Goal: Task Accomplishment & Management: Use online tool/utility

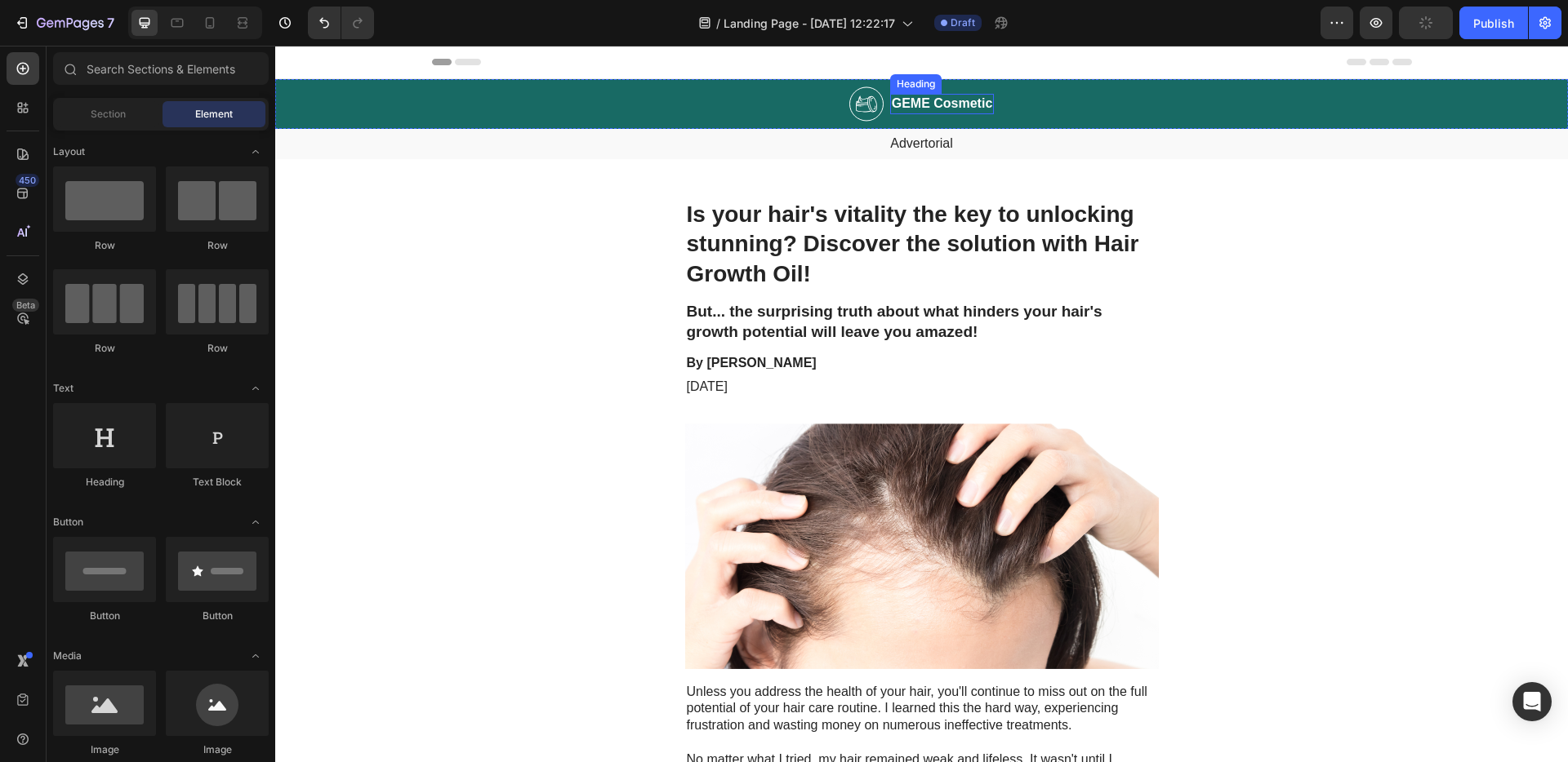
click at [855, 114] on img at bounding box center [867, 104] width 35 height 35
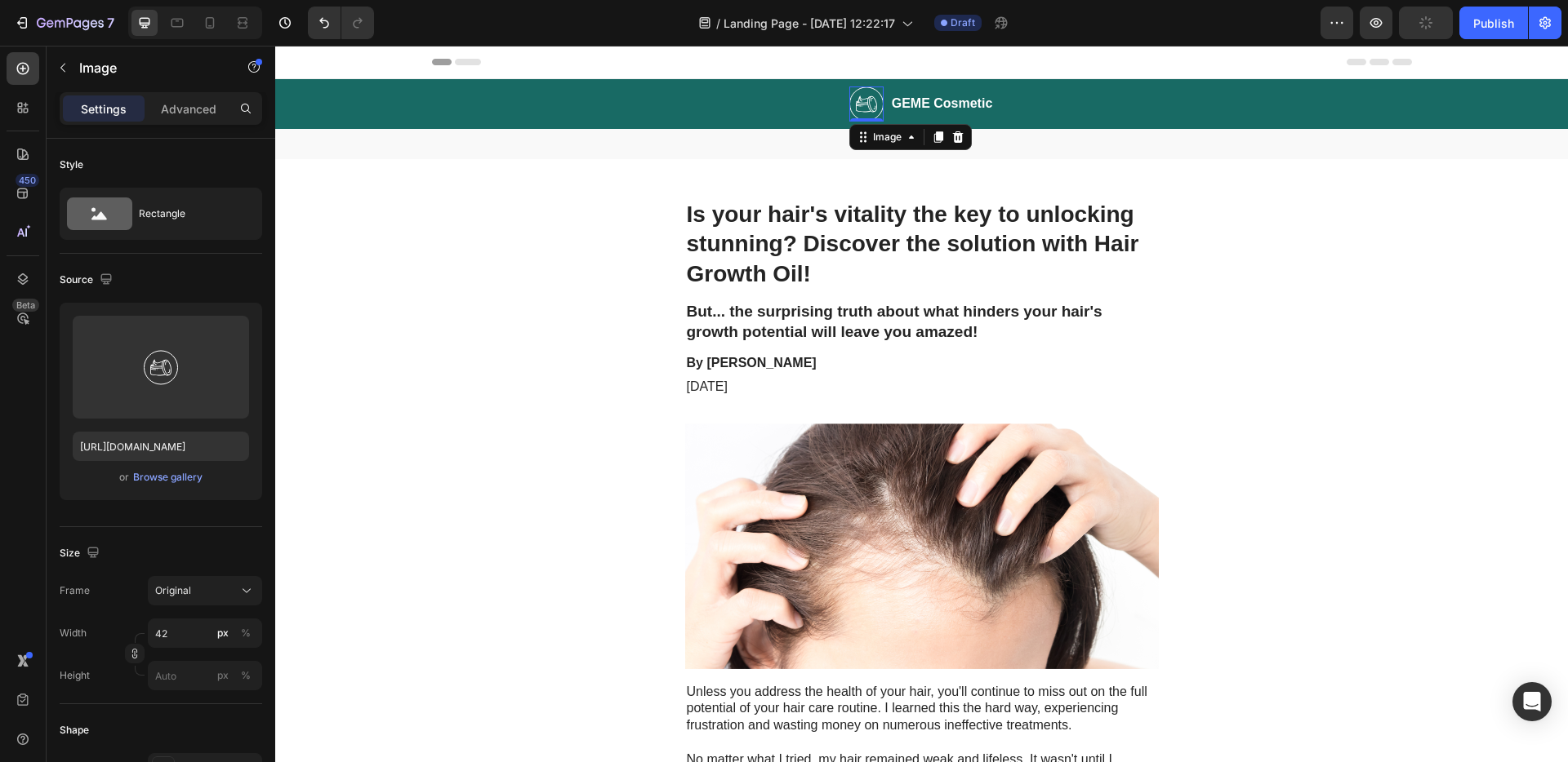
type input "[URL][DOMAIN_NAME]"
click at [951, 142] on icon at bounding box center [958, 137] width 13 height 13
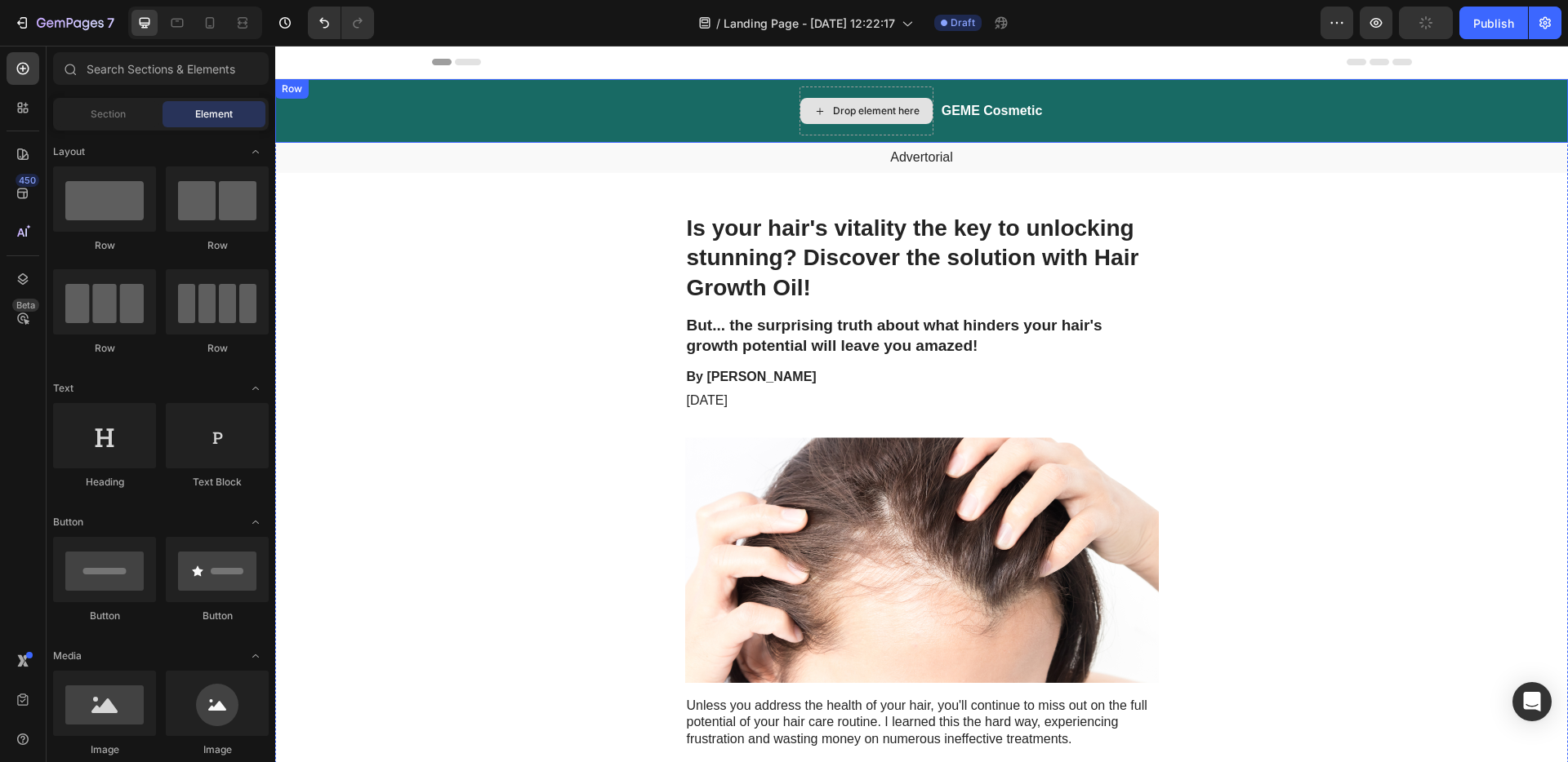
click at [859, 94] on div "Drop element here" at bounding box center [867, 110] width 134 height 49
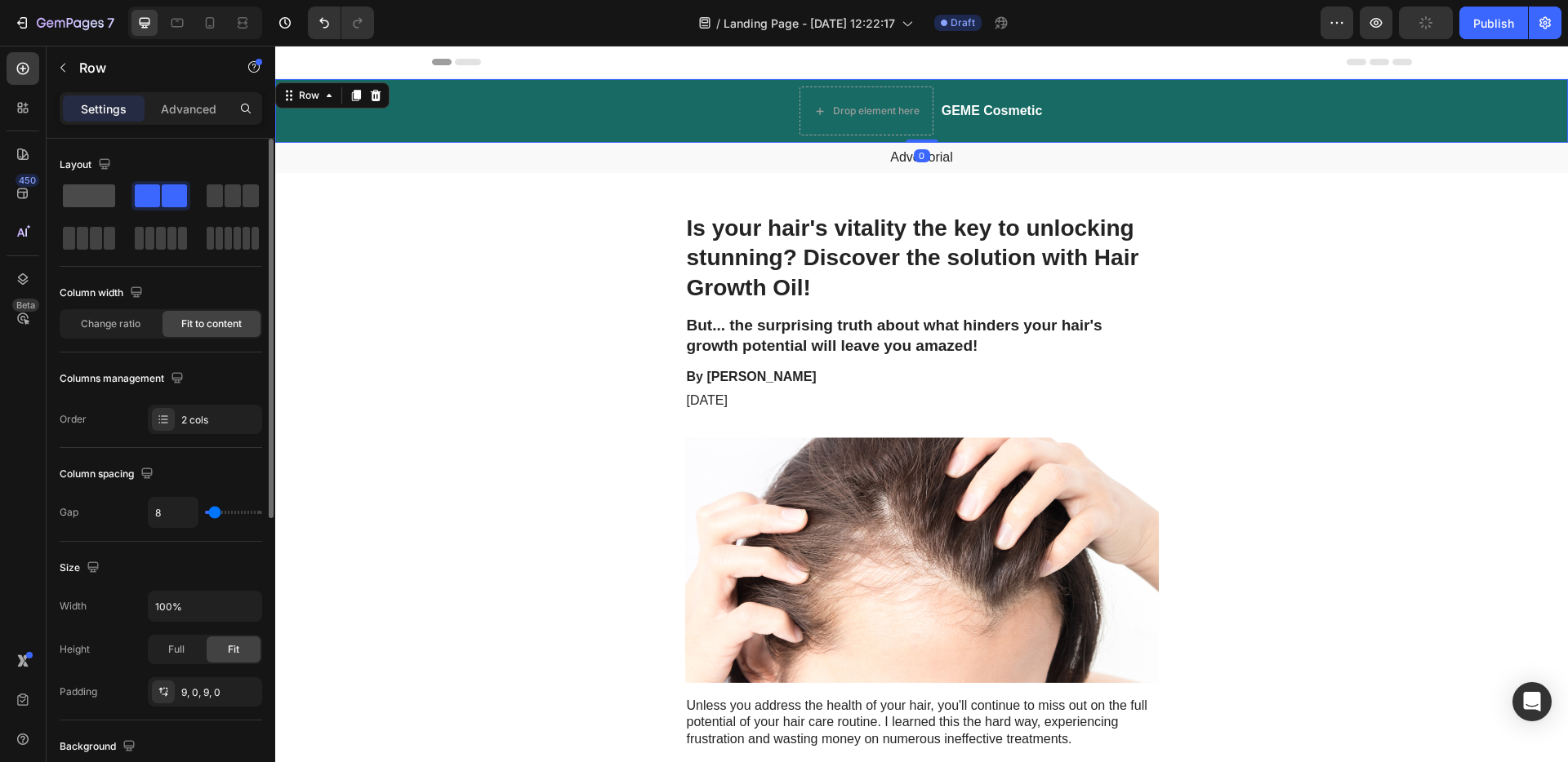
click at [78, 192] on span at bounding box center [89, 196] width 53 height 23
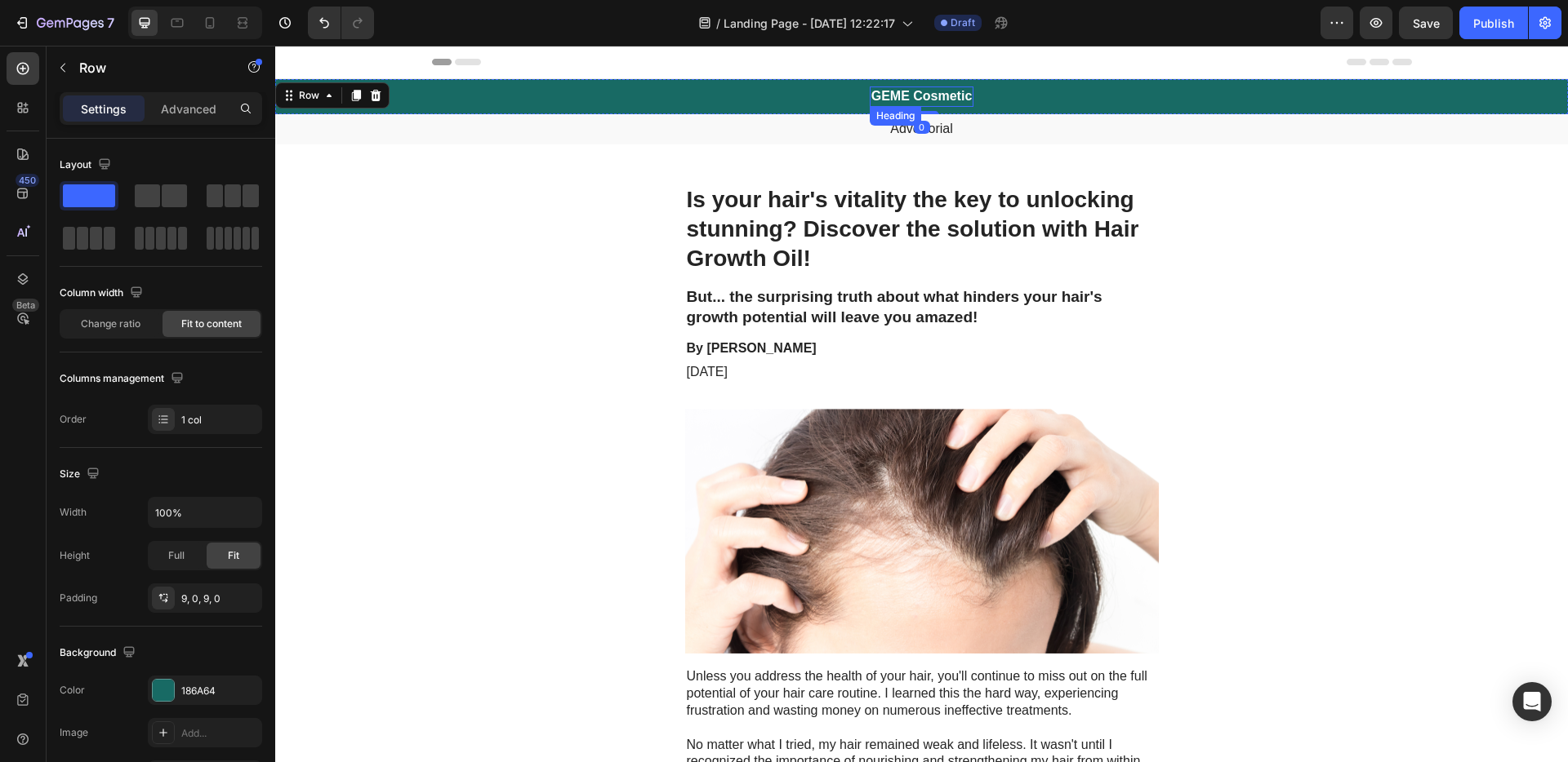
click at [912, 96] on h2 "GEME Cosmetic" at bounding box center [922, 96] width 105 height 20
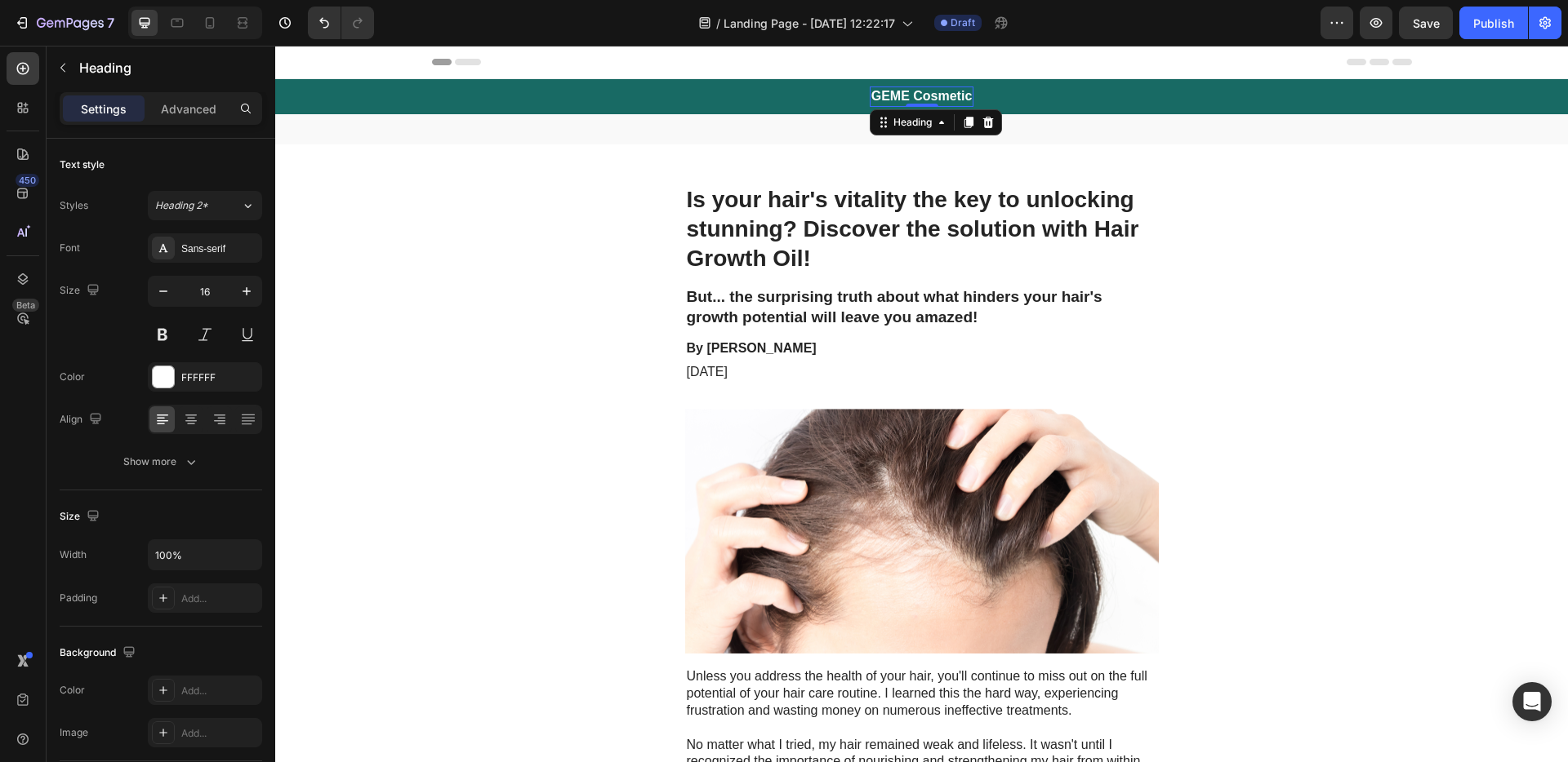
click at [944, 93] on h2 "GEME Cosmetic" at bounding box center [922, 96] width 105 height 20
click at [941, 131] on p "Advertorial" at bounding box center [922, 129] width 1290 height 17
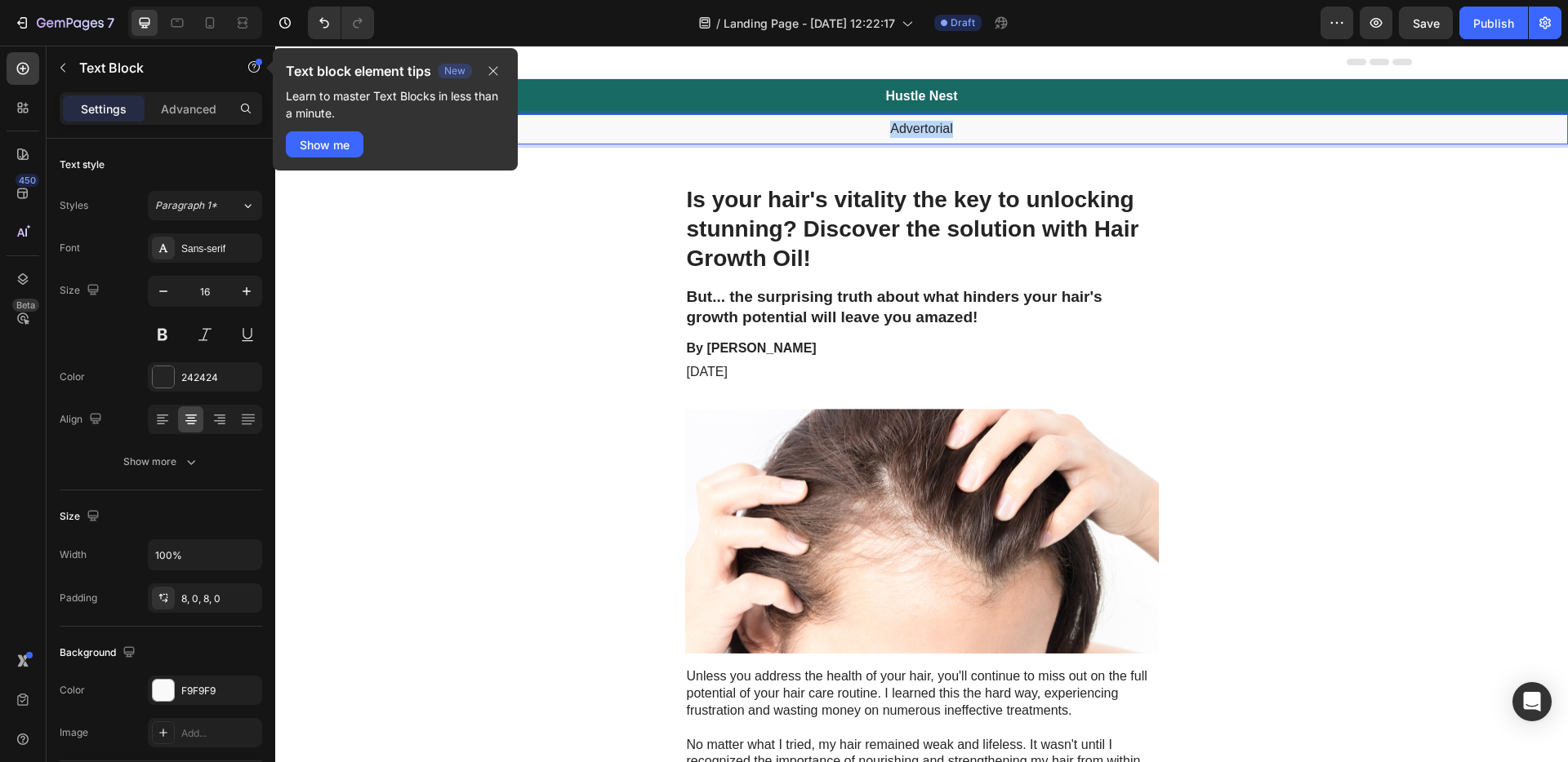
click at [941, 131] on p "Advertorial" at bounding box center [922, 129] width 1290 height 17
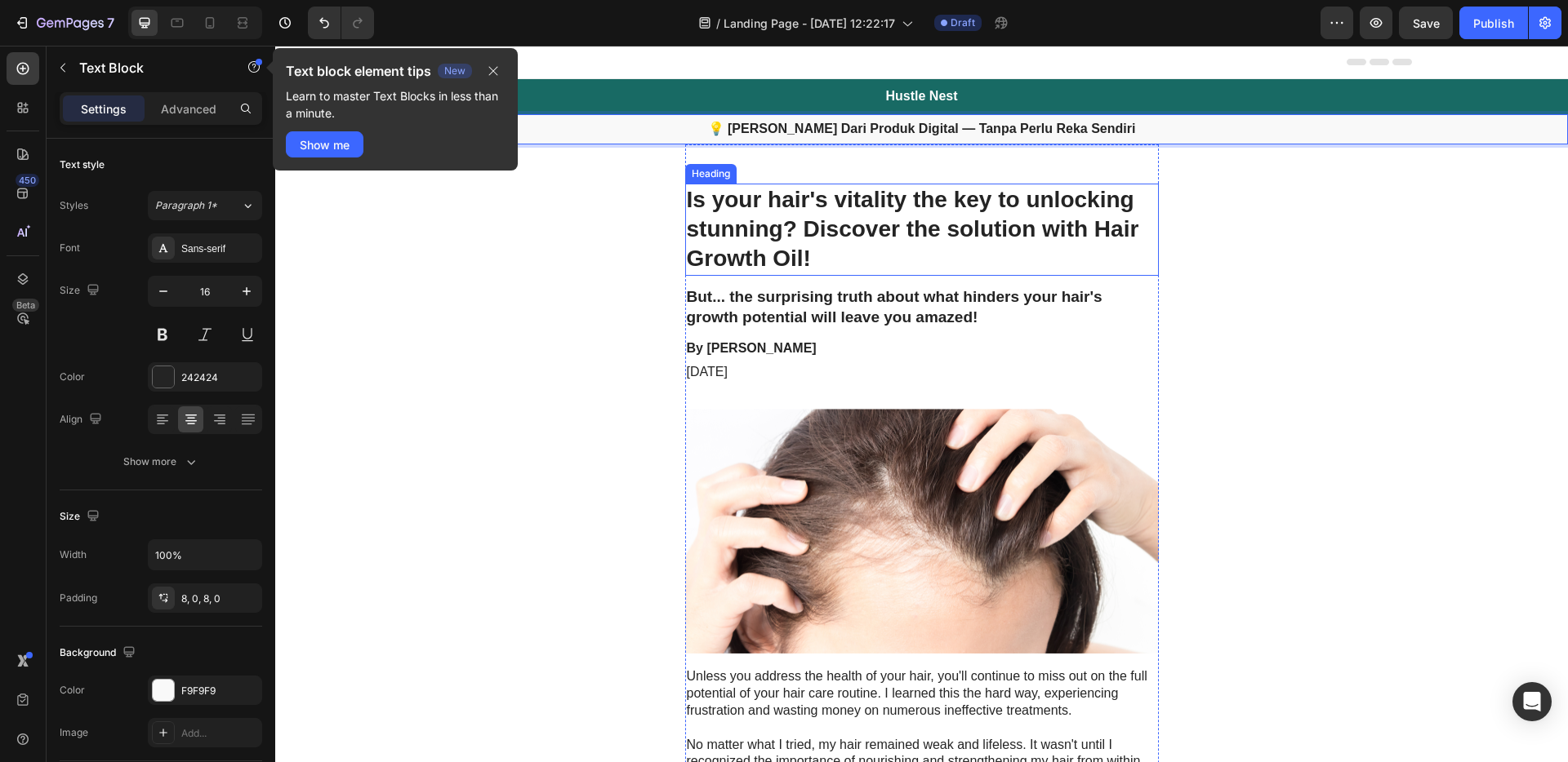
click at [992, 222] on h1 "Is your hair's vitality the key to unlocking stunning? Discover the solution wi…" at bounding box center [923, 230] width 474 height 92
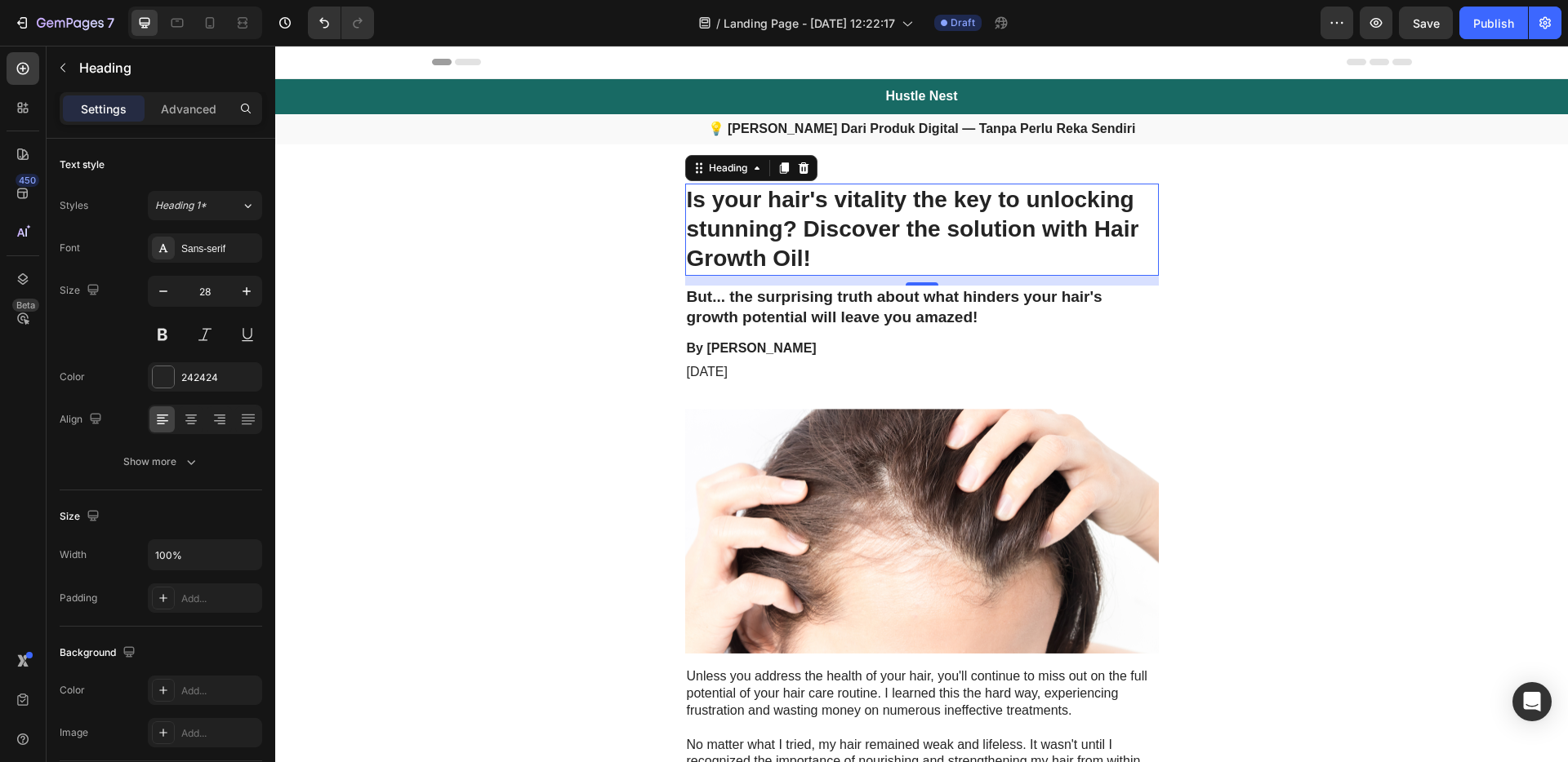
click at [912, 259] on h1 "Is your hair's vitality the key to unlocking stunning? Discover the solution wi…" at bounding box center [923, 230] width 474 height 92
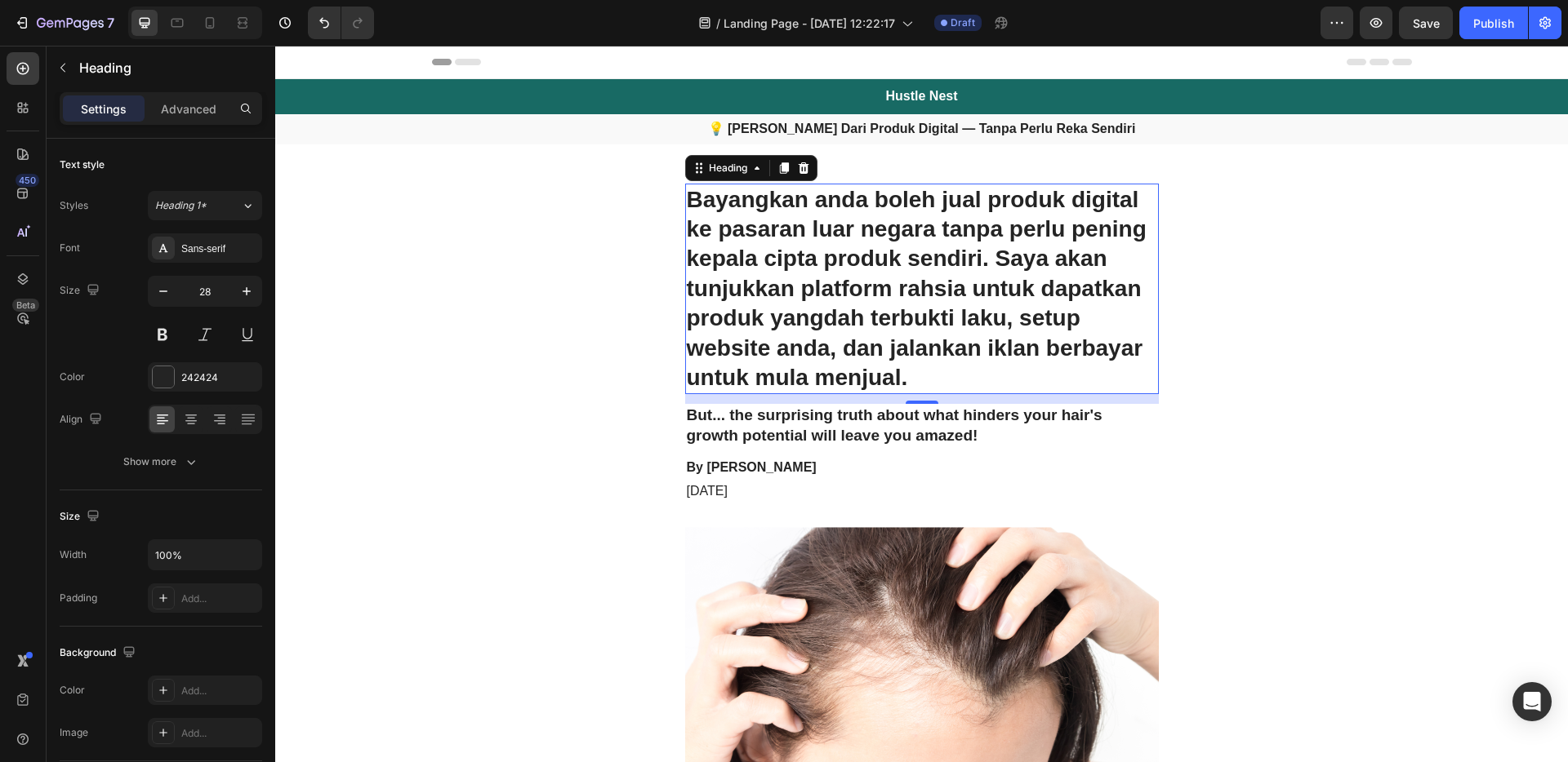
click at [902, 435] on h2 "But... the surprising truth about what hinders your hair's growth potential wil…" at bounding box center [923, 426] width 474 height 43
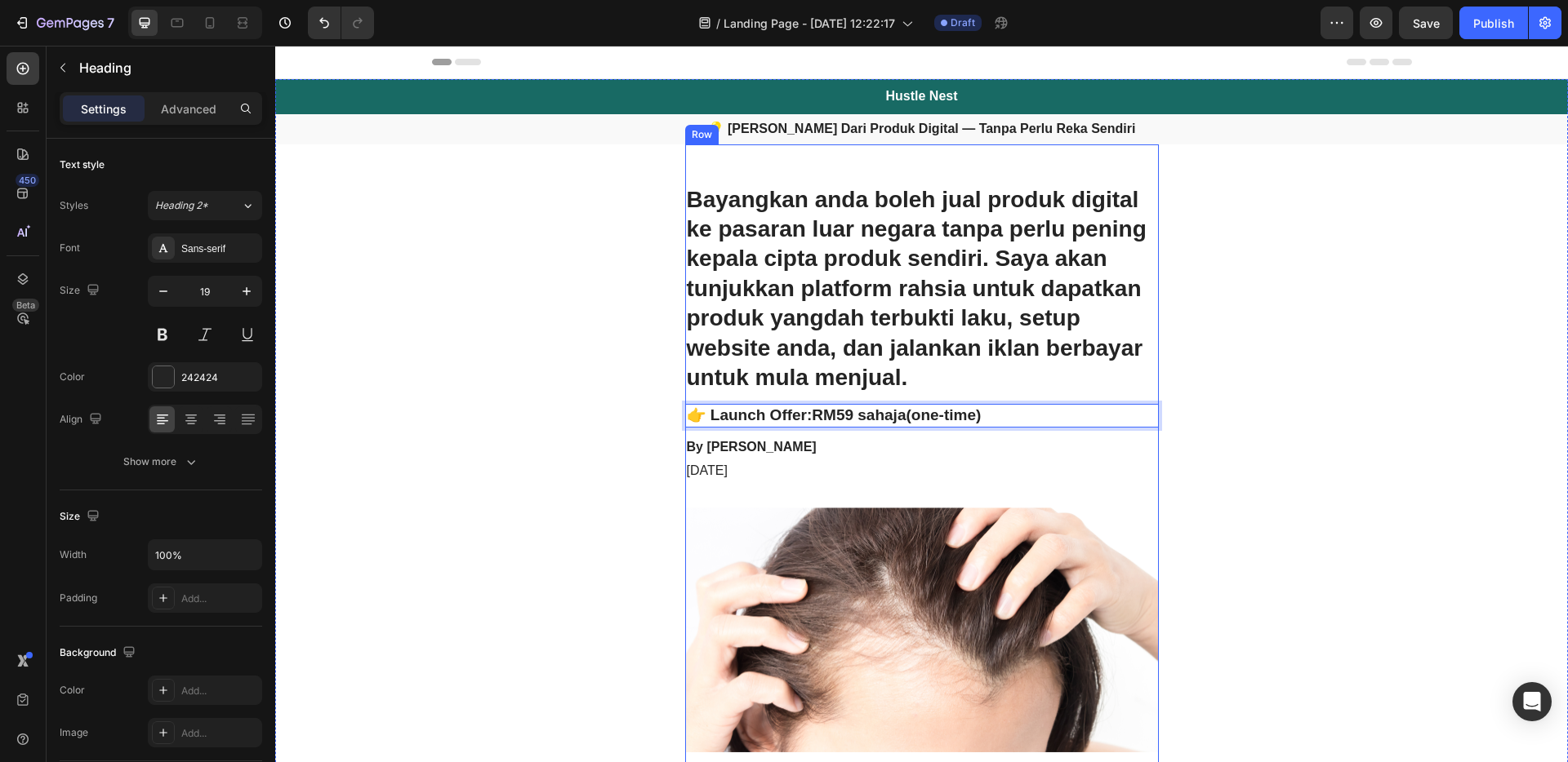
click at [861, 449] on p "By [PERSON_NAME]" at bounding box center [922, 448] width 471 height 17
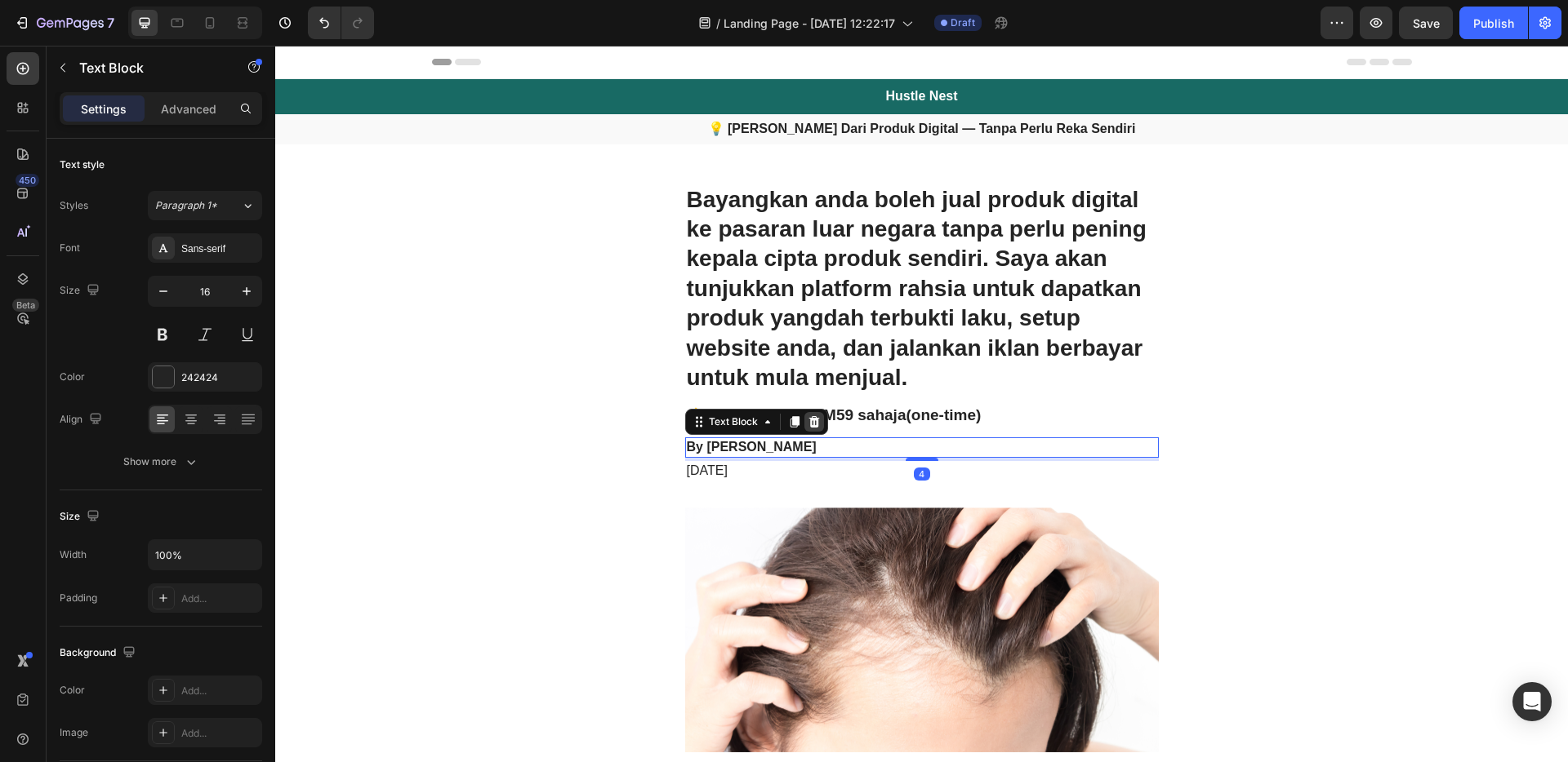
click at [809, 422] on icon at bounding box center [813, 422] width 11 height 12
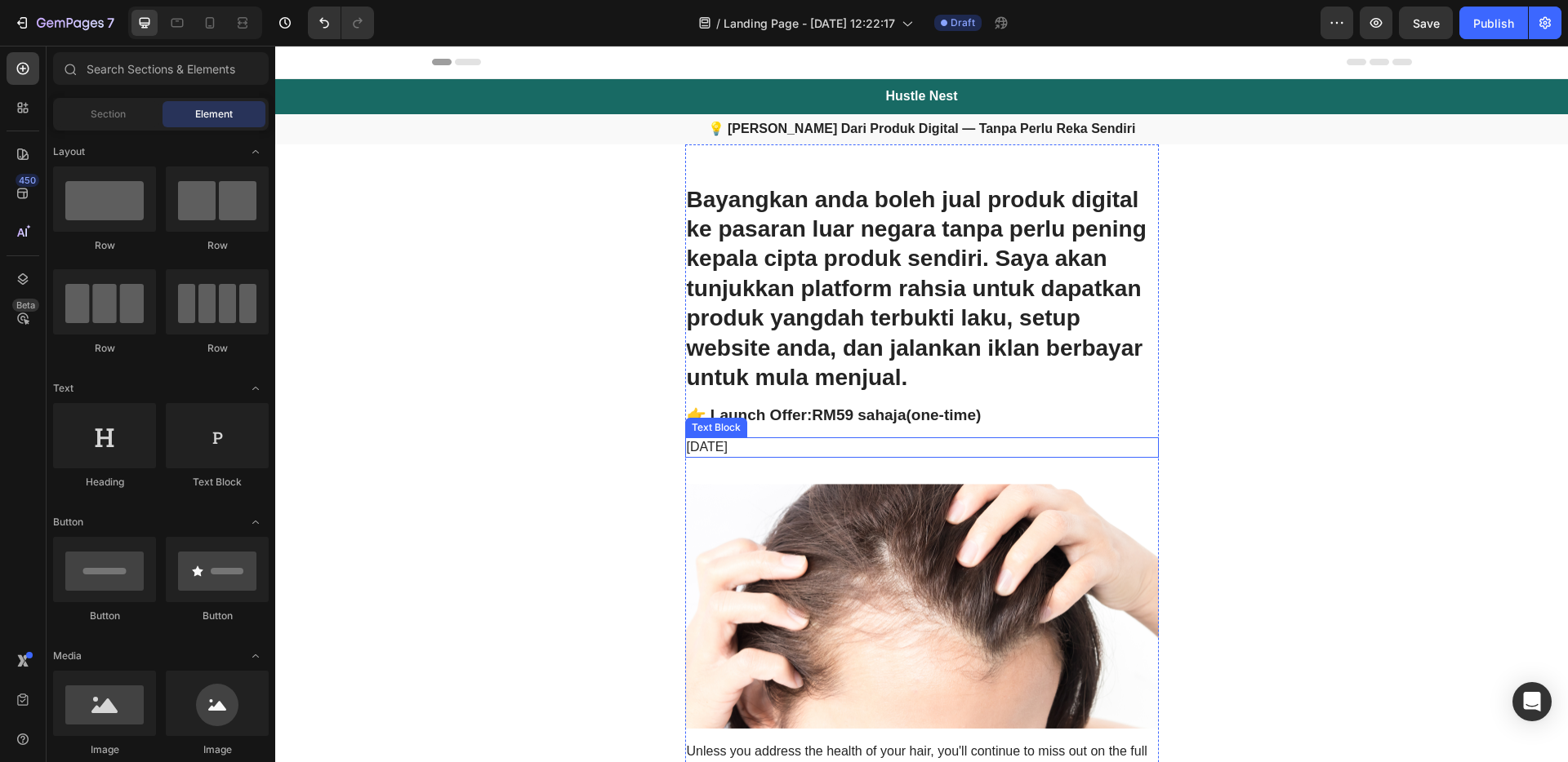
click at [812, 442] on p "[DATE]" at bounding box center [922, 448] width 471 height 17
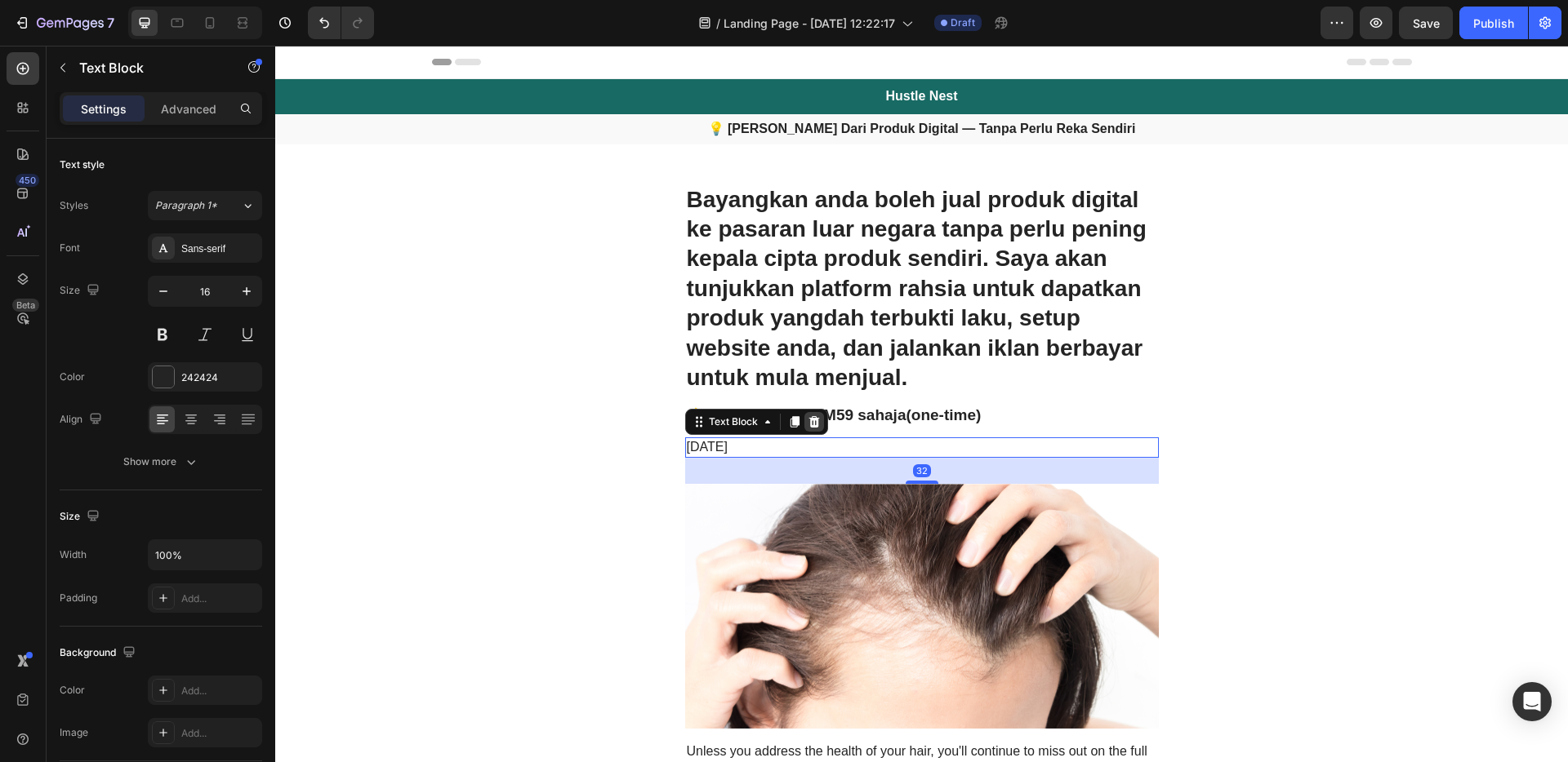
click at [808, 422] on icon at bounding box center [814, 422] width 13 height 13
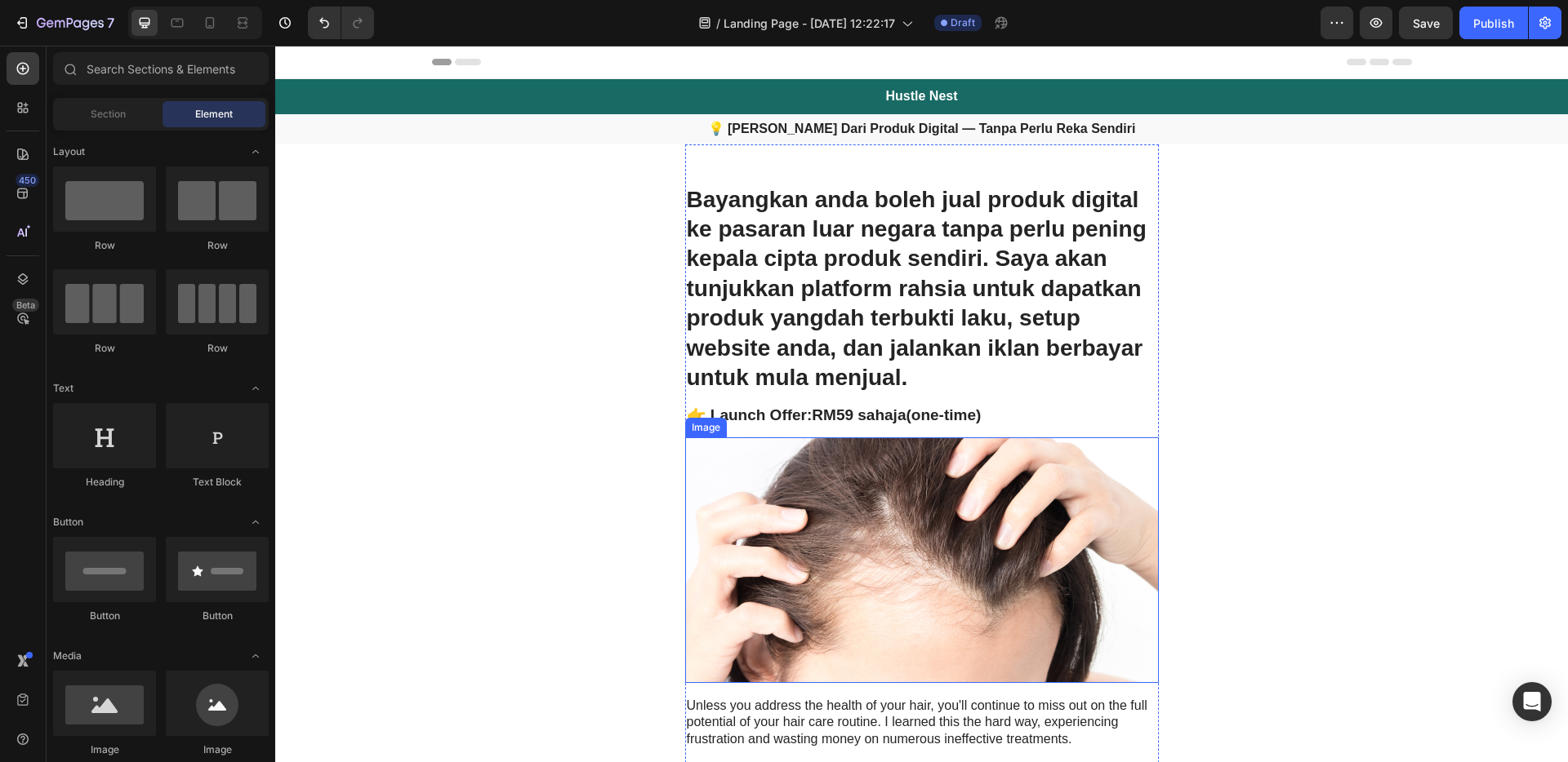
click at [901, 531] on img at bounding box center [923, 560] width 474 height 245
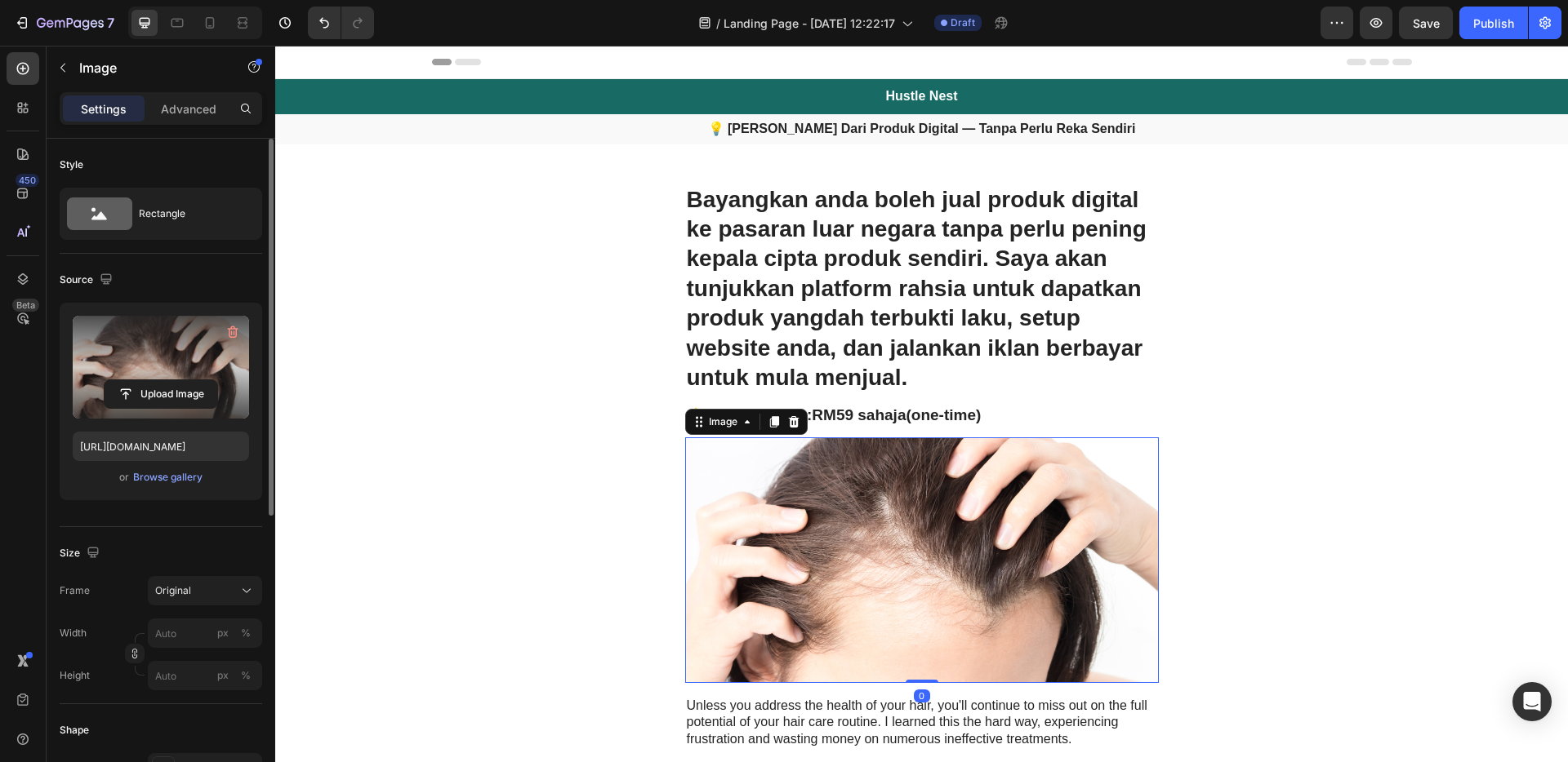
click at [176, 373] on label at bounding box center [161, 367] width 176 height 103
click at [176, 381] on input "file" at bounding box center [161, 394] width 113 height 28
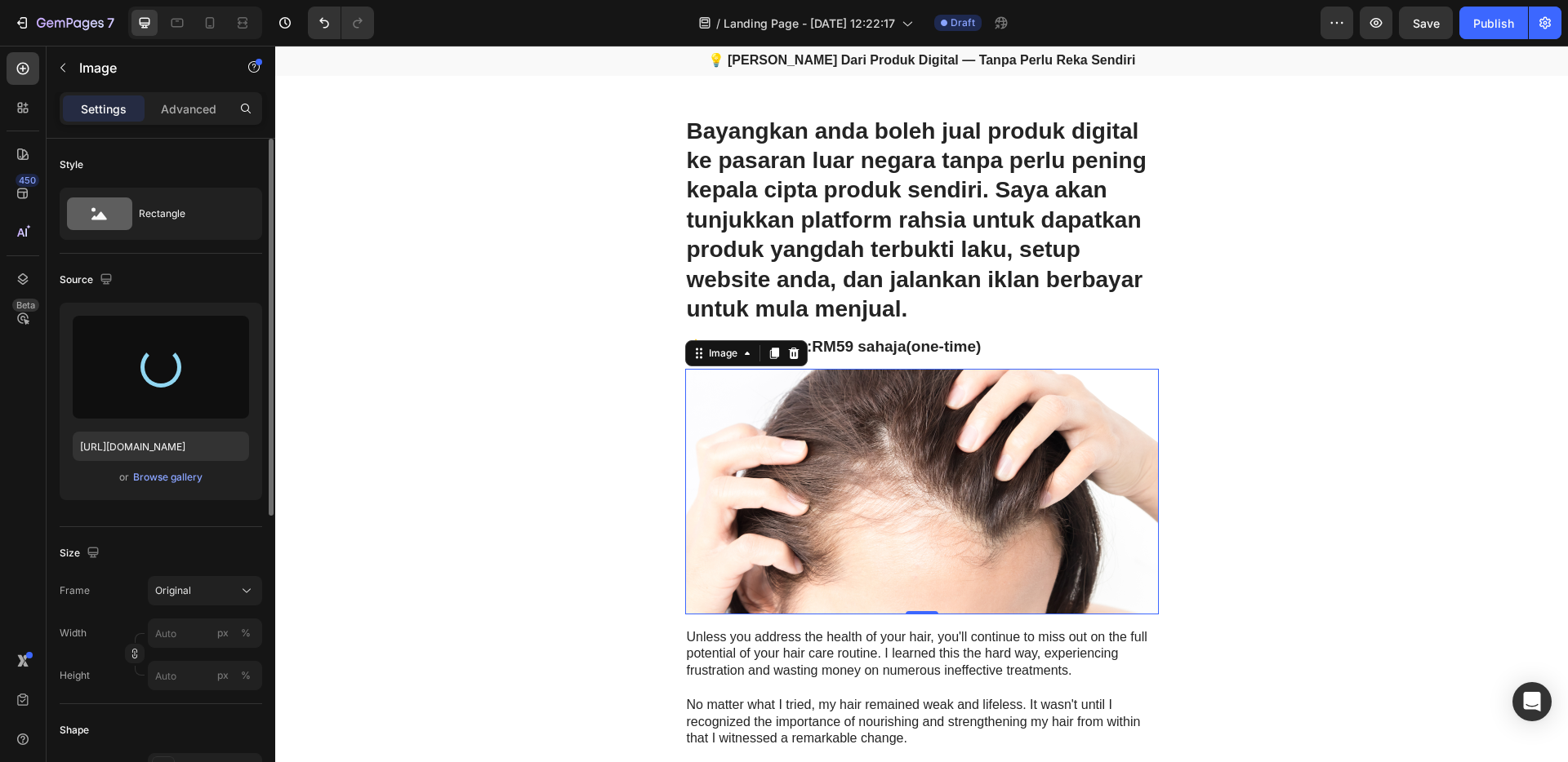
scroll to position [277, 0]
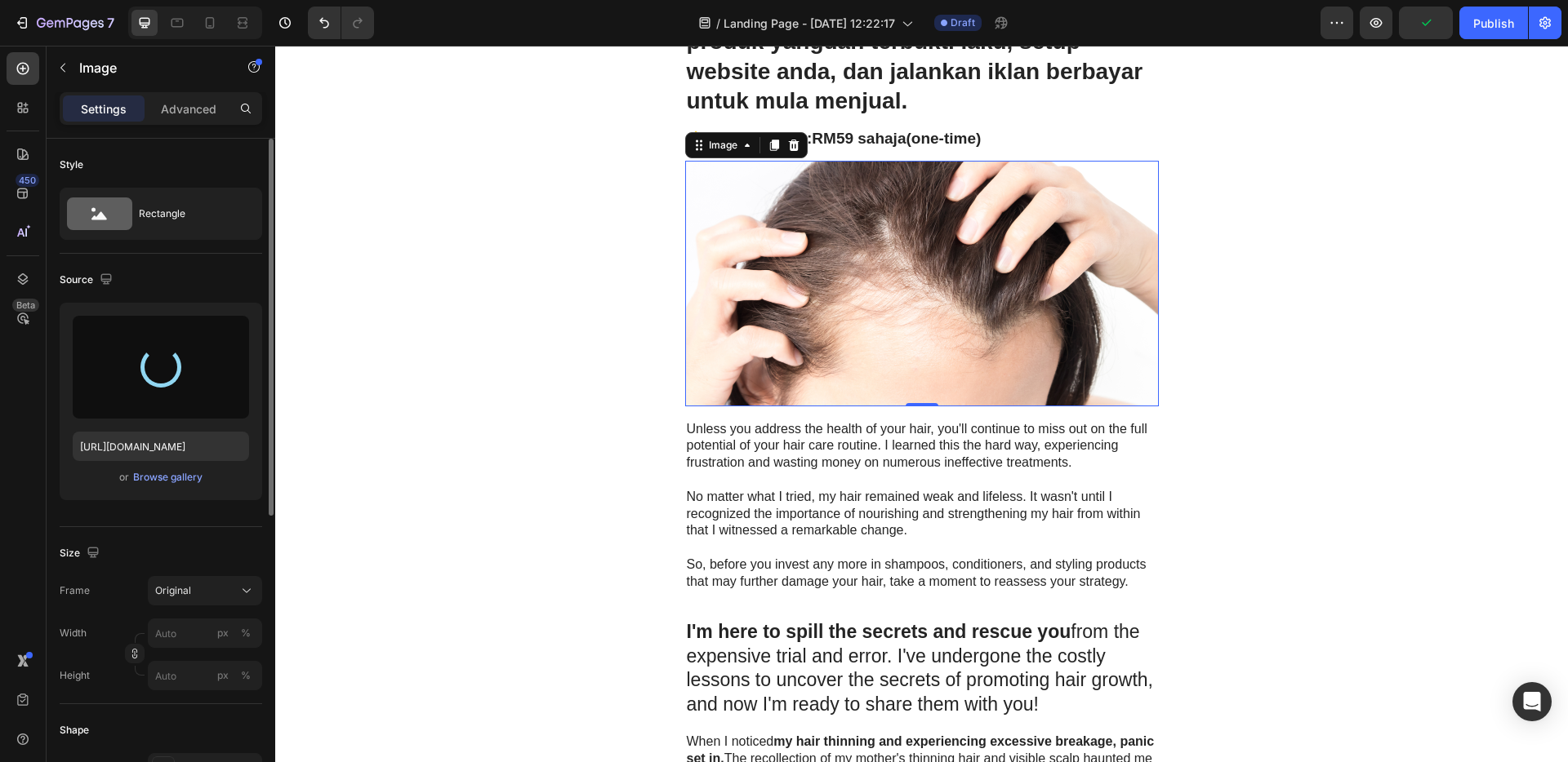
type input "[URL][DOMAIN_NAME]"
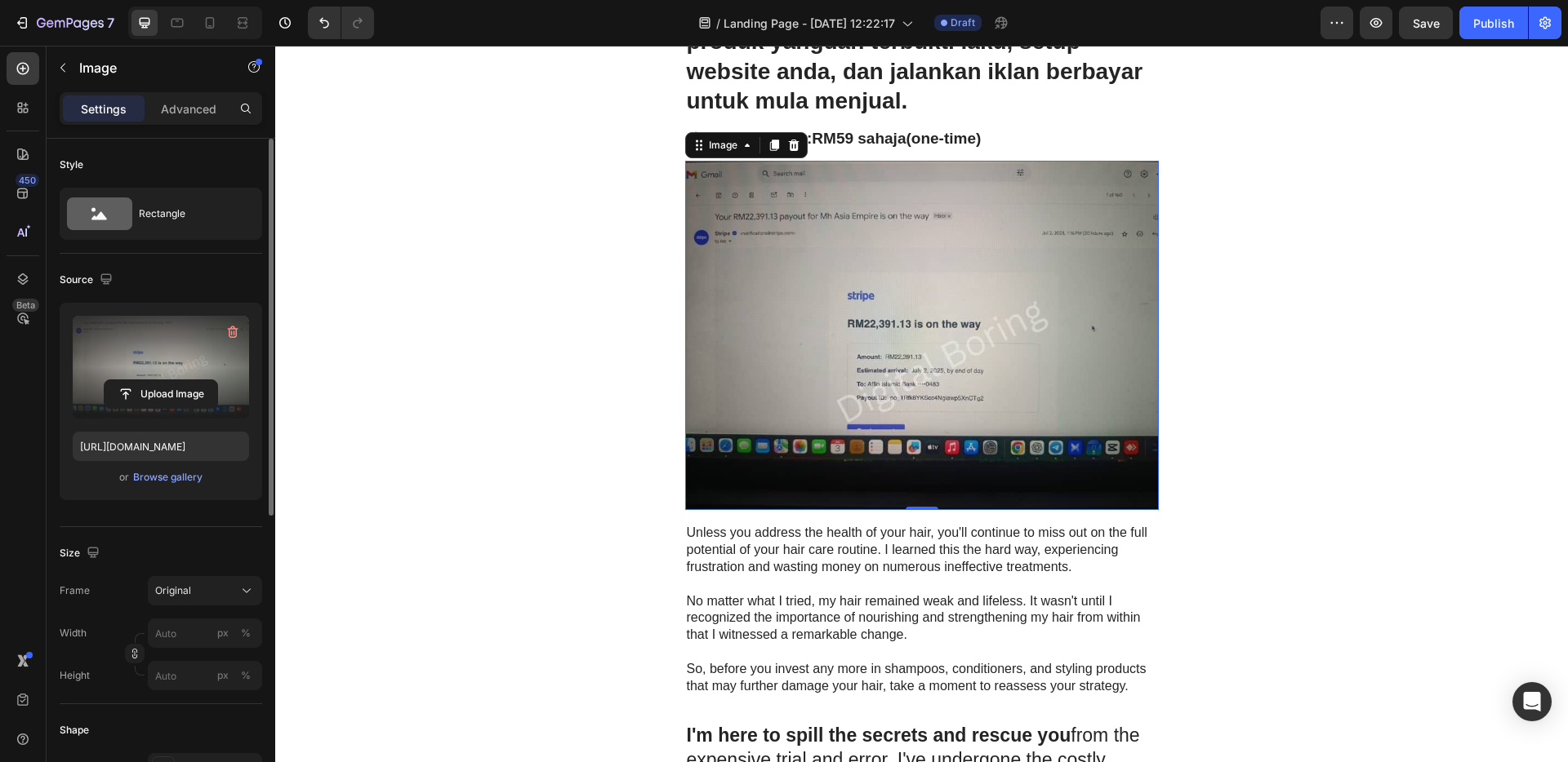
click at [945, 591] on p at bounding box center [922, 585] width 471 height 17
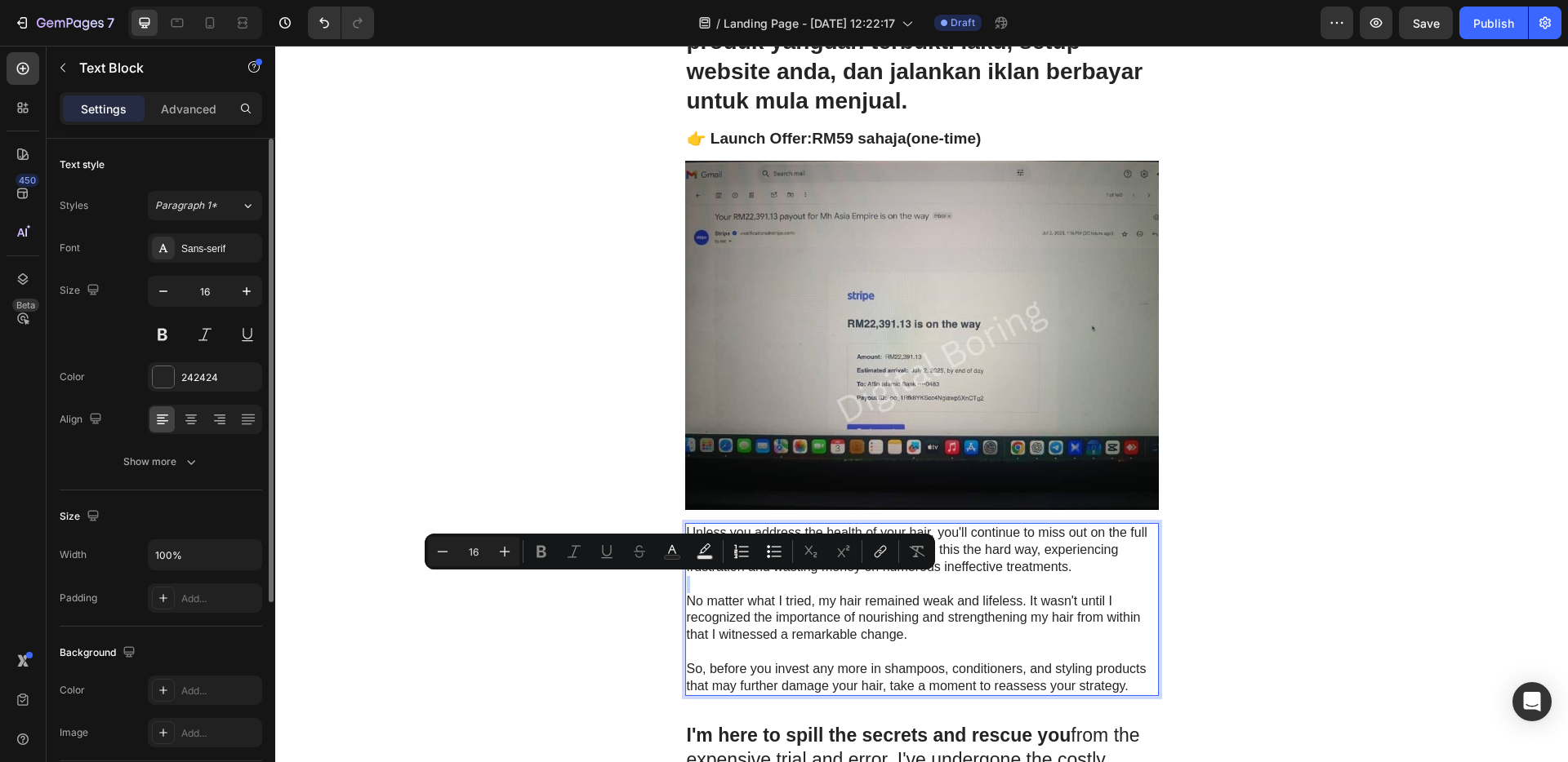
click at [934, 581] on p "Rich Text Editor. Editing area: main" at bounding box center [922, 585] width 471 height 17
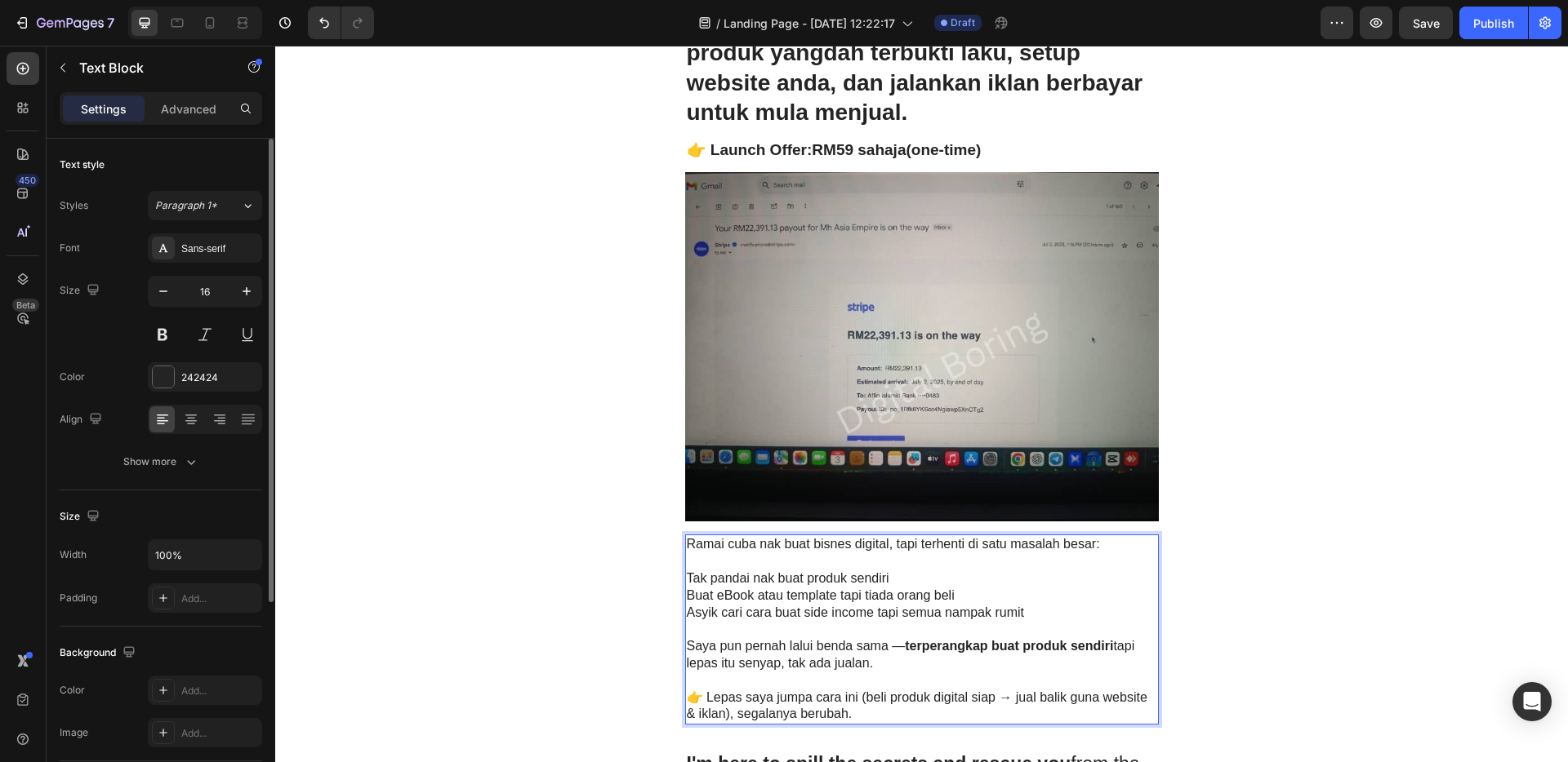
scroll to position [261, 0]
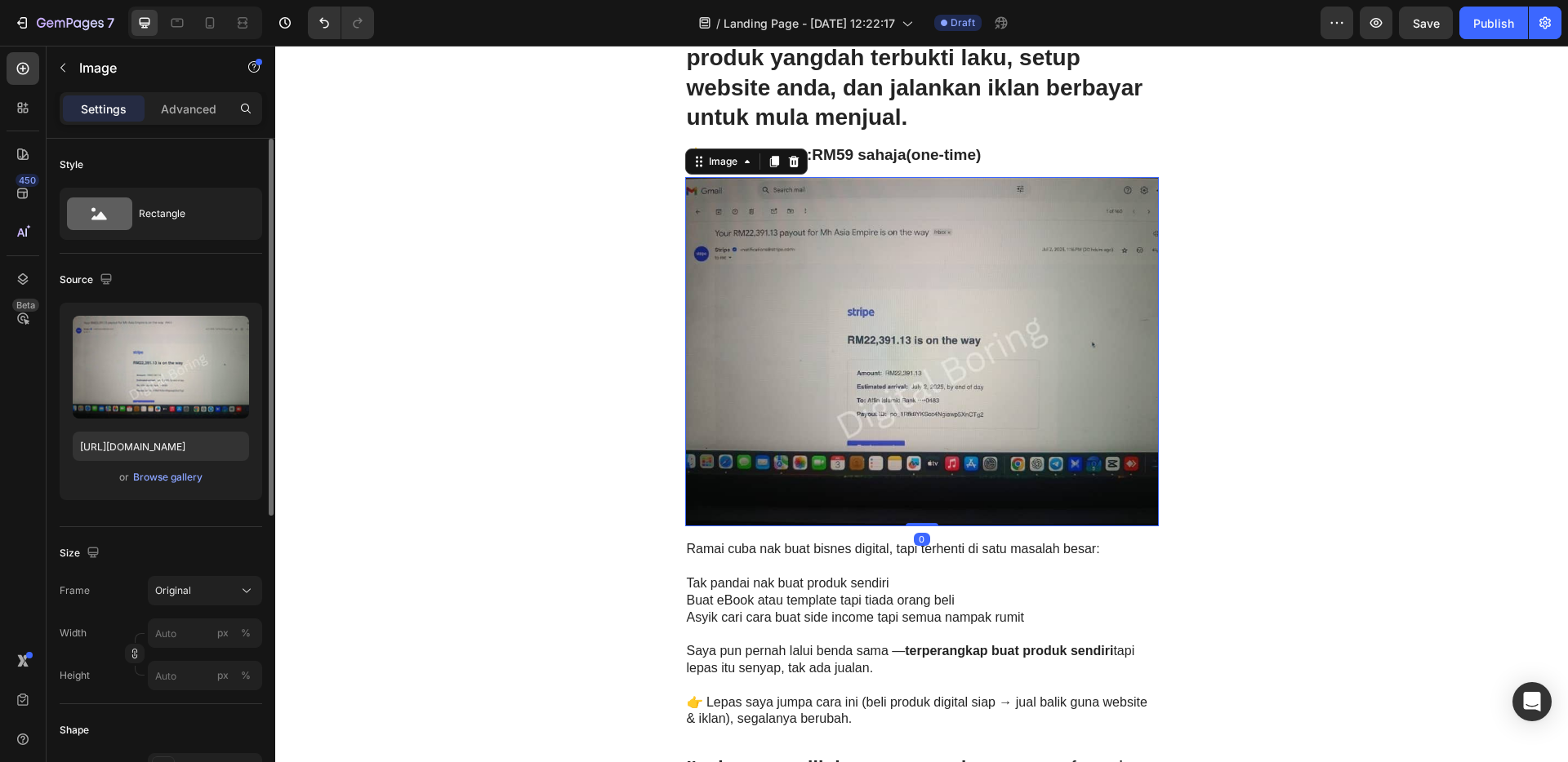
click at [908, 377] on img at bounding box center [923, 352] width 474 height 349
click at [769, 160] on icon at bounding box center [773, 162] width 9 height 12
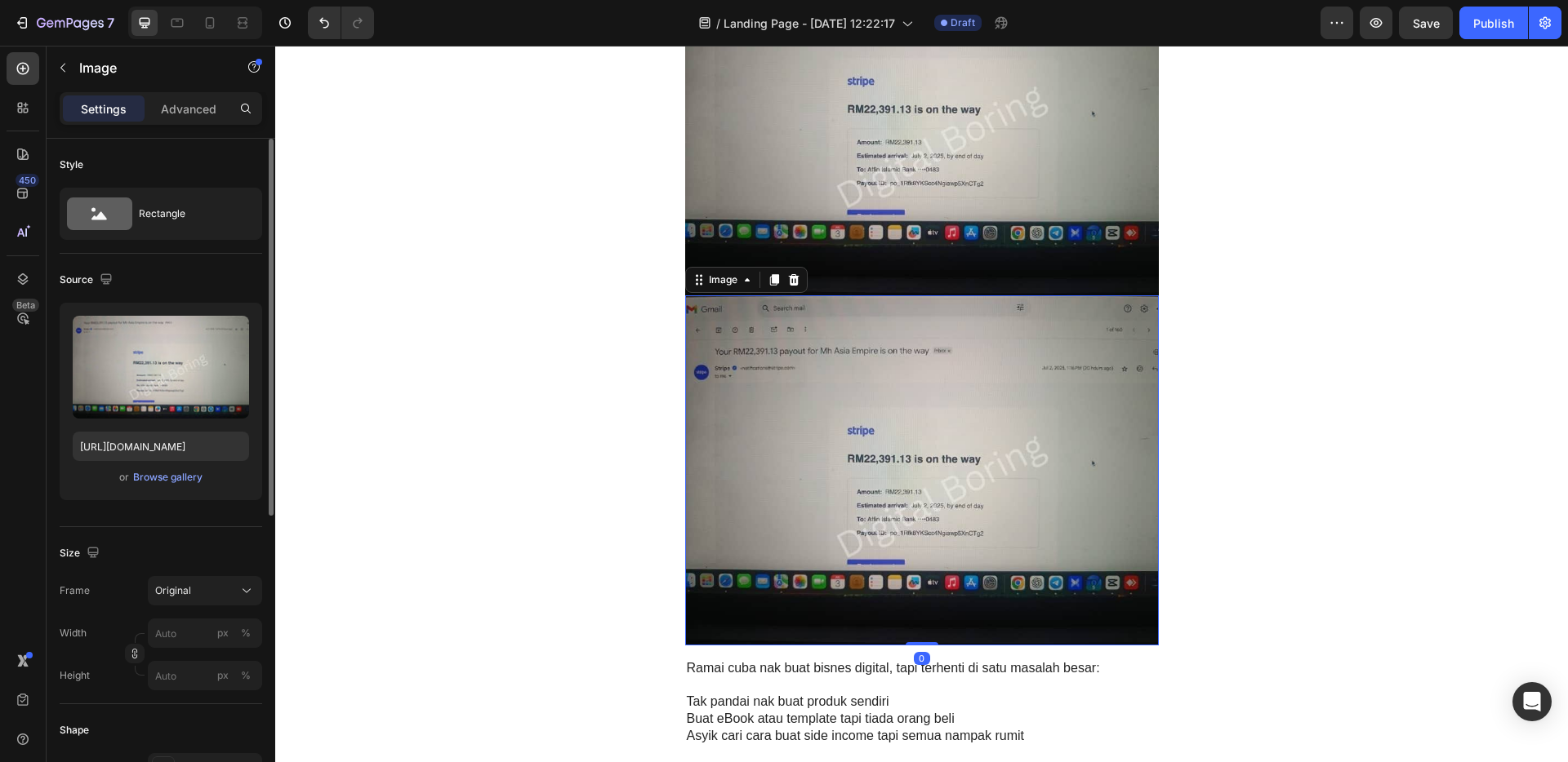
scroll to position [660, 0]
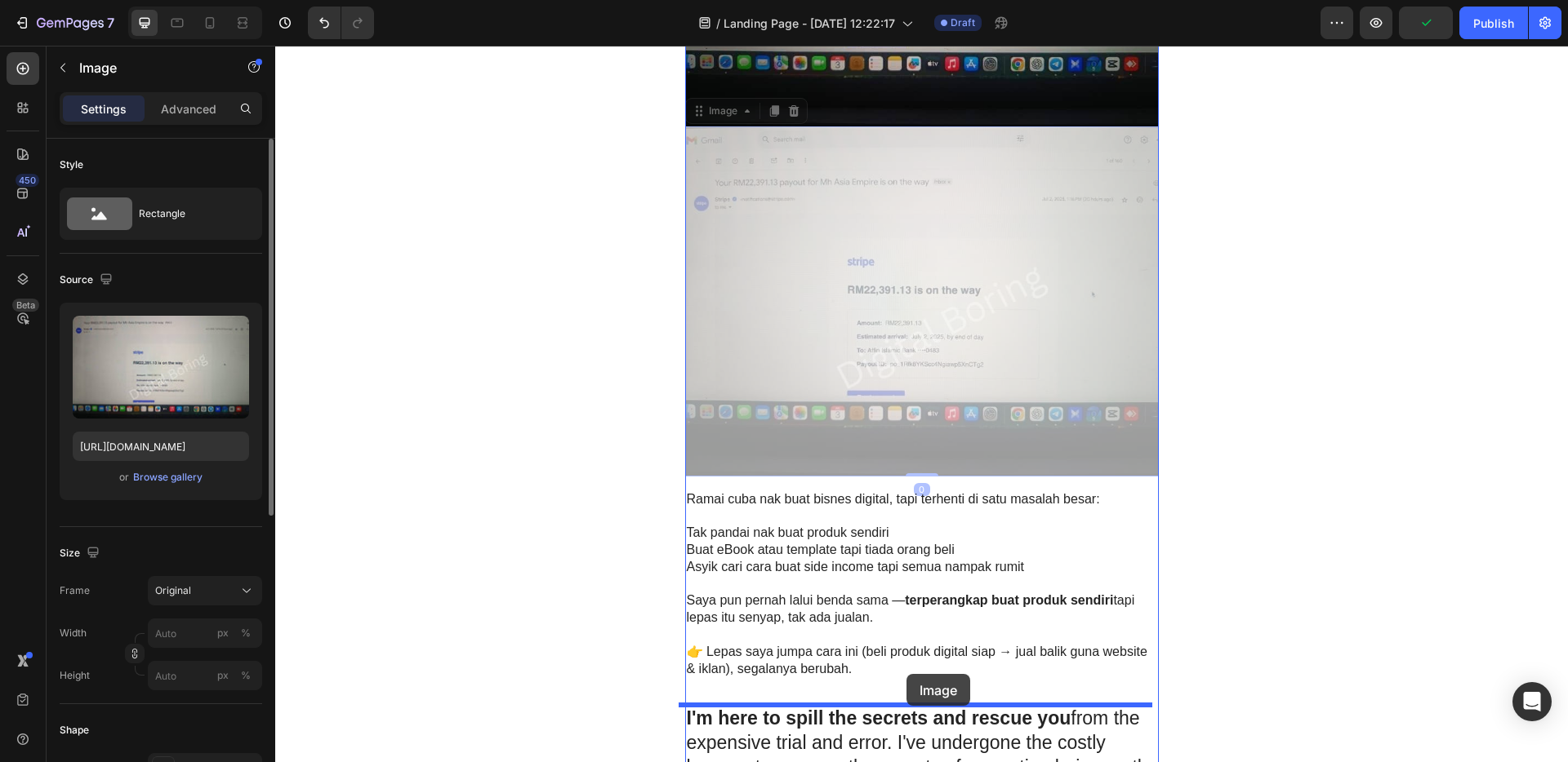
drag, startPoint x: 869, startPoint y: 355, endPoint x: 902, endPoint y: 671, distance: 317.7
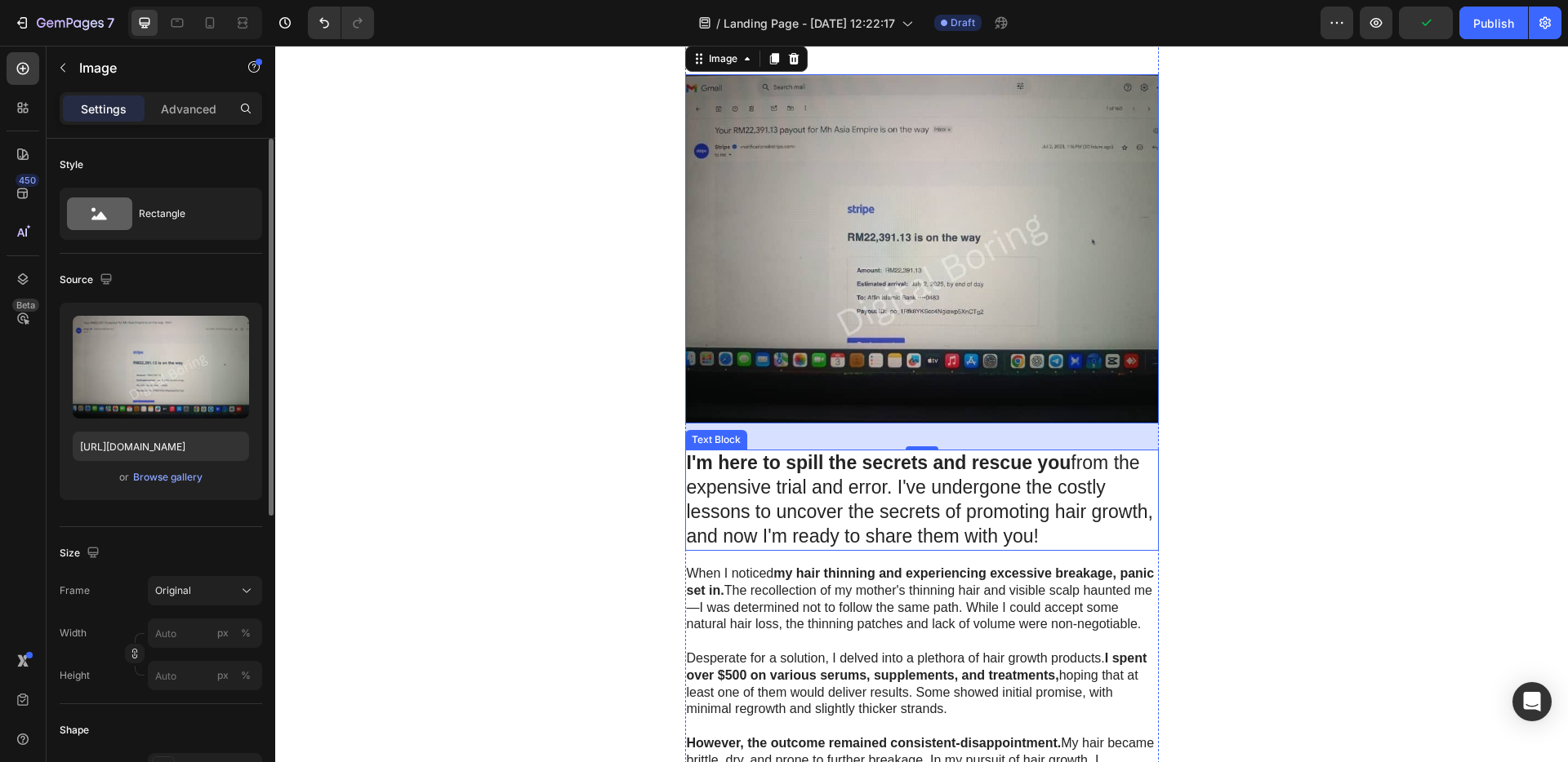
scroll to position [1013, 0]
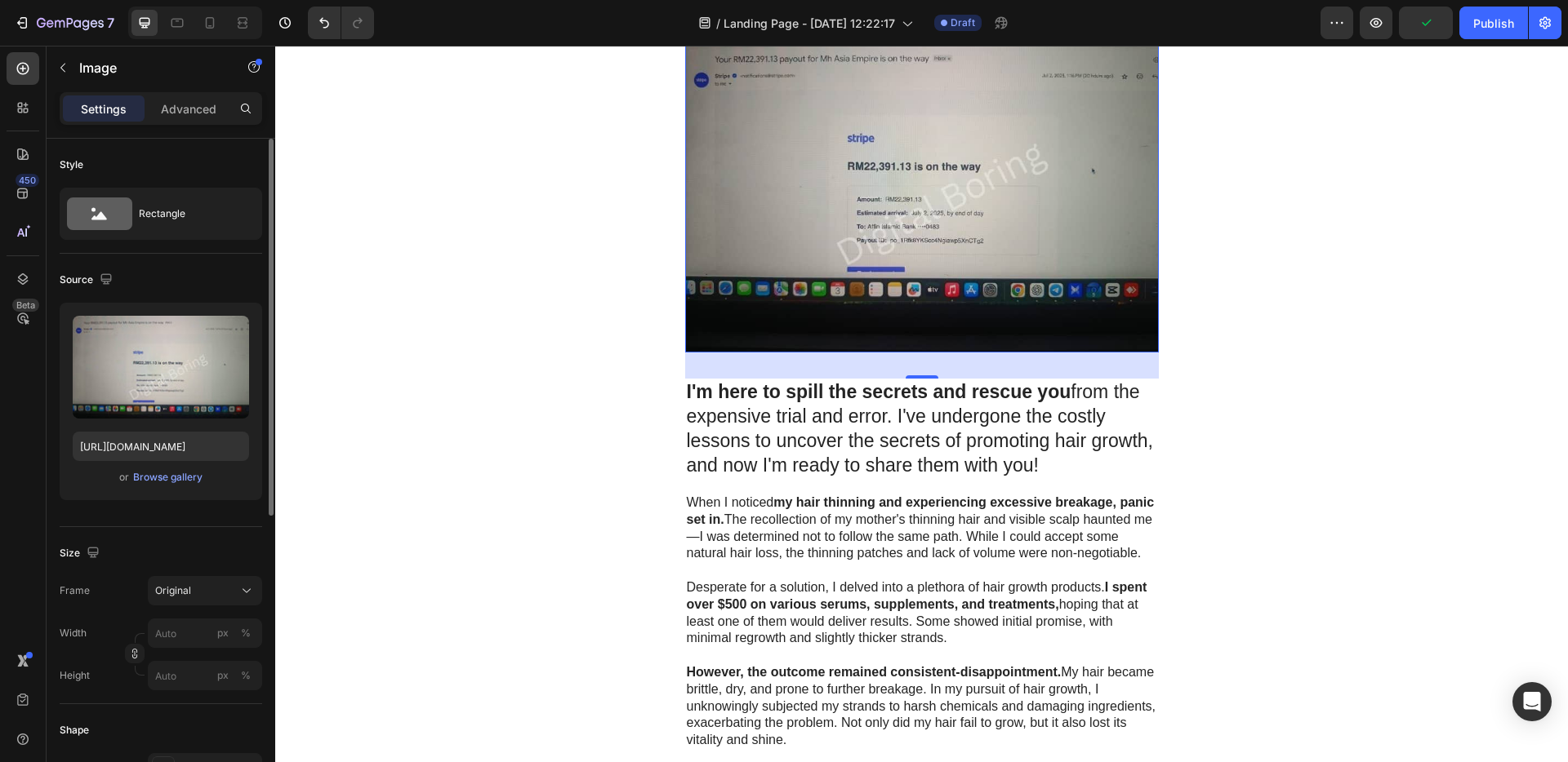
click at [914, 249] on img at bounding box center [923, 177] width 474 height 349
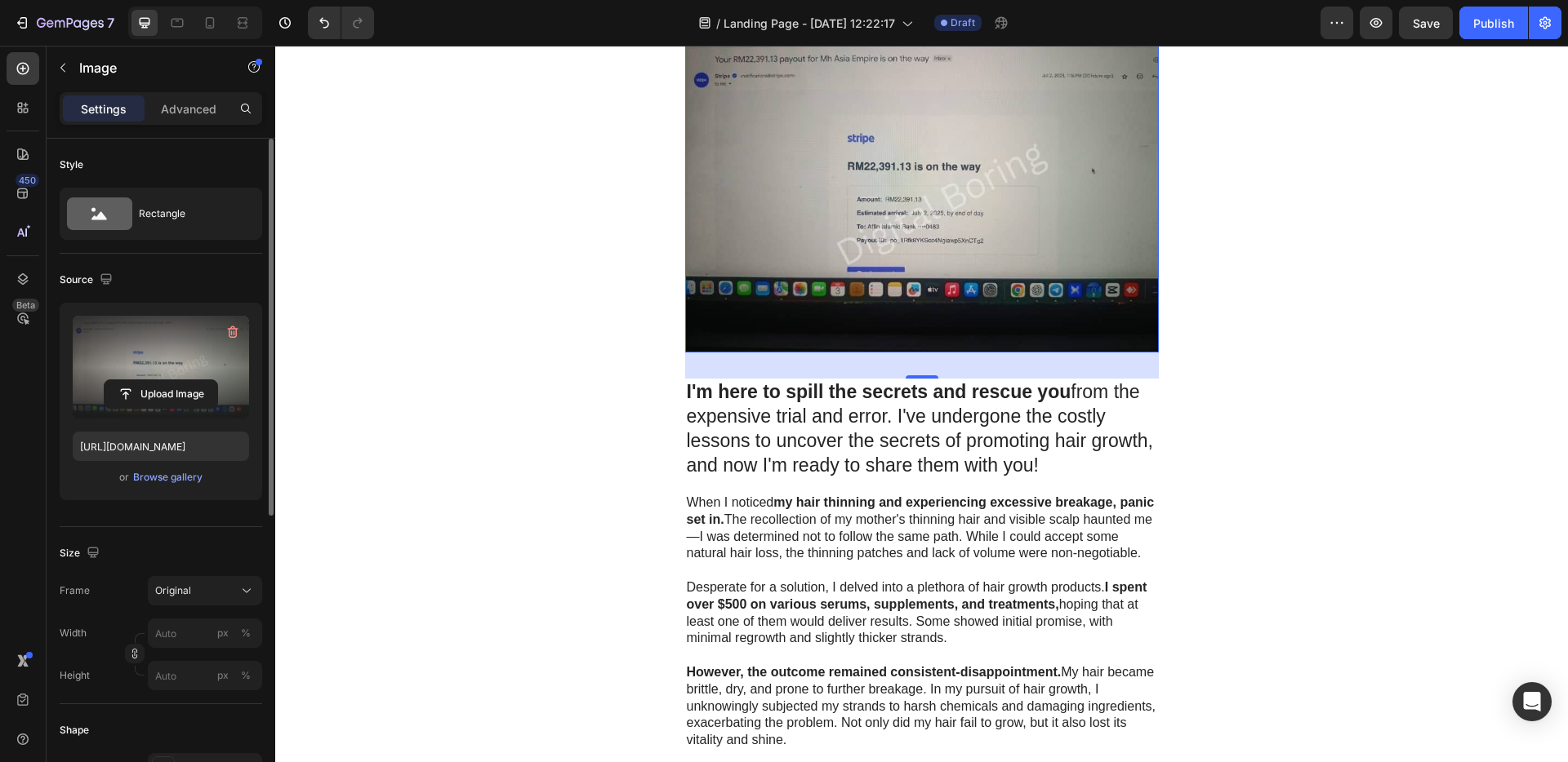
click at [116, 342] on label at bounding box center [161, 367] width 176 height 103
click at [116, 381] on input "file" at bounding box center [161, 394] width 113 height 28
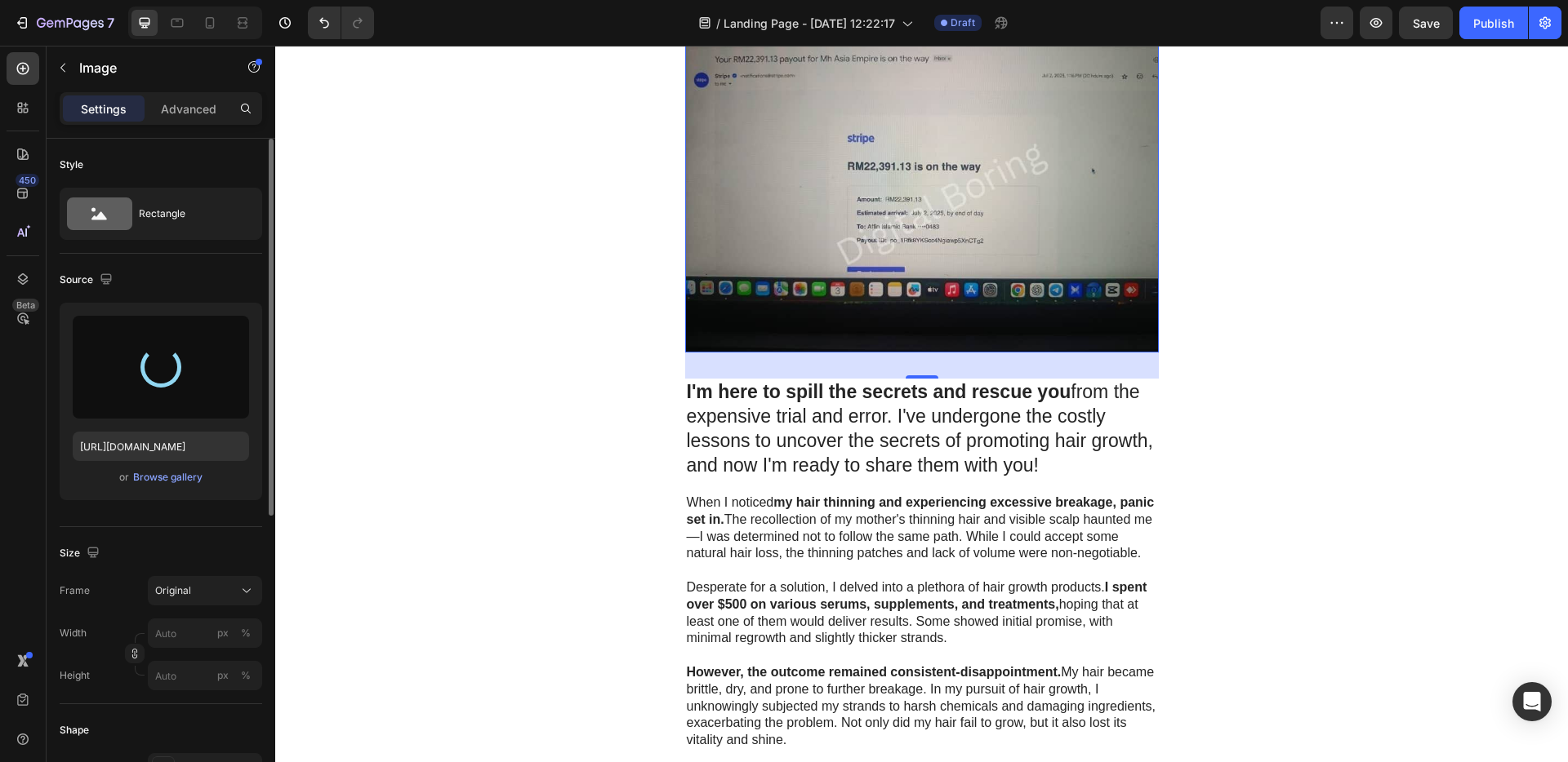
type input "[URL][DOMAIN_NAME]"
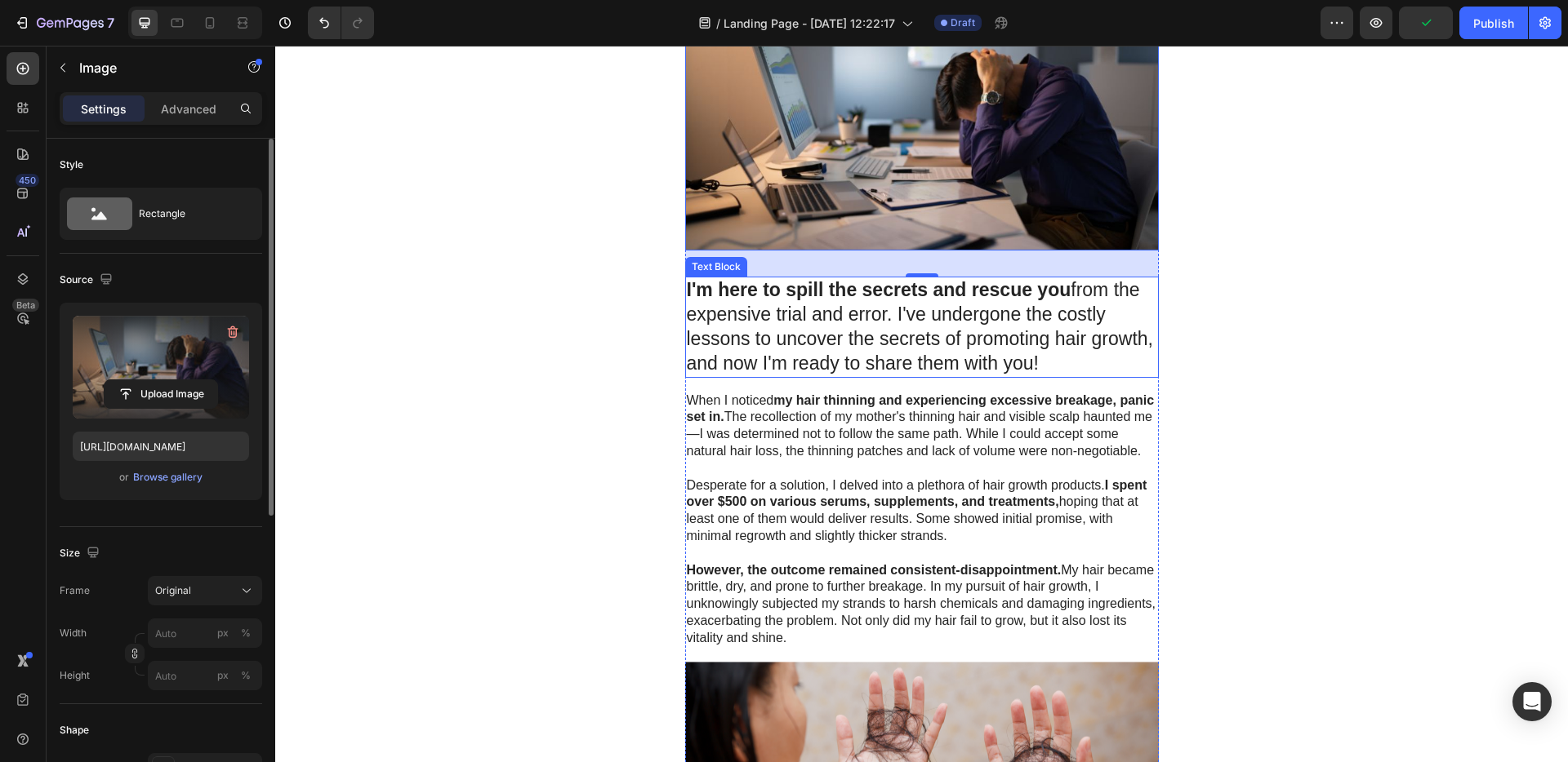
click at [939, 325] on p "I'm here to spill the secrets and rescue you from the expensive trial and error…" at bounding box center [922, 327] width 471 height 98
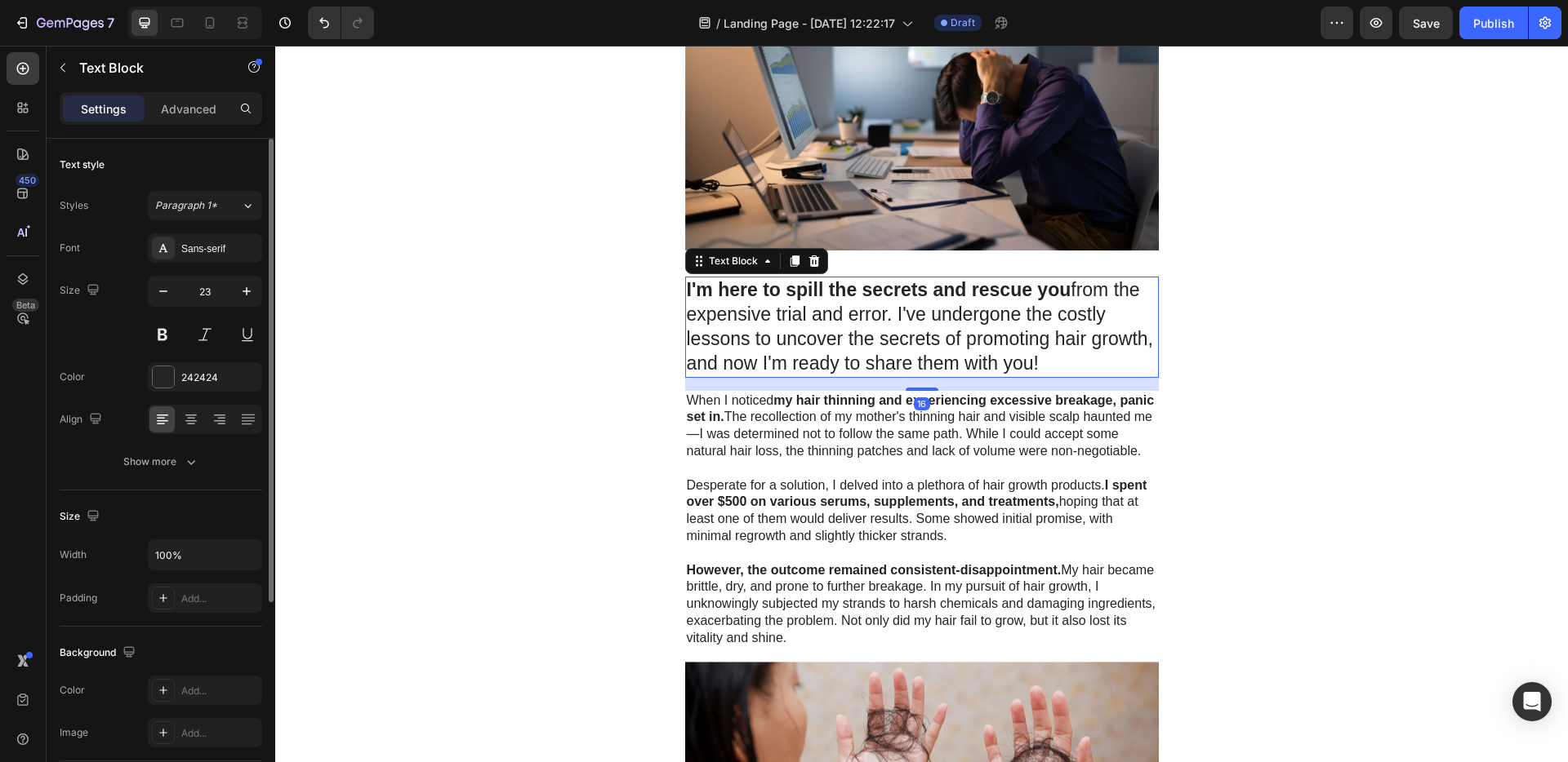
click at [940, 327] on p "I'm here to spill the secrets and rescue you from the expensive trial and error…" at bounding box center [922, 327] width 471 height 98
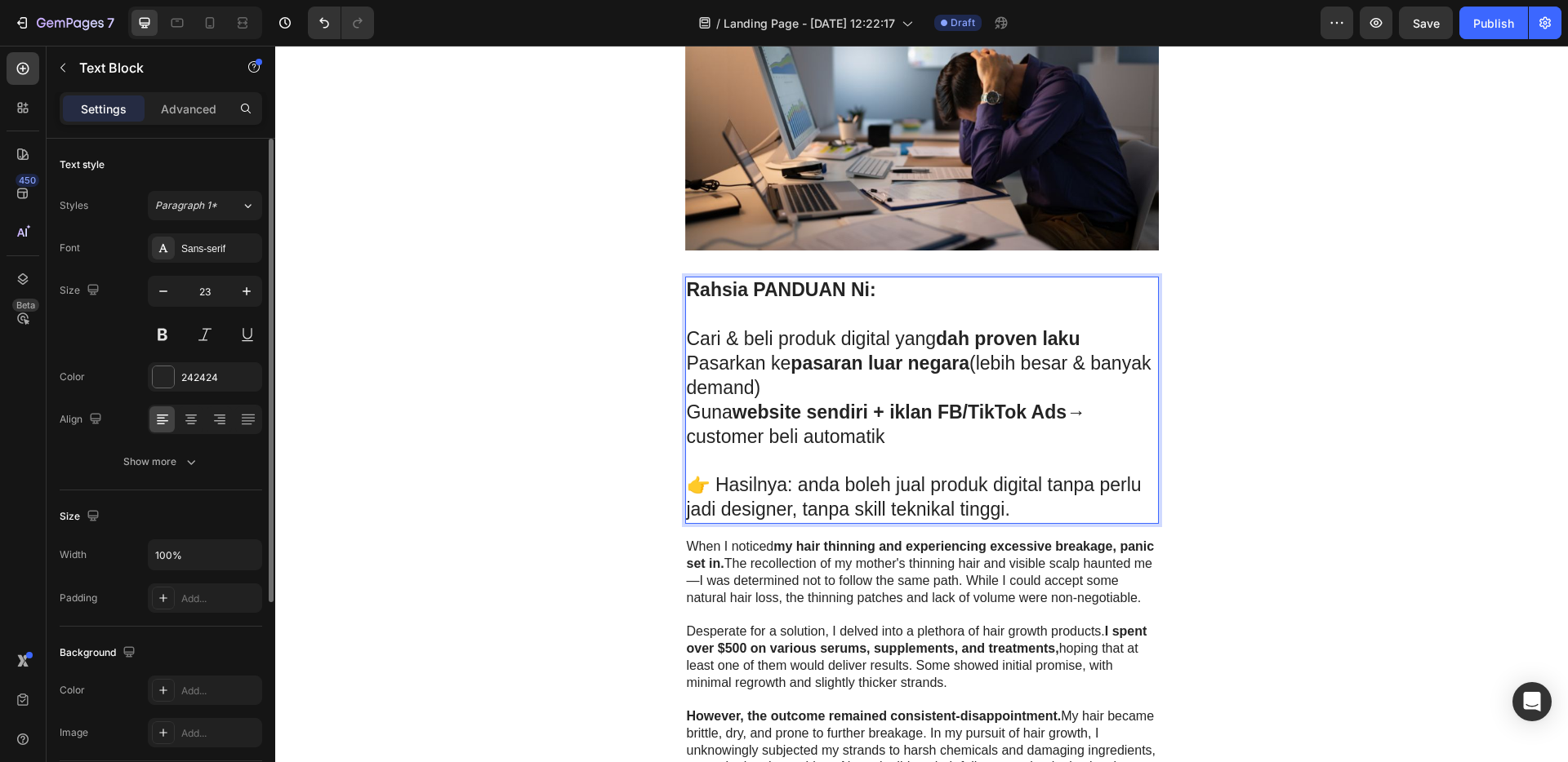
click at [1250, 441] on div "Hustle Nest Heading Row 💡 [PERSON_NAME] Income Dari Produk Digital — Tanpa Perl…" at bounding box center [922, 624] width 1293 height 3116
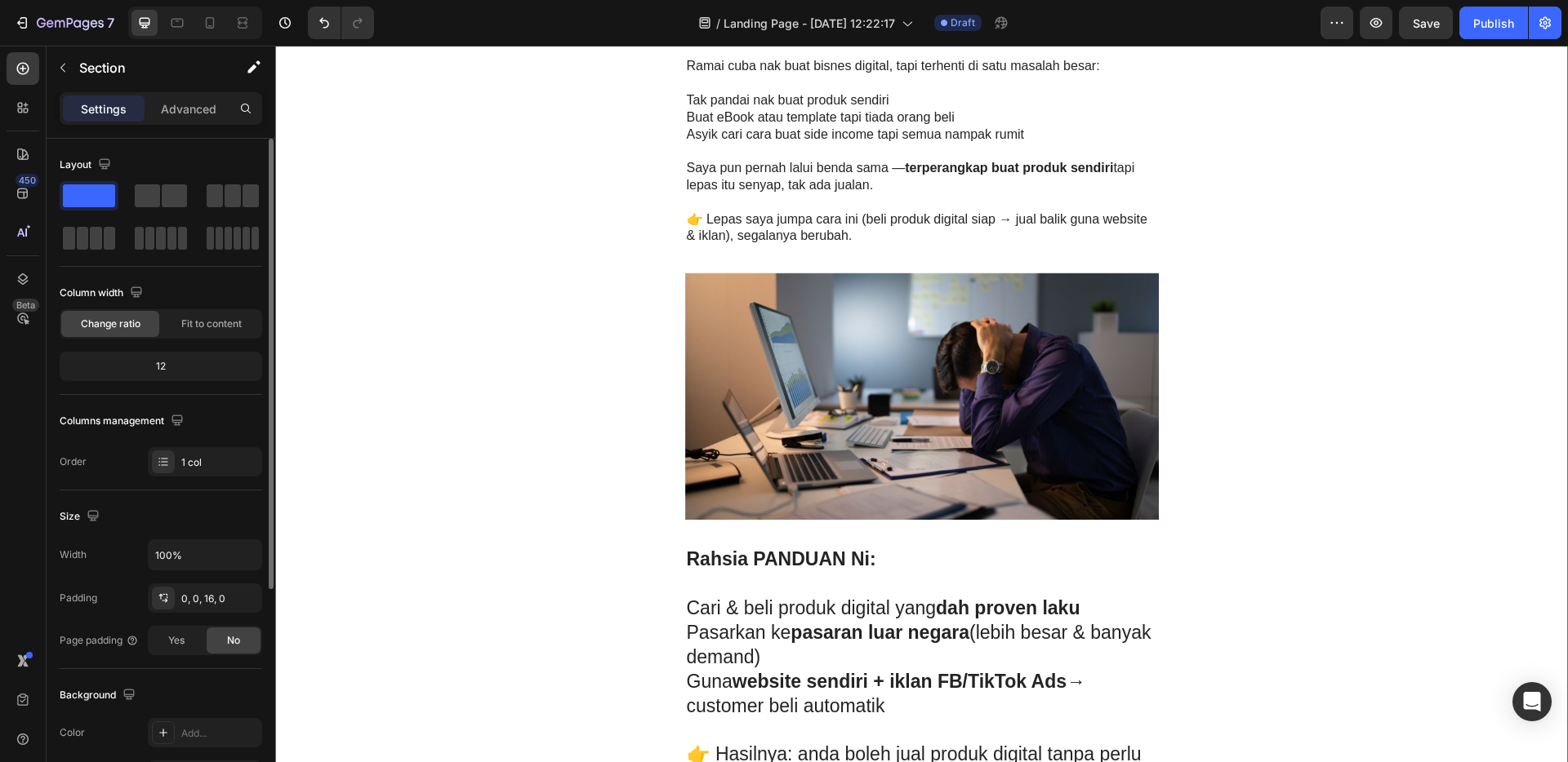
scroll to position [667, 0]
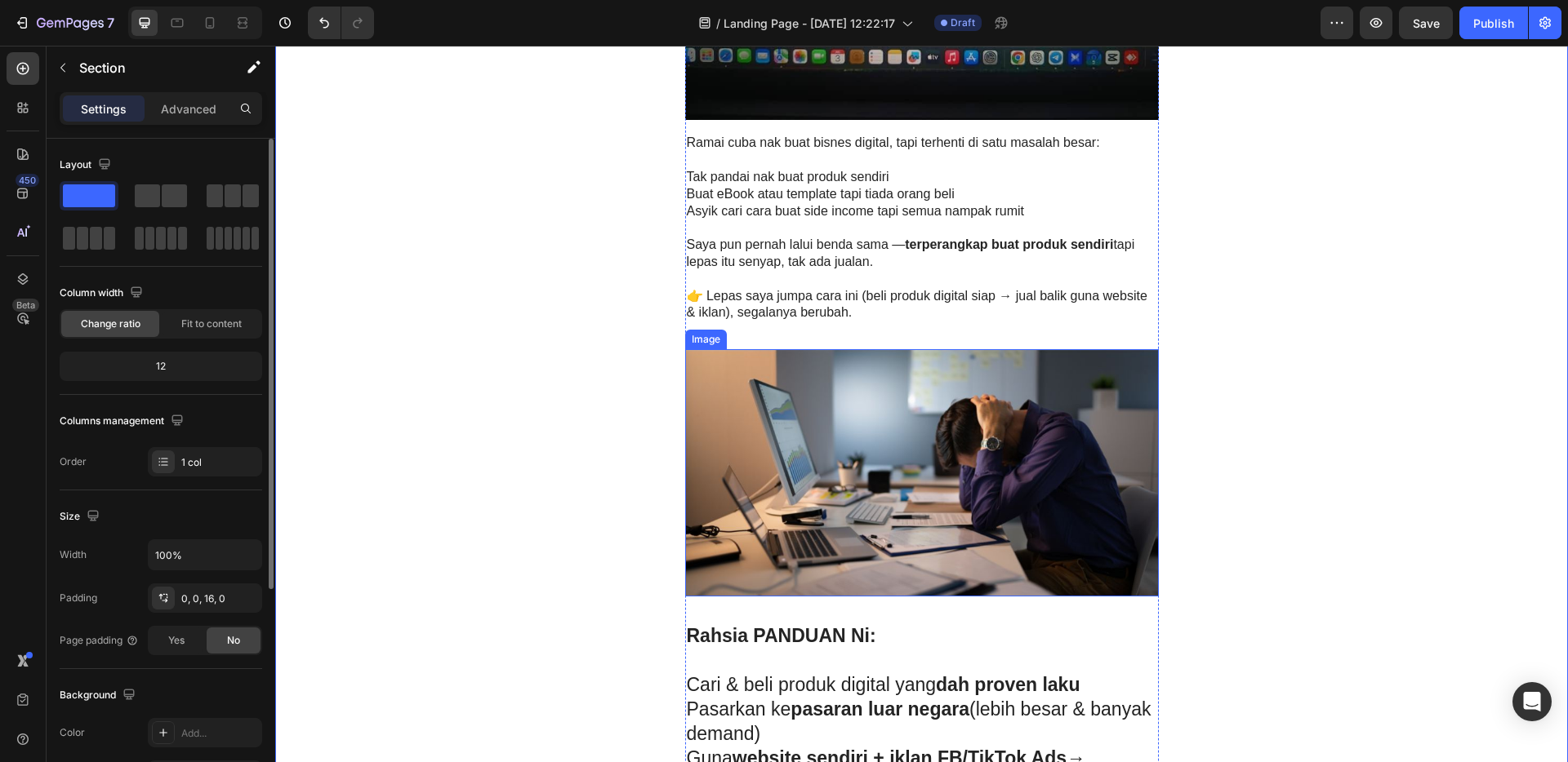
click at [1050, 427] on img at bounding box center [923, 473] width 474 height 247
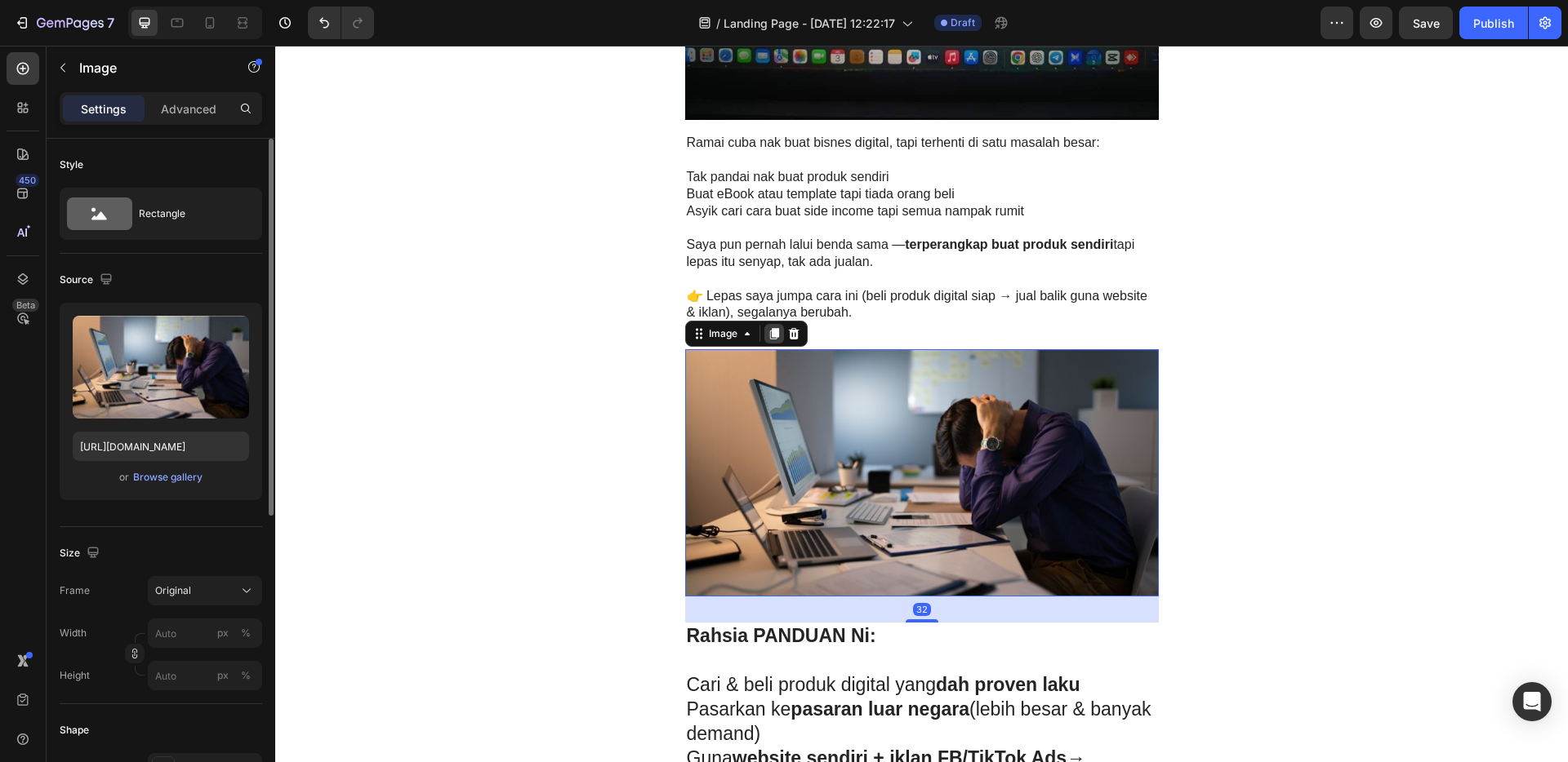
click at [768, 338] on icon at bounding box center [775, 334] width 13 height 13
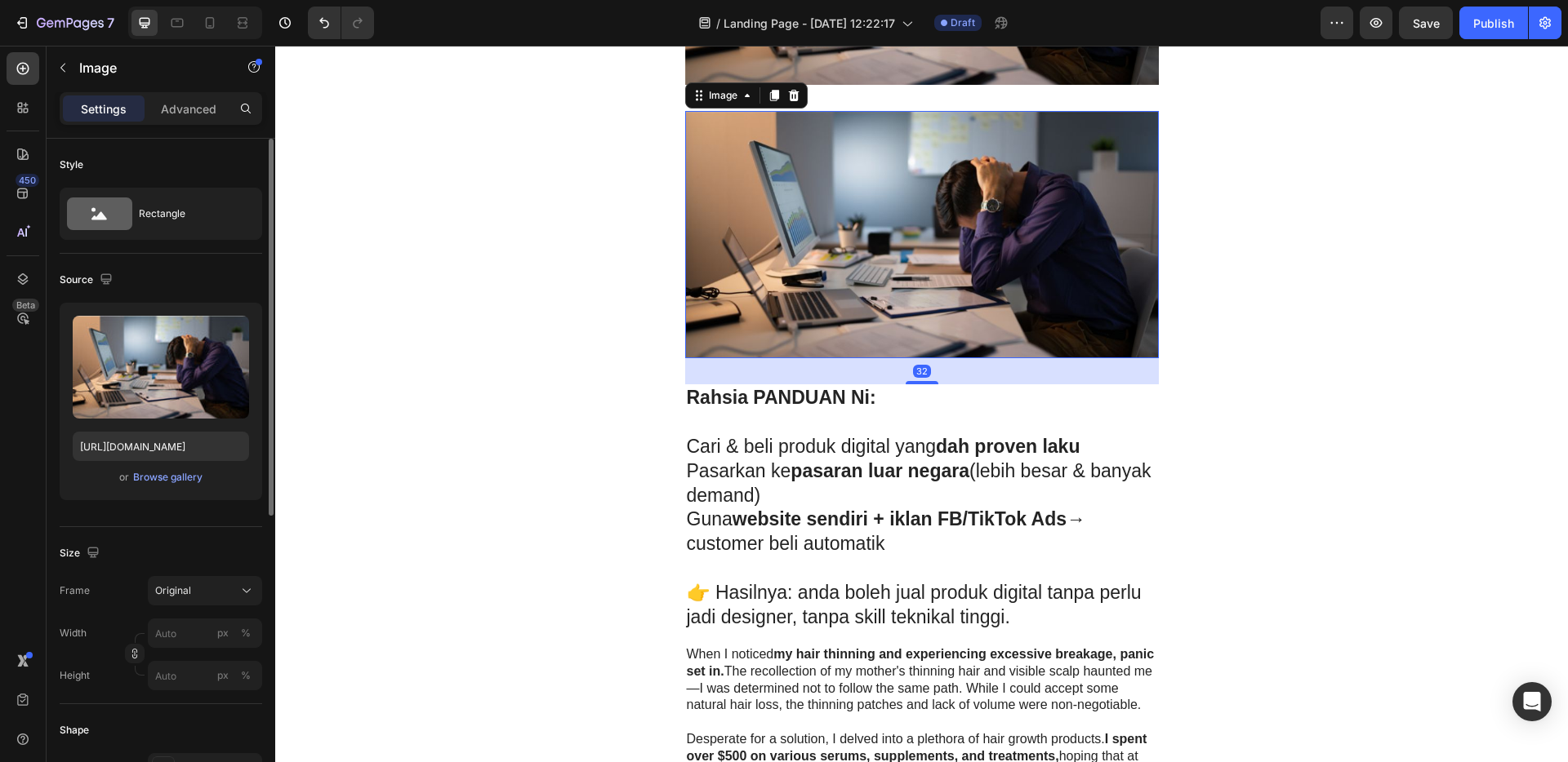
scroll to position [1187, 0]
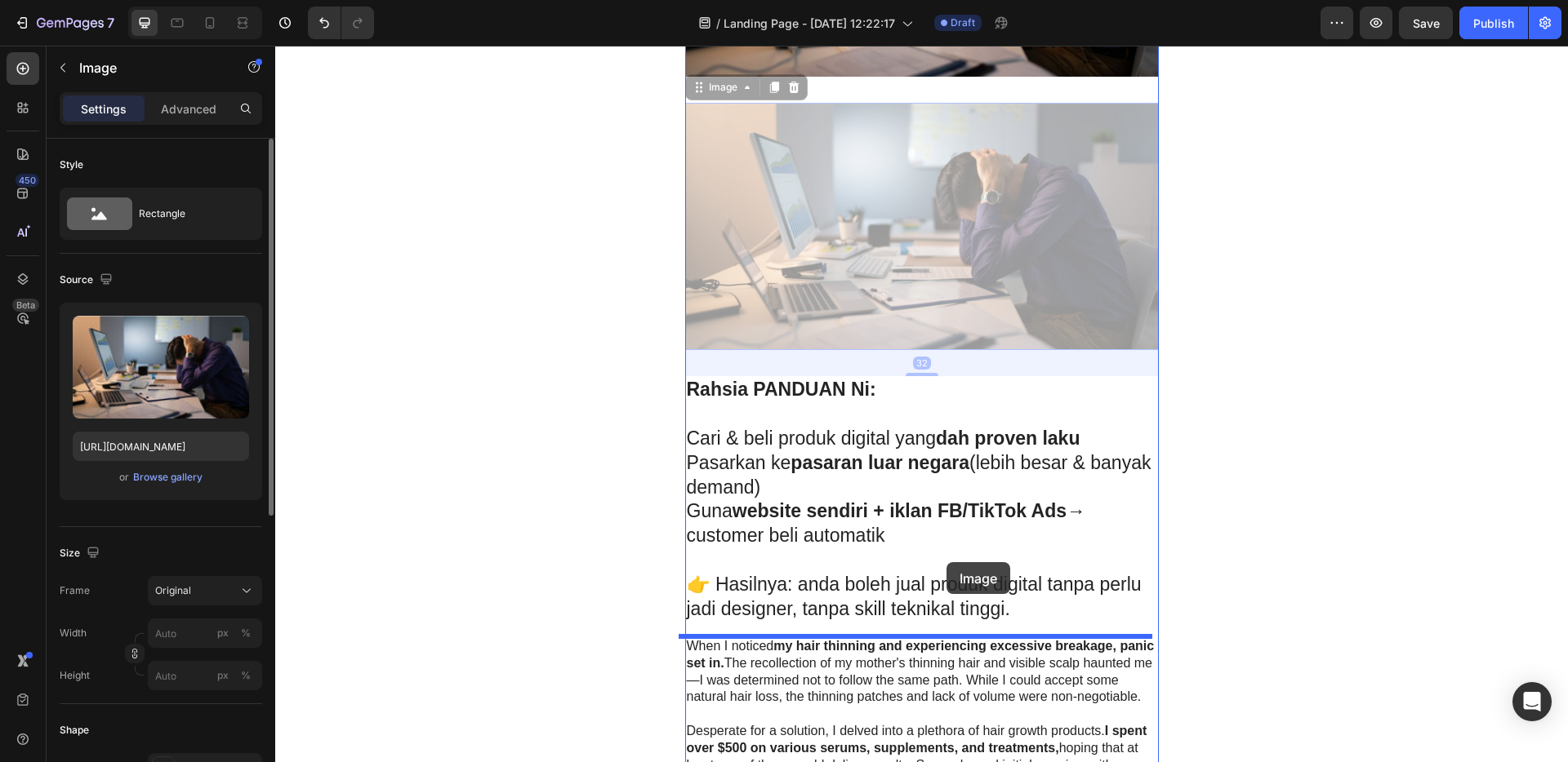
drag, startPoint x: 925, startPoint y: 291, endPoint x: 948, endPoint y: 566, distance: 276.0
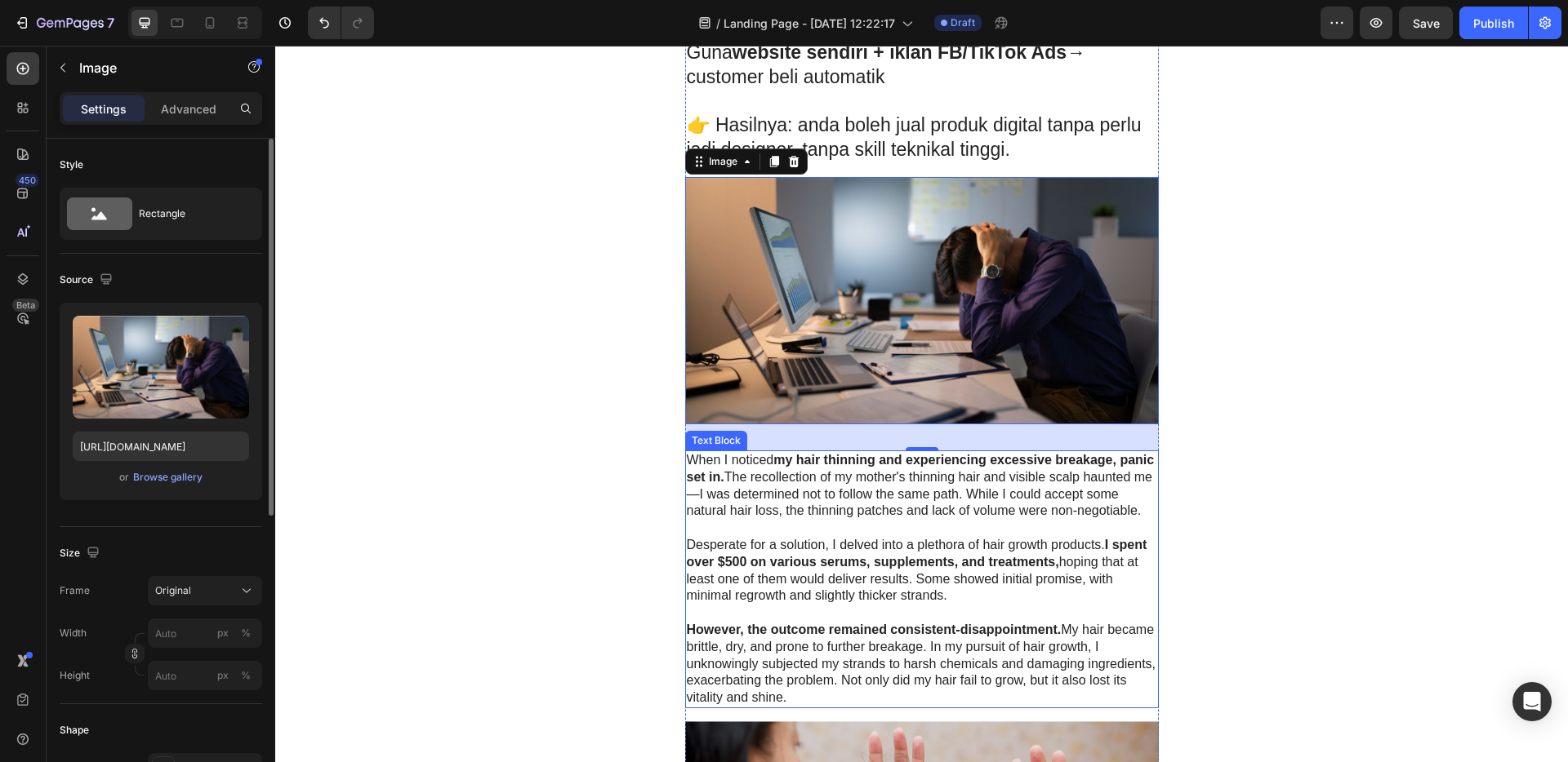
scroll to position [1522, 0]
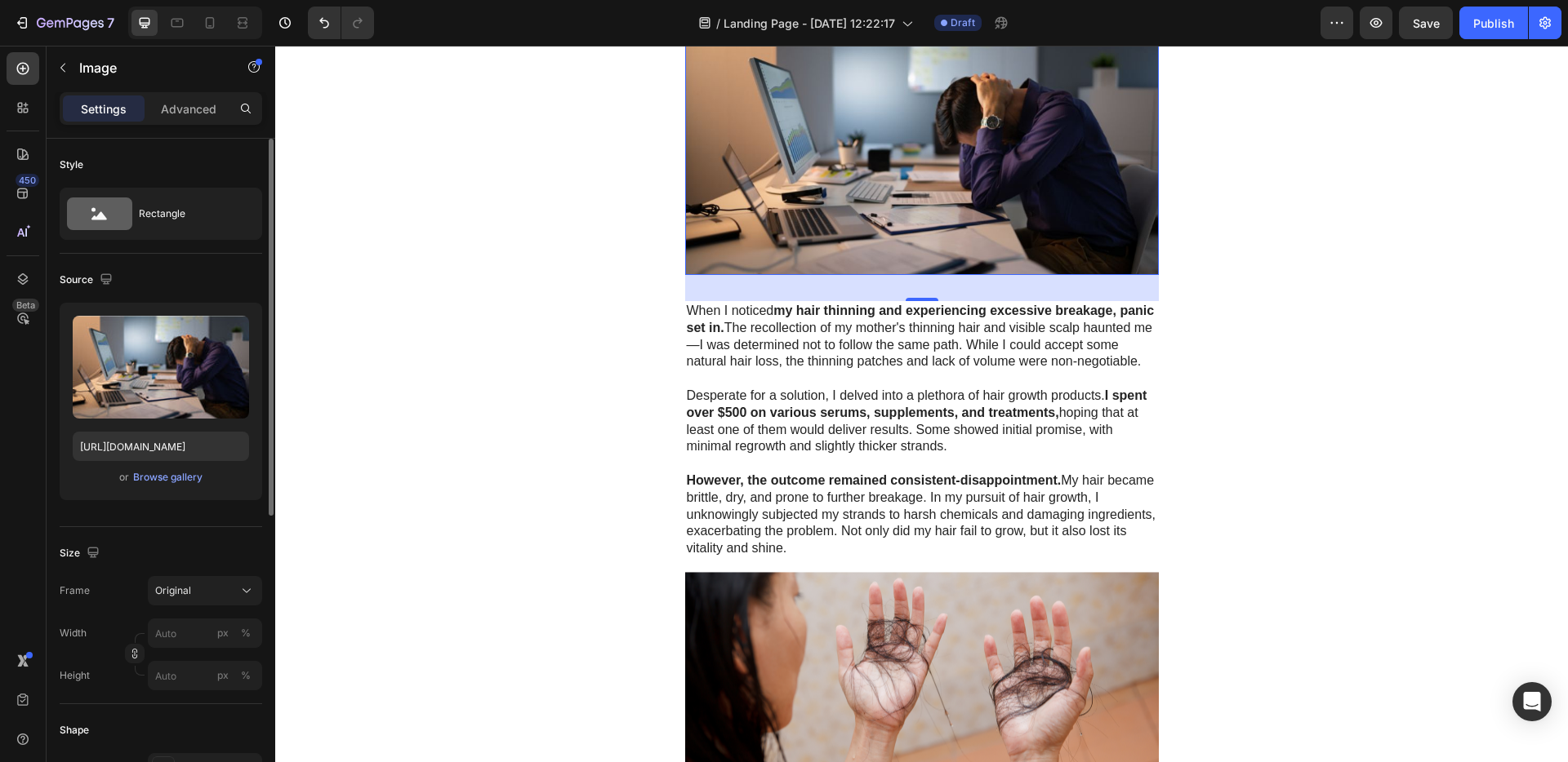
click at [907, 183] on img at bounding box center [923, 151] width 474 height 247
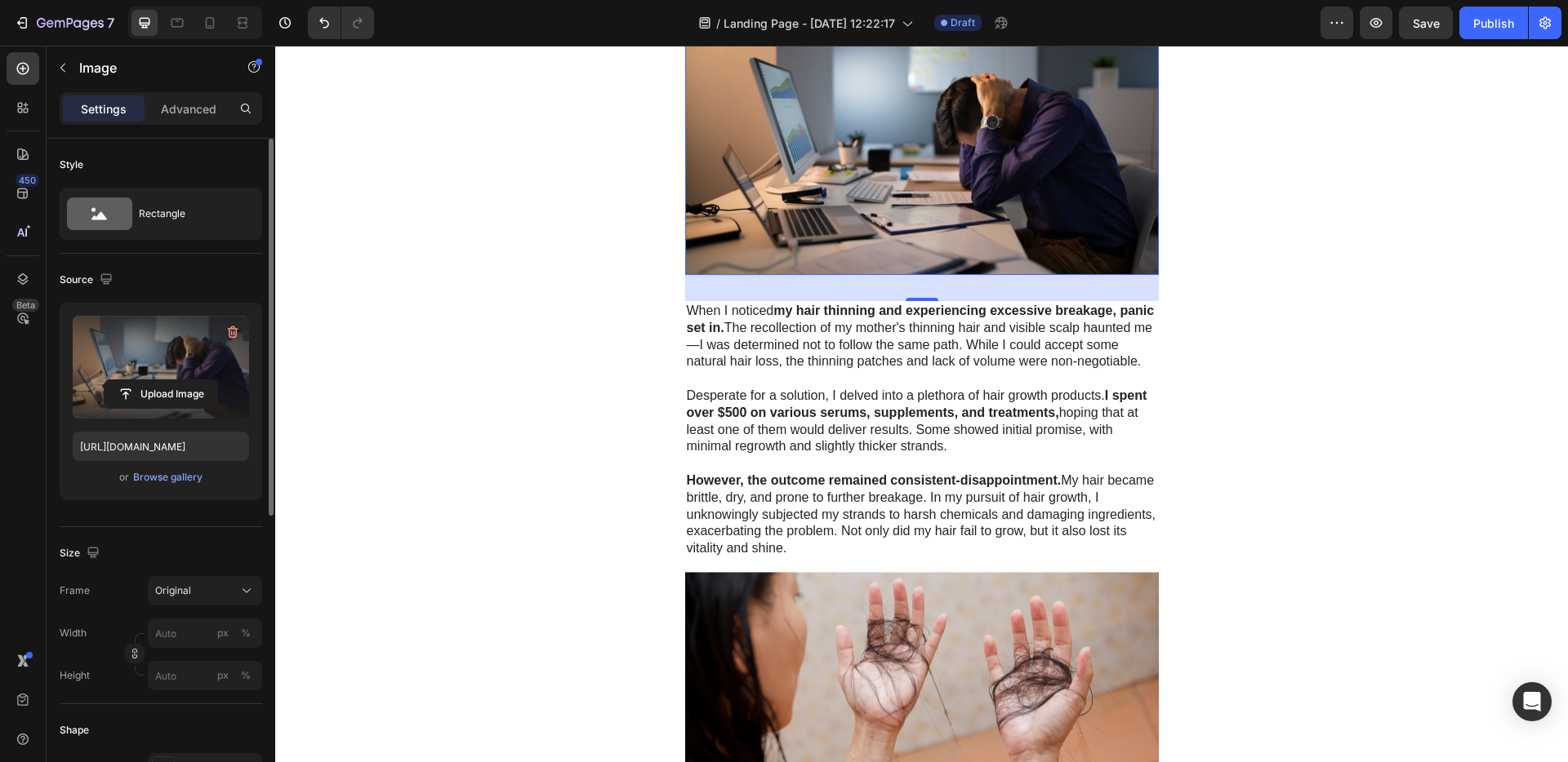
click at [129, 366] on label at bounding box center [161, 367] width 176 height 103
click at [129, 381] on input "file" at bounding box center [161, 394] width 113 height 28
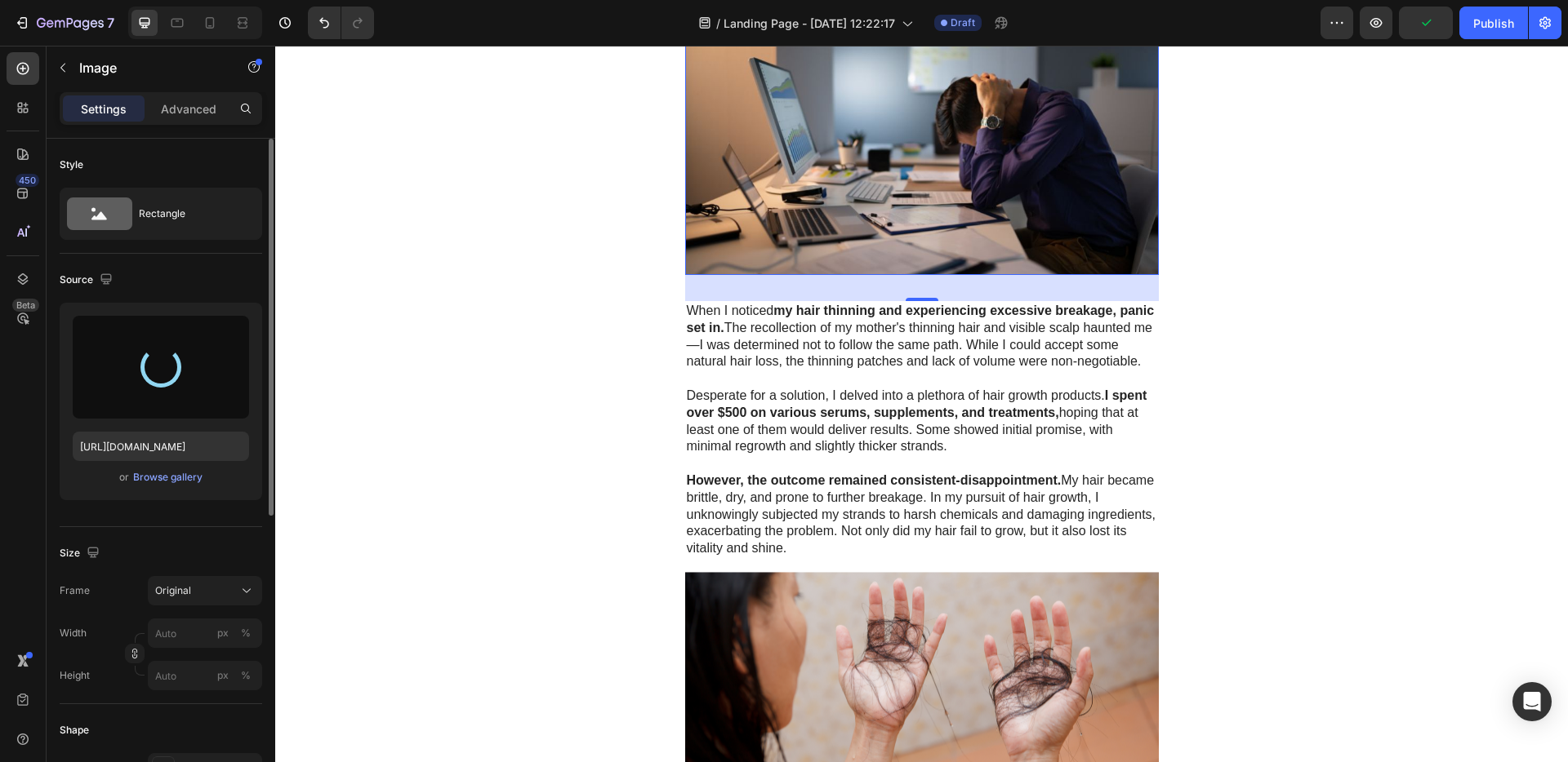
type input "[URL][DOMAIN_NAME]"
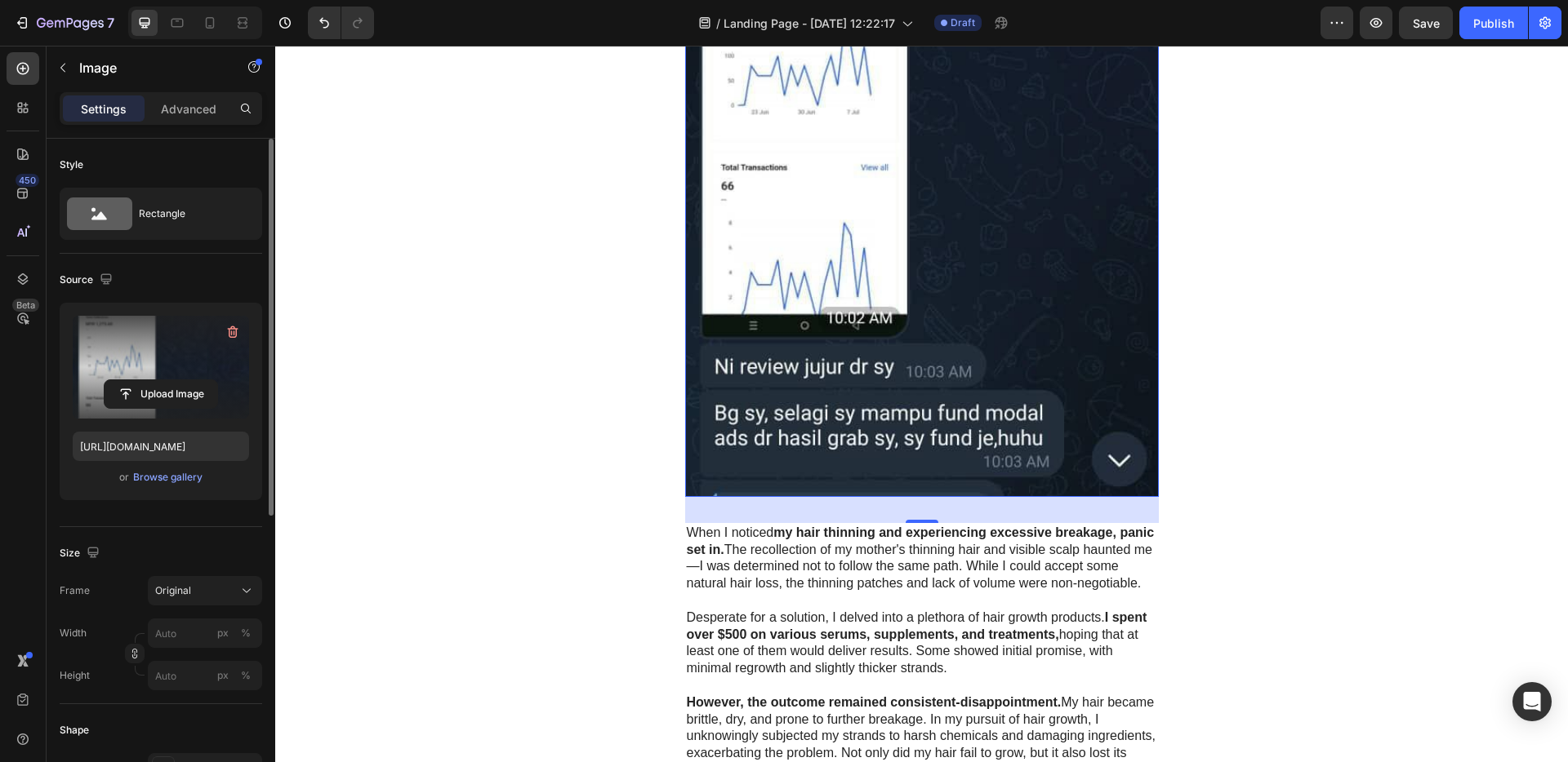
scroll to position [2092, 0]
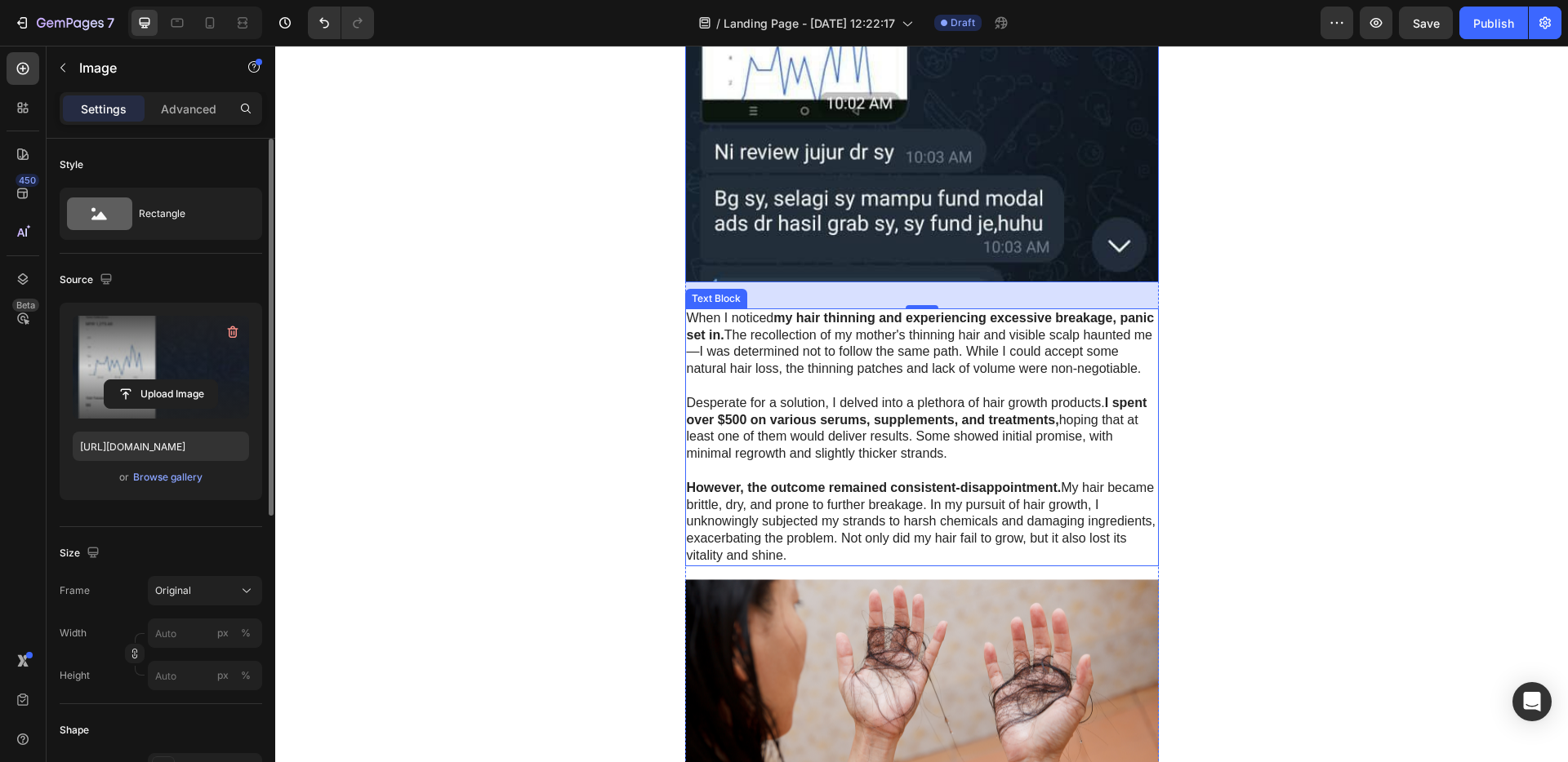
click at [942, 426] on p "Desperate for a solution, I delved into a plethora of hair growth products. I s…" at bounding box center [922, 428] width 471 height 68
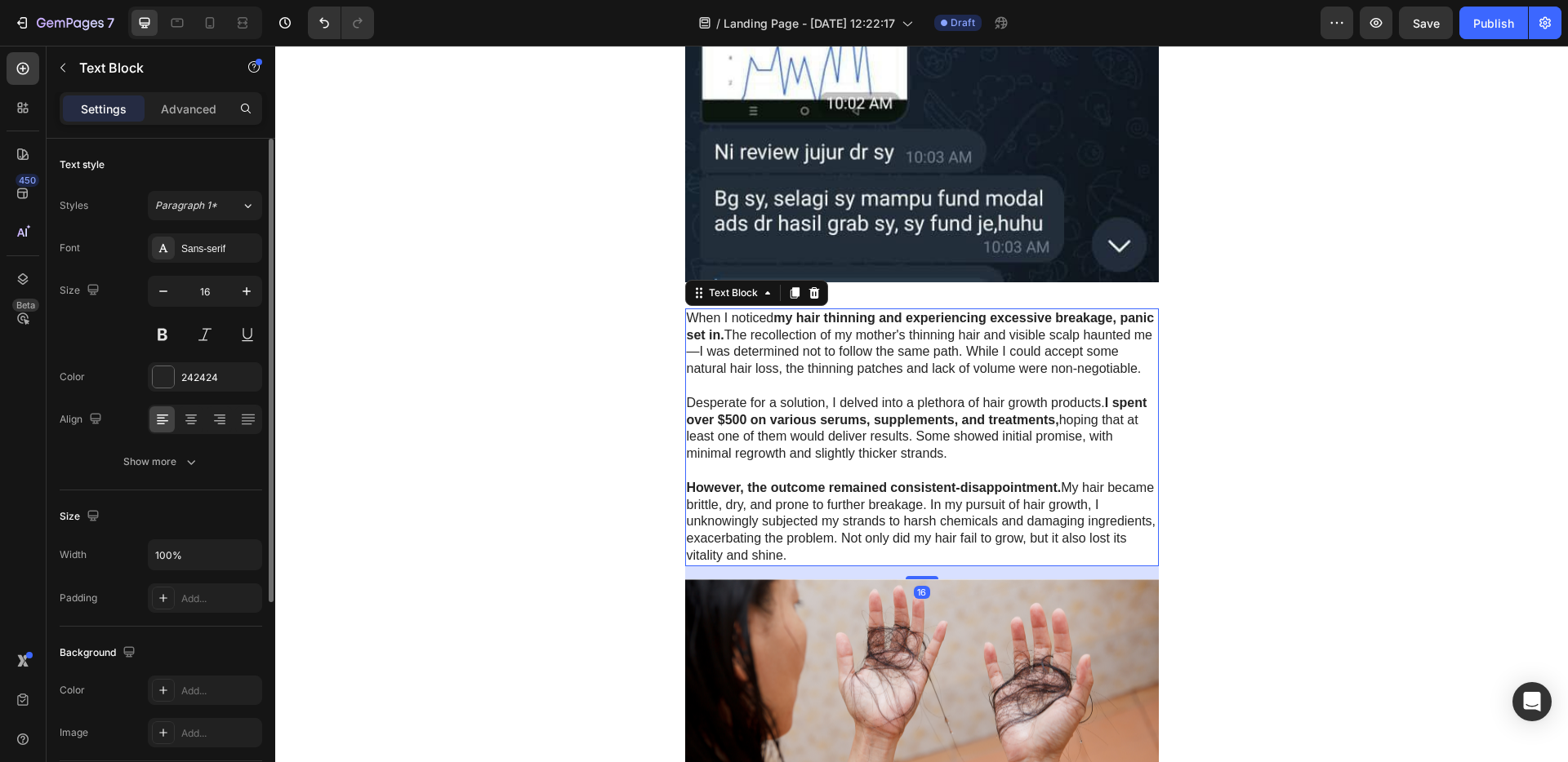
click at [938, 447] on p "Desperate for a solution, I delved into a plethora of hair growth products. I s…" at bounding box center [922, 428] width 471 height 68
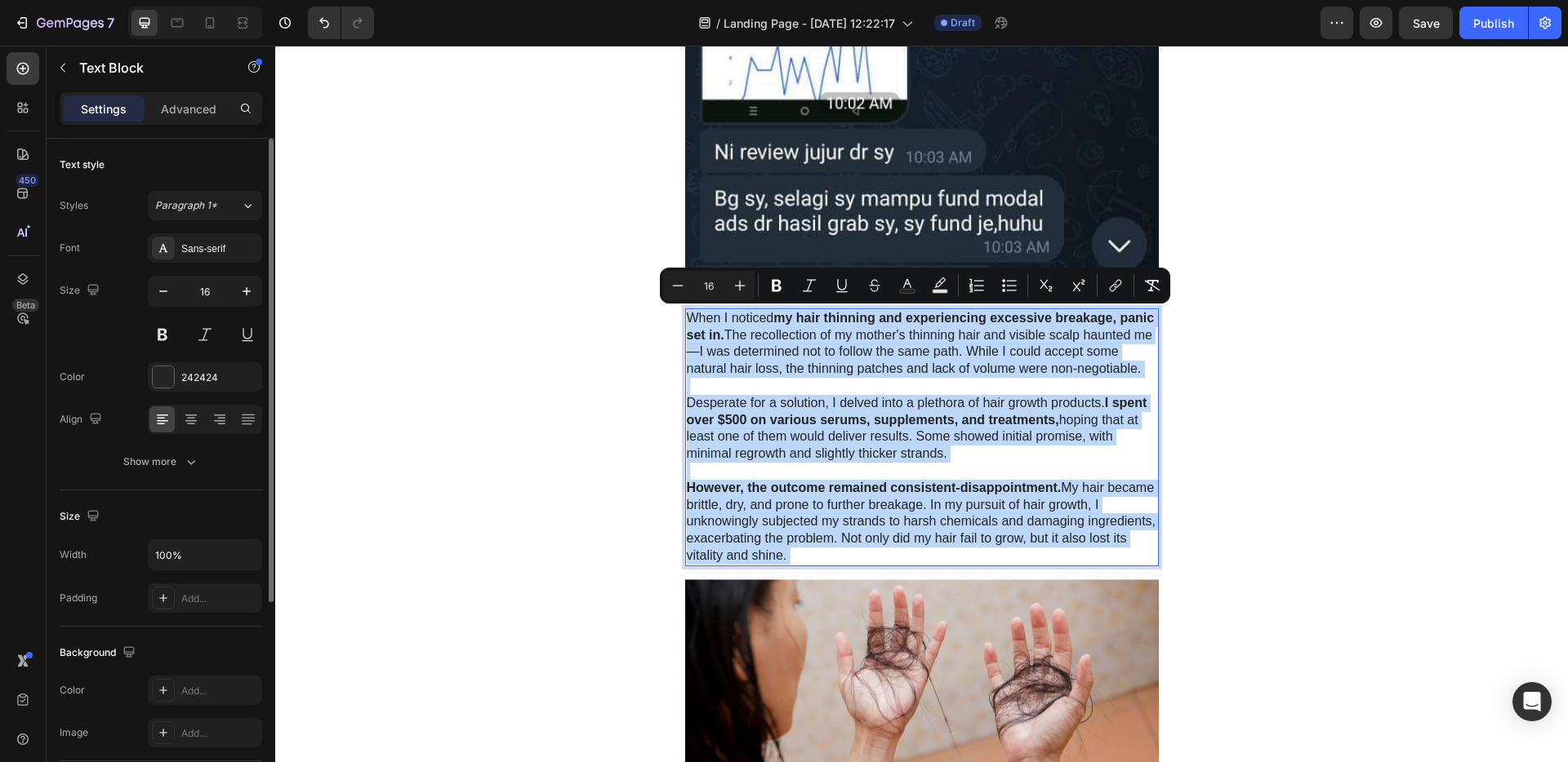
copy div "When I noticed my hair thinning and experiencing excessive breakage, panic set …"
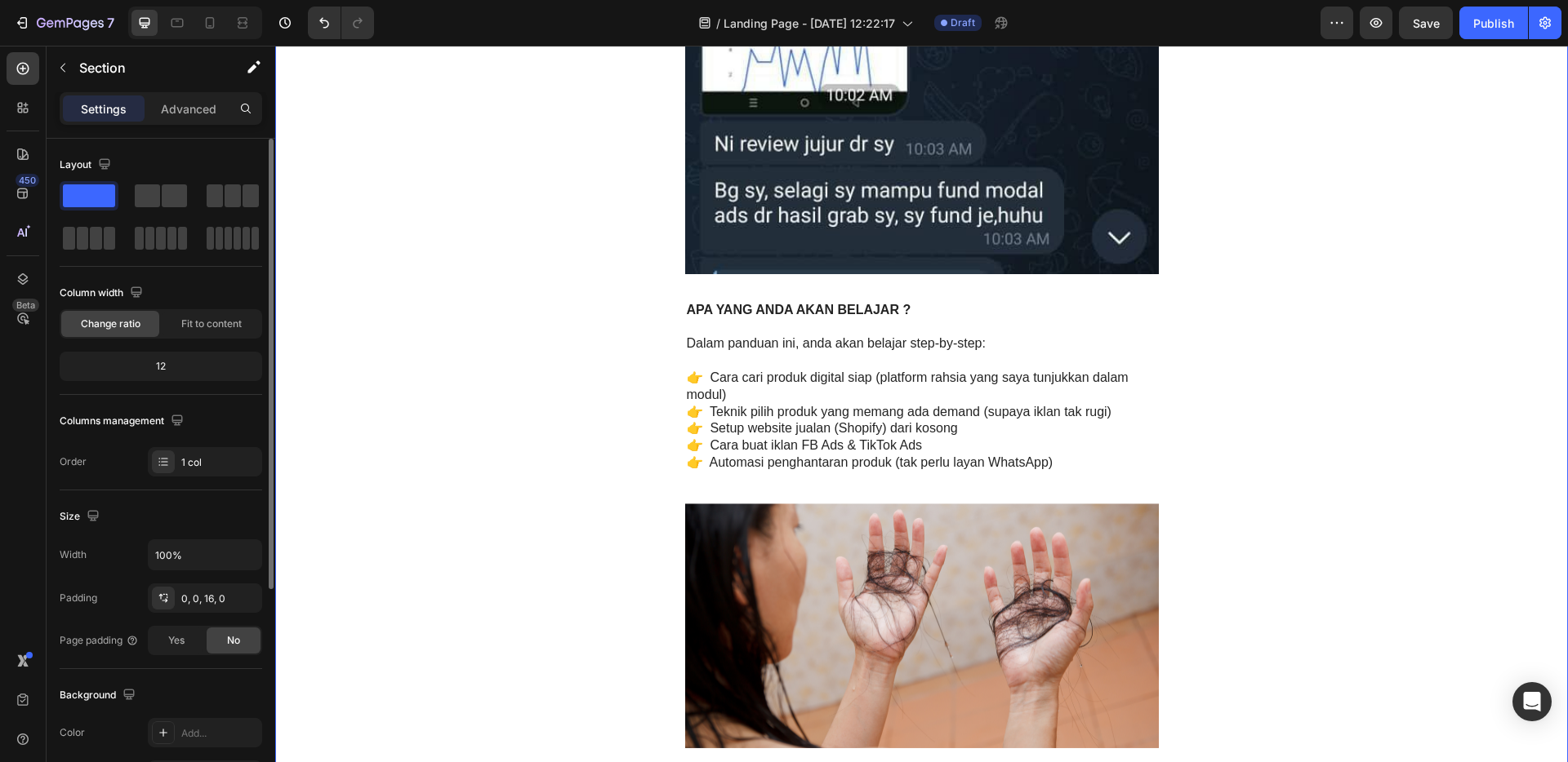
scroll to position [2257, 0]
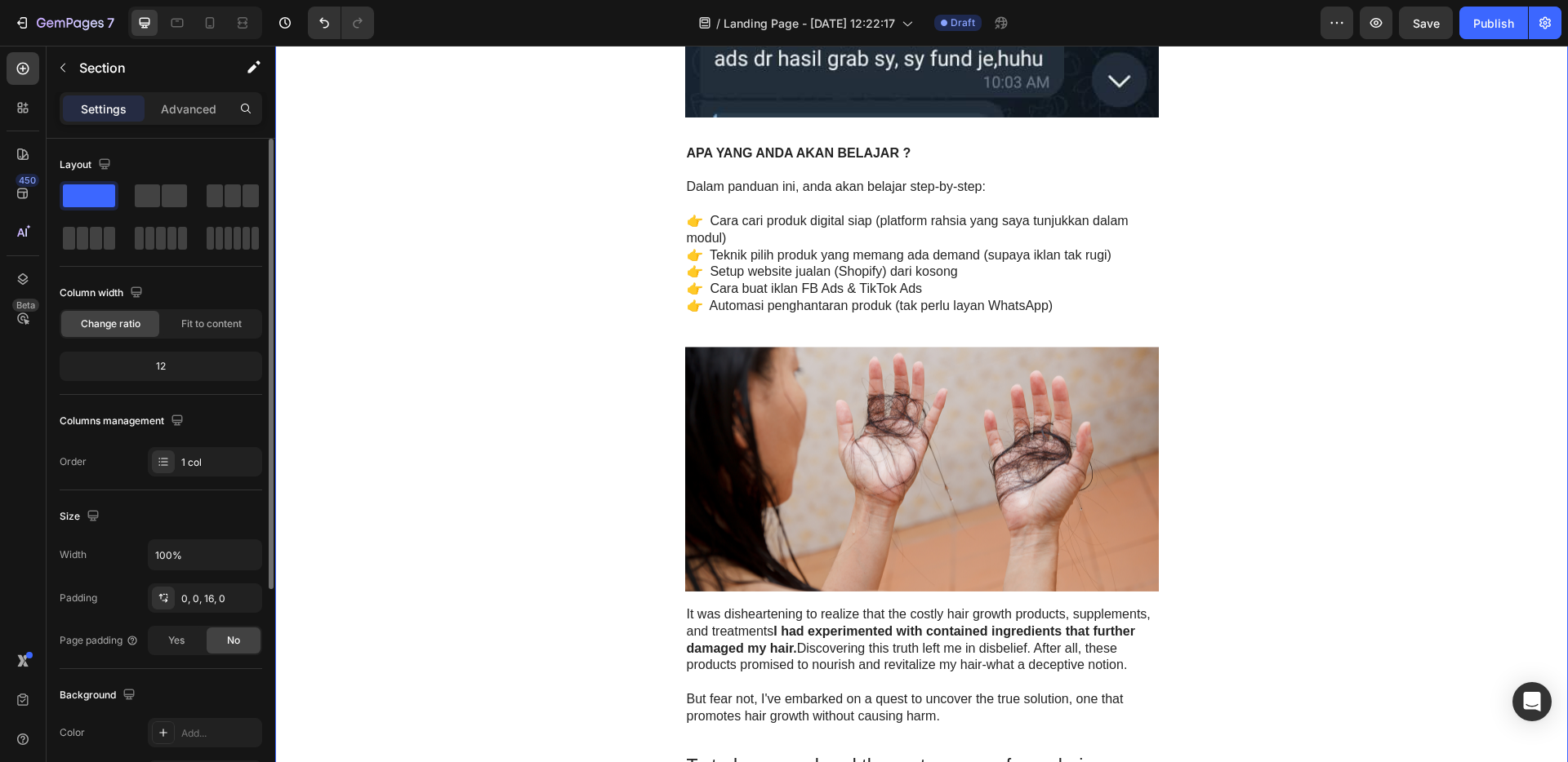
click at [938, 427] on img at bounding box center [923, 470] width 474 height 245
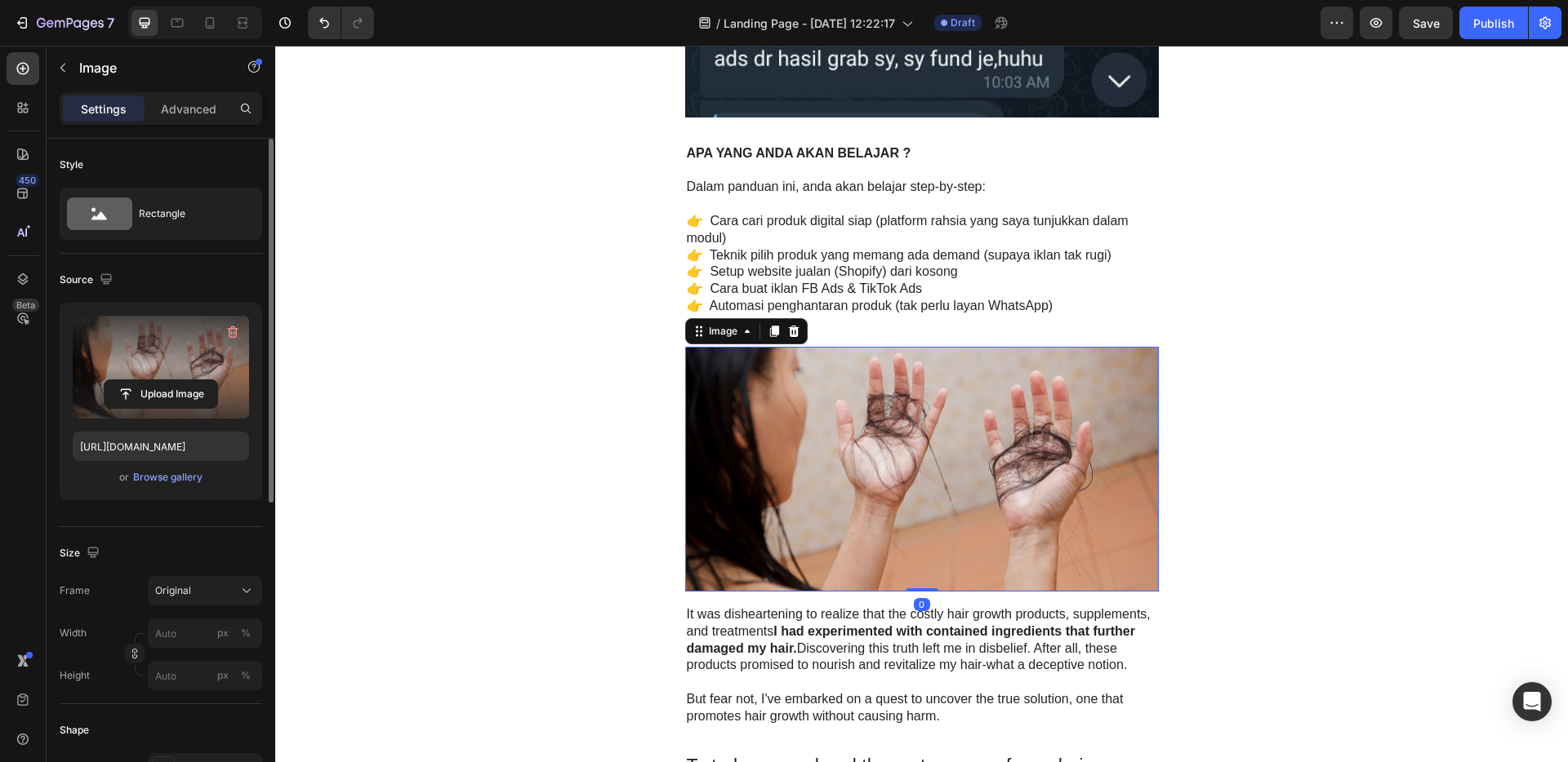
click at [174, 366] on label at bounding box center [161, 367] width 176 height 103
click at [174, 381] on input "file" at bounding box center [161, 394] width 113 height 28
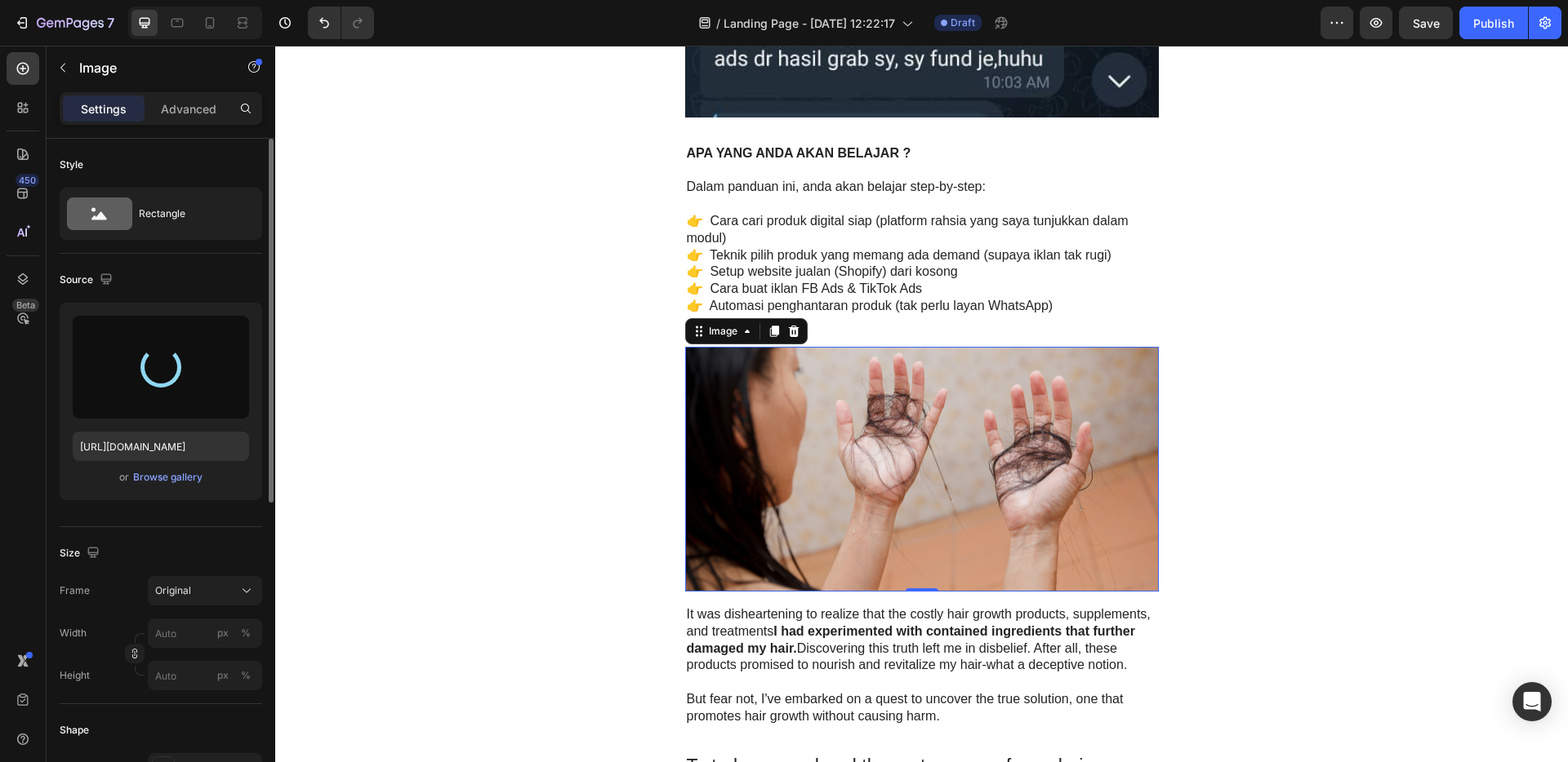
type input "[URL][DOMAIN_NAME]"
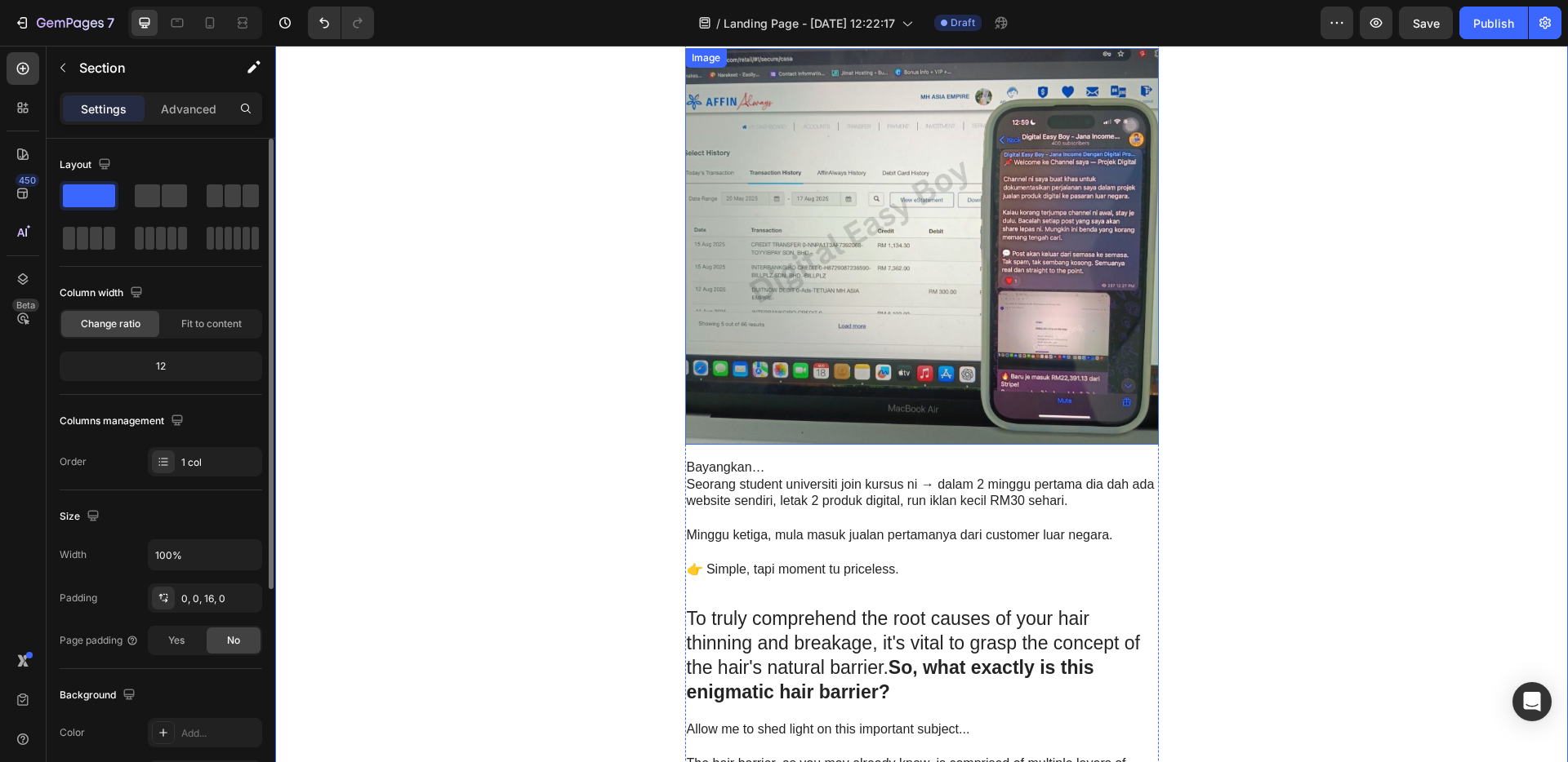
scroll to position [2536, 0]
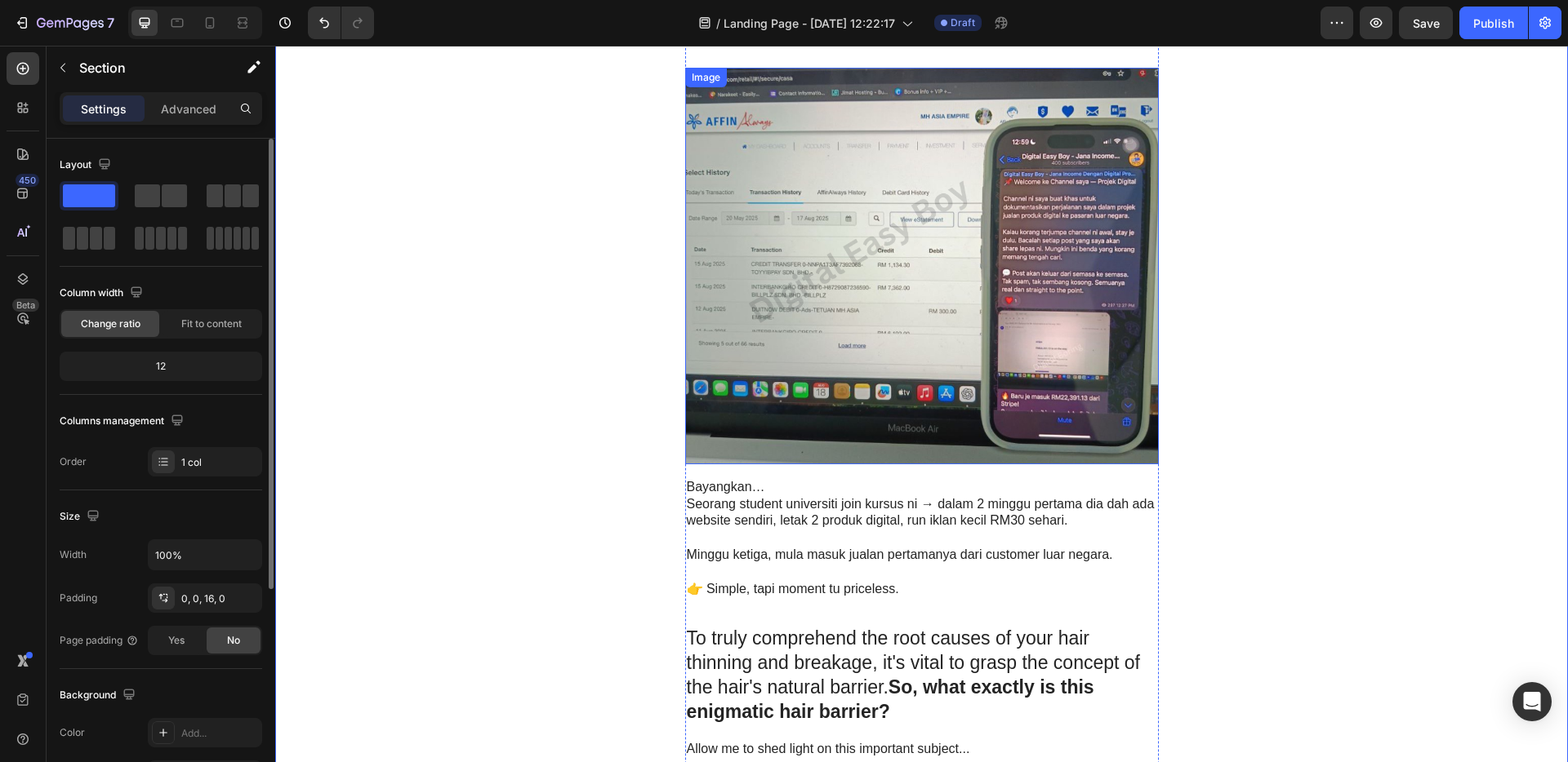
click at [901, 286] on img at bounding box center [923, 266] width 474 height 397
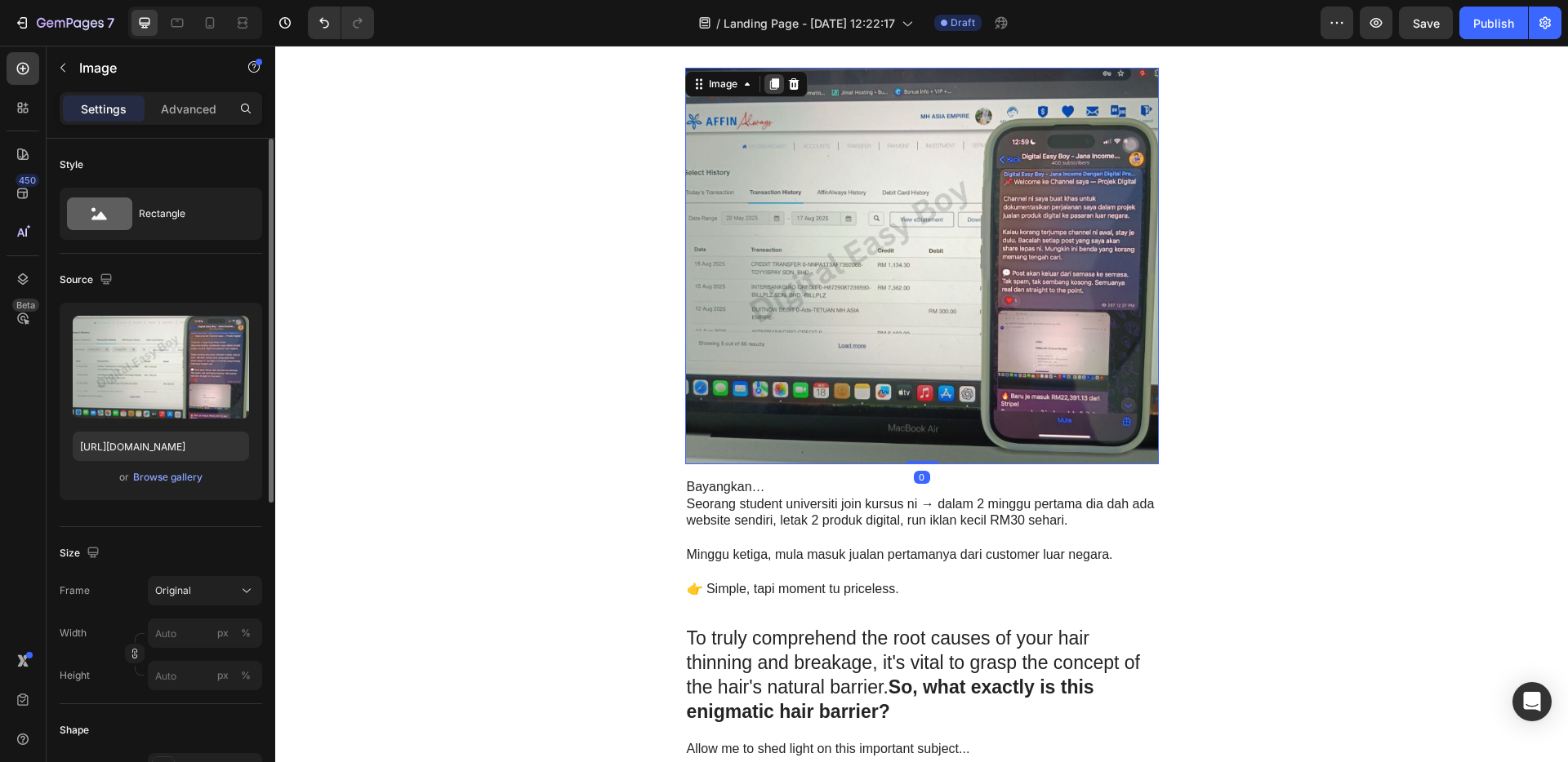
click at [769, 81] on icon at bounding box center [773, 84] width 9 height 12
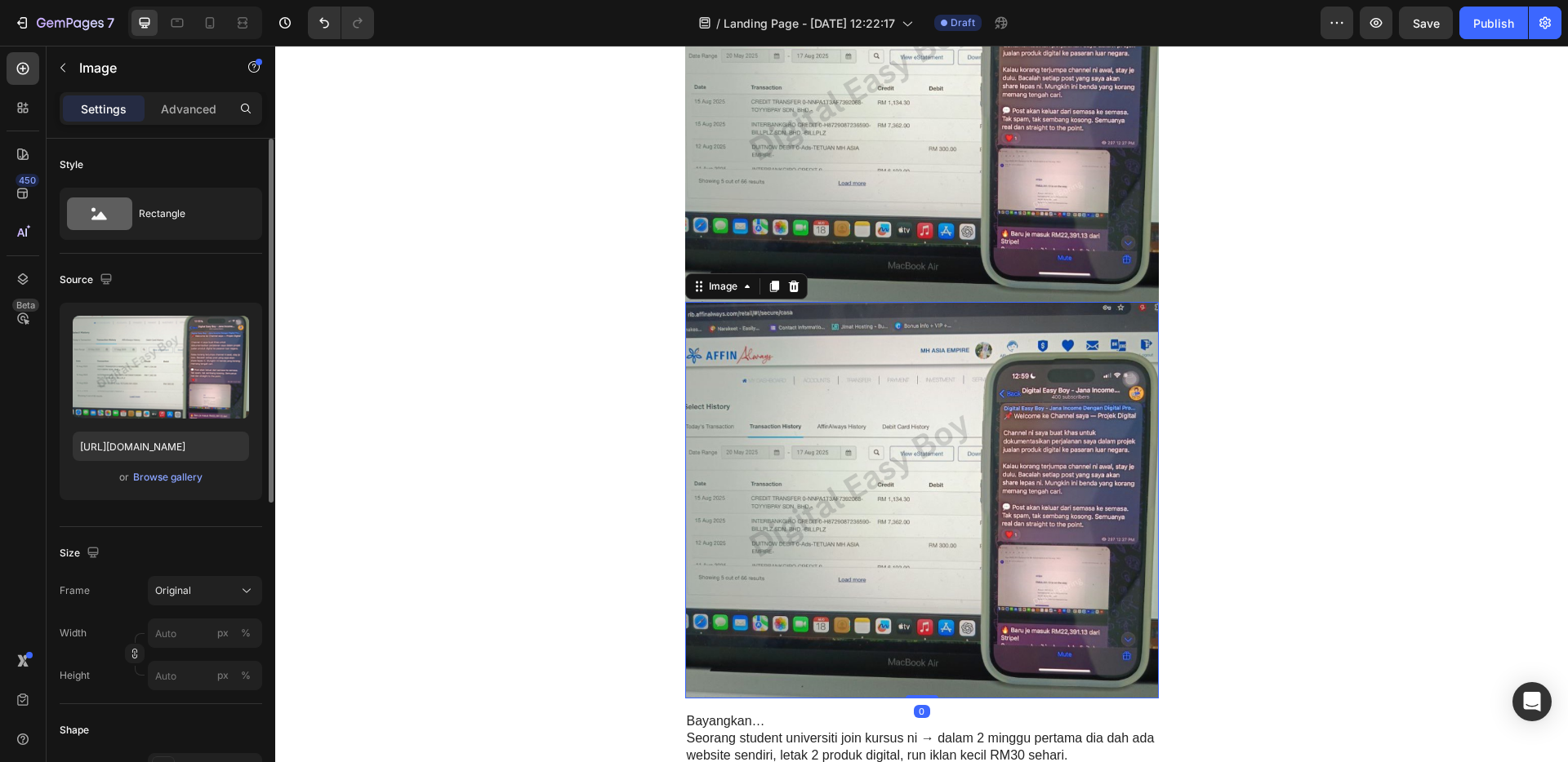
scroll to position [3248, 0]
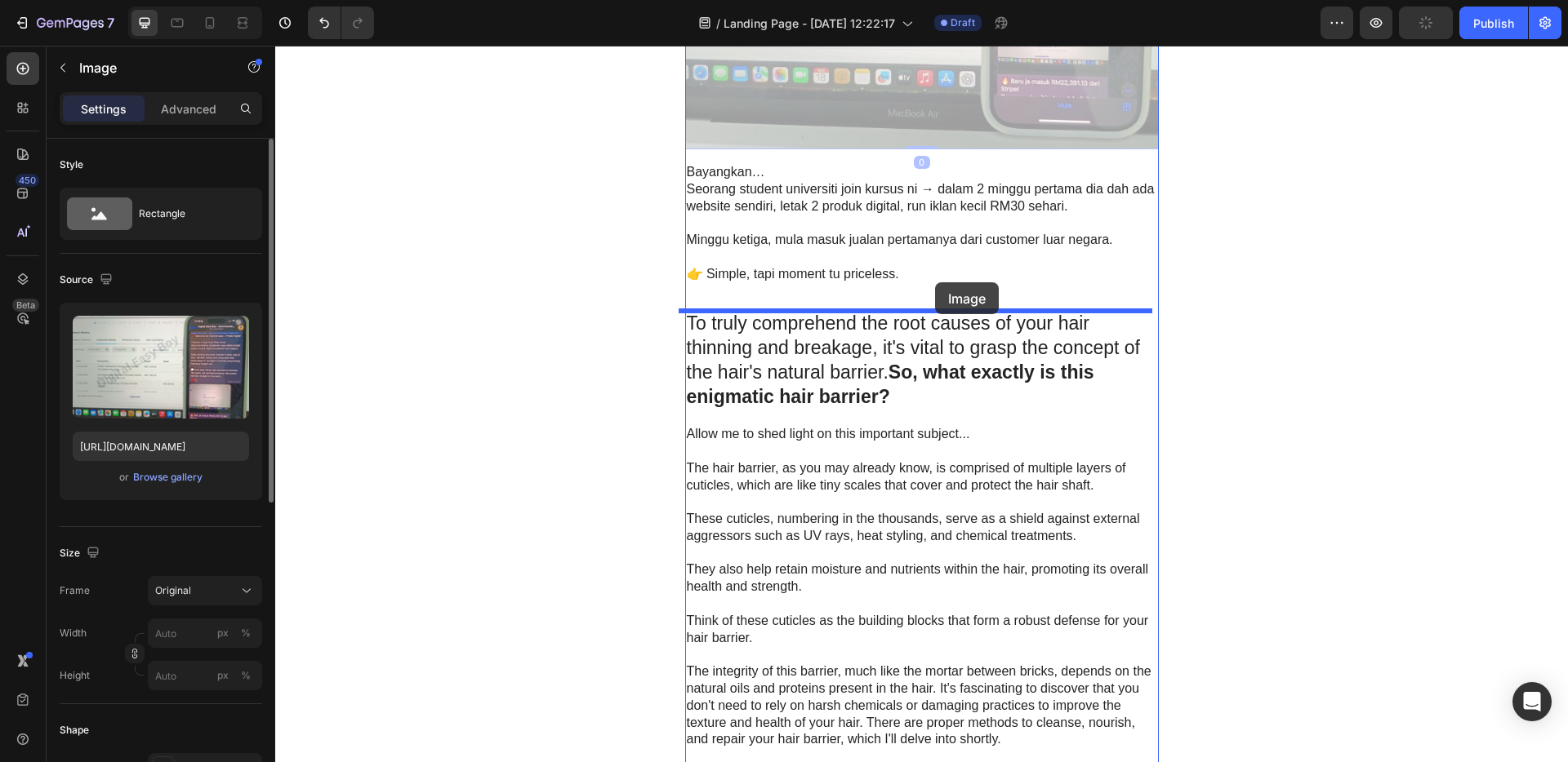
drag, startPoint x: 925, startPoint y: 68, endPoint x: 937, endPoint y: 289, distance: 221.3
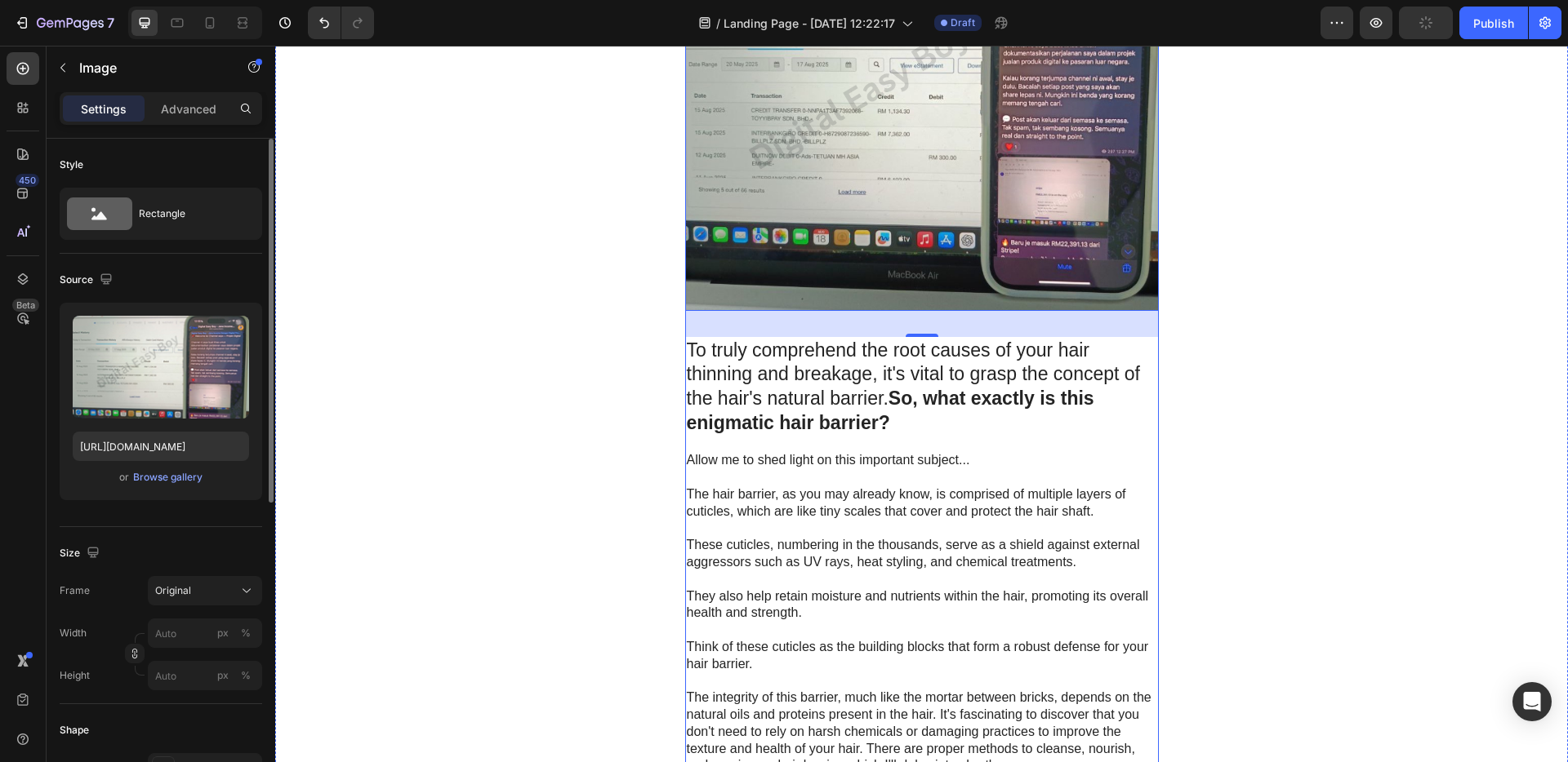
scroll to position [2852, 0]
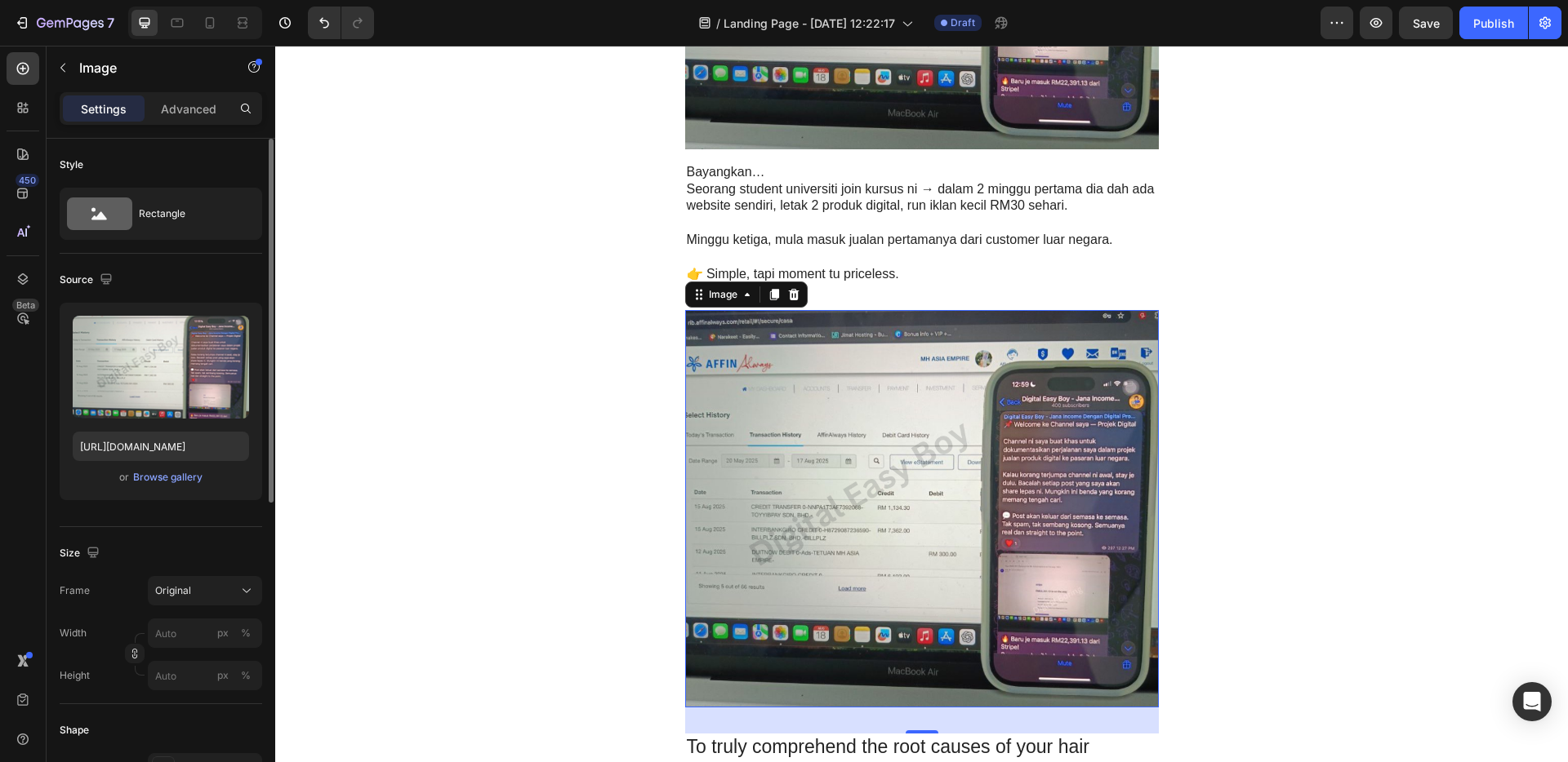
click at [936, 441] on img at bounding box center [923, 509] width 474 height 397
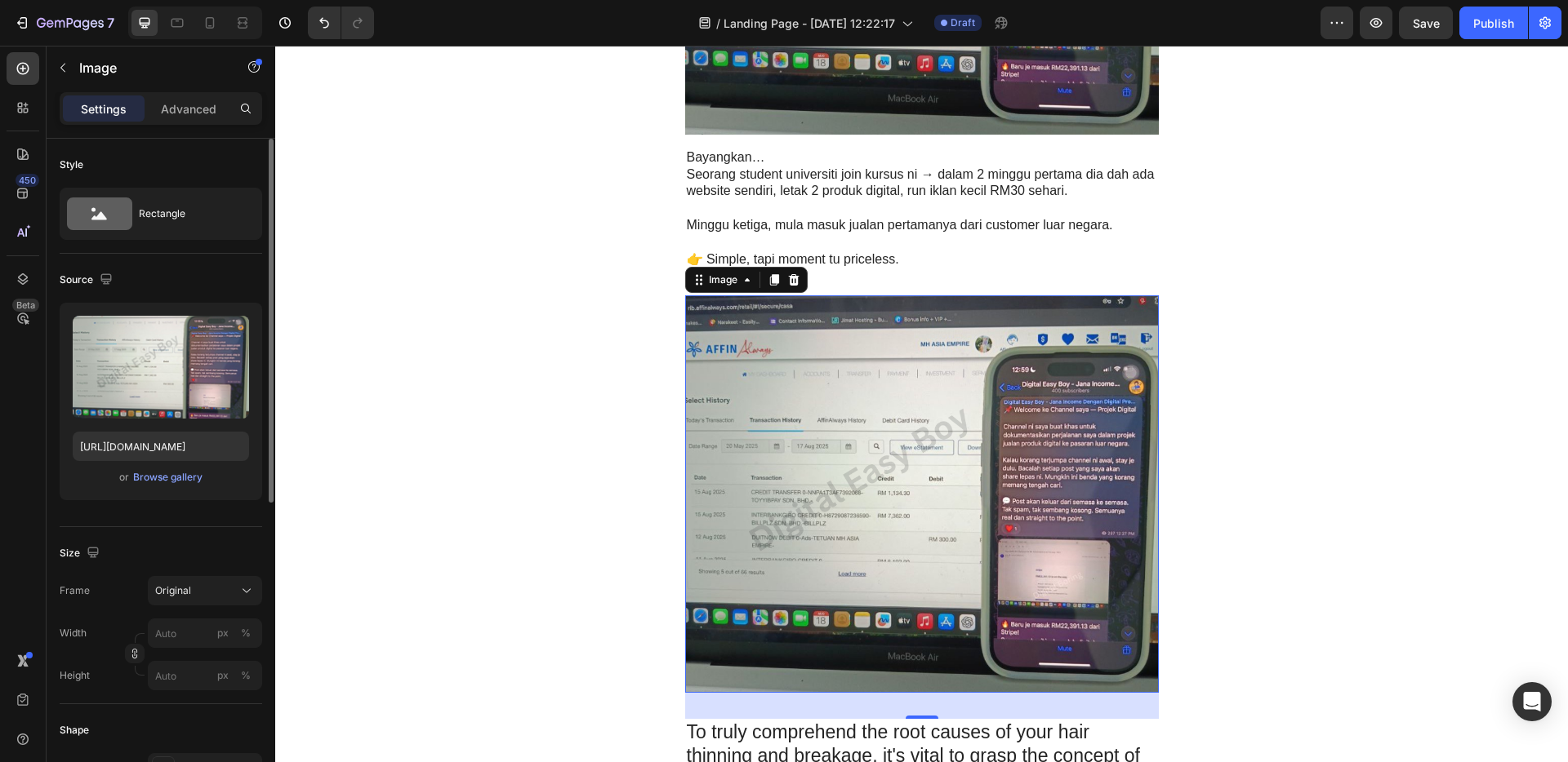
scroll to position [2885, 0]
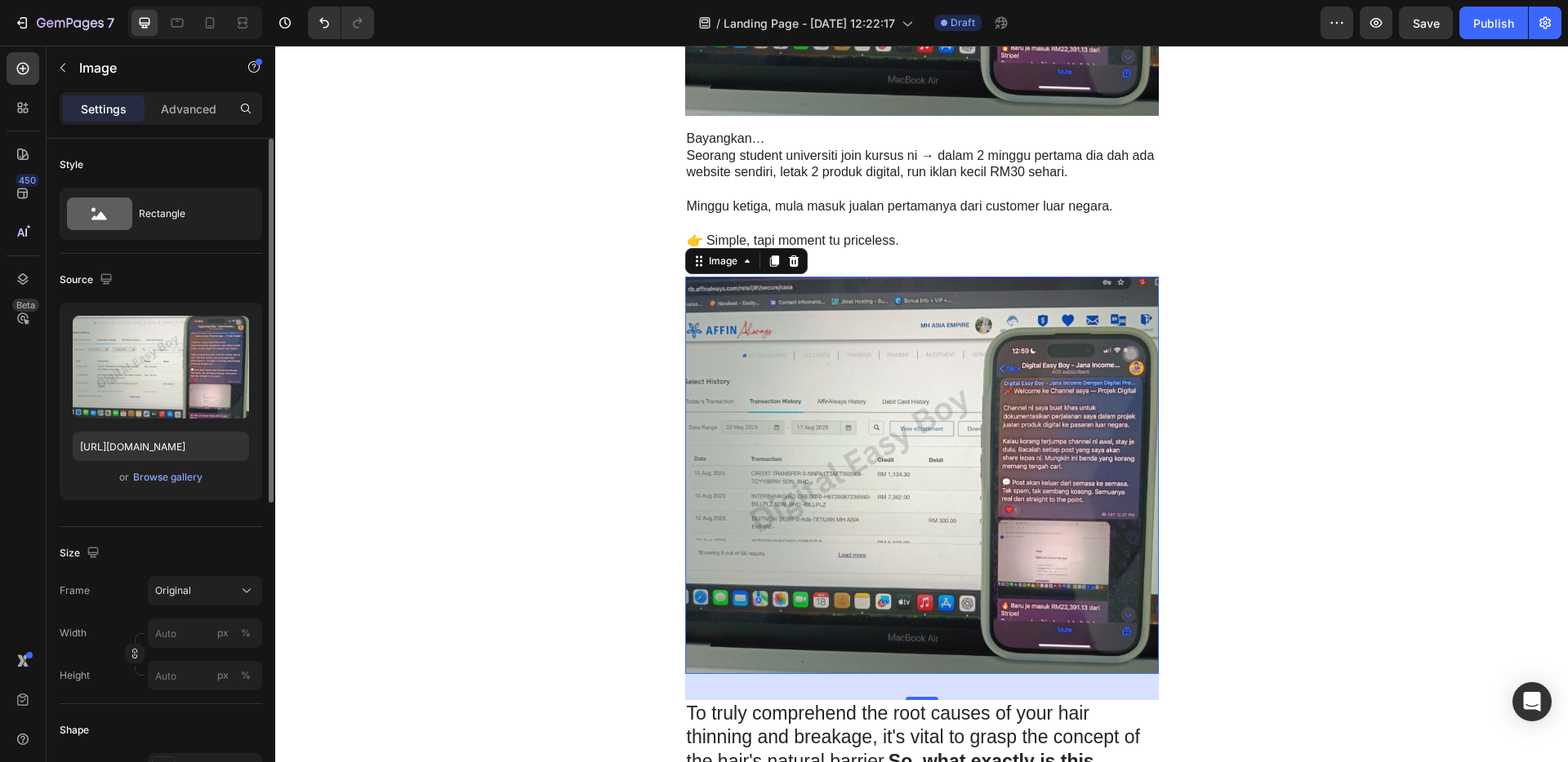
click at [994, 483] on img at bounding box center [923, 475] width 474 height 397
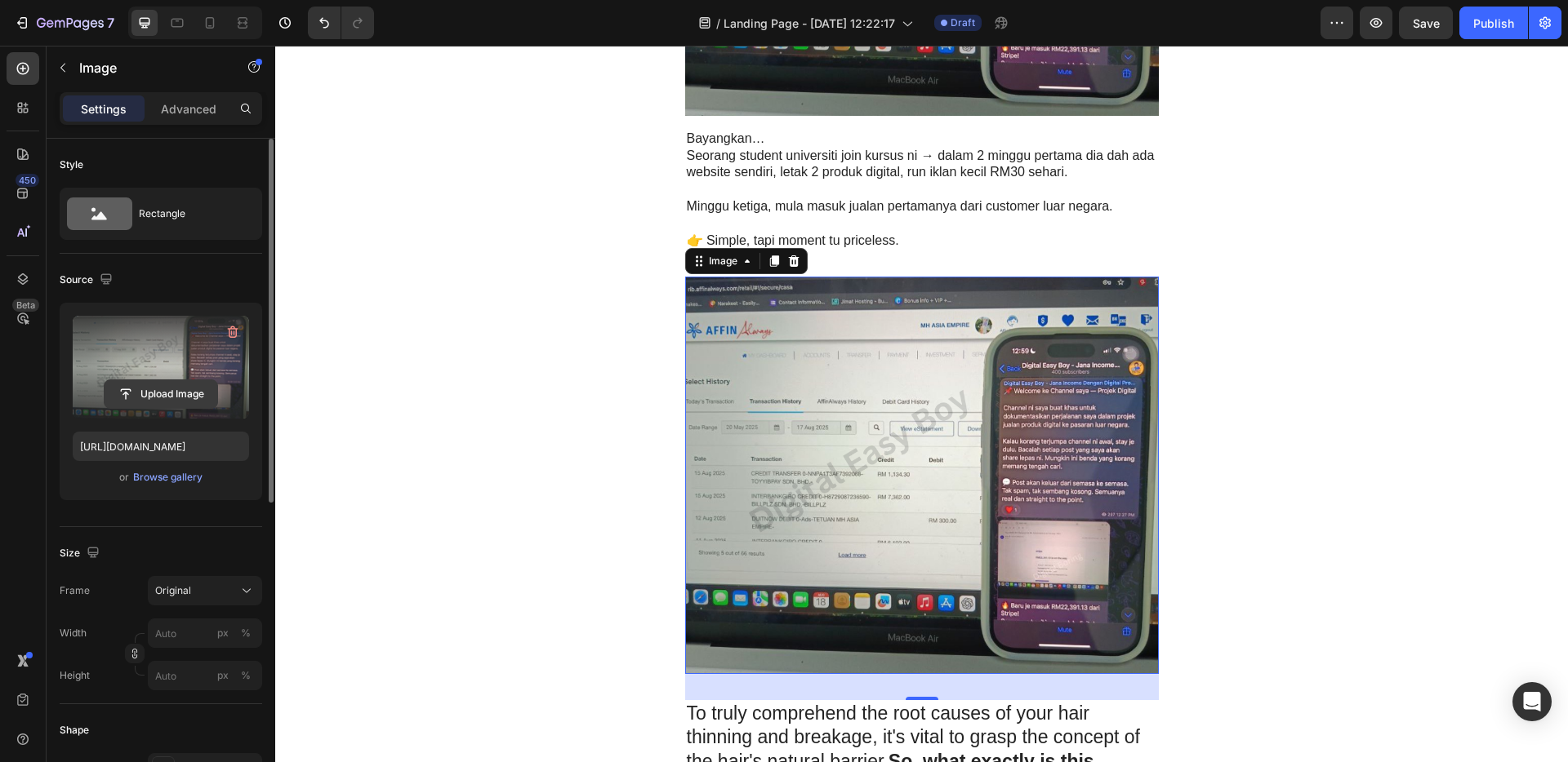
click at [175, 394] on input "file" at bounding box center [161, 394] width 113 height 28
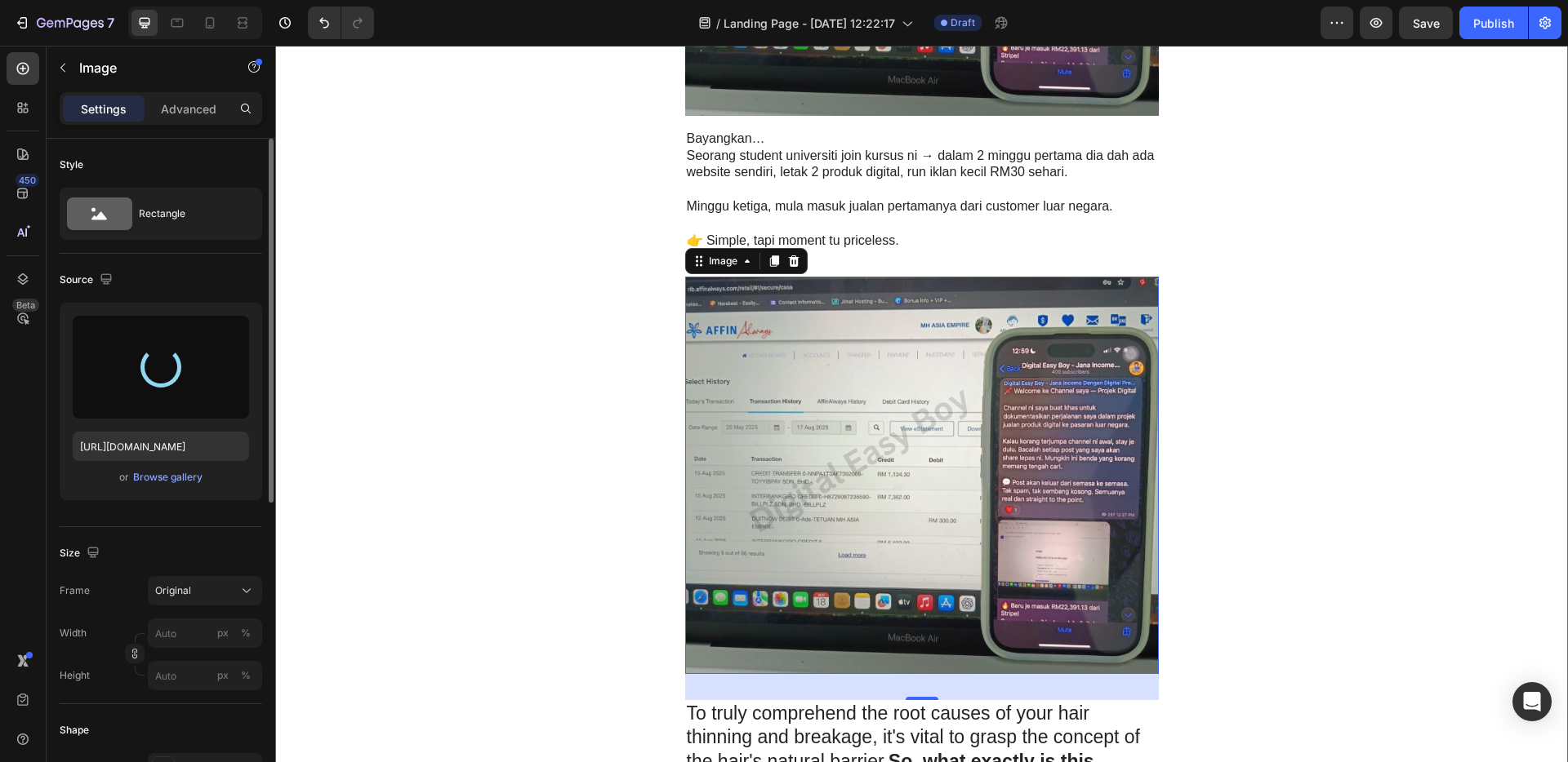
scroll to position [3232, 0]
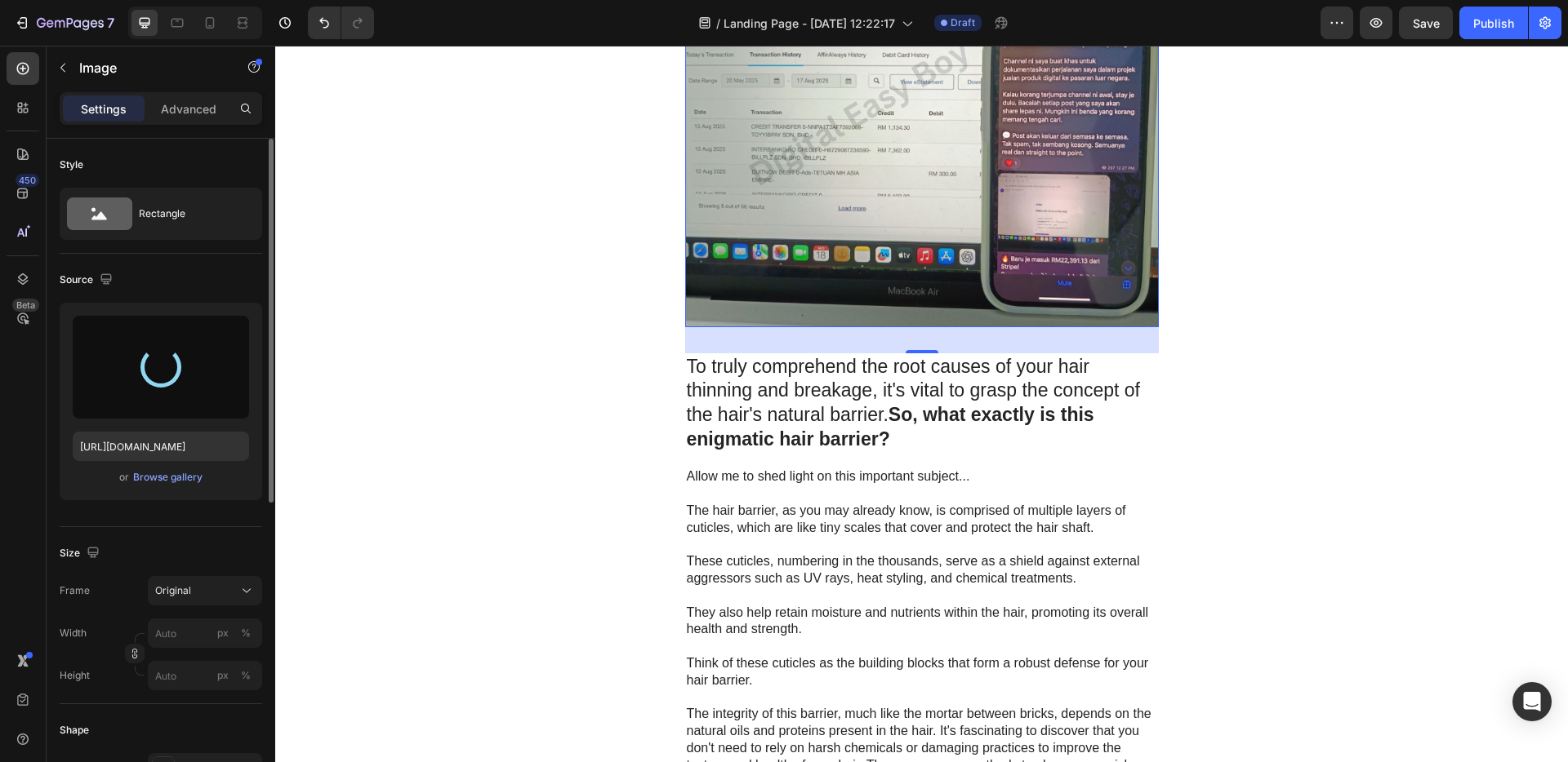
type input "[URL][DOMAIN_NAME]"
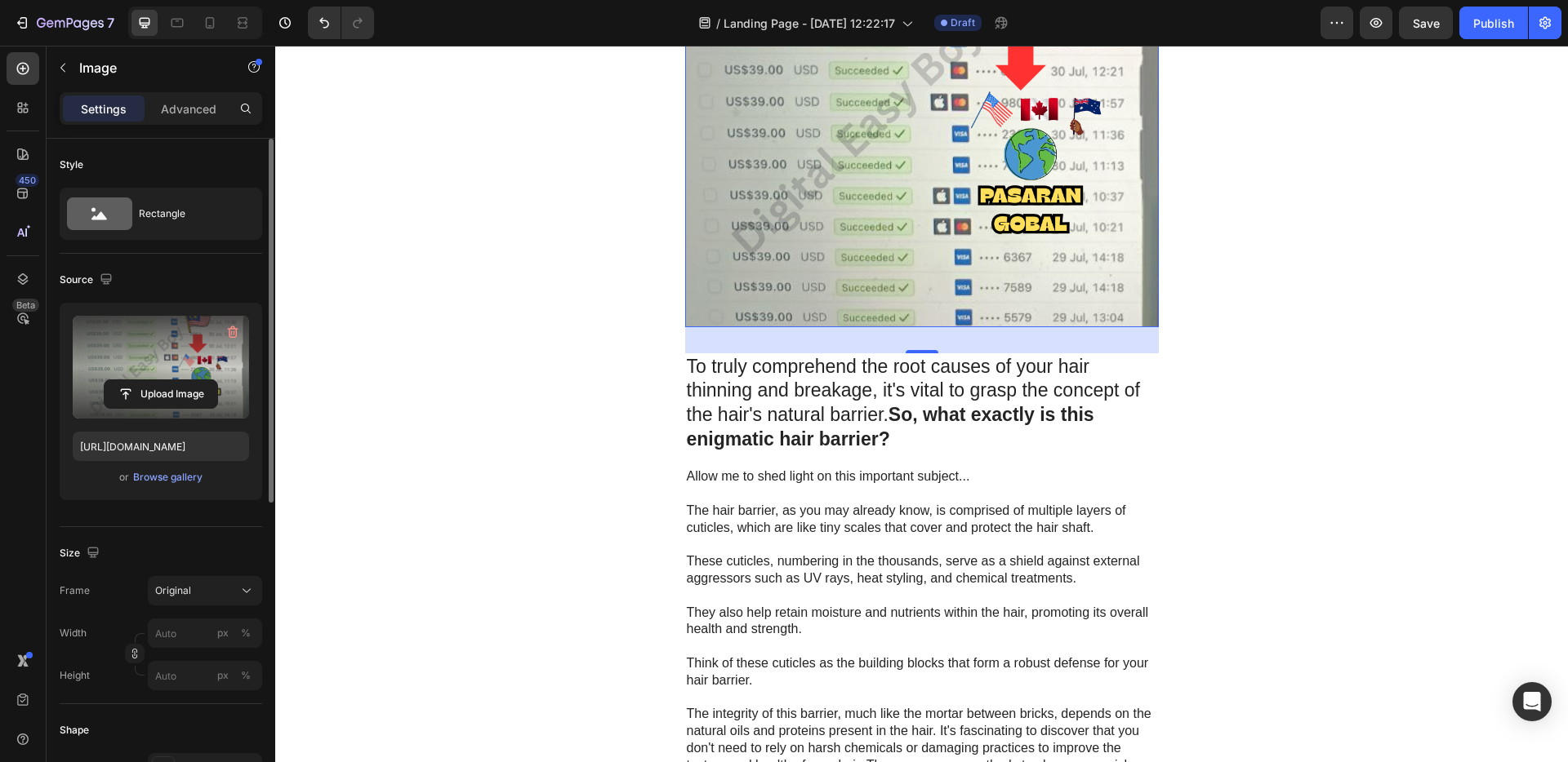
click at [874, 413] on p "To truly comprehend the root causes of your hair thinning and breakage, it's vi…" at bounding box center [922, 404] width 471 height 98
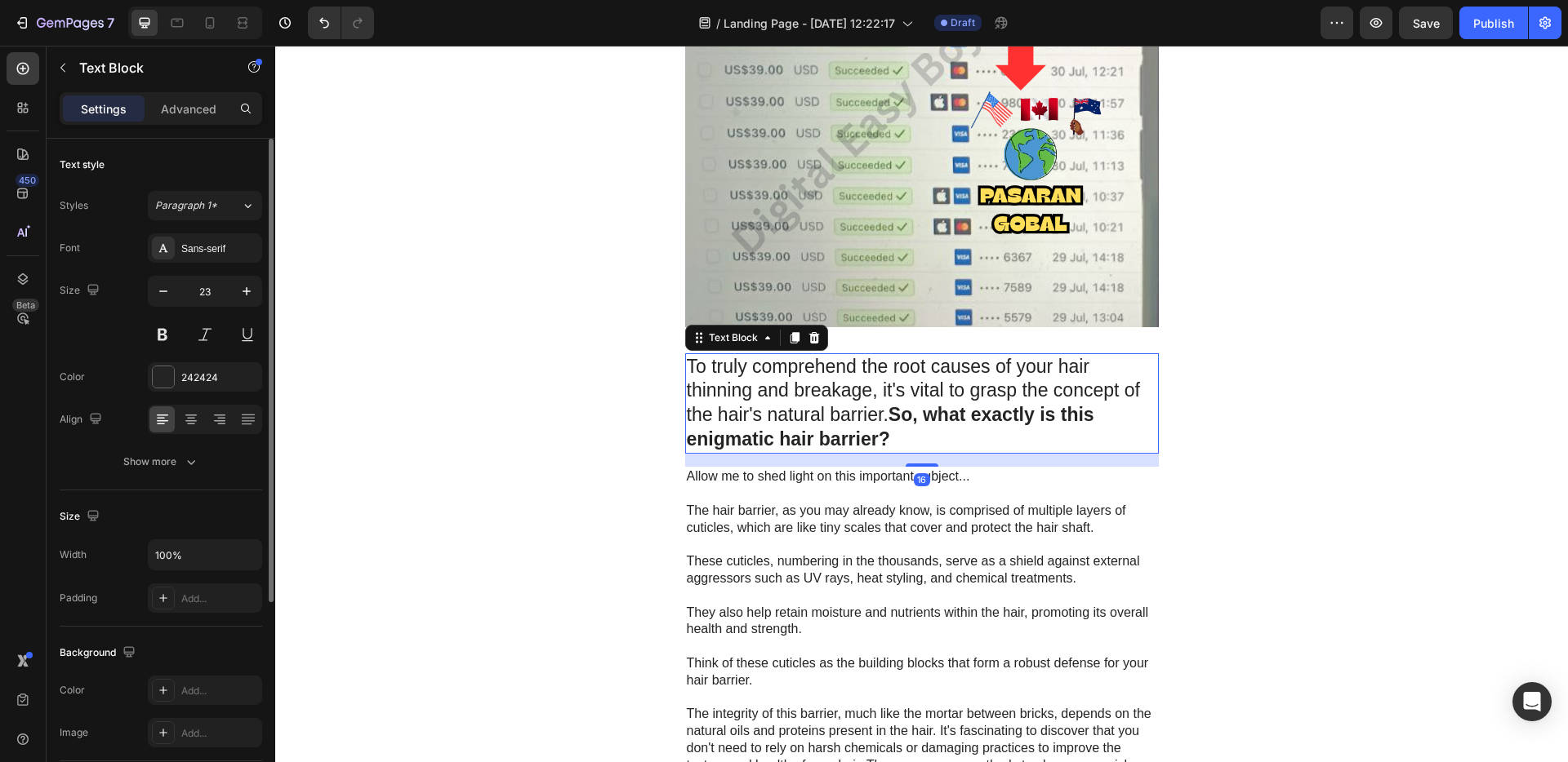
click at [874, 413] on p "To truly comprehend the root causes of your hair thinning and breakage, it's vi…" at bounding box center [922, 404] width 471 height 98
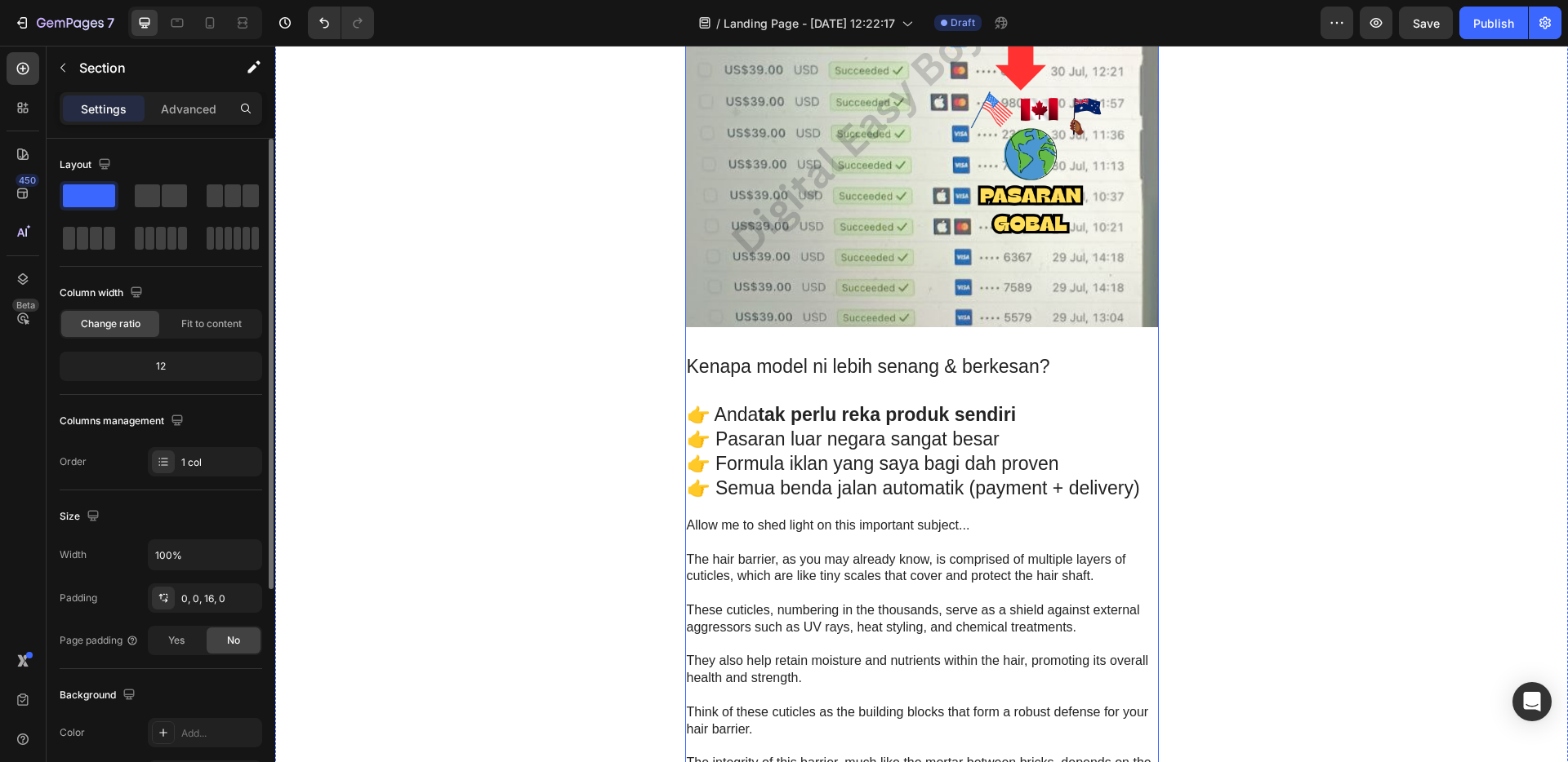
click at [1016, 192] on img at bounding box center [923, 128] width 474 height 397
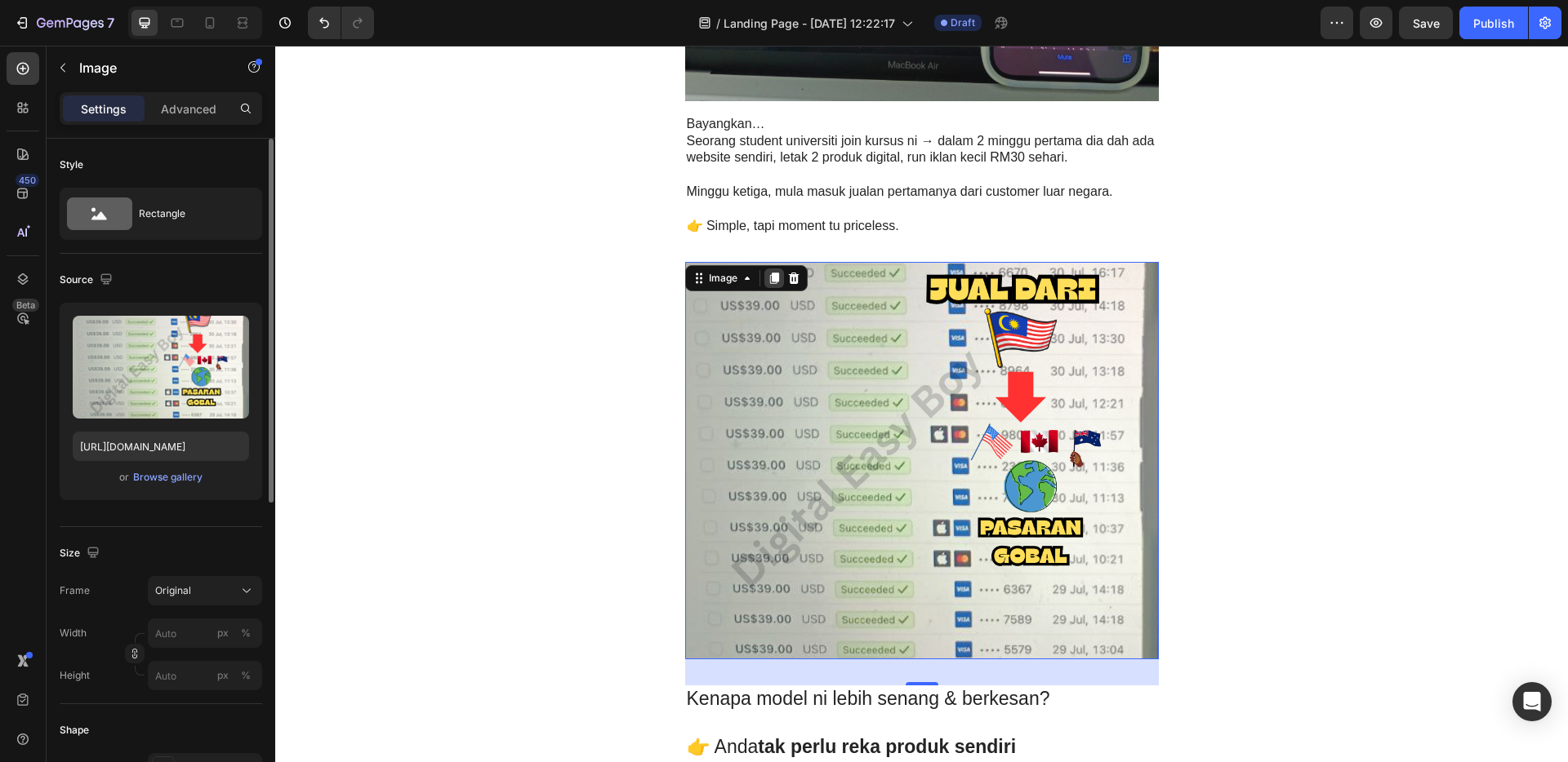
click at [771, 274] on icon at bounding box center [773, 279] width 9 height 12
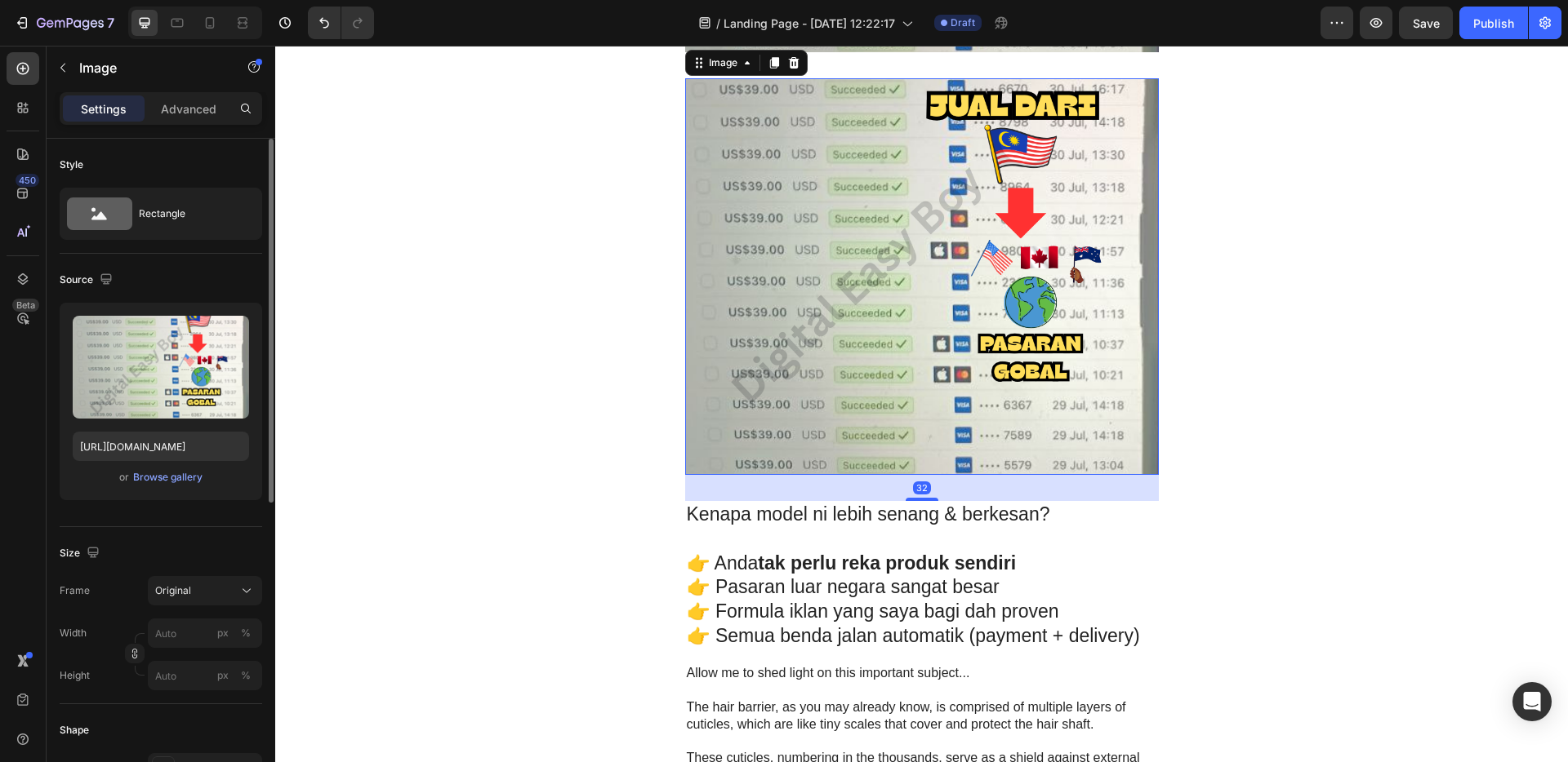
scroll to position [3822, 0]
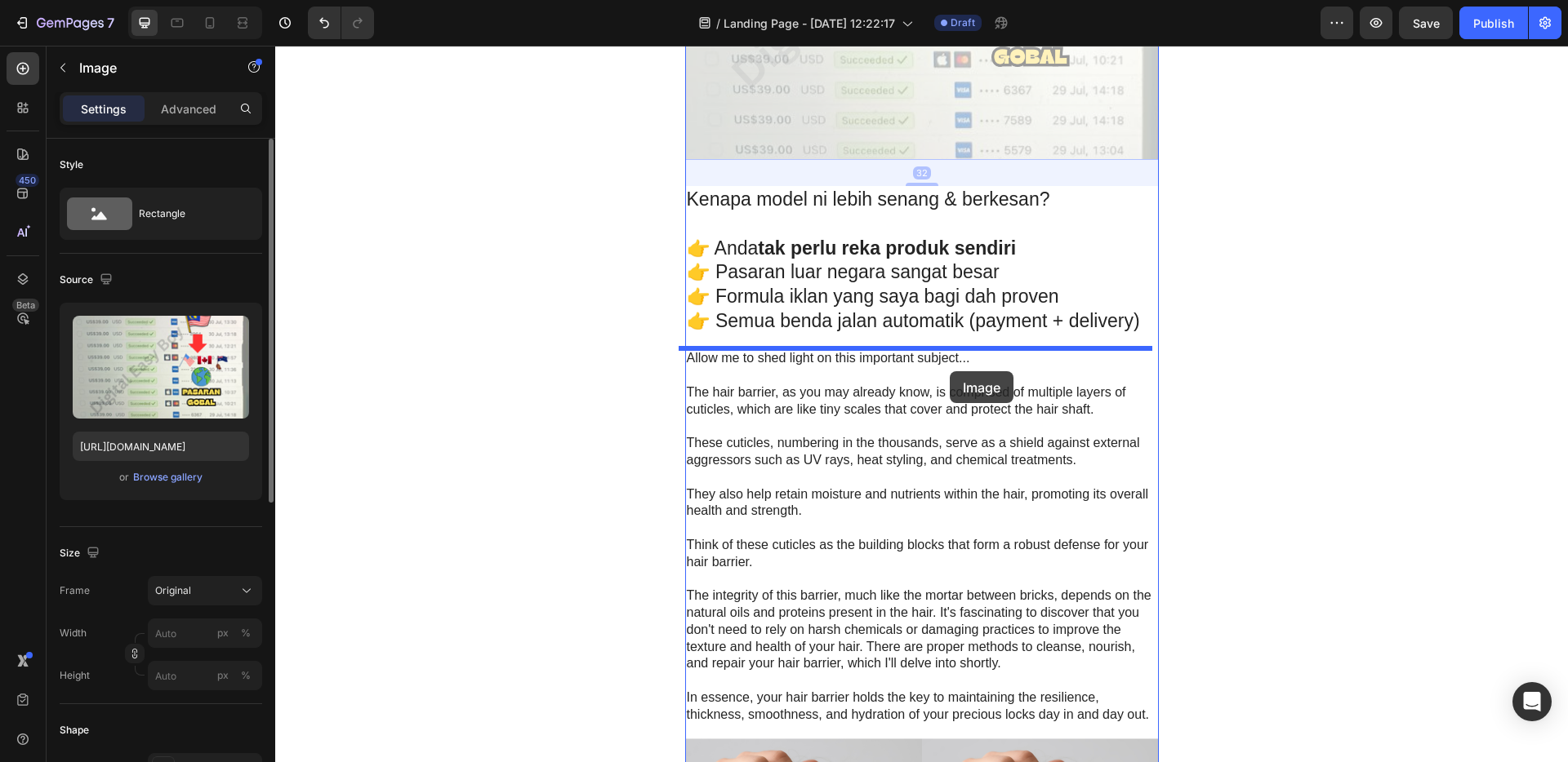
drag, startPoint x: 936, startPoint y: 95, endPoint x: 949, endPoint y: 371, distance: 276.3
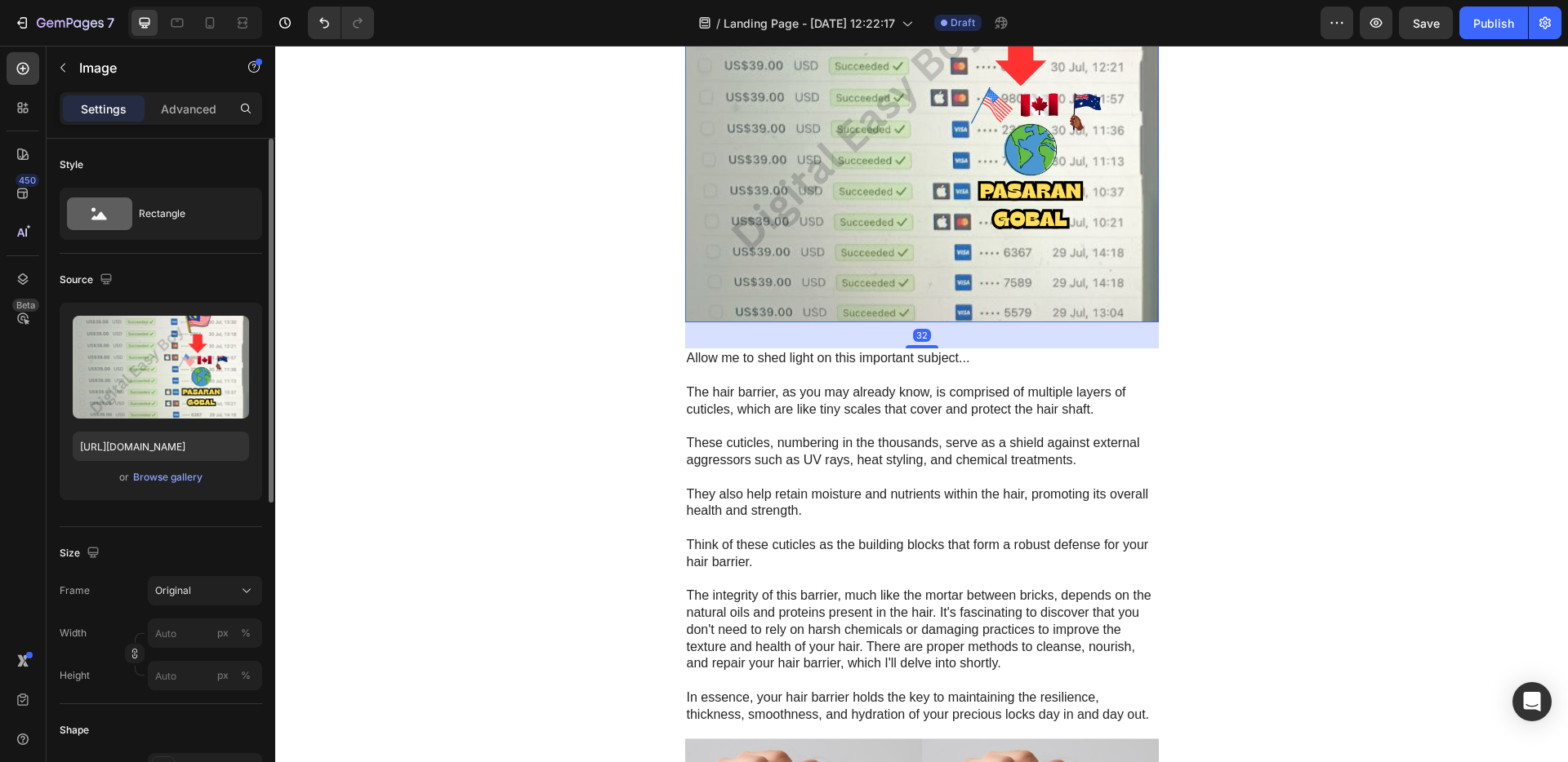
scroll to position [3399, 0]
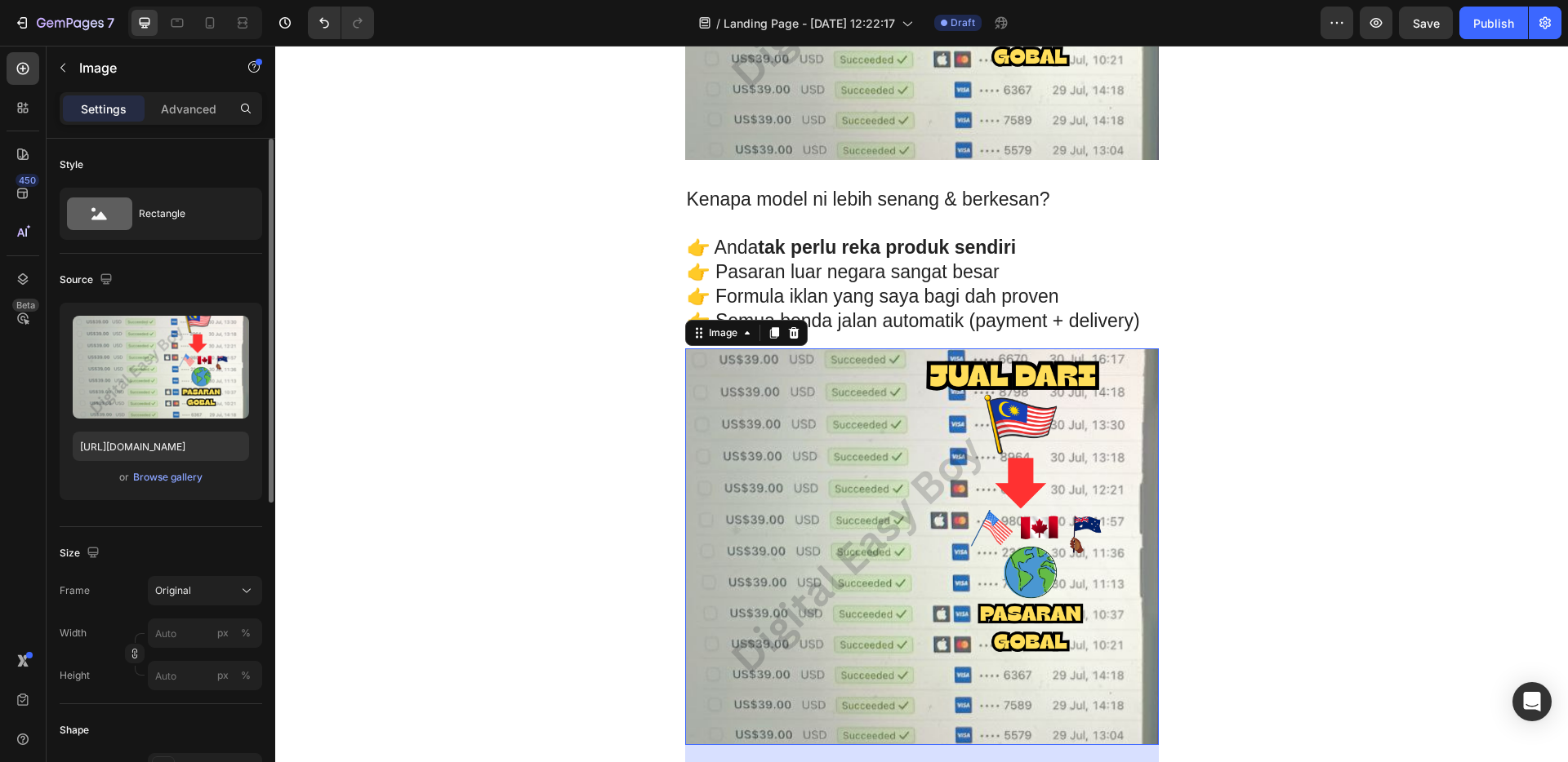
click at [917, 509] on img at bounding box center [923, 547] width 474 height 397
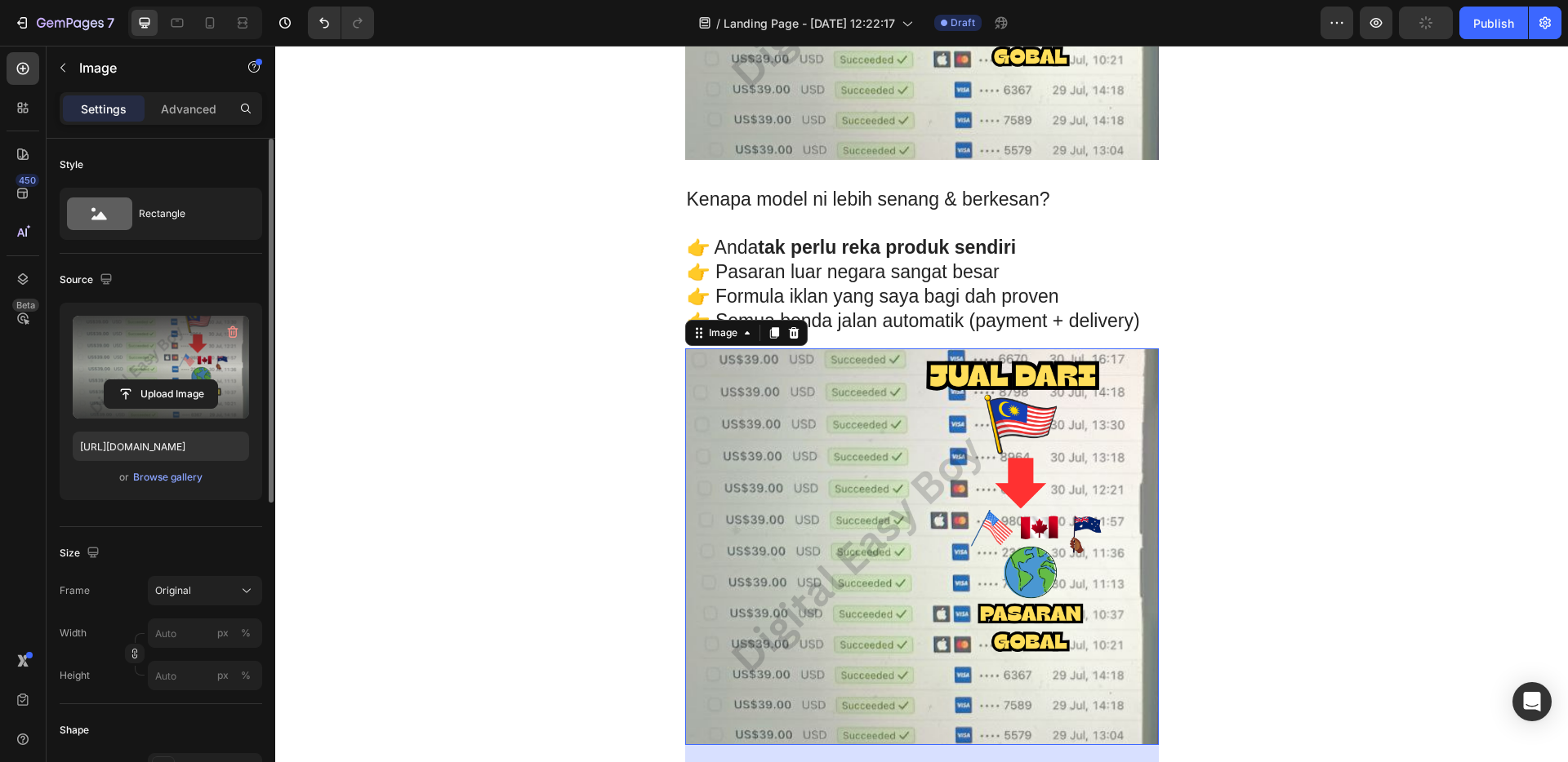
click at [139, 356] on label at bounding box center [161, 367] width 176 height 103
click at [139, 381] on input "file" at bounding box center [161, 394] width 113 height 28
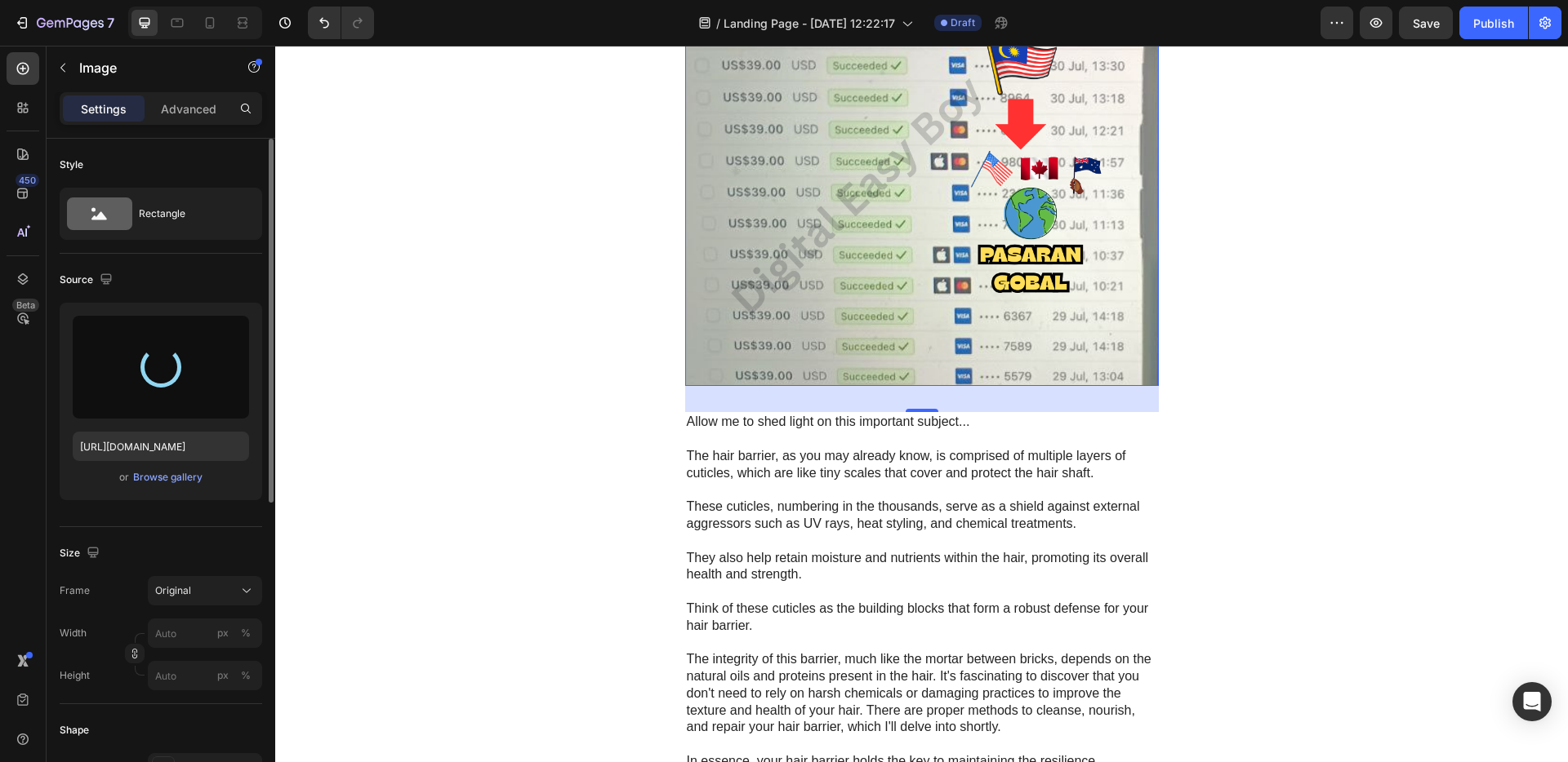
scroll to position [3956, 0]
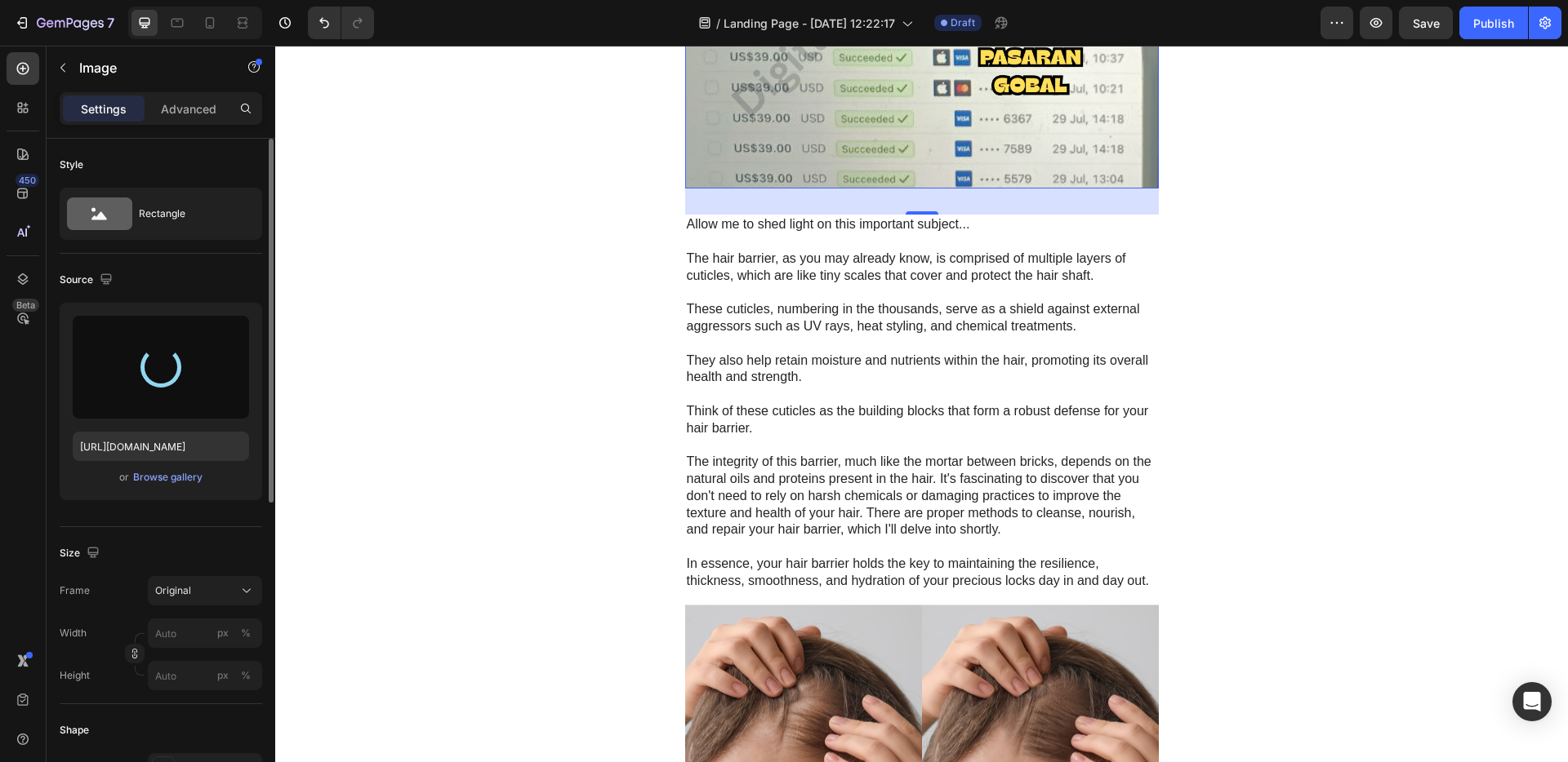
type input "[URL][DOMAIN_NAME]"
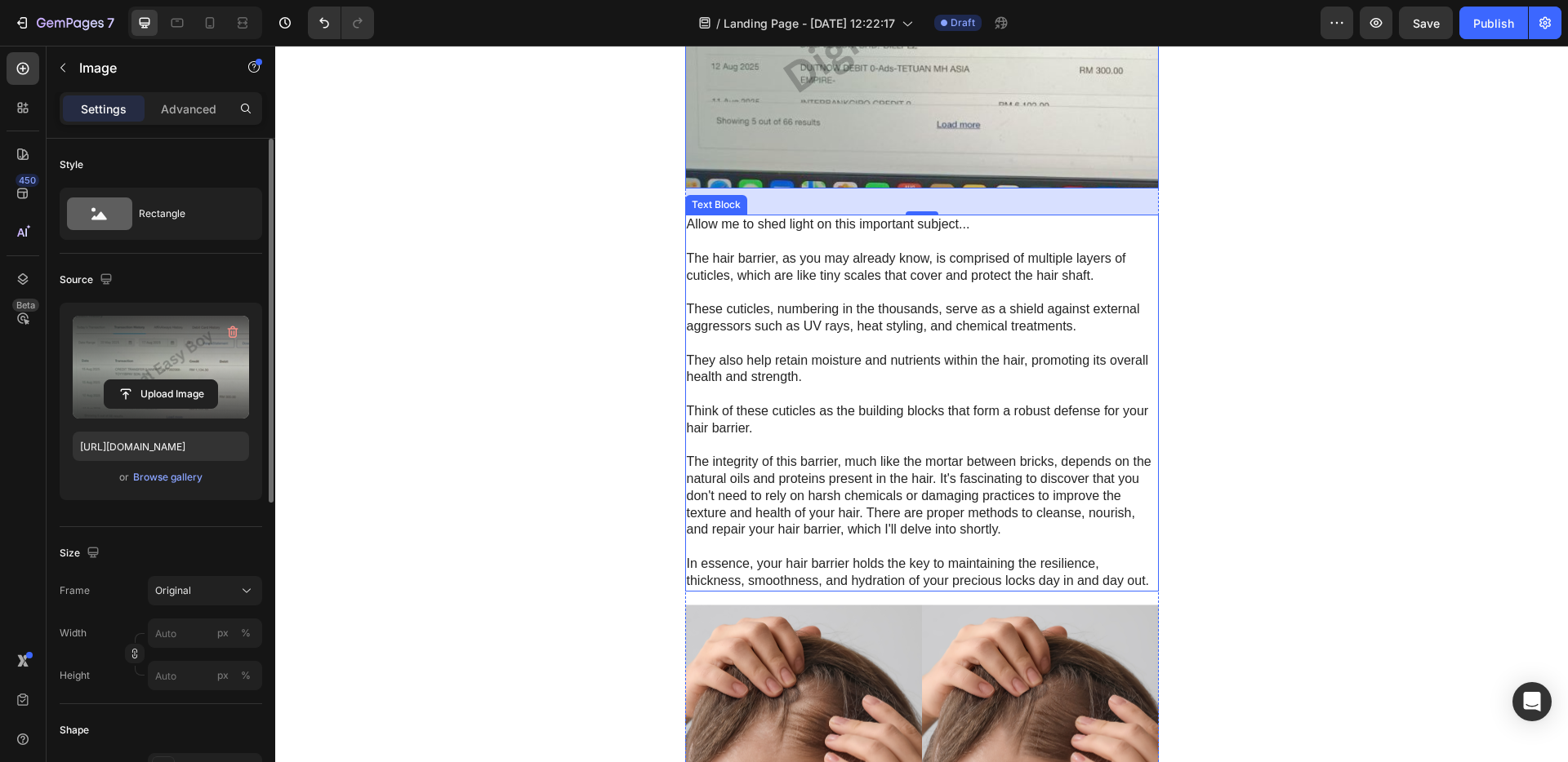
click at [968, 269] on p "The hair barrier, as you may already know, is comprised of multiple layers of c…" at bounding box center [922, 267] width 471 height 35
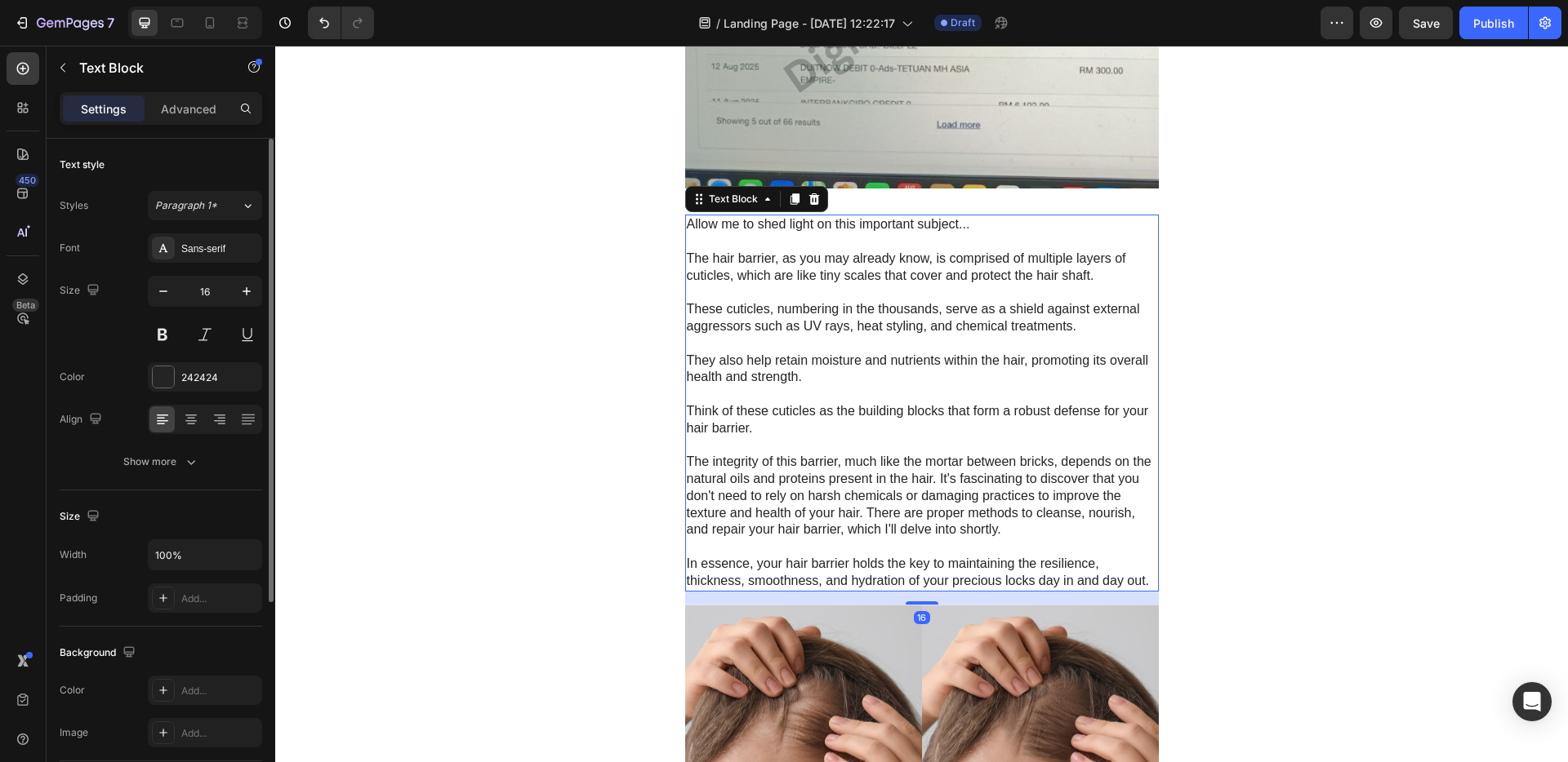
click at [967, 280] on p "The hair barrier, as you may already know, is comprised of multiple layers of c…" at bounding box center [922, 267] width 471 height 35
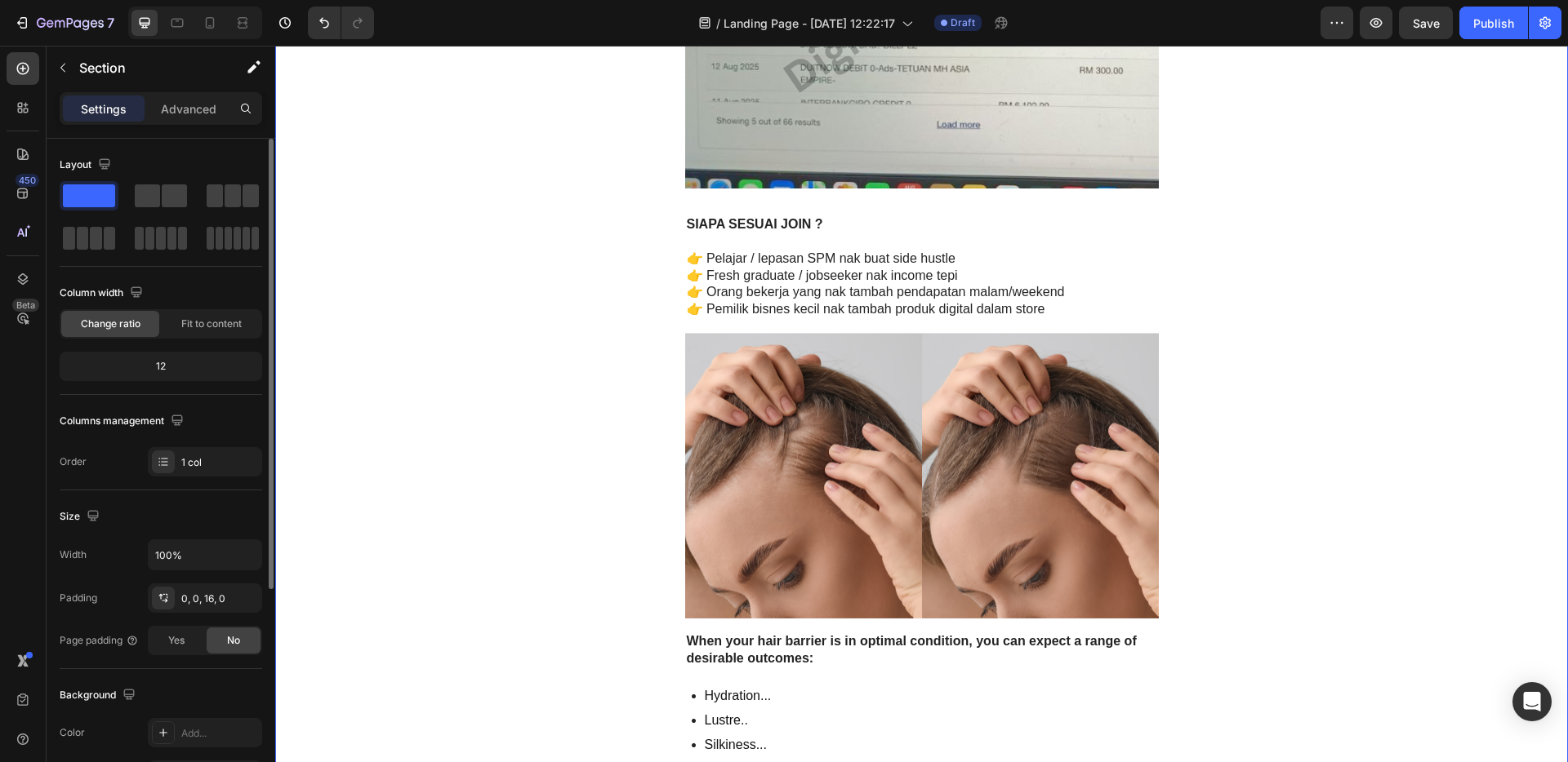
click at [1016, 264] on p "👉 Pelajar / lepasan SPM nak buat side hustle" at bounding box center [922, 259] width 471 height 17
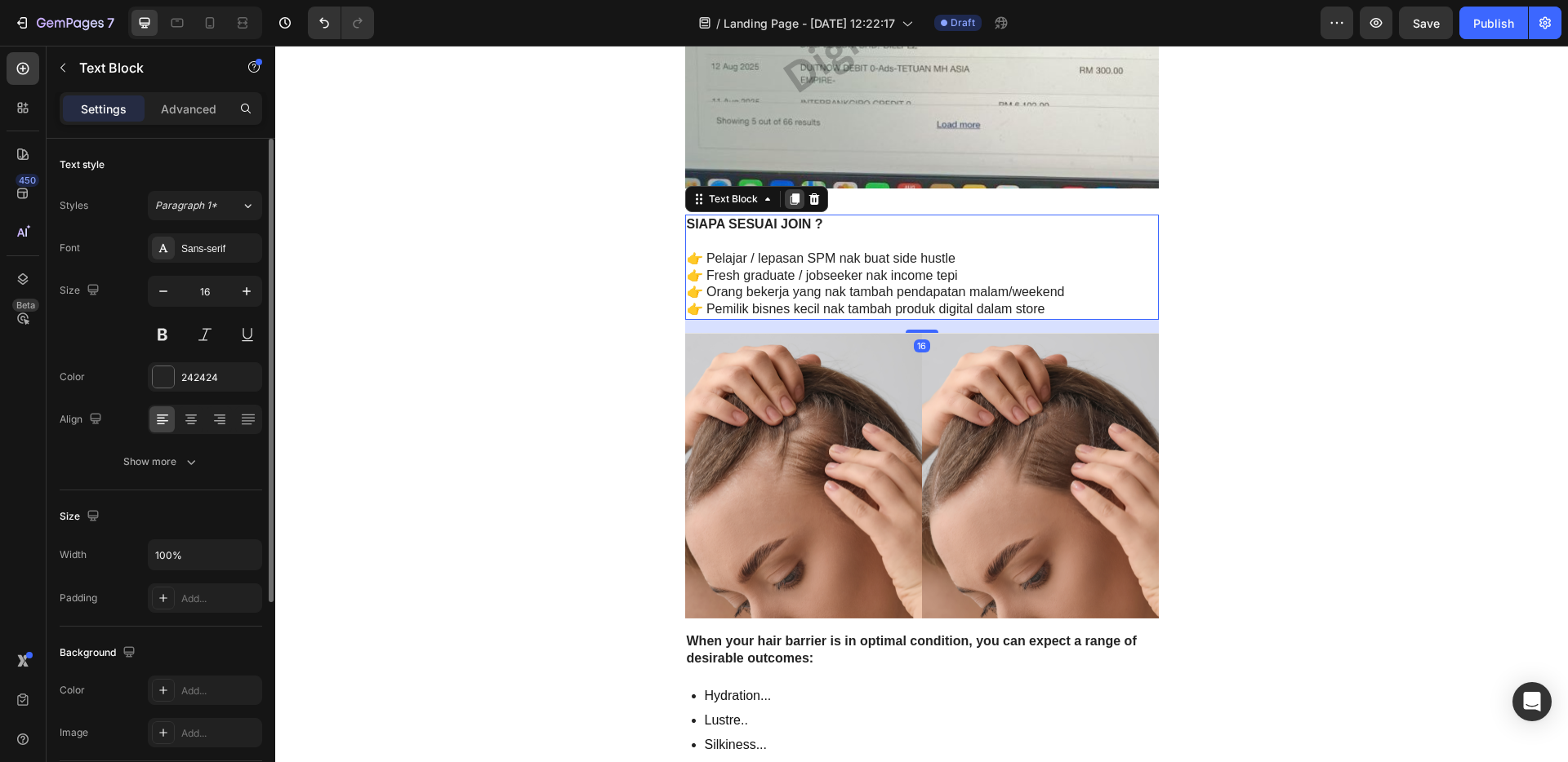
click at [790, 195] on icon at bounding box center [794, 199] width 9 height 12
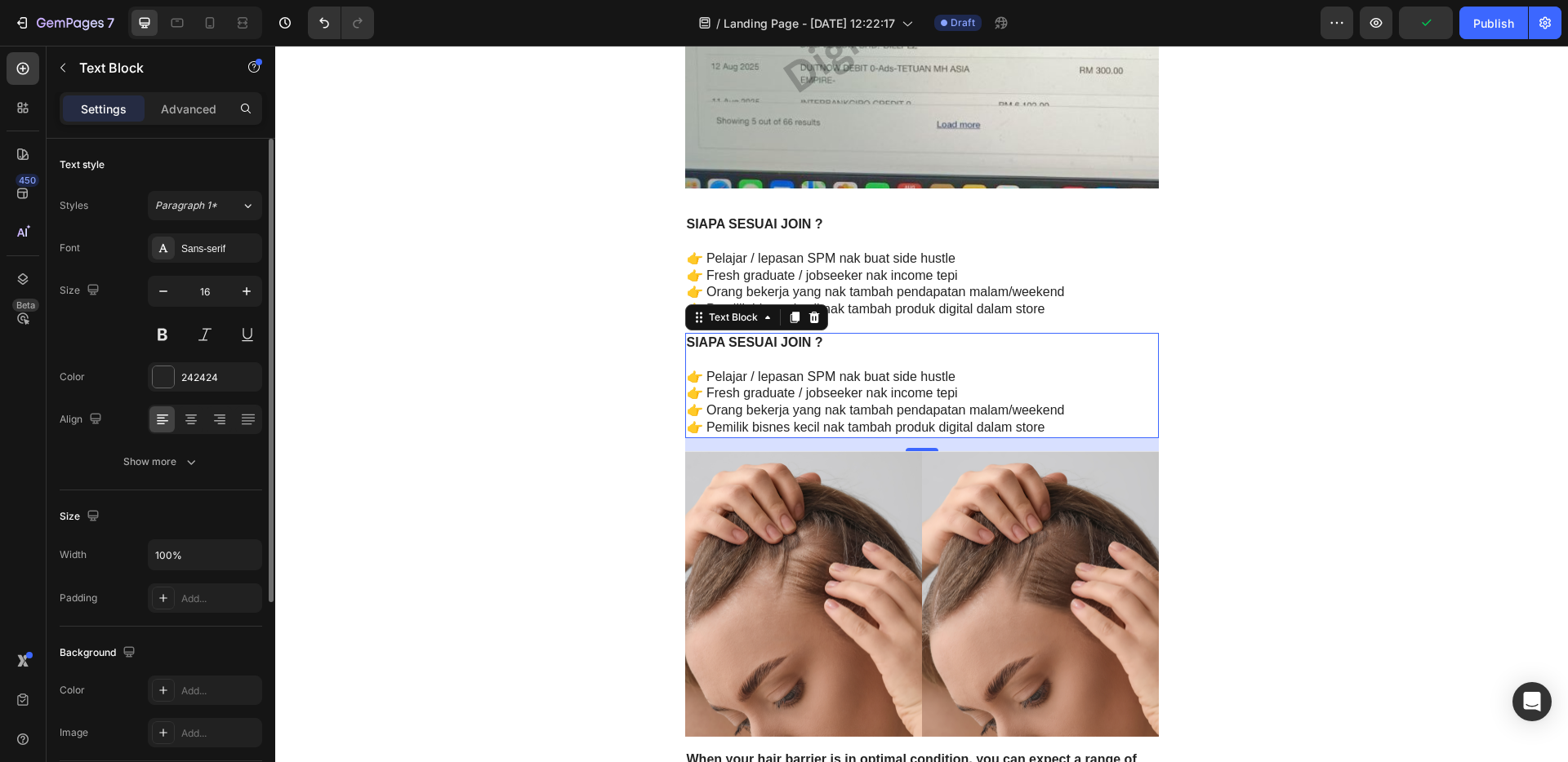
click at [964, 401] on p "👉 Fresh graduate / jobseeker nak income tepi" at bounding box center [922, 394] width 471 height 17
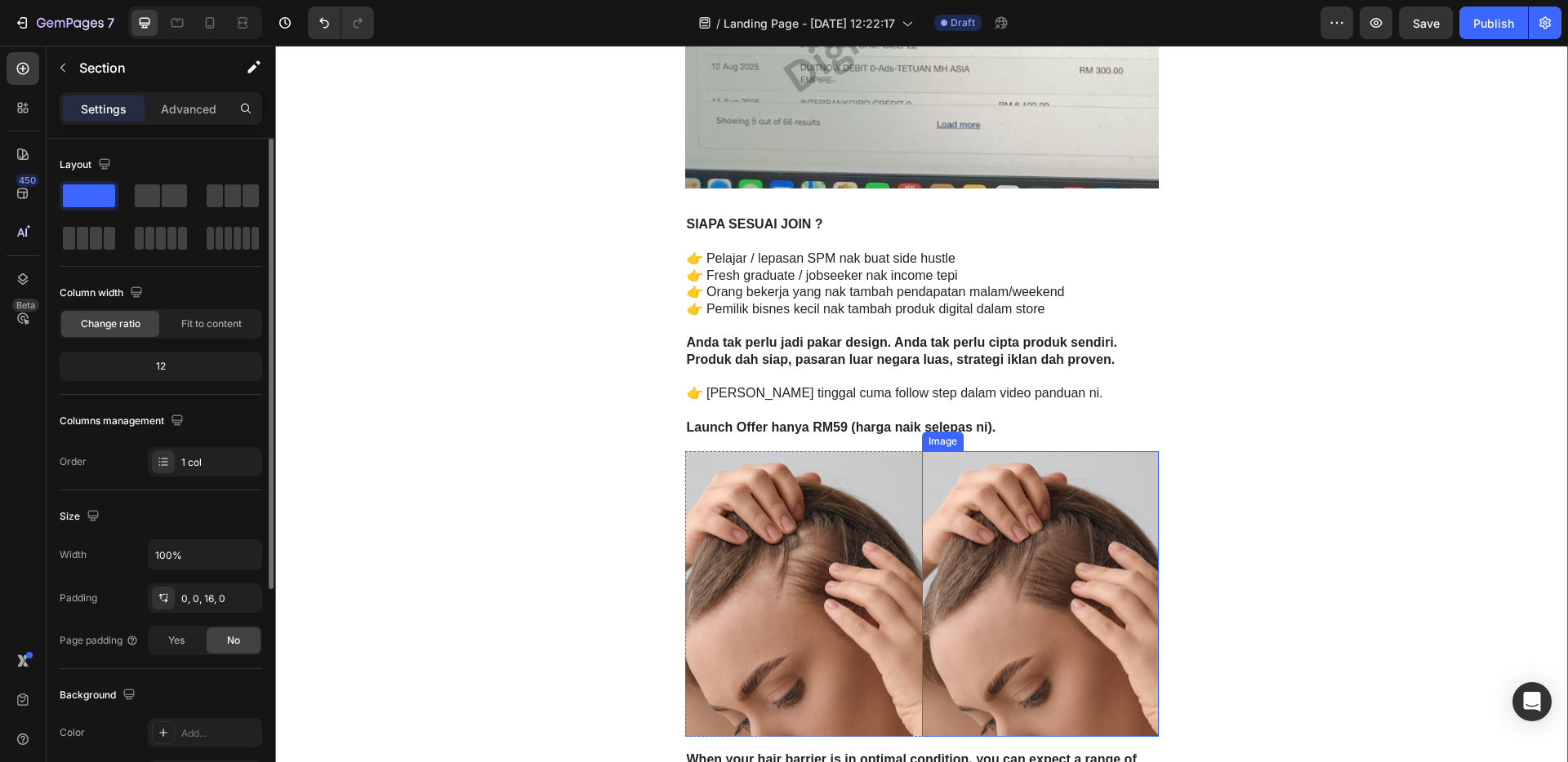
click at [1069, 559] on img at bounding box center [1040, 594] width 237 height 287
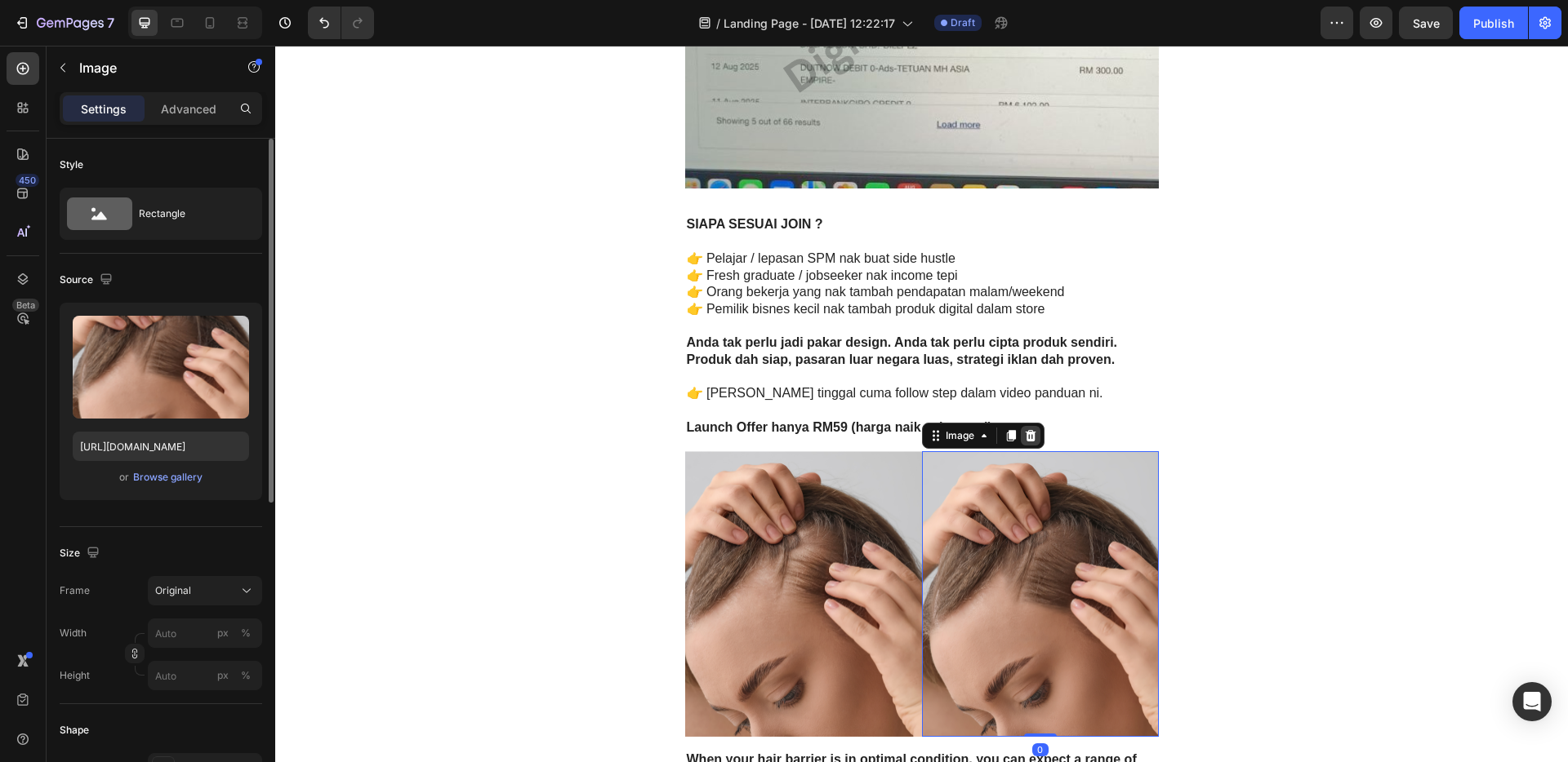
click at [1024, 437] on icon at bounding box center [1031, 436] width 13 height 13
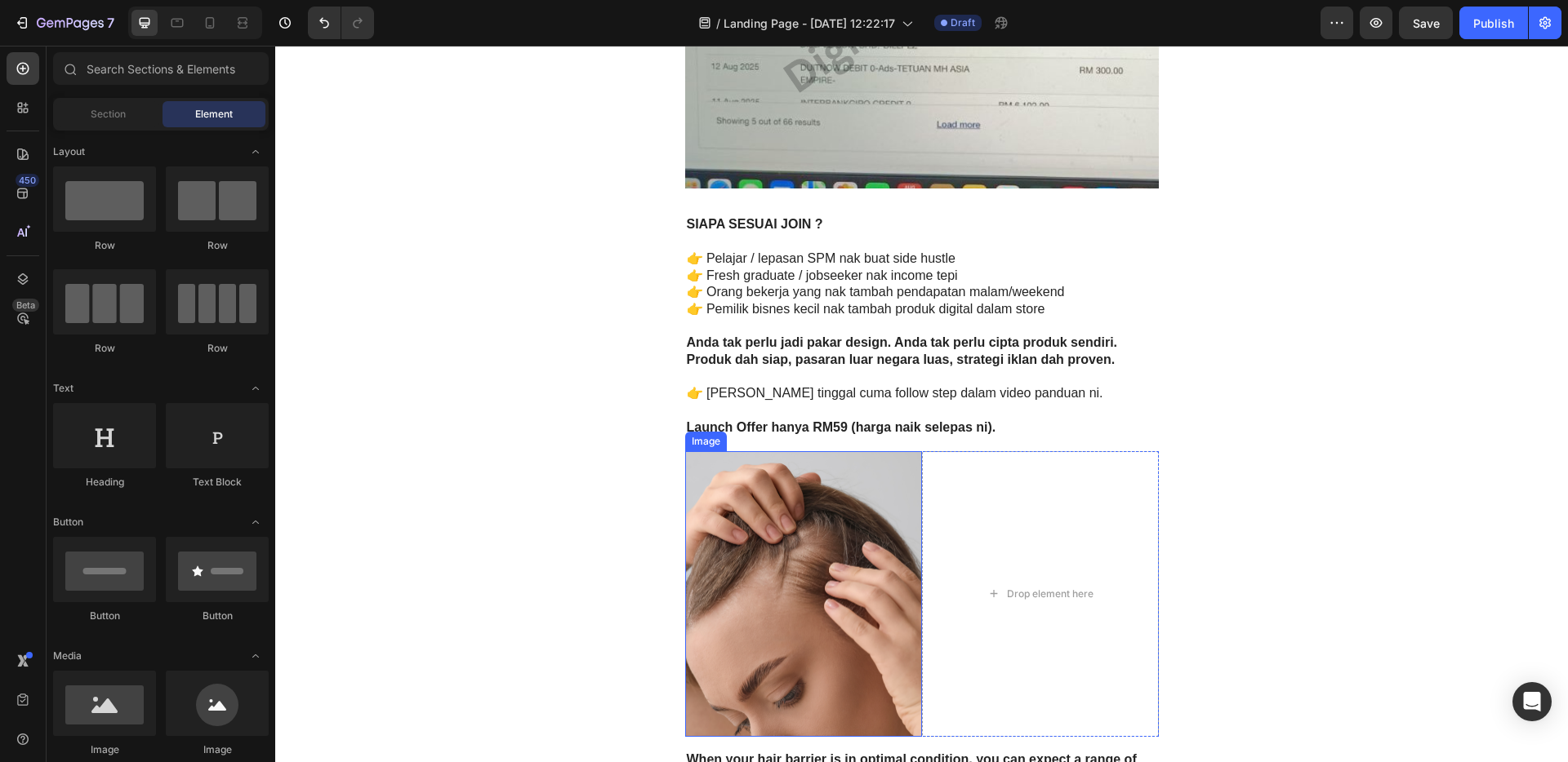
click at [862, 503] on img at bounding box center [804, 594] width 237 height 287
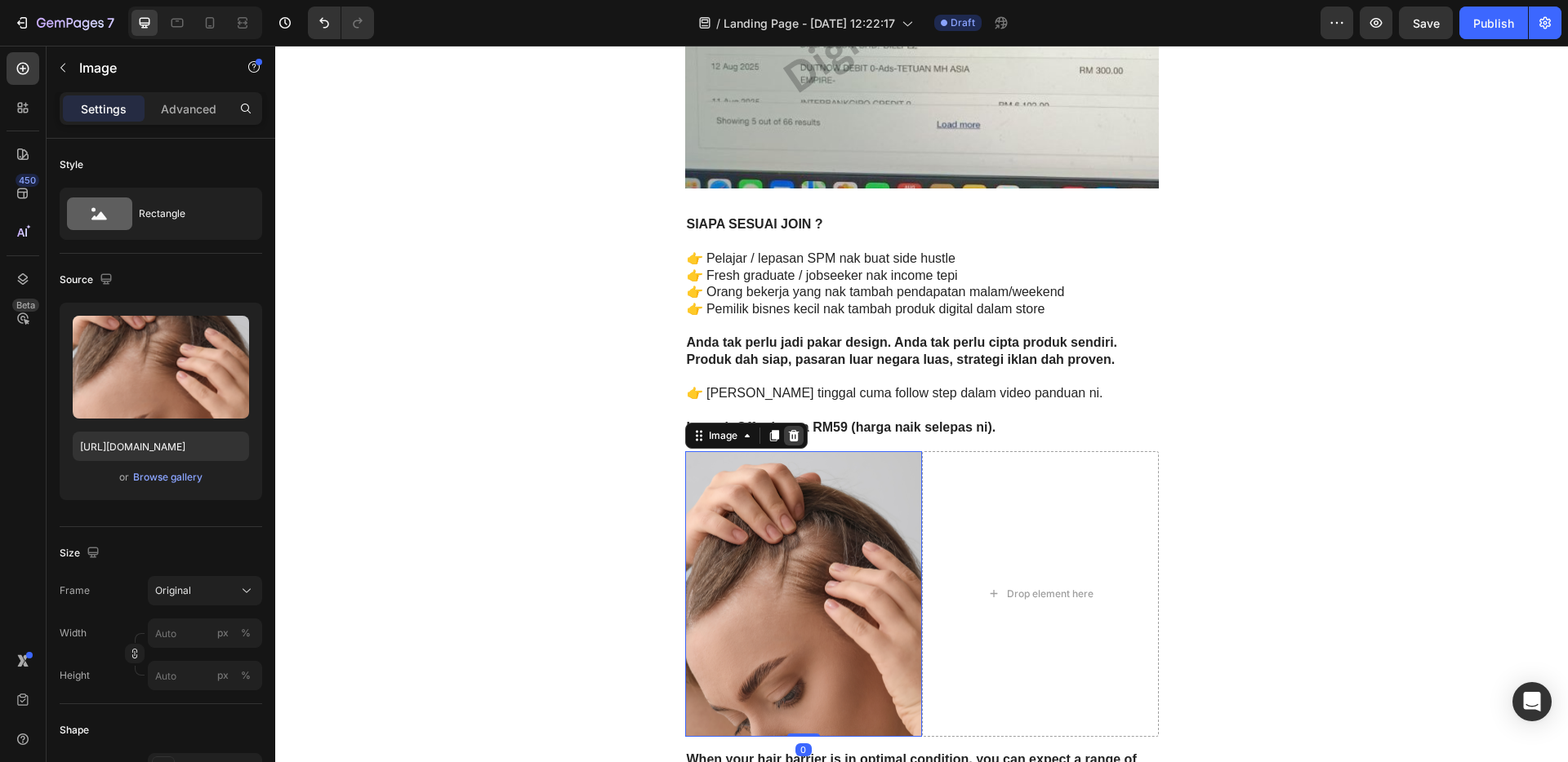
click at [789, 442] on icon at bounding box center [794, 436] width 13 height 13
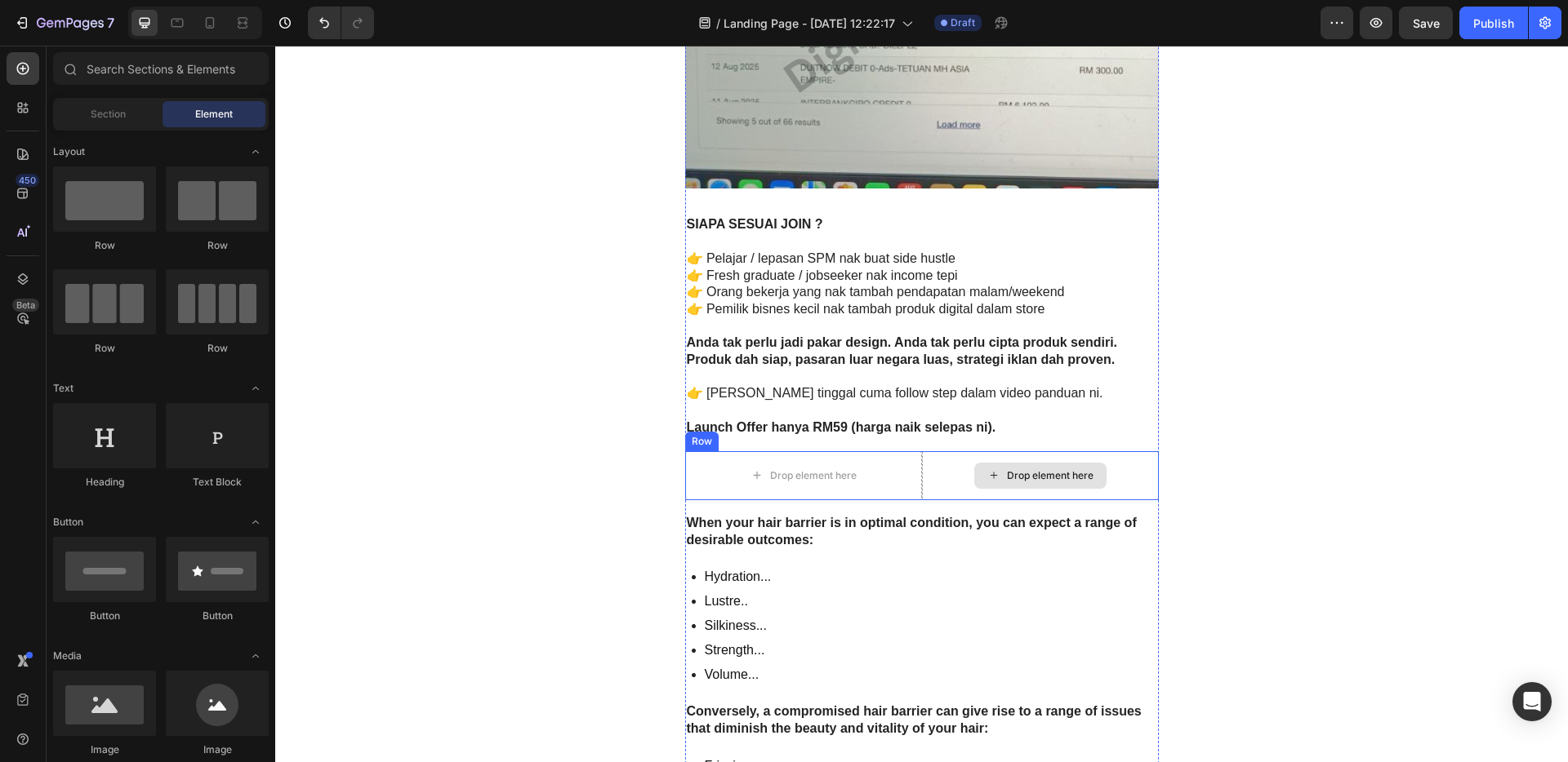
click at [1127, 465] on div "Drop element here" at bounding box center [1040, 475] width 237 height 49
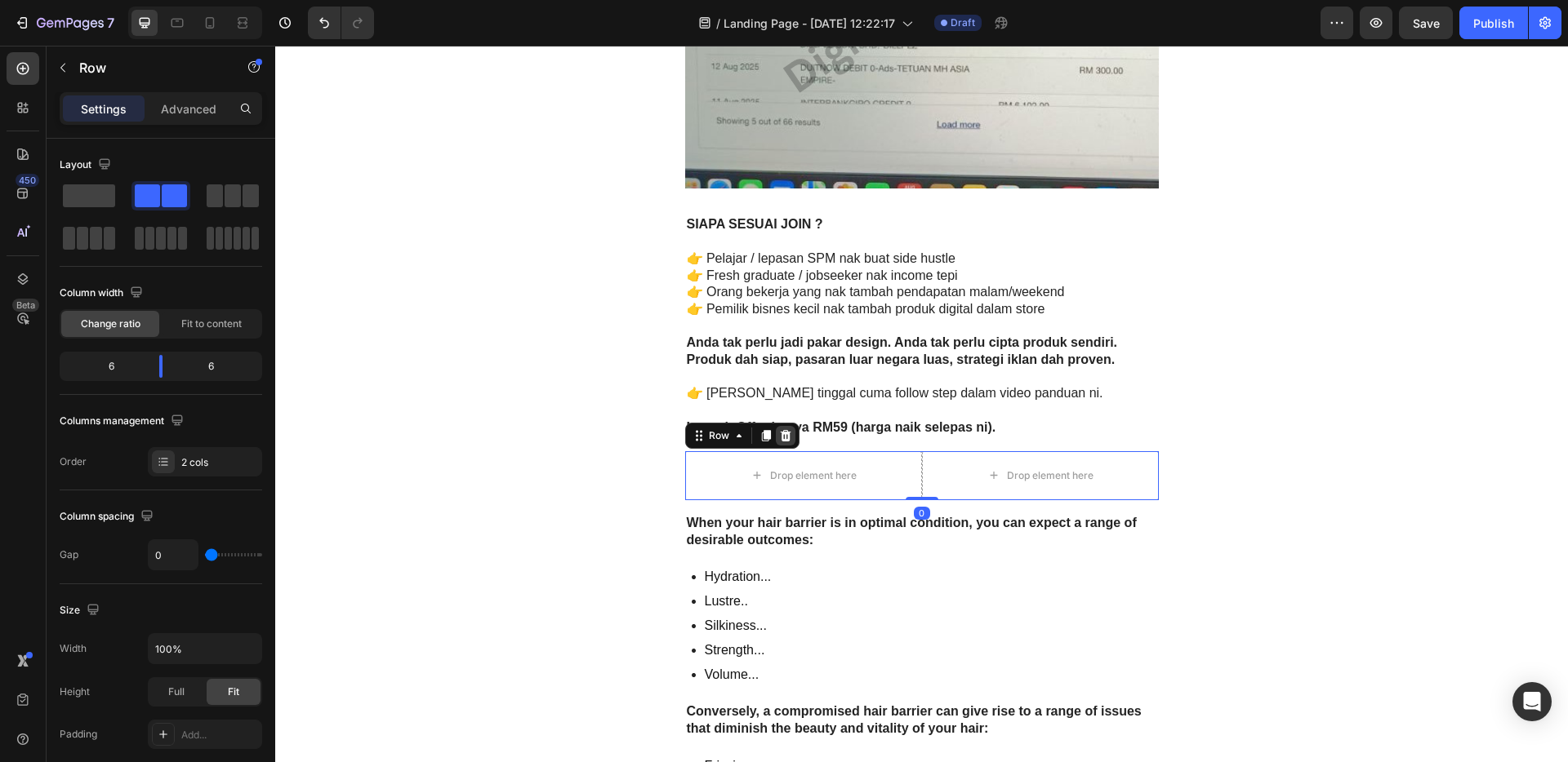
click at [784, 442] on div at bounding box center [785, 436] width 19 height 19
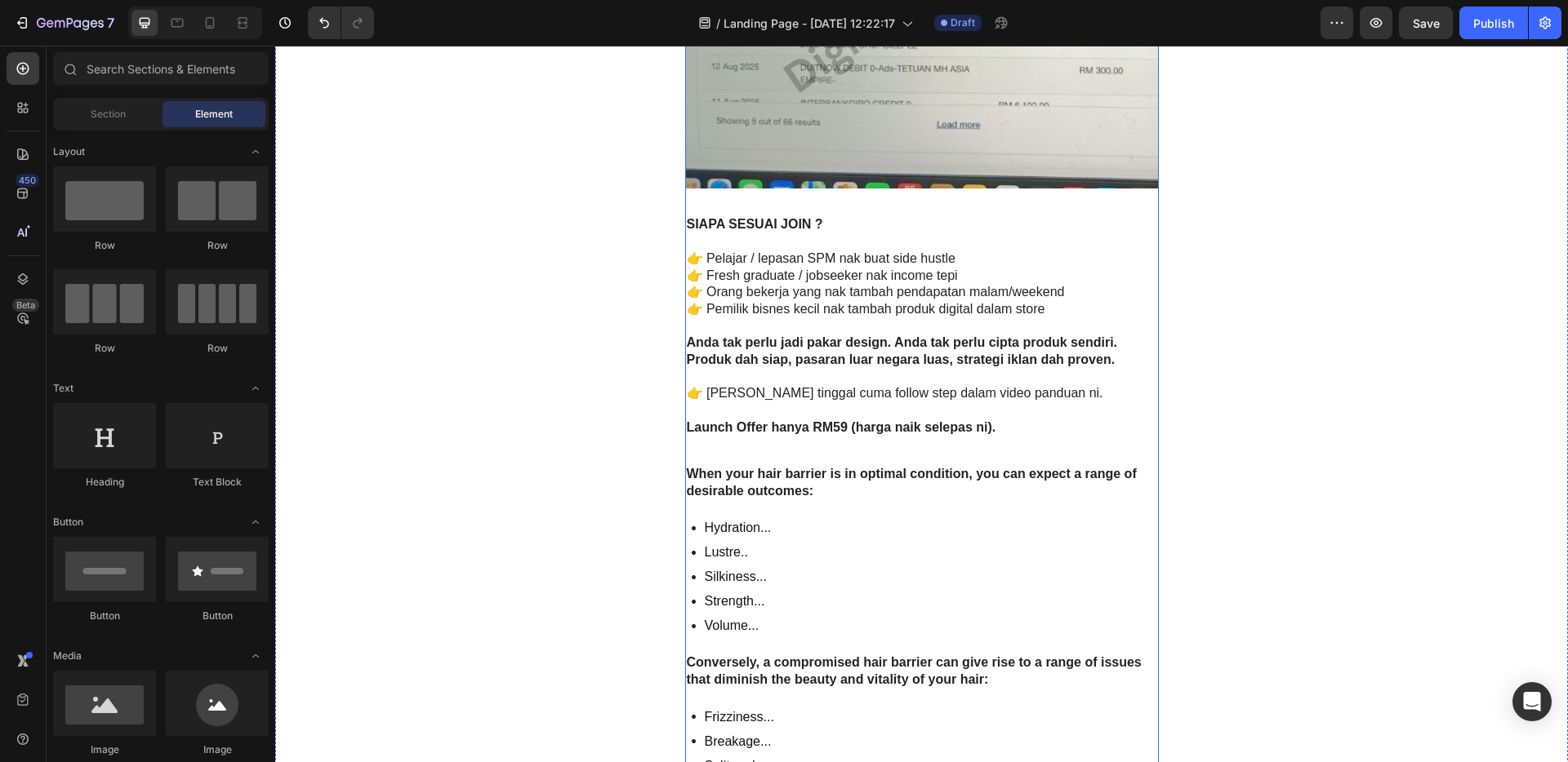
click at [817, 496] on p "When your hair barrier is in optimal condition, you can expect a range of desir…" at bounding box center [922, 483] width 471 height 35
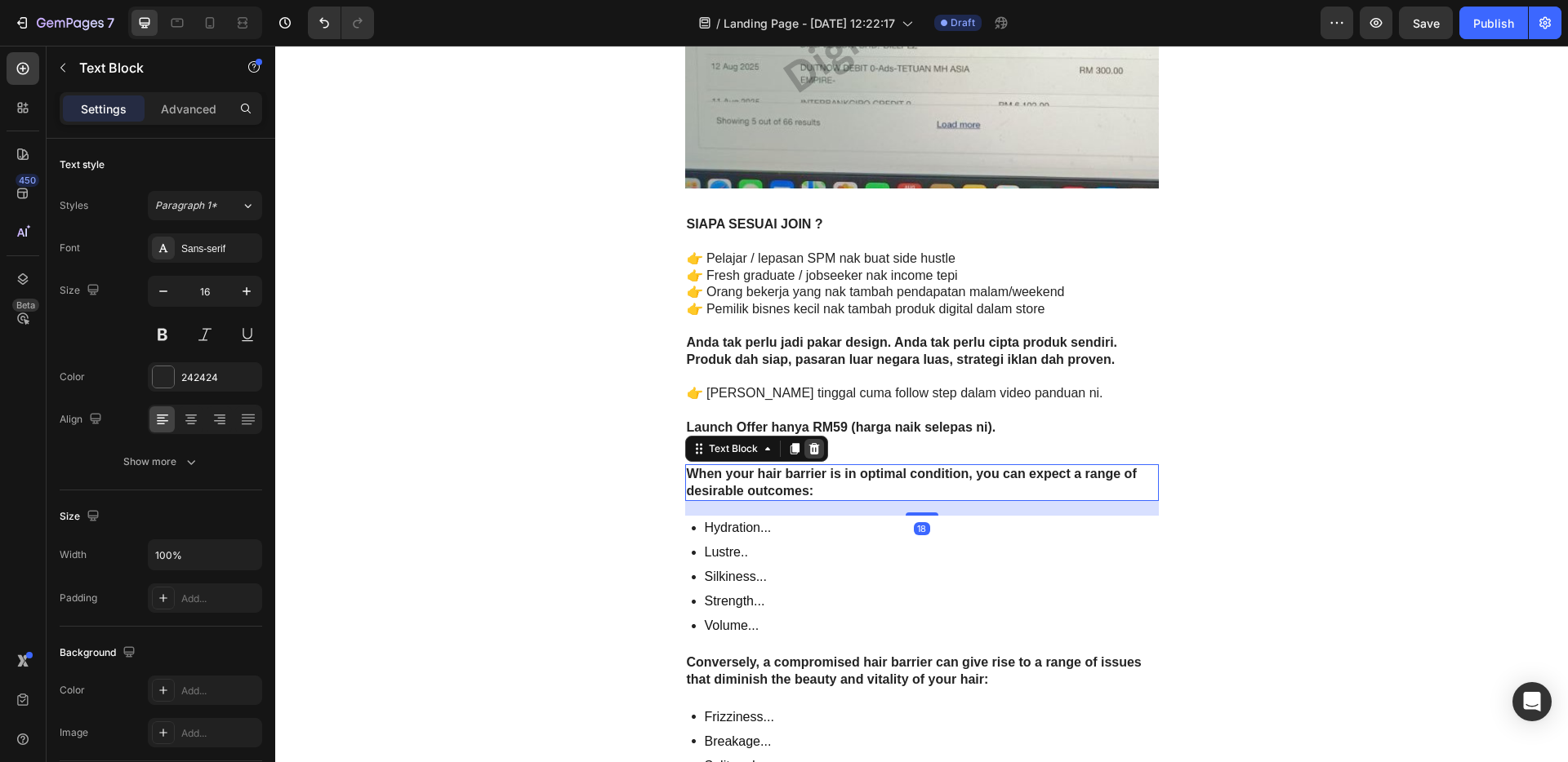
click at [811, 448] on icon at bounding box center [814, 450] width 13 height 13
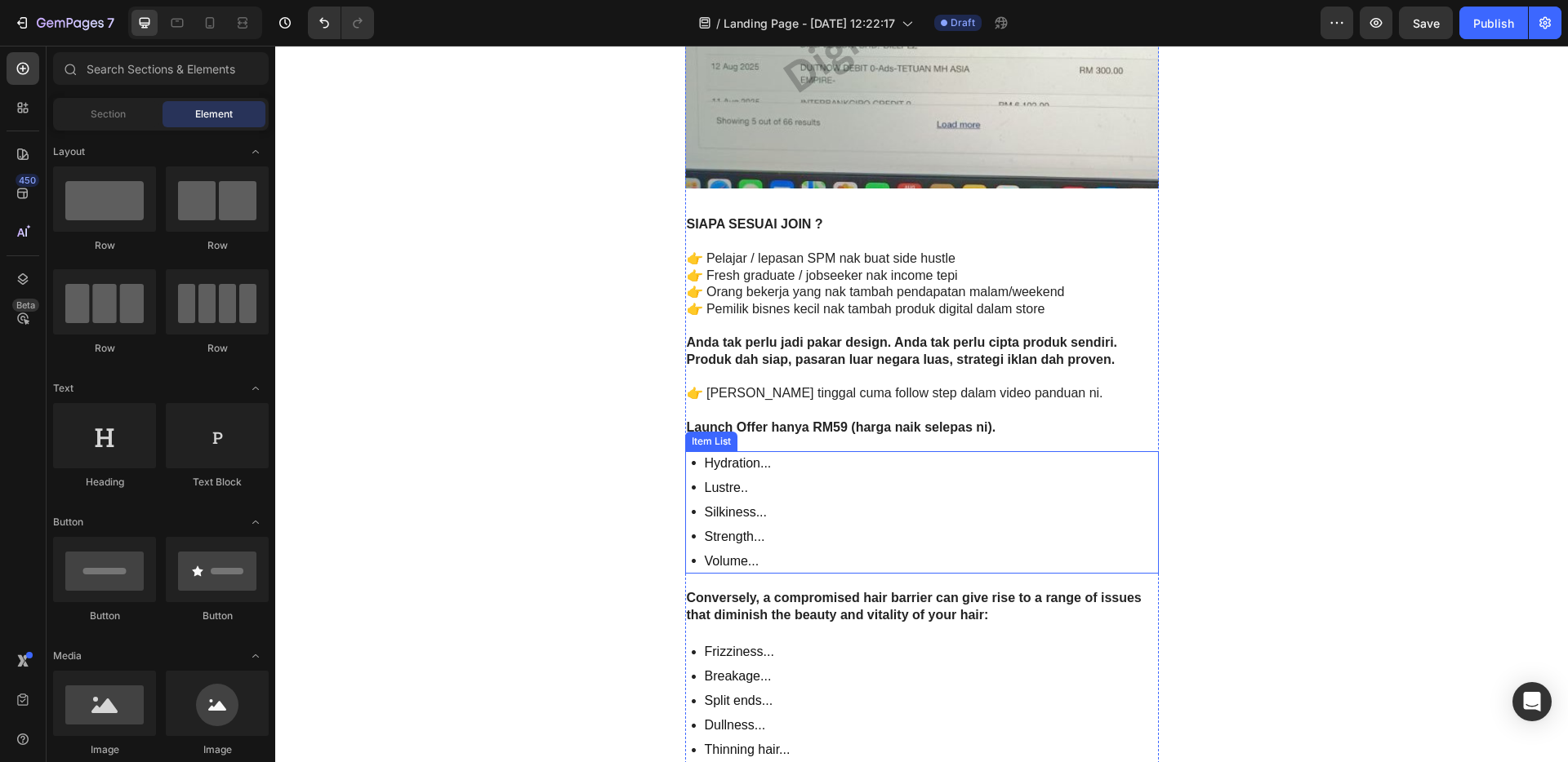
click at [861, 548] on div "Hydration... Lustre.. Silkiness... Strength... Volume..." at bounding box center [923, 513] width 474 height 123
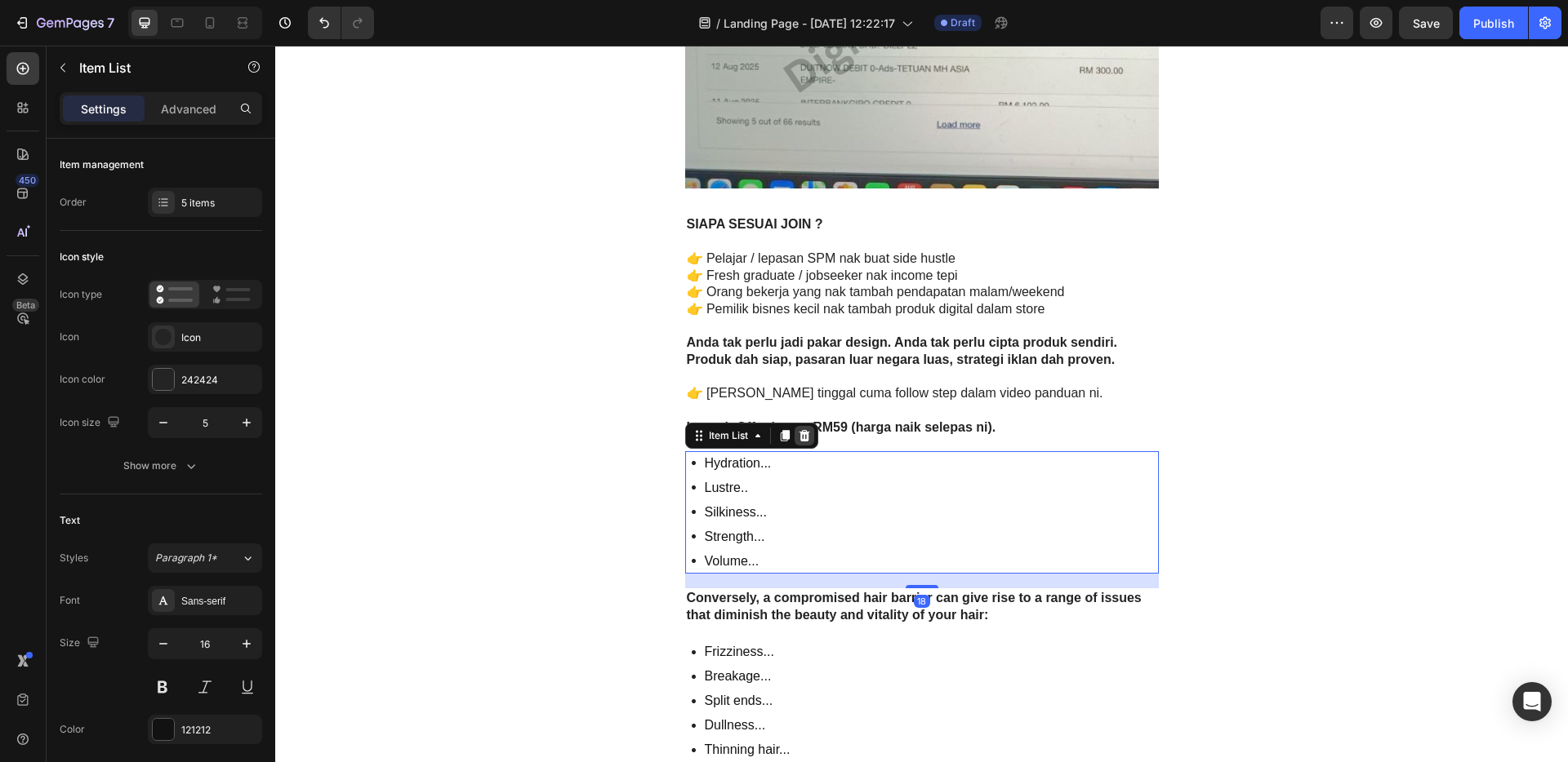
click at [798, 438] on icon at bounding box center [805, 436] width 13 height 13
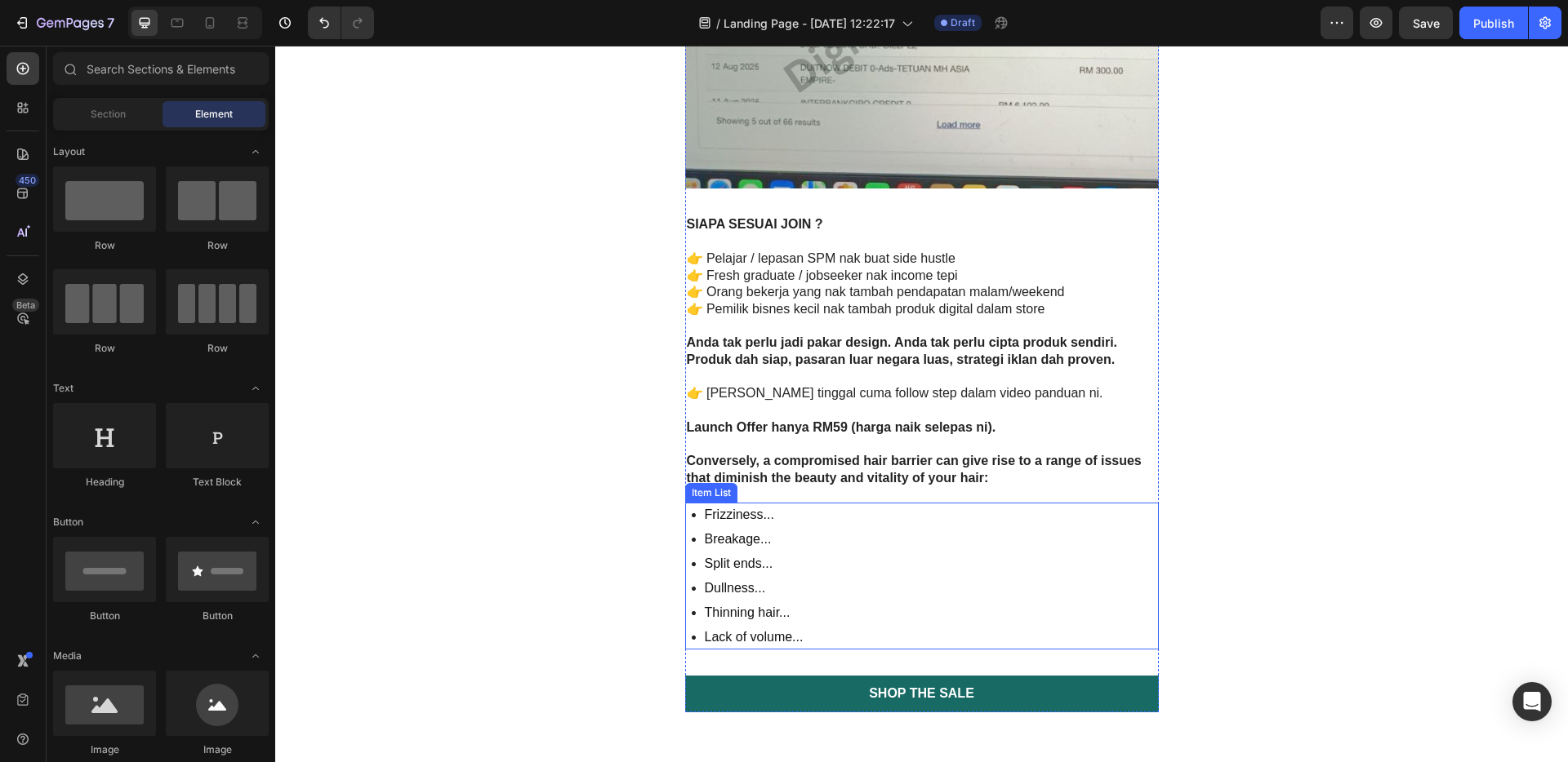
click at [883, 540] on div "Frizziness... Breakage... Split ends... Dullness... Thinning hair... Lack of vo…" at bounding box center [923, 576] width 474 height 147
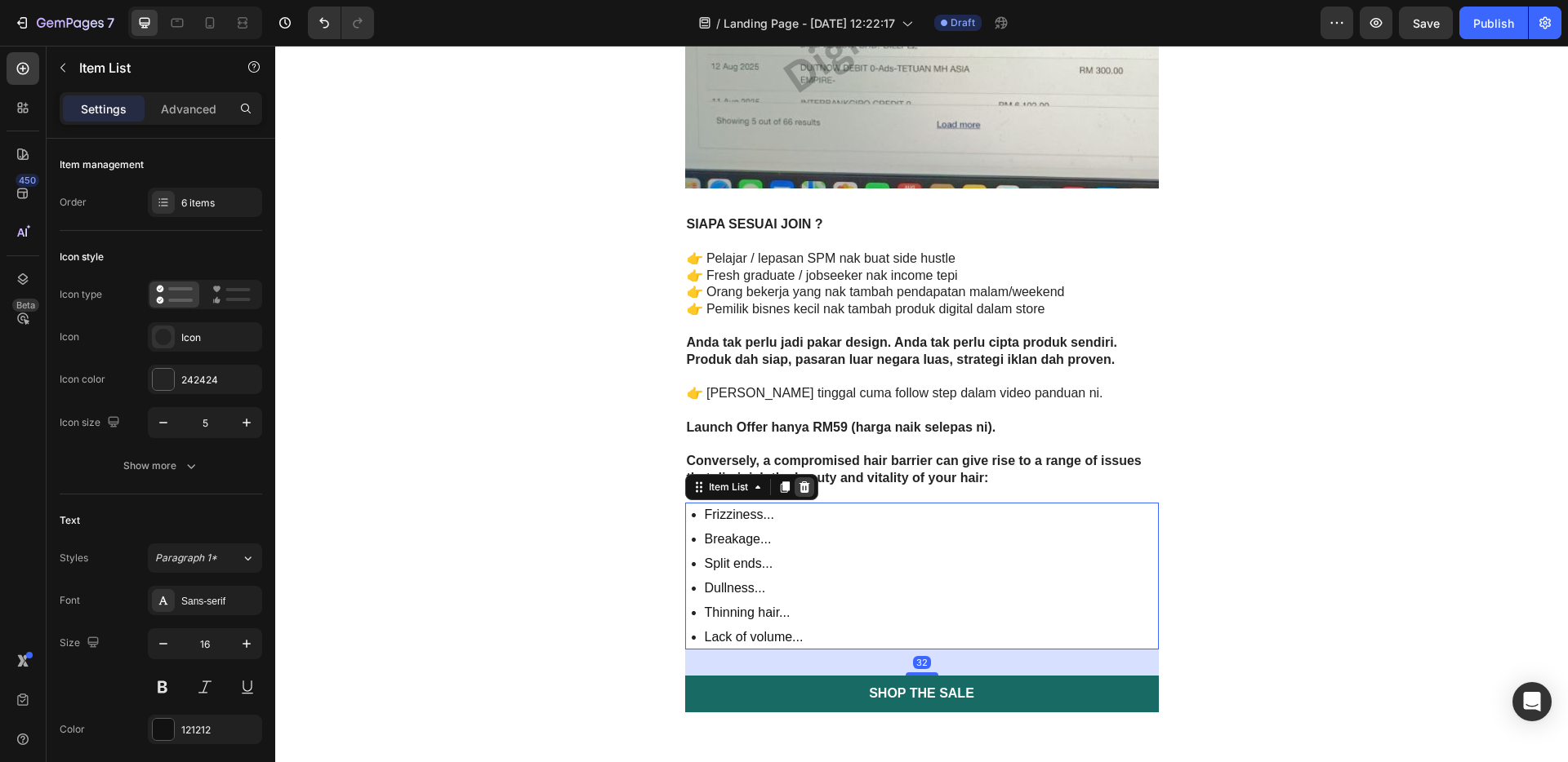
click at [800, 488] on icon at bounding box center [805, 488] width 13 height 13
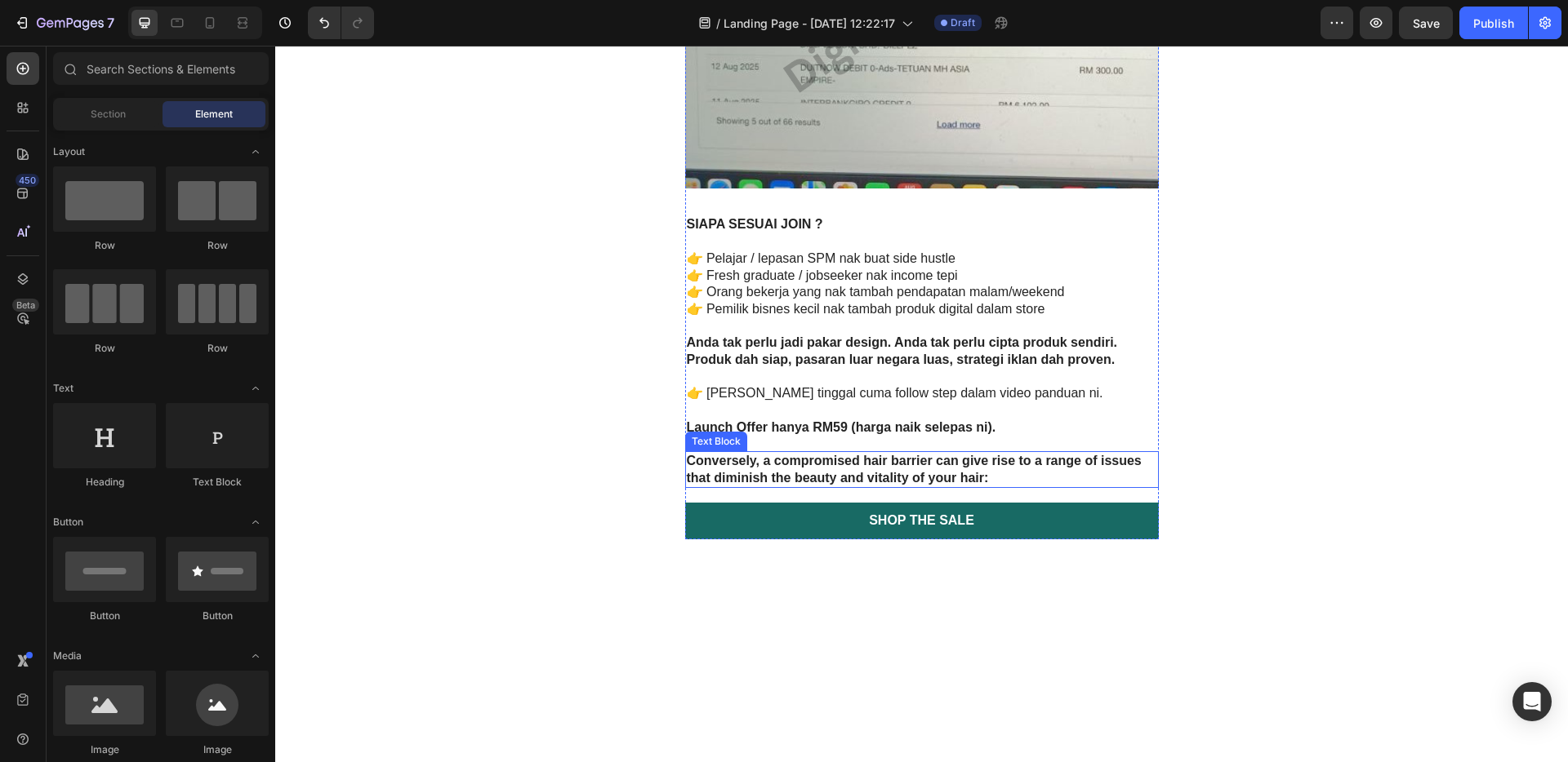
click at [820, 463] on strong "Conversely, a compromised hair barrier can give rise to a range of issues that …" at bounding box center [914, 469] width 455 height 31
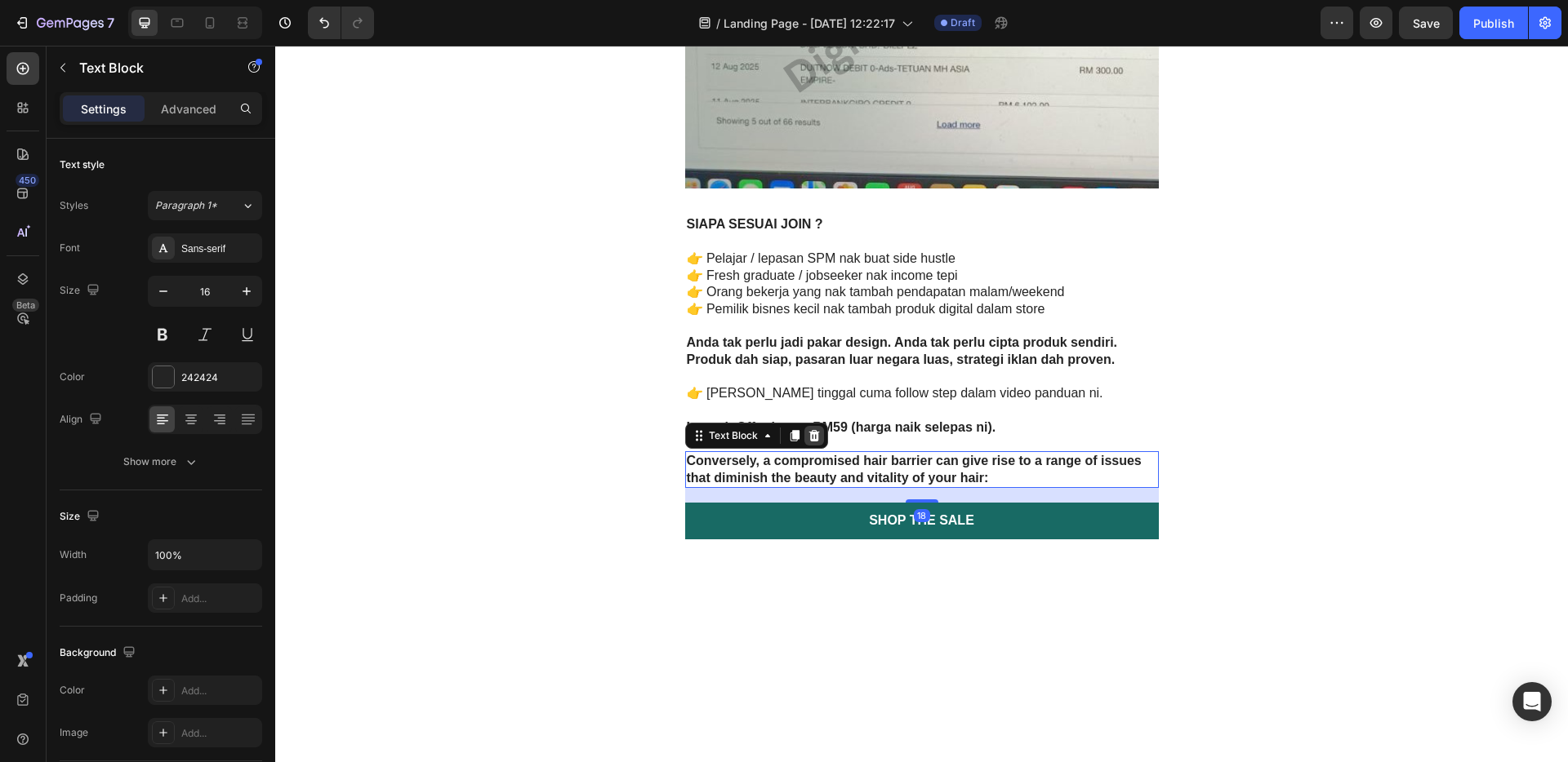
click at [807, 430] on icon at bounding box center [814, 436] width 13 height 13
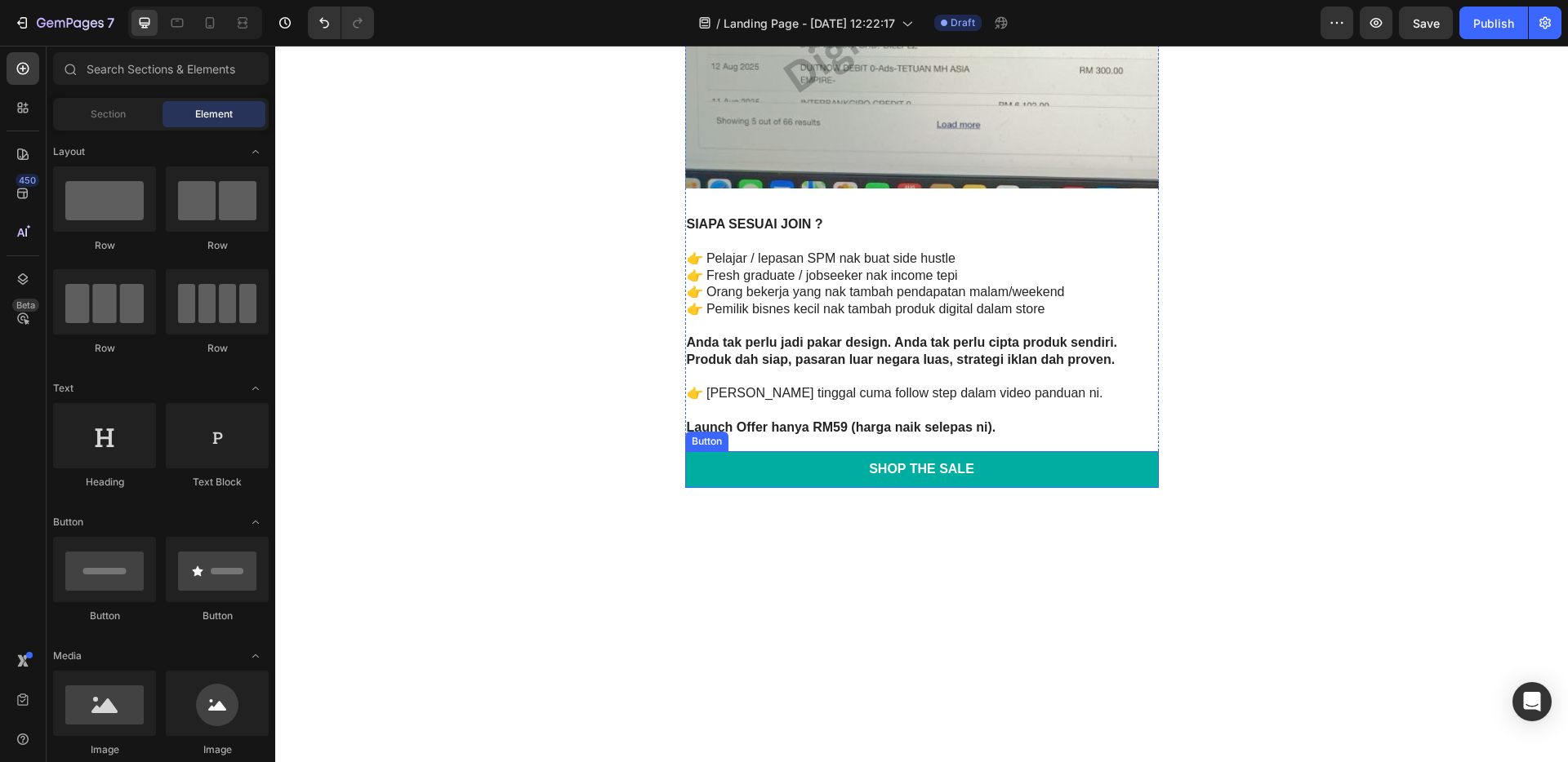
click at [972, 482] on link "Shop the Sale" at bounding box center [923, 470] width 474 height 36
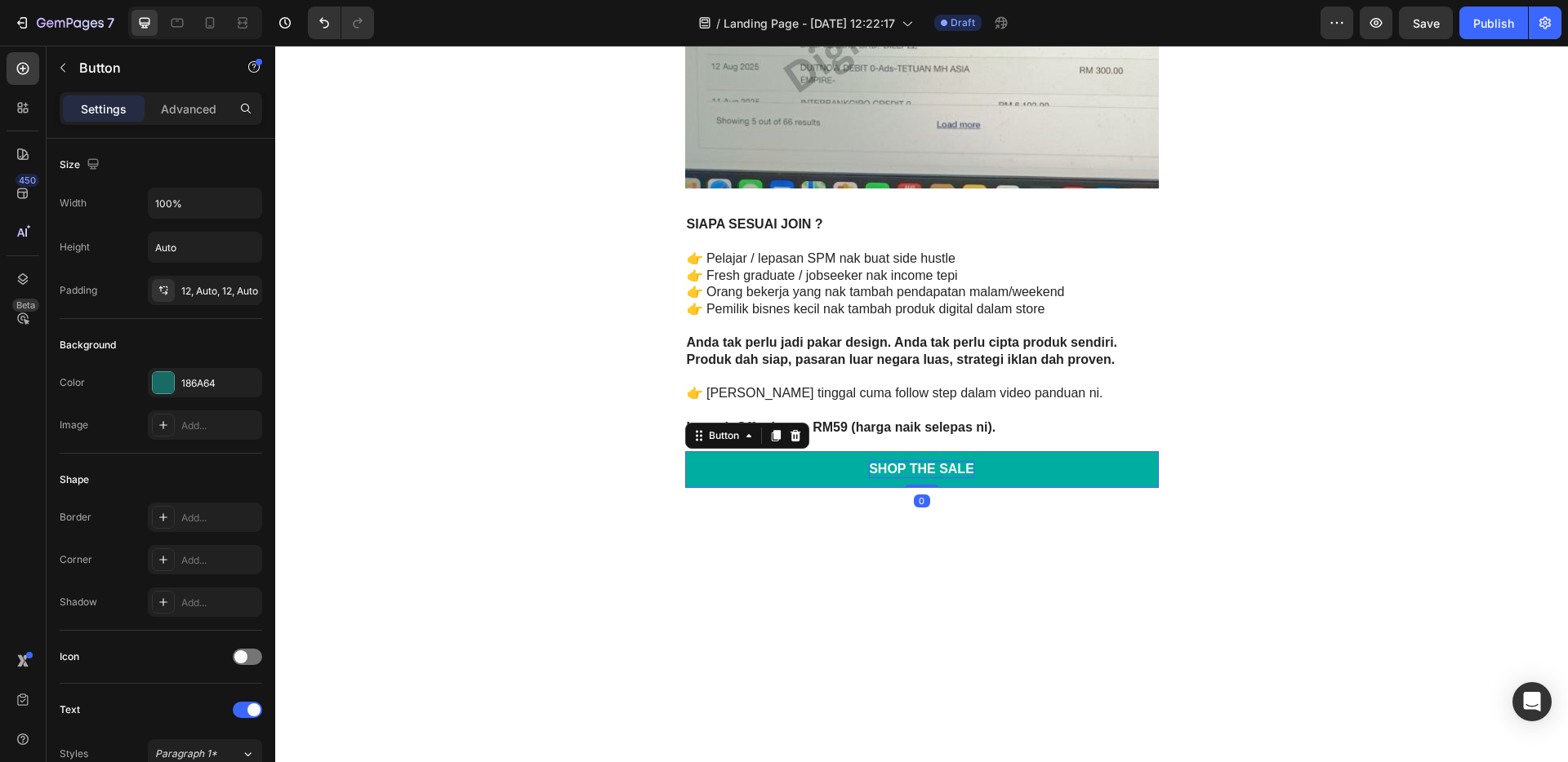
click at [960, 467] on div "Shop the Sale" at bounding box center [922, 470] width 105 height 17
drag, startPoint x: 967, startPoint y: 471, endPoint x: 861, endPoint y: 469, distance: 106.0
click at [861, 469] on link "Shop the Sale" at bounding box center [923, 470] width 474 height 36
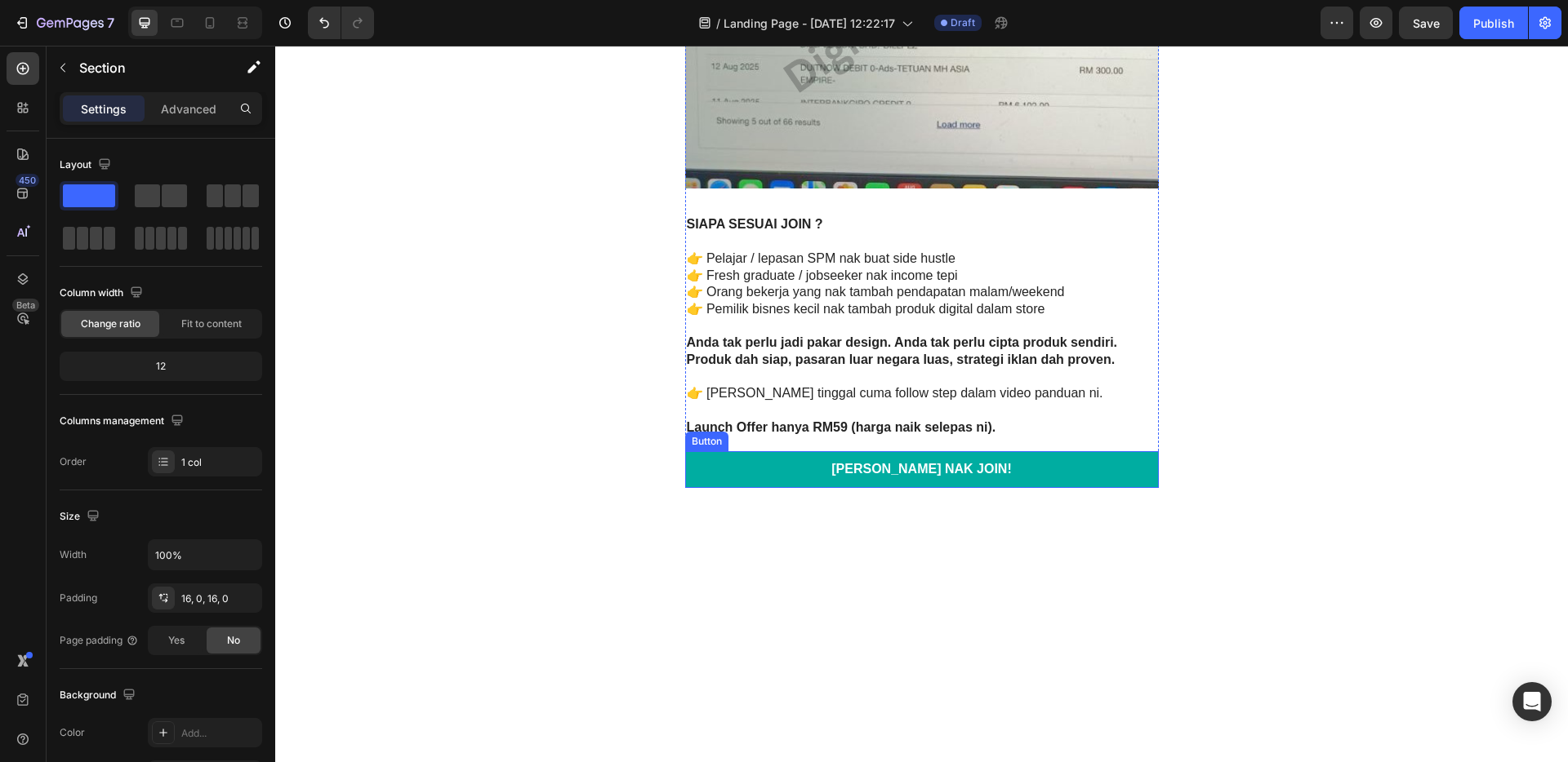
click at [1015, 477] on link "[PERSON_NAME] NAK JOIN!" at bounding box center [923, 470] width 474 height 36
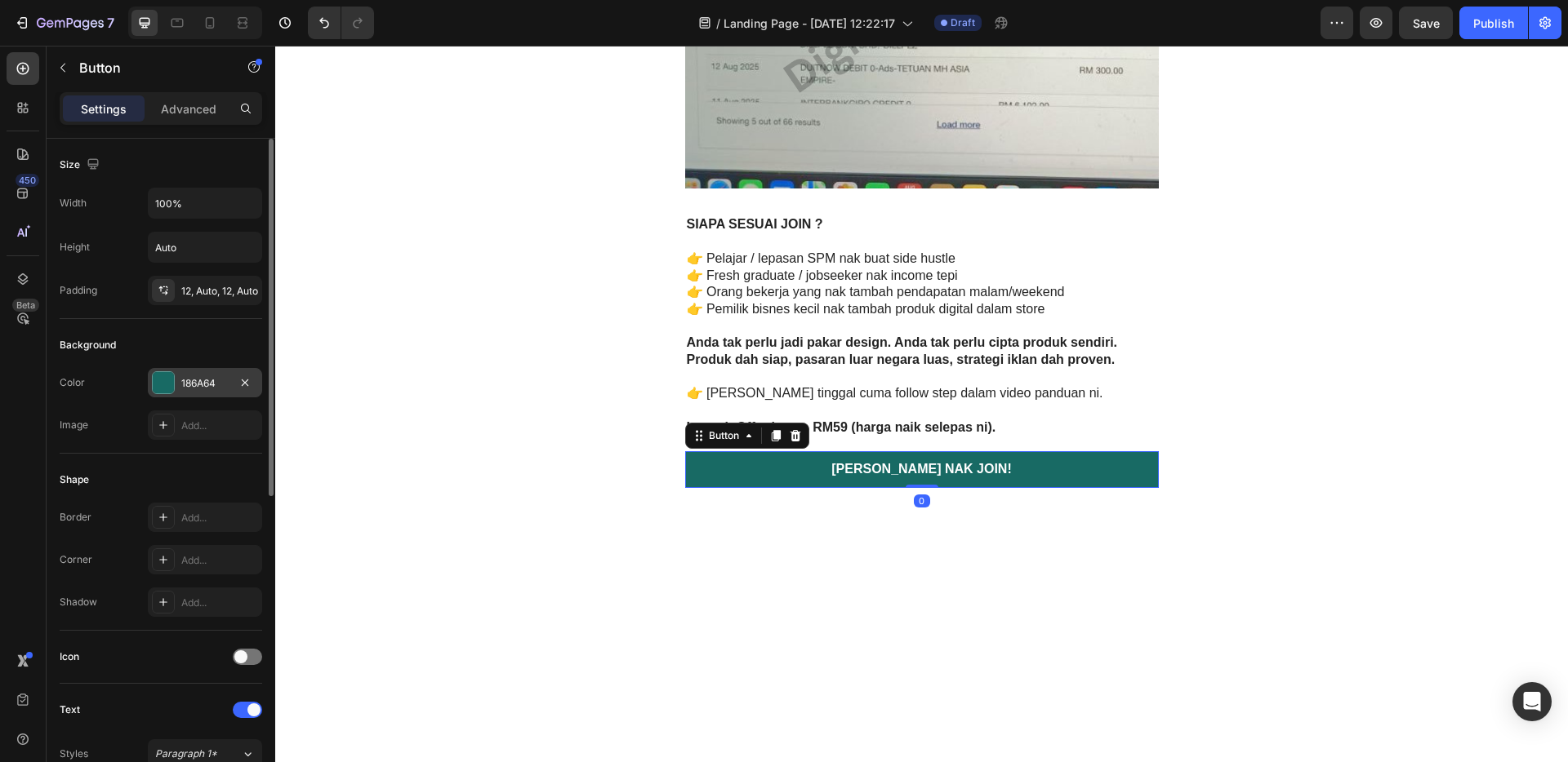
click at [167, 383] on div at bounding box center [163, 382] width 21 height 21
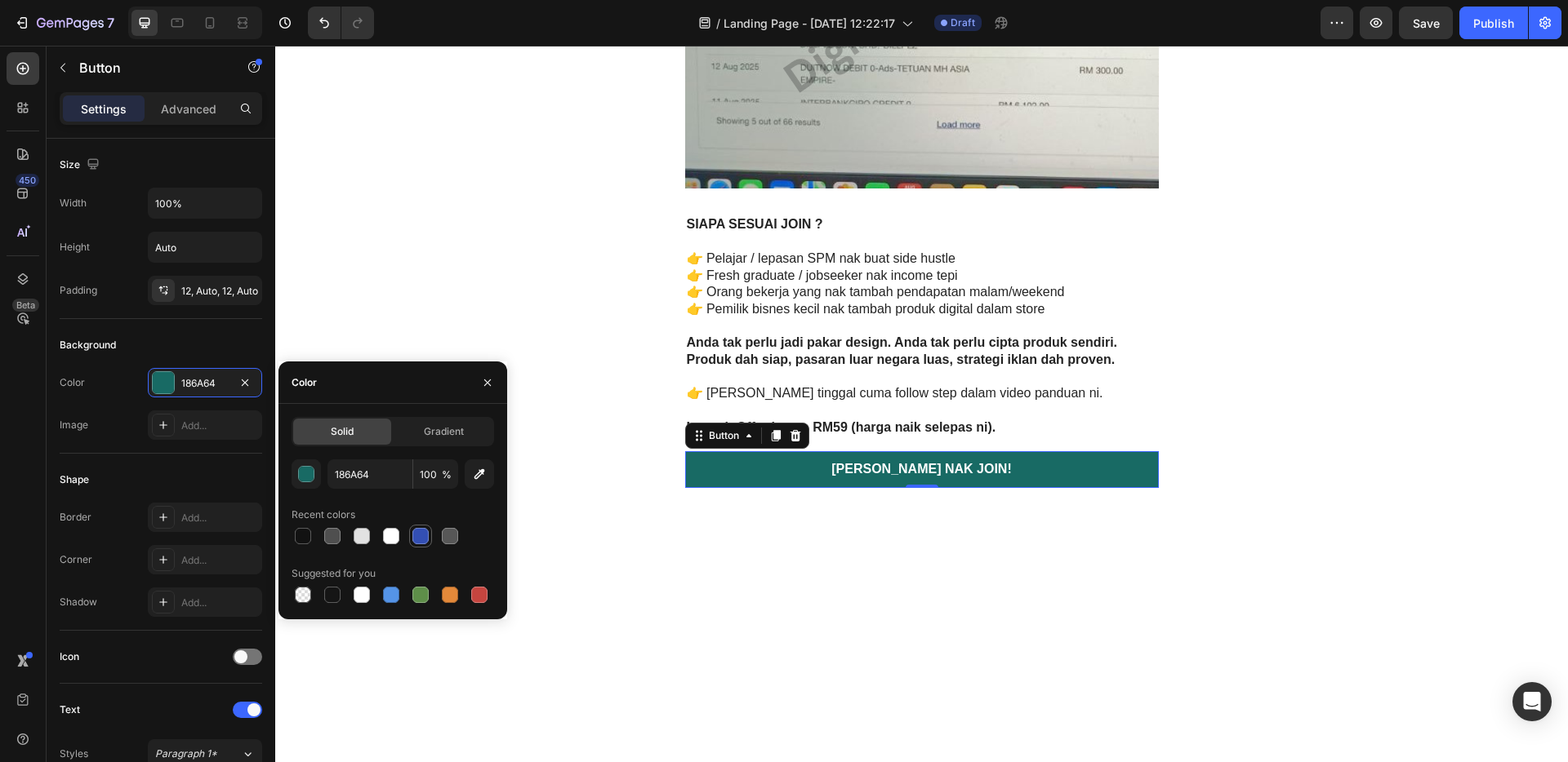
click at [418, 543] on div at bounding box center [420, 536] width 16 height 16
type input "334FB4"
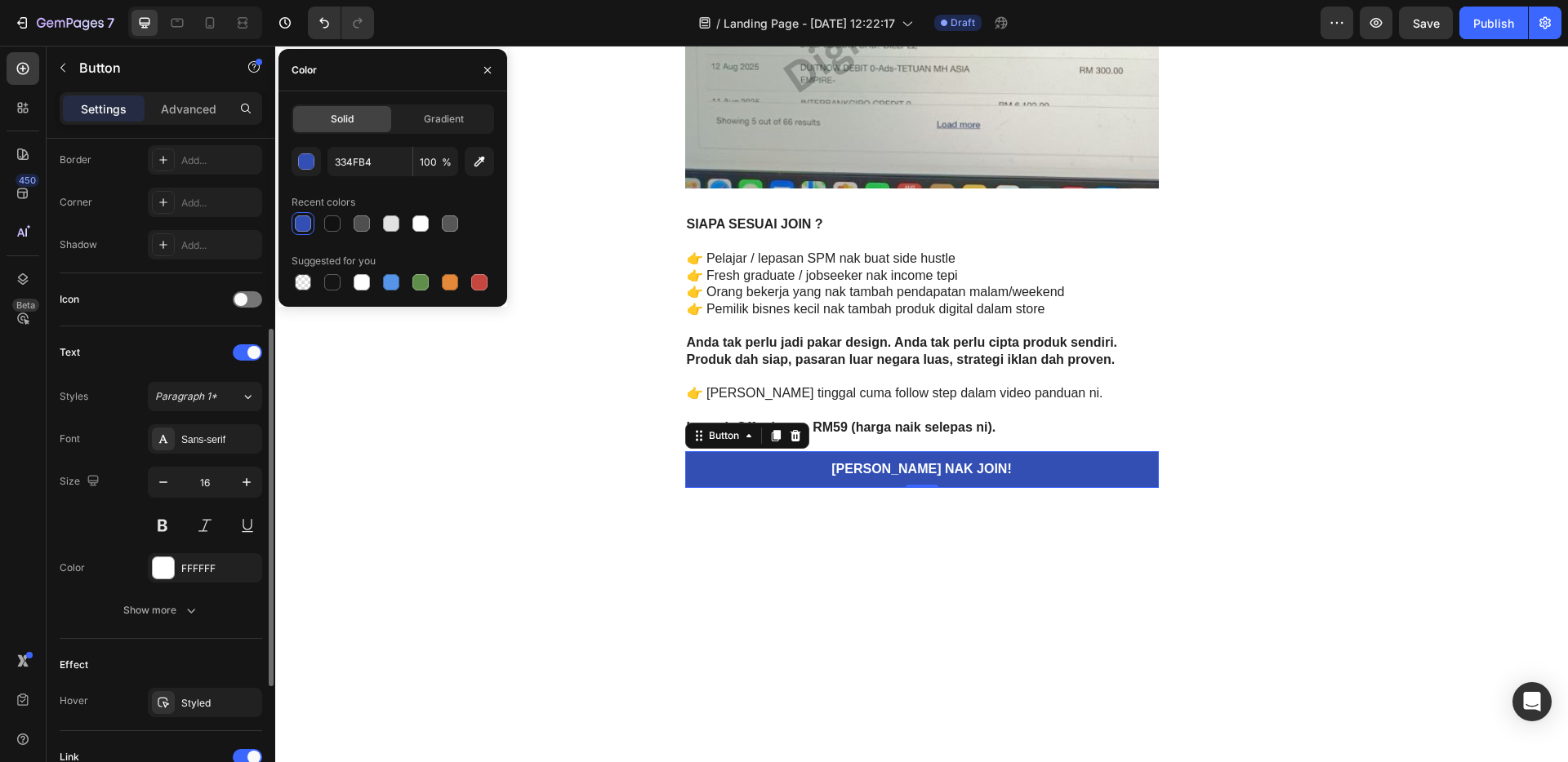
scroll to position [586, 0]
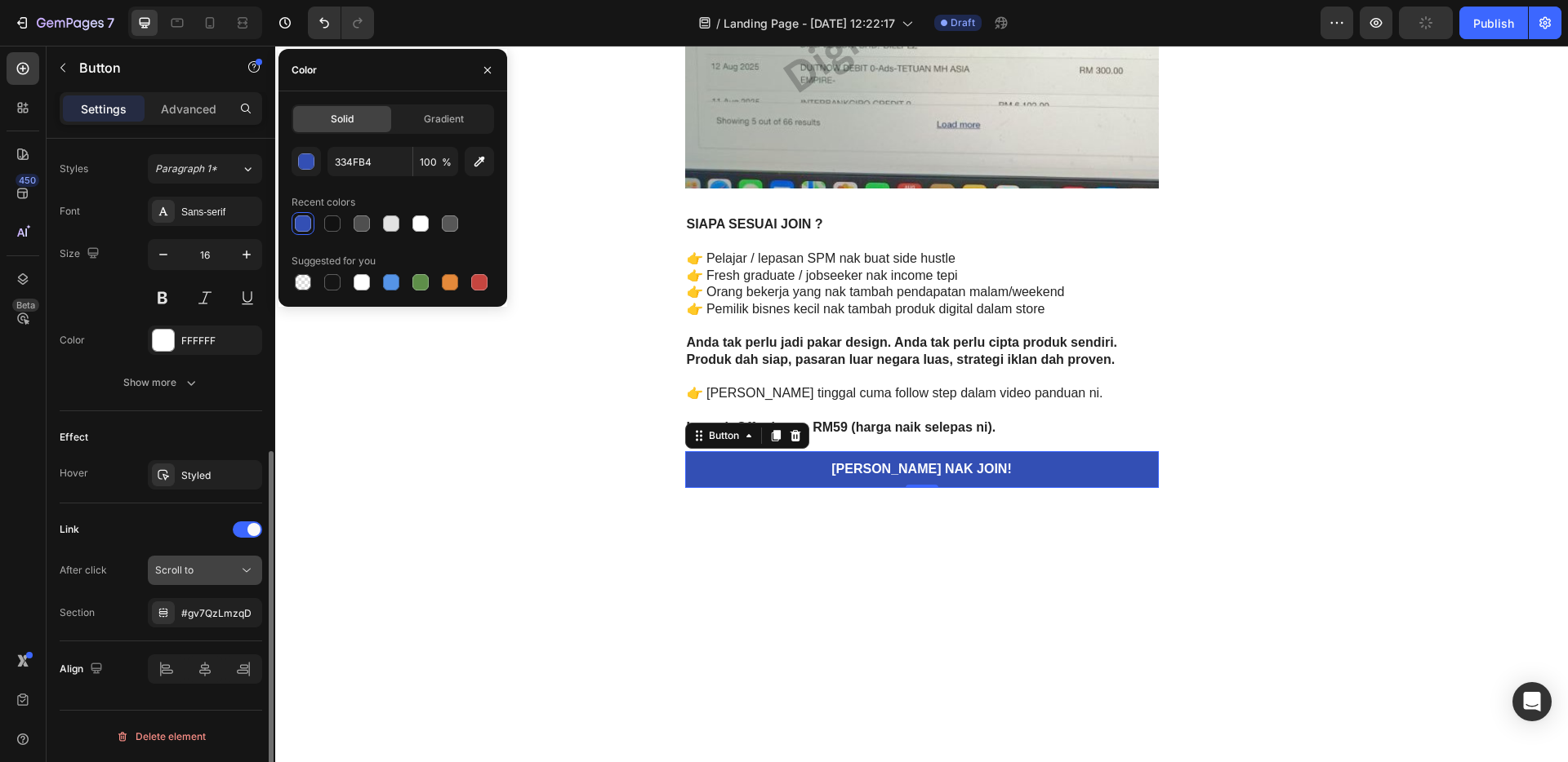
click at [211, 564] on div "Scroll to" at bounding box center [197, 570] width 83 height 14
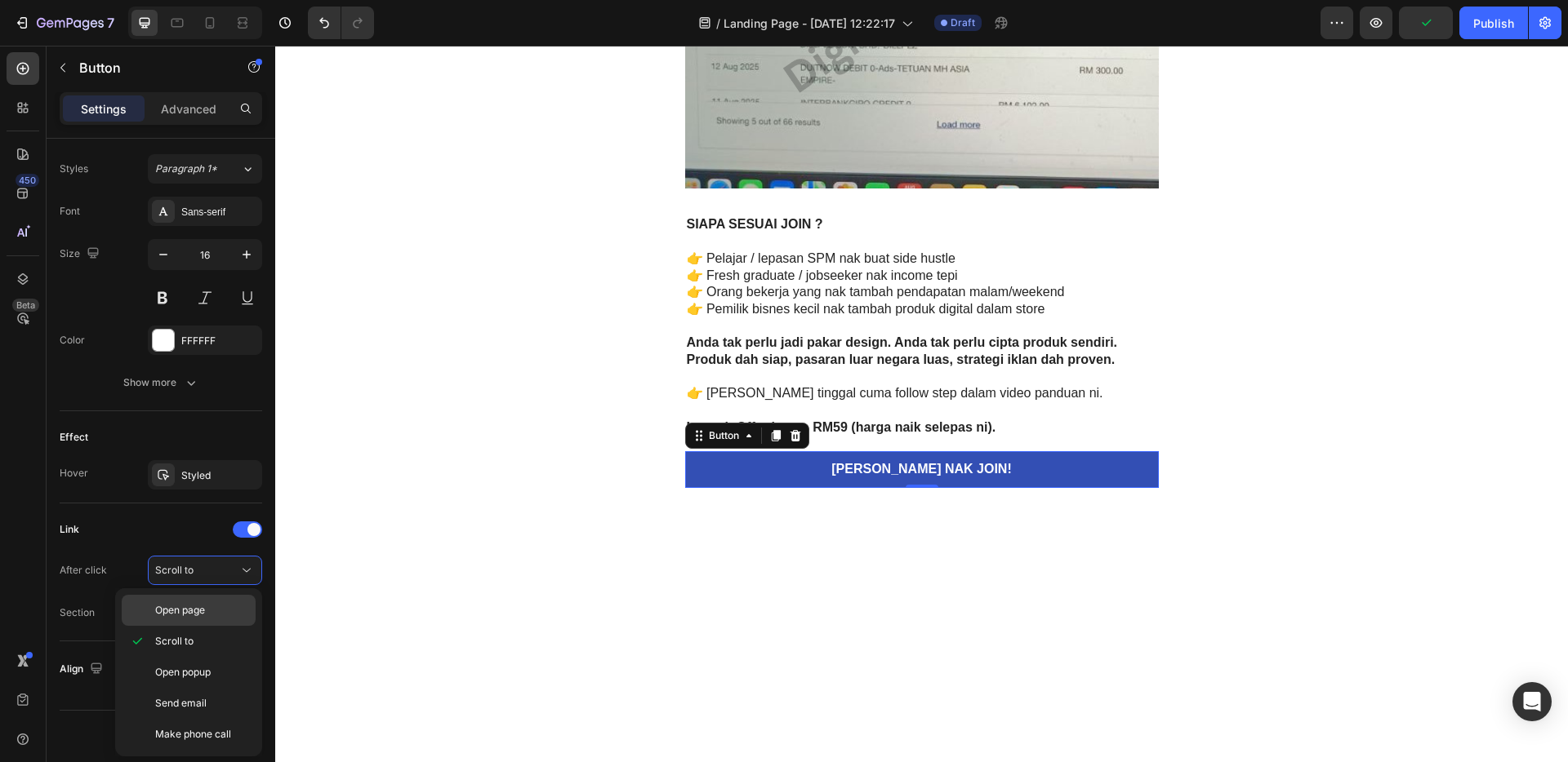
click at [213, 613] on p "Open page" at bounding box center [201, 610] width 93 height 14
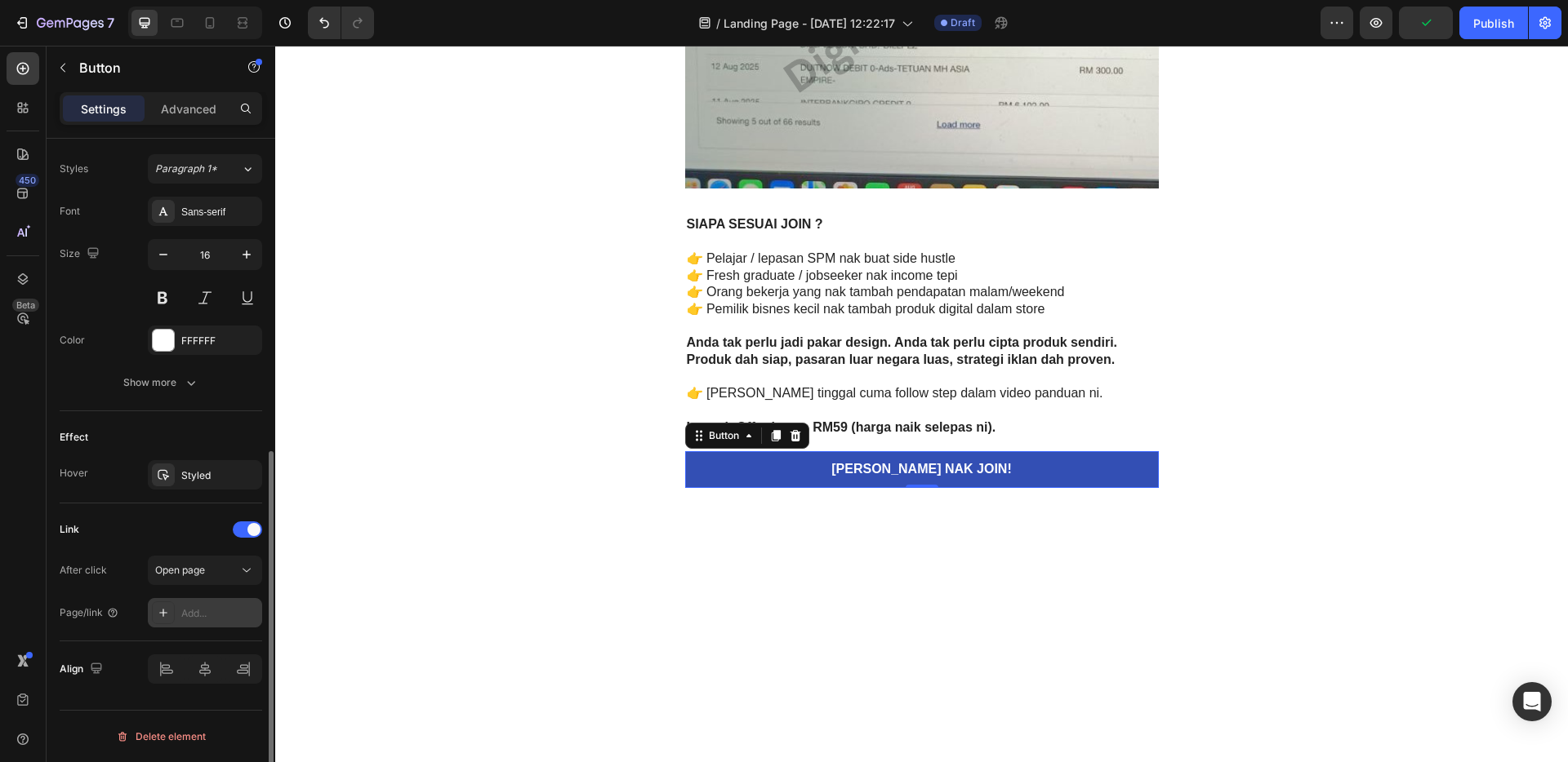
click at [214, 612] on div "Add..." at bounding box center [220, 613] width 77 height 14
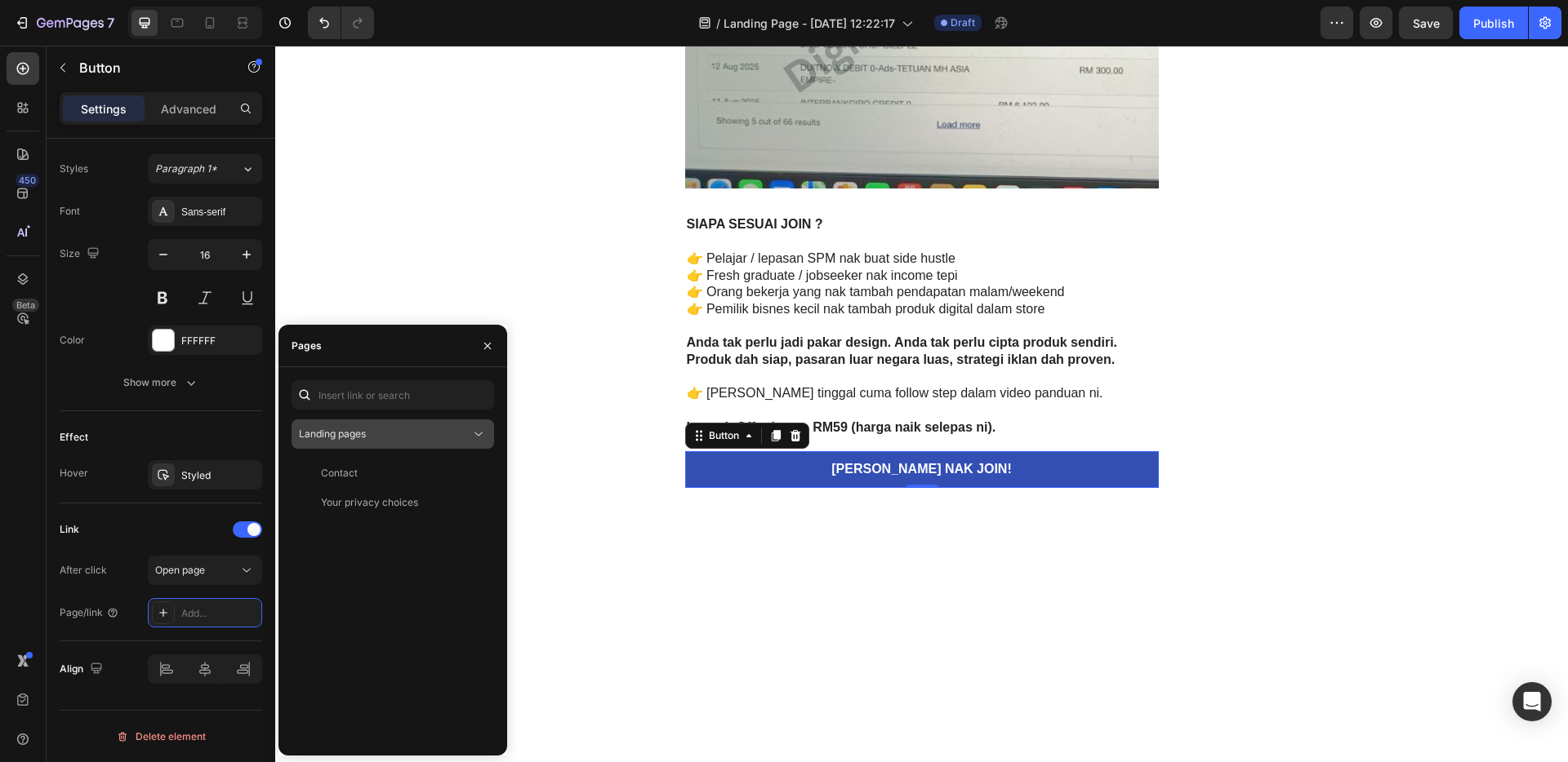
click at [389, 439] on div "Landing pages" at bounding box center [385, 433] width 172 height 14
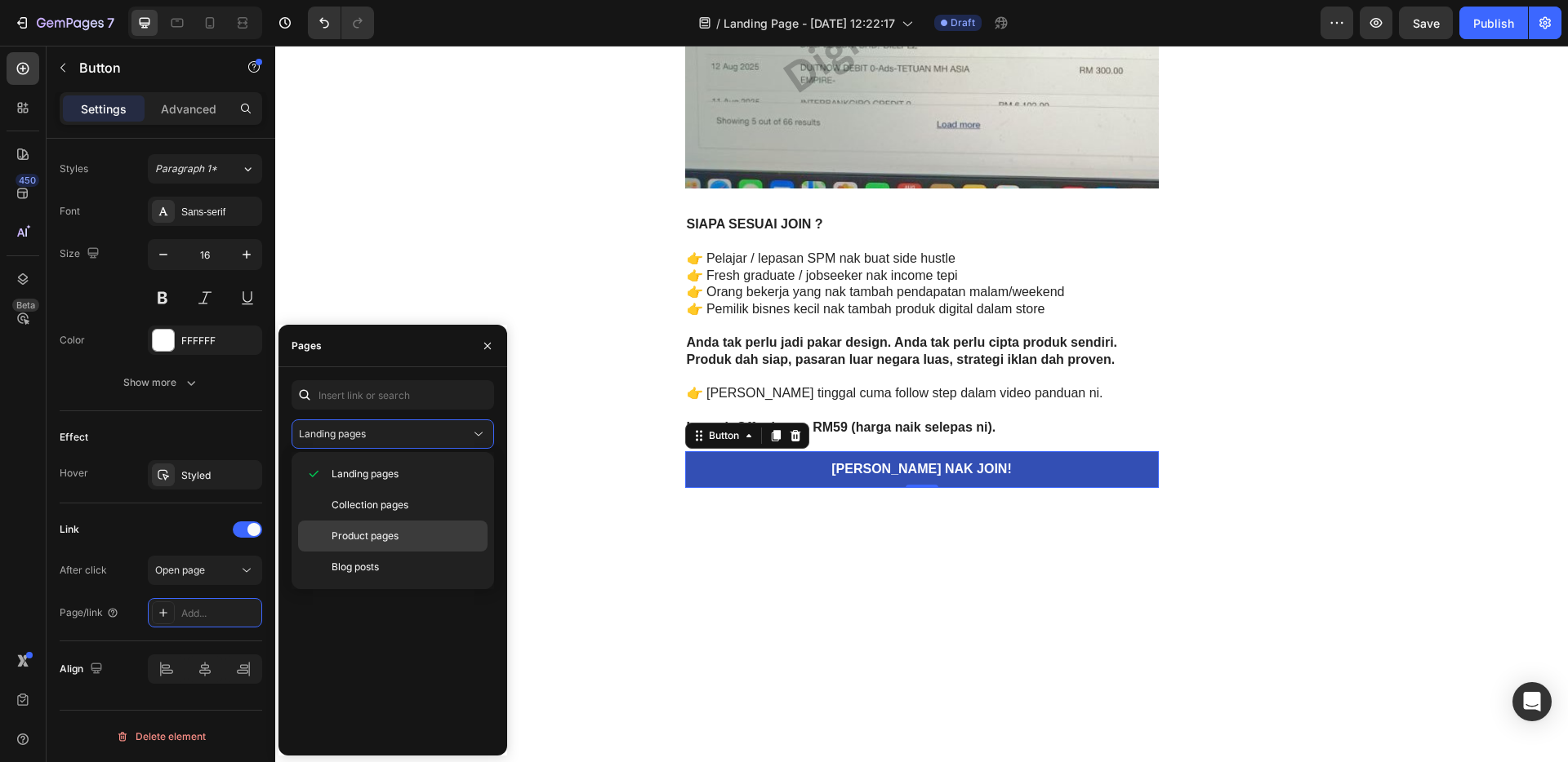
click at [377, 537] on span "Product pages" at bounding box center [365, 536] width 67 height 14
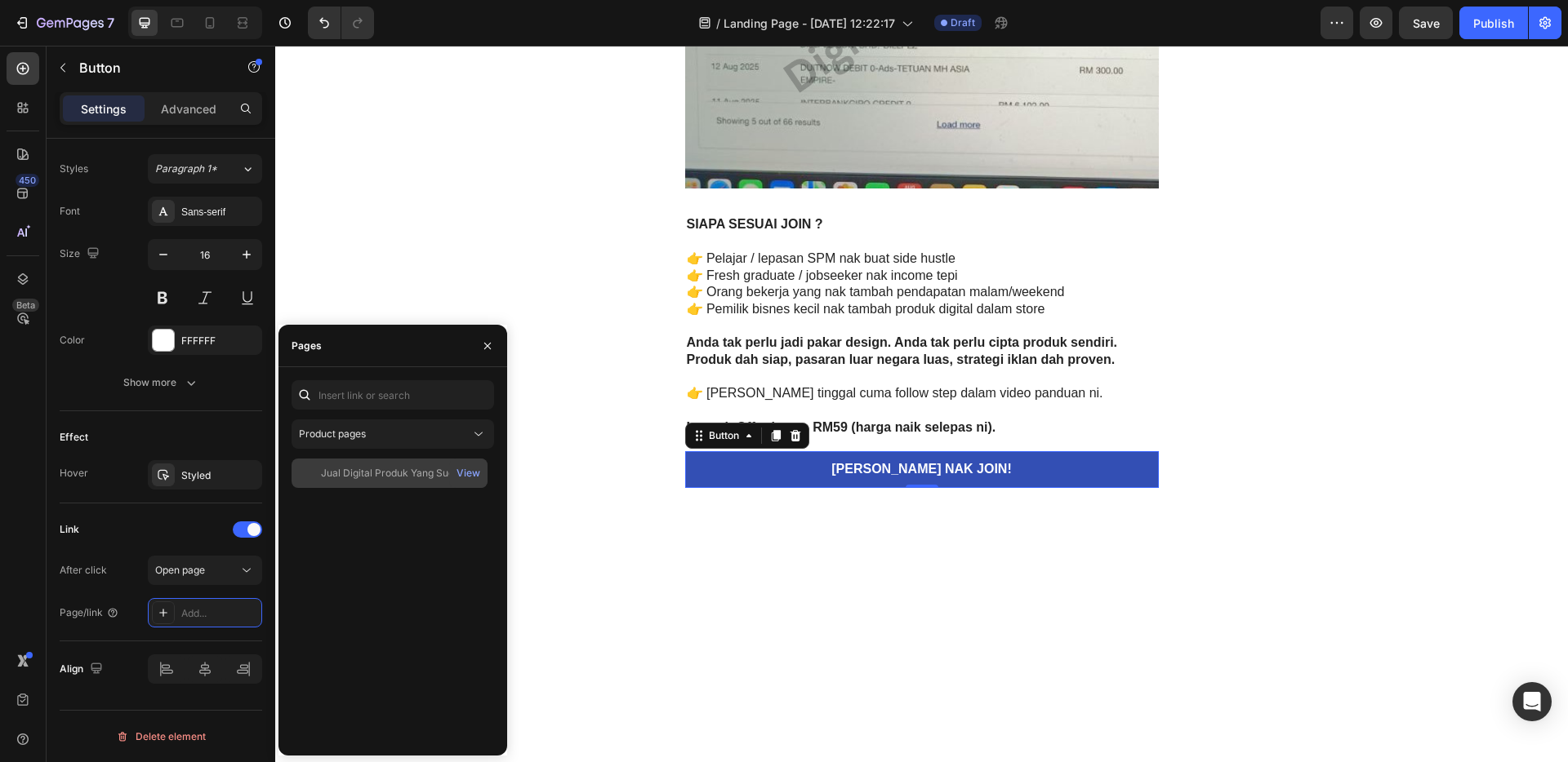
click at [374, 473] on div "Jual Digital Produk Yang Sudah Siap Ke Luar Negara" at bounding box center [400, 473] width 157 height 14
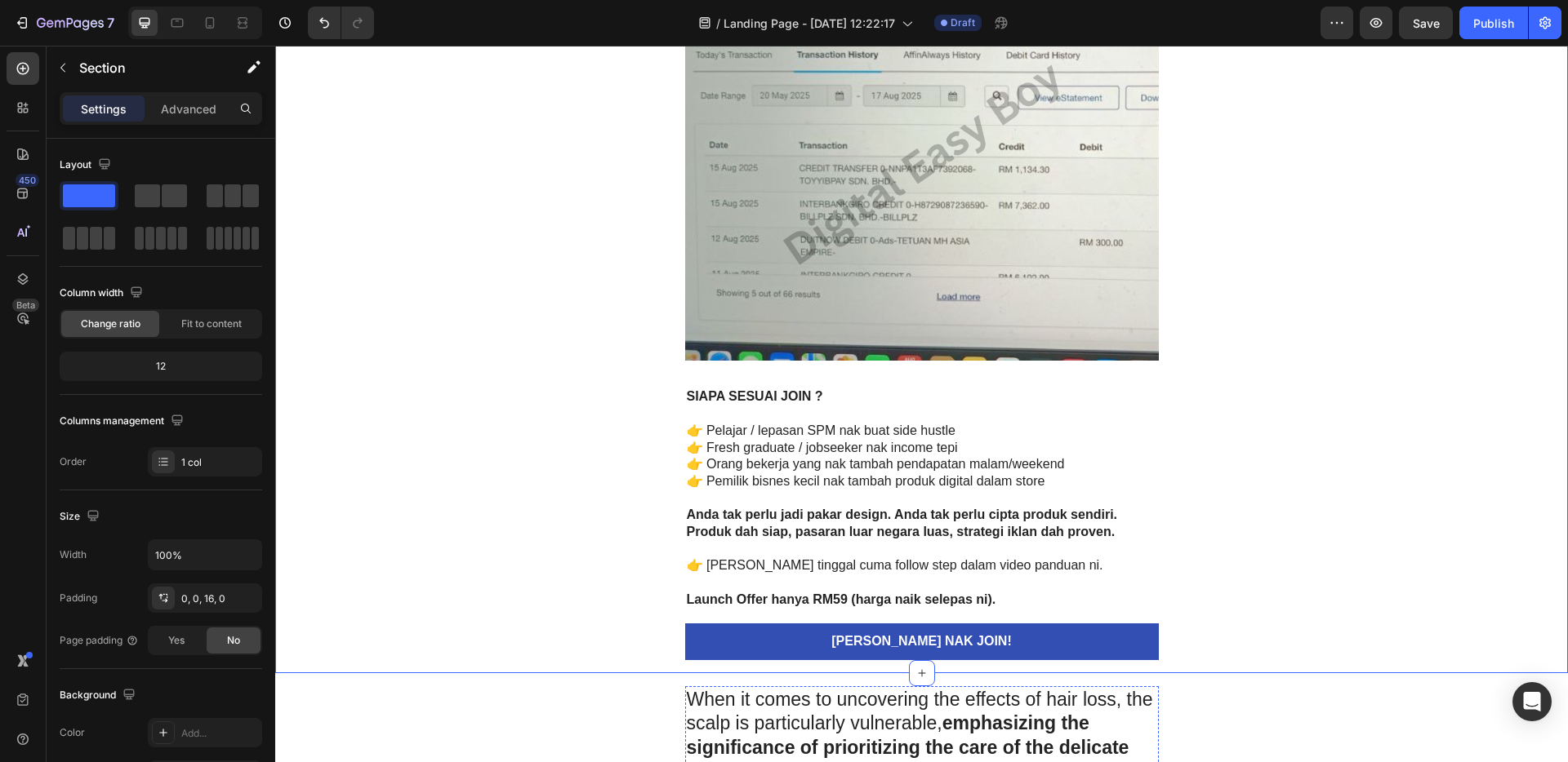
scroll to position [4042, 0]
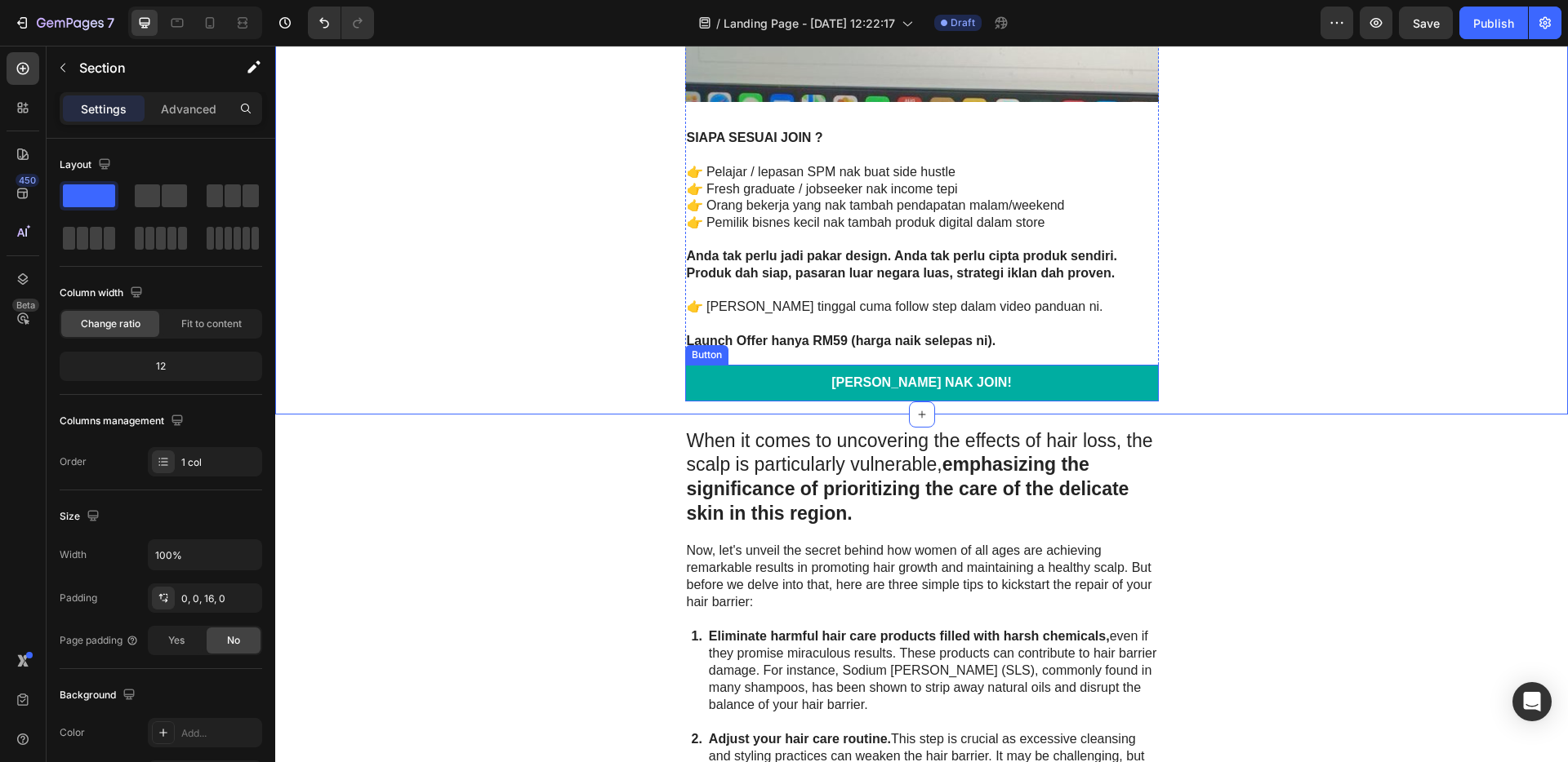
click at [1012, 382] on link "[PERSON_NAME] NAK JOIN!" at bounding box center [923, 383] width 474 height 36
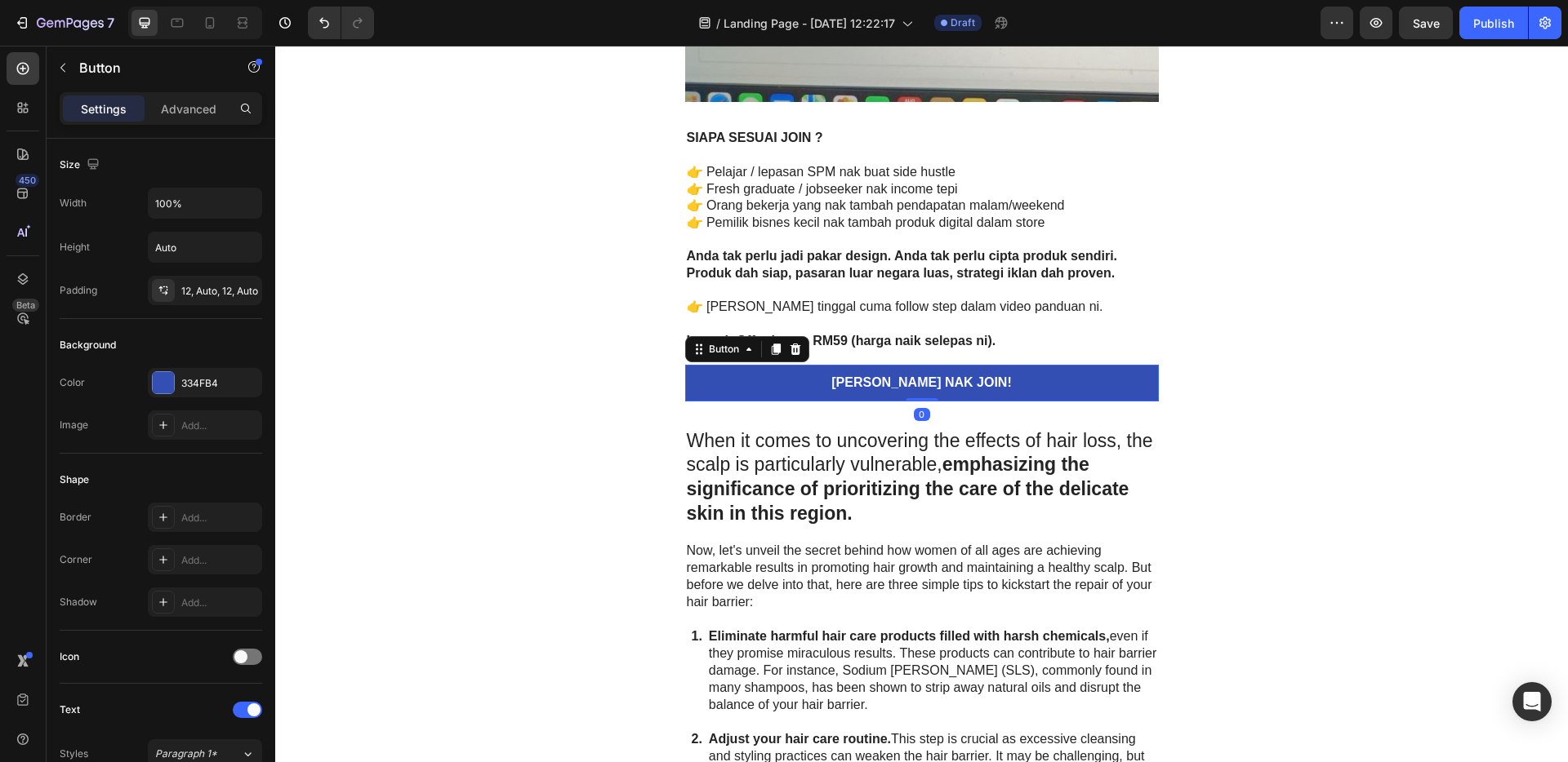
click at [773, 349] on icon at bounding box center [775, 350] width 9 height 12
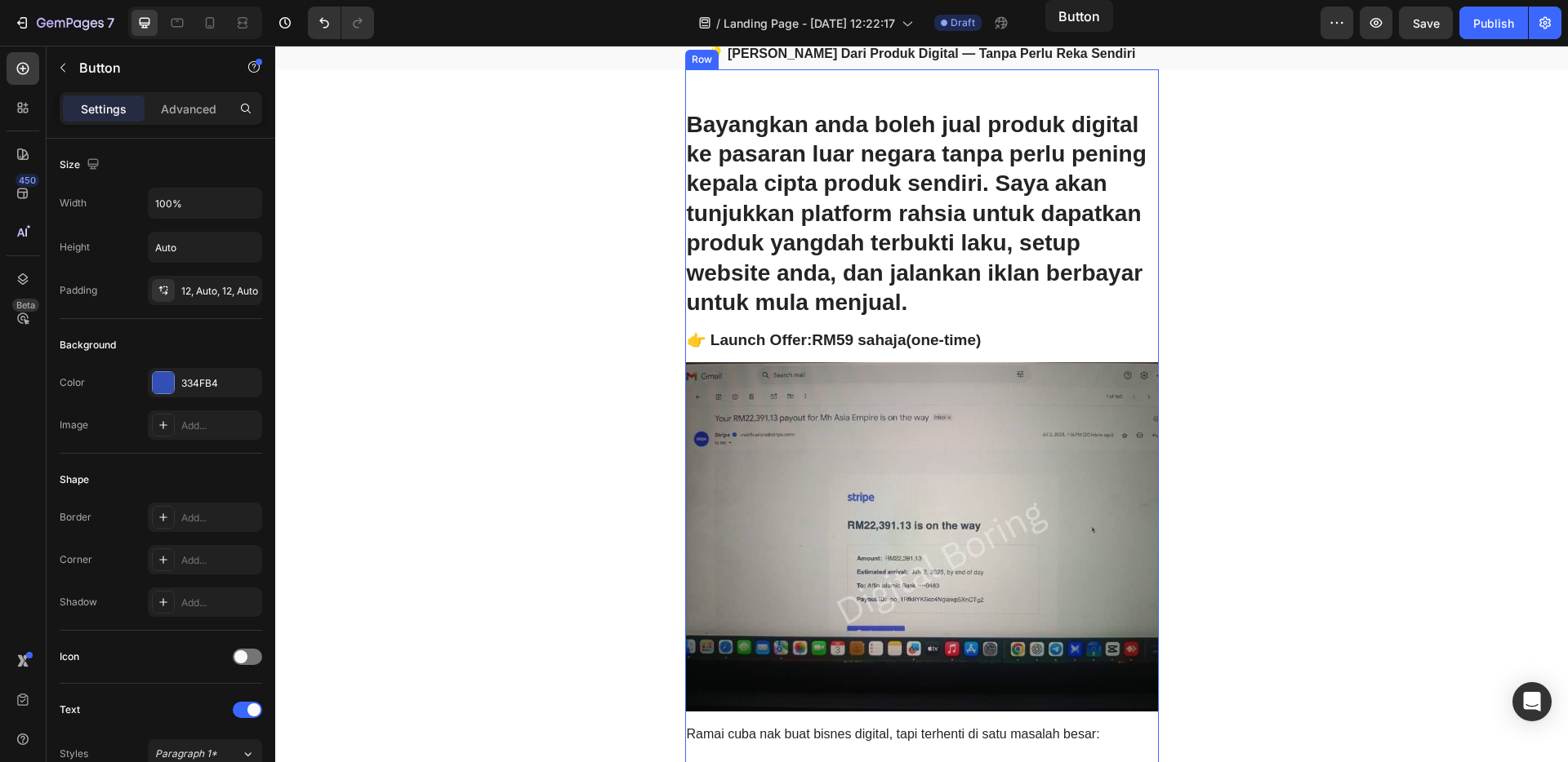
scroll to position [0, 0]
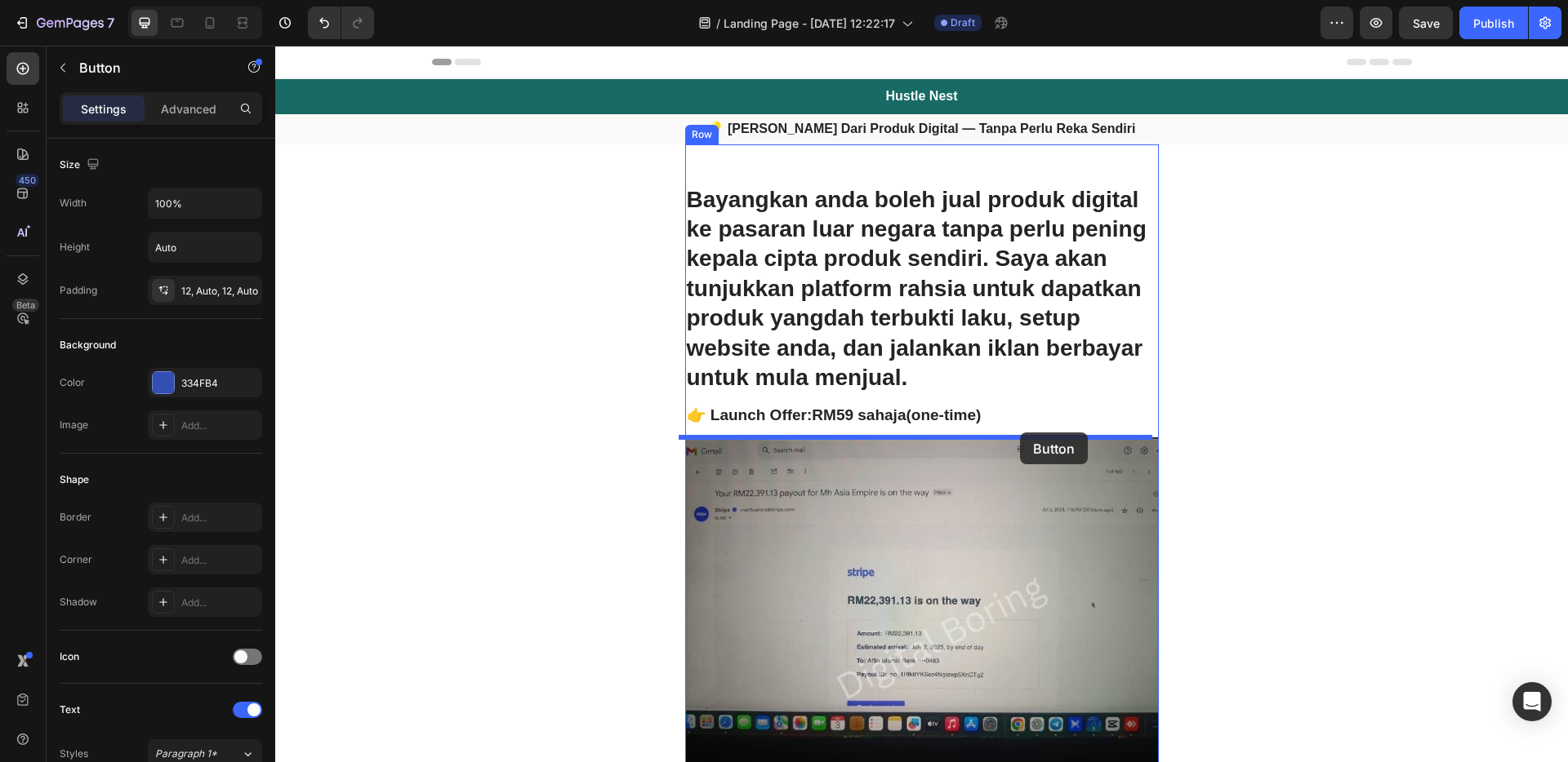
drag, startPoint x: 1055, startPoint y: 378, endPoint x: 1020, endPoint y: 432, distance: 64.4
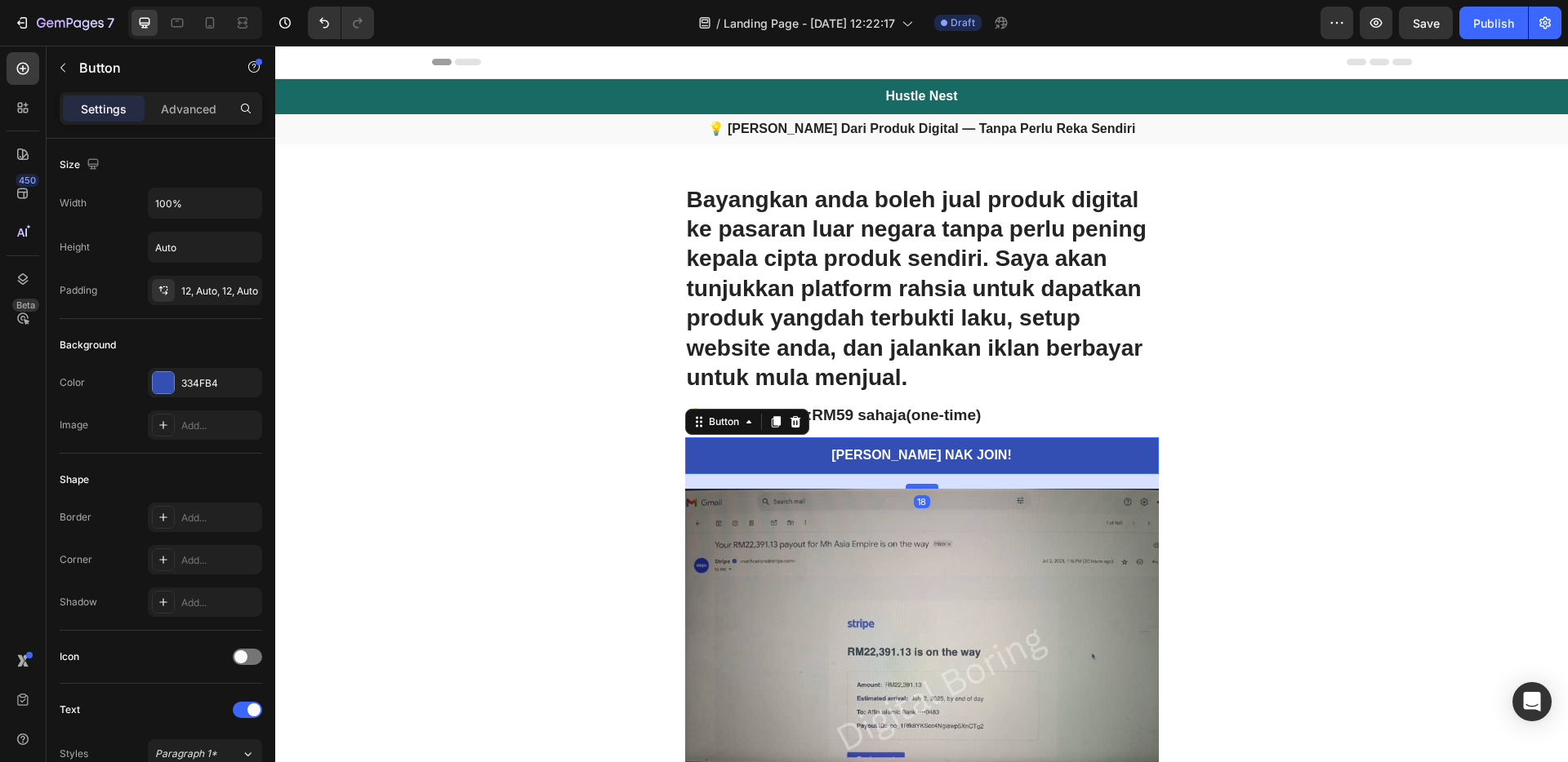
click at [924, 487] on div at bounding box center [922, 486] width 33 height 5
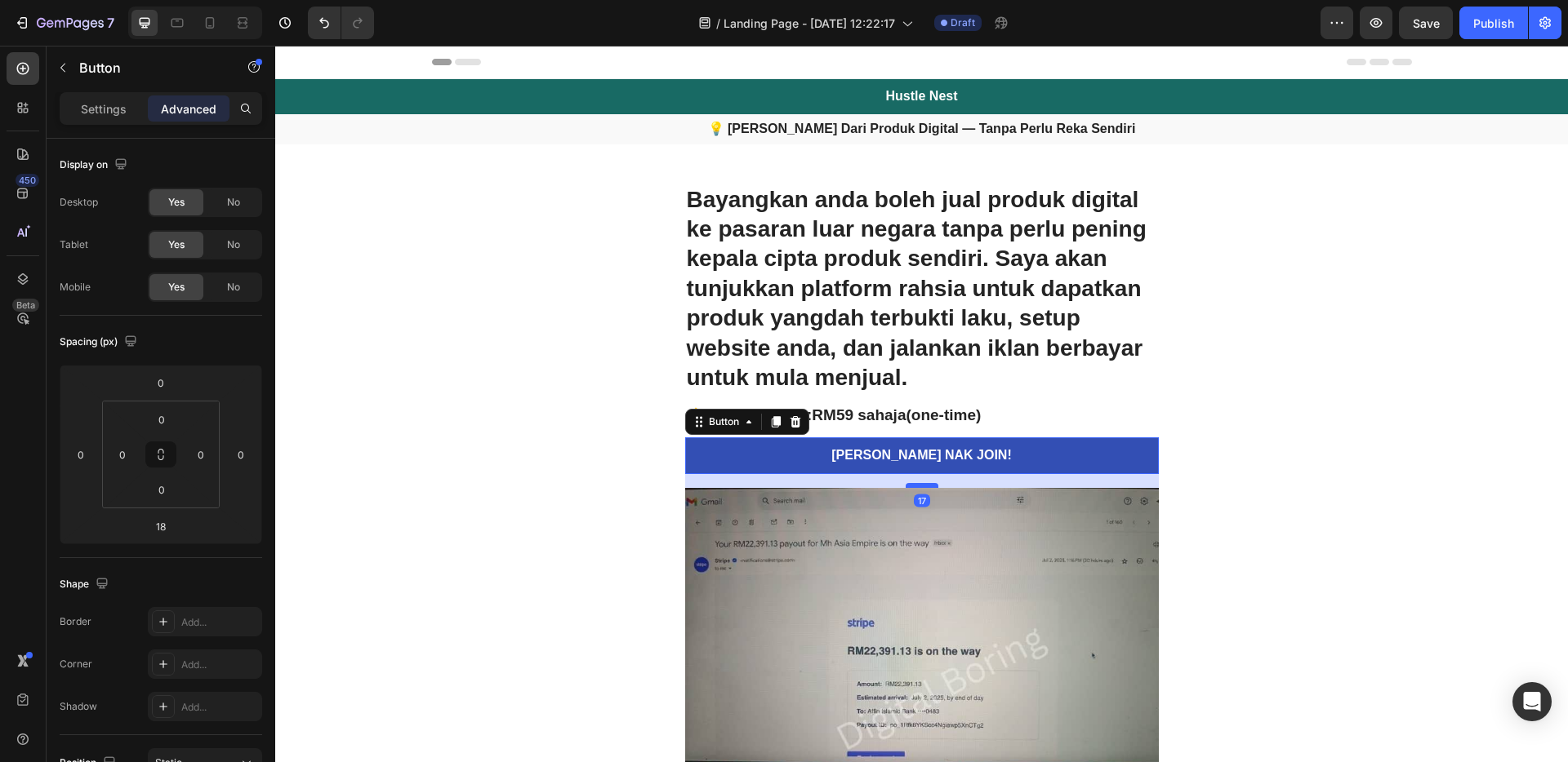
click at [924, 486] on div at bounding box center [922, 485] width 33 height 5
type input "17"
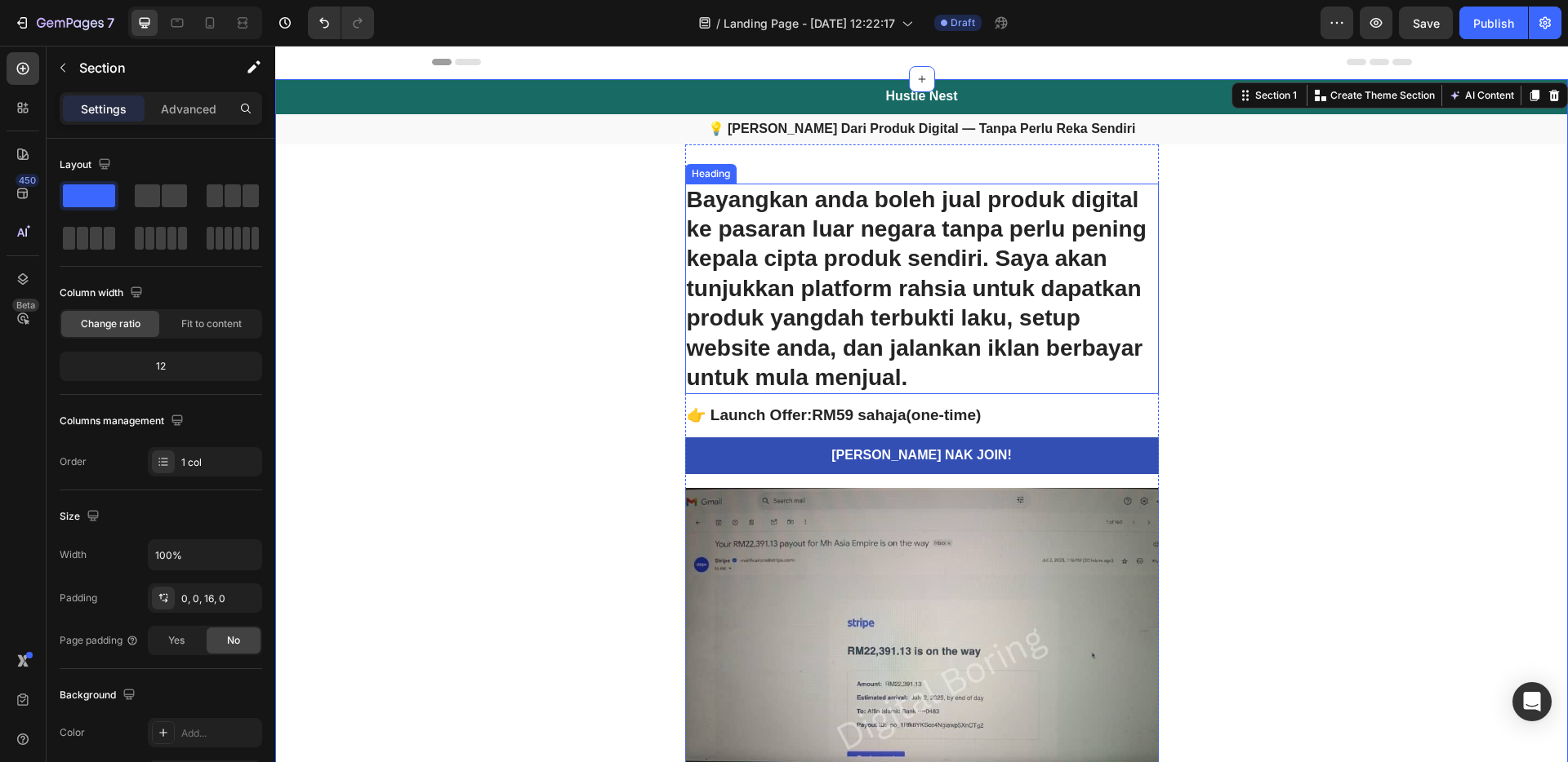
click at [1035, 252] on p "Bayangkan anda boleh jual produk digital ke pasaran luar negara tanpa perlu pen…" at bounding box center [922, 289] width 471 height 208
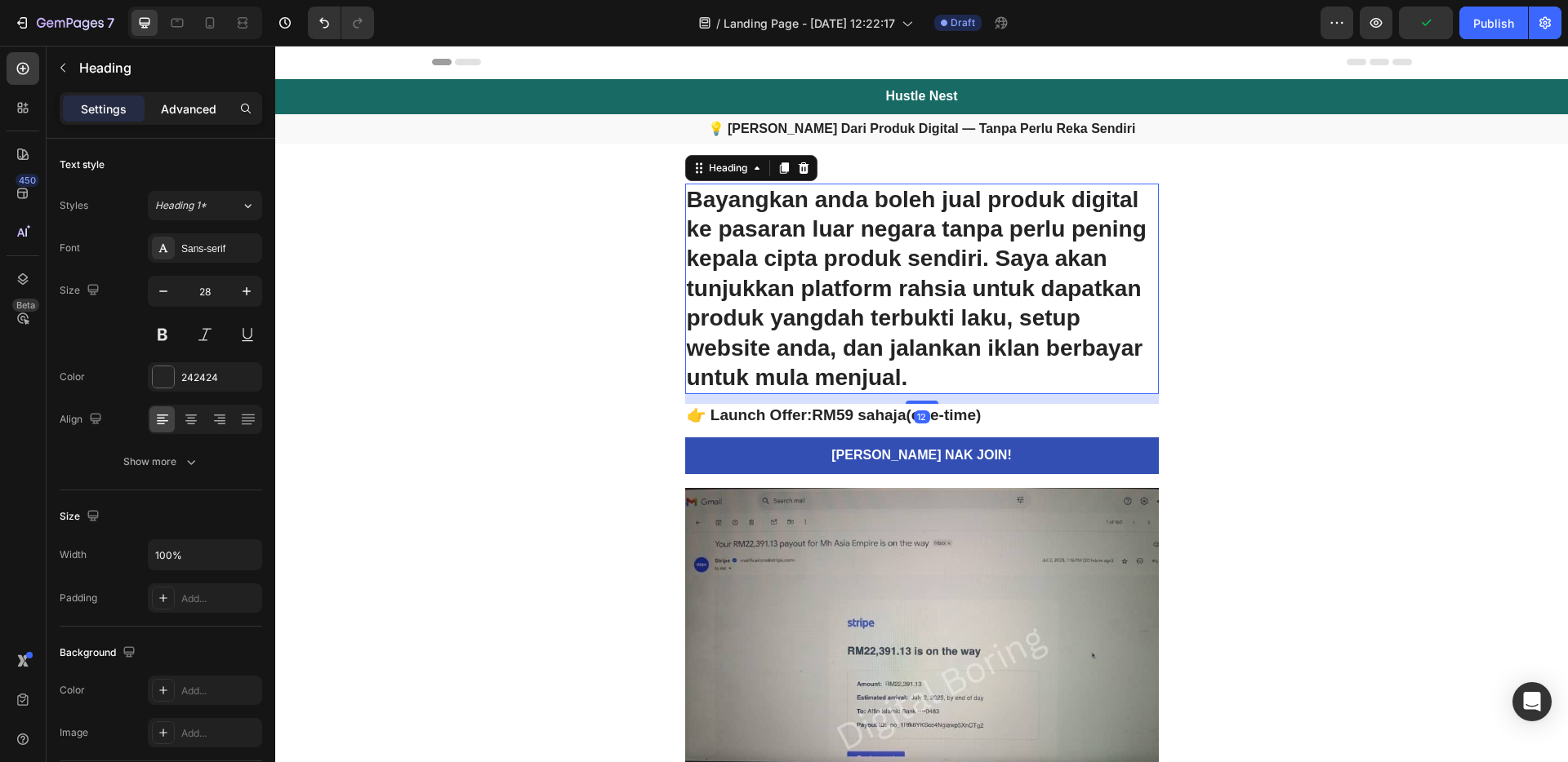
click at [201, 110] on p "Advanced" at bounding box center [189, 109] width 56 height 17
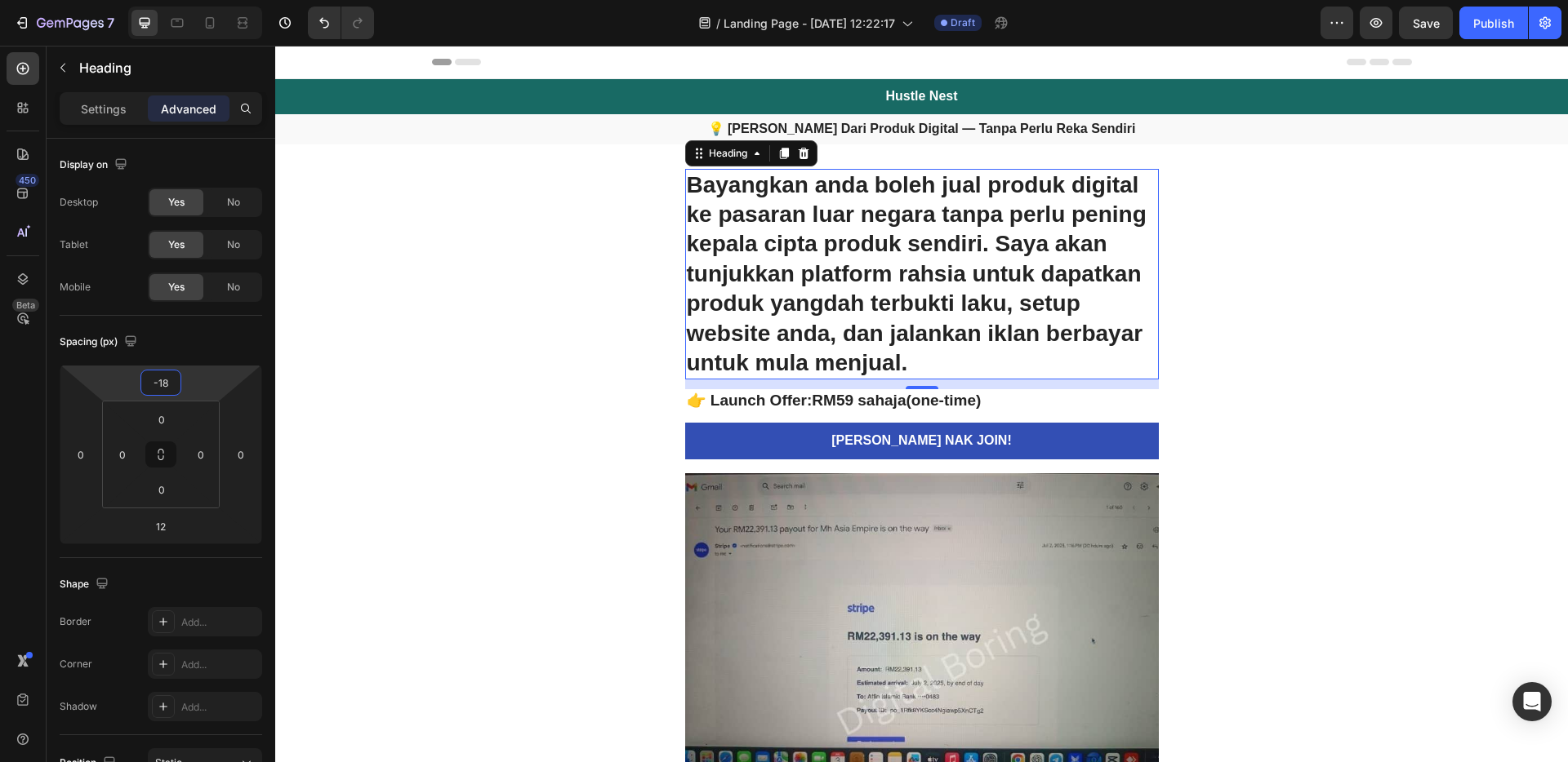
click at [193, 0] on html "7 / Landing Page - [DATE] 12:22:17 Draft Preview Save Publish 450 Beta Sections…" at bounding box center [784, 0] width 1568 height 0
drag, startPoint x: 174, startPoint y: 388, endPoint x: 154, endPoint y: 381, distance: 21.2
click at [154, 381] on input "-18" at bounding box center [161, 383] width 33 height 25
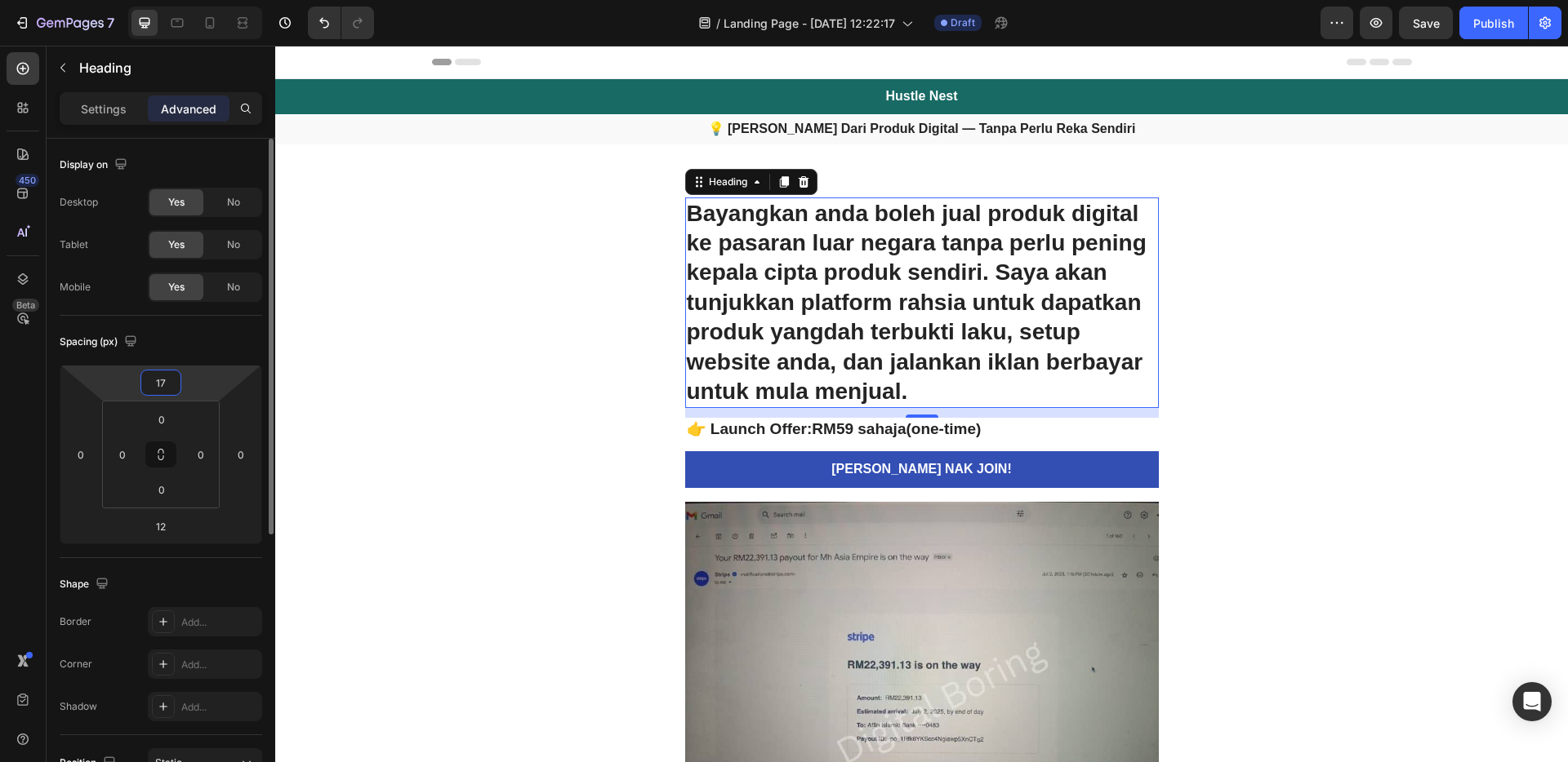
type input "17"
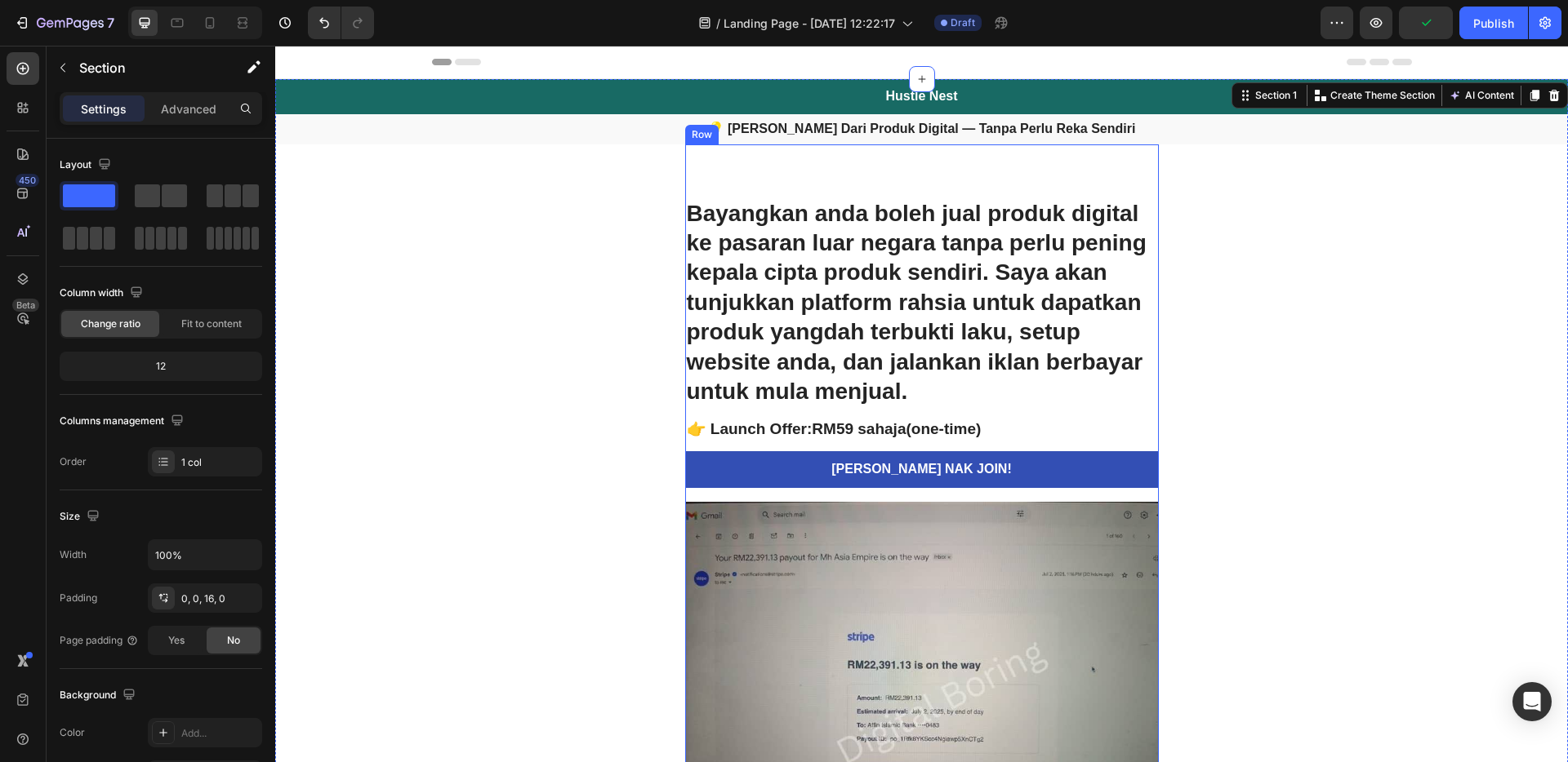
click at [1051, 289] on p "Bayangkan anda boleh jual produk digital ke pasaran luar negara tanpa perlu pen…" at bounding box center [922, 303] width 471 height 208
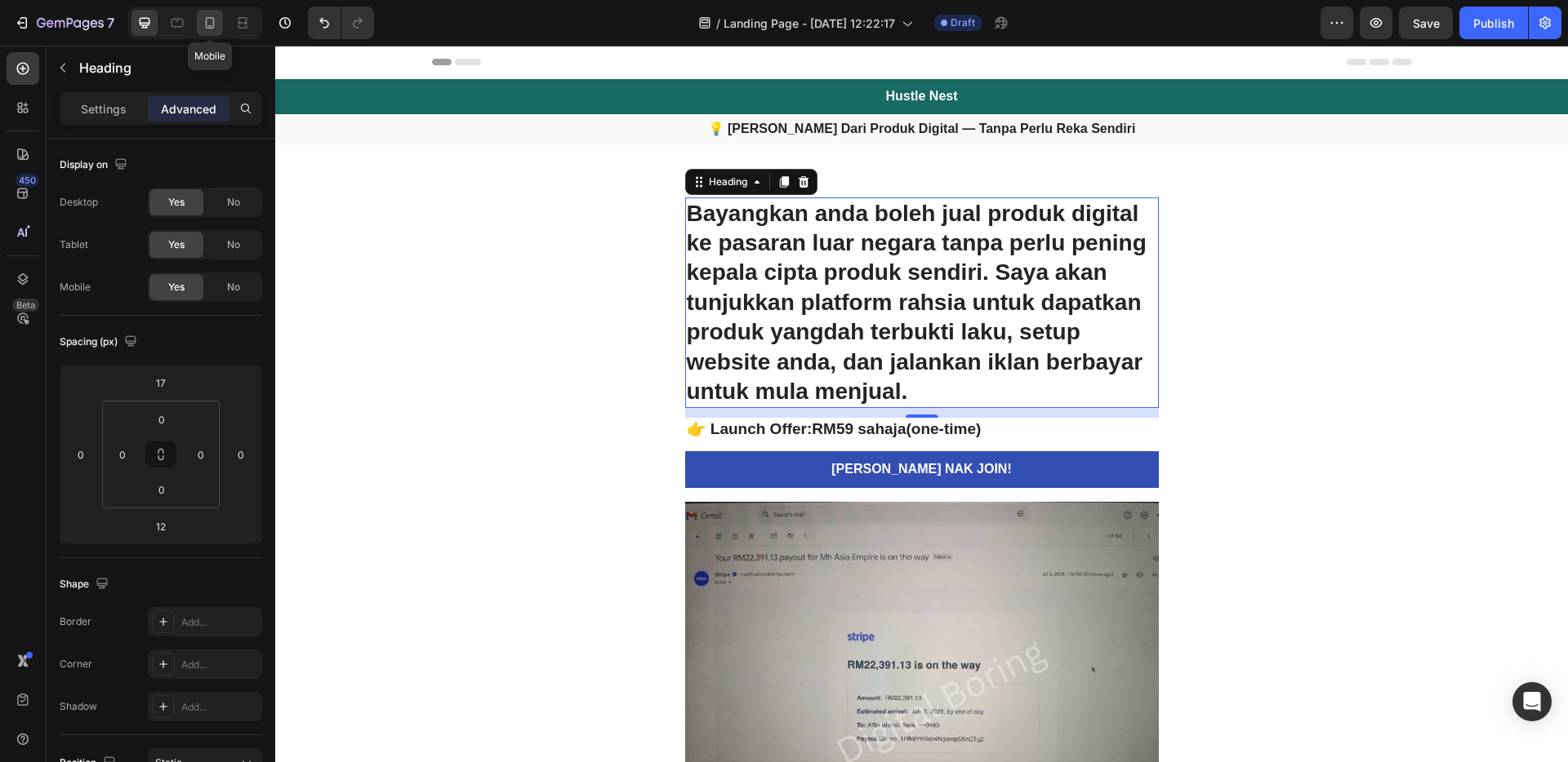
click at [199, 24] on div at bounding box center [209, 22] width 26 height 26
type input "0"
type input "14"
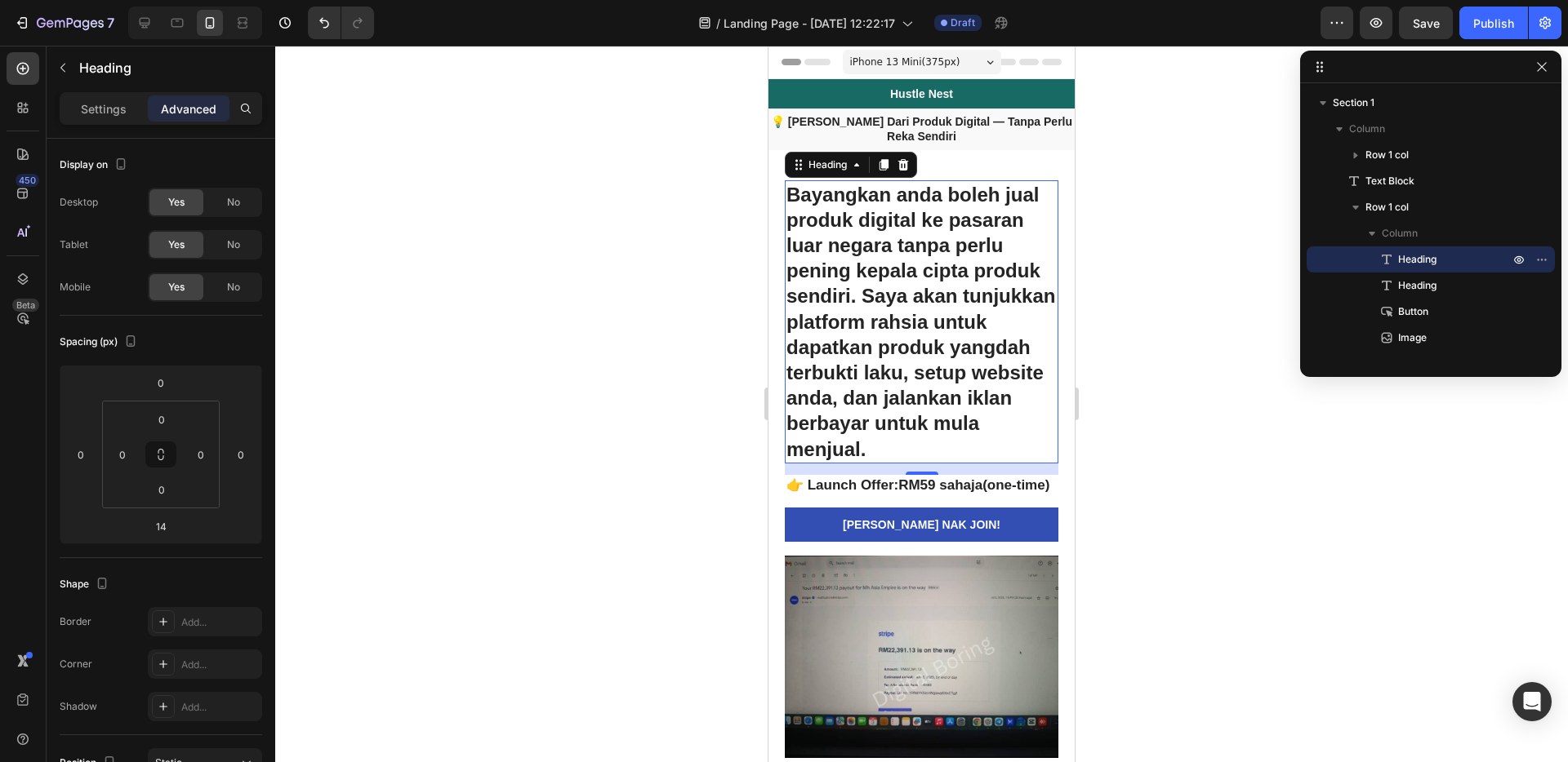
scroll to position [78, 0]
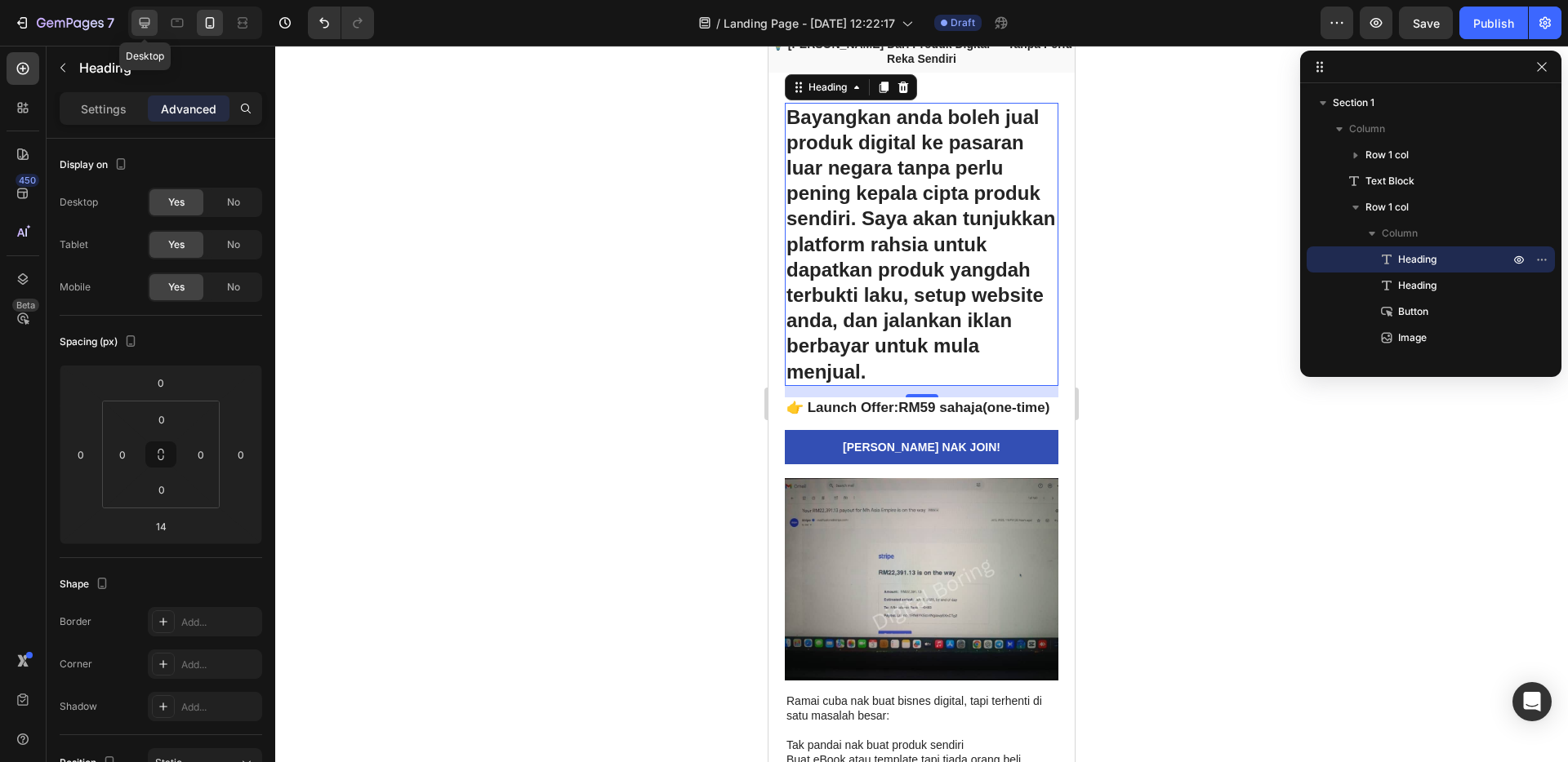
click at [142, 19] on icon at bounding box center [144, 22] width 16 height 16
type input "17"
type input "12"
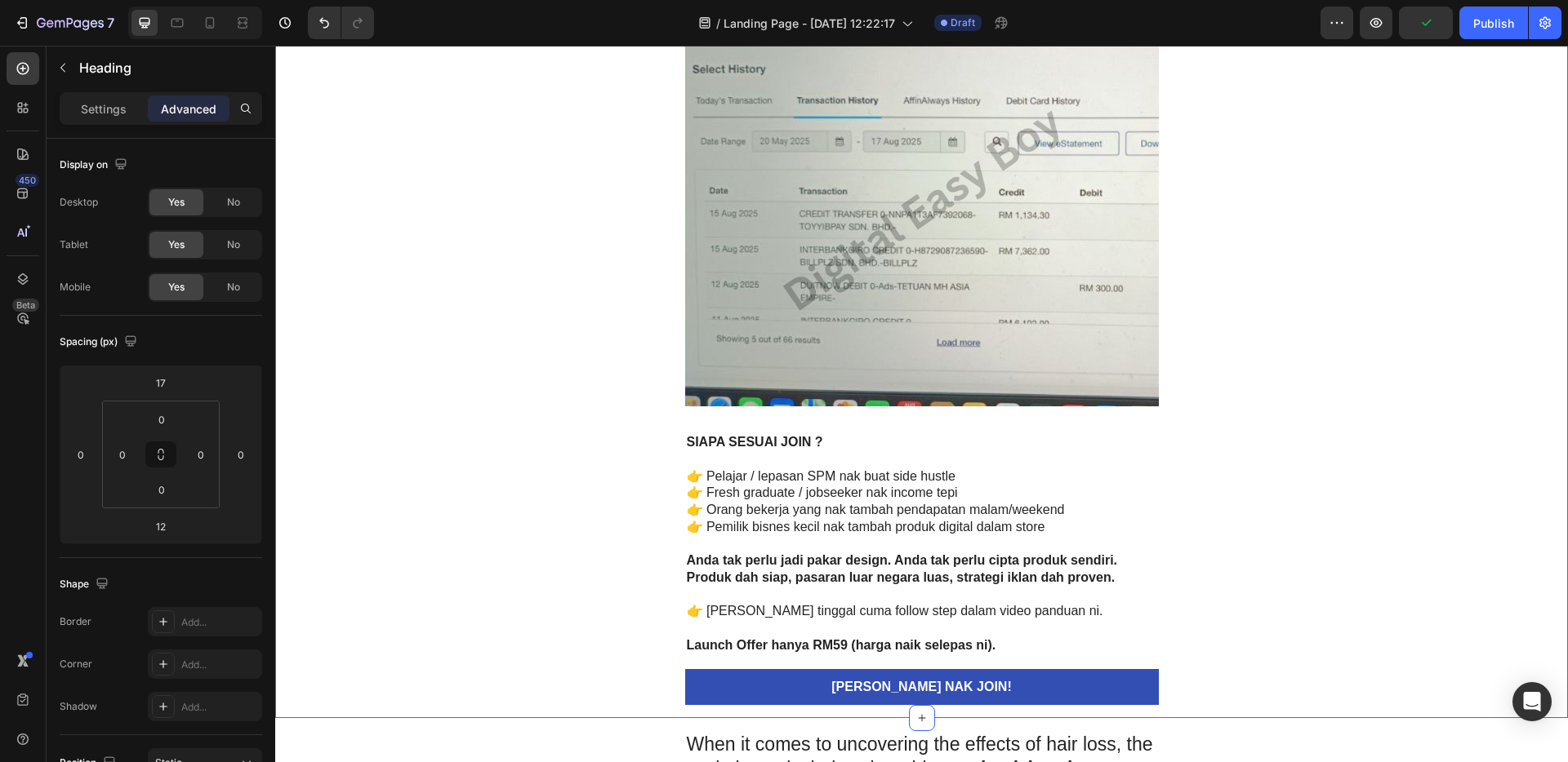
scroll to position [3950, 0]
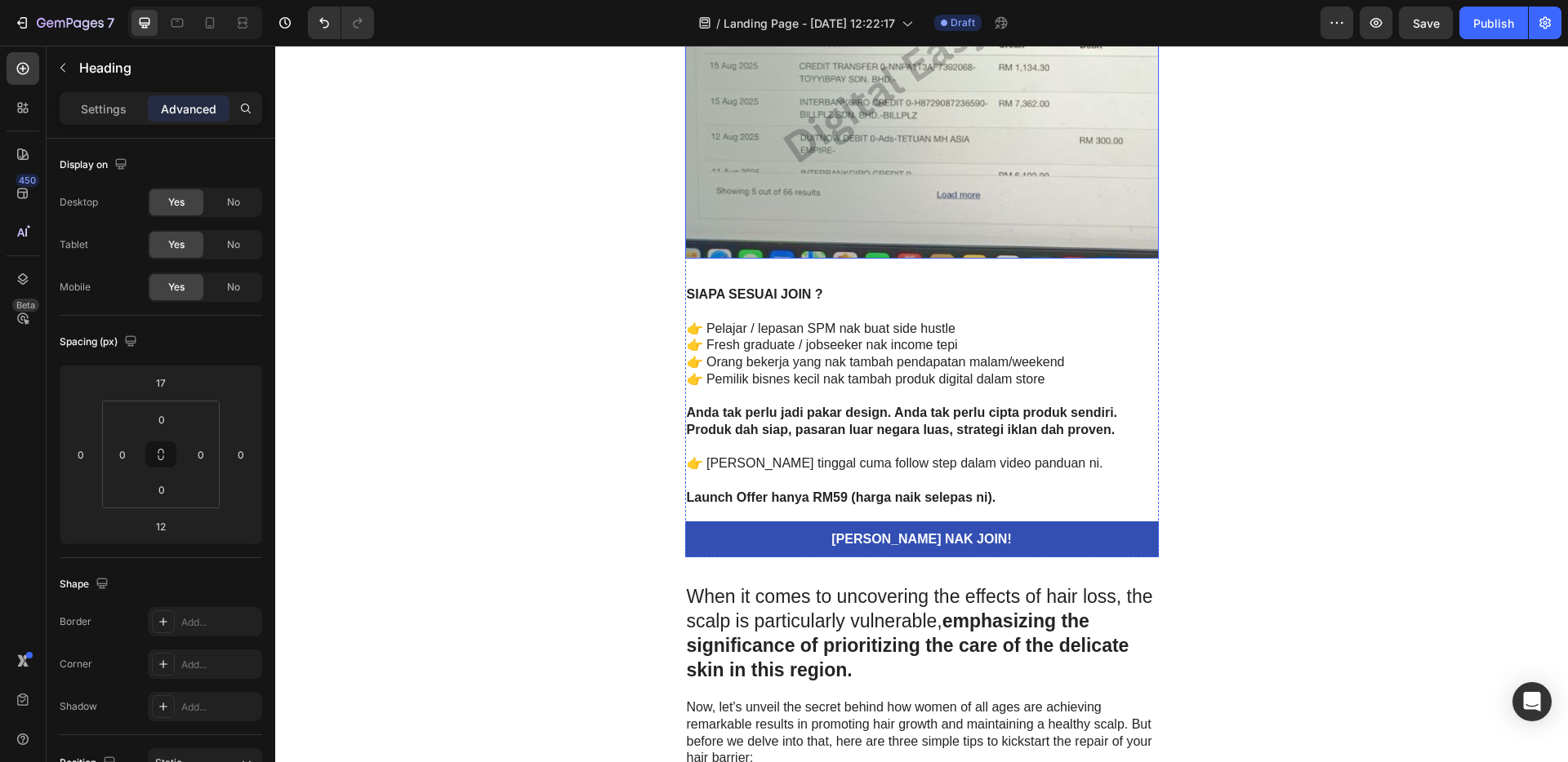
click at [1048, 196] on img at bounding box center [923, 60] width 474 height 397
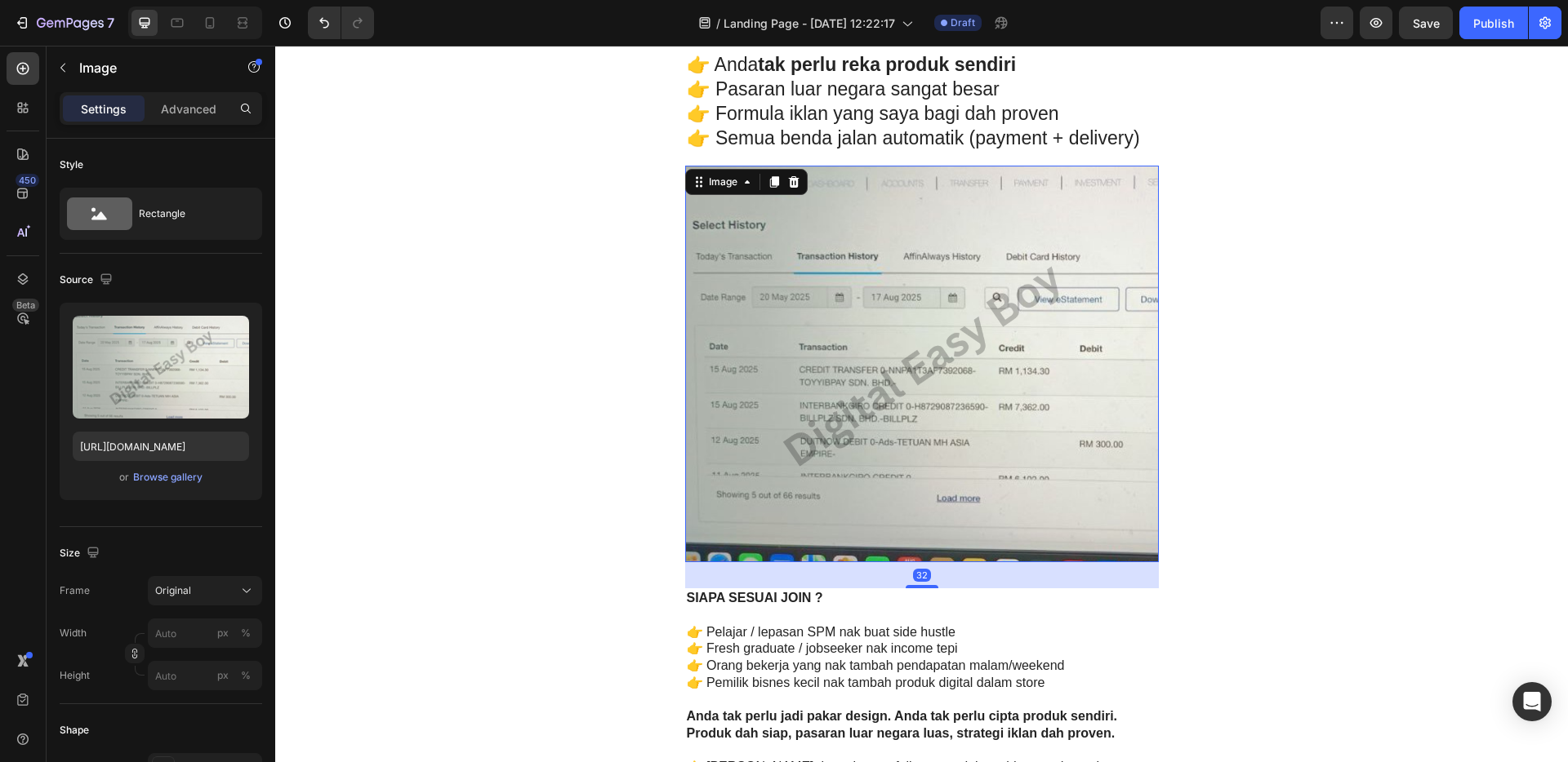
scroll to position [3600, 0]
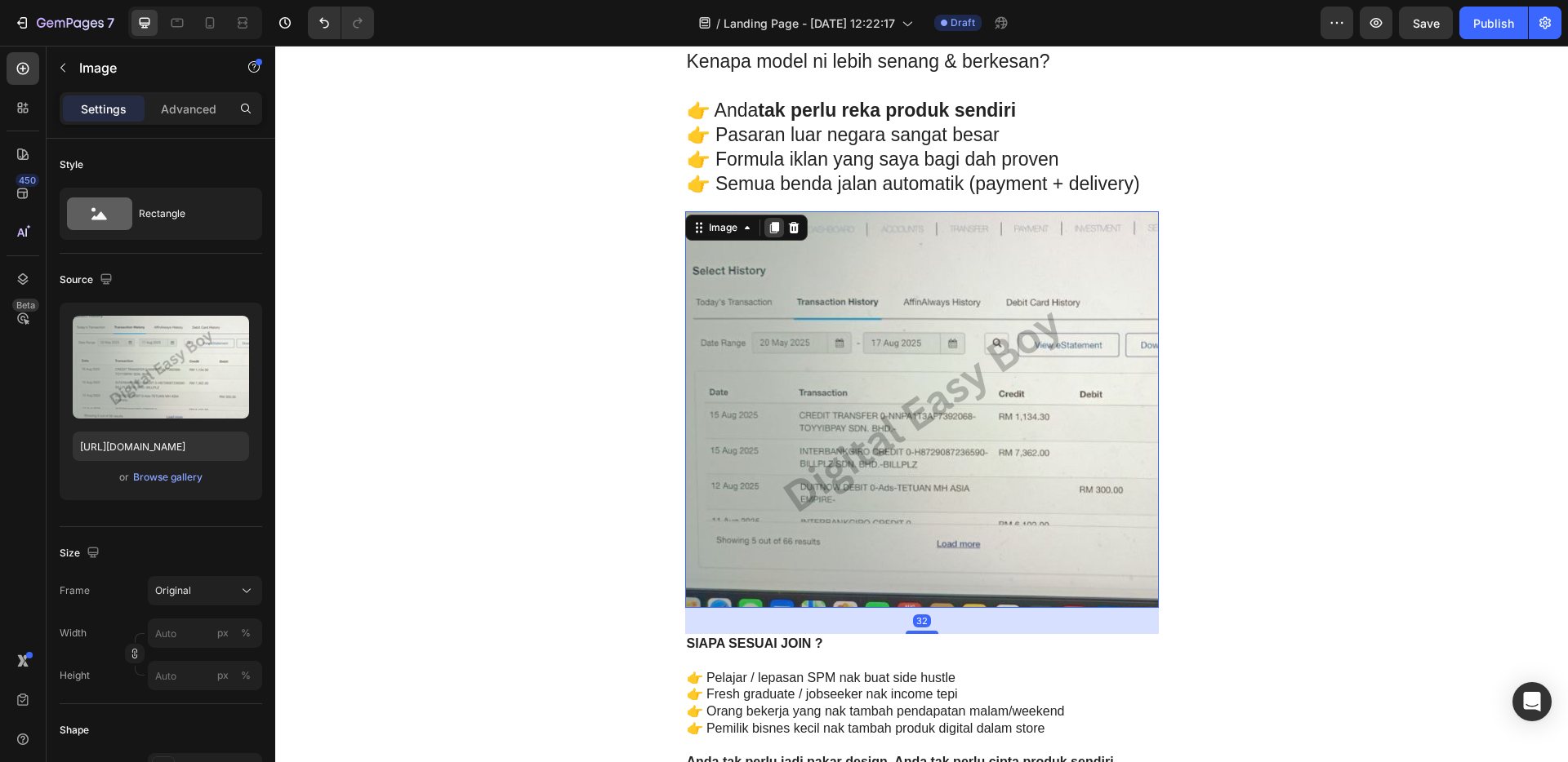
click at [774, 229] on icon at bounding box center [775, 228] width 13 height 13
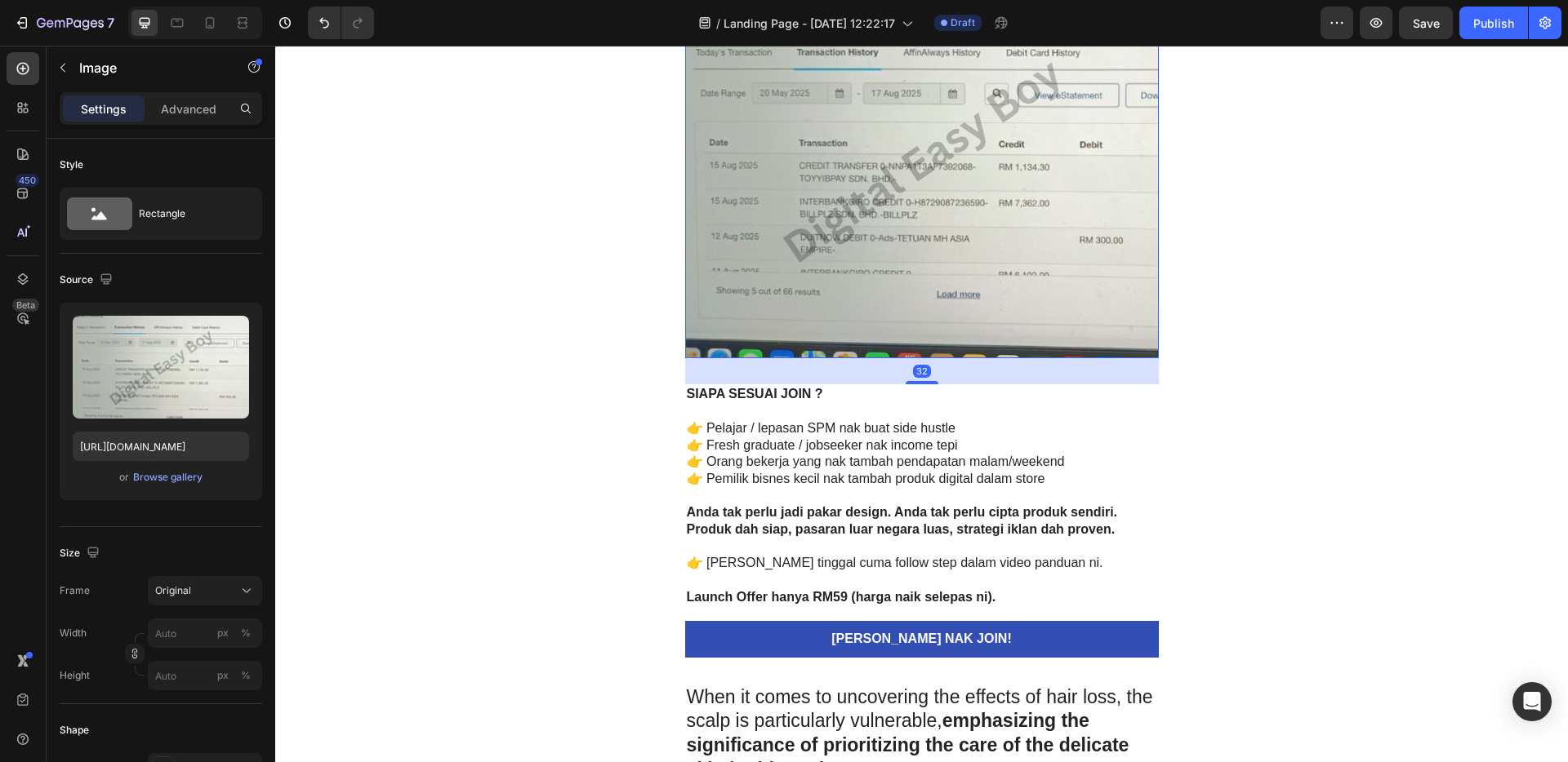
scroll to position [4301, 0]
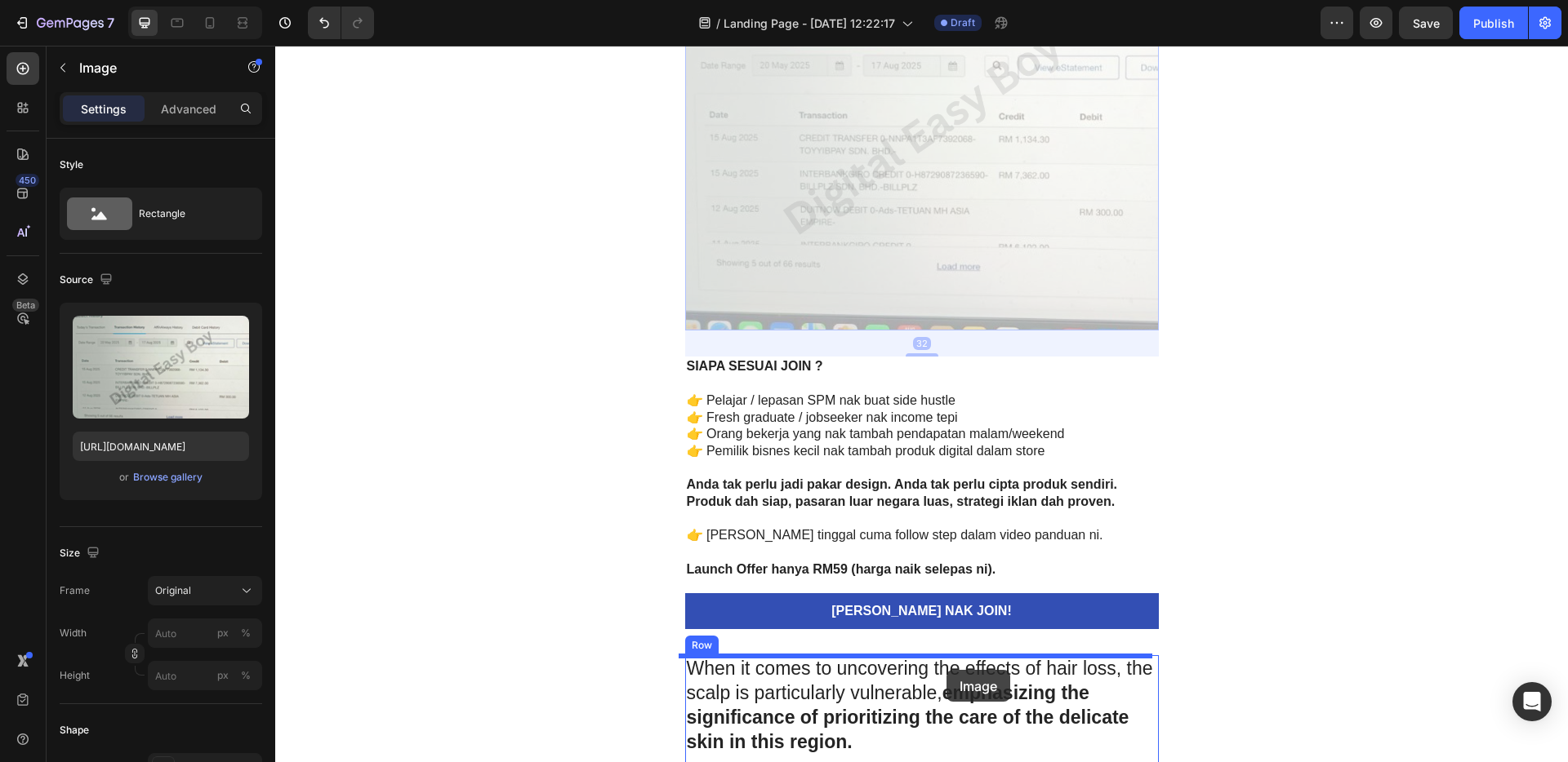
drag, startPoint x: 936, startPoint y: 189, endPoint x: 947, endPoint y: 670, distance: 481.1
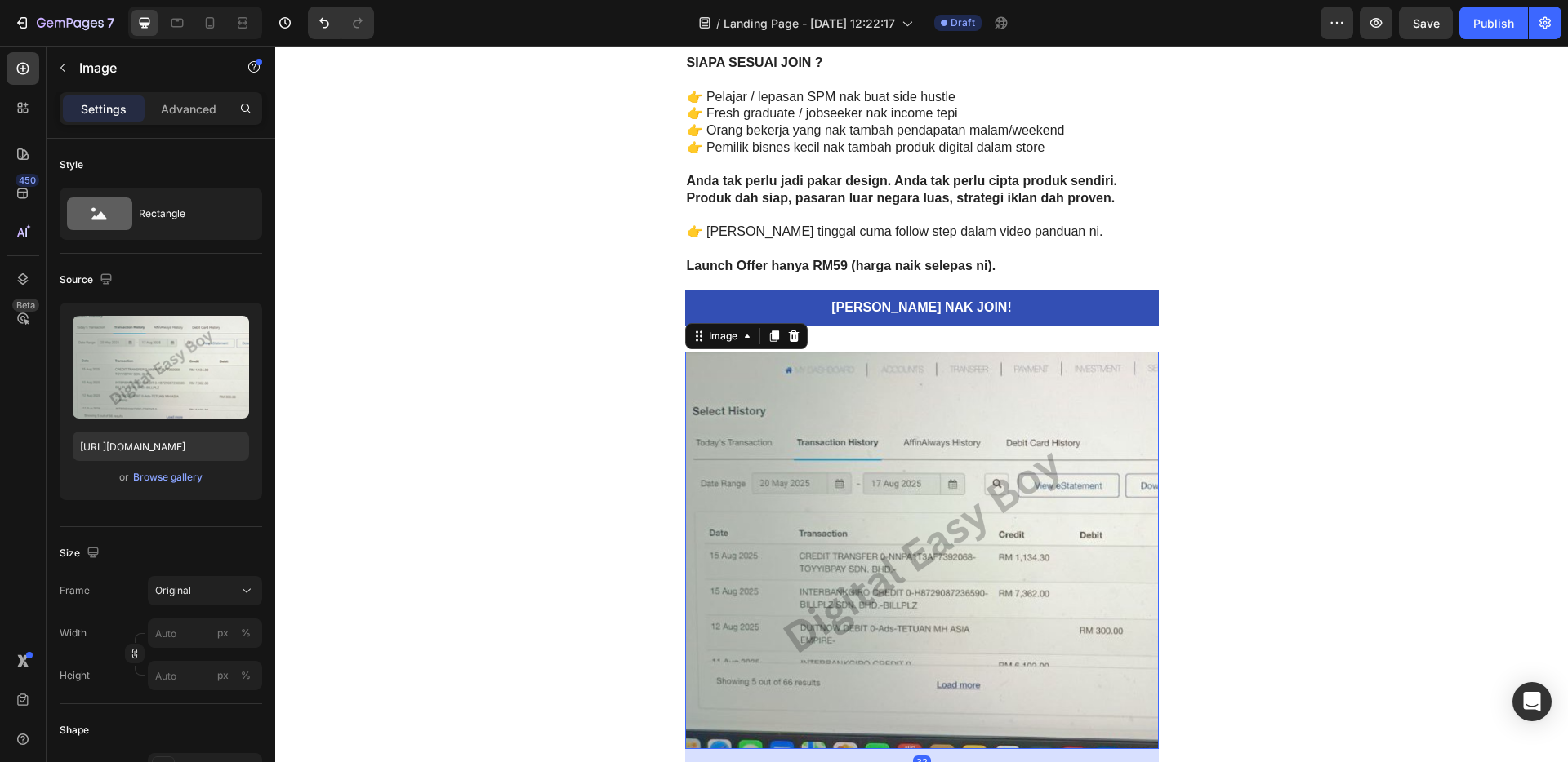
scroll to position [4364, 0]
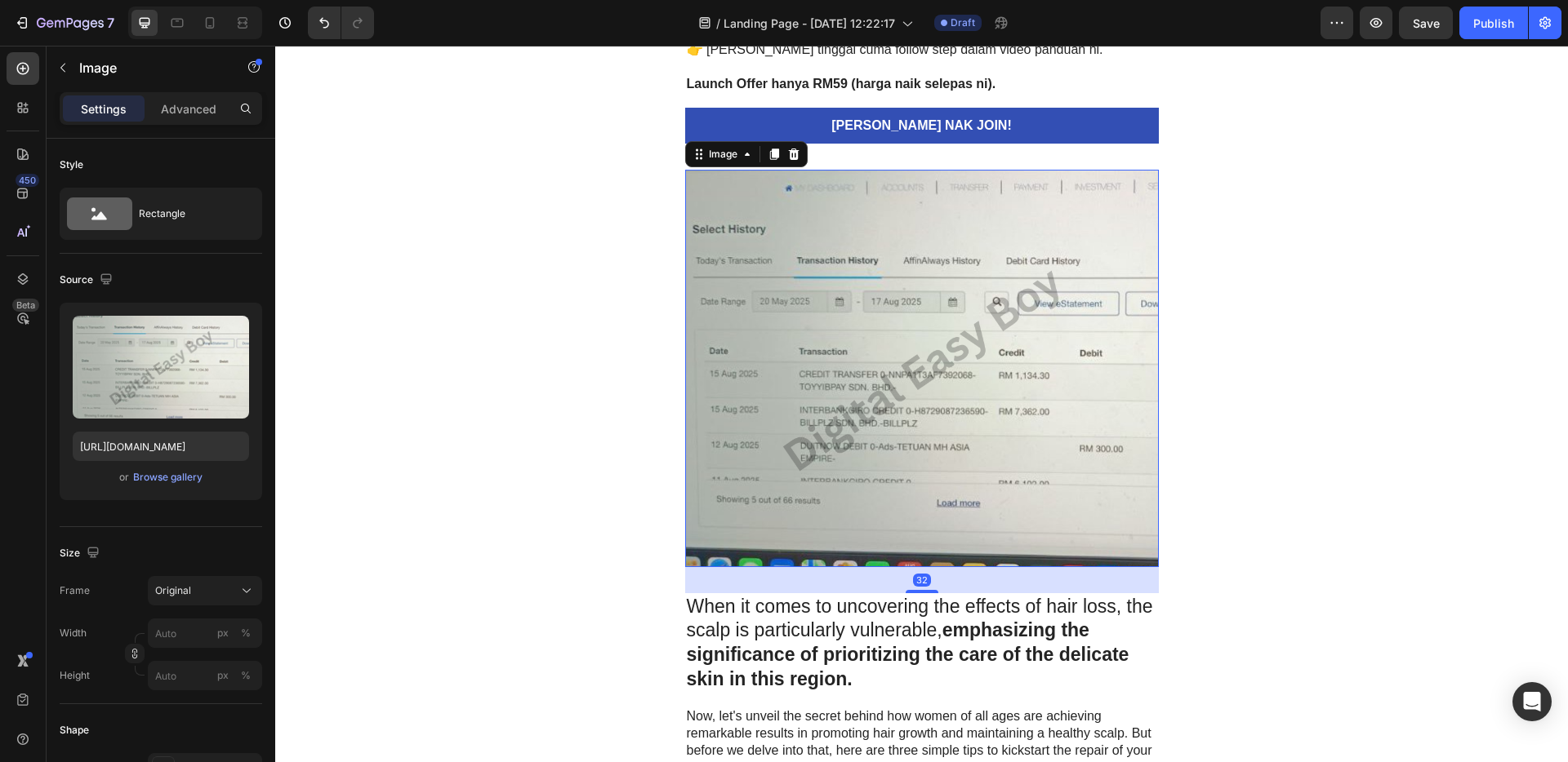
click at [911, 457] on img at bounding box center [923, 368] width 474 height 397
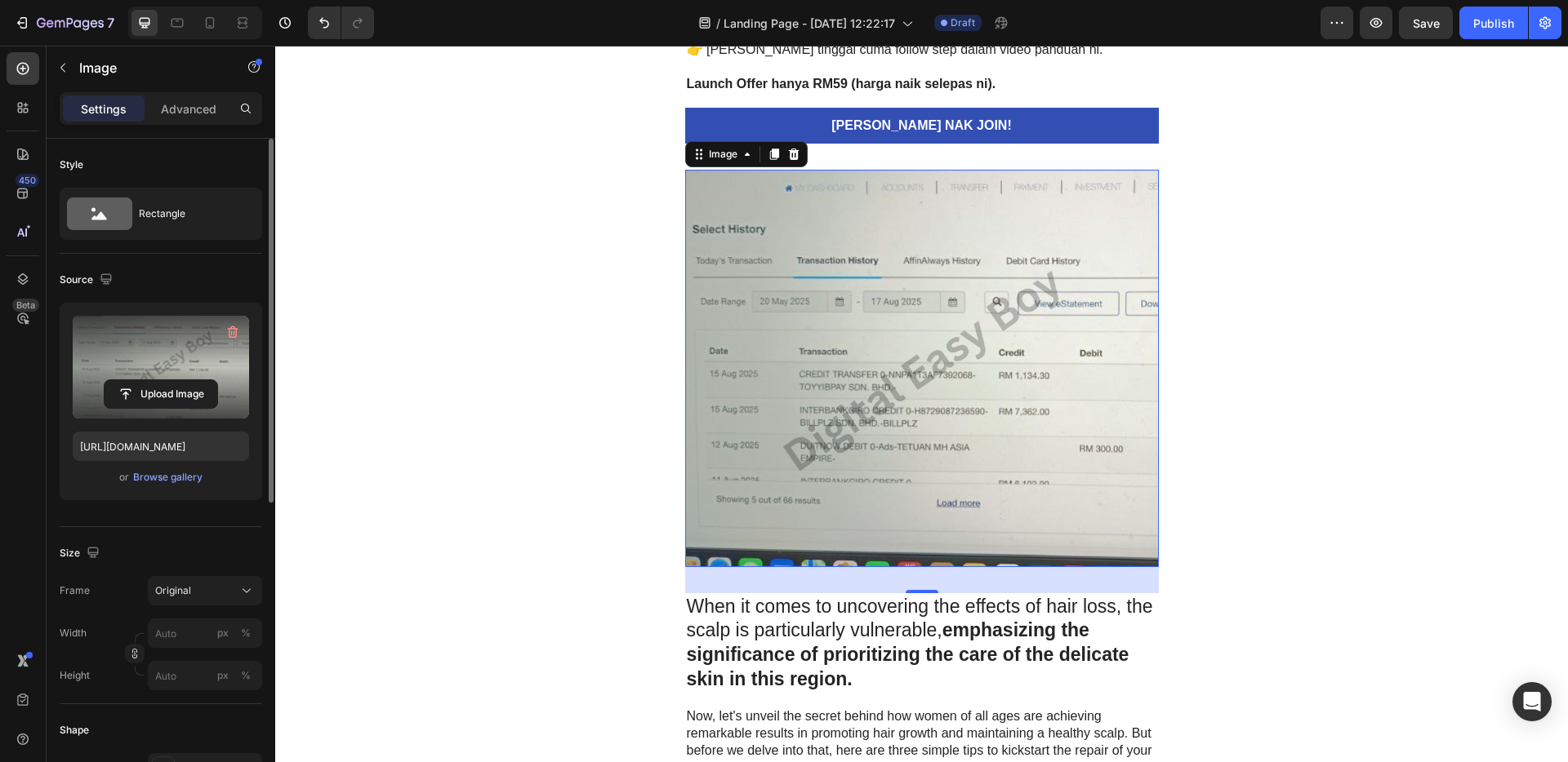
click at [158, 352] on label at bounding box center [161, 367] width 176 height 103
click at [158, 381] on input "file" at bounding box center [161, 394] width 113 height 28
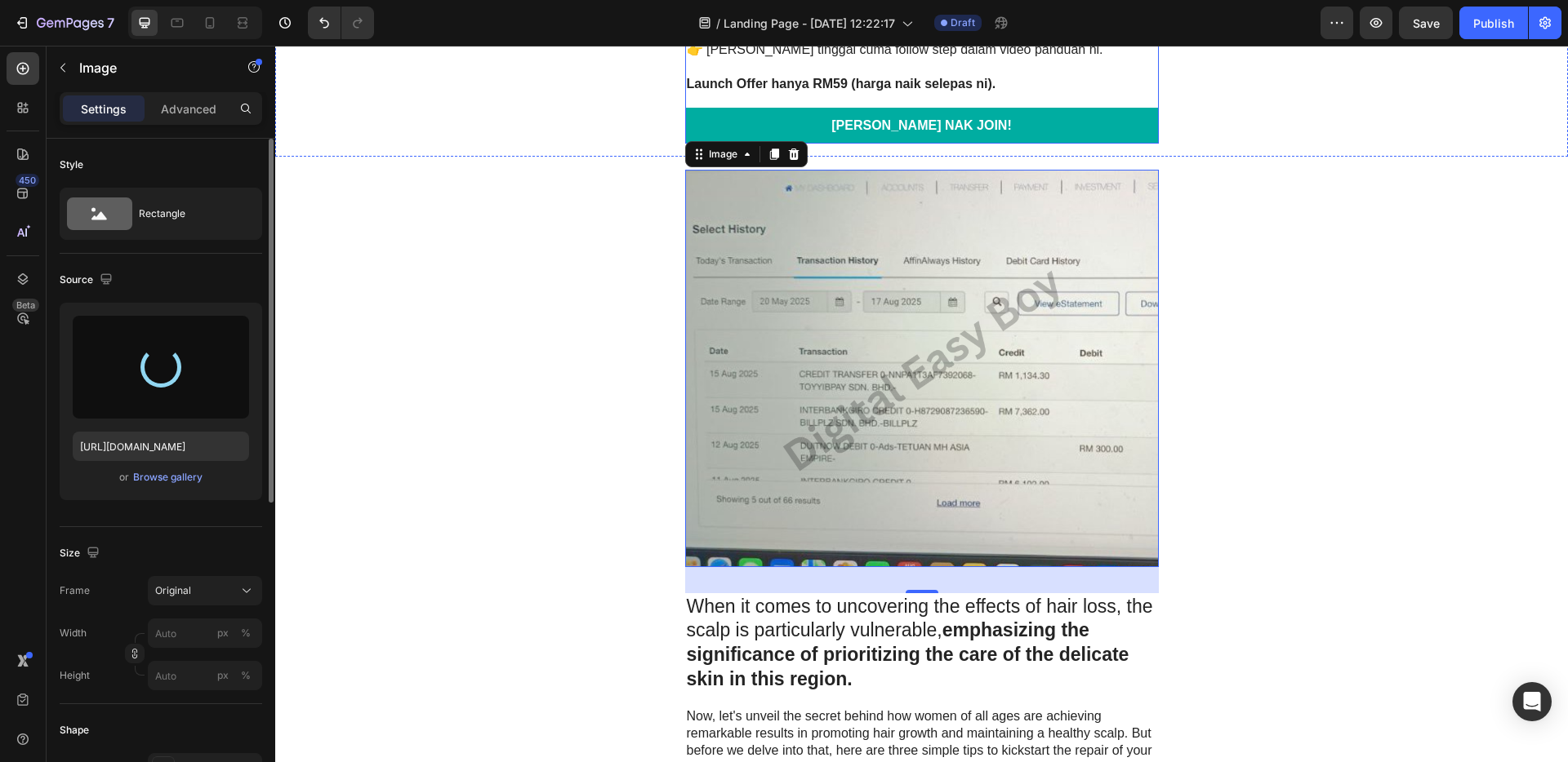
click at [1042, 124] on link "[PERSON_NAME] NAK JOIN!" at bounding box center [923, 126] width 474 height 36
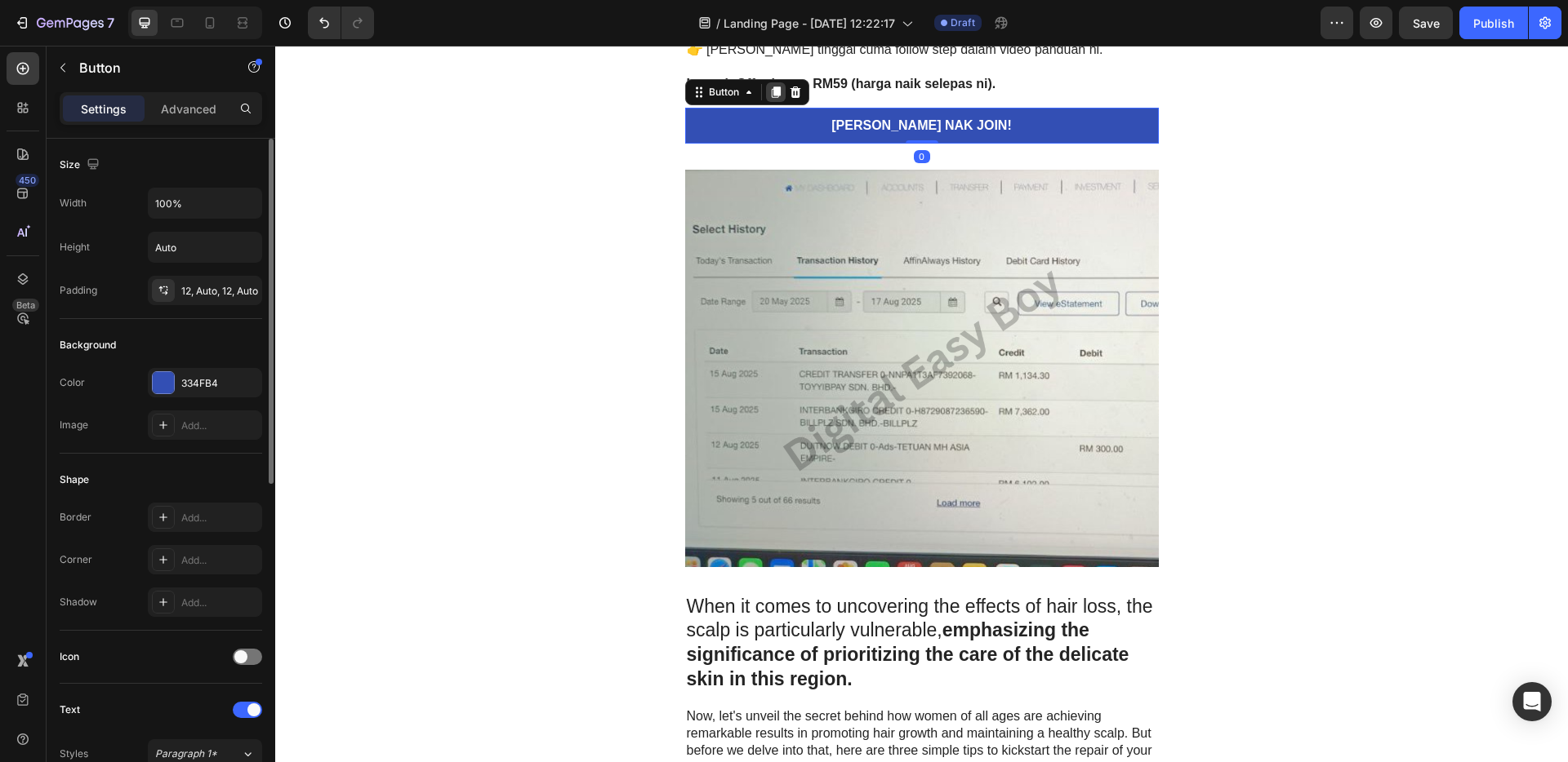
click at [771, 90] on icon at bounding box center [775, 92] width 9 height 12
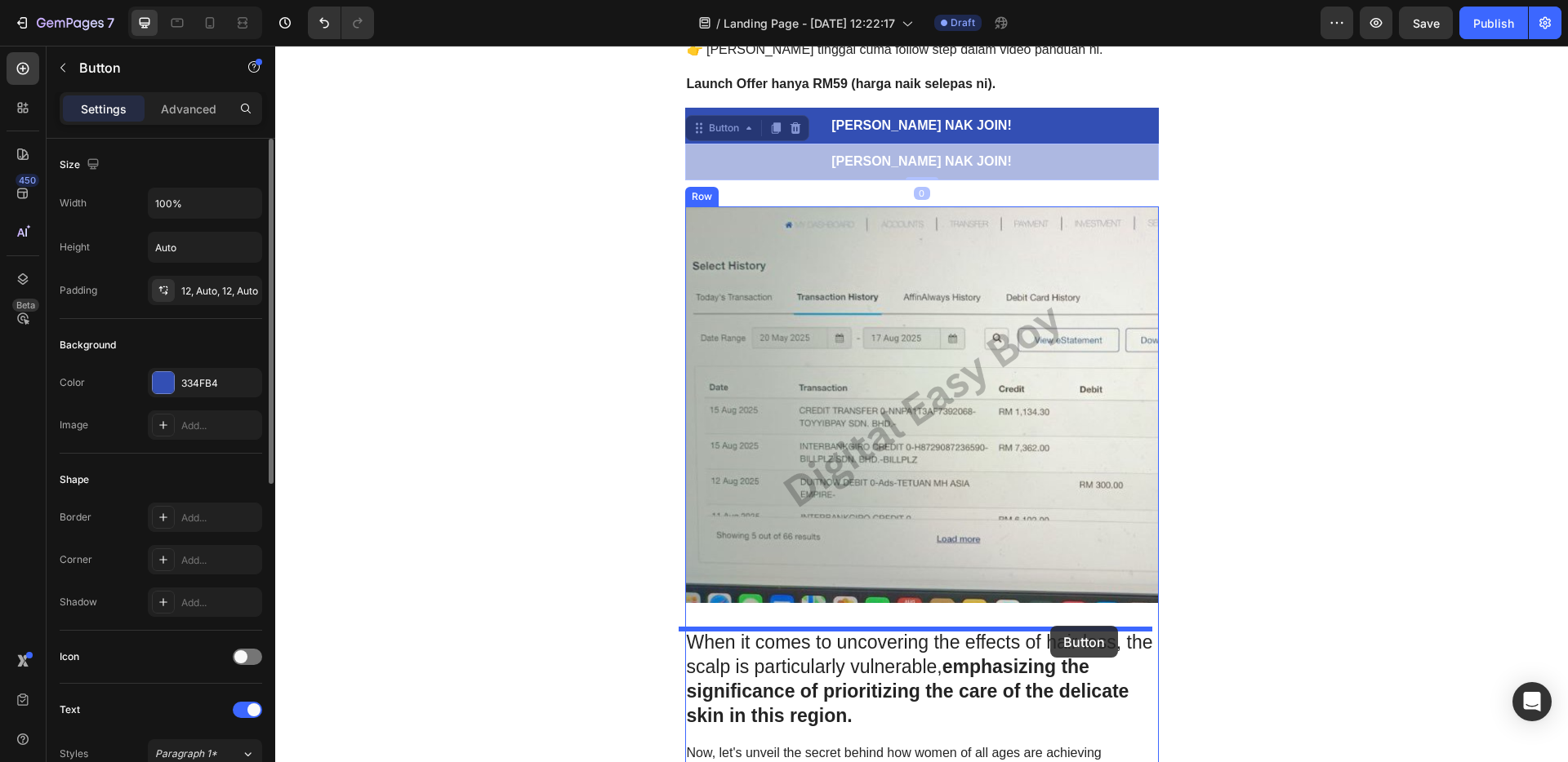
drag, startPoint x: 1016, startPoint y: 171, endPoint x: 1049, endPoint y: 621, distance: 451.2
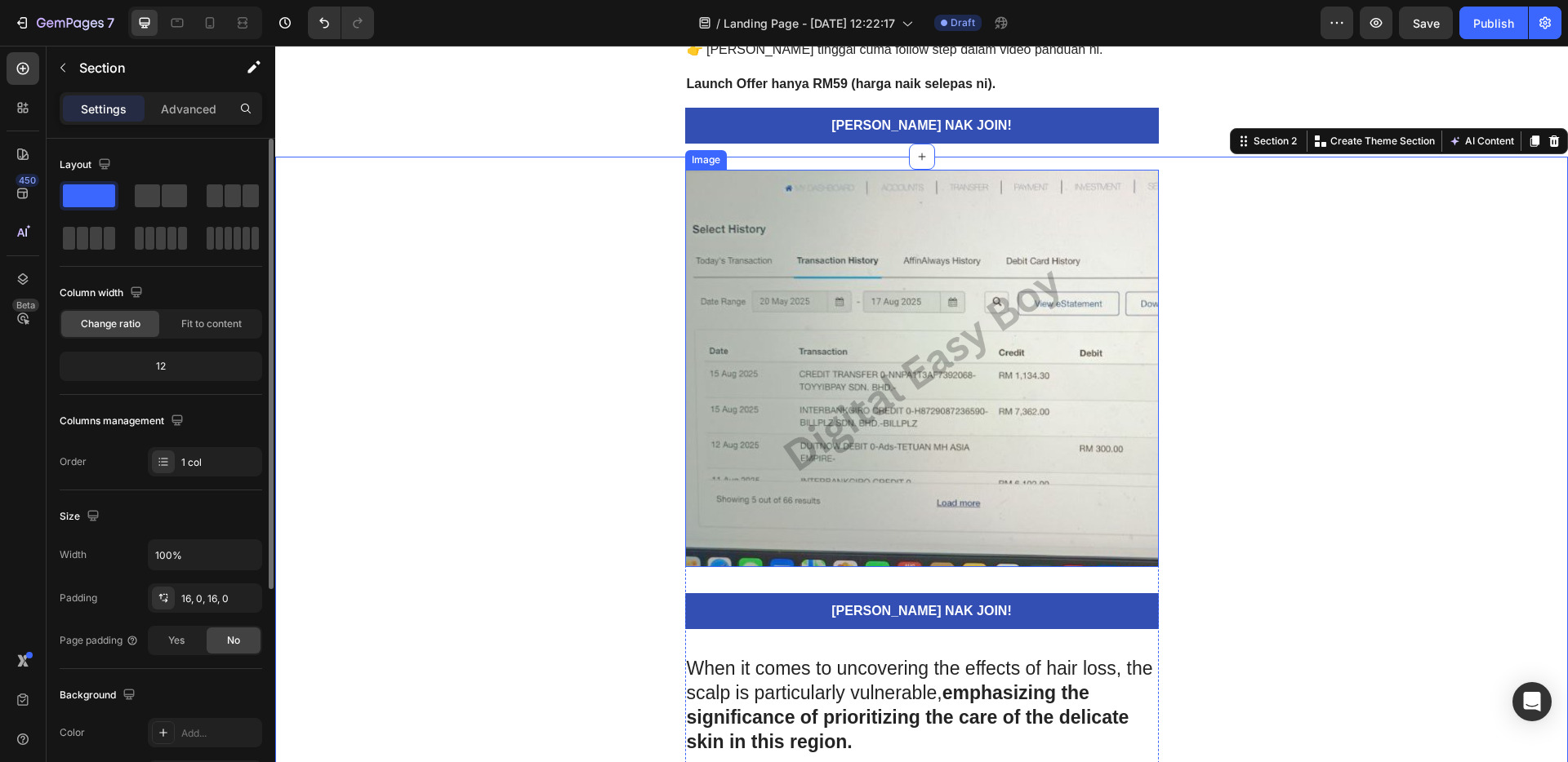
click at [1057, 413] on img at bounding box center [923, 368] width 474 height 397
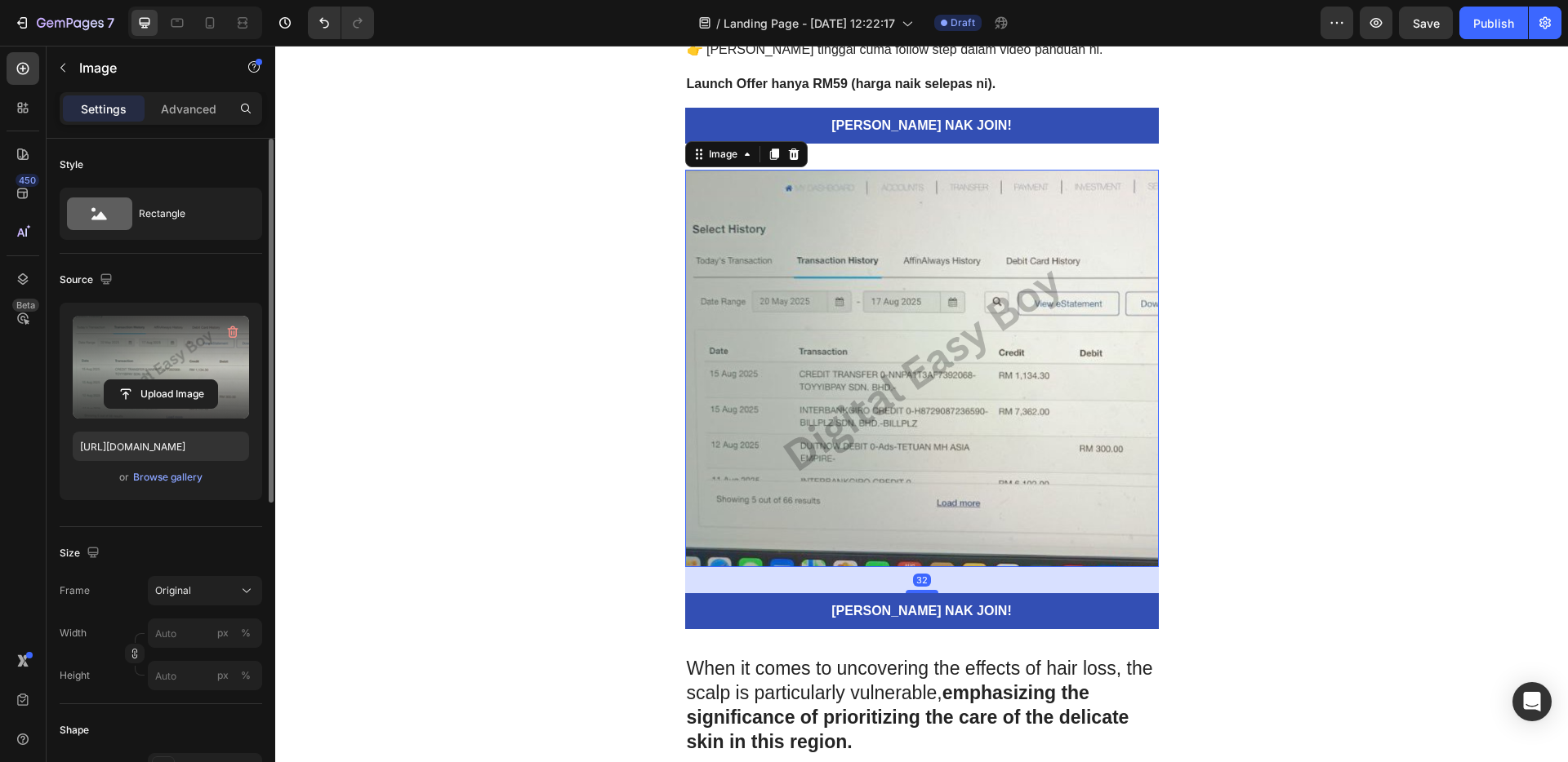
click at [174, 378] on label at bounding box center [161, 367] width 176 height 103
click at [174, 381] on input "file" at bounding box center [161, 394] width 113 height 28
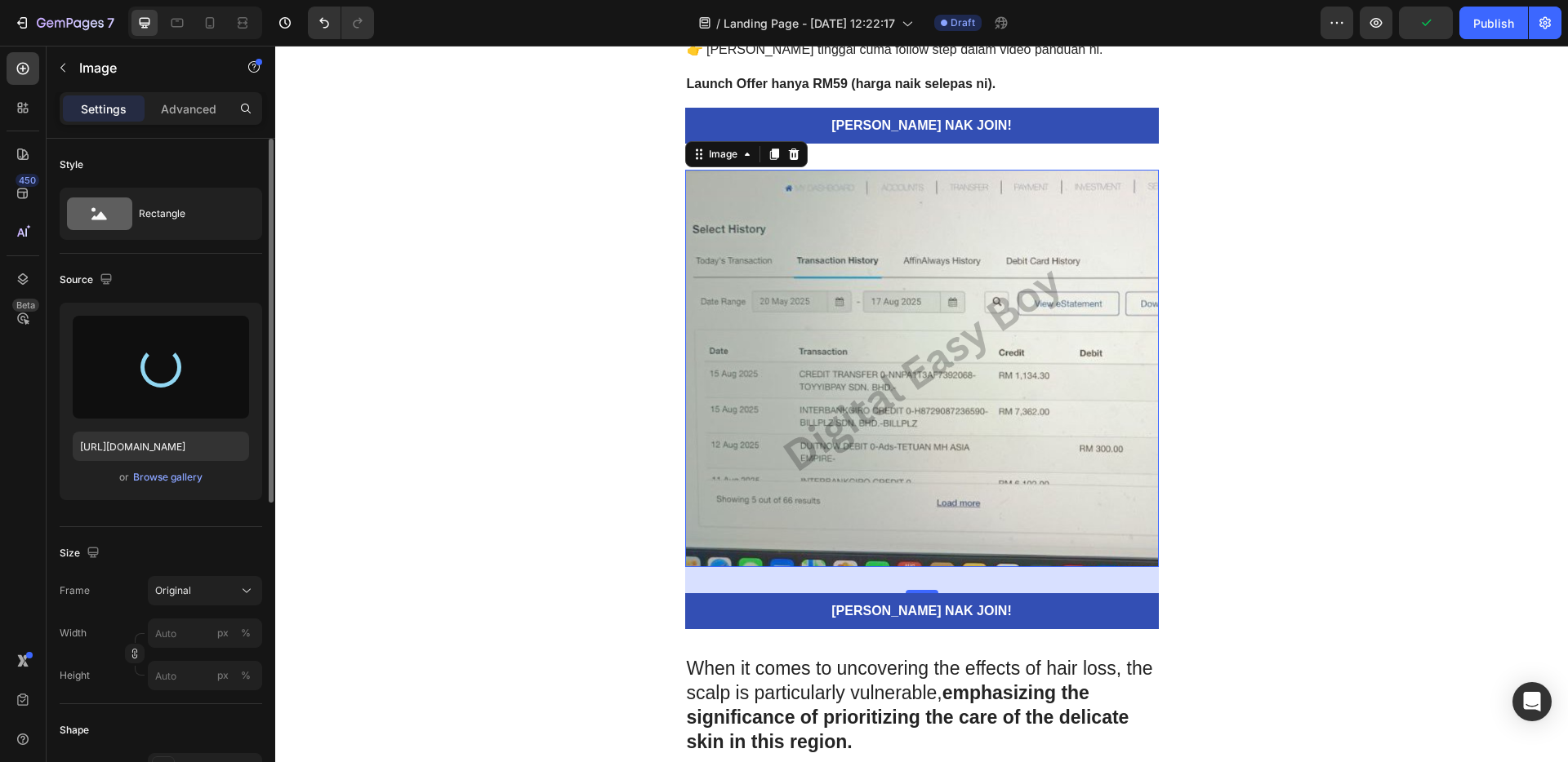
click at [852, 404] on img at bounding box center [923, 368] width 474 height 397
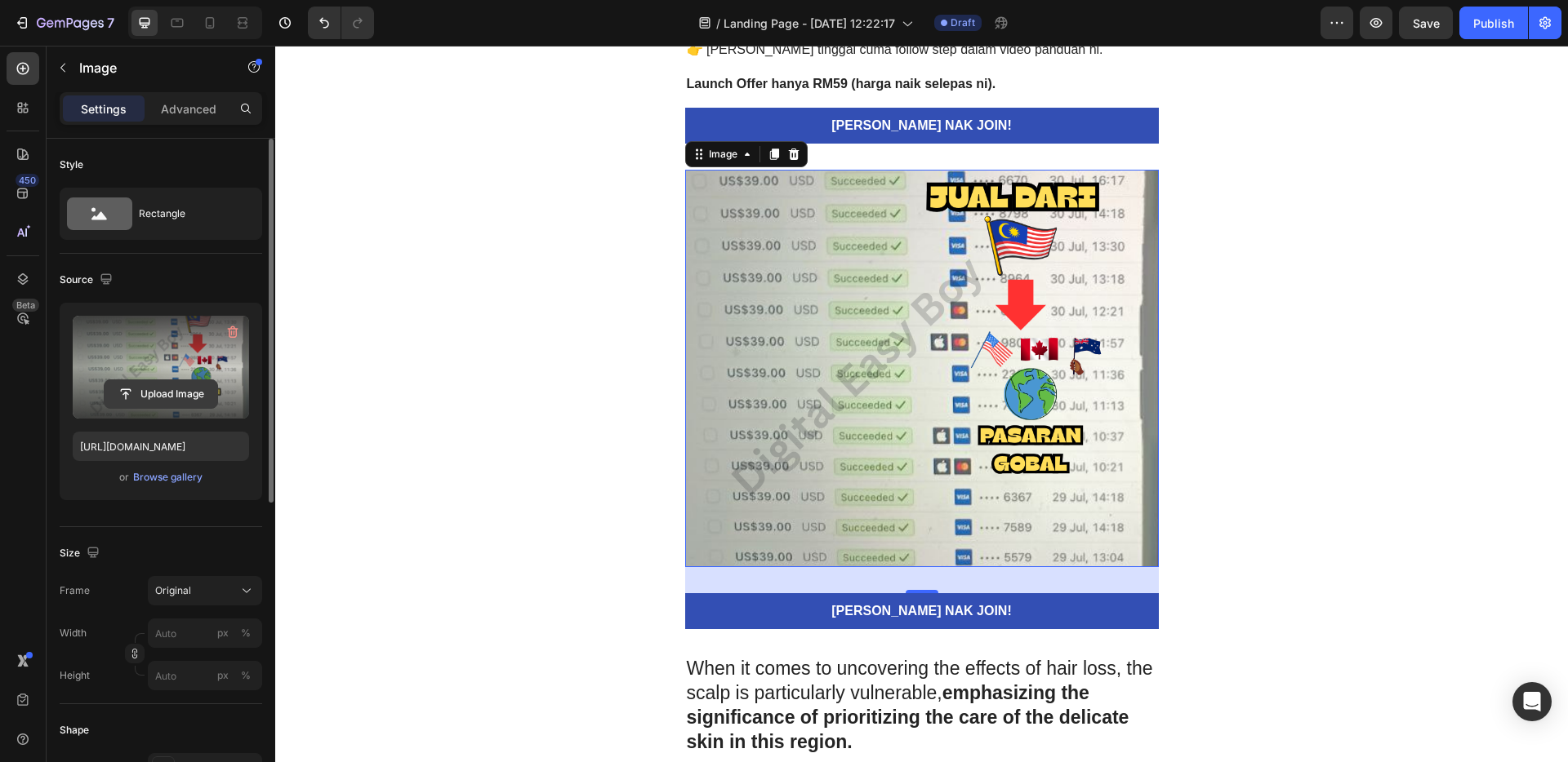
click at [184, 397] on input "file" at bounding box center [161, 394] width 113 height 28
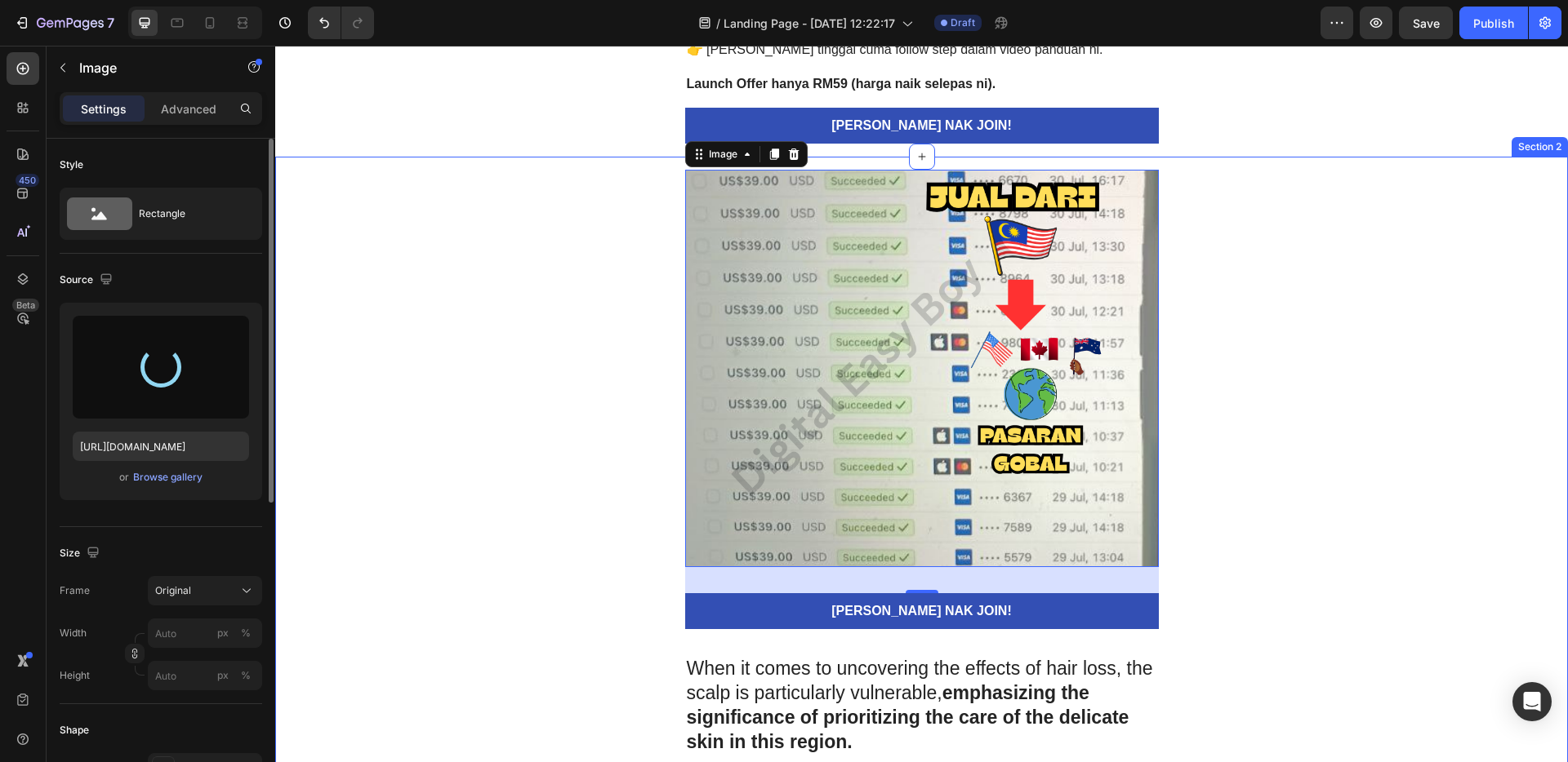
type input "[URL][DOMAIN_NAME]"
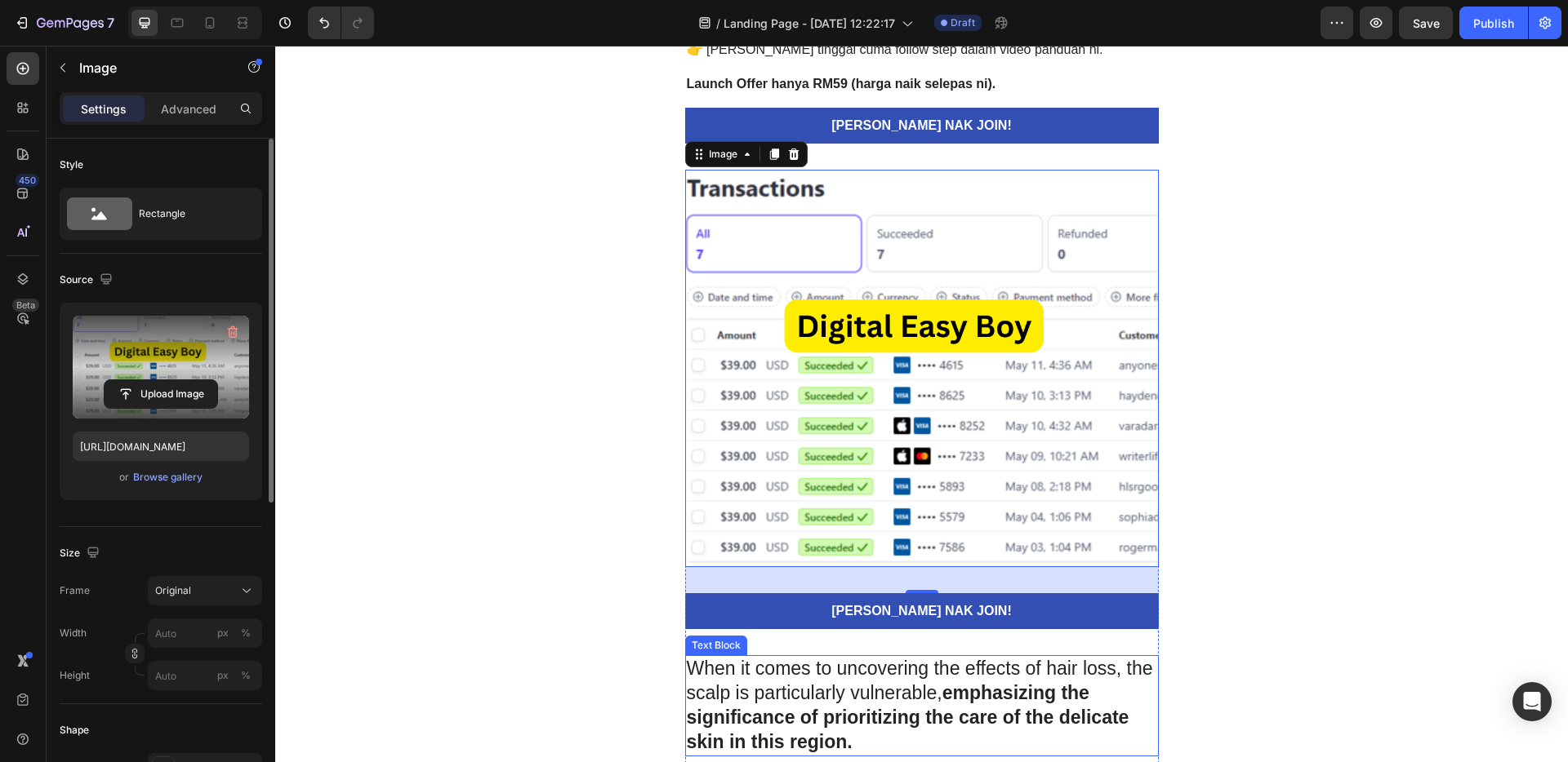
click at [1004, 701] on strong "emphasizing the significance of prioritizing the care of the delicate skin in t…" at bounding box center [908, 717] width 443 height 70
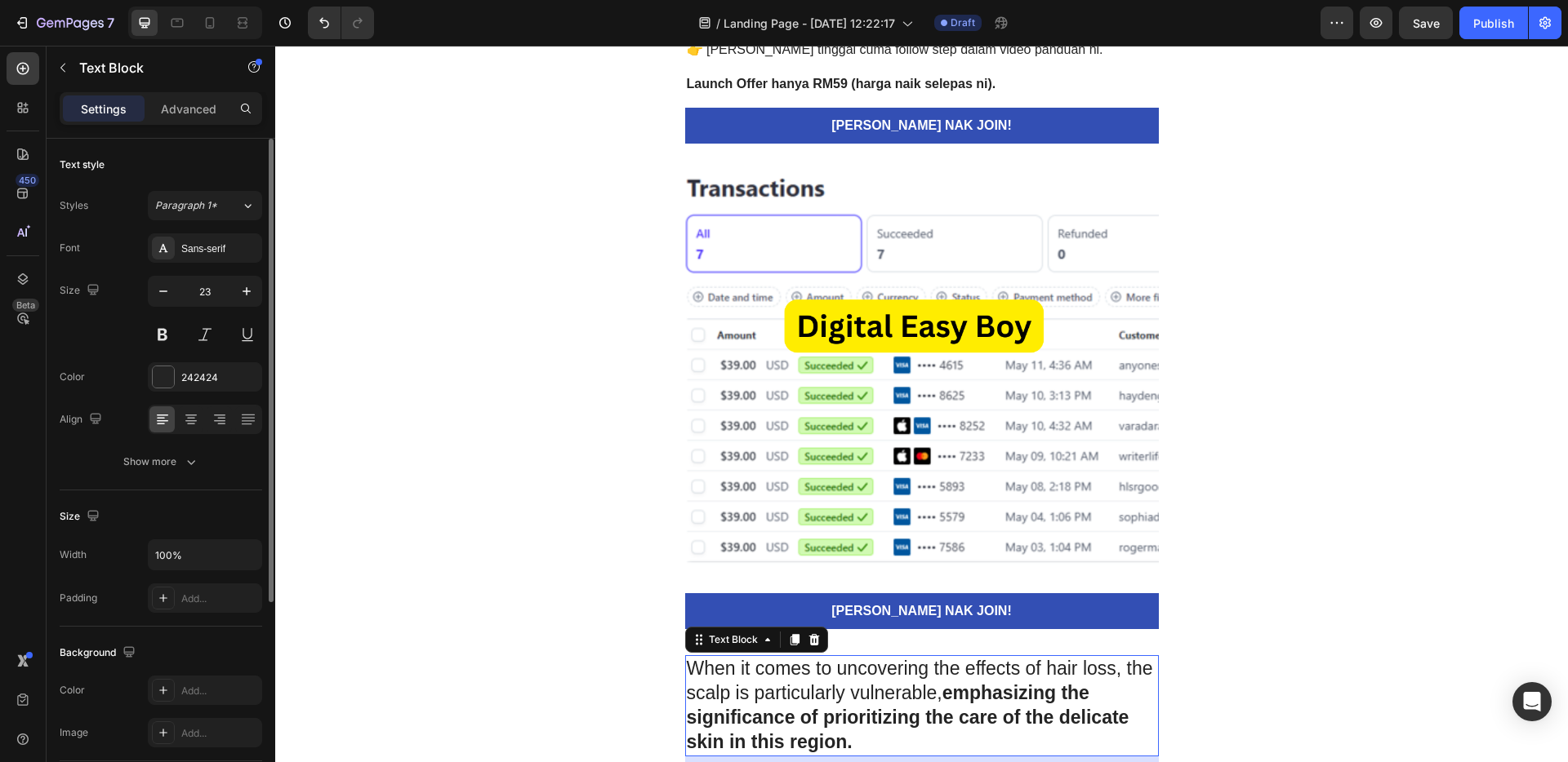
click at [1004, 702] on strong "emphasizing the significance of prioritizing the care of the delicate skin in t…" at bounding box center [908, 717] width 443 height 70
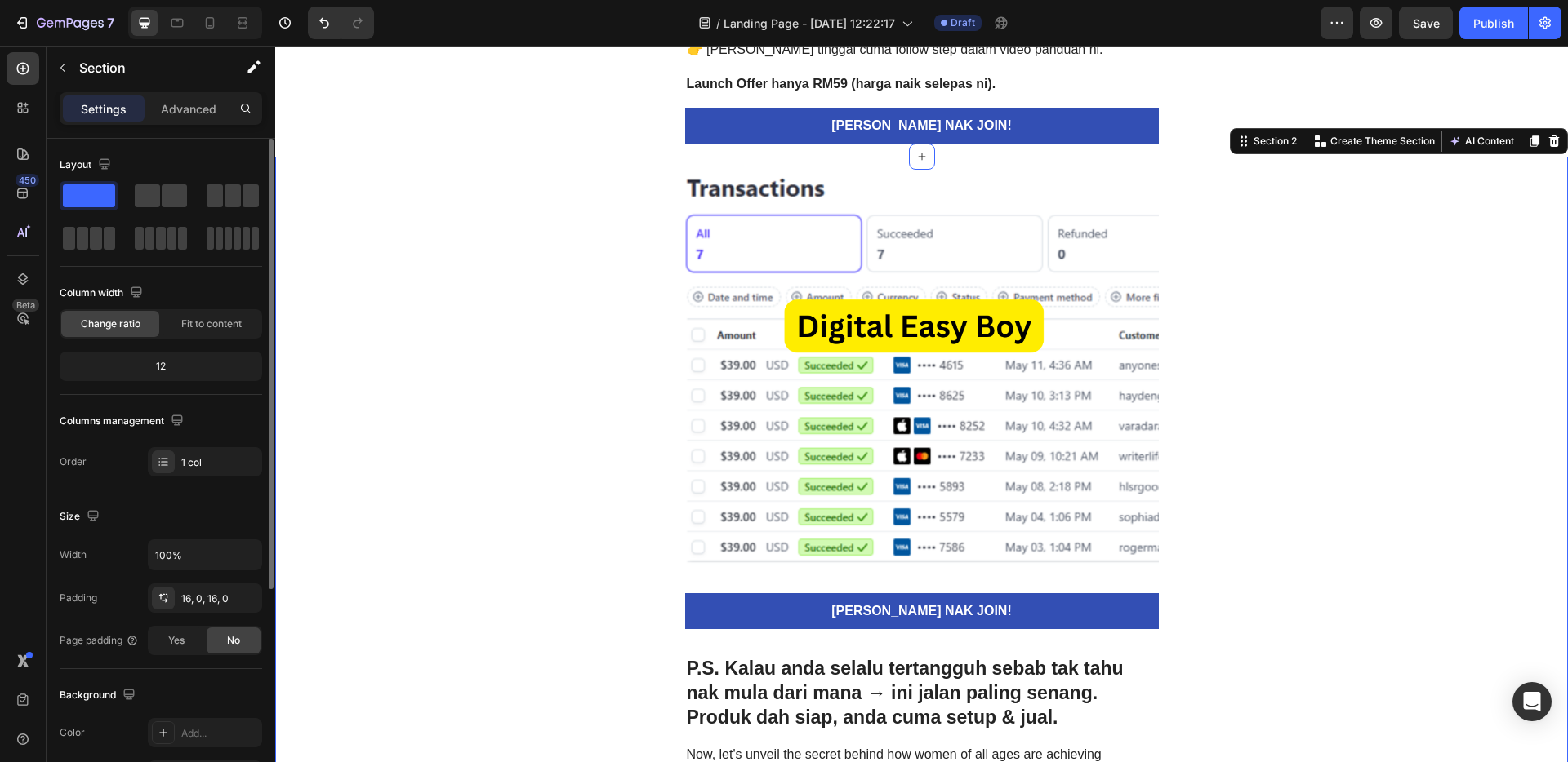
scroll to position [4914, 0]
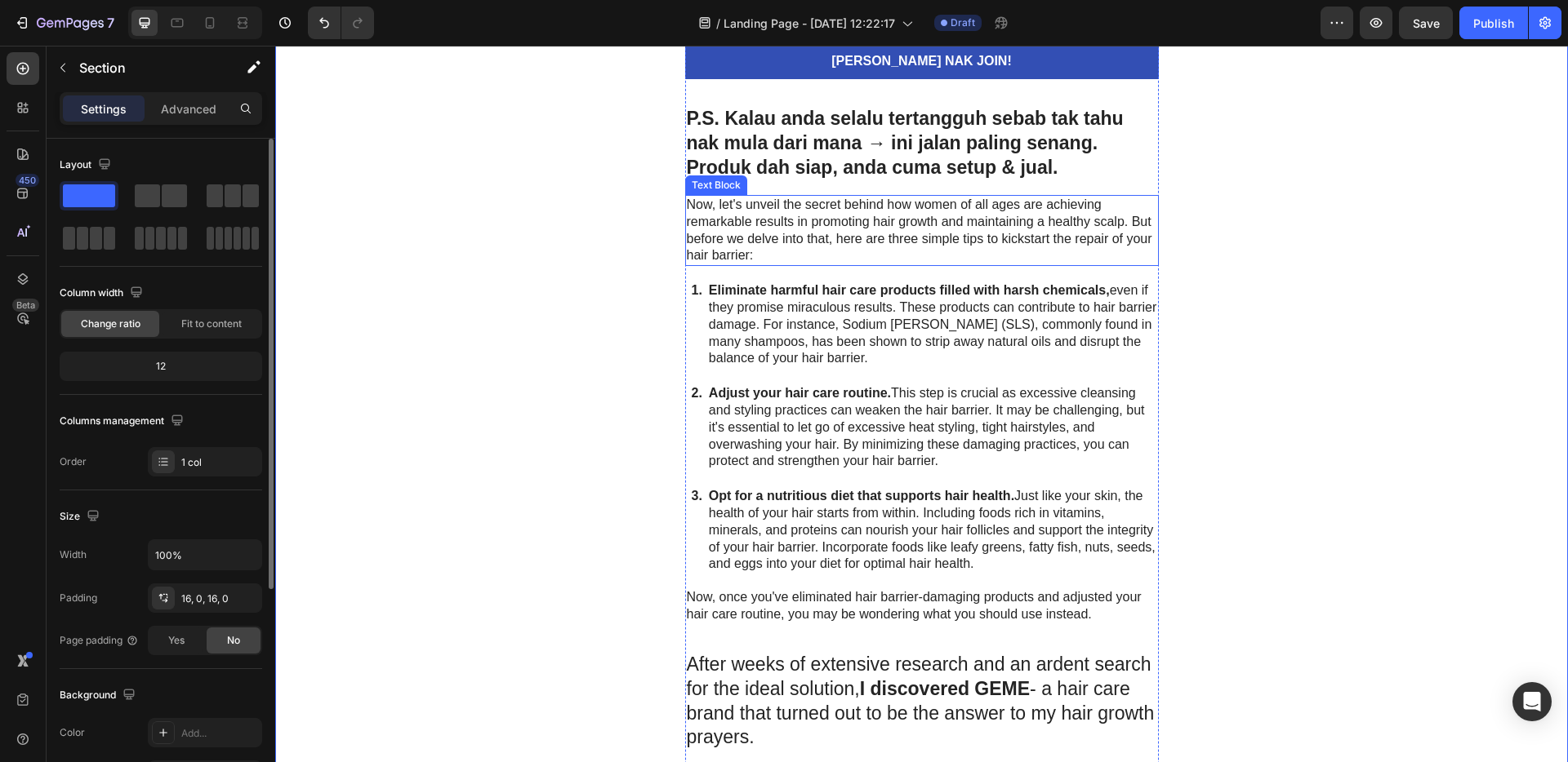
click at [1007, 233] on p "Now, let's unveil the secret behind how women of all ages are achieving remarka…" at bounding box center [922, 230] width 471 height 68
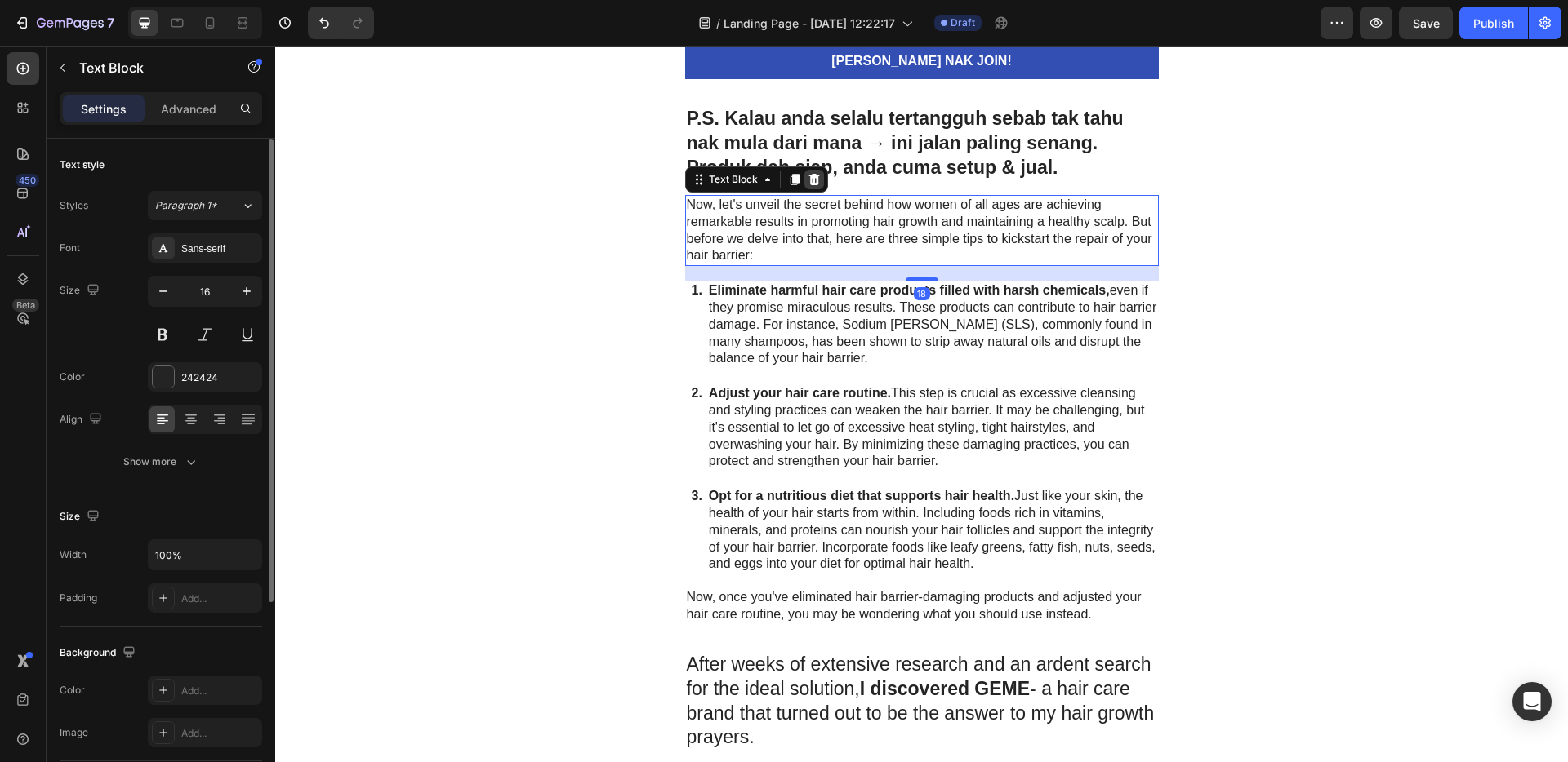
click at [807, 180] on icon at bounding box center [814, 180] width 13 height 13
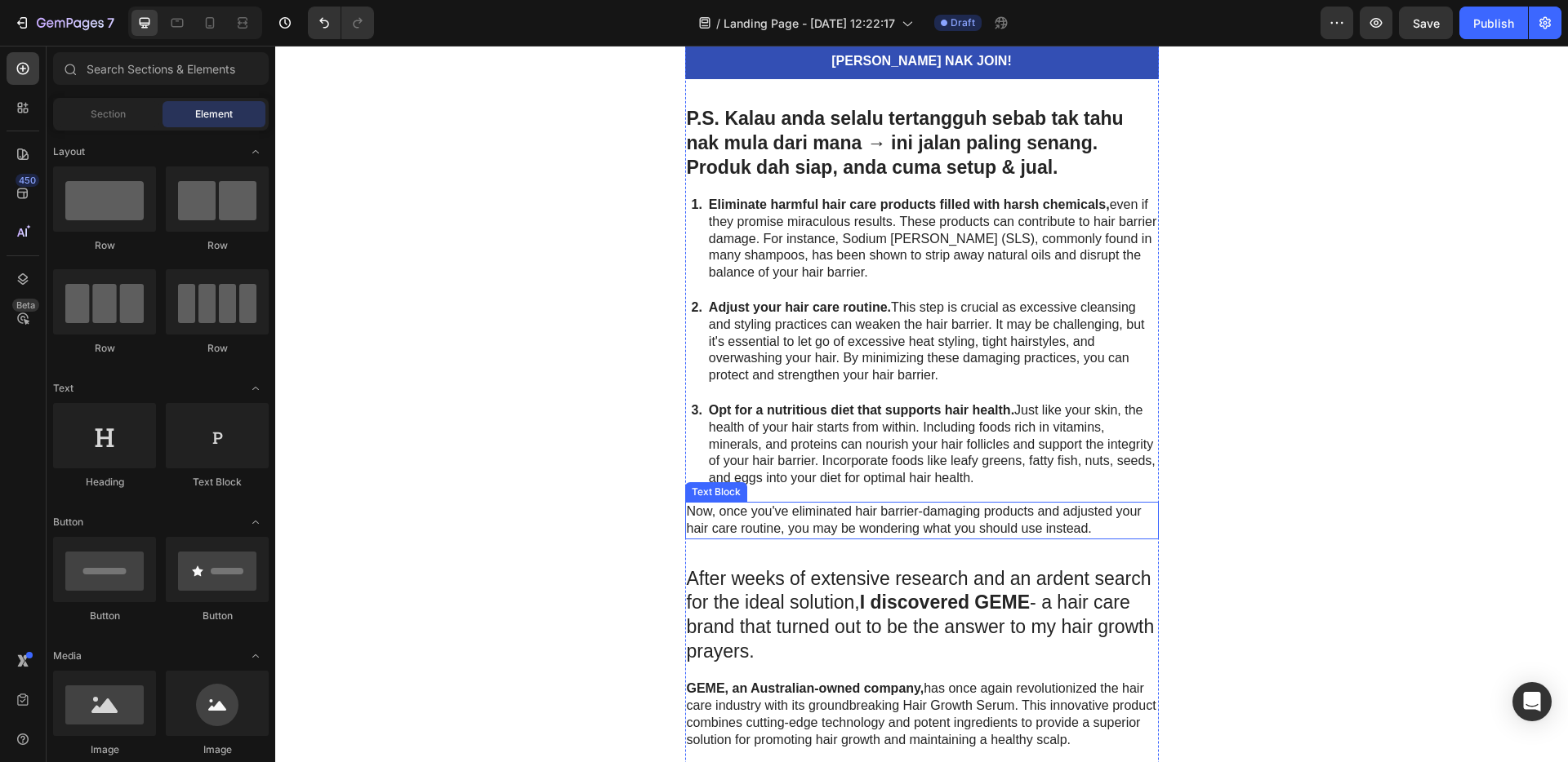
click at [982, 515] on p "Now, once you've eliminated hair barrier-damaging products and adjusted your ha…" at bounding box center [922, 520] width 471 height 35
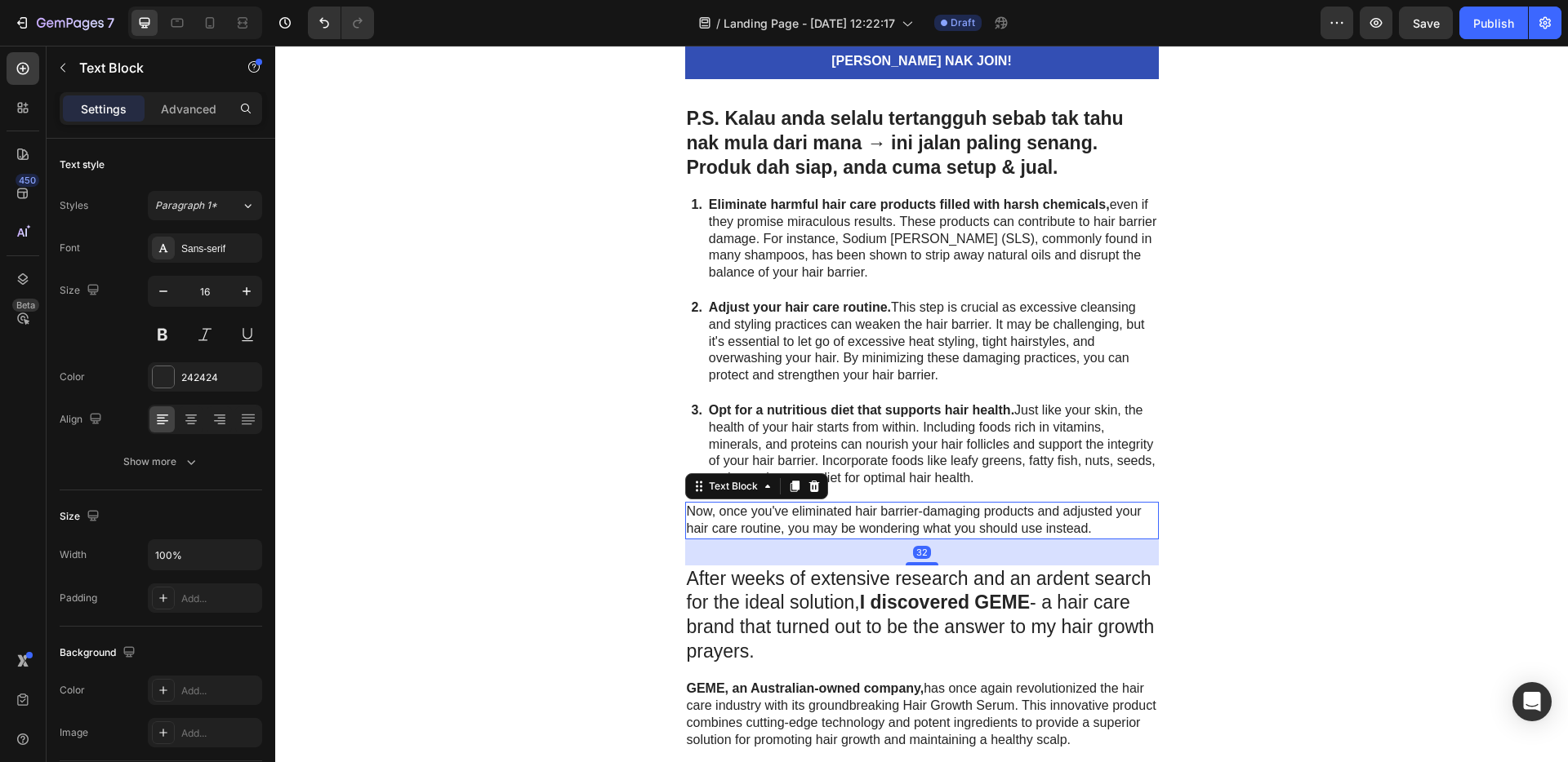
click at [811, 481] on icon at bounding box center [814, 487] width 13 height 13
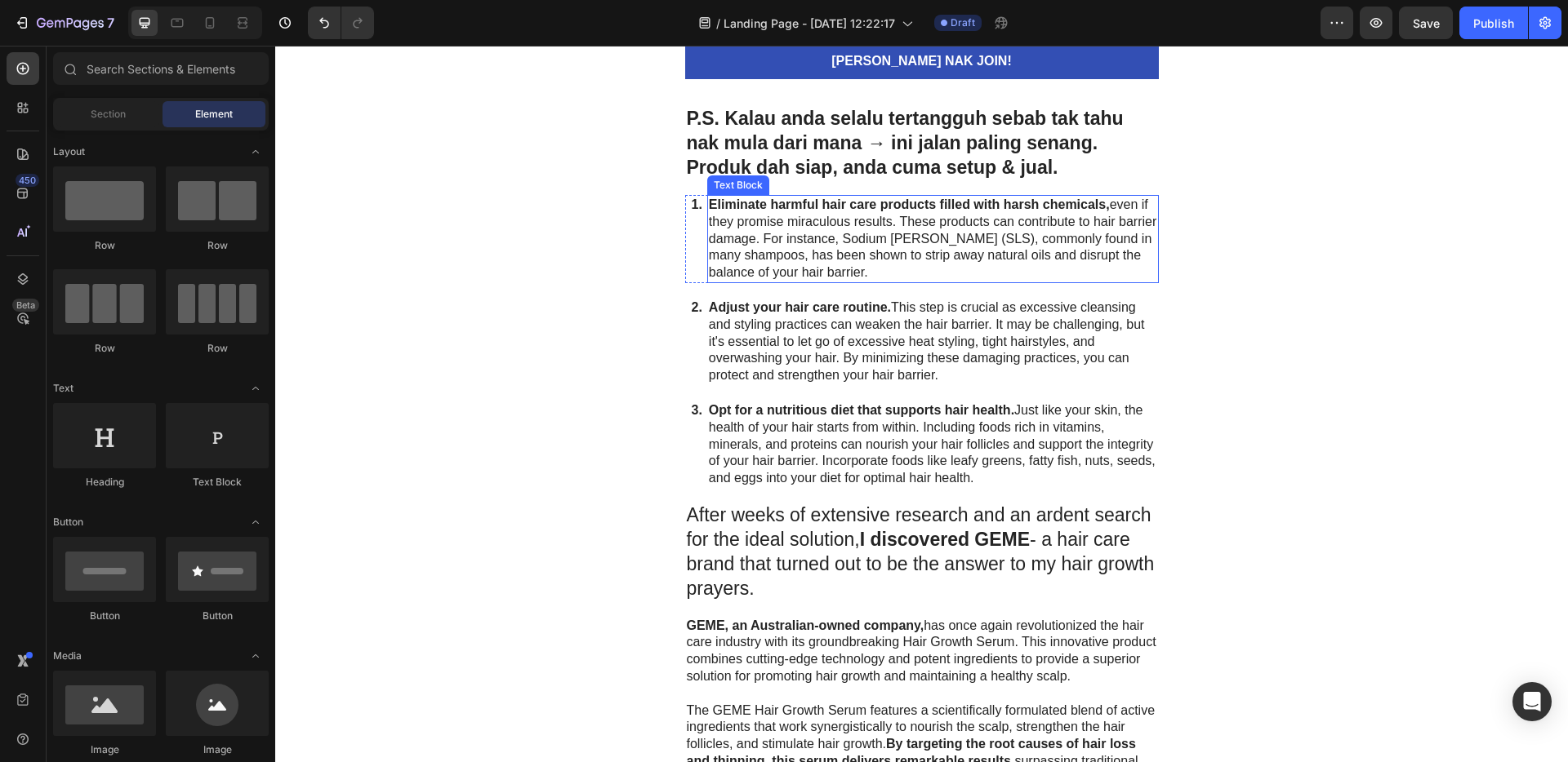
click at [1006, 220] on p "Eliminate harmful hair care products filled with harsh chemicals, even if they …" at bounding box center [933, 239] width 449 height 85
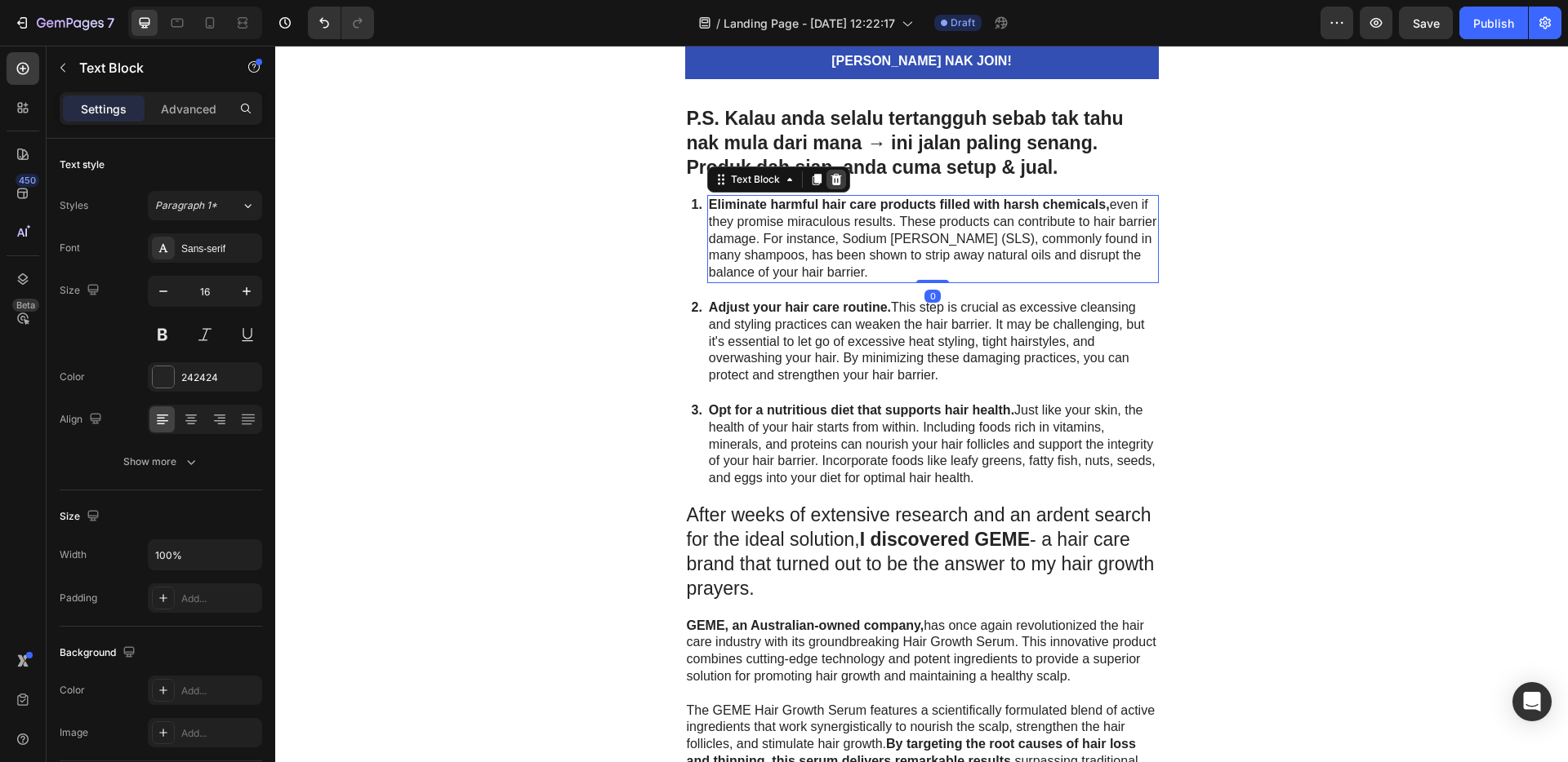
click at [833, 188] on div at bounding box center [836, 179] width 19 height 19
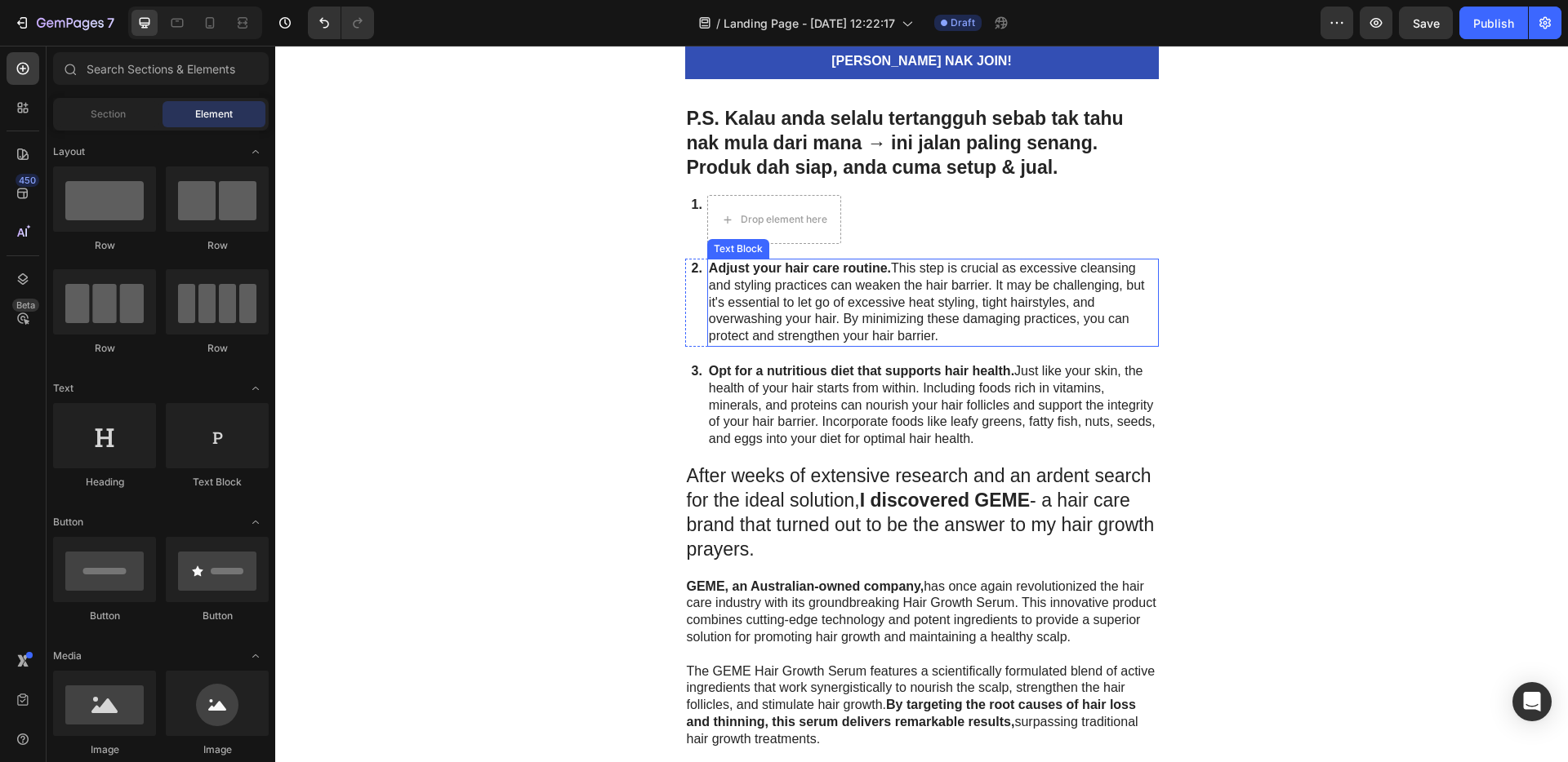
click at [944, 282] on p "Adjust your hair care routine. This step is crucial as excessive cleansing and …" at bounding box center [933, 303] width 449 height 85
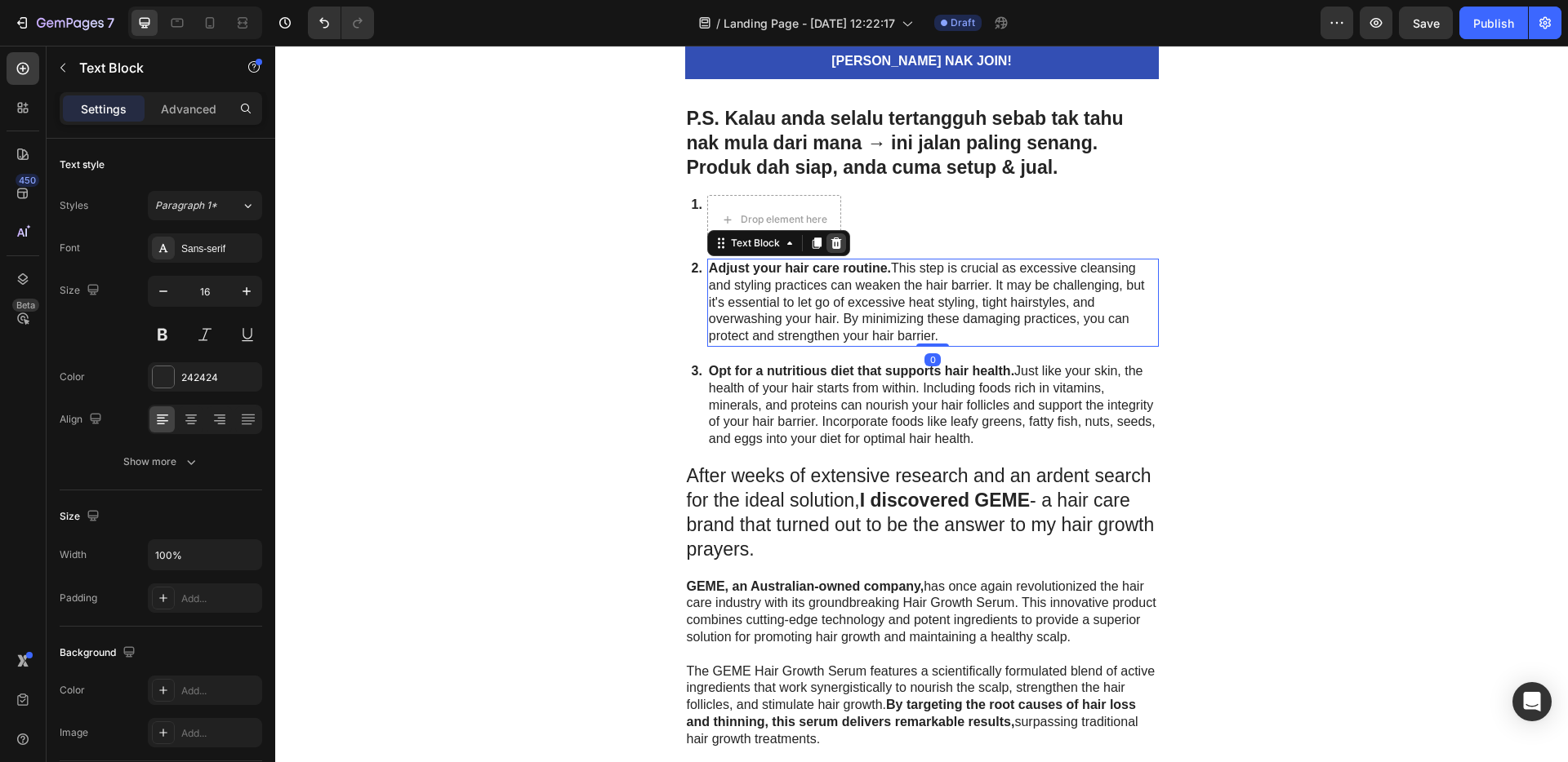
click at [831, 247] on icon at bounding box center [835, 243] width 11 height 12
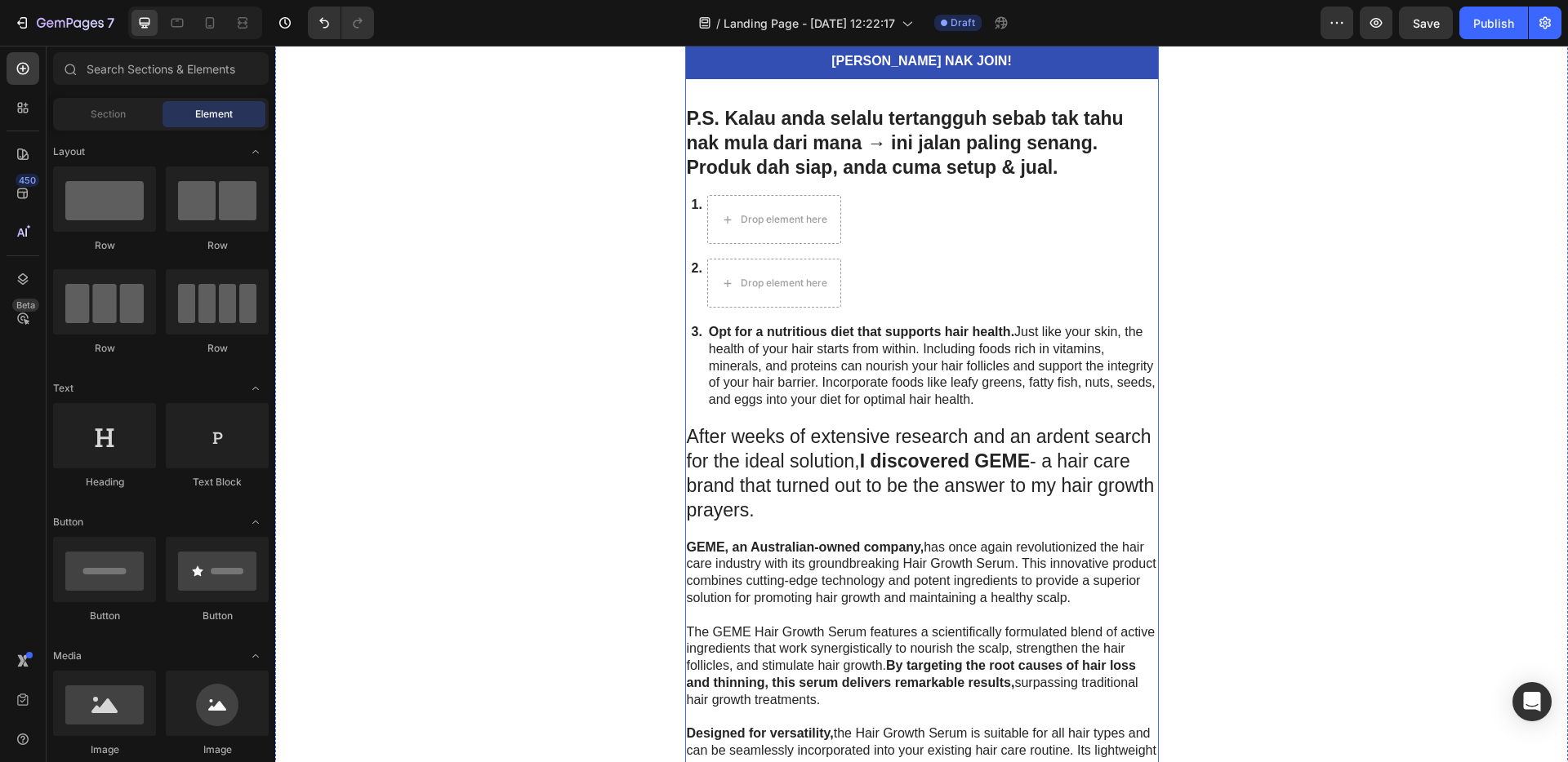
click at [883, 201] on div "1. Text Block Drop element here Row" at bounding box center [923, 219] width 474 height 49
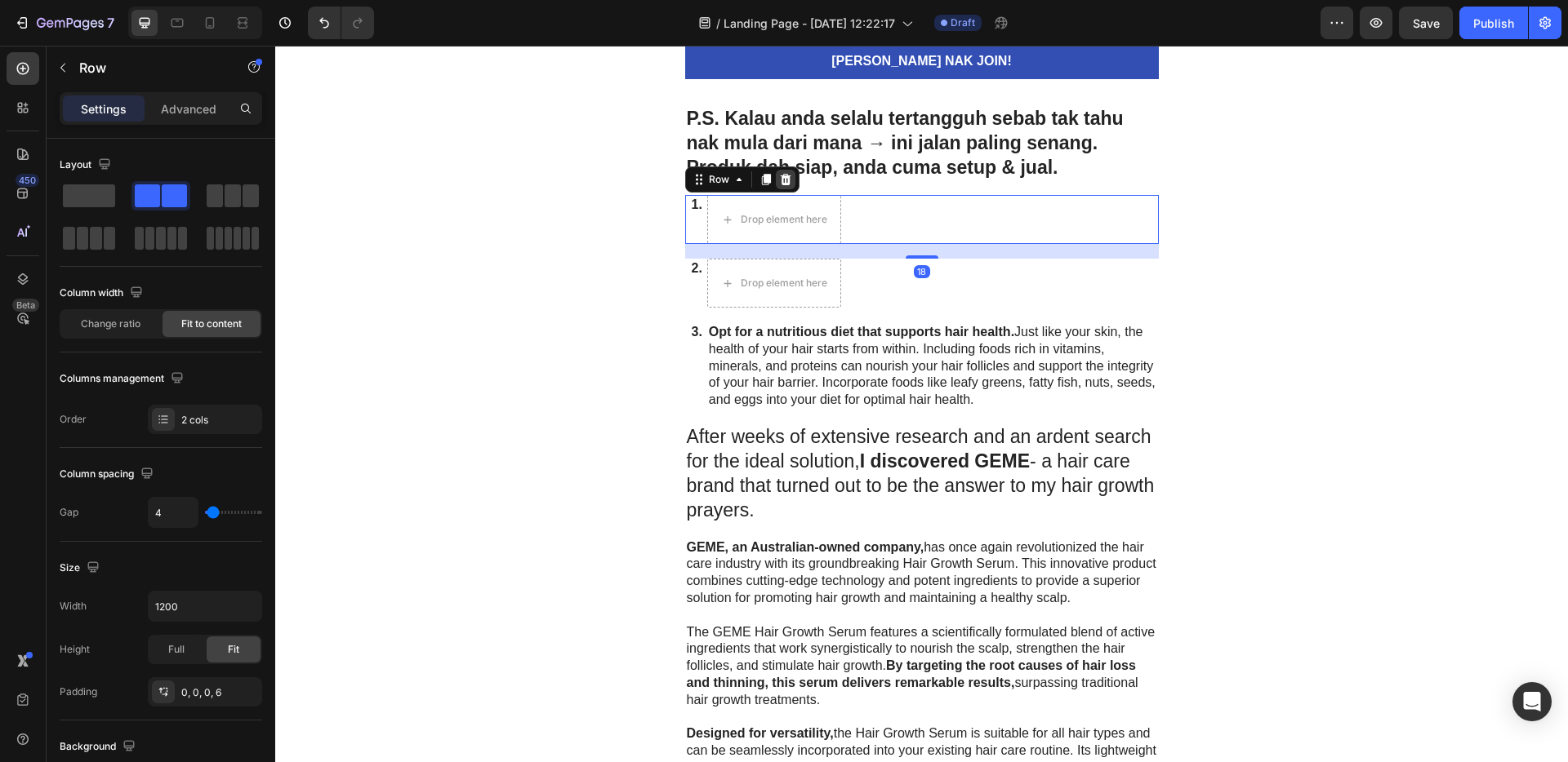
click at [779, 180] on icon at bounding box center [785, 180] width 13 height 13
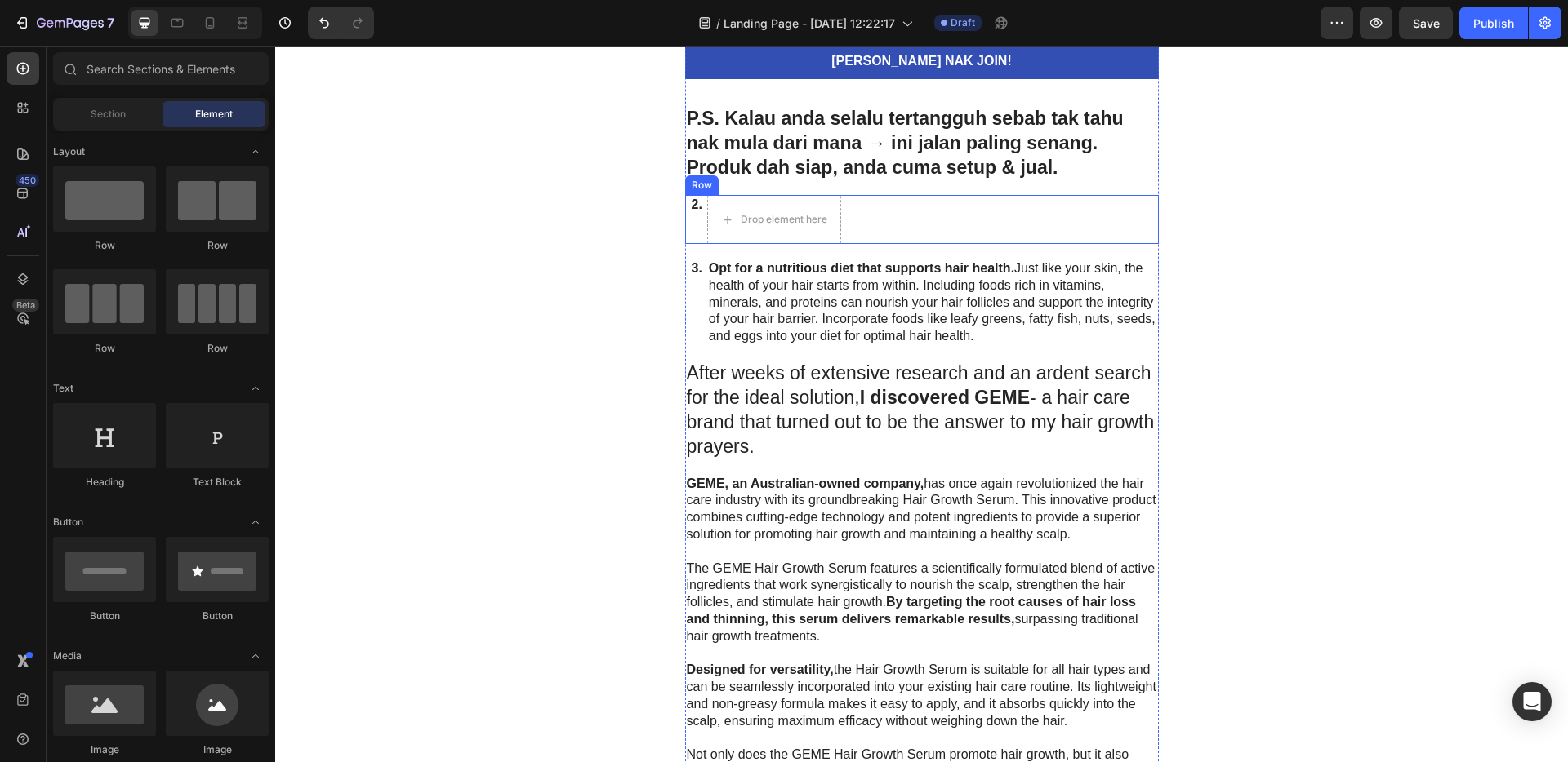
click at [994, 226] on div "2. Text Block Drop element here Row" at bounding box center [923, 219] width 474 height 49
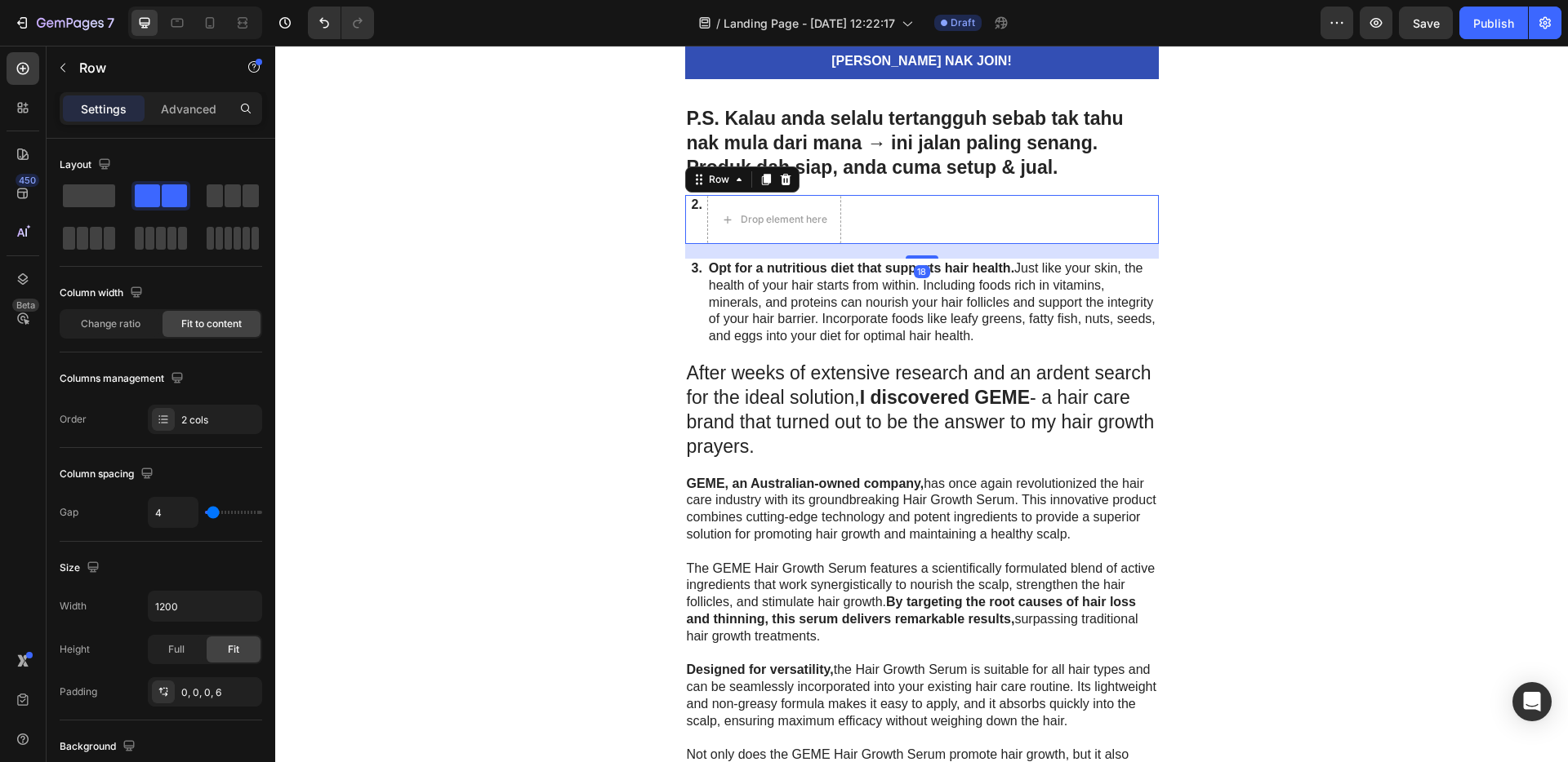
click at [784, 182] on icon at bounding box center [785, 180] width 13 height 13
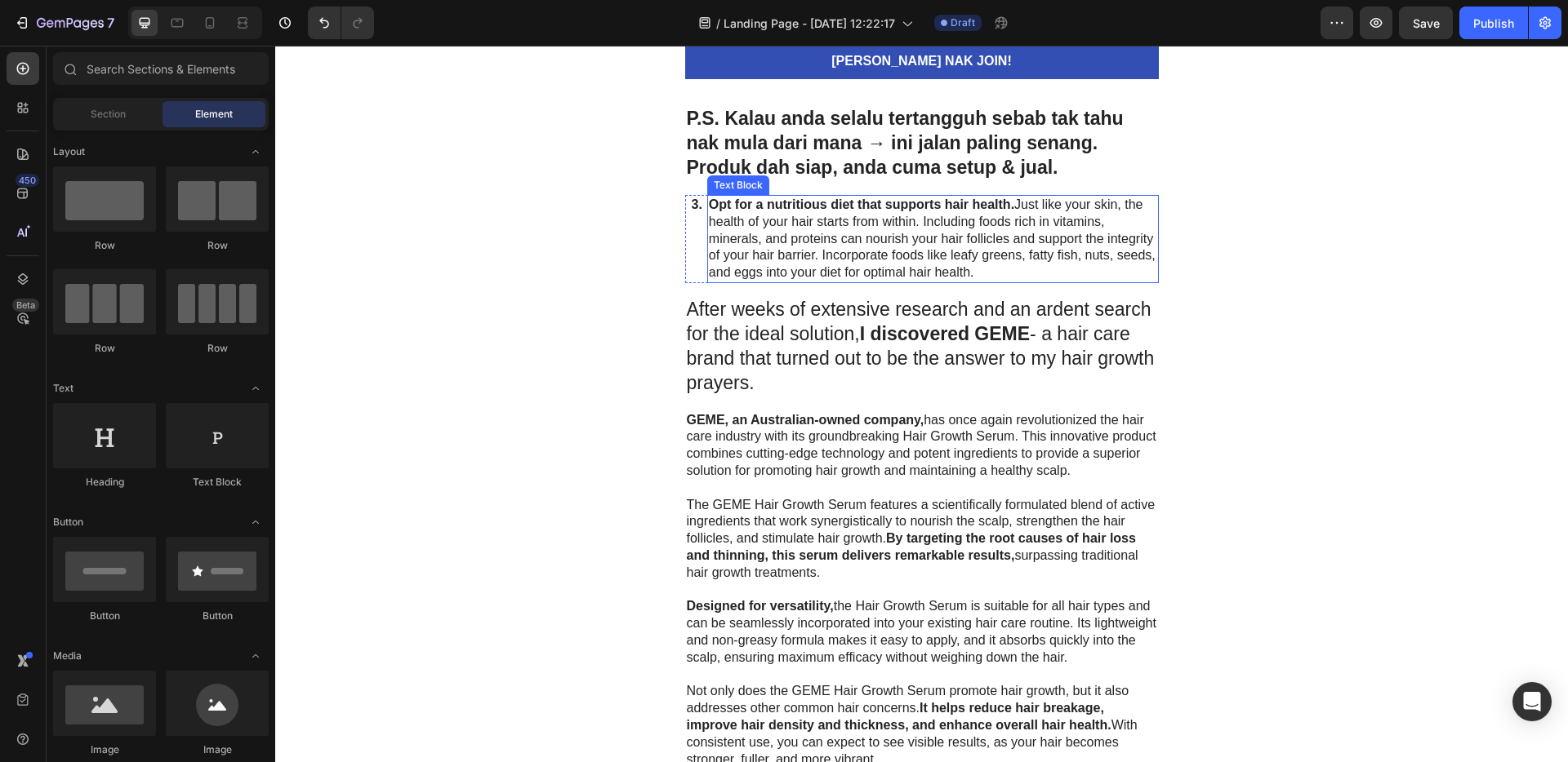
click at [1064, 262] on p "Opt for a nutritious diet that supports hair health. Just like your skin, the h…" at bounding box center [933, 239] width 449 height 85
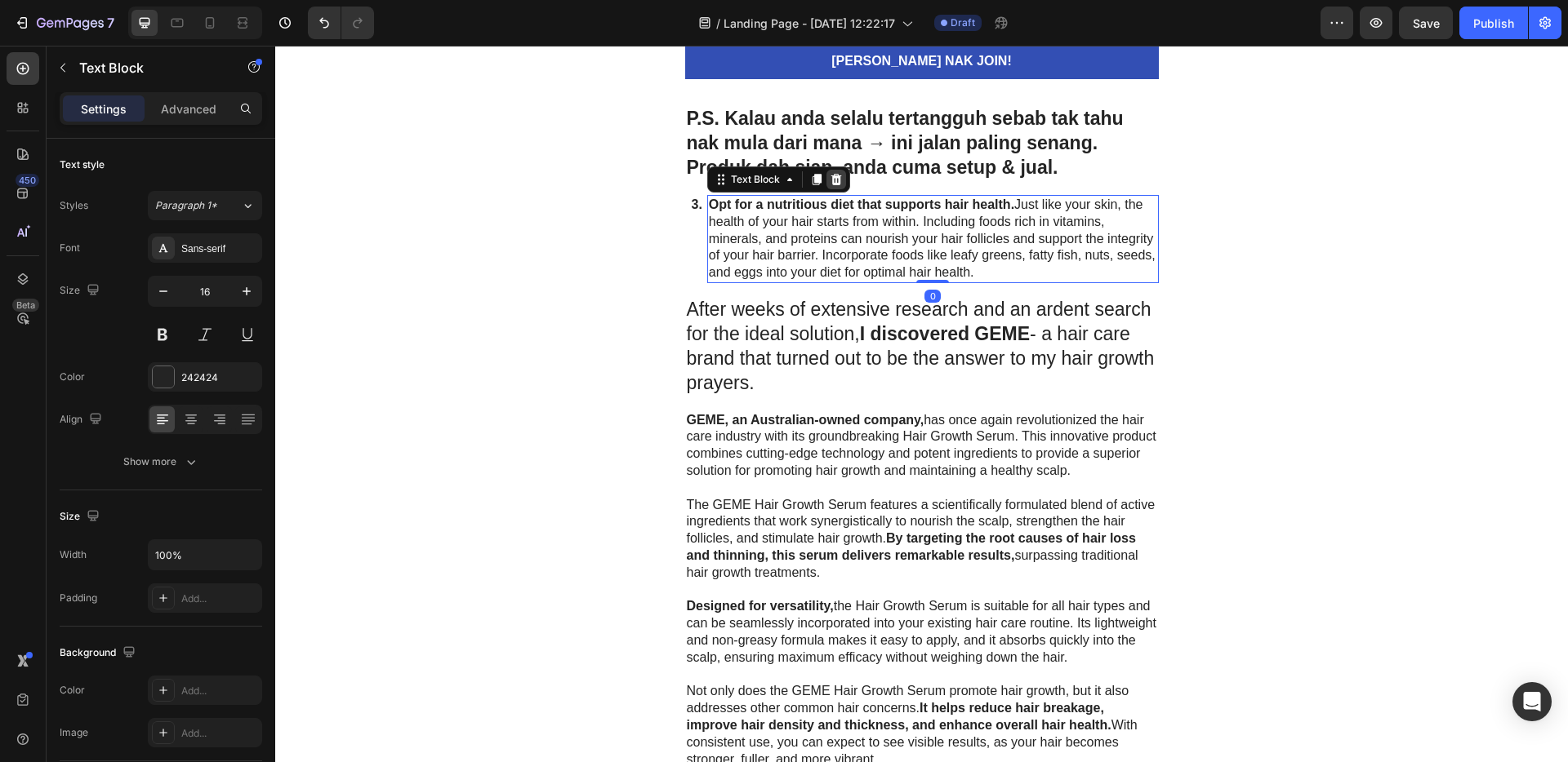
click at [829, 187] on div at bounding box center [836, 179] width 19 height 19
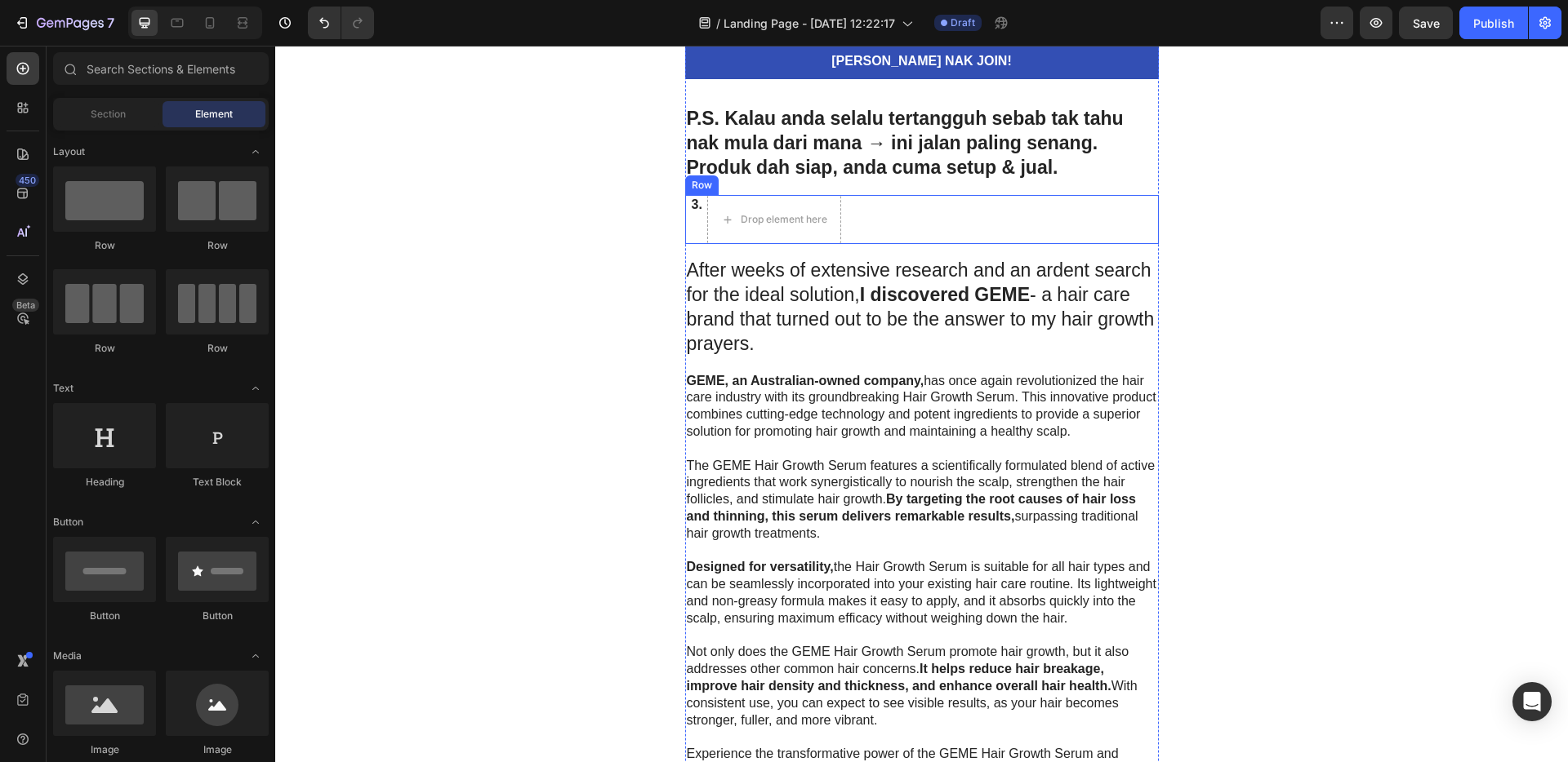
click at [952, 213] on div "3. Text Block Drop element here Row" at bounding box center [923, 219] width 474 height 49
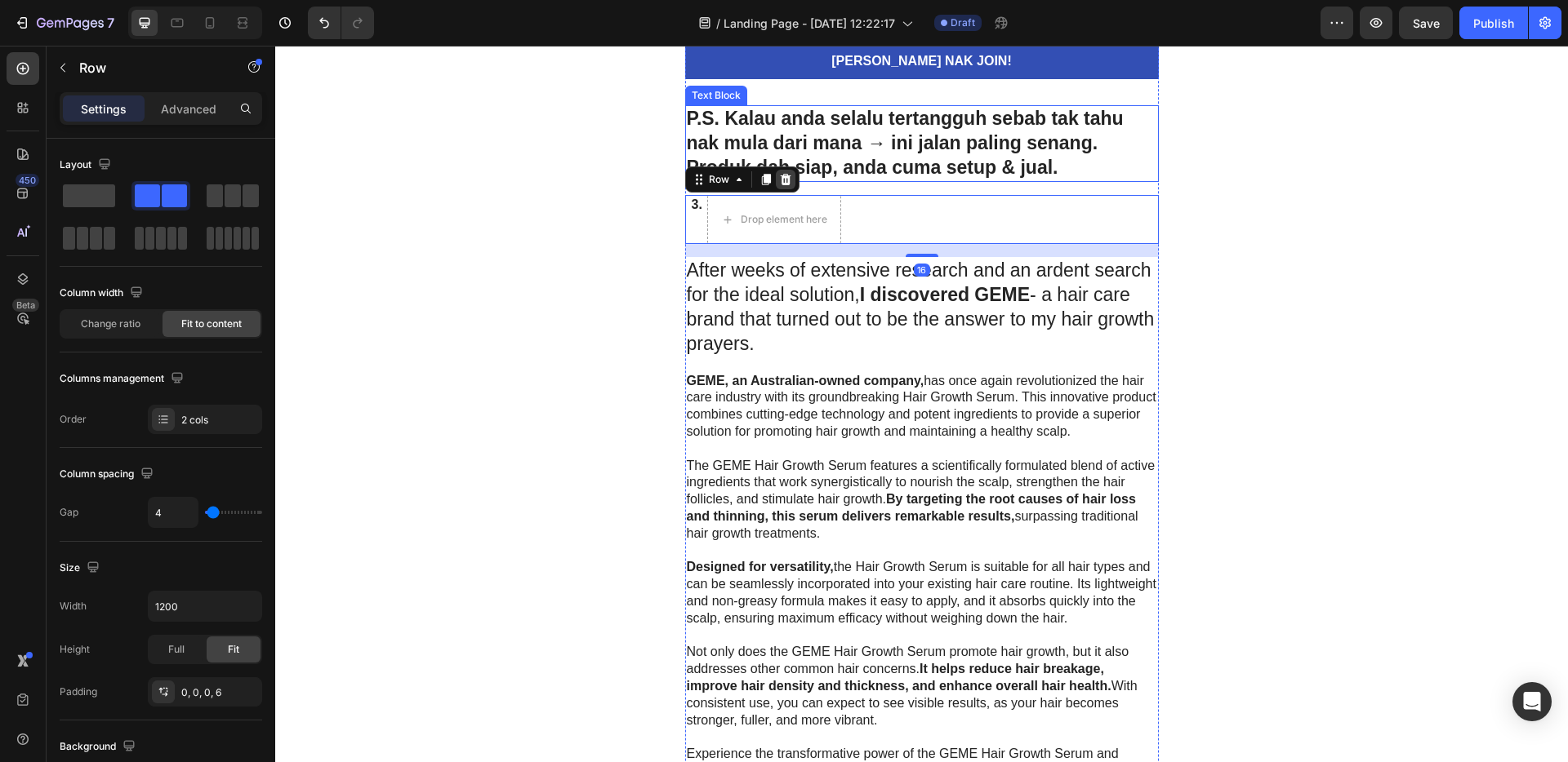
click at [784, 181] on icon at bounding box center [785, 180] width 13 height 13
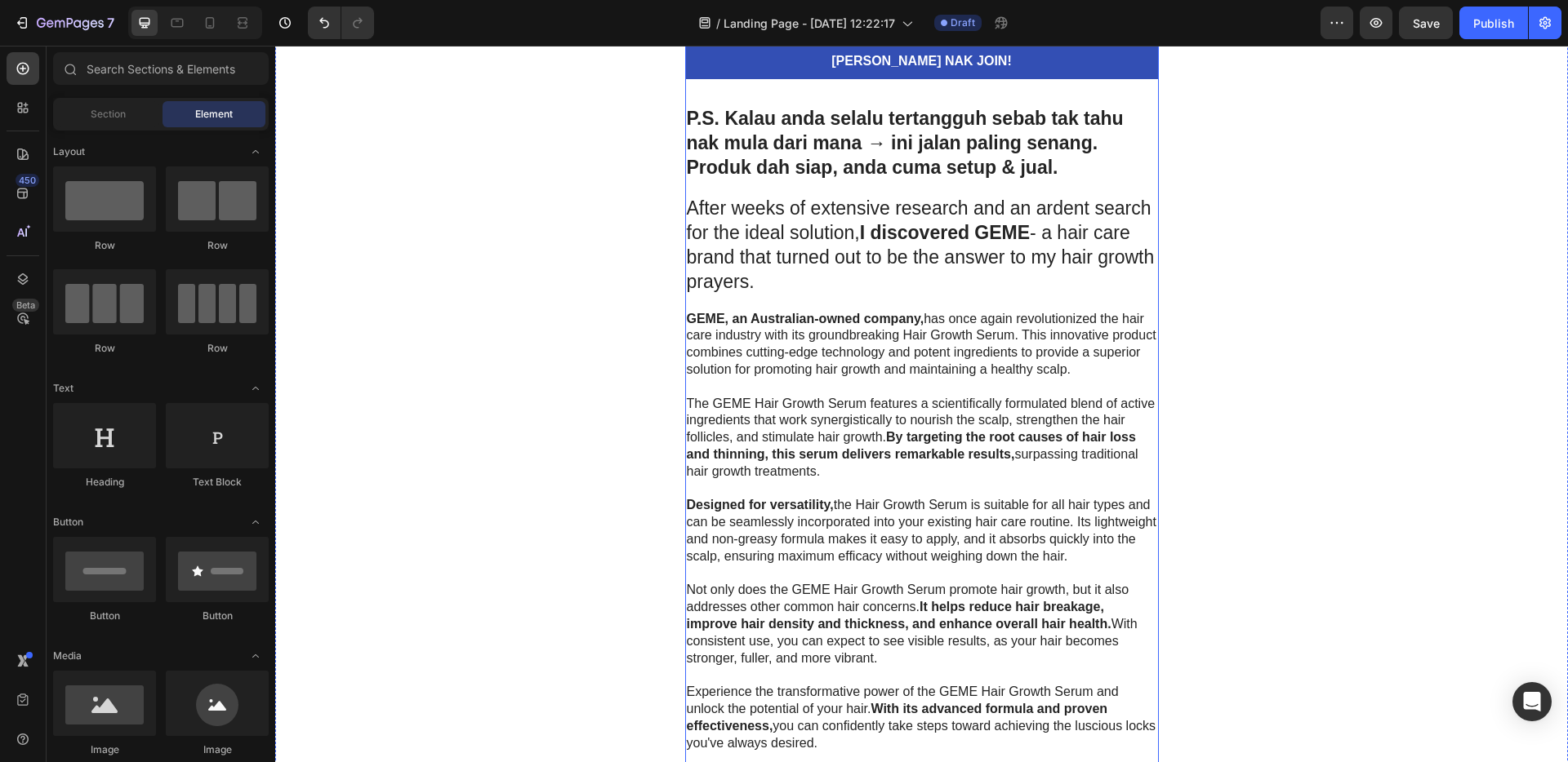
click at [943, 234] on strong "I discovered GEME" at bounding box center [945, 233] width 170 height 21
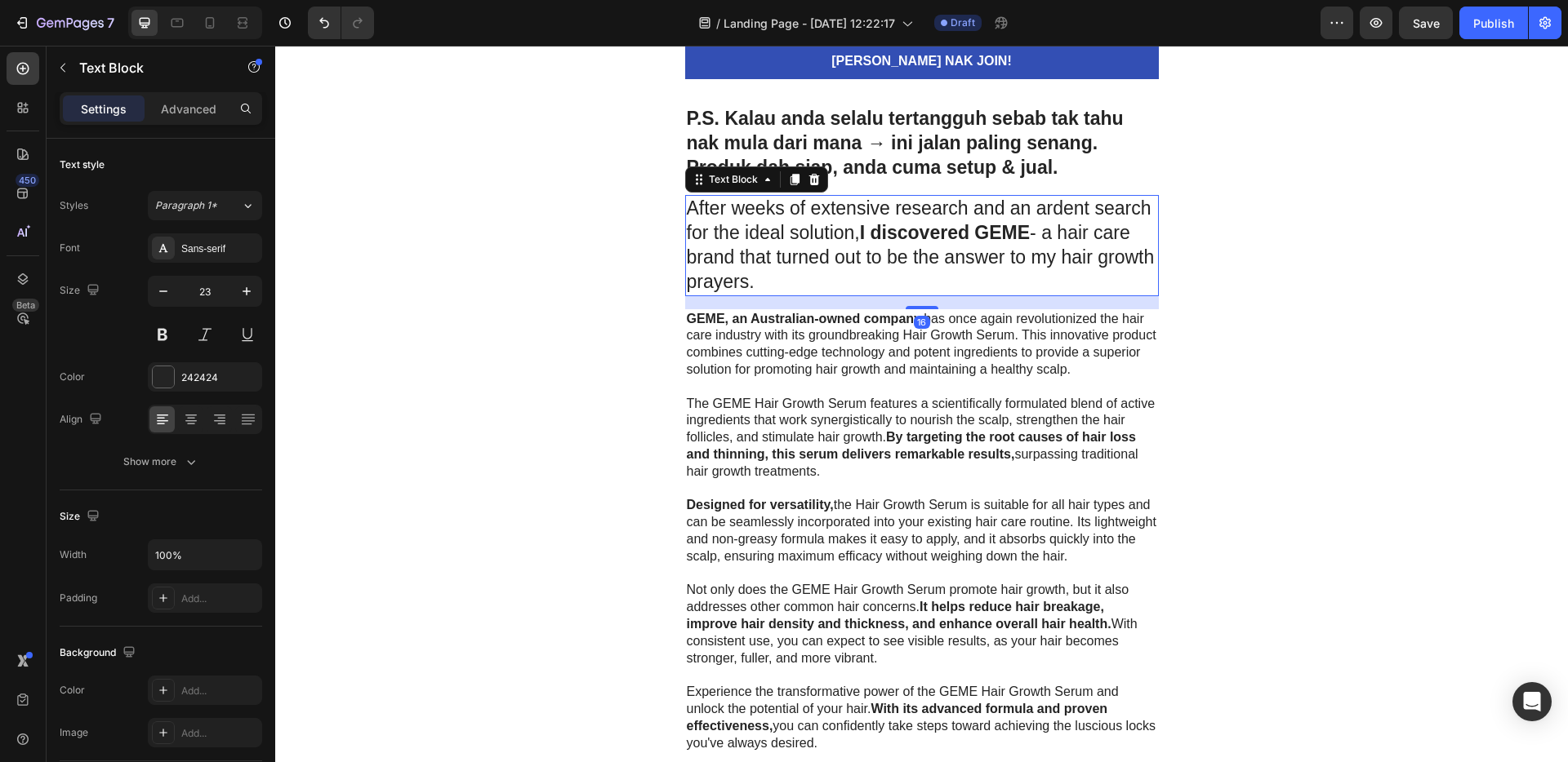
click at [808, 184] on icon at bounding box center [813, 179] width 11 height 12
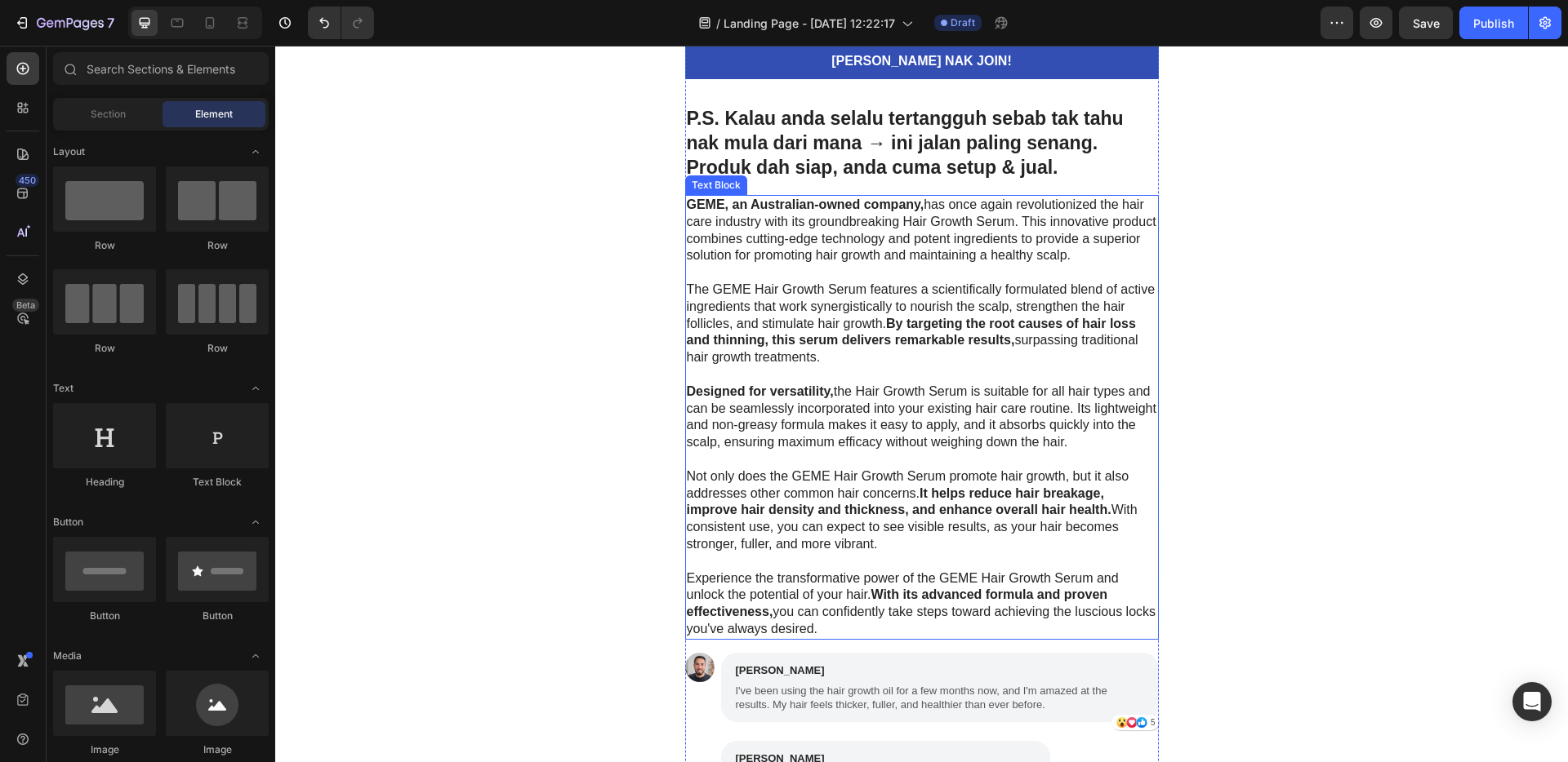
click at [905, 255] on p "GEME, an Australian-owned company, has once again revolutionized the hair care …" at bounding box center [922, 230] width 471 height 68
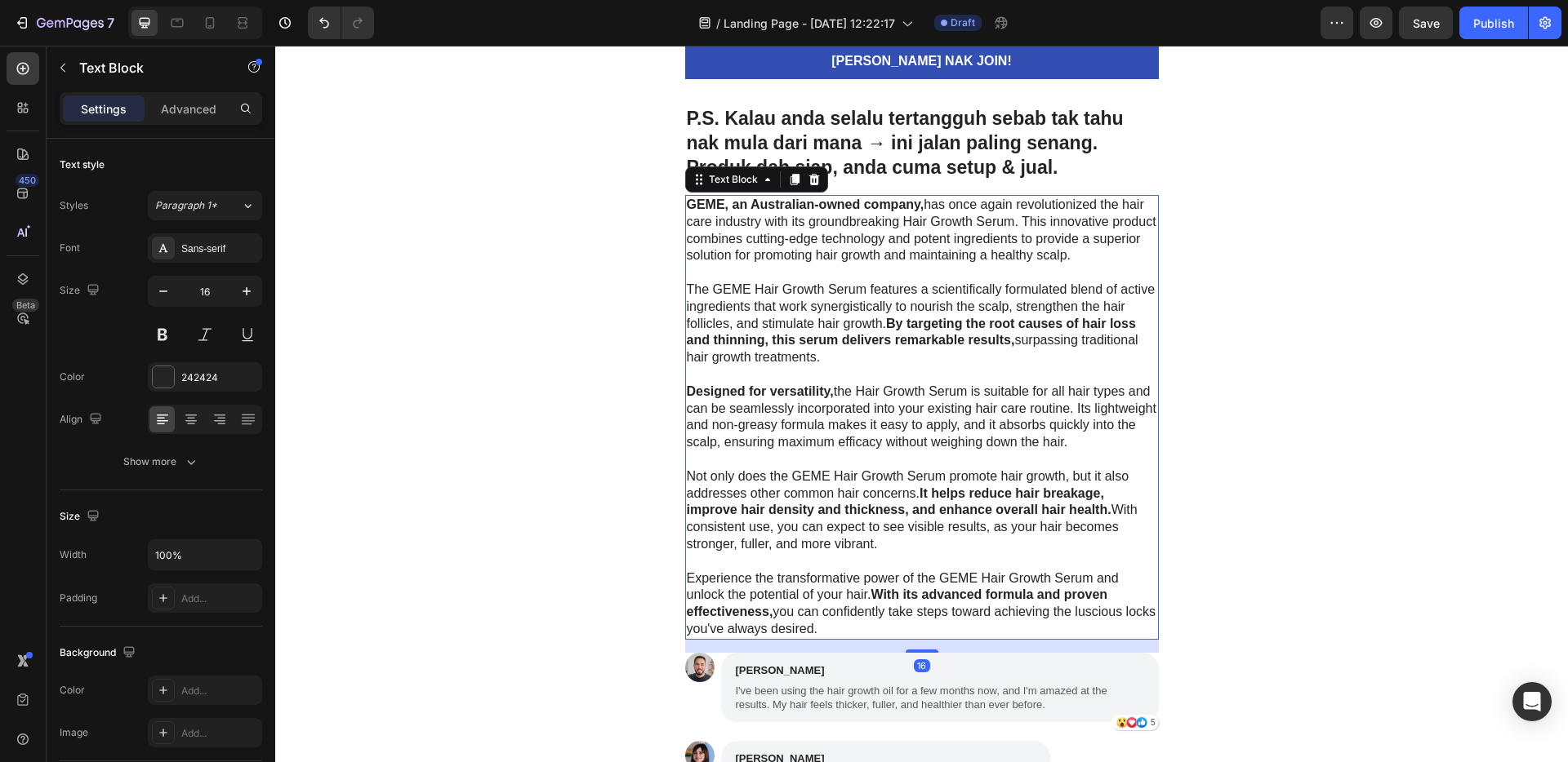
click at [813, 184] on div at bounding box center [814, 179] width 19 height 19
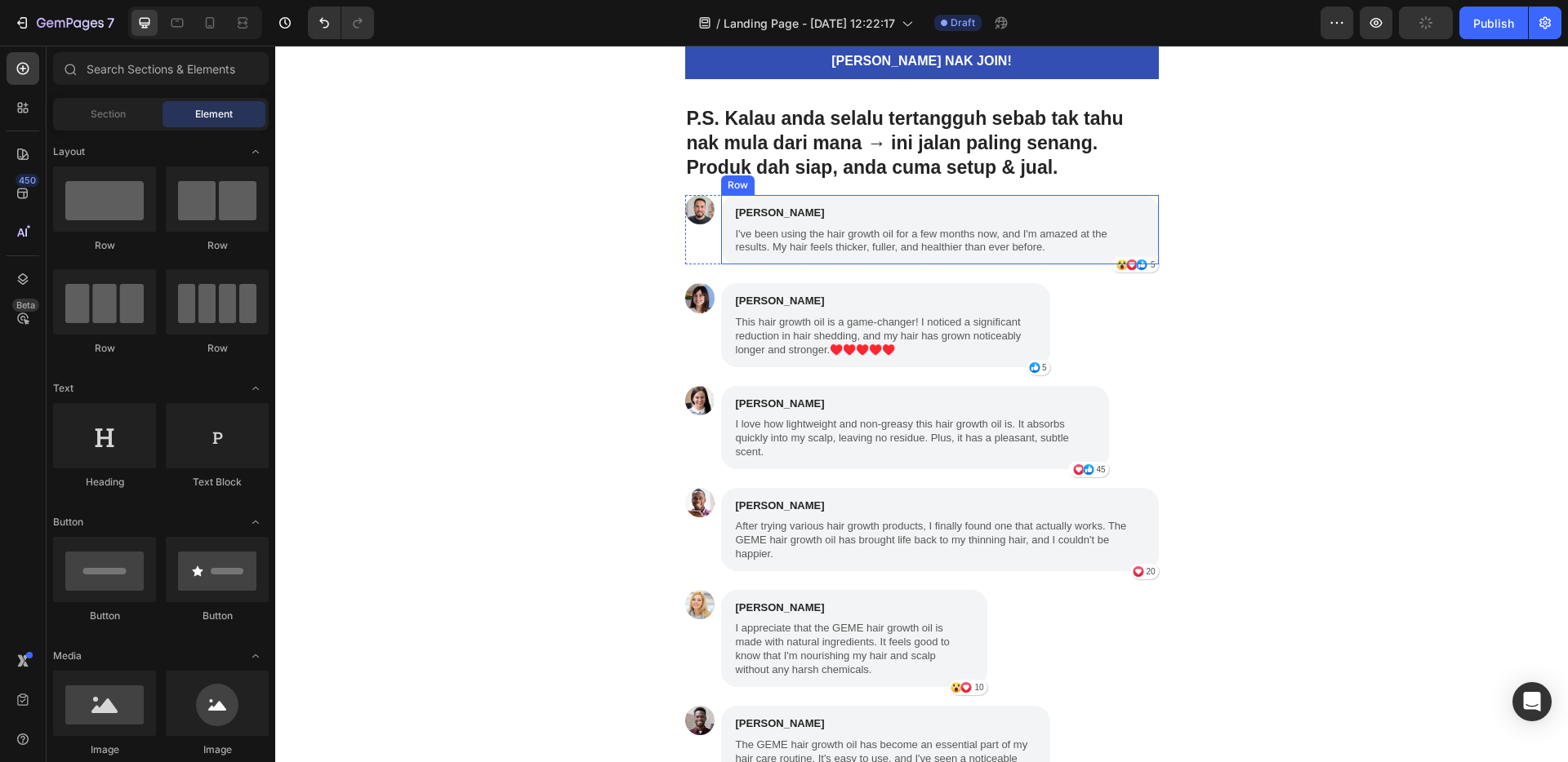
click at [1048, 235] on p "I've been using the hair growth oil for a few months now, and I'm amazed at the…" at bounding box center [940, 242] width 409 height 28
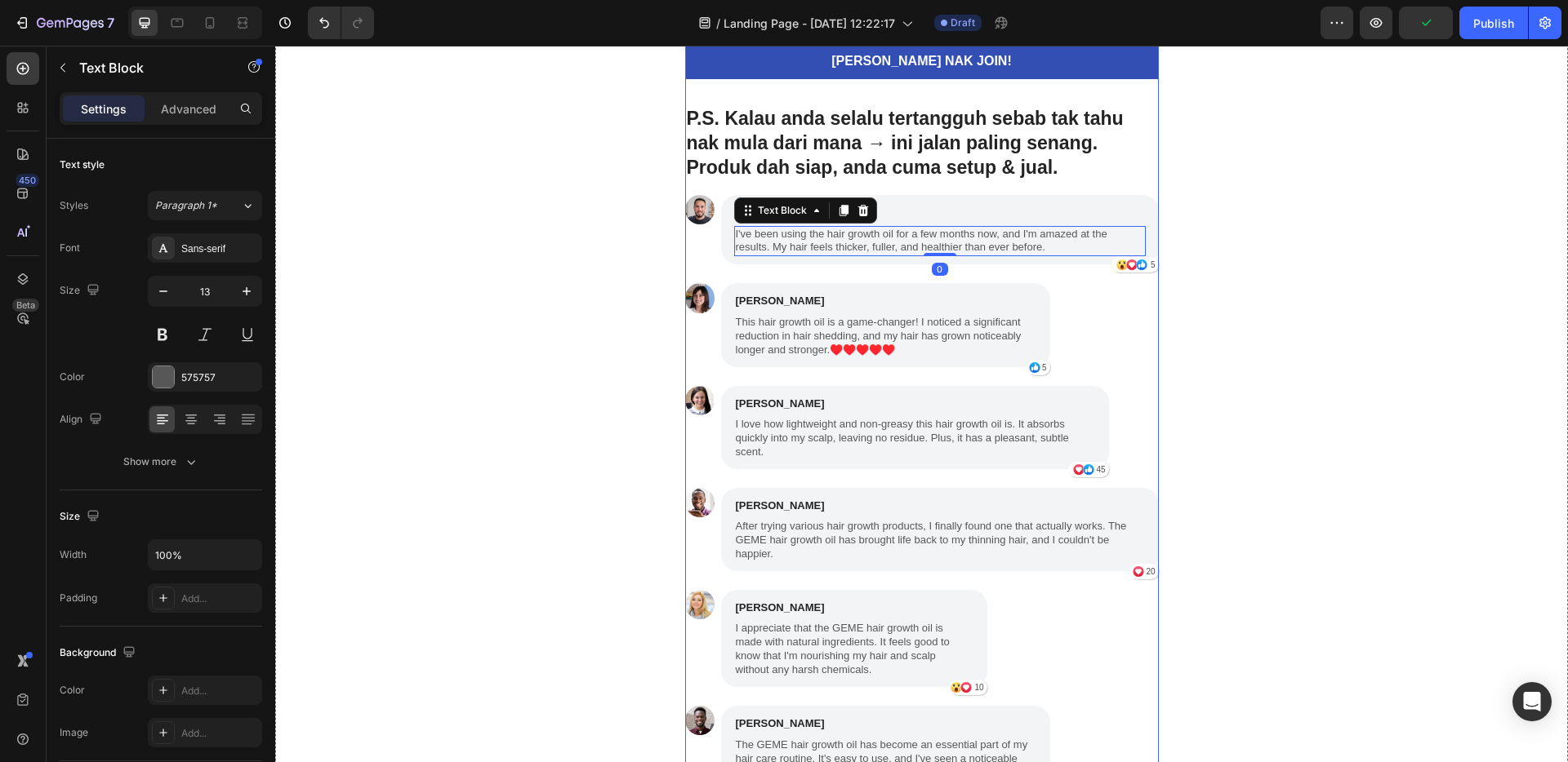
click at [1039, 193] on div "Image SAYA NAK JOIN! Button P.S. Kalau anda selalu tertangguh sebab tak tahu na…" at bounding box center [923, 314] width 474 height 1390
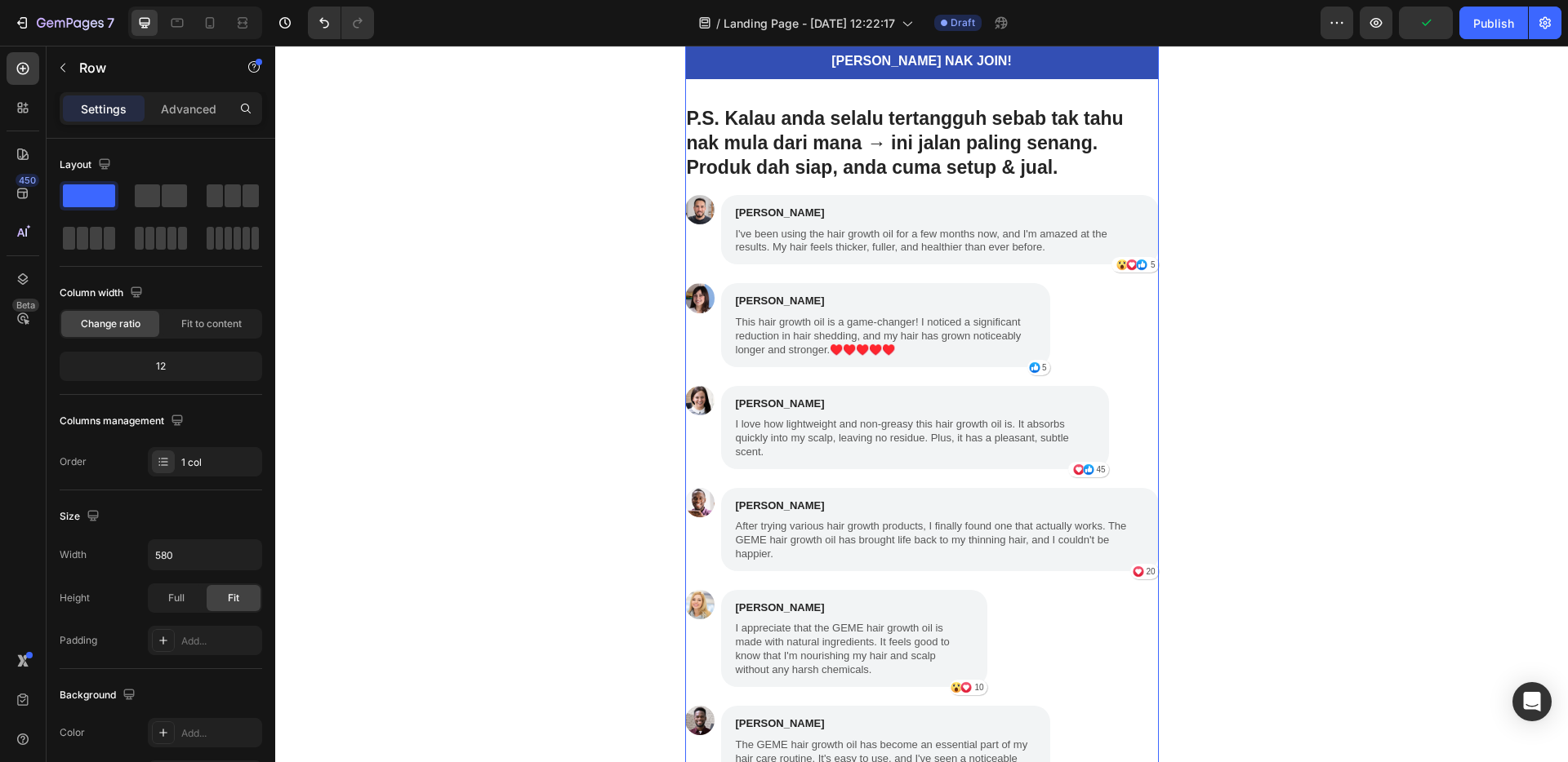
click at [1038, 208] on p "[PERSON_NAME]" at bounding box center [940, 213] width 409 height 16
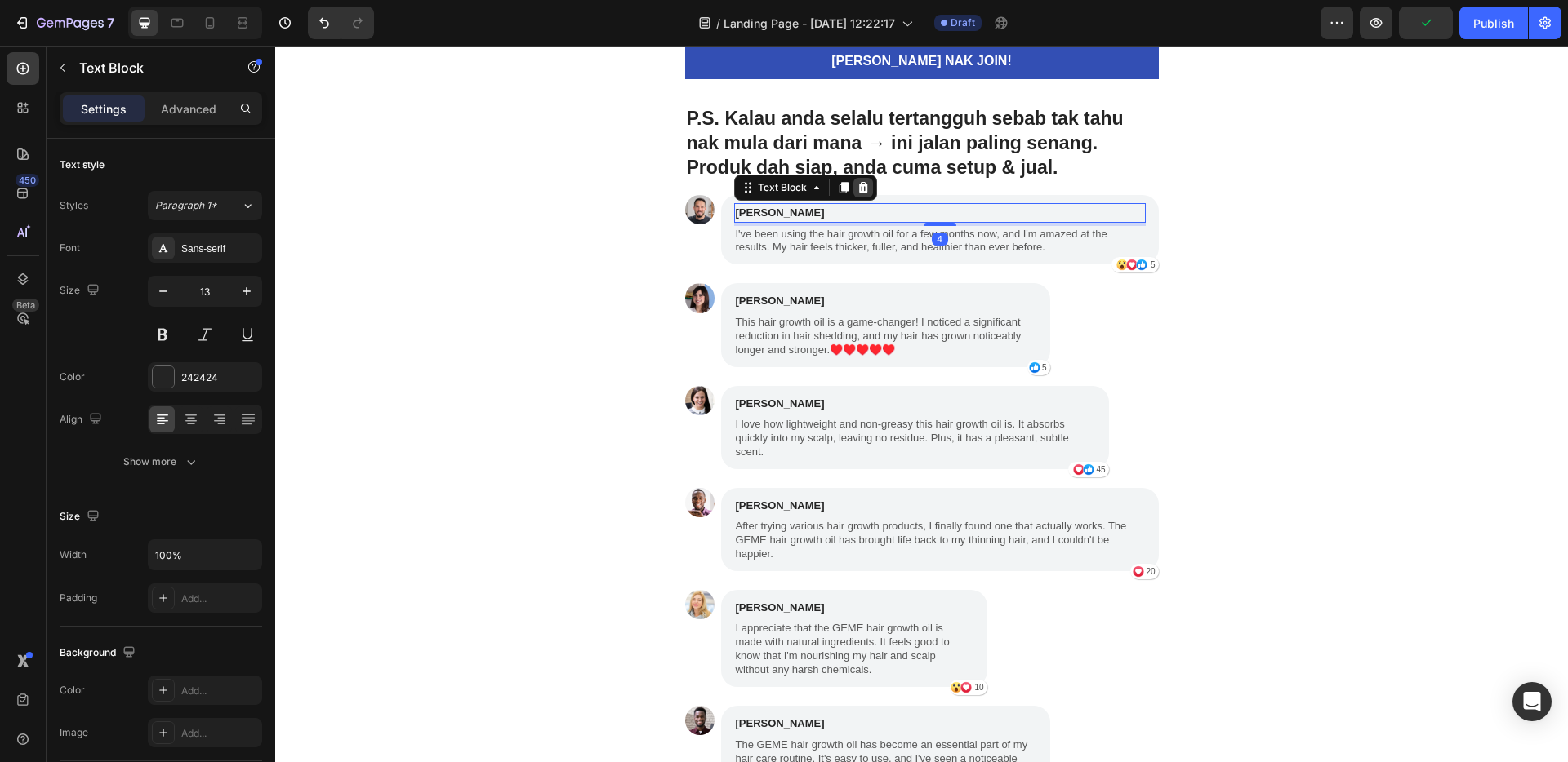
click at [856, 190] on icon at bounding box center [863, 188] width 13 height 13
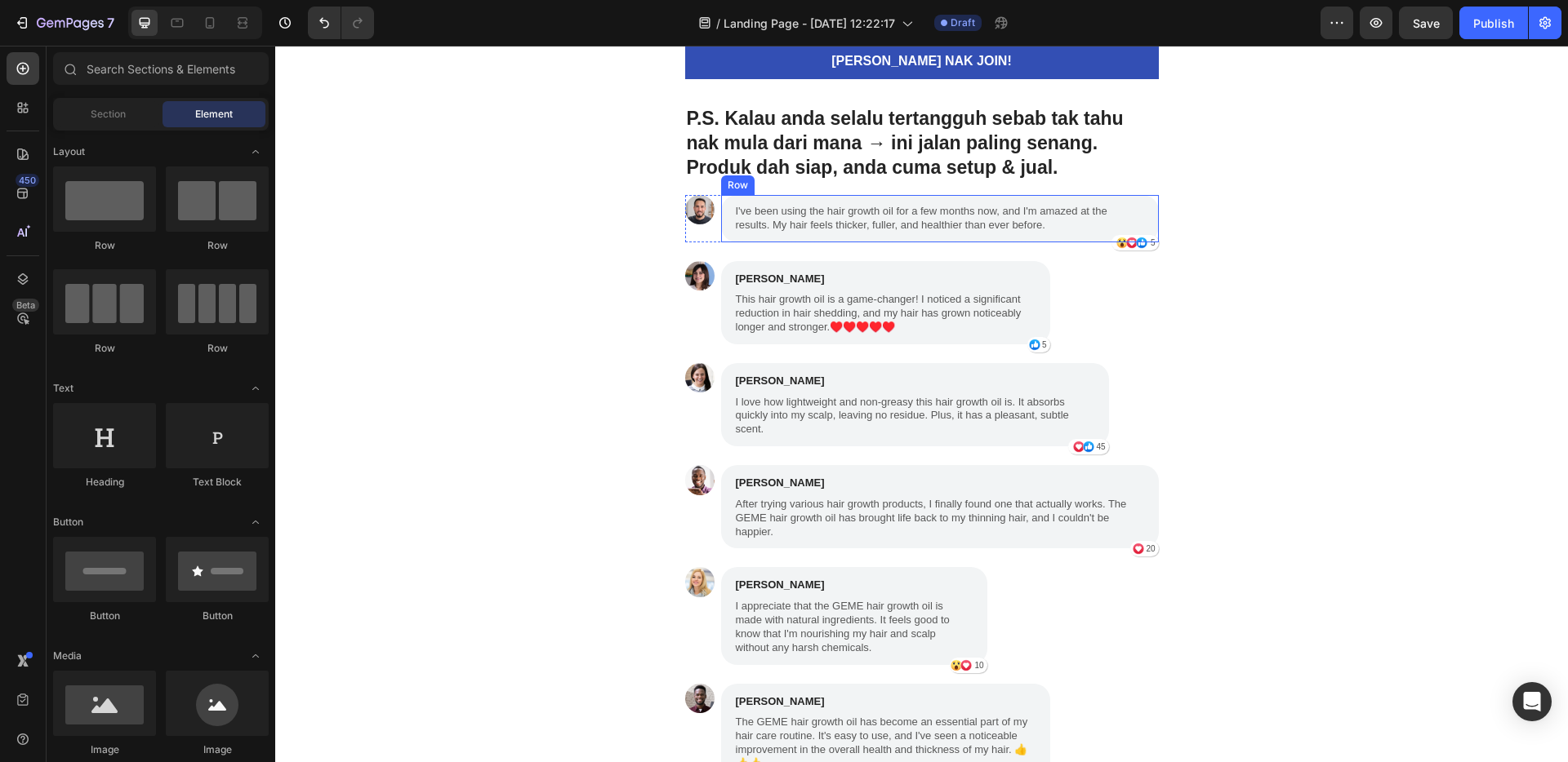
click at [1148, 209] on div "I've been using the hair growth oil for a few months now, and I'm amazed at the…" at bounding box center [940, 219] width 437 height 47
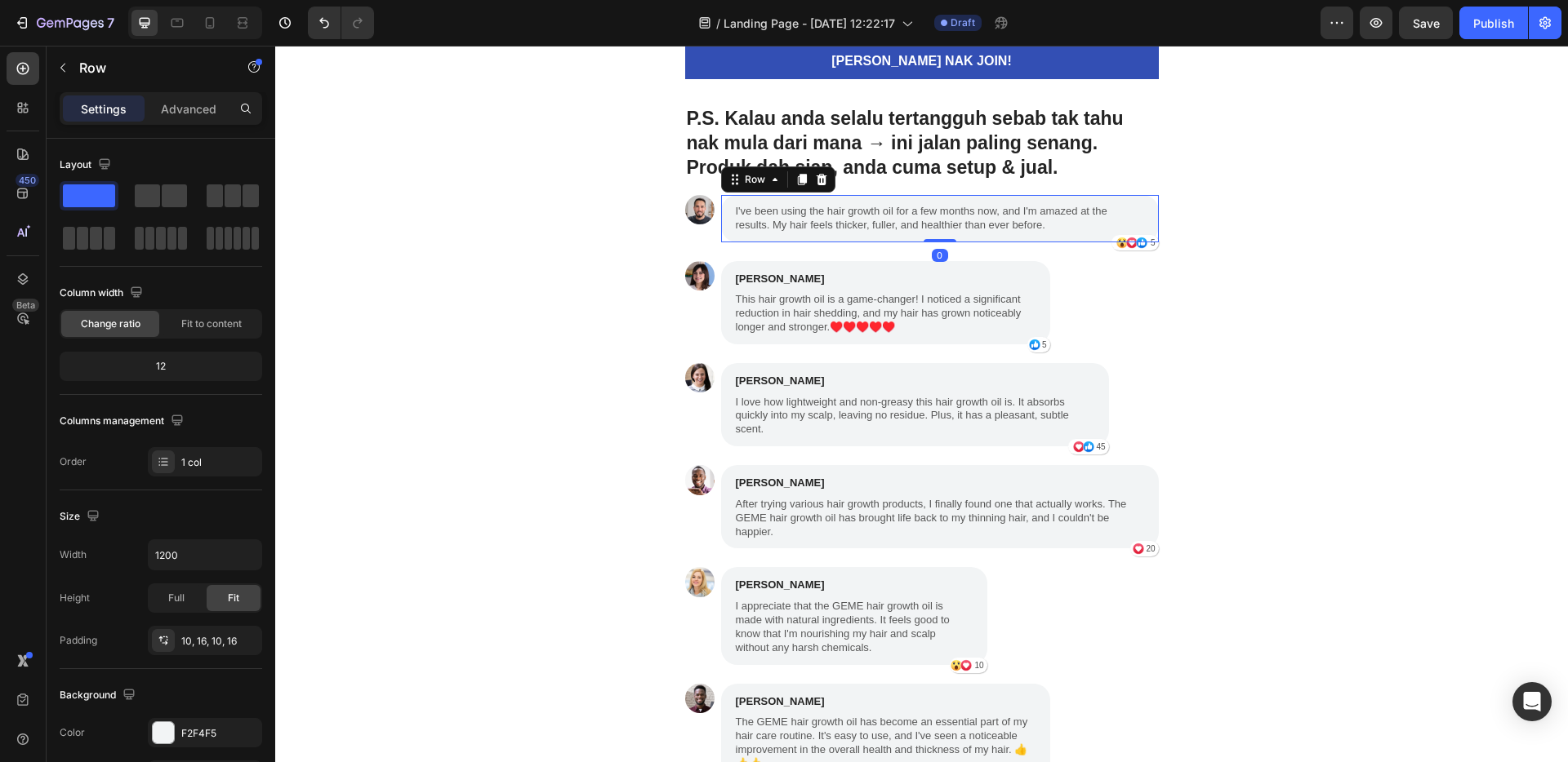
click at [816, 178] on icon at bounding box center [821, 179] width 11 height 12
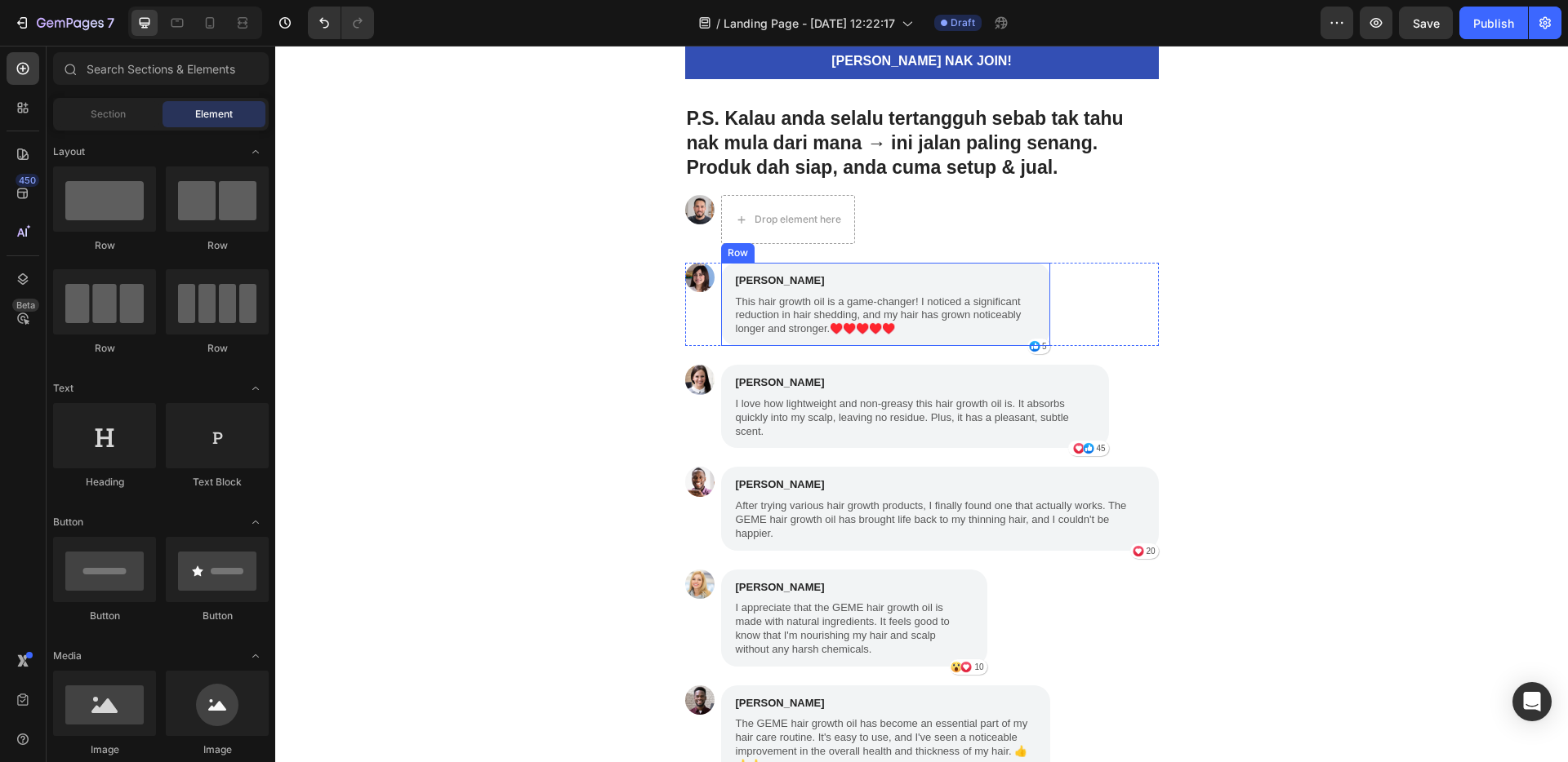
click at [1070, 277] on div "Image [PERSON_NAME] Text Block This hair growth oil is a game-changer! I notice…" at bounding box center [923, 304] width 474 height 83
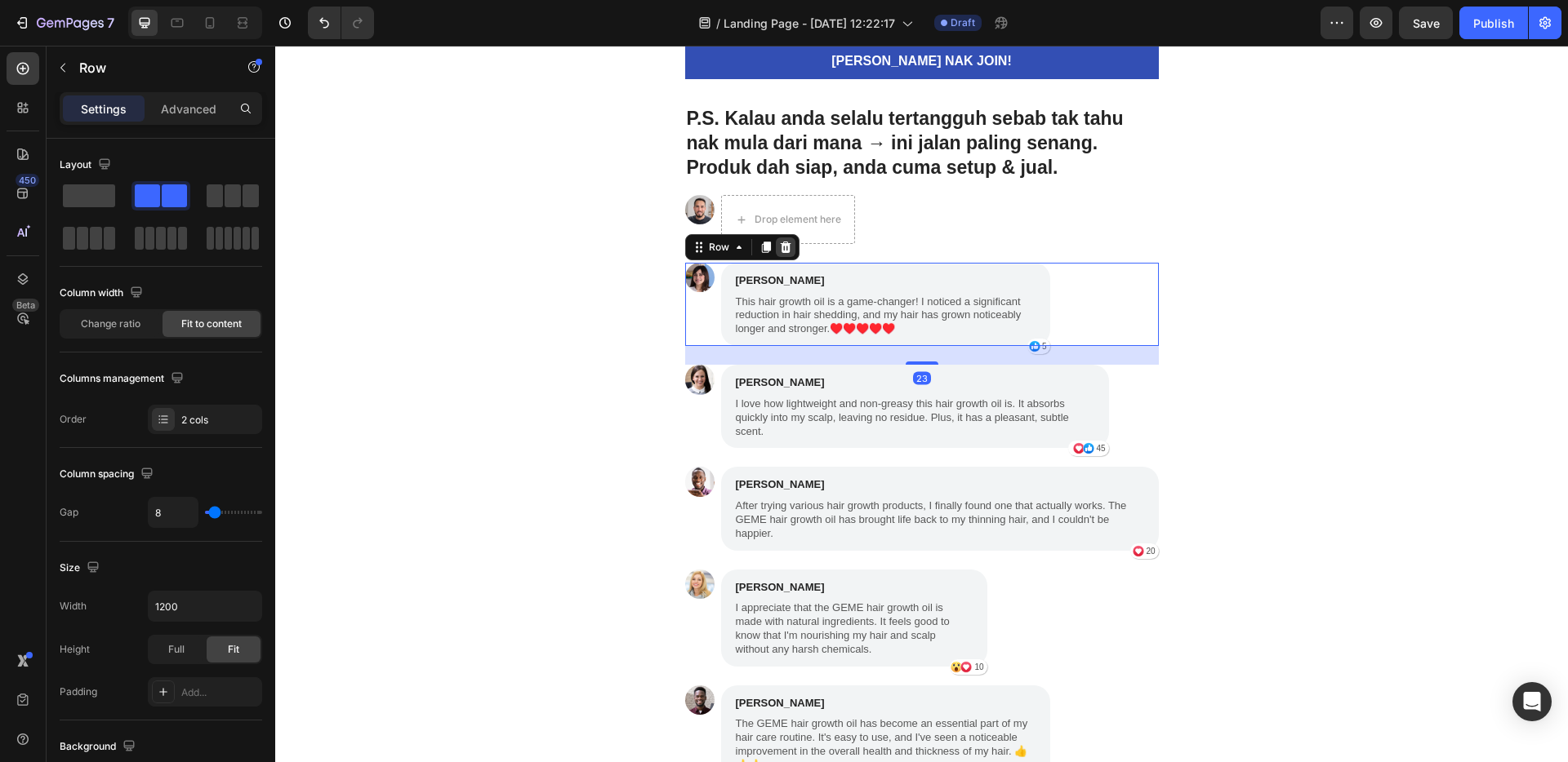
click at [780, 248] on icon at bounding box center [784, 247] width 11 height 12
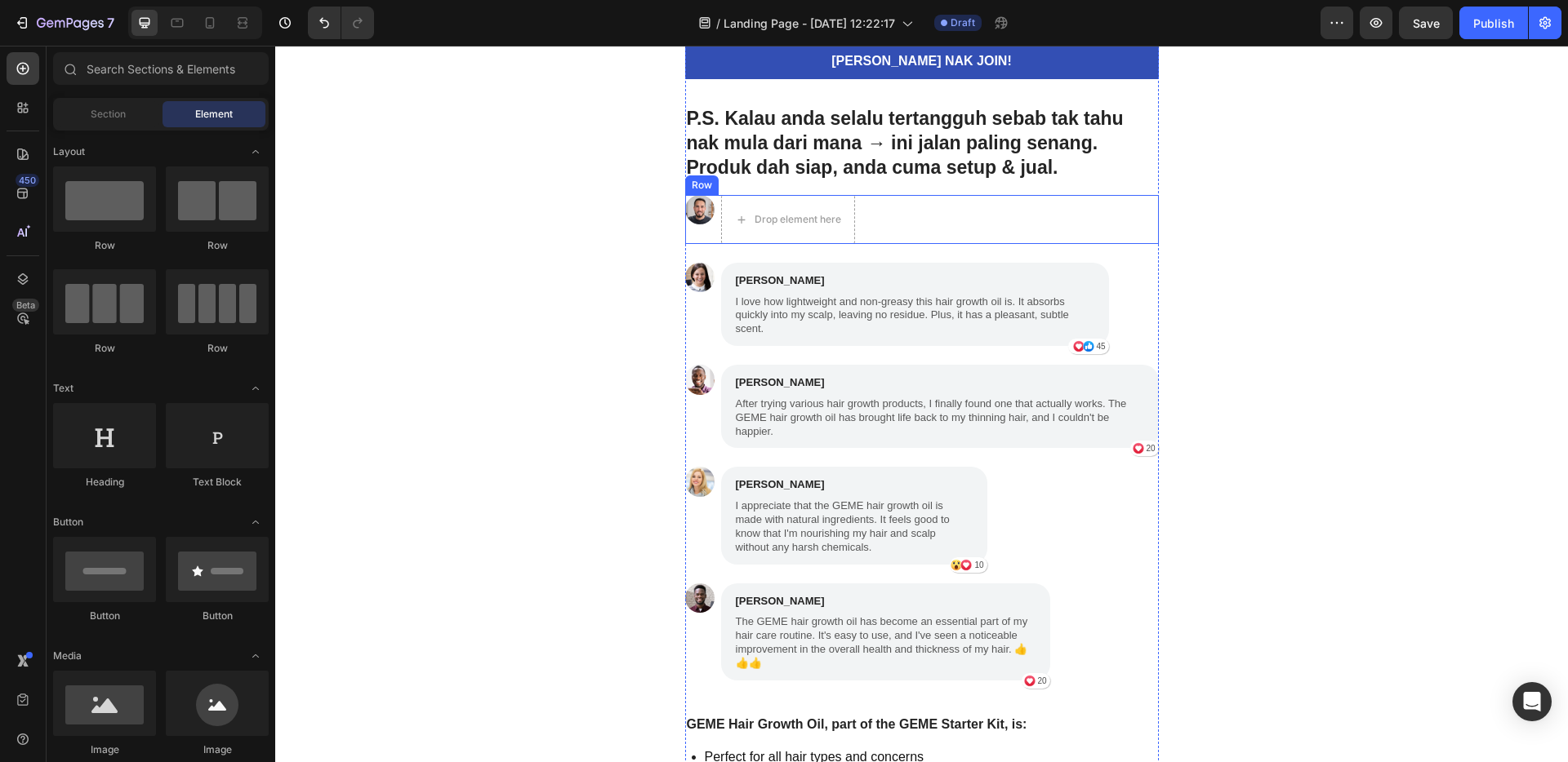
click at [979, 221] on div "Image Drop element here Row" at bounding box center [923, 219] width 474 height 49
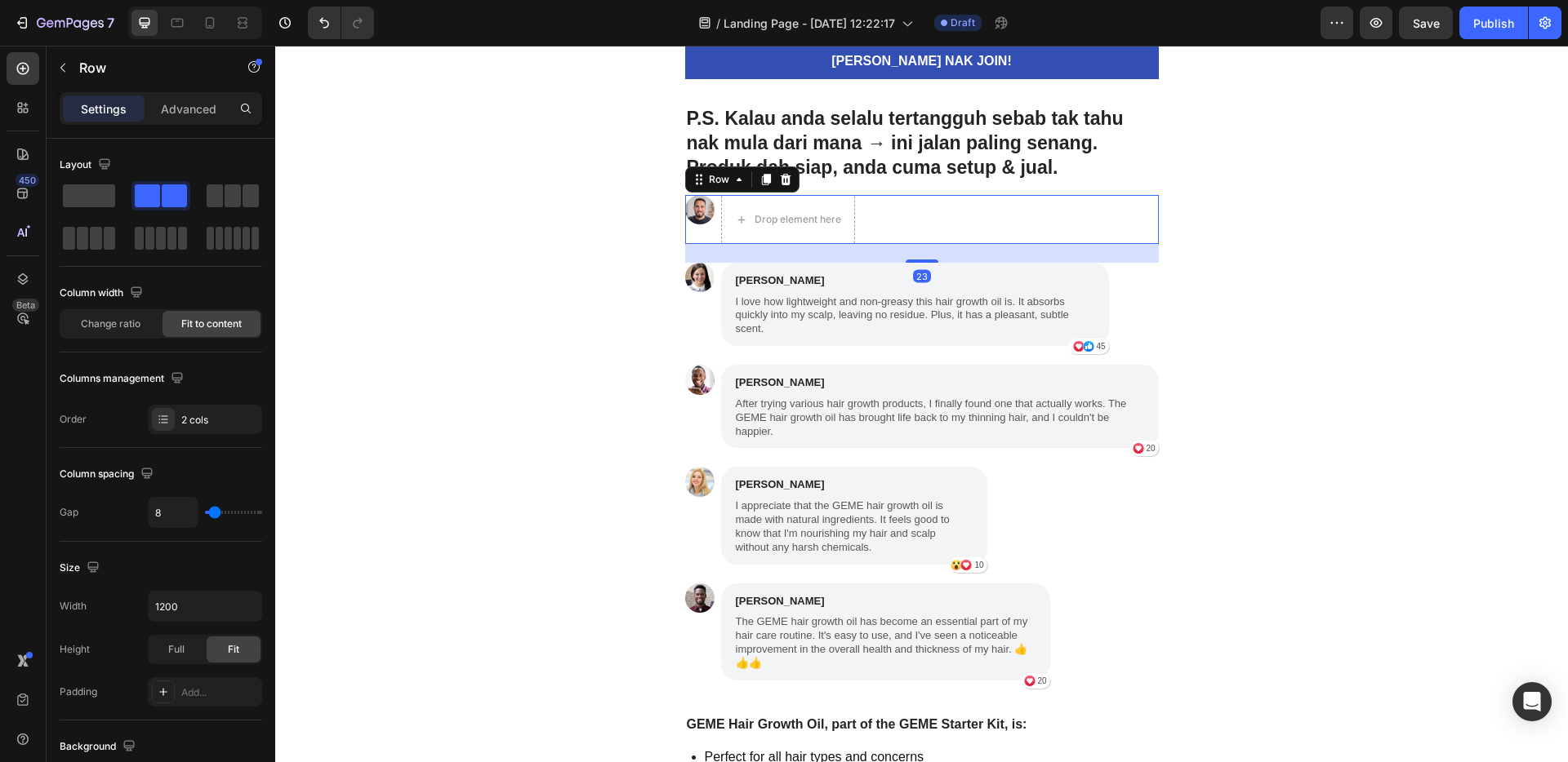
drag, startPoint x: 775, startPoint y: 181, endPoint x: 784, endPoint y: 184, distance: 9.5
click at [780, 181] on icon at bounding box center [784, 179] width 11 height 12
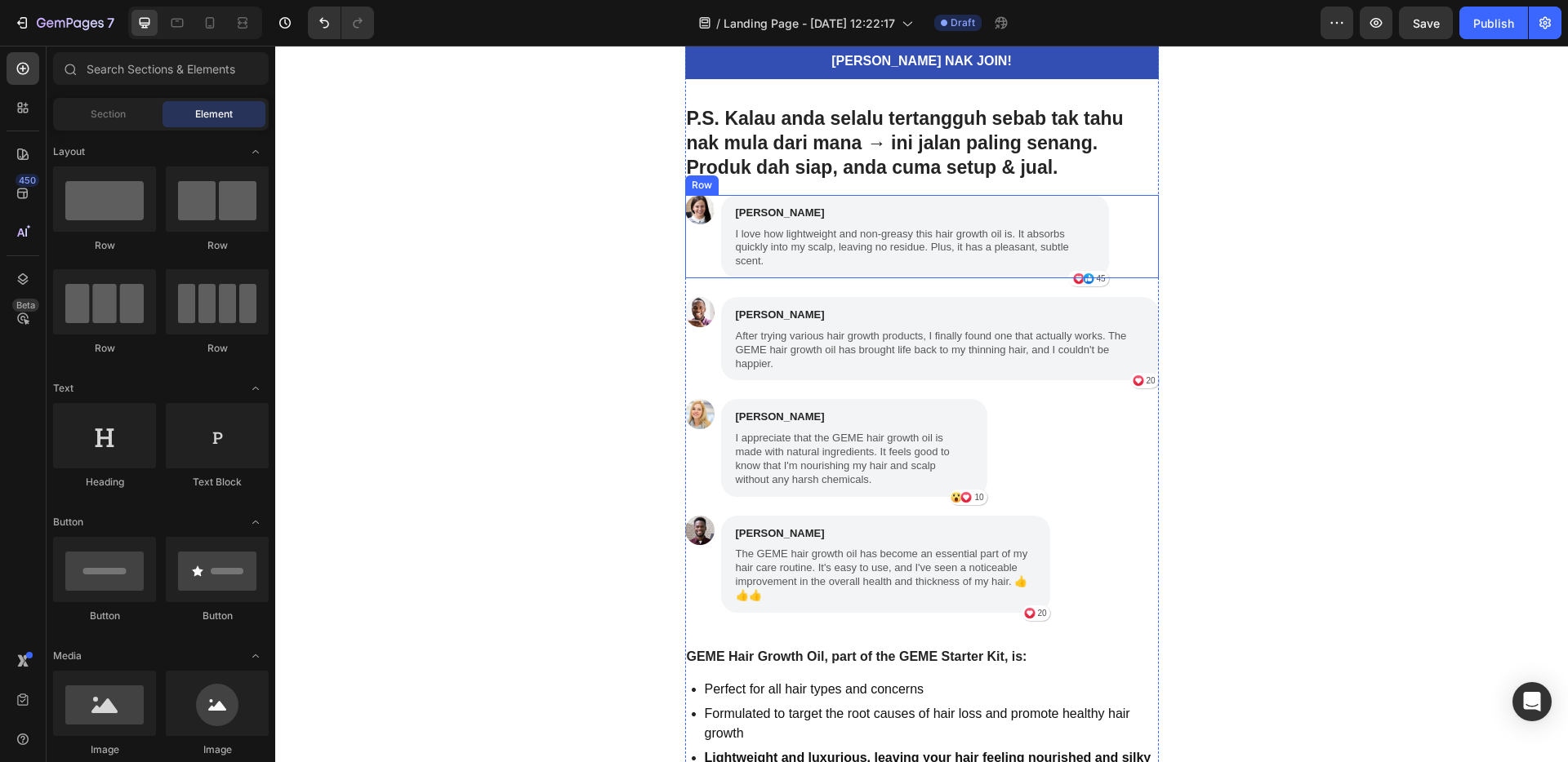
click at [1132, 228] on div "Image [PERSON_NAME] Text Block I love how lightweight and non-greasy this hair …" at bounding box center [923, 237] width 474 height 83
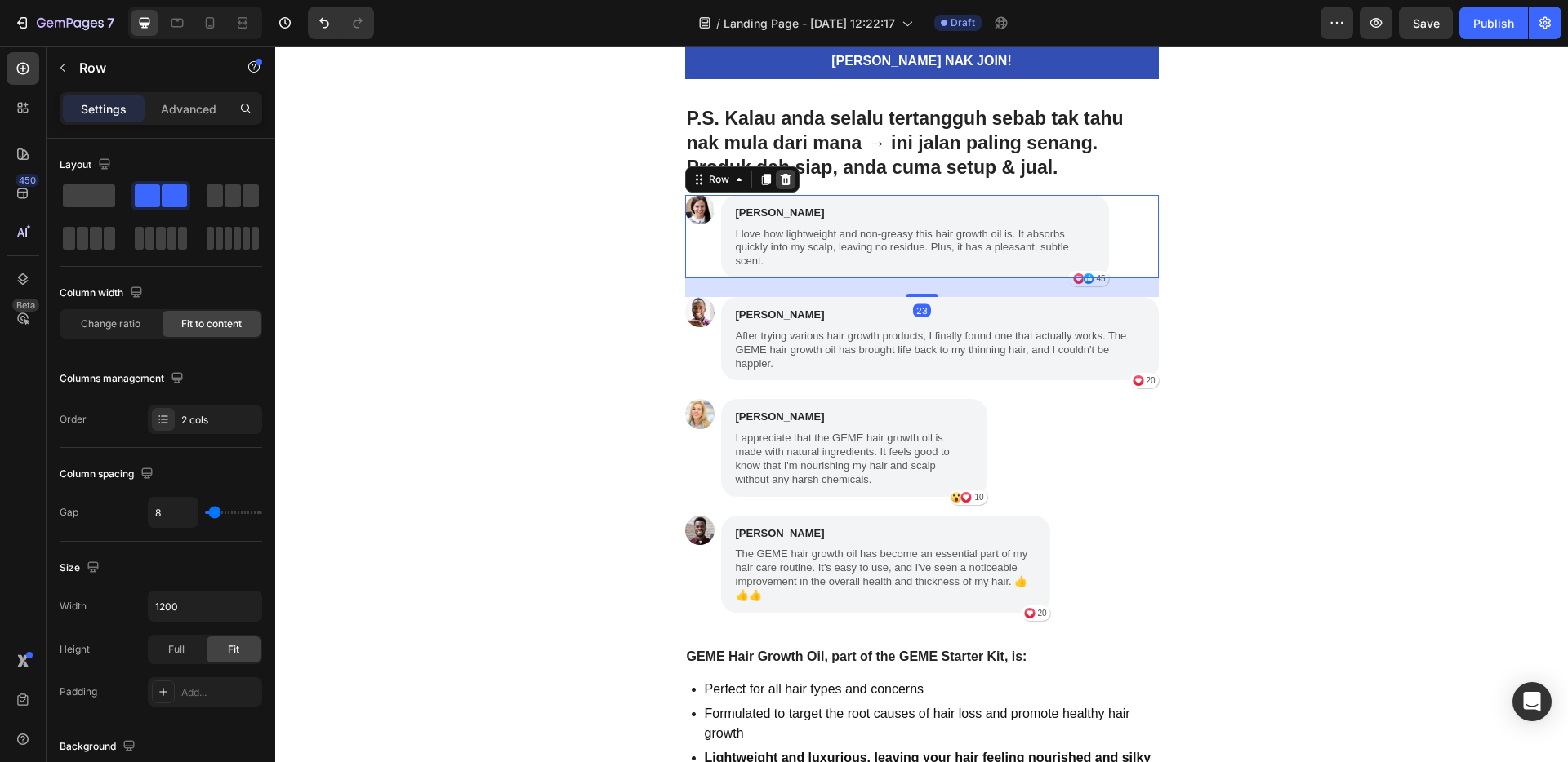
click at [779, 185] on icon at bounding box center [785, 180] width 13 height 13
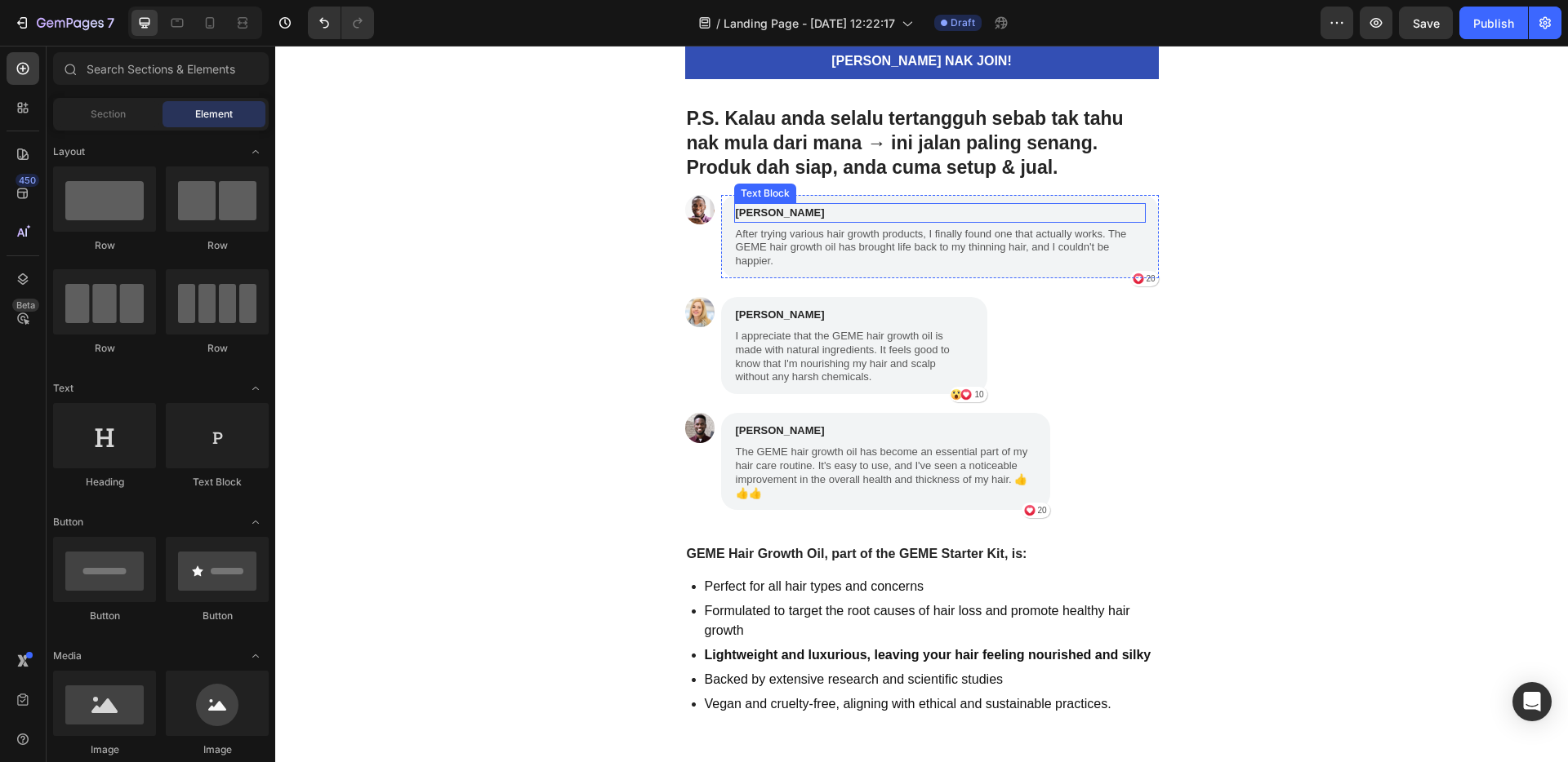
click at [1100, 215] on p "[PERSON_NAME]" at bounding box center [940, 213] width 409 height 16
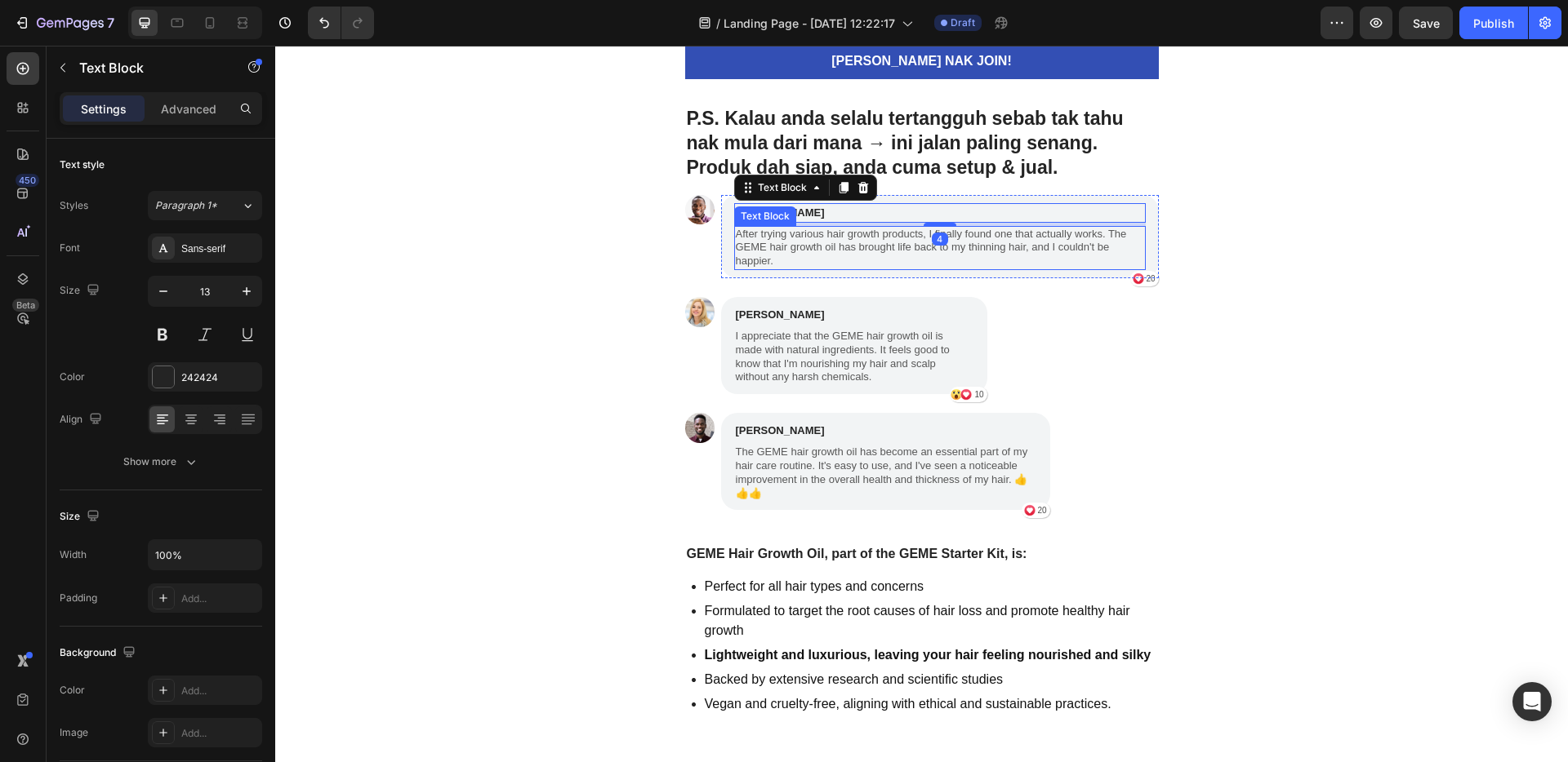
click at [1134, 240] on p "After trying various hair growth products, I finally found one that actually wo…" at bounding box center [940, 248] width 409 height 41
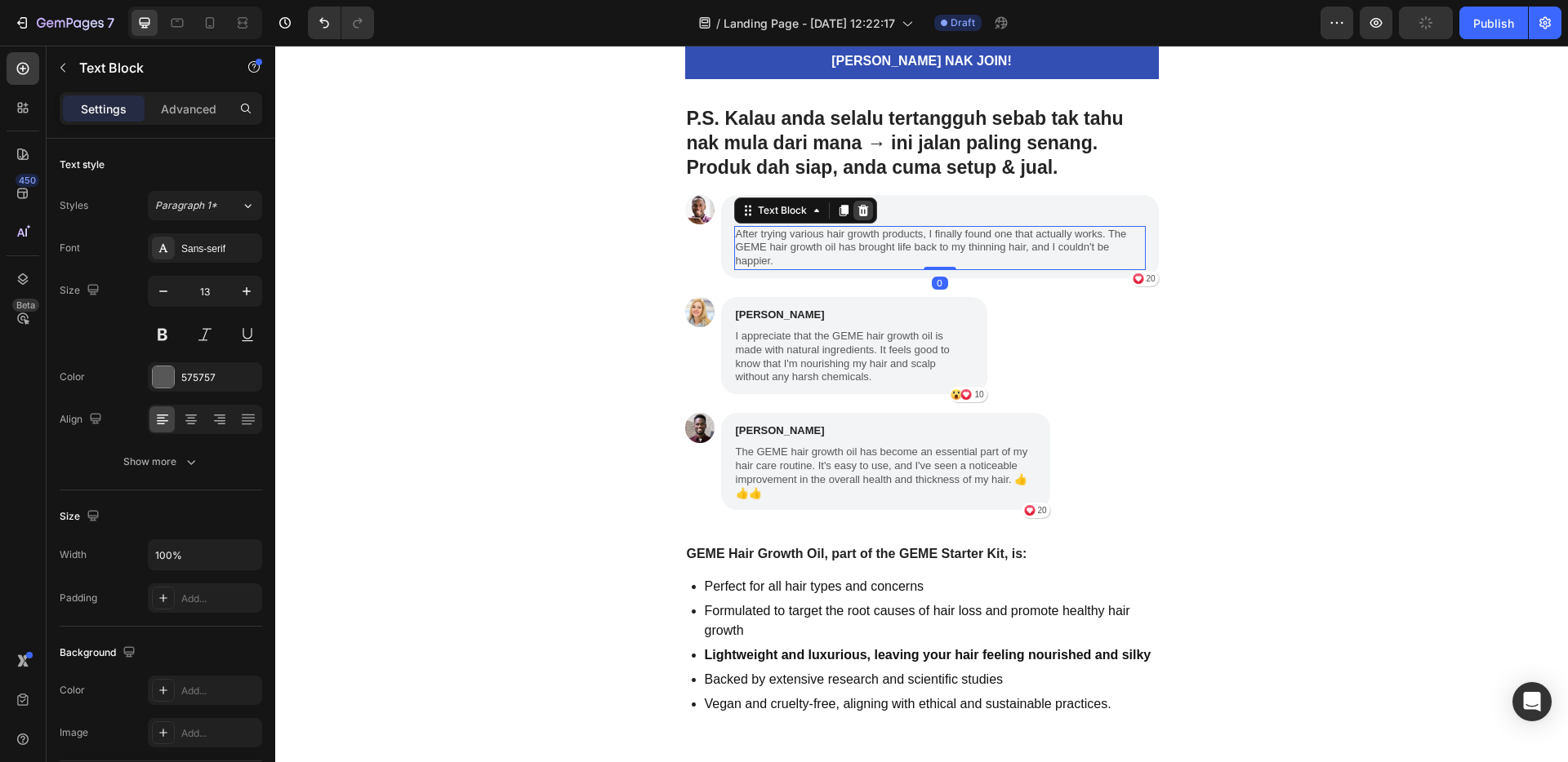
click at [862, 211] on div at bounding box center [863, 210] width 19 height 19
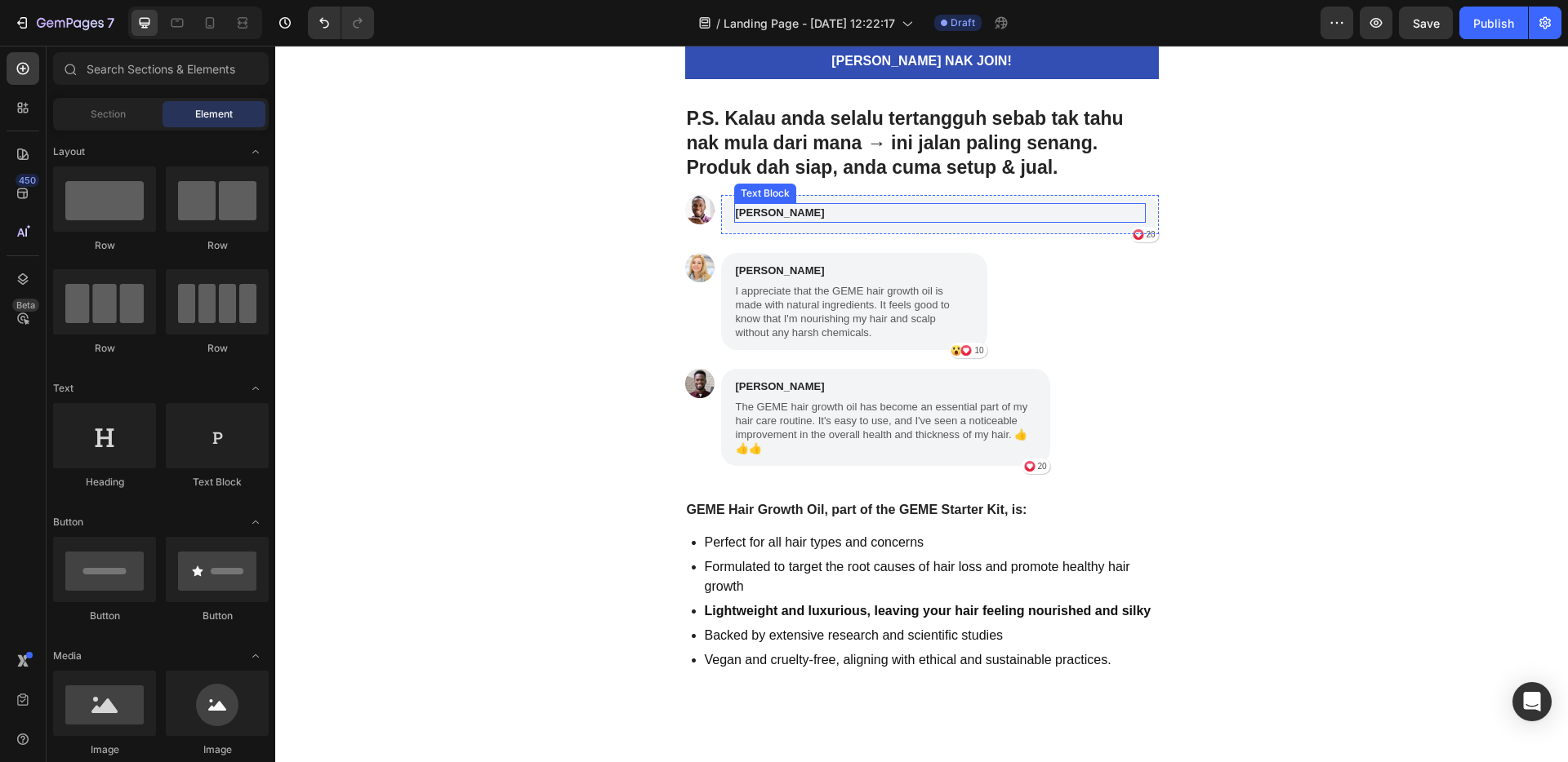
click at [1060, 206] on p "[PERSON_NAME]" at bounding box center [940, 213] width 409 height 16
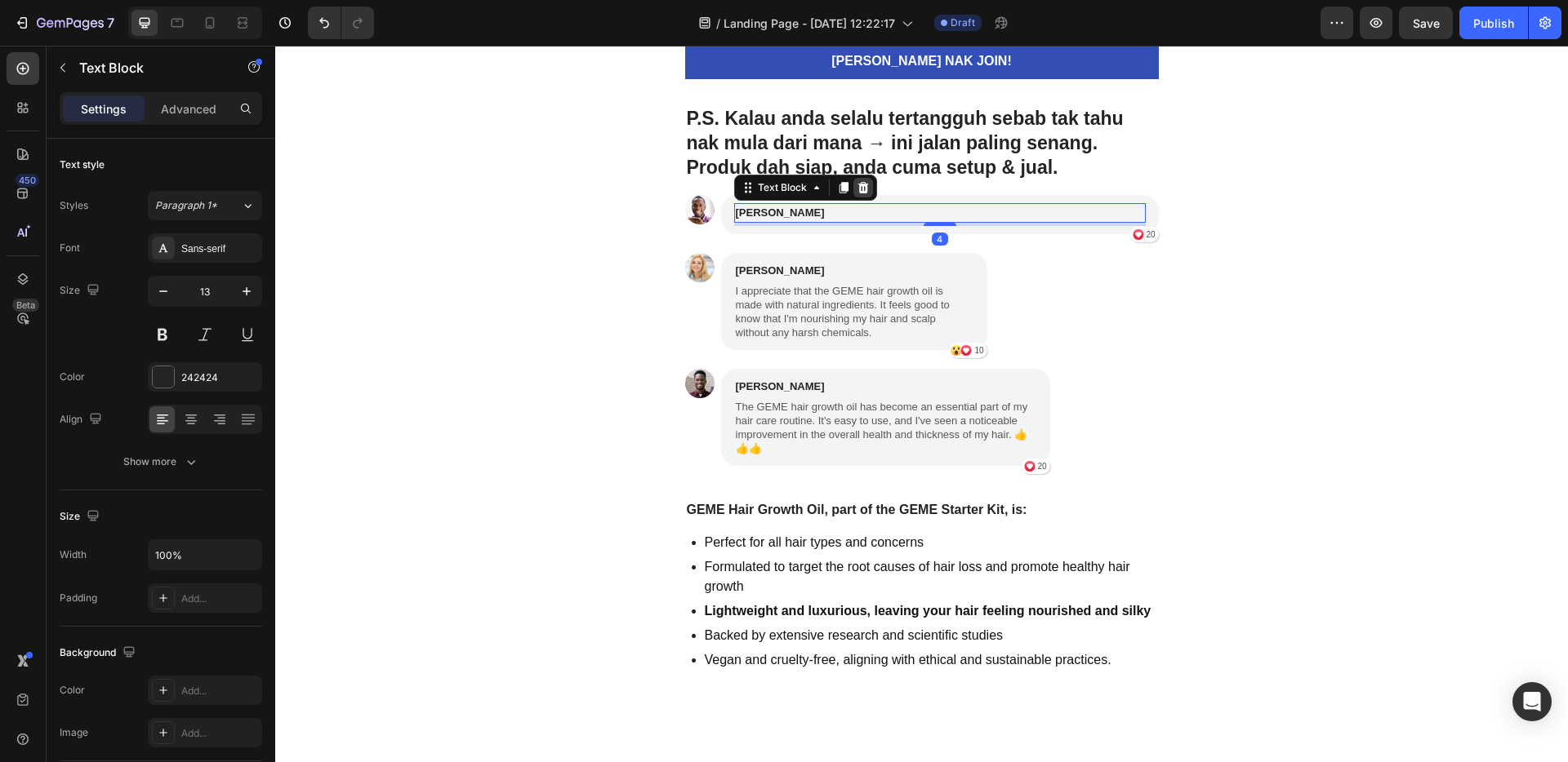
click at [857, 193] on icon at bounding box center [862, 188] width 11 height 12
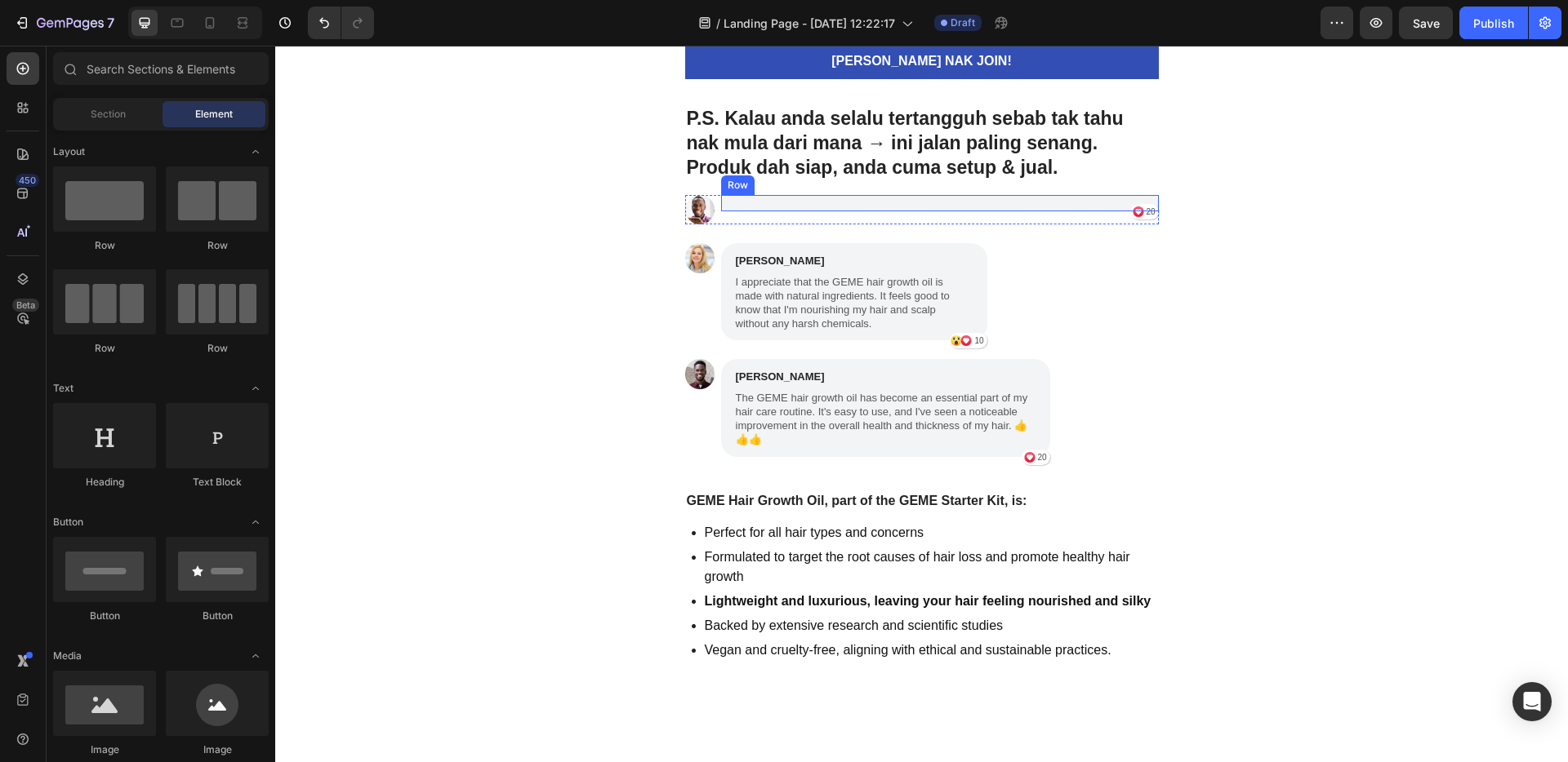
click at [976, 196] on div "Icon [STREET_ADDRESS]" at bounding box center [940, 203] width 437 height 16
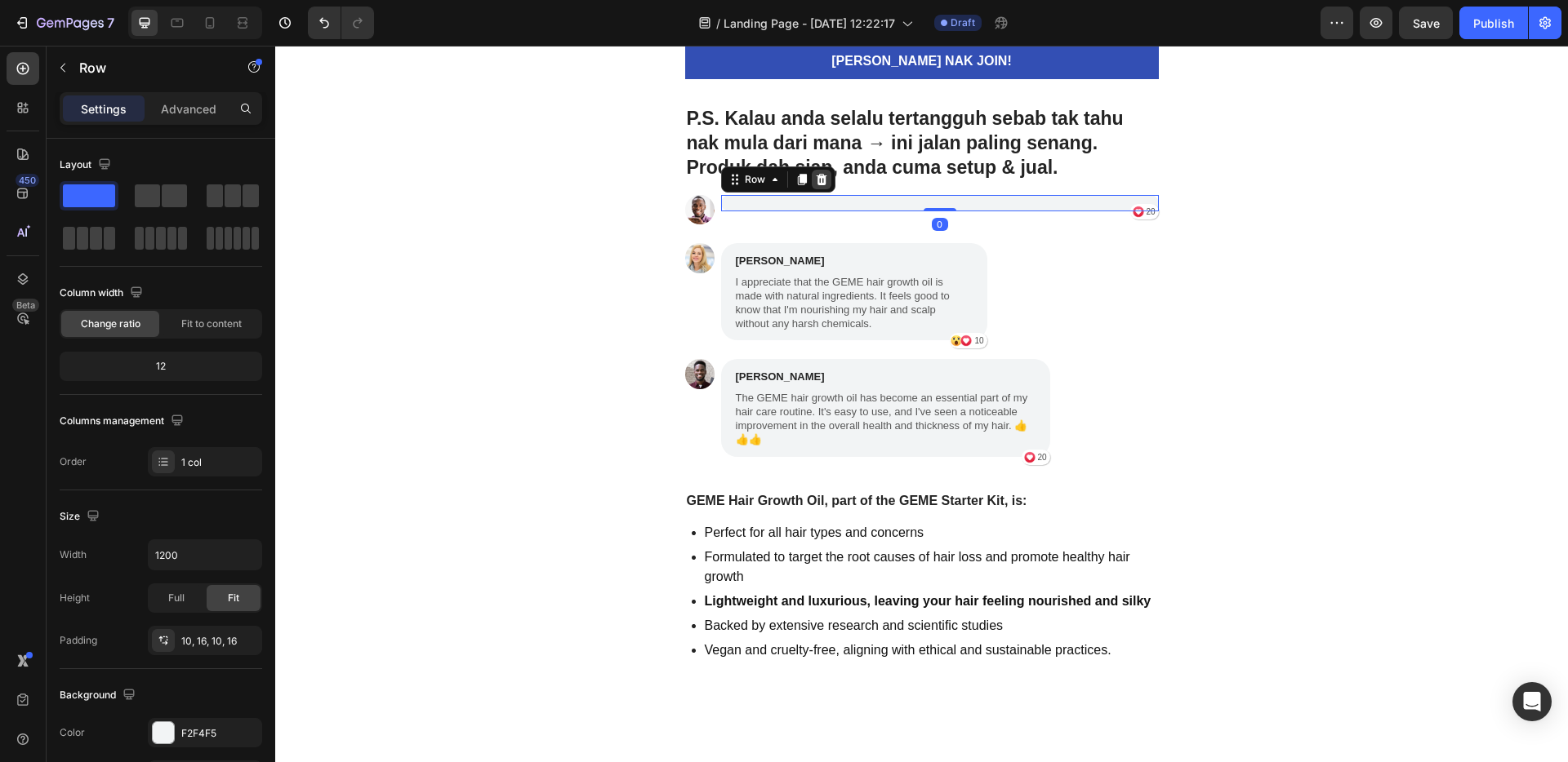
click at [816, 181] on icon at bounding box center [821, 179] width 11 height 12
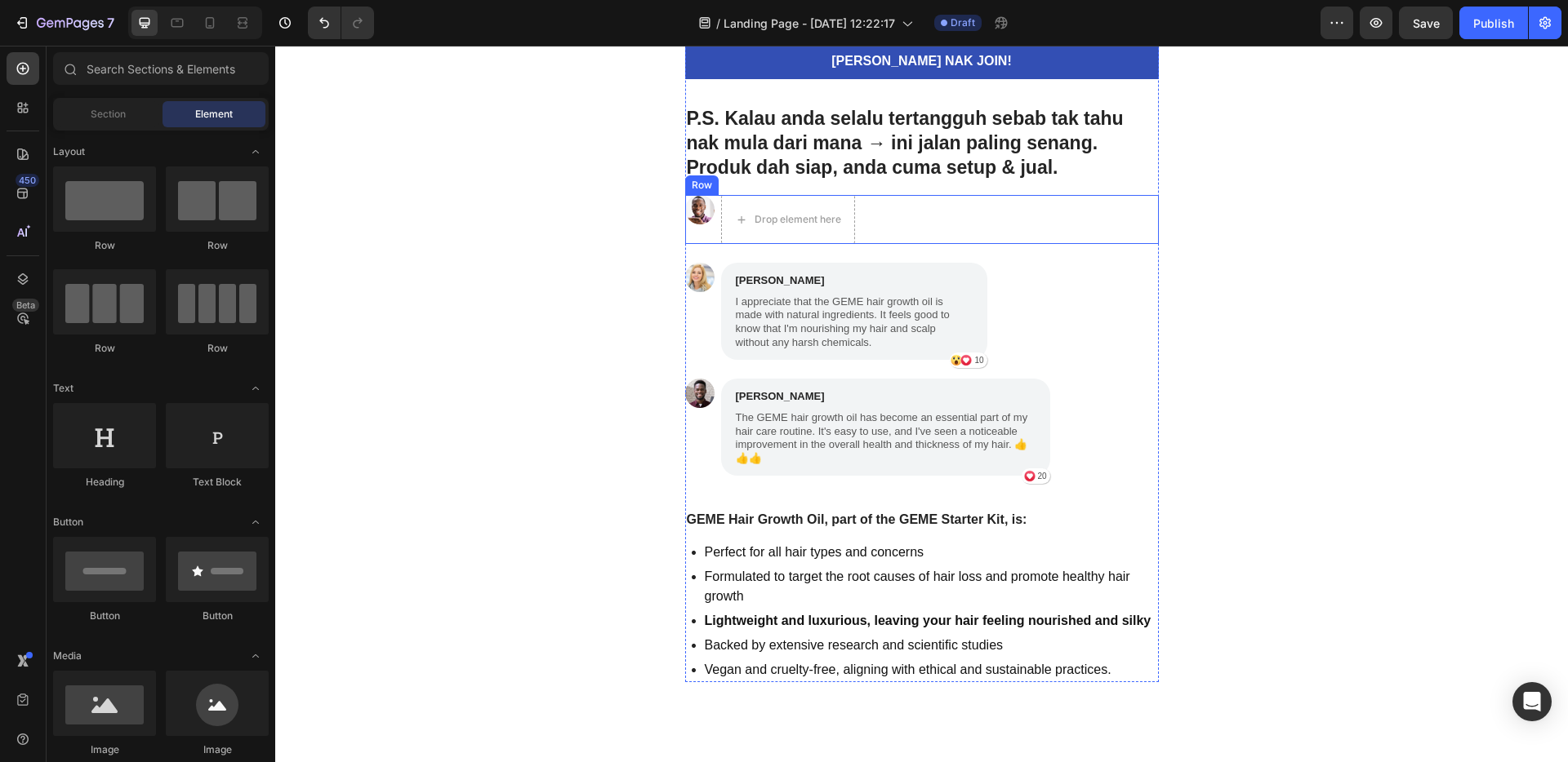
click at [896, 207] on div "Image Drop element here Row" at bounding box center [923, 219] width 474 height 49
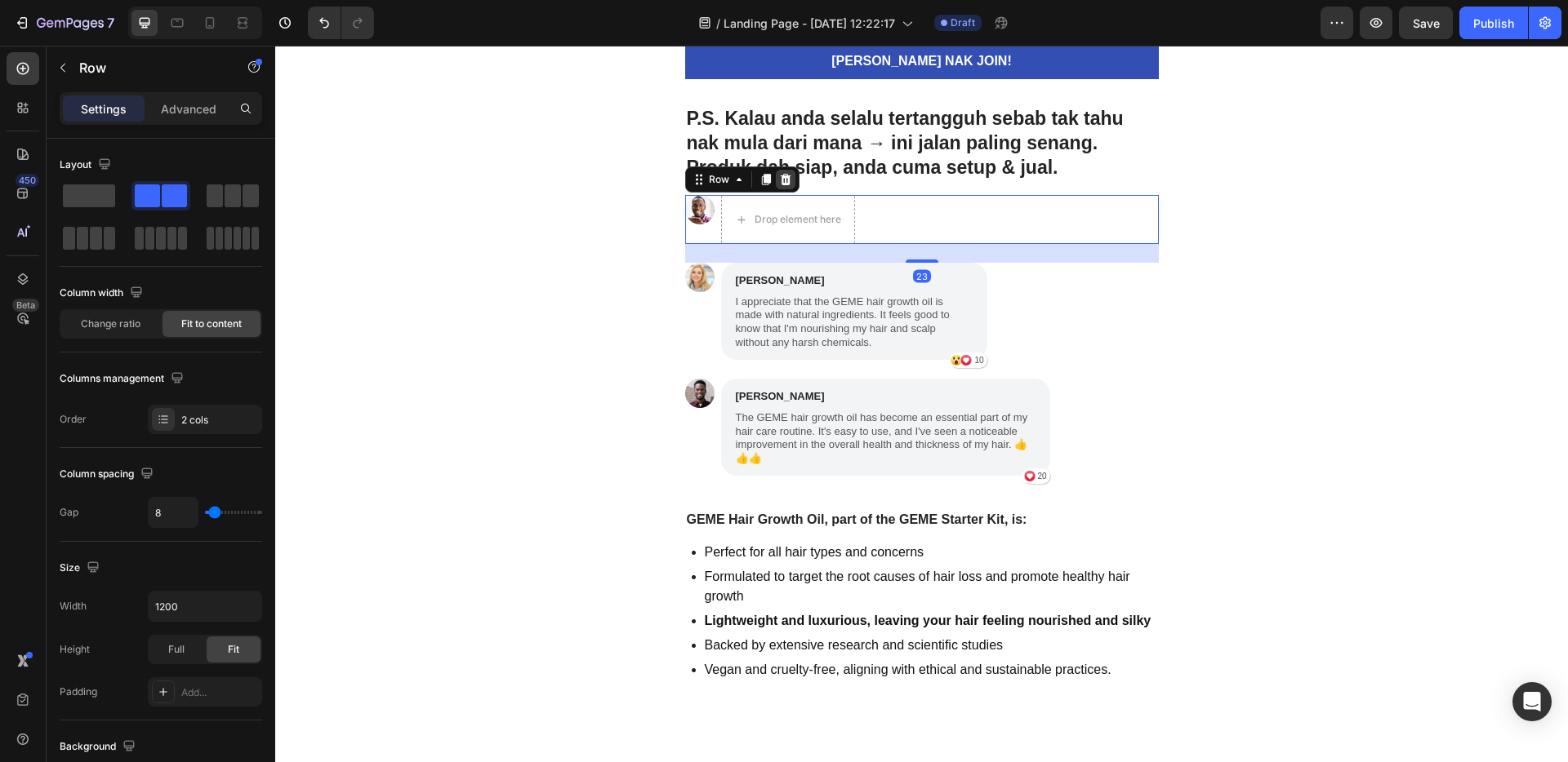
click at [785, 186] on div at bounding box center [785, 179] width 19 height 19
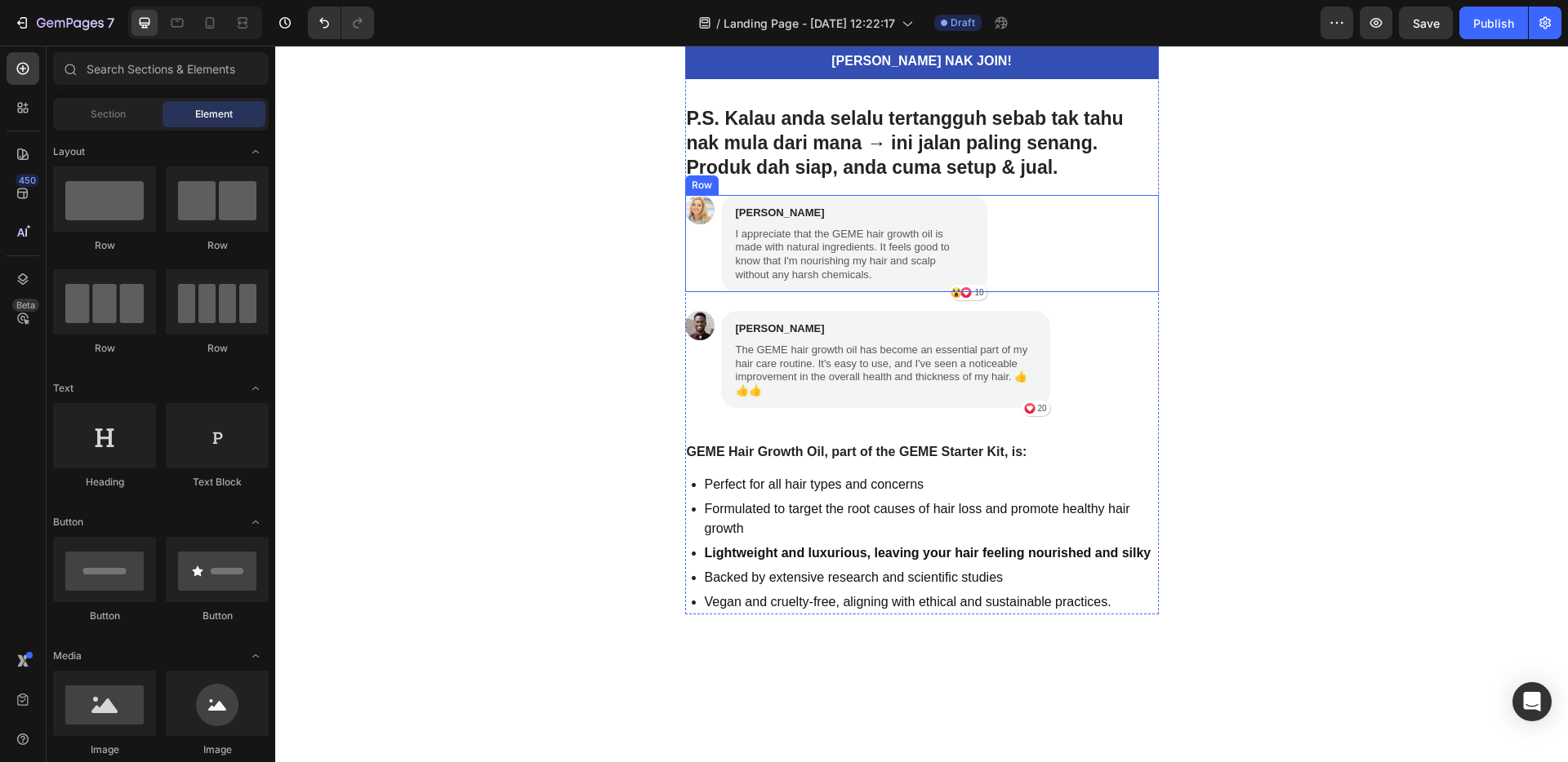
click at [1066, 246] on div "Image [PERSON_NAME] Text Block I appreciate that the GEME hair growth oil is ma…" at bounding box center [923, 243] width 474 height 97
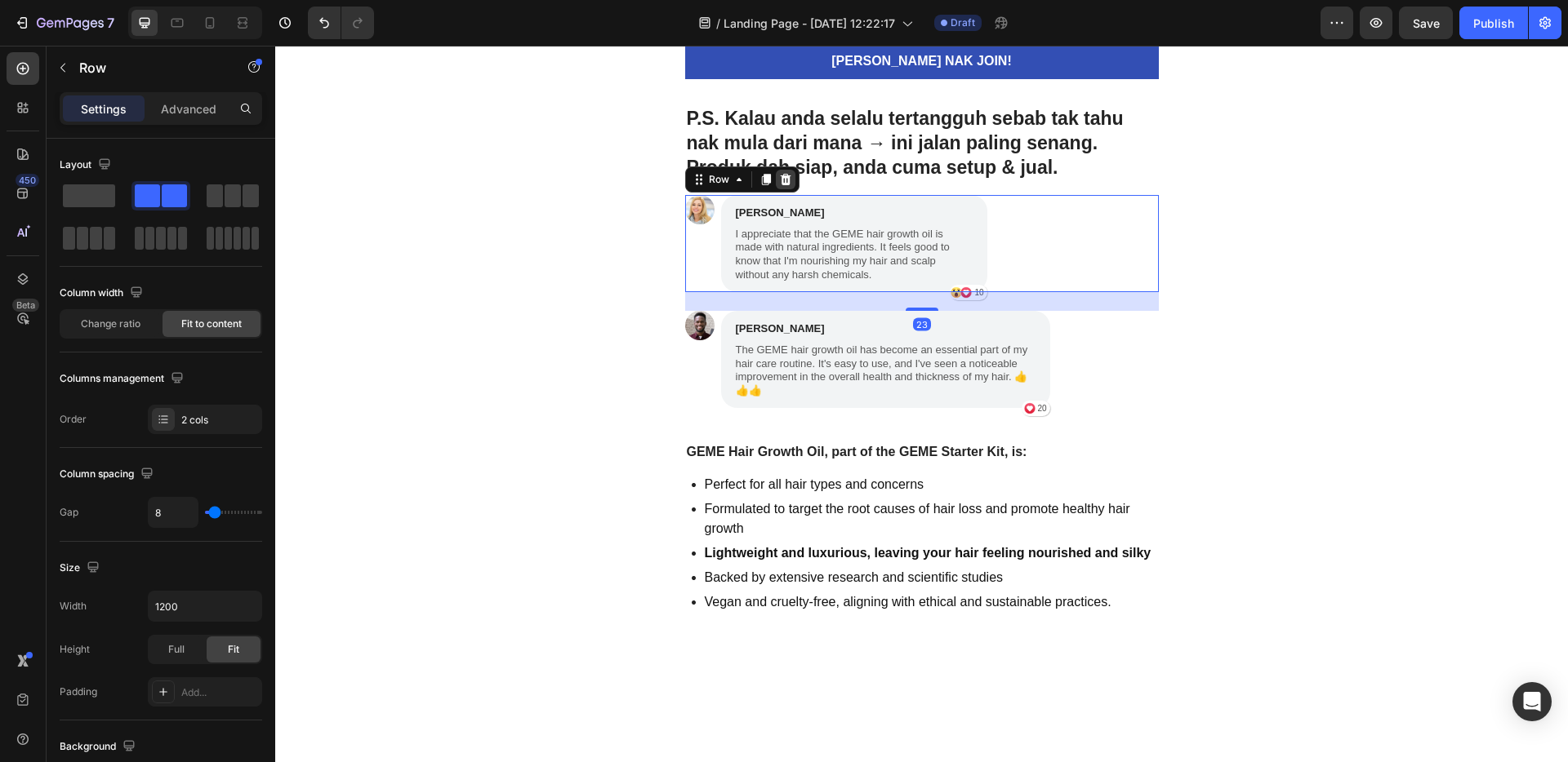
click at [780, 181] on icon at bounding box center [784, 179] width 11 height 12
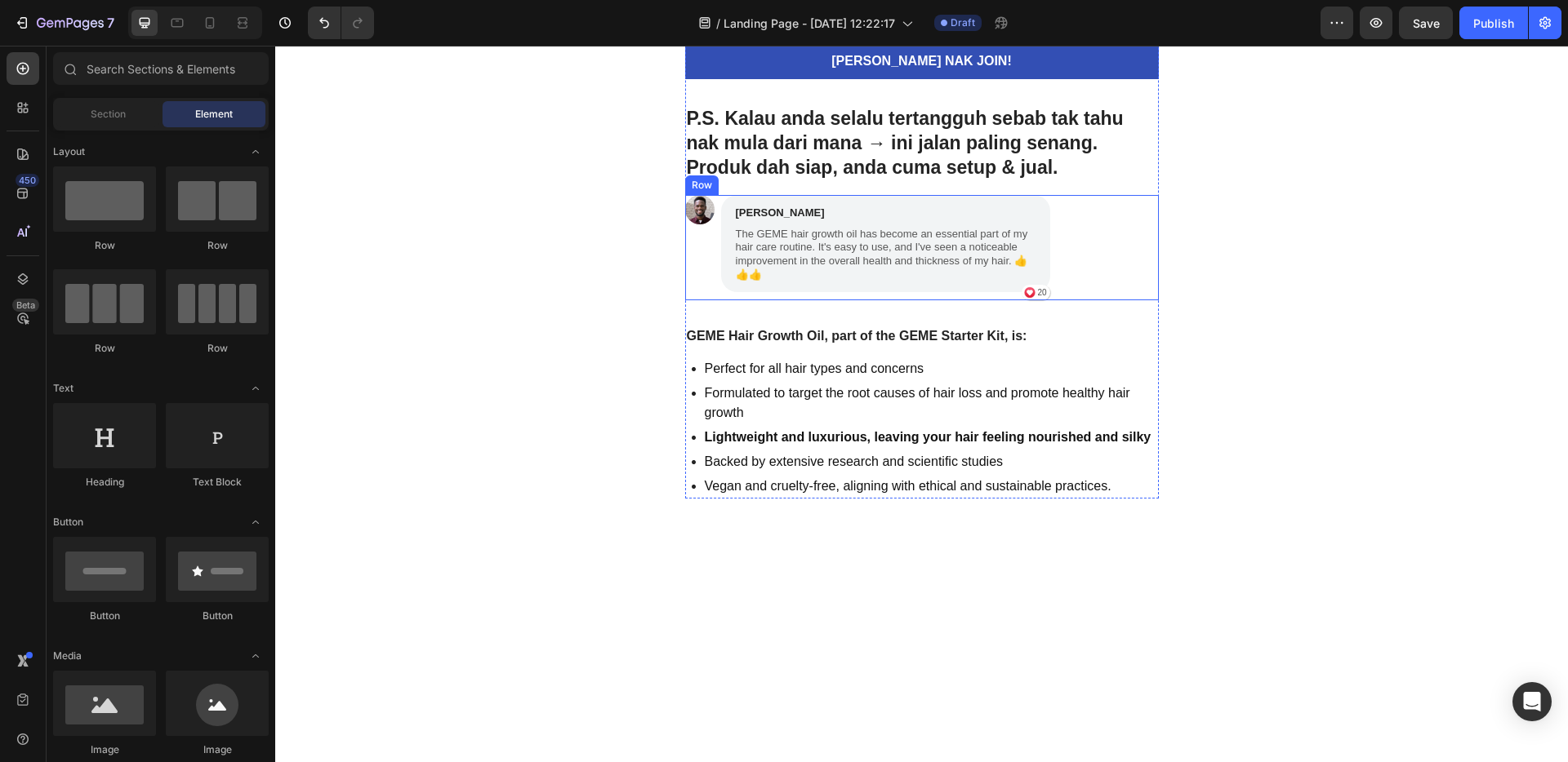
click at [1076, 256] on div "Image [PERSON_NAME] Text Block The GEME hair growth oil has become an essential…" at bounding box center [923, 248] width 474 height 105
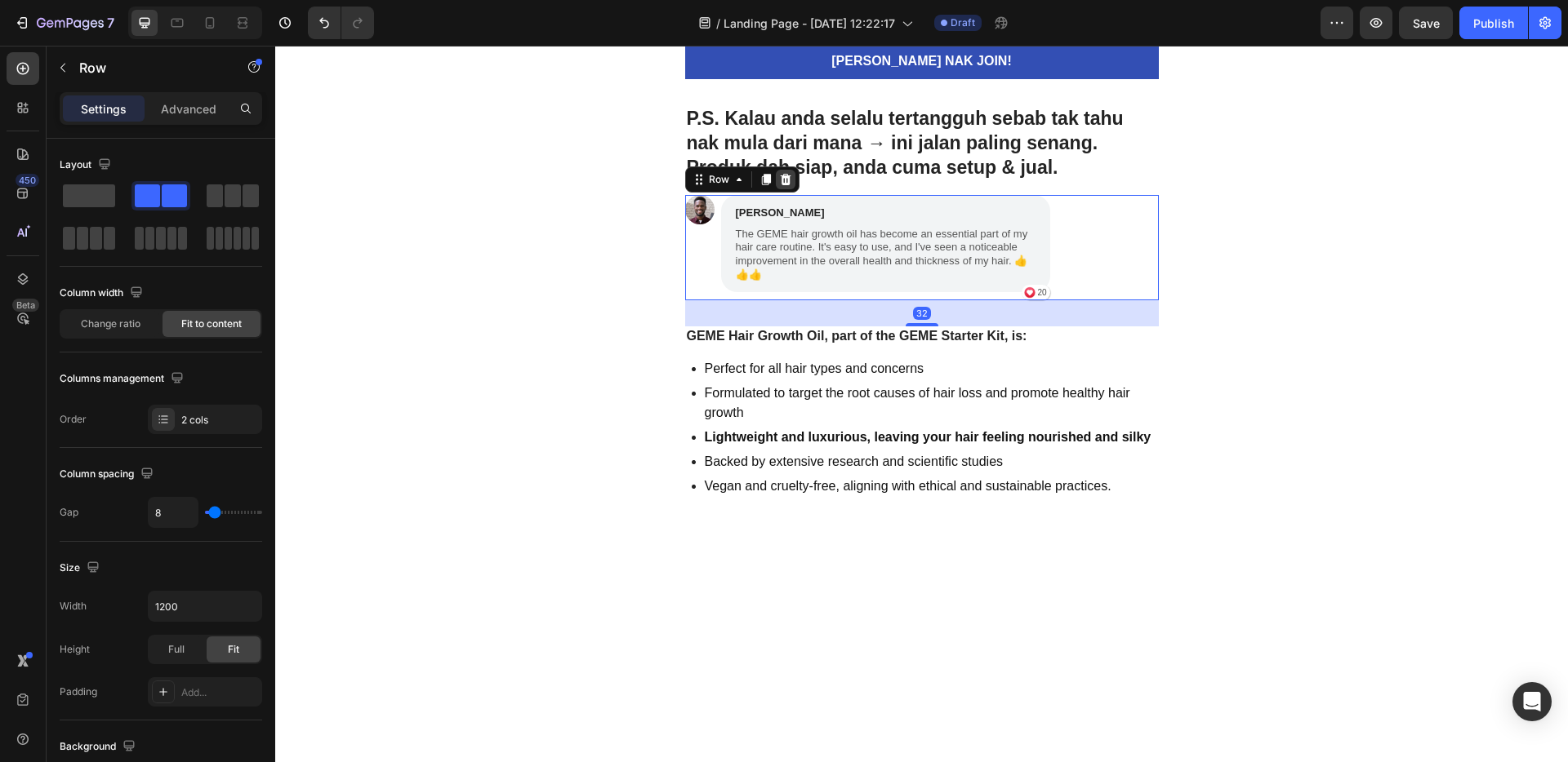
click at [780, 183] on icon at bounding box center [784, 179] width 11 height 12
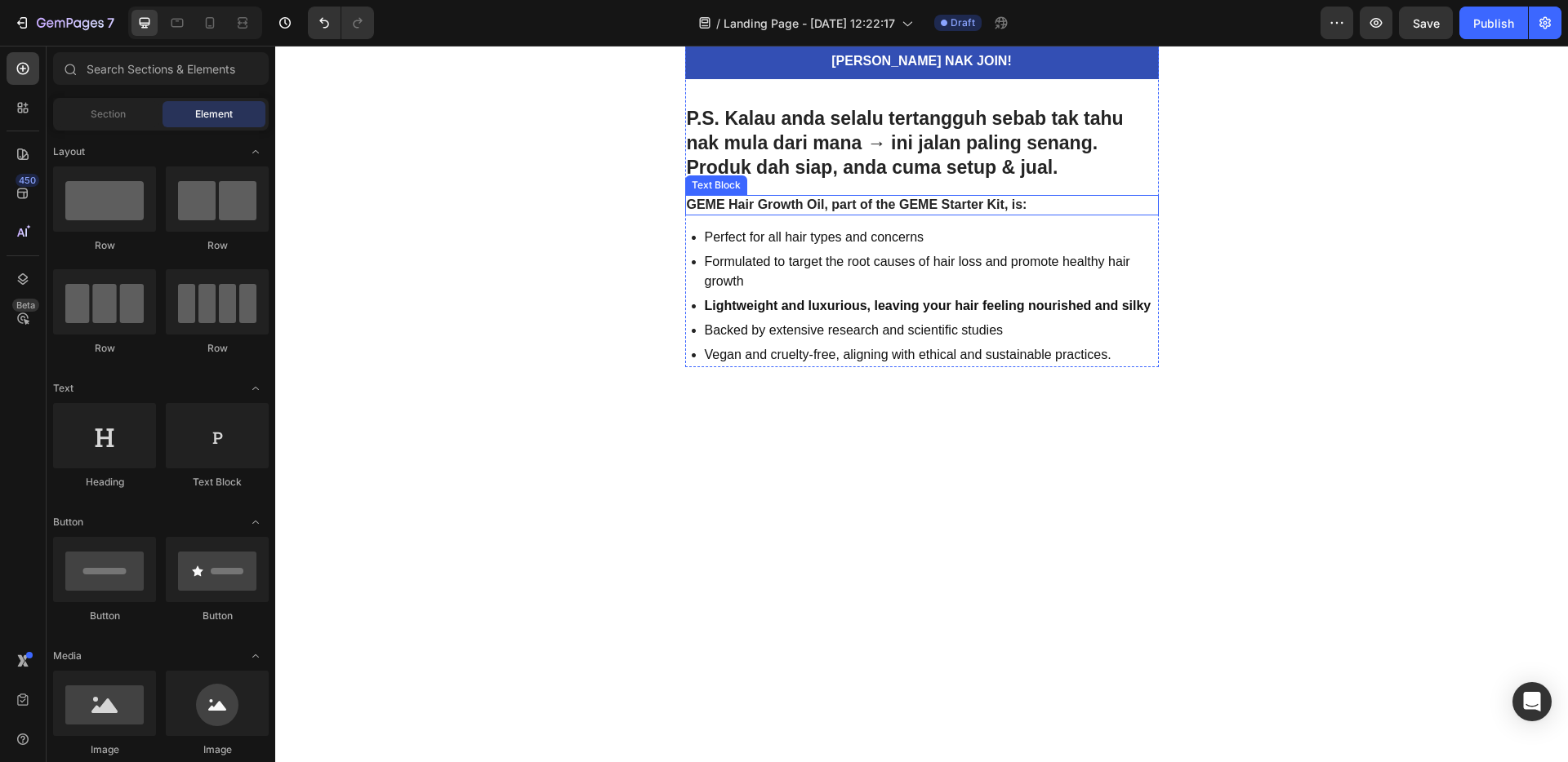
click at [1017, 212] on p "GEME Hair Growth Oil, part of the GEME Starter Kit, is:" at bounding box center [922, 205] width 471 height 17
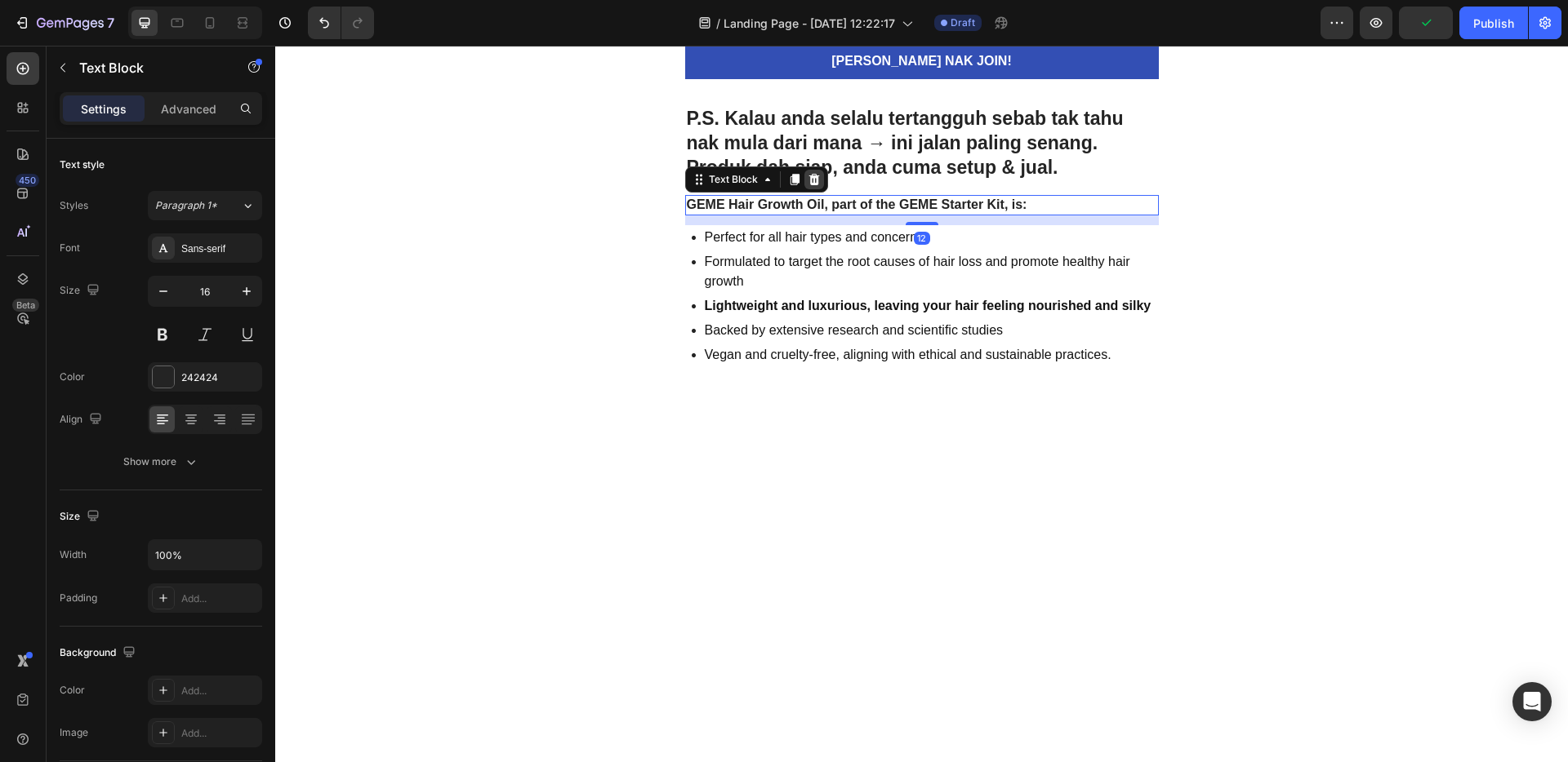
click at [808, 183] on icon at bounding box center [814, 180] width 13 height 13
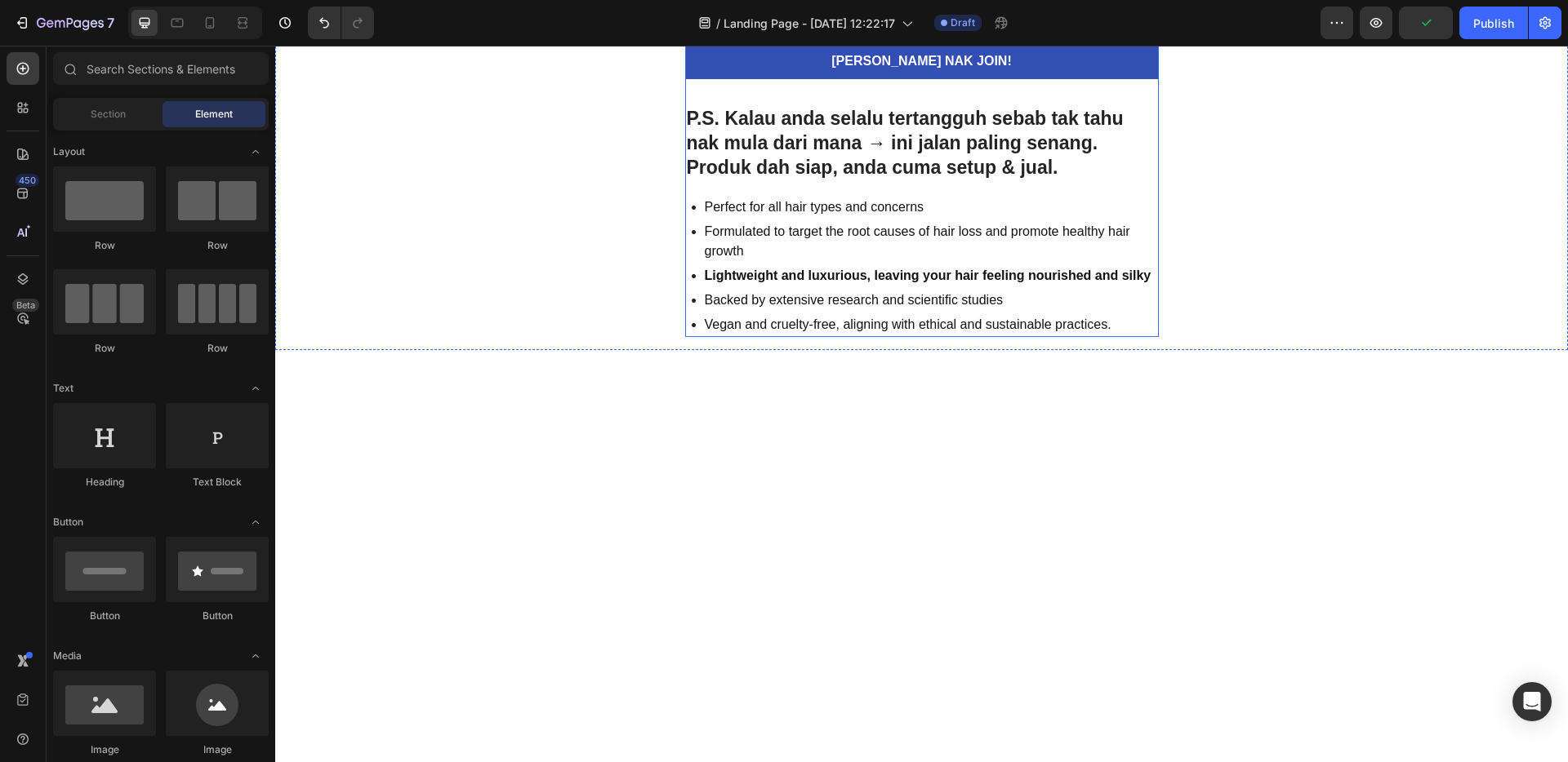
click at [1010, 228] on p "Formulated to target the root causes of hair loss and promote healthy hair grow…" at bounding box center [930, 242] width 452 height 39
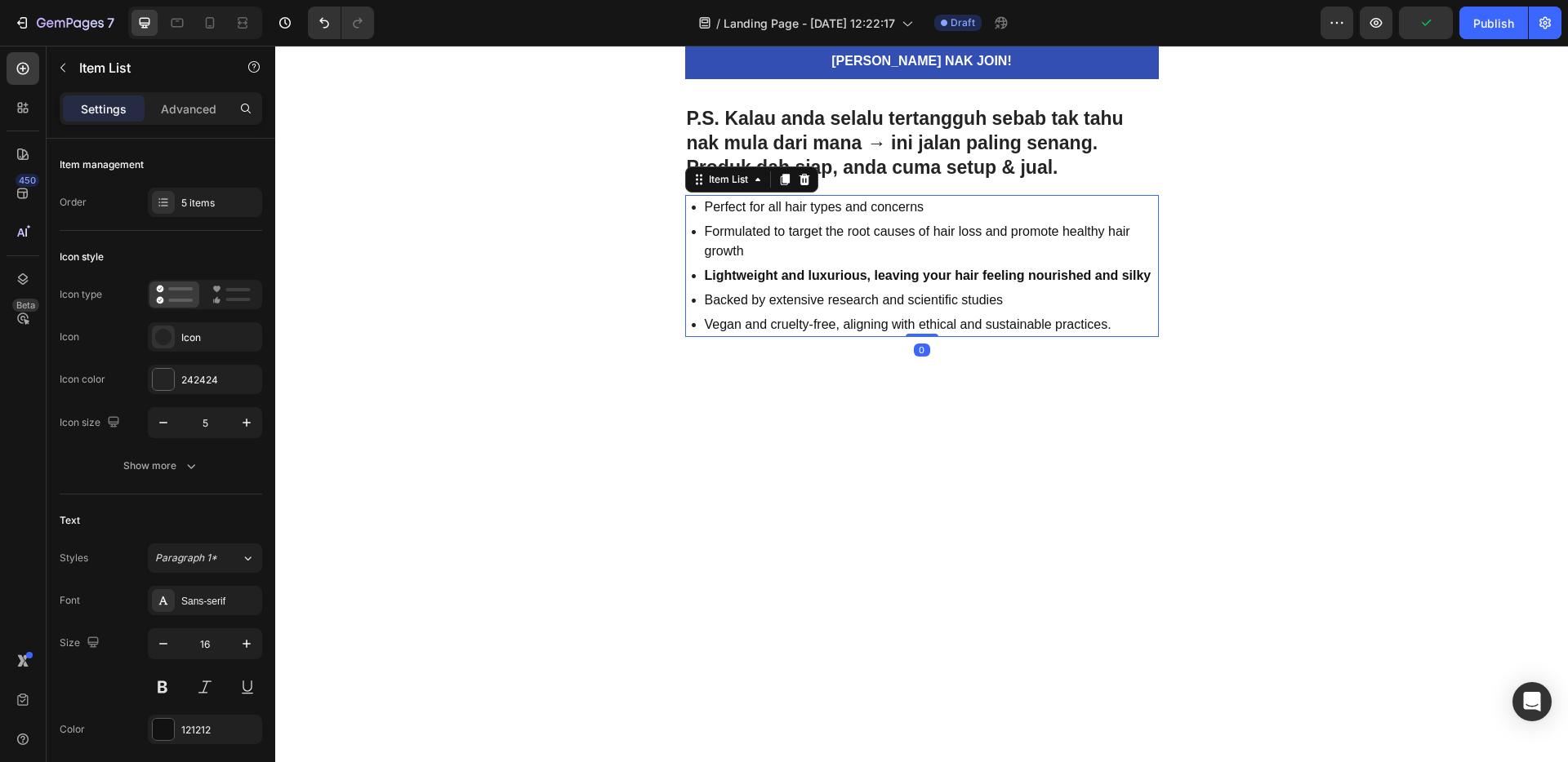
click at [798, 182] on icon at bounding box center [805, 180] width 13 height 13
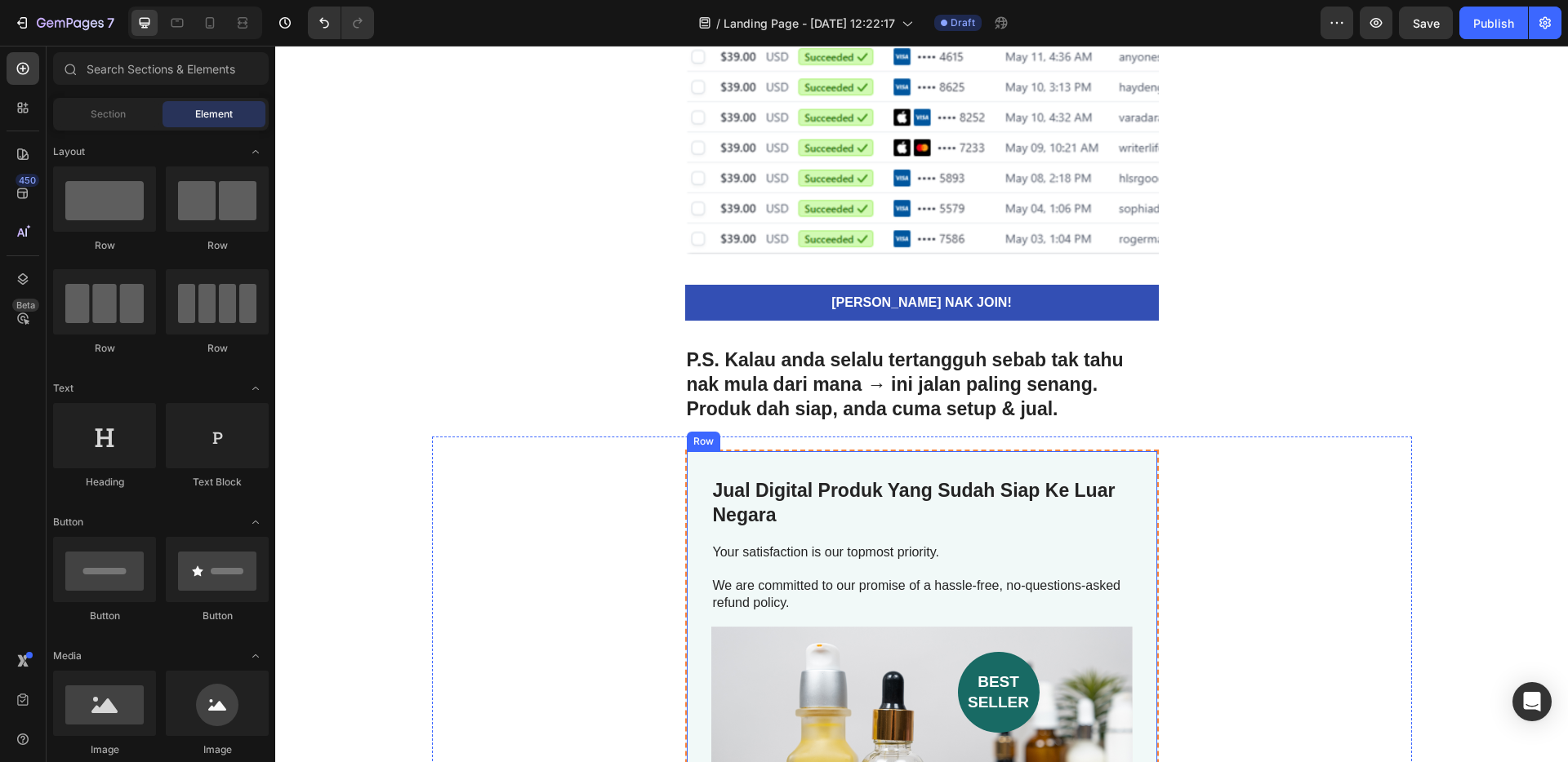
scroll to position [4843, 0]
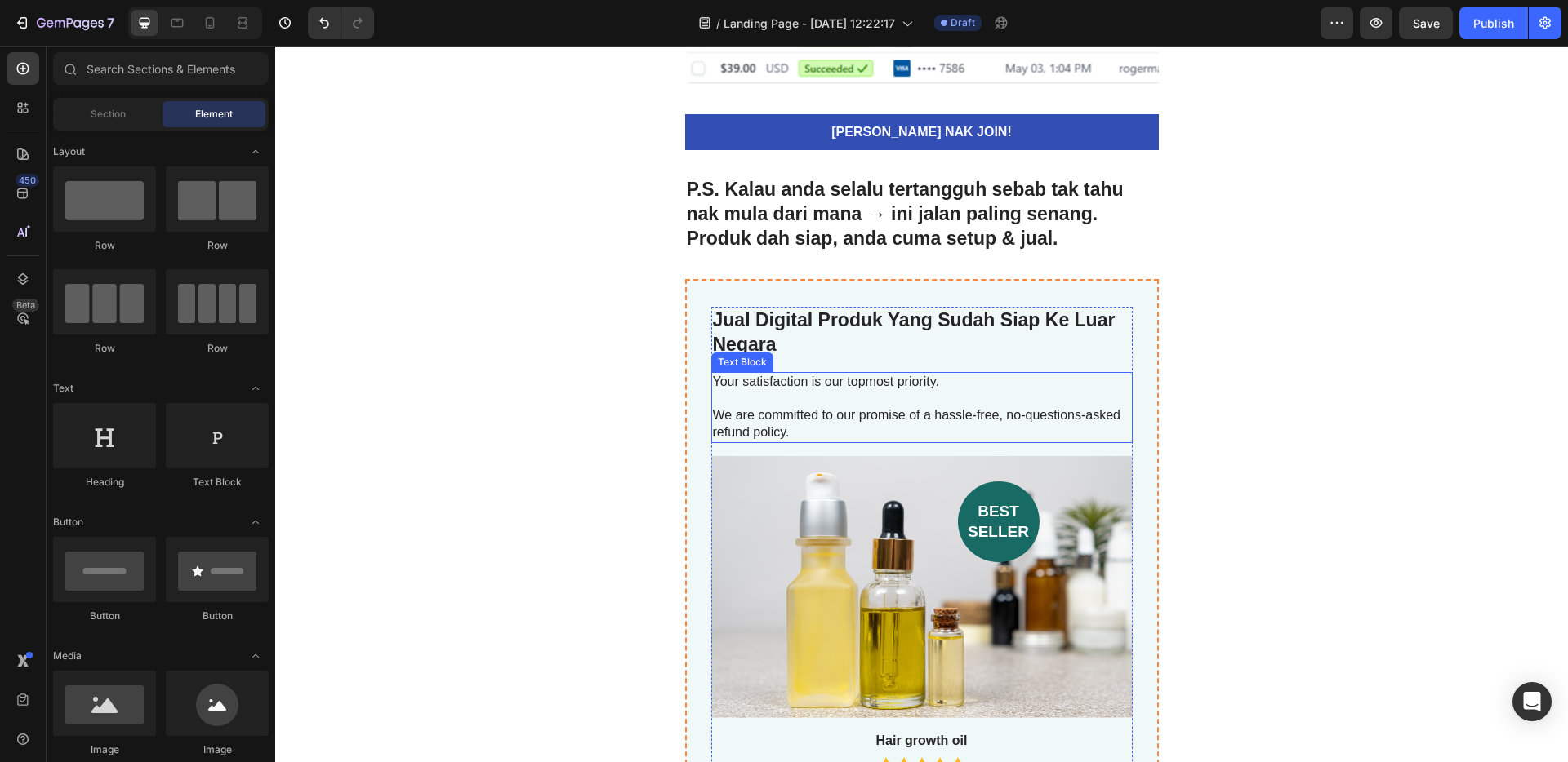
click at [871, 391] on p at bounding box center [922, 400] width 418 height 17
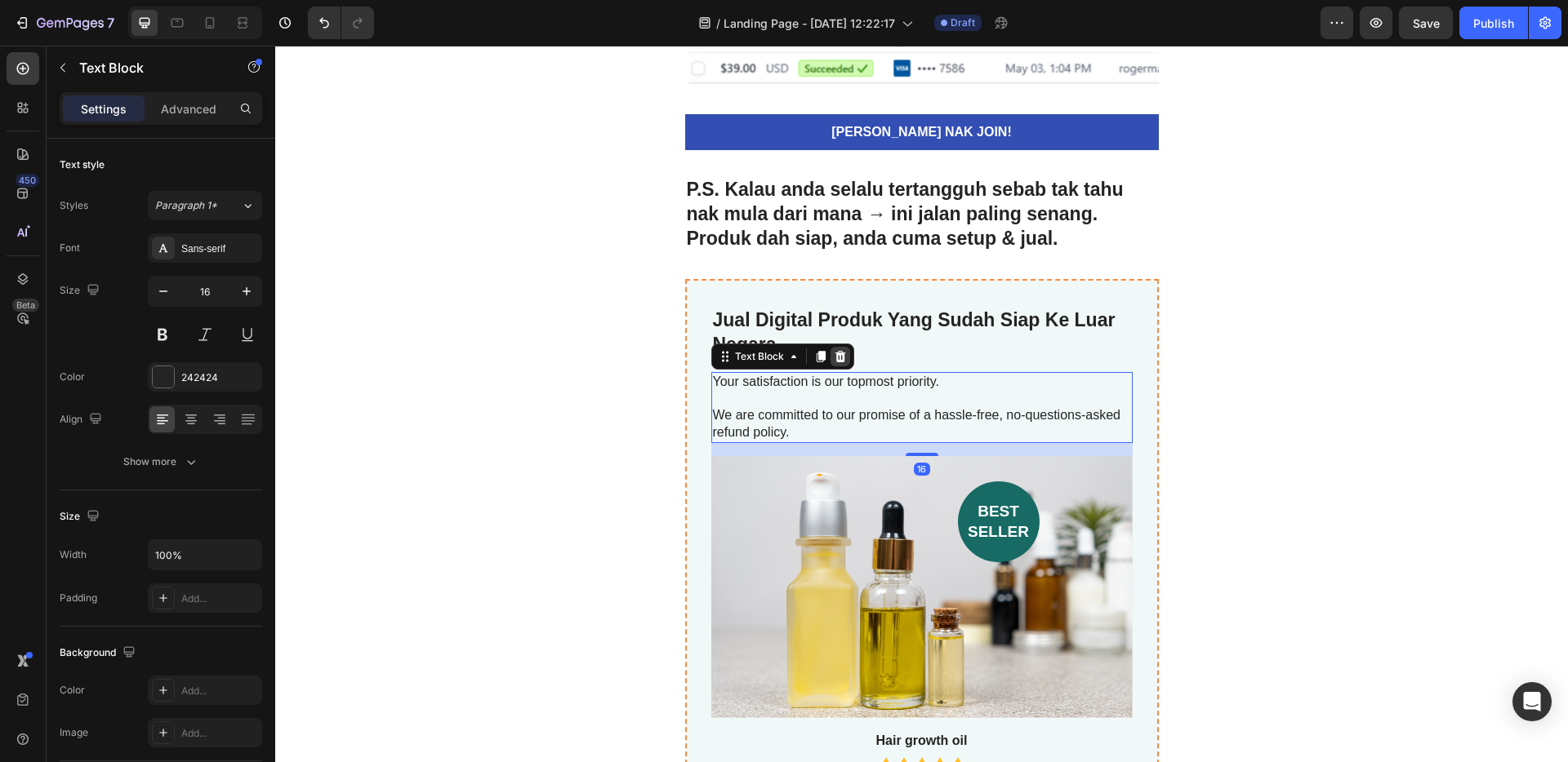
click at [835, 360] on icon at bounding box center [839, 357] width 11 height 12
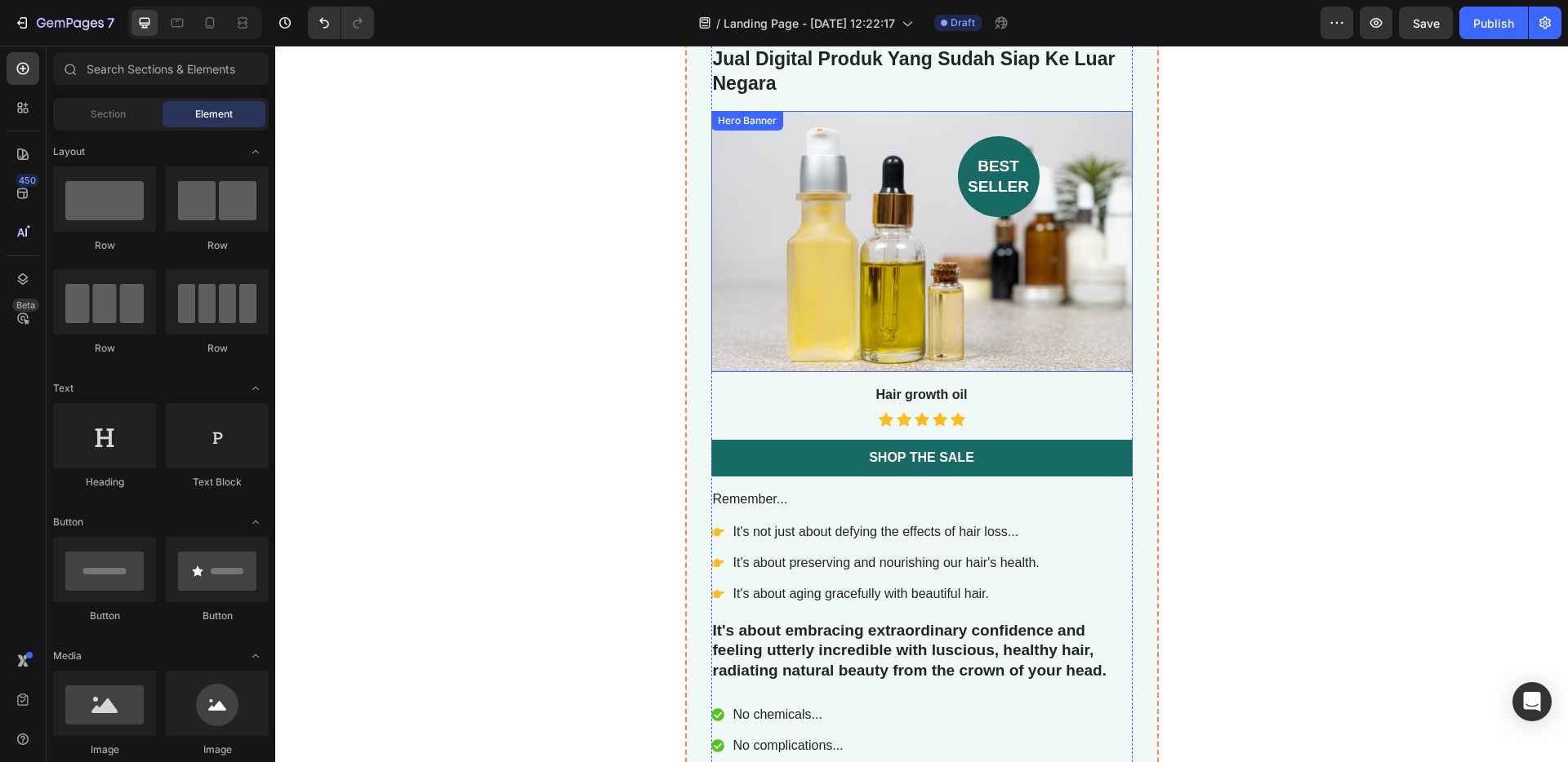
scroll to position [5023, 0]
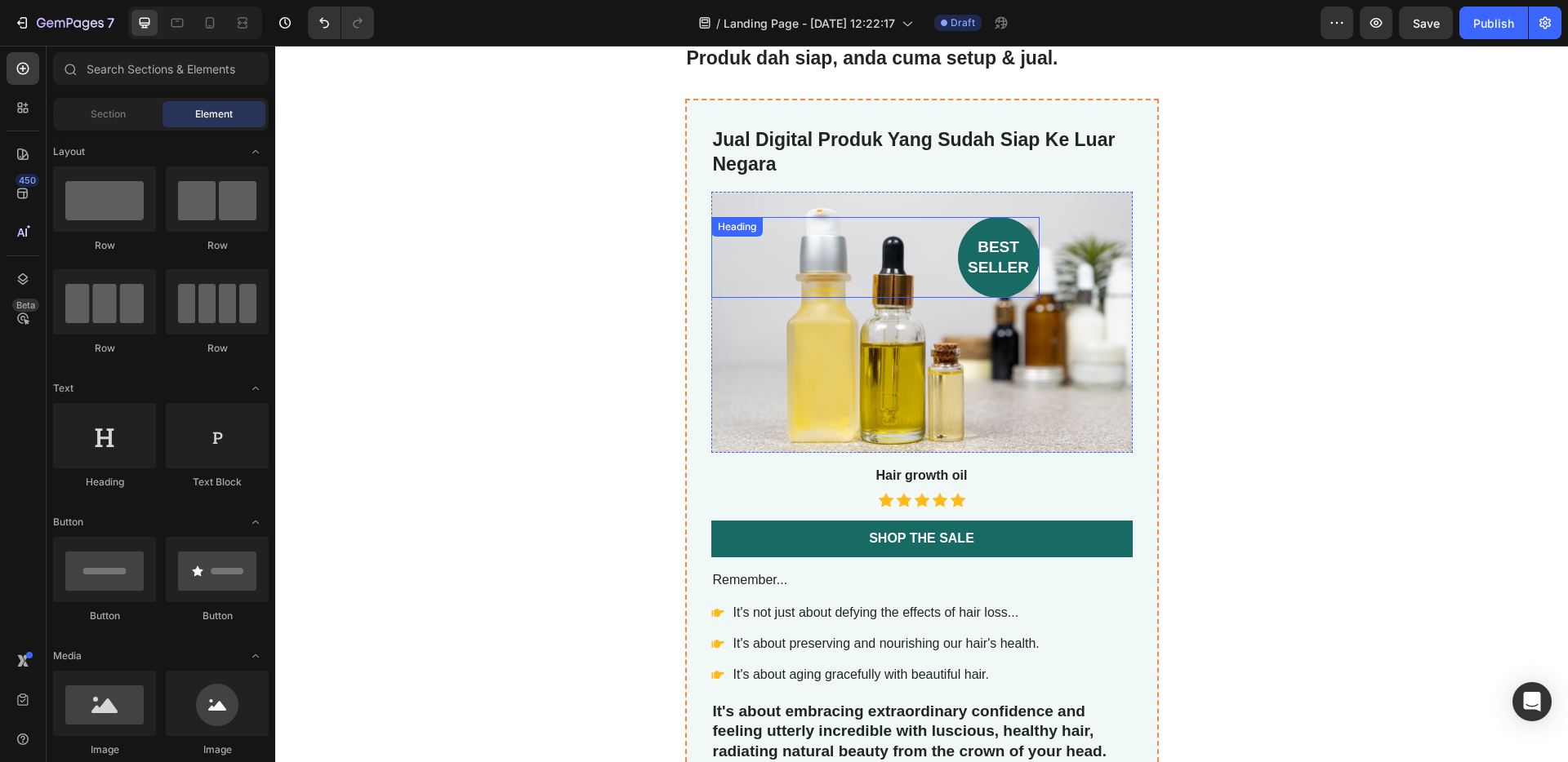
click at [885, 310] on div "Background Image" at bounding box center [922, 322] width 421 height 262
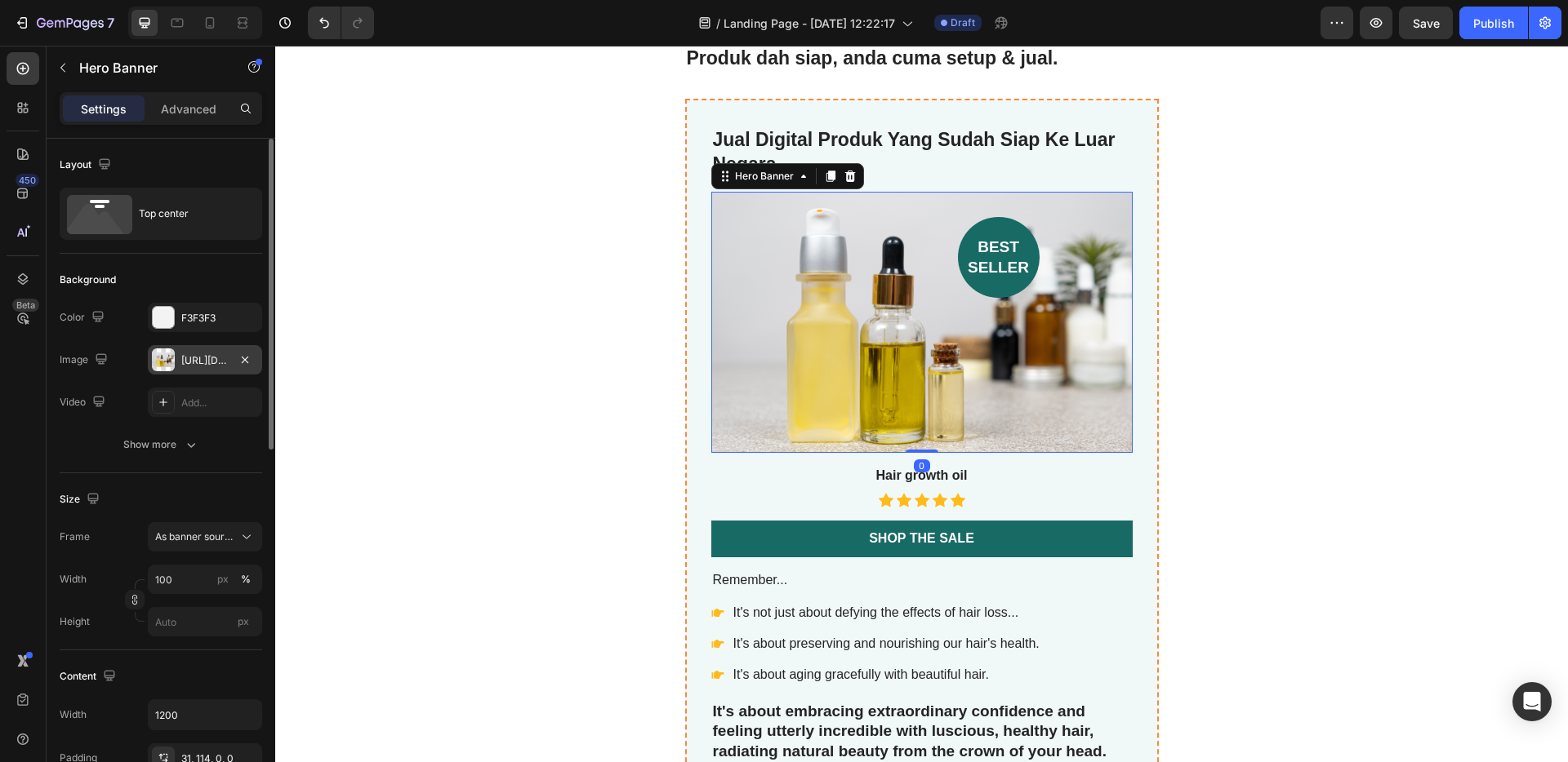
click at [212, 357] on div "[URL][DOMAIN_NAME]" at bounding box center [204, 360] width 47 height 14
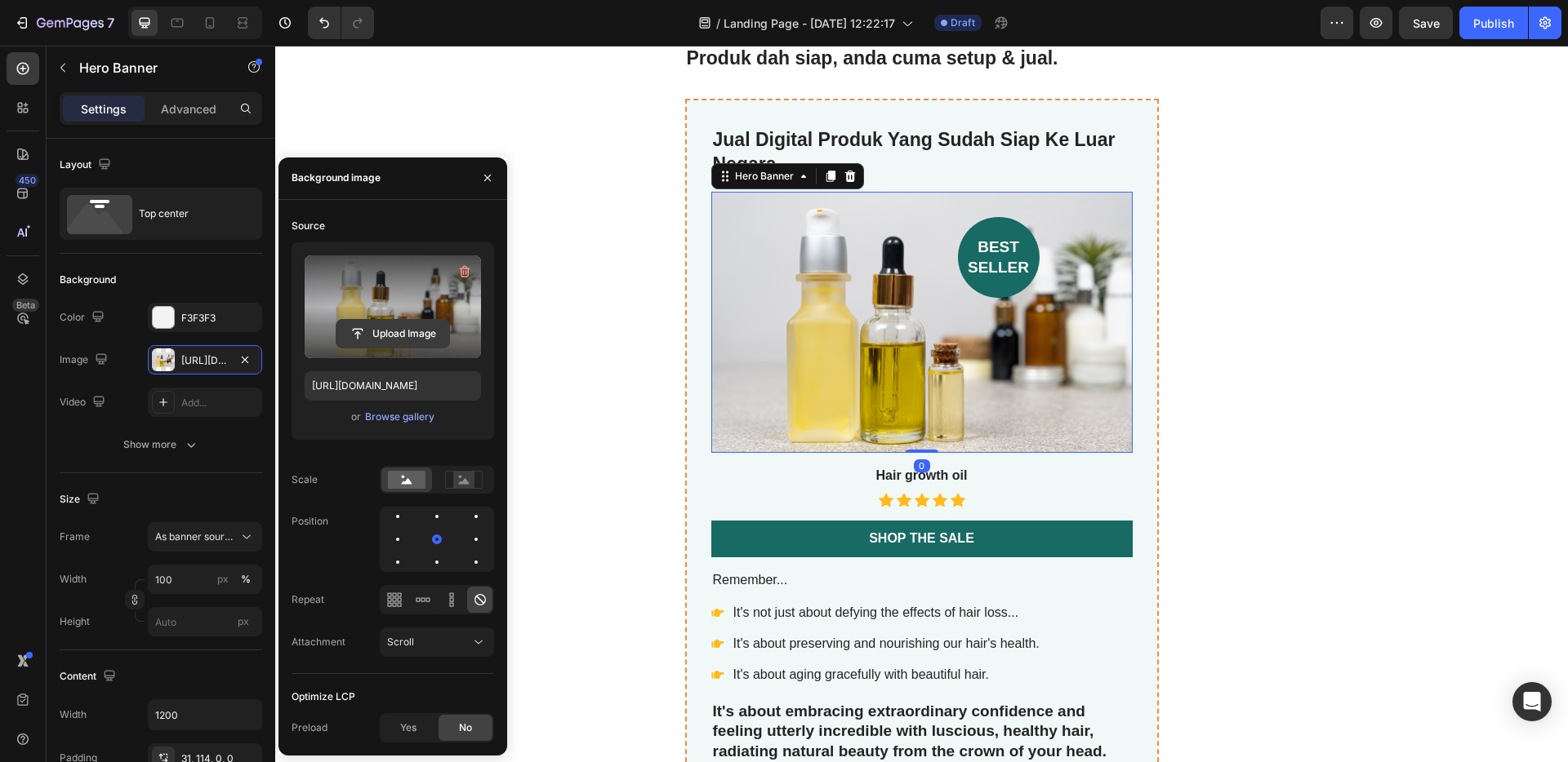
click at [377, 333] on input "file" at bounding box center [393, 334] width 113 height 28
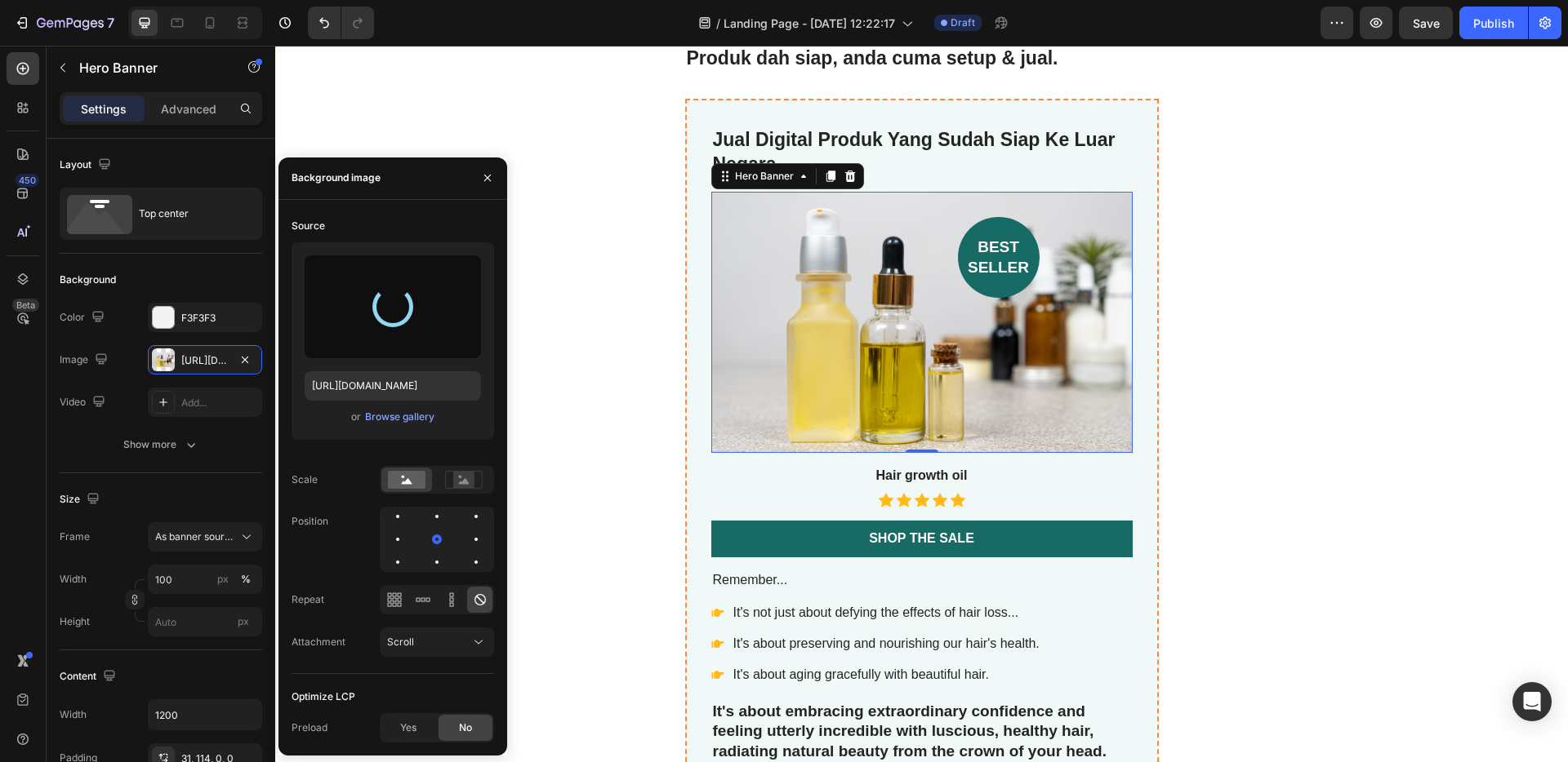
type input "[URL][DOMAIN_NAME]"
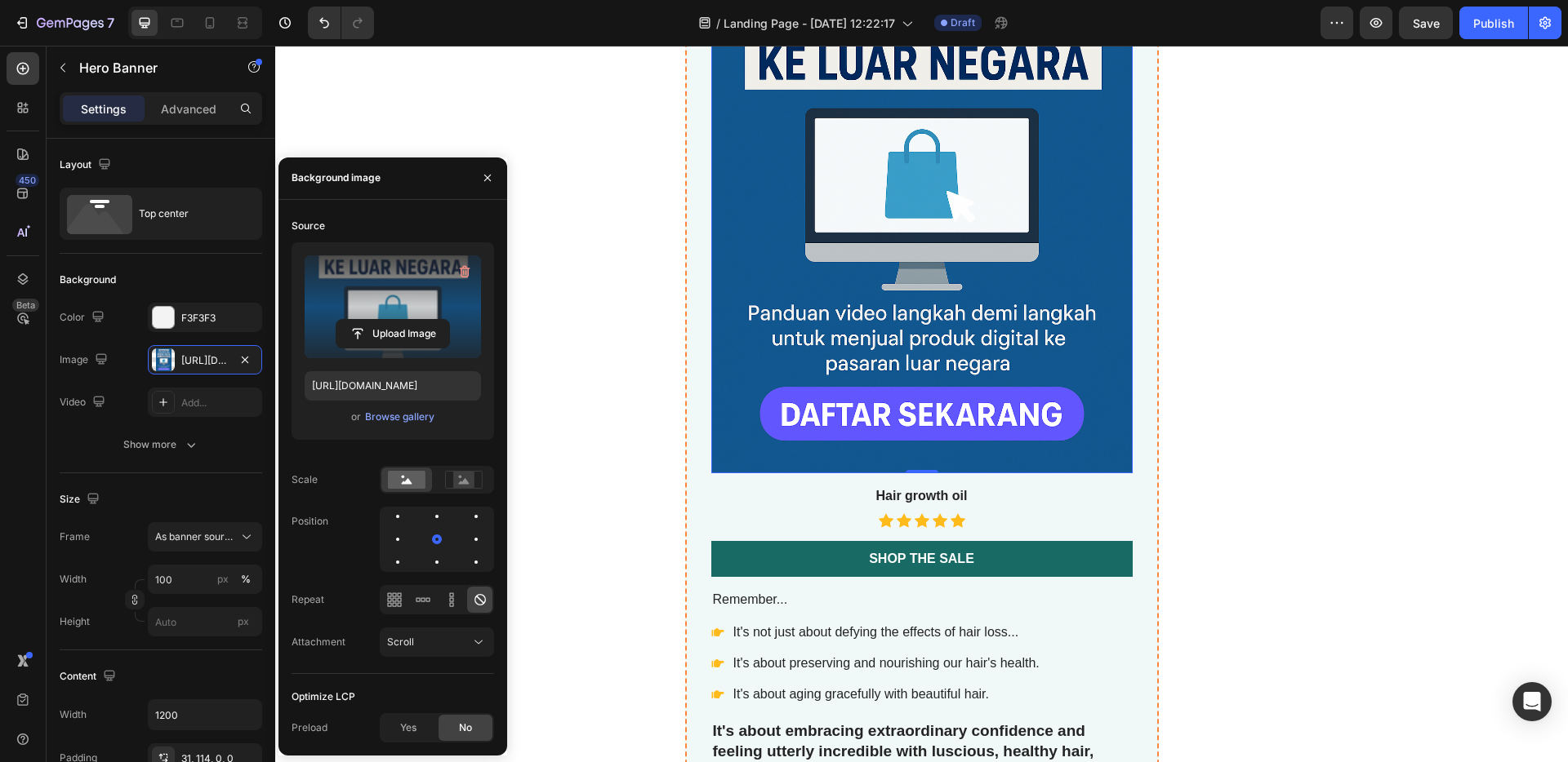
scroll to position [5531, 0]
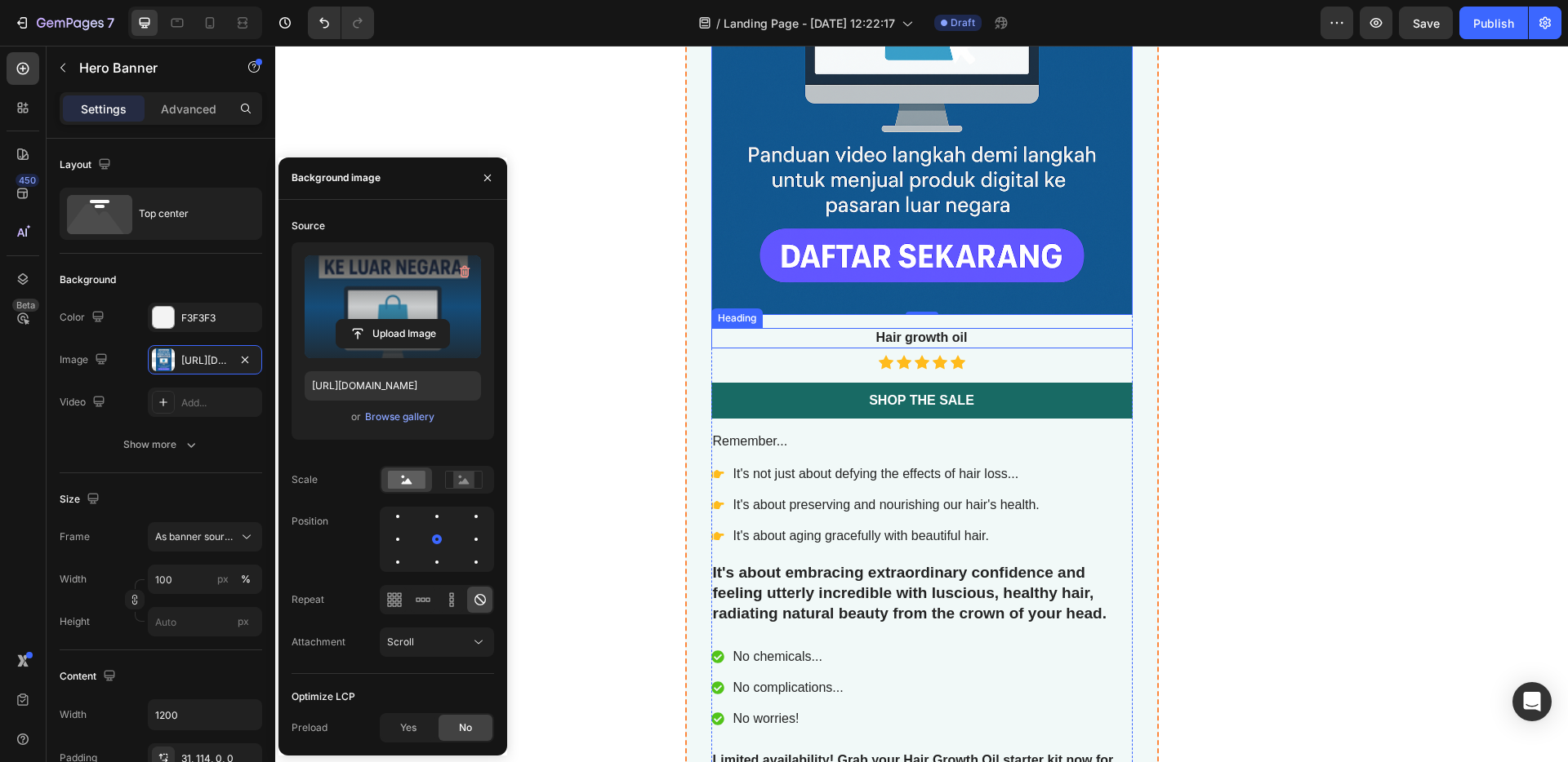
click at [956, 336] on h3 "Hair growth oil" at bounding box center [922, 337] width 421 height 20
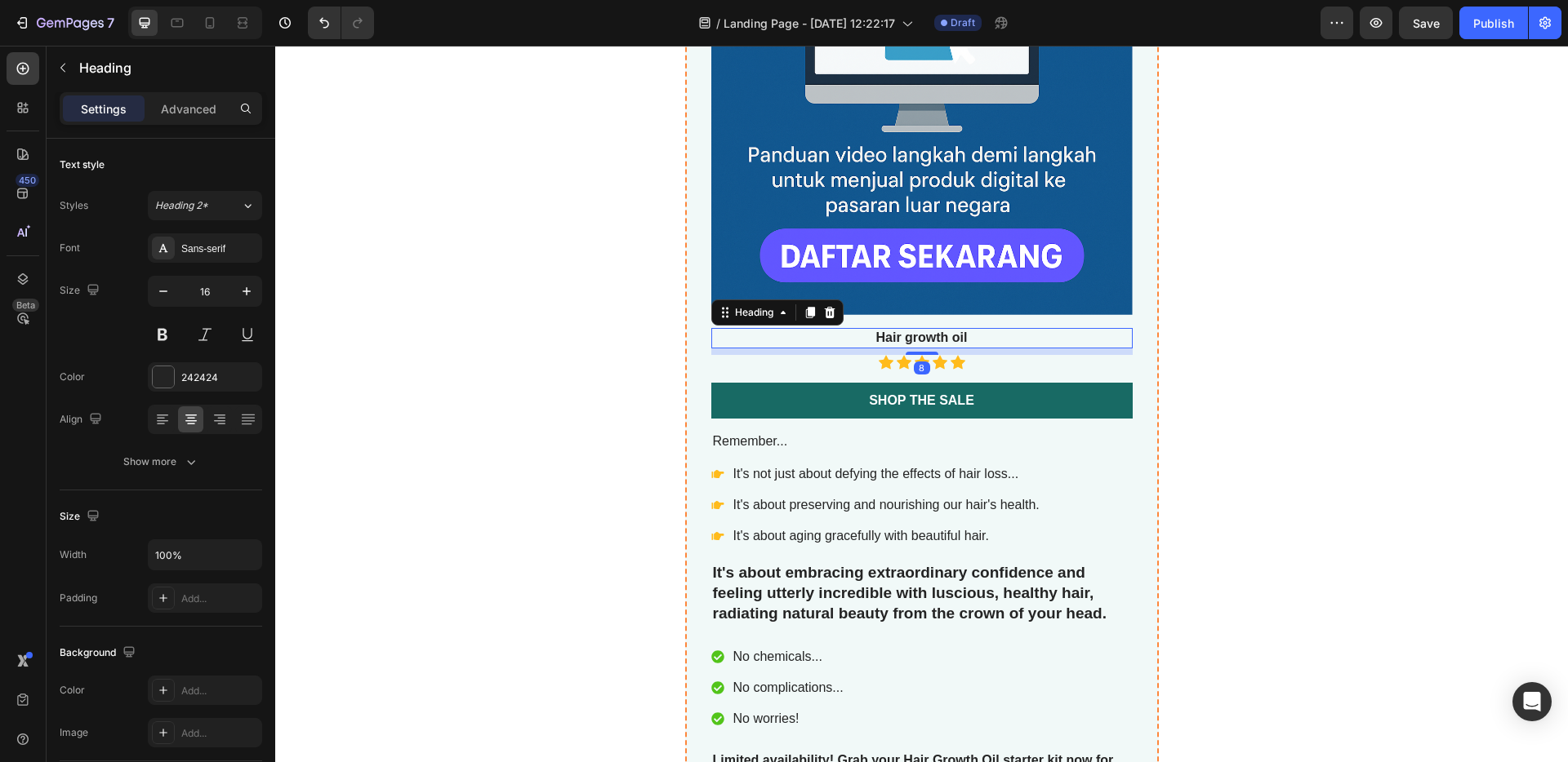
click at [967, 341] on h3 "Hair growth oil" at bounding box center [922, 337] width 421 height 20
click at [933, 470] on p "It's not just about defying the effects of hair loss..." at bounding box center [886, 474] width 306 height 19
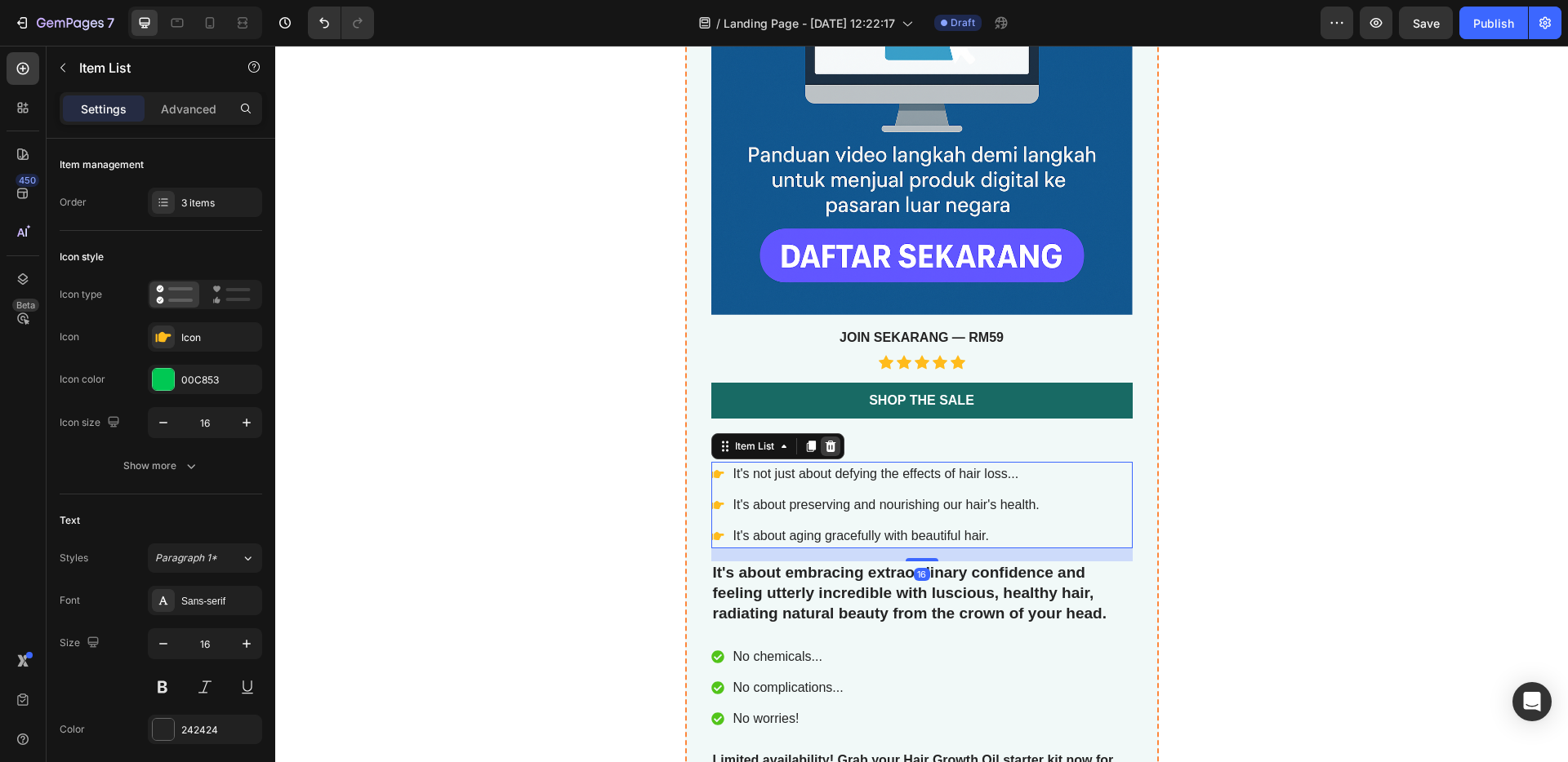
click at [826, 448] on icon at bounding box center [831, 447] width 13 height 13
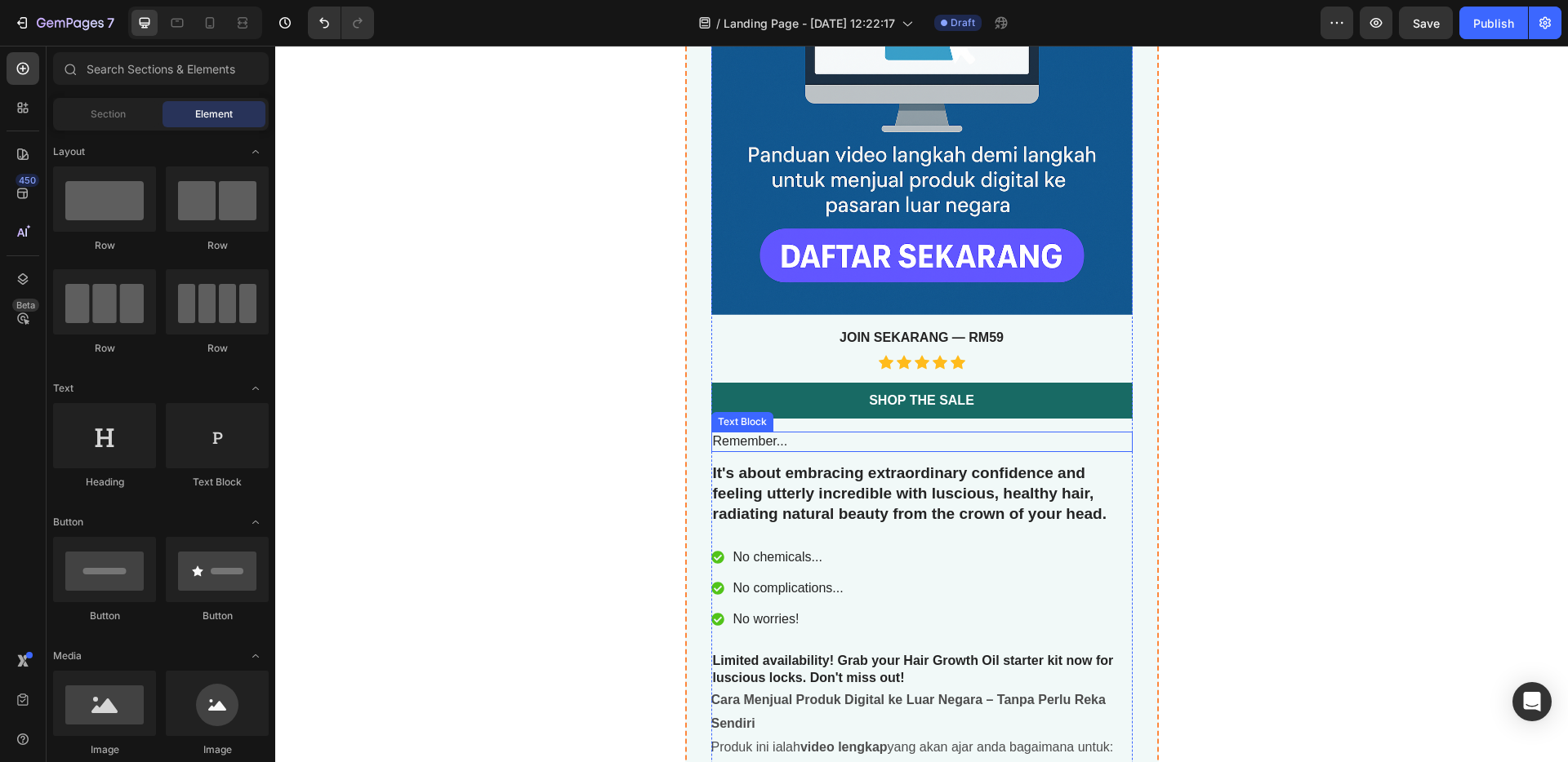
click at [819, 439] on p "Remember..." at bounding box center [922, 442] width 418 height 17
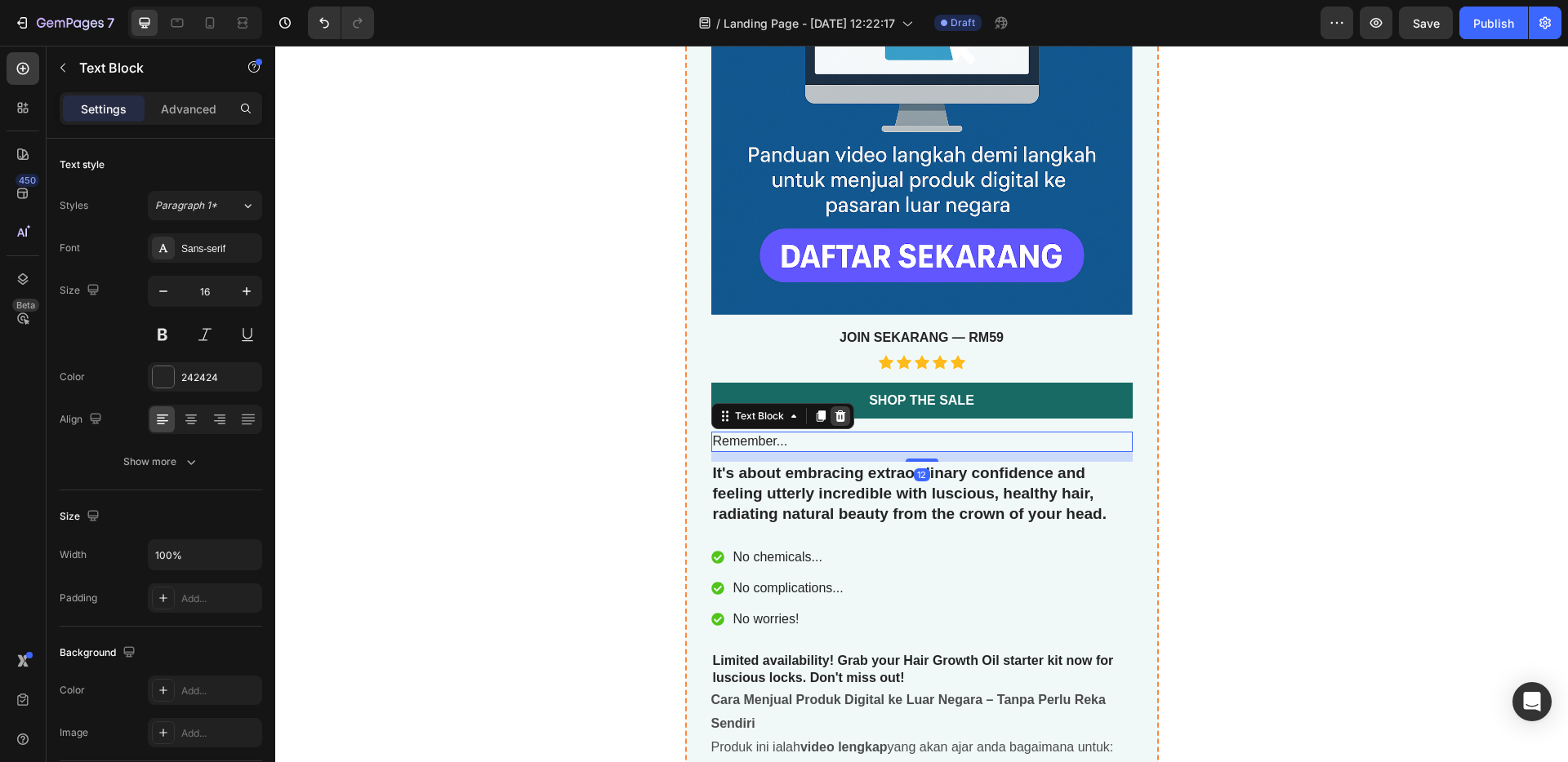
click at [838, 421] on icon at bounding box center [840, 417] width 13 height 13
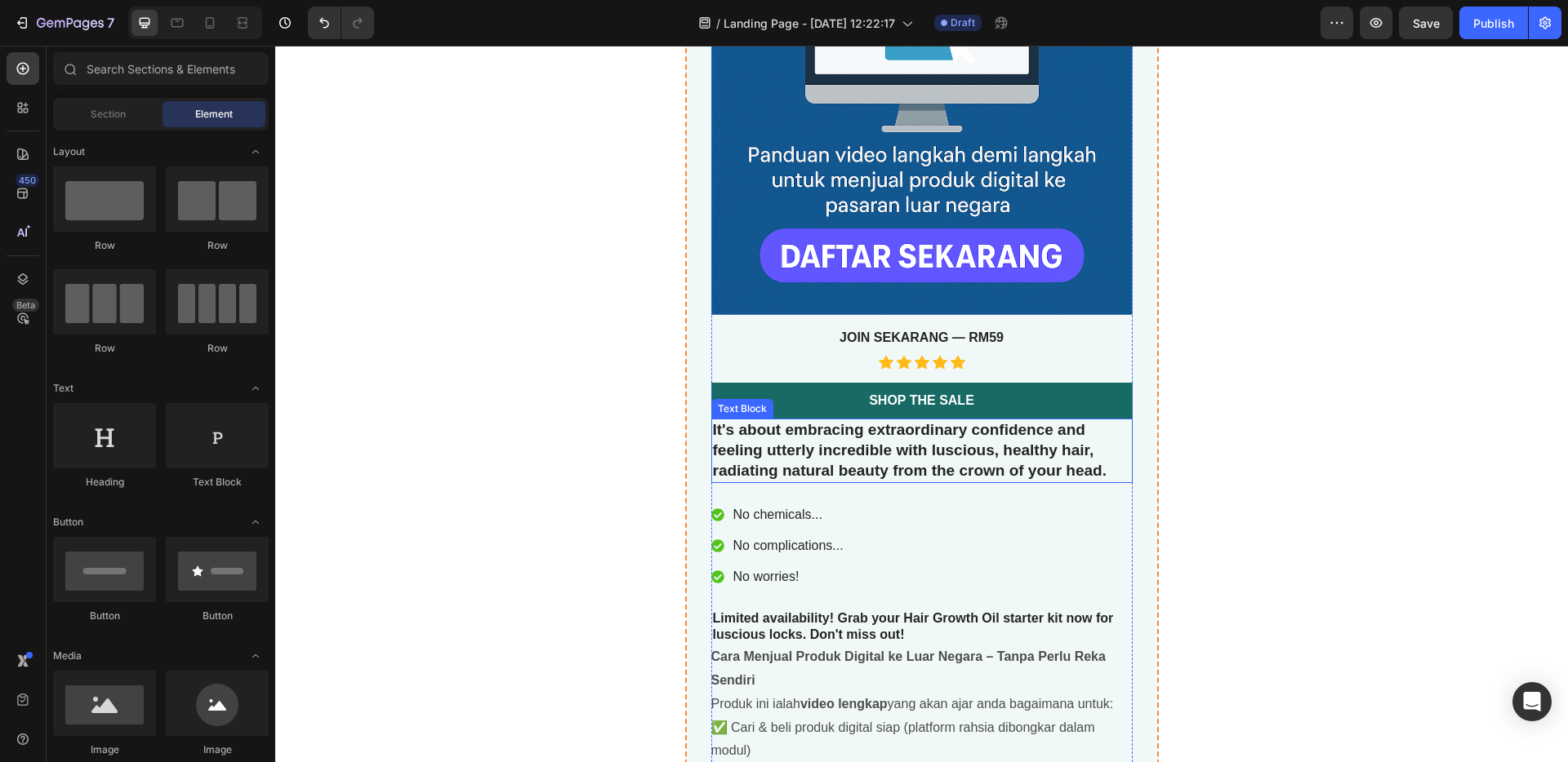
click at [864, 471] on p "It's about embracing extraordinary confidence and feeling utterly incredible wi…" at bounding box center [922, 450] width 418 height 60
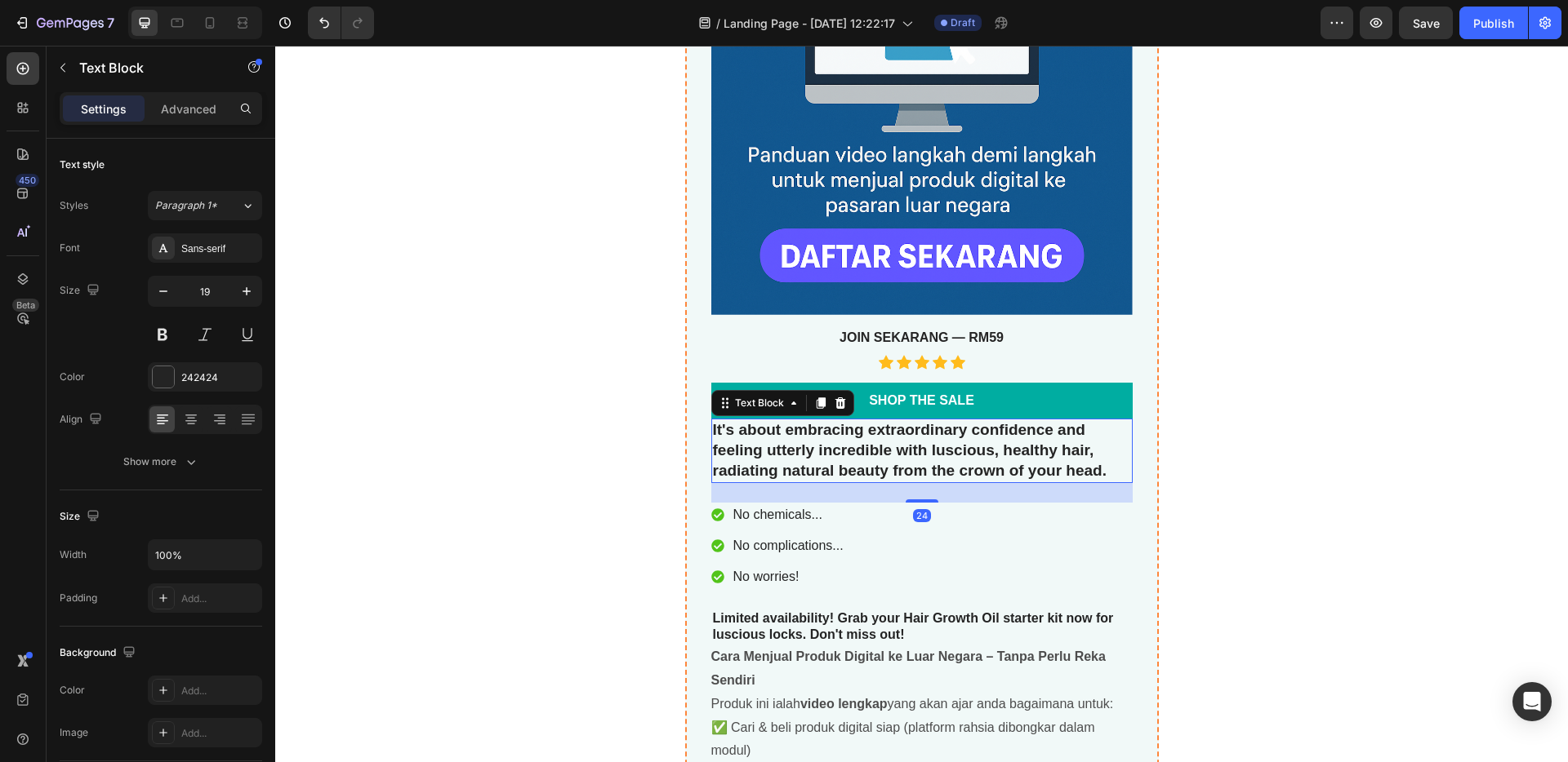
click at [834, 405] on icon at bounding box center [840, 404] width 13 height 13
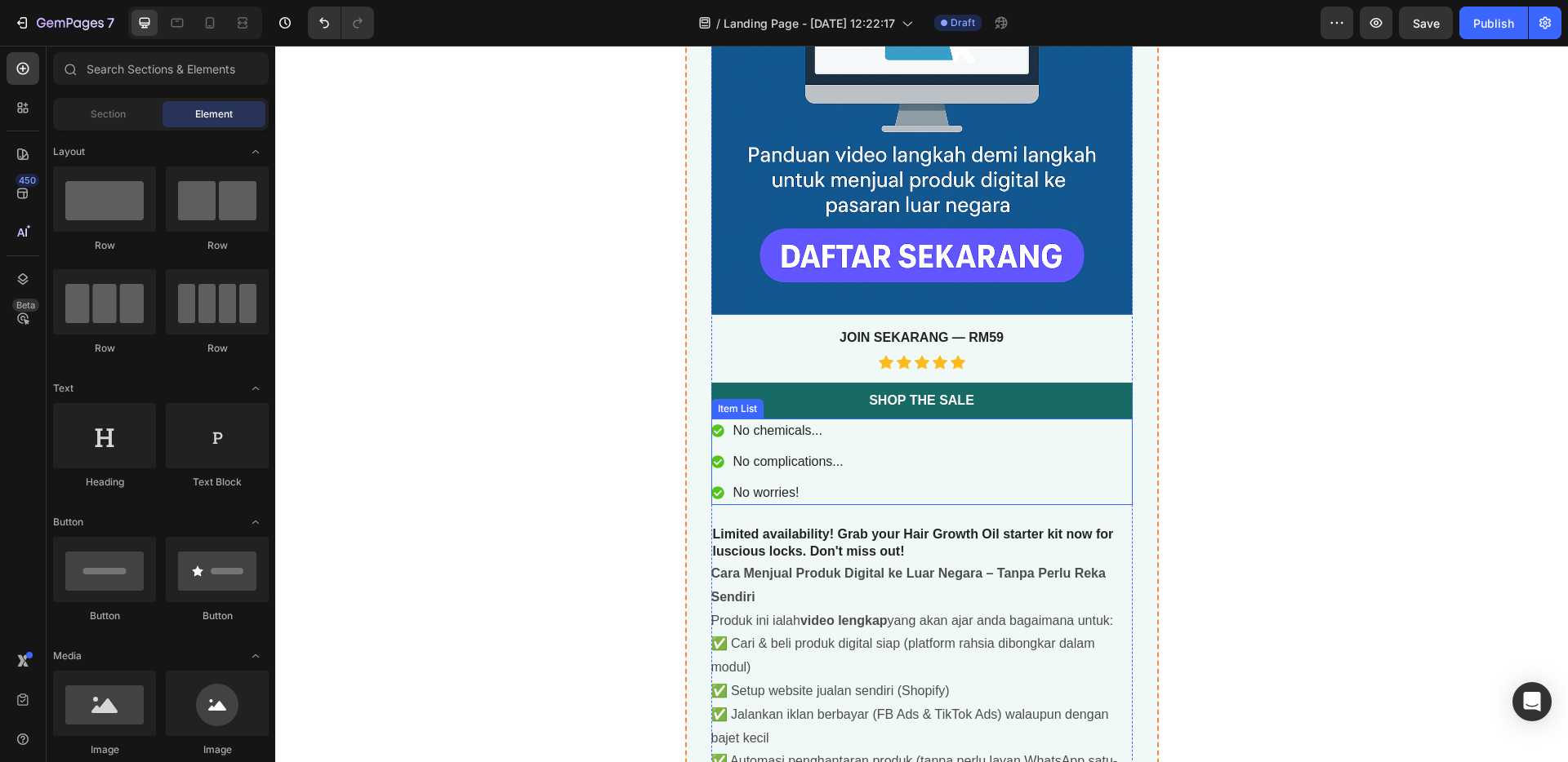
click at [909, 482] on div "No chemicals... No complications... No worries!" at bounding box center [922, 462] width 421 height 86
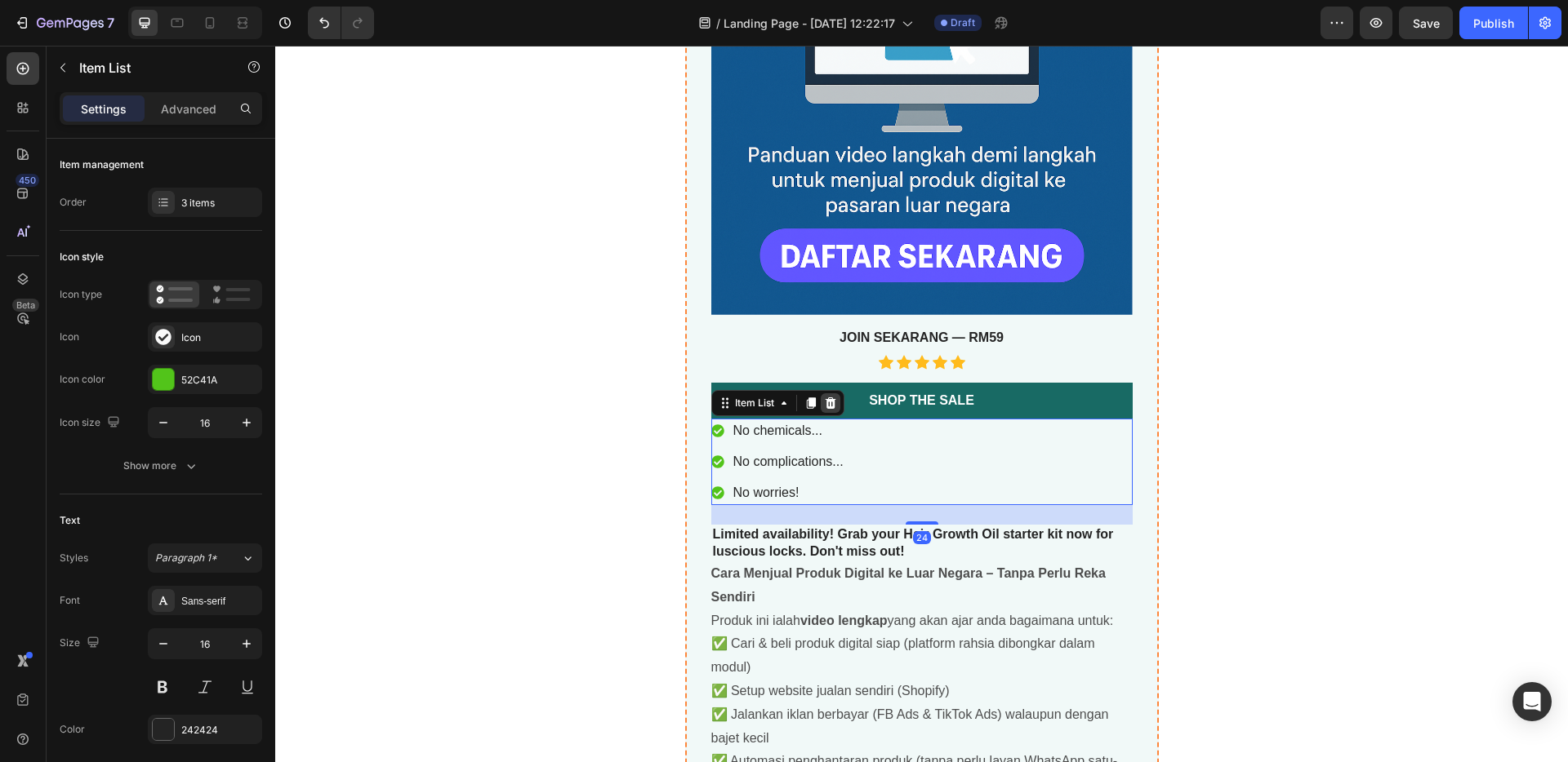
click at [829, 400] on icon at bounding box center [831, 404] width 13 height 13
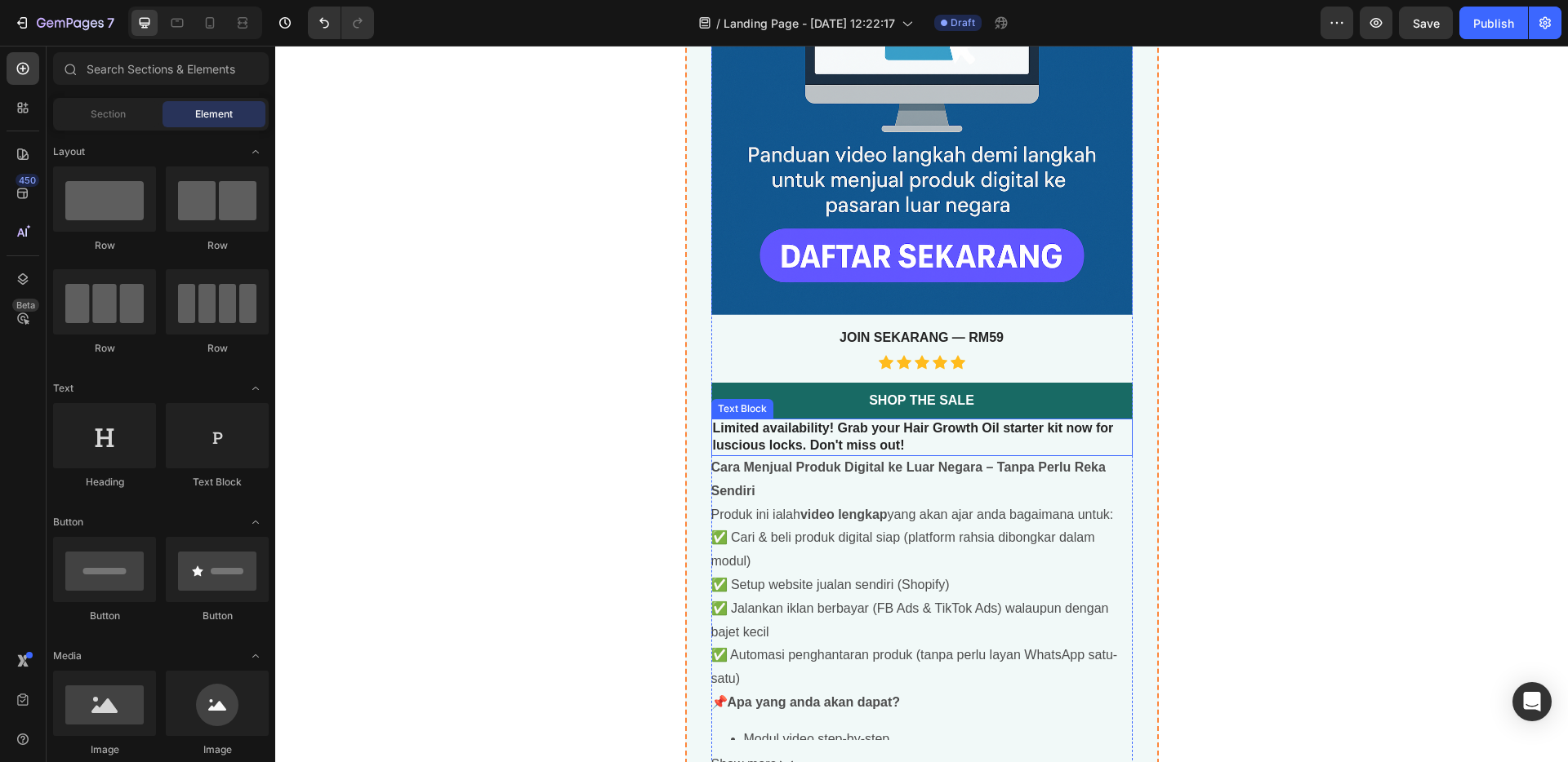
click at [909, 437] on p "Limited availability! Grab your Hair Growth Oil starter kit now for luscious lo…" at bounding box center [922, 438] width 418 height 35
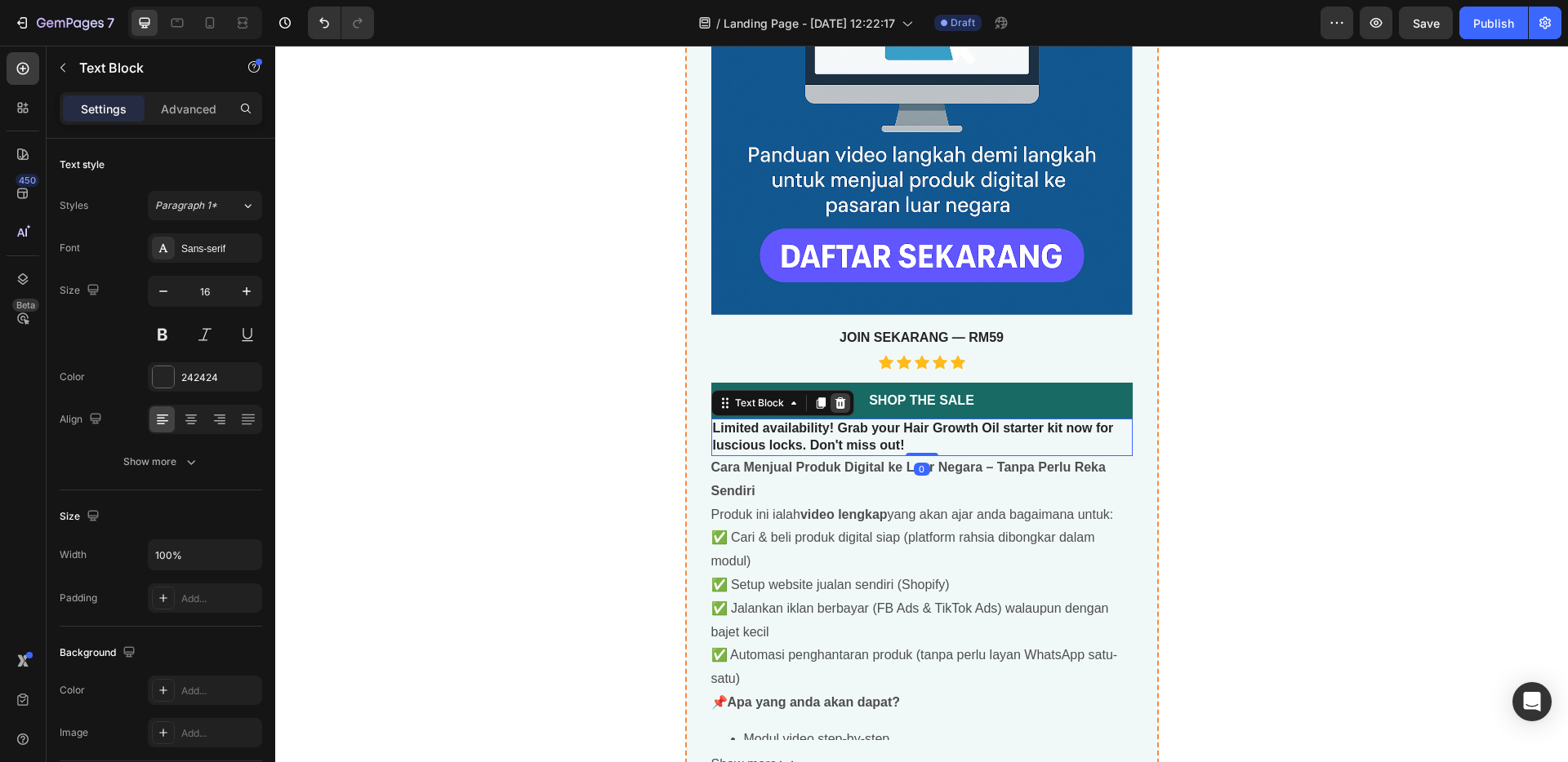
click at [833, 405] on icon at bounding box center [840, 404] width 13 height 13
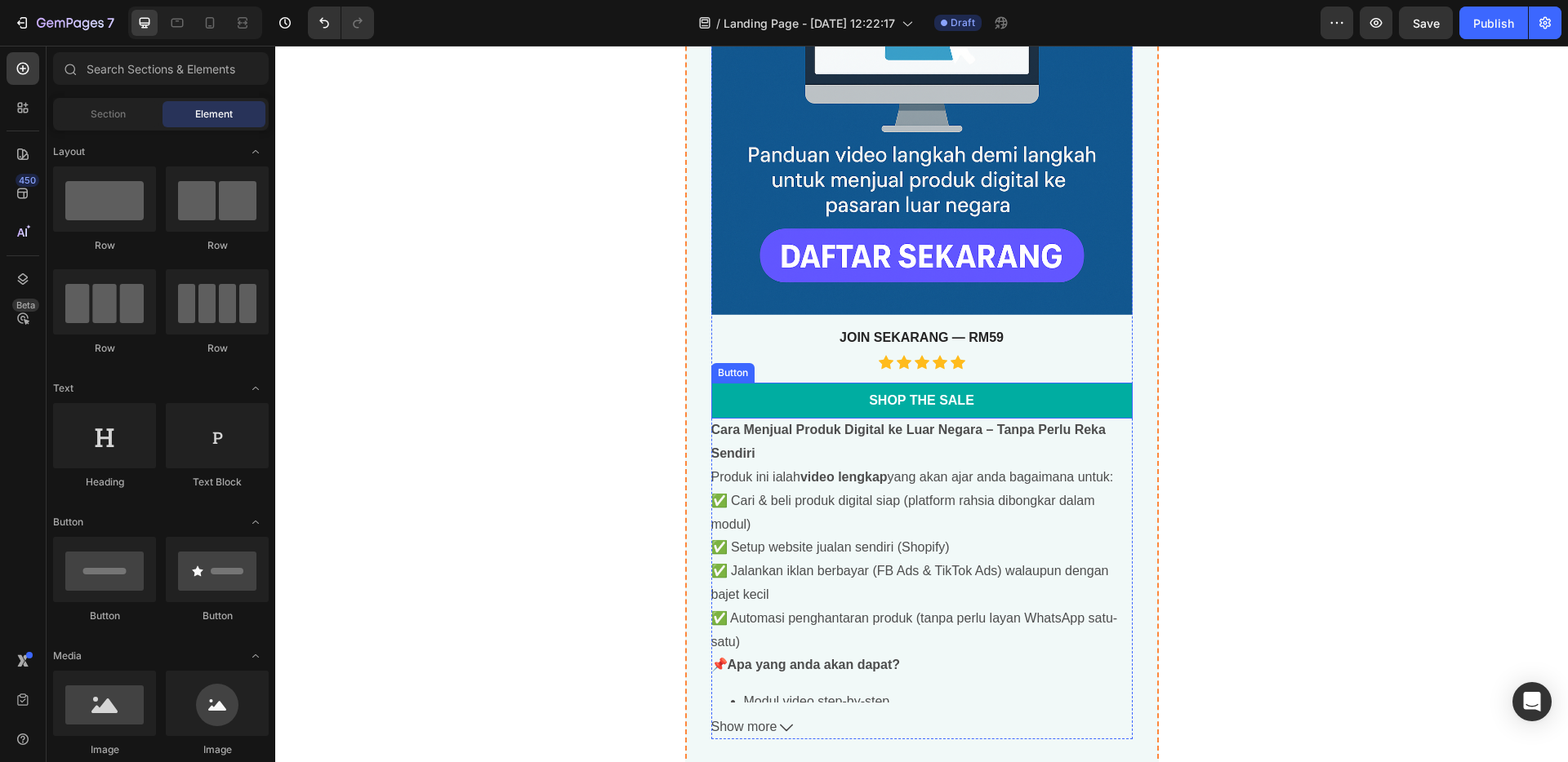
click at [855, 402] on link "Shop the Sale" at bounding box center [922, 401] width 421 height 36
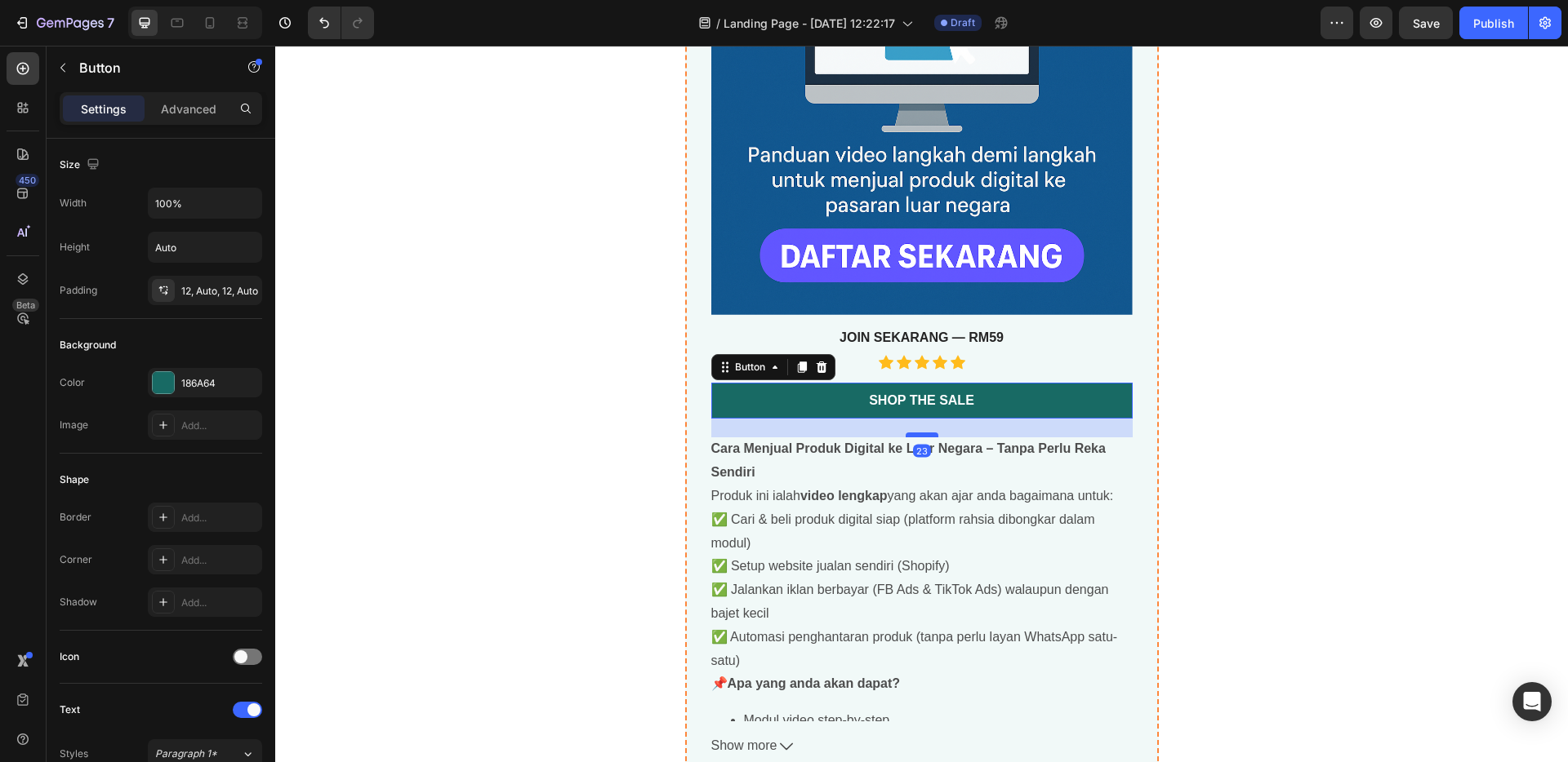
drag, startPoint x: 913, startPoint y: 418, endPoint x: 918, endPoint y: 437, distance: 19.6
click at [918, 437] on div at bounding box center [922, 434] width 33 height 5
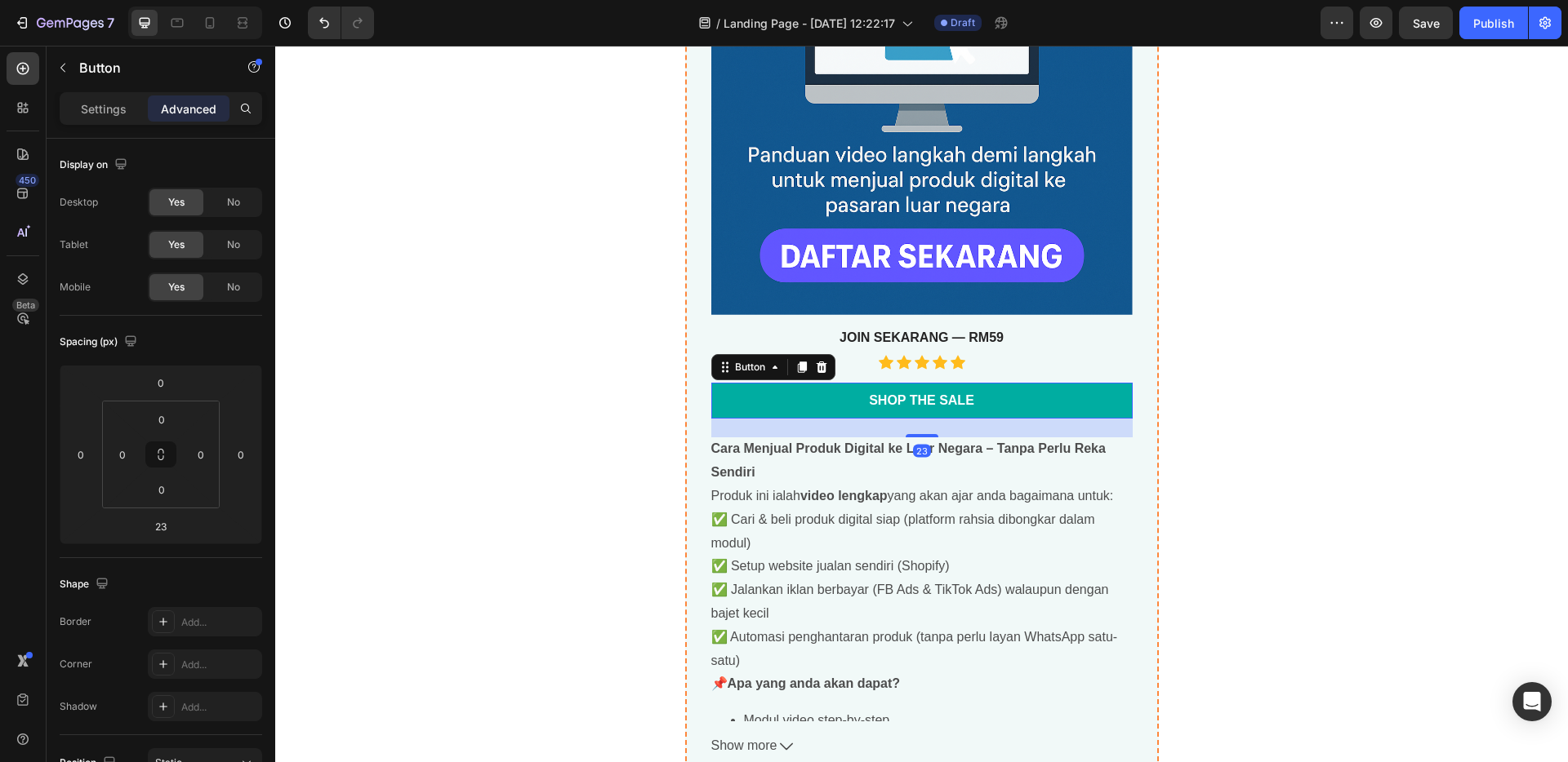
click at [1024, 397] on link "Shop the Sale" at bounding box center [922, 401] width 421 height 36
click at [953, 398] on div "Shop the Sale" at bounding box center [922, 402] width 105 height 17
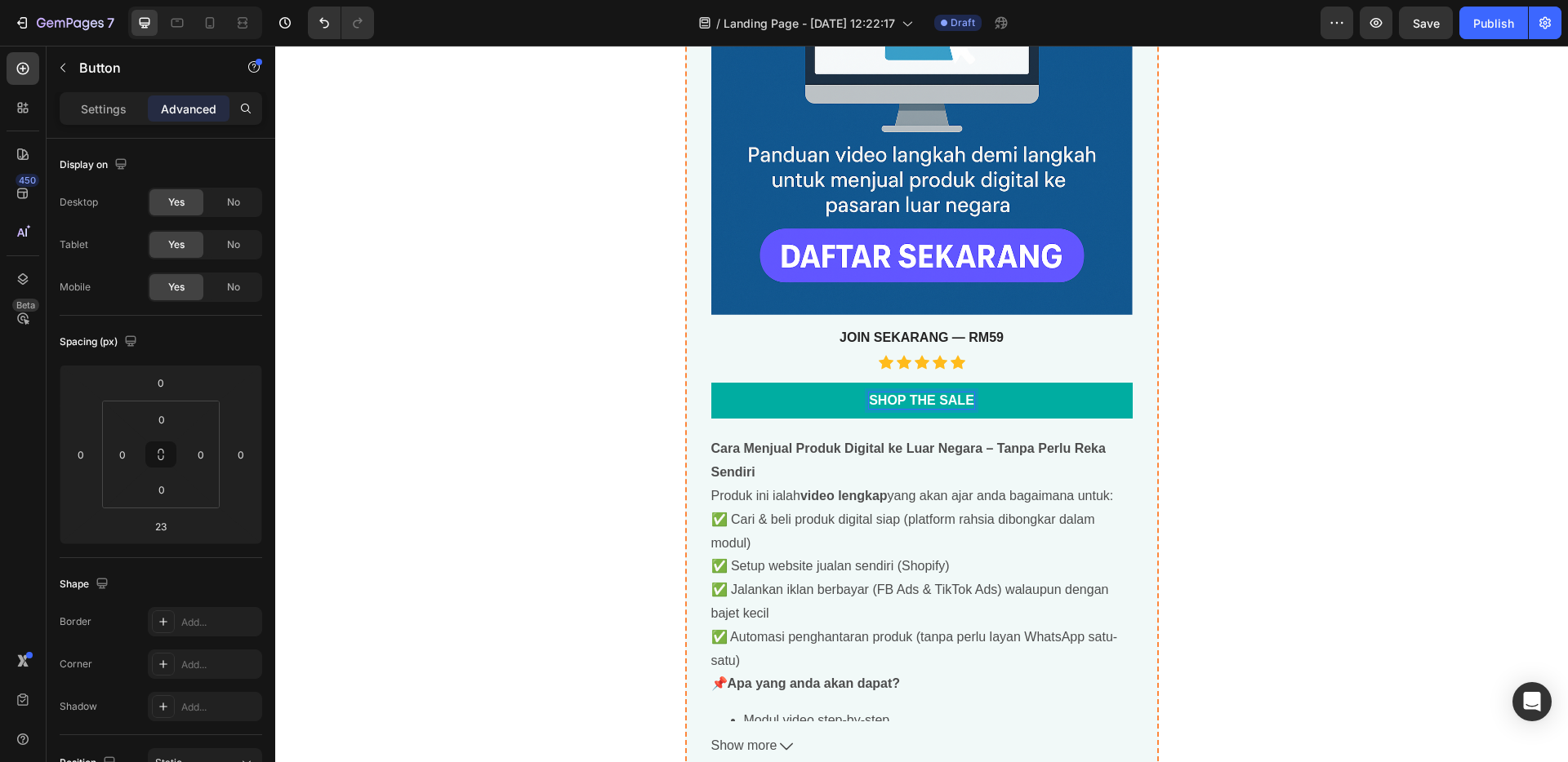
click at [963, 403] on p "Shop the Sale" at bounding box center [922, 402] width 105 height 17
click at [966, 402] on p "Shop the Sale" at bounding box center [922, 402] width 105 height 17
click at [963, 399] on p "Shop the Sale" at bounding box center [922, 402] width 105 height 17
click at [960, 398] on p "NIOJ [PERSON_NAME]" at bounding box center [922, 402] width 144 height 17
click at [960, 399] on p "NIOJ [PERSON_NAME]" at bounding box center [922, 402] width 144 height 17
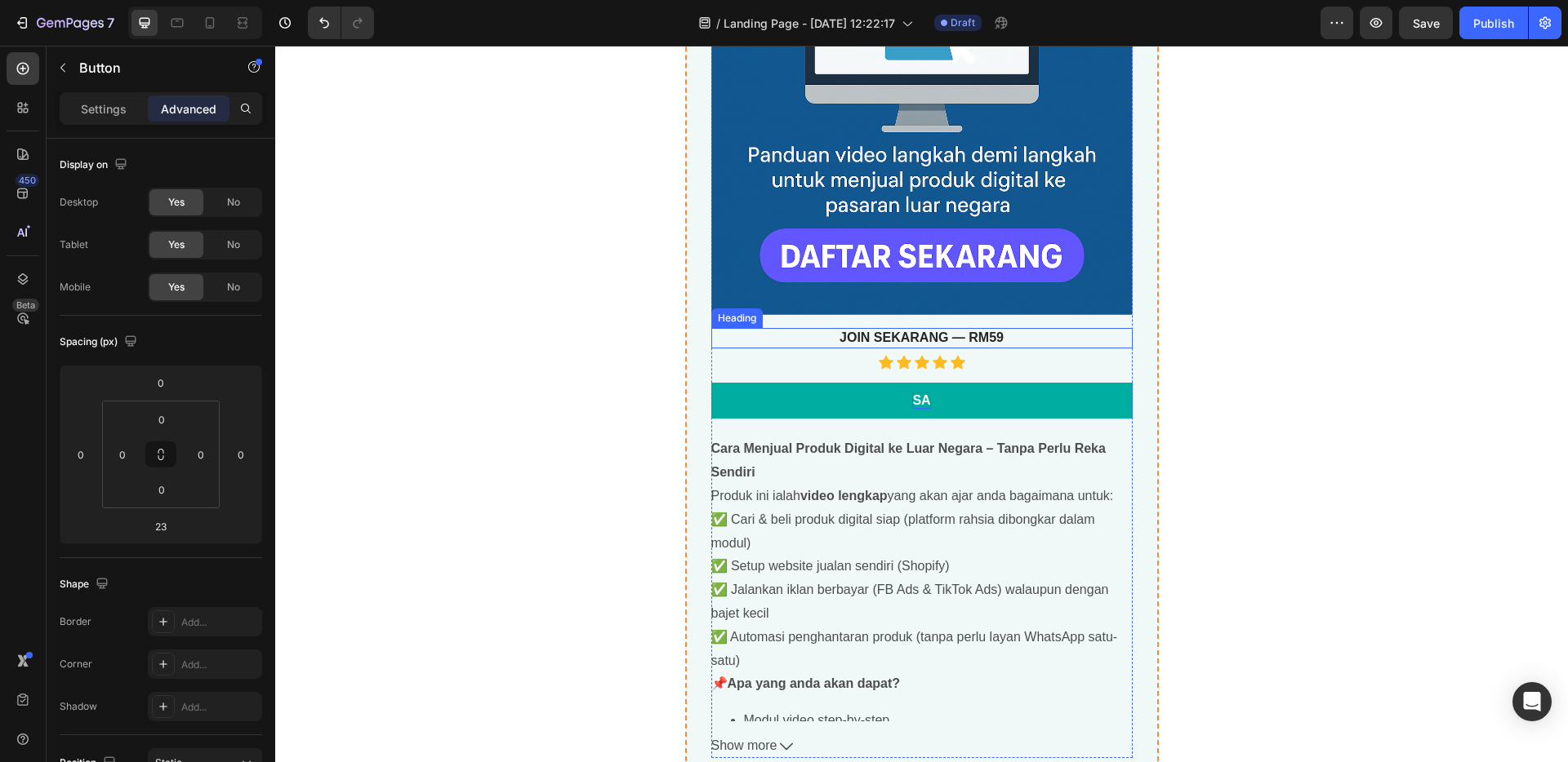
click at [1065, 341] on p "⁠⁠⁠⁠⁠⁠⁠ JOIN SEKARANG — RM59" at bounding box center [922, 338] width 418 height 17
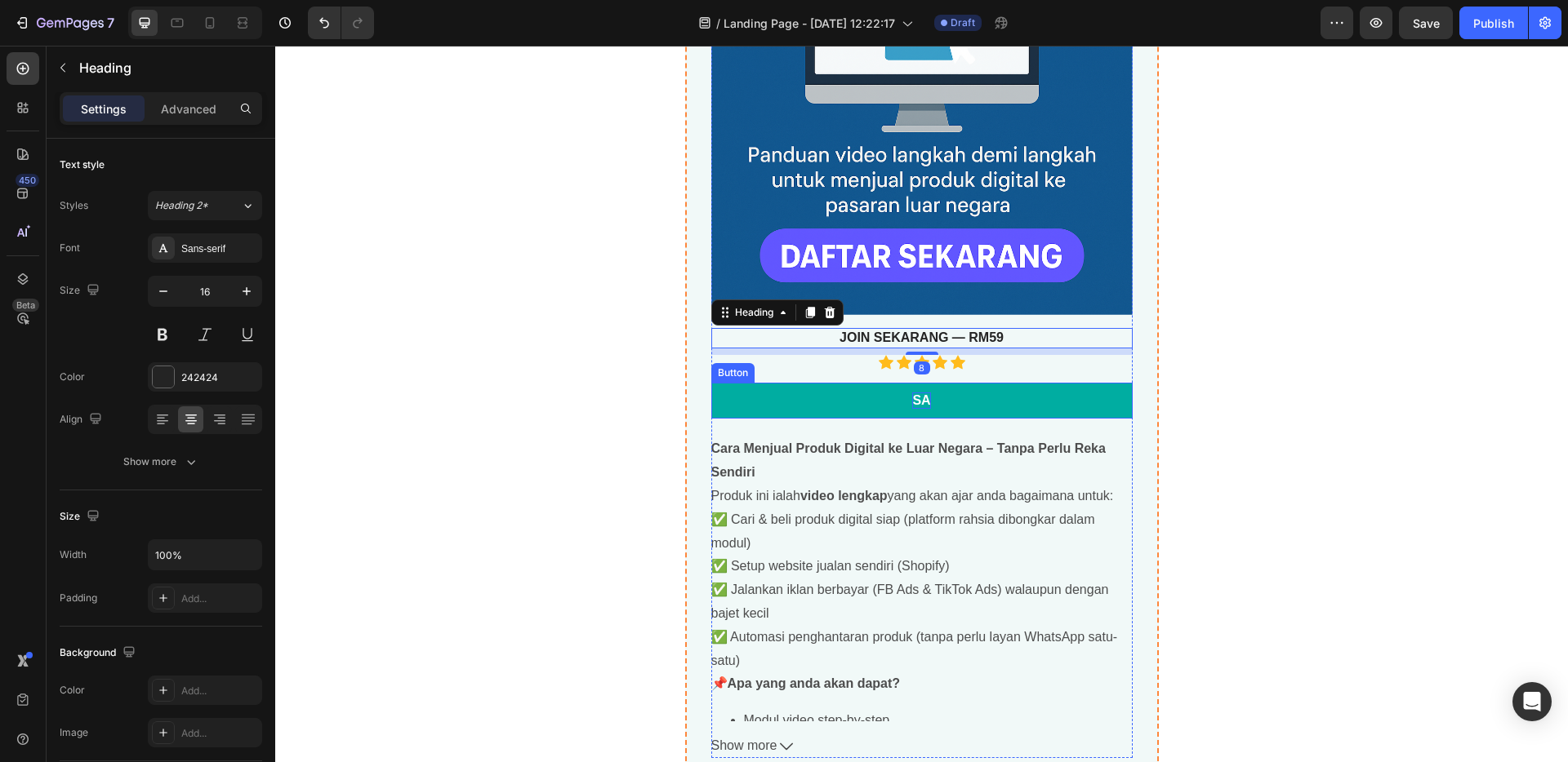
click at [964, 400] on link "SA" at bounding box center [922, 401] width 421 height 36
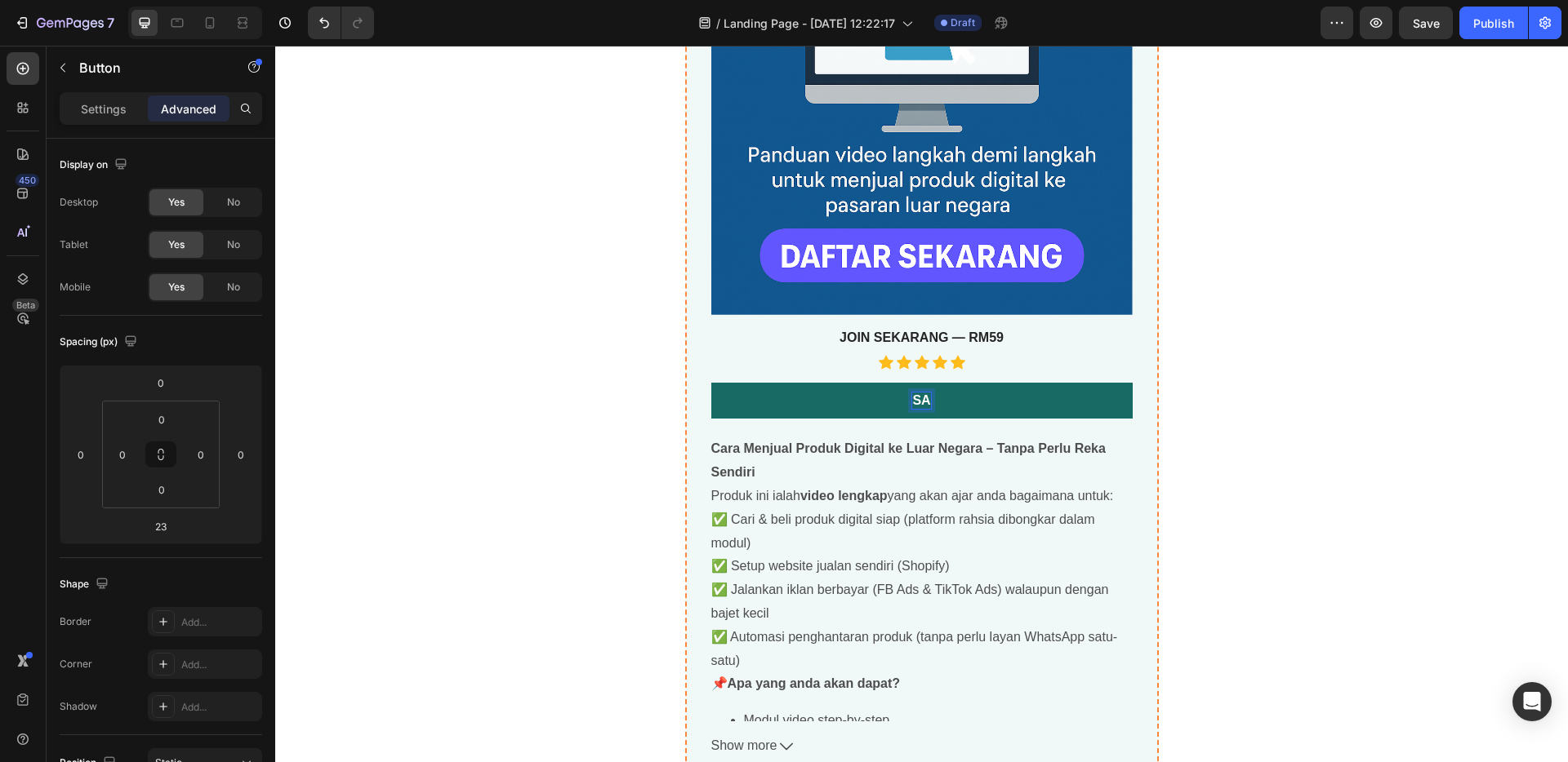
click at [924, 400] on p "SA" at bounding box center [921, 402] width 18 height 17
click at [1048, 421] on div "[PERSON_NAME] NAK JOIN! Button 23" at bounding box center [922, 410] width 421 height 56
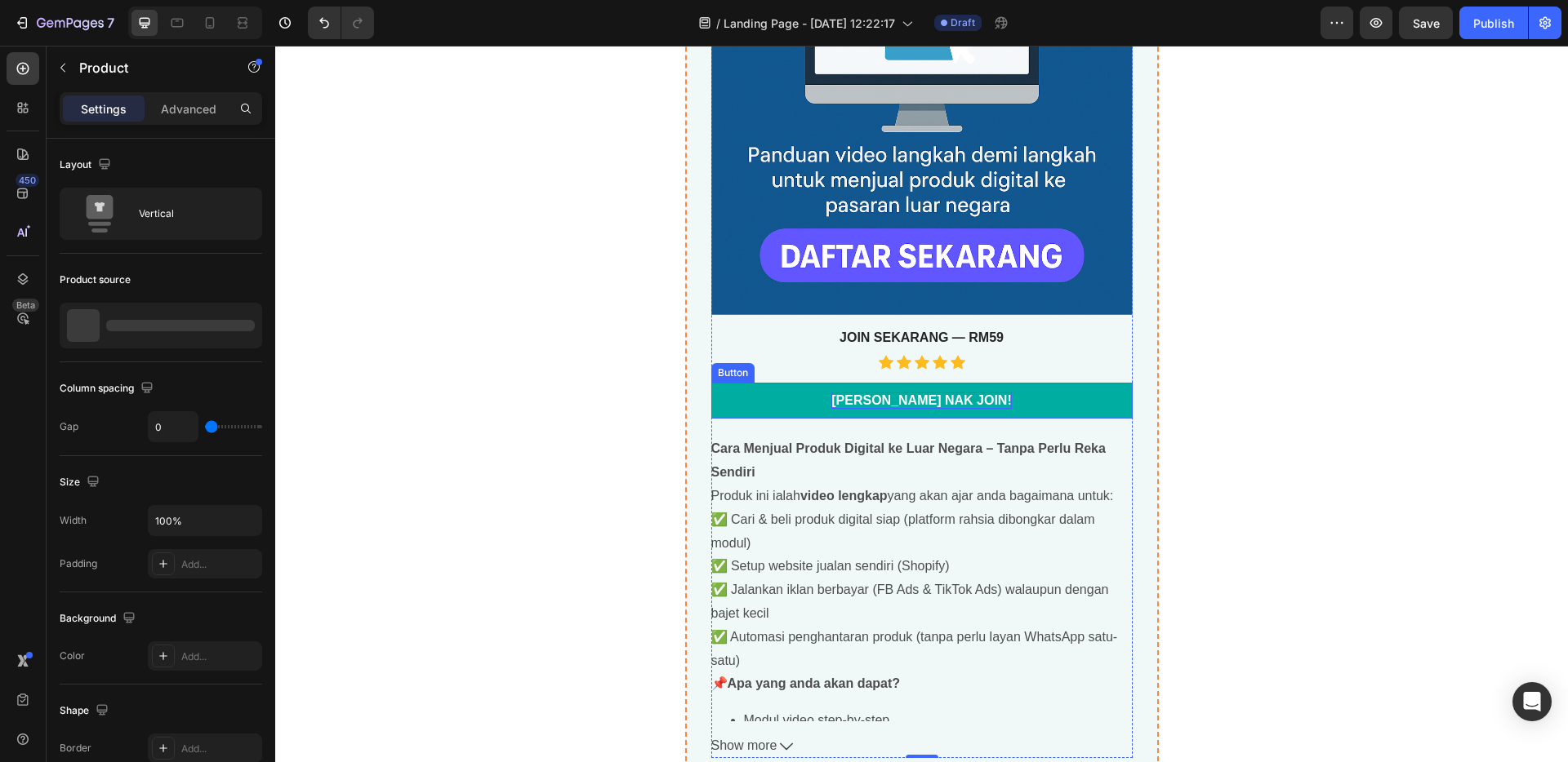
click at [1043, 409] on link "[PERSON_NAME] NAK JOIN!" at bounding box center [922, 401] width 421 height 36
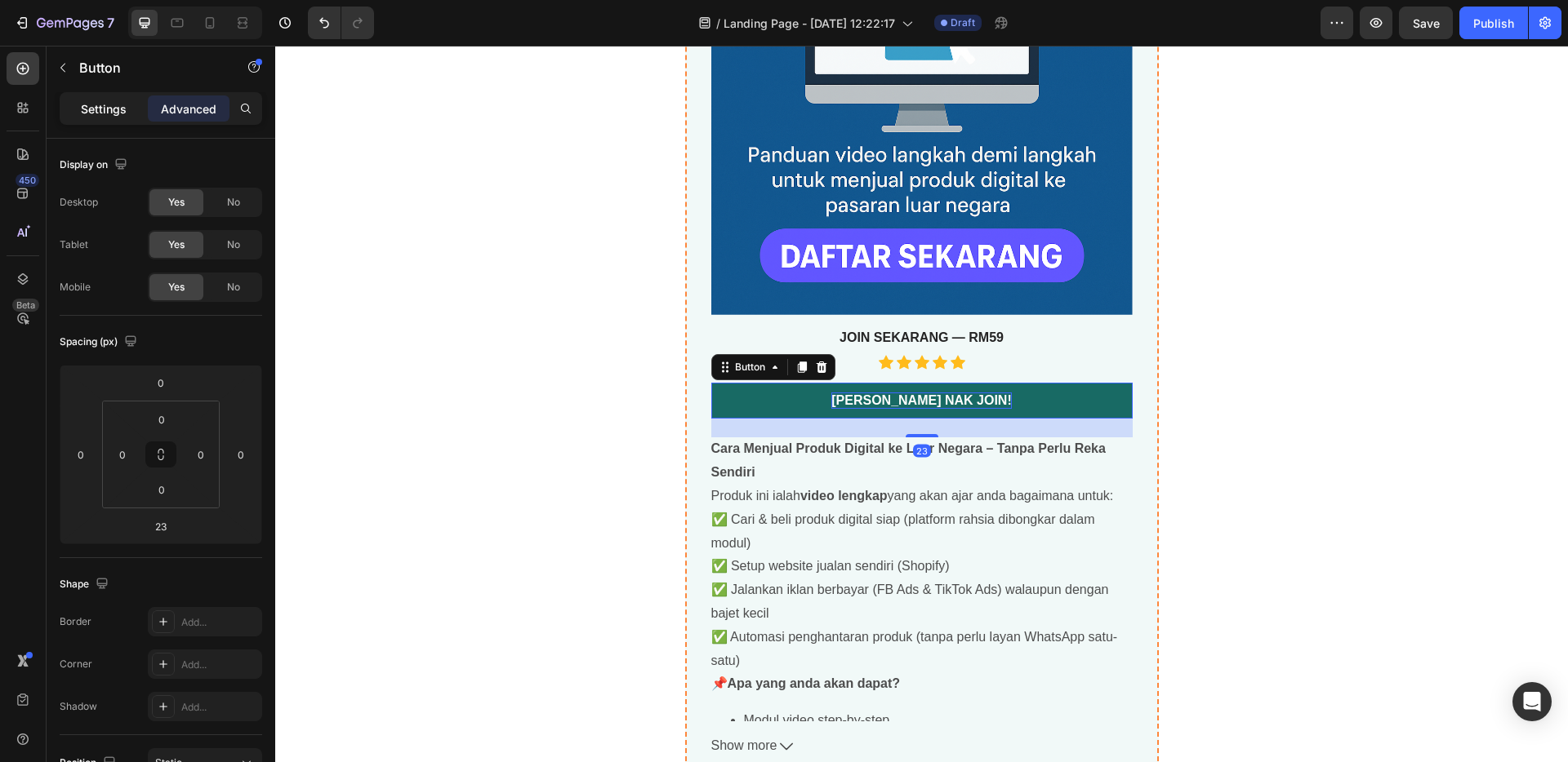
click at [107, 106] on p "Settings" at bounding box center [104, 109] width 46 height 17
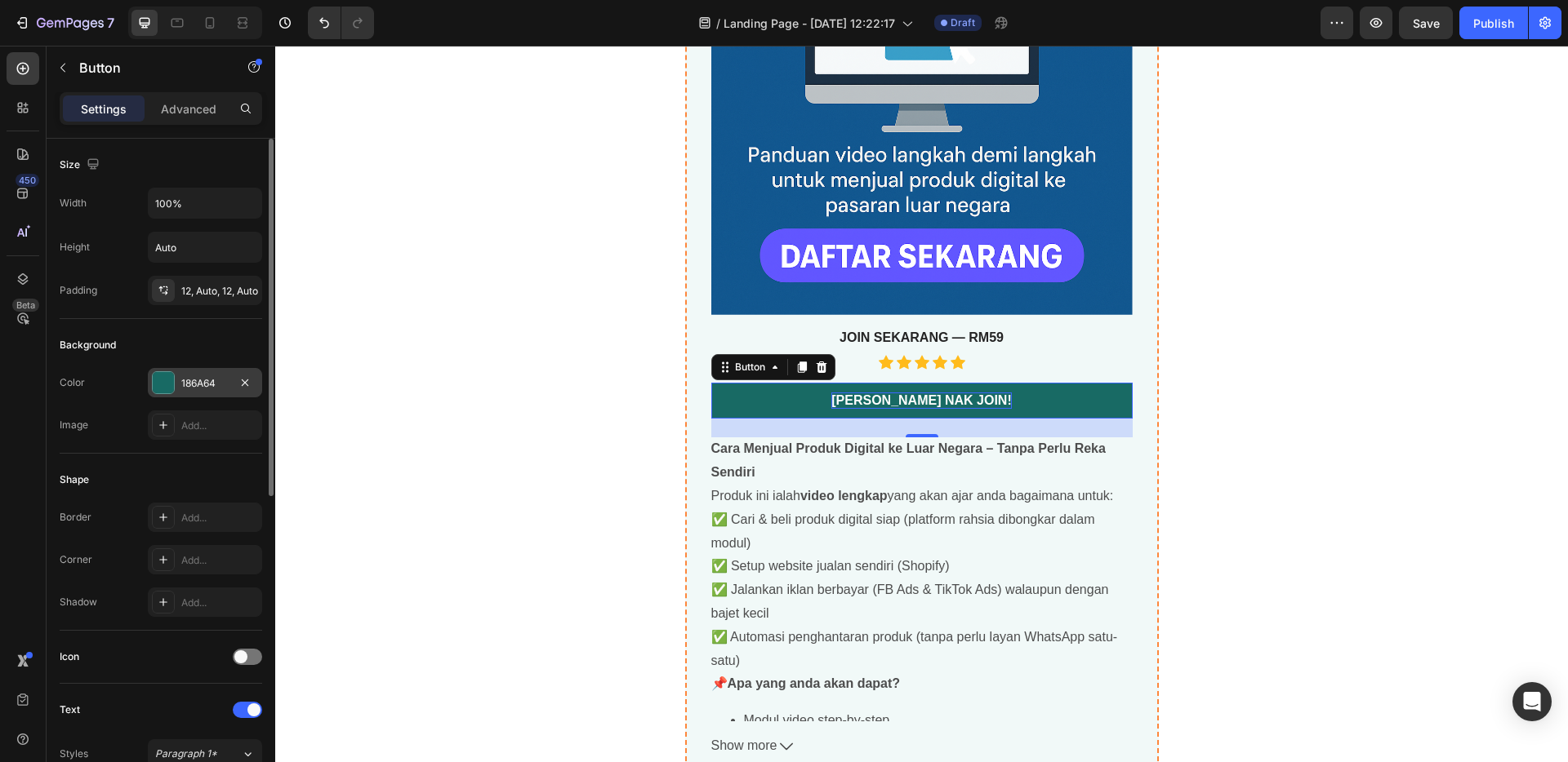
click at [218, 382] on div "186A64" at bounding box center [204, 383] width 47 height 14
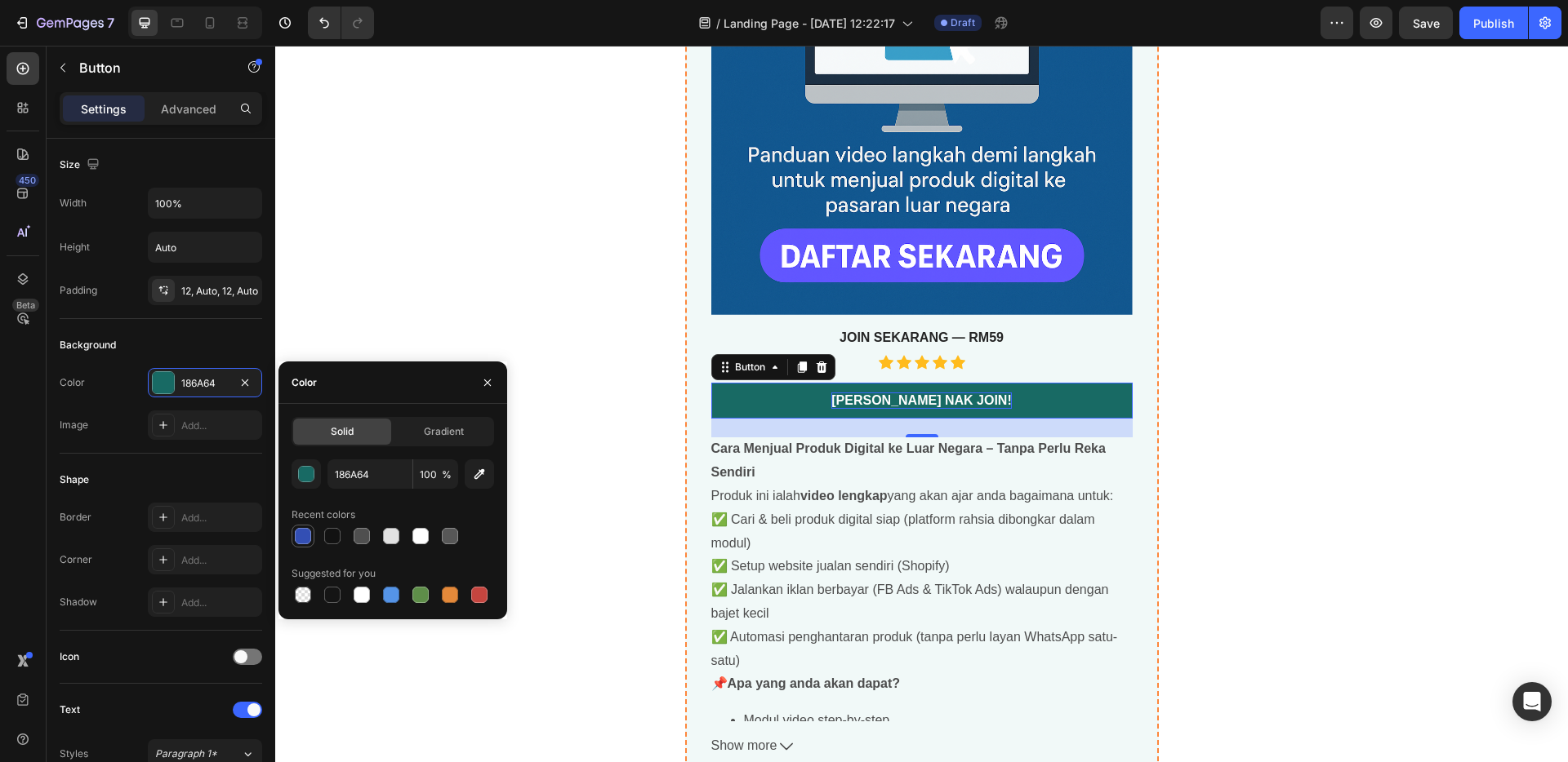
click at [303, 541] on div at bounding box center [302, 536] width 16 height 16
type input "334FB4"
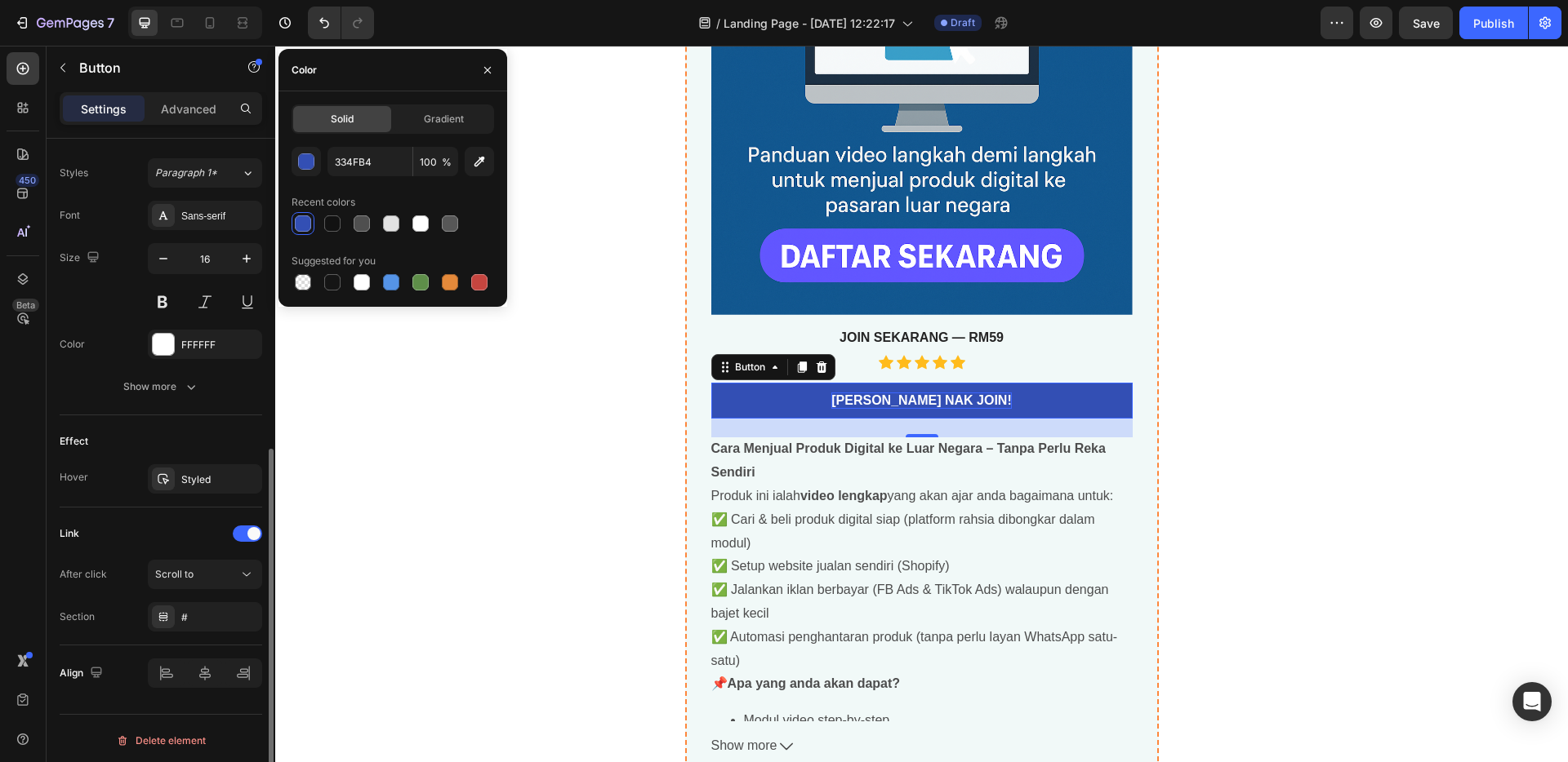
scroll to position [586, 0]
click at [206, 564] on div "Scroll to" at bounding box center [197, 570] width 83 height 14
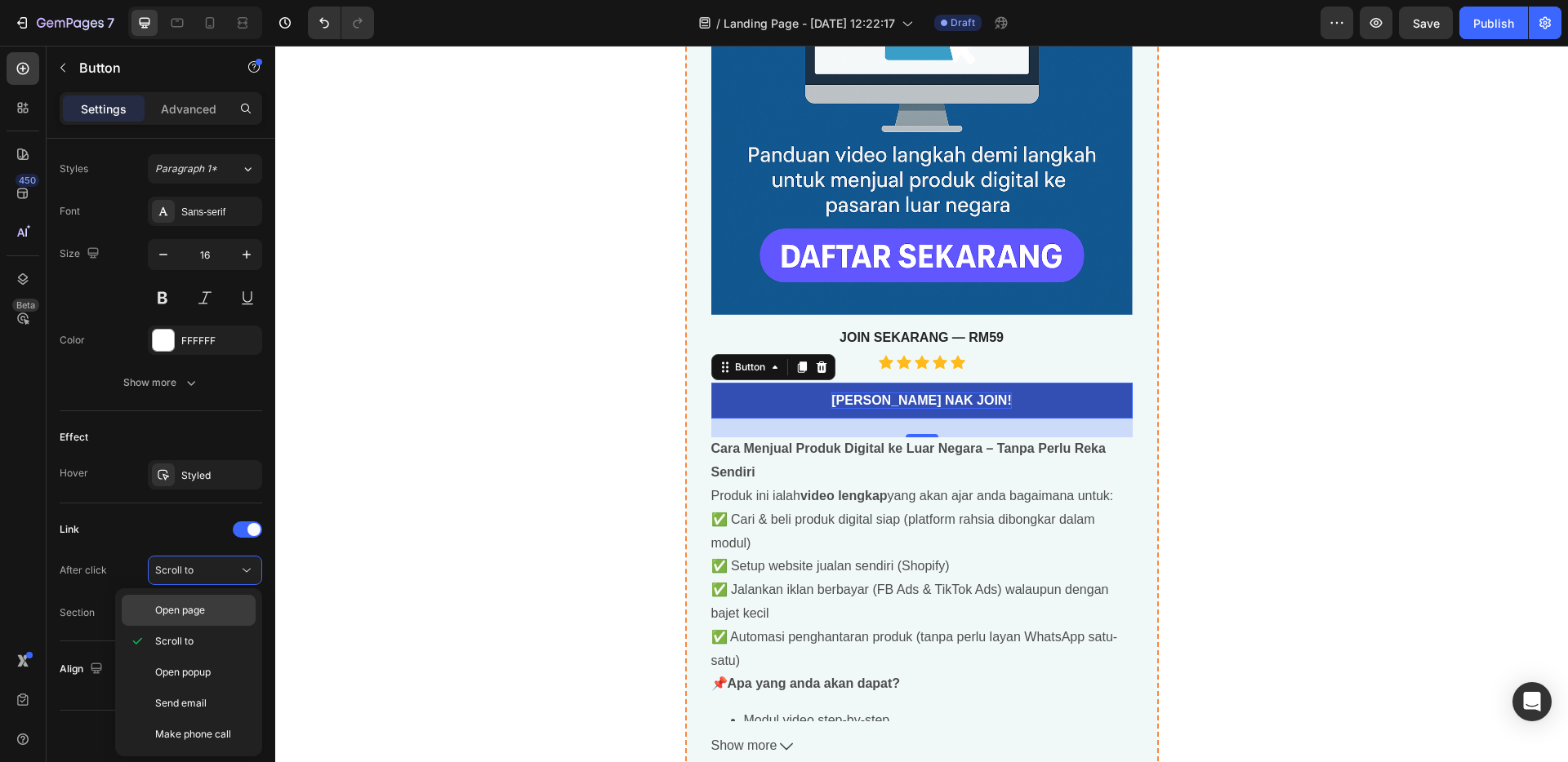
click at [196, 613] on span "Open page" at bounding box center [180, 610] width 50 height 14
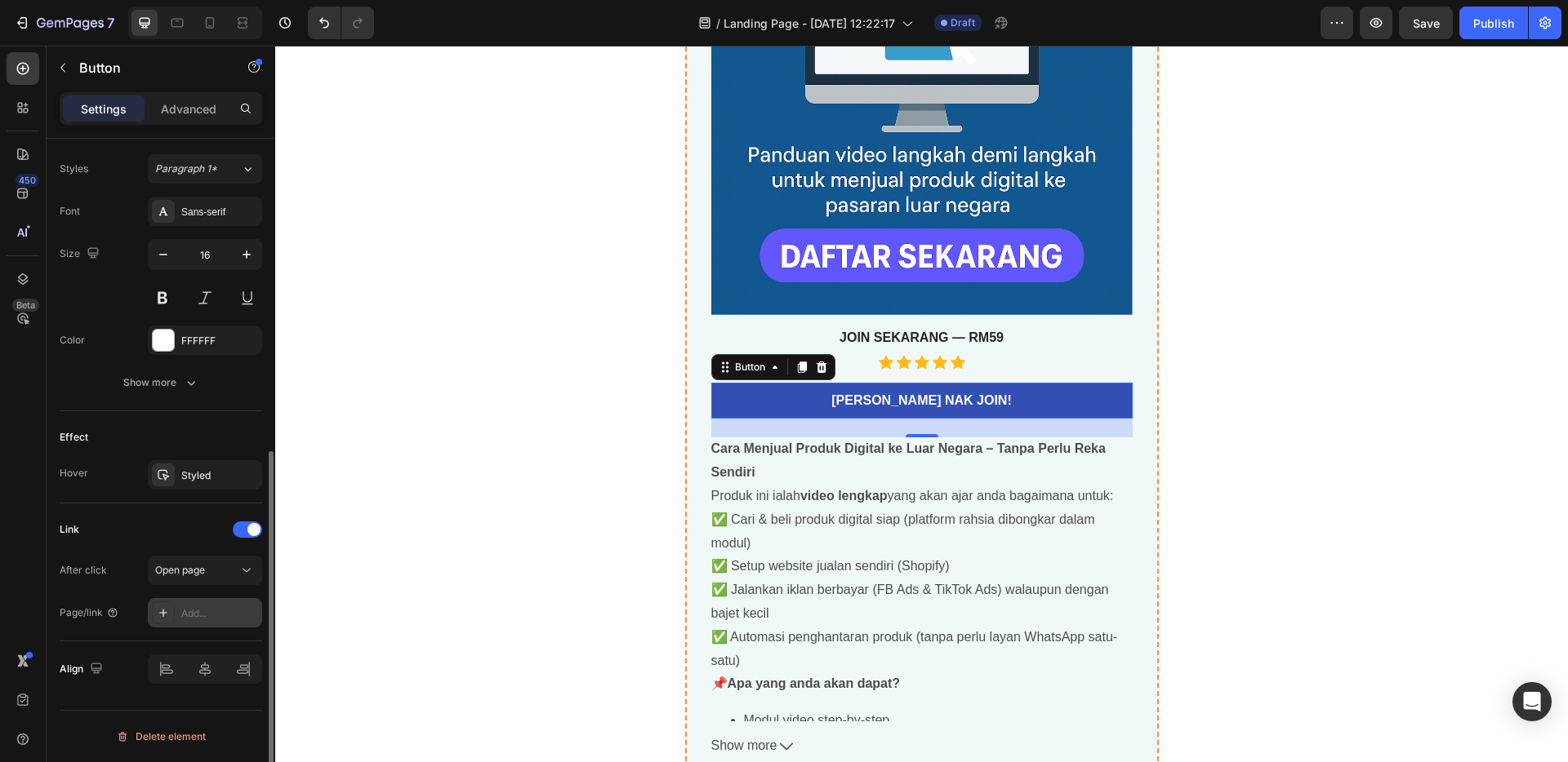
click at [202, 607] on div "Add..." at bounding box center [220, 613] width 77 height 14
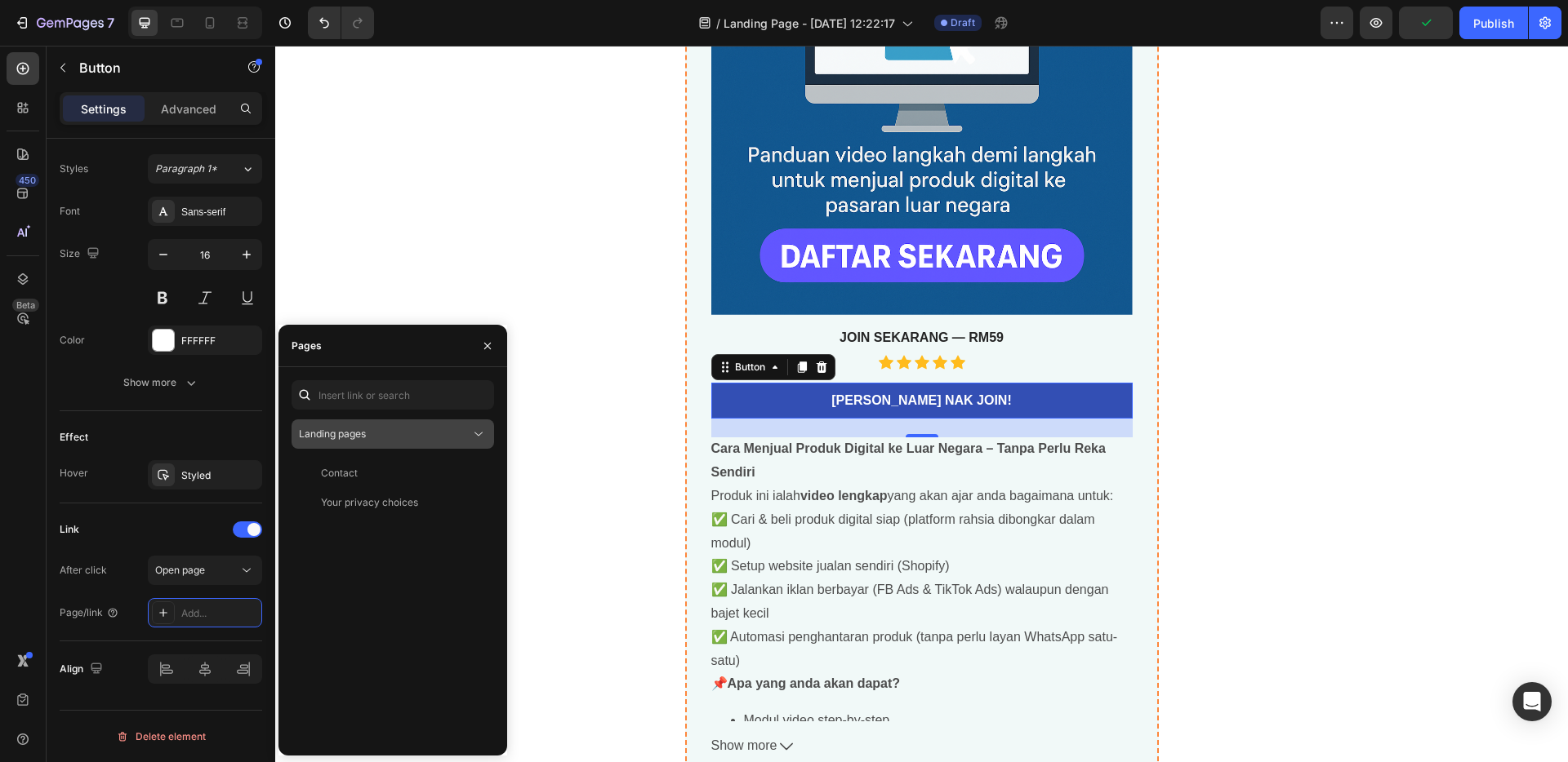
click at [380, 437] on div "Landing pages" at bounding box center [385, 433] width 172 height 14
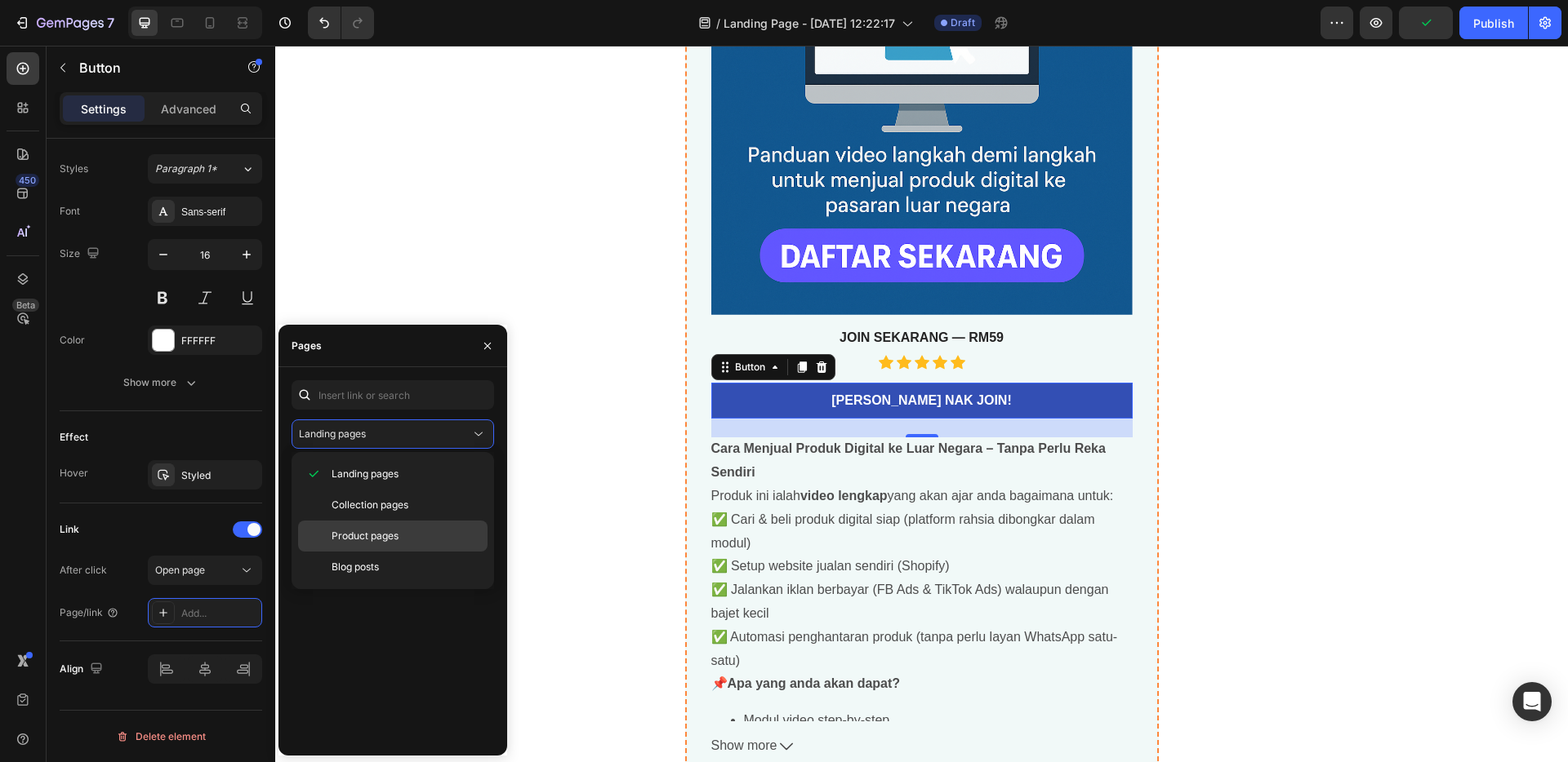
click at [383, 531] on span "Product pages" at bounding box center [365, 536] width 67 height 14
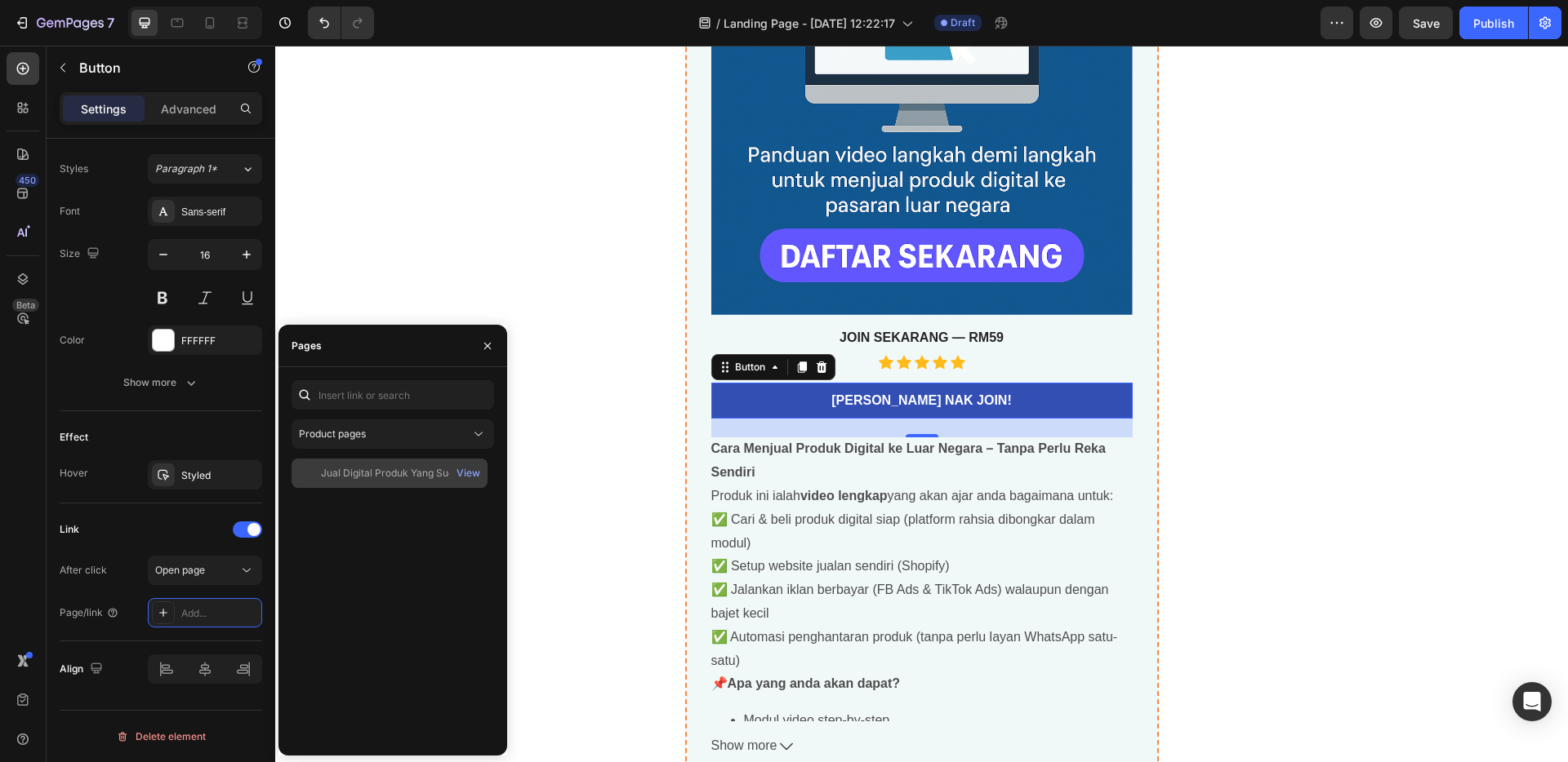
click at [384, 466] on div "Jual Digital Produk Yang Sudah Siap Ke Luar Negara" at bounding box center [400, 473] width 157 height 14
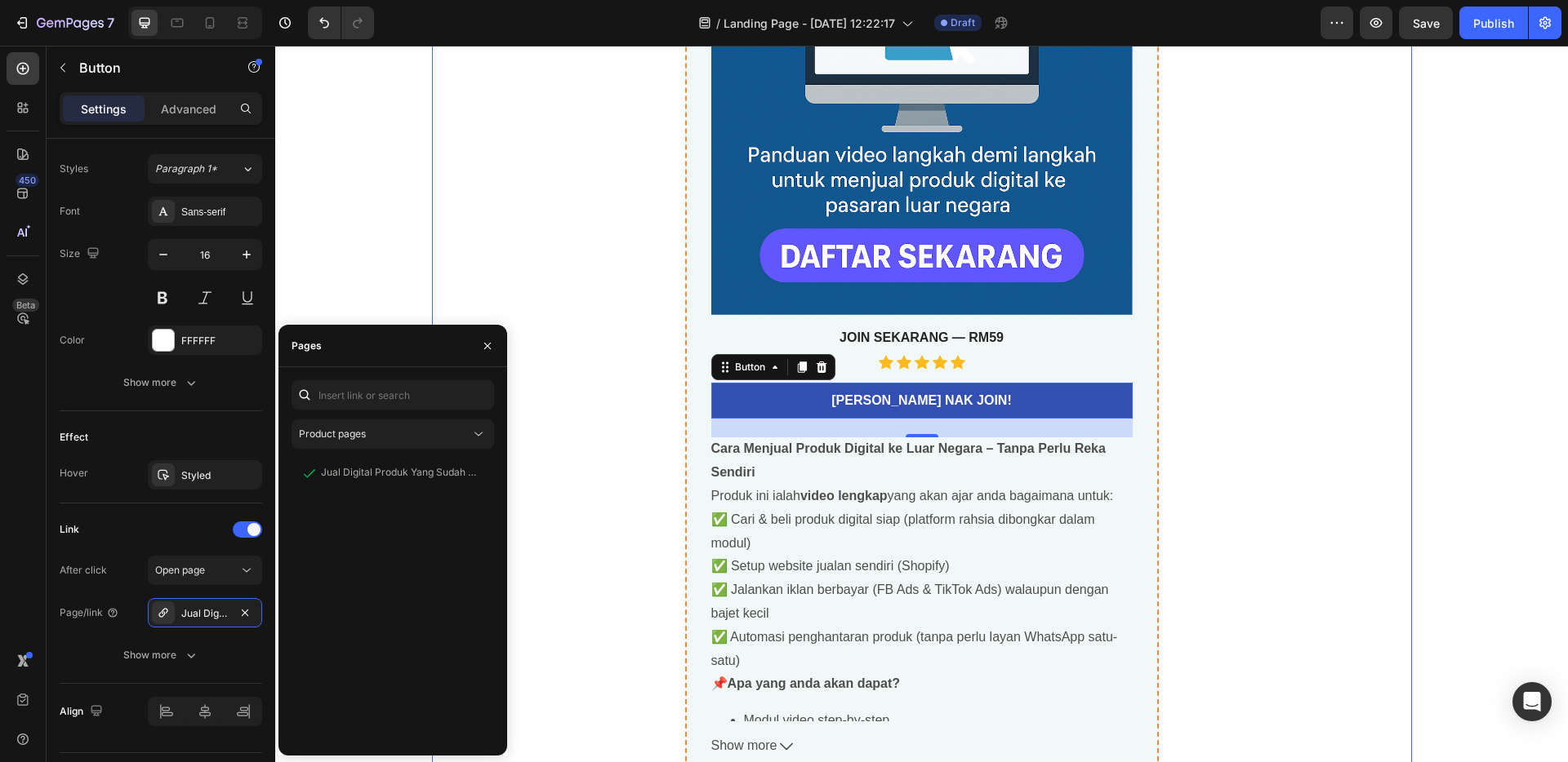
click at [600, 391] on div "Jual Digital Produk Yang Sudah Siap Ke Luar Negara Product Title best seller He…" at bounding box center [923, 188] width 980 height 1196
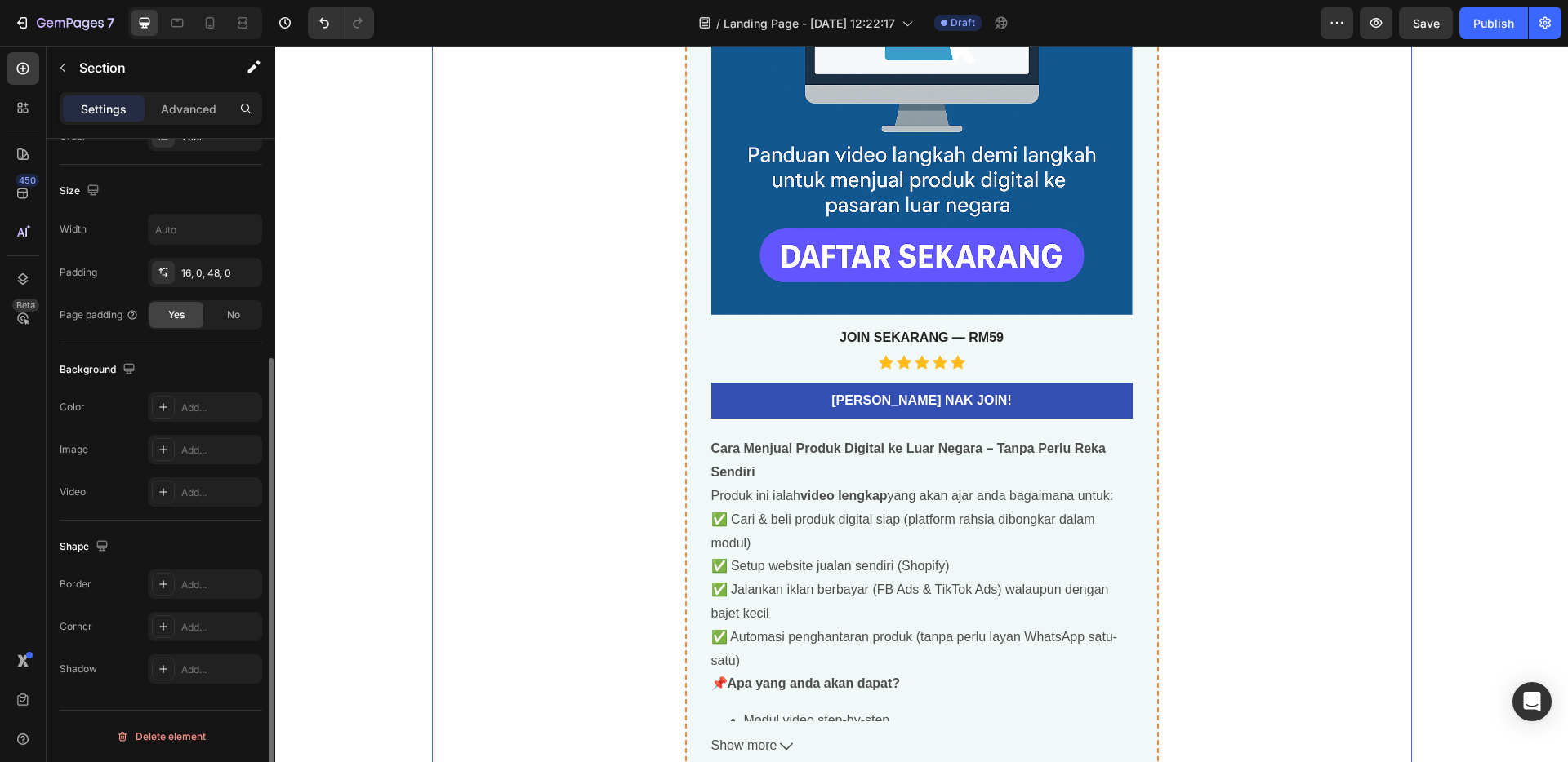
scroll to position [0, 0]
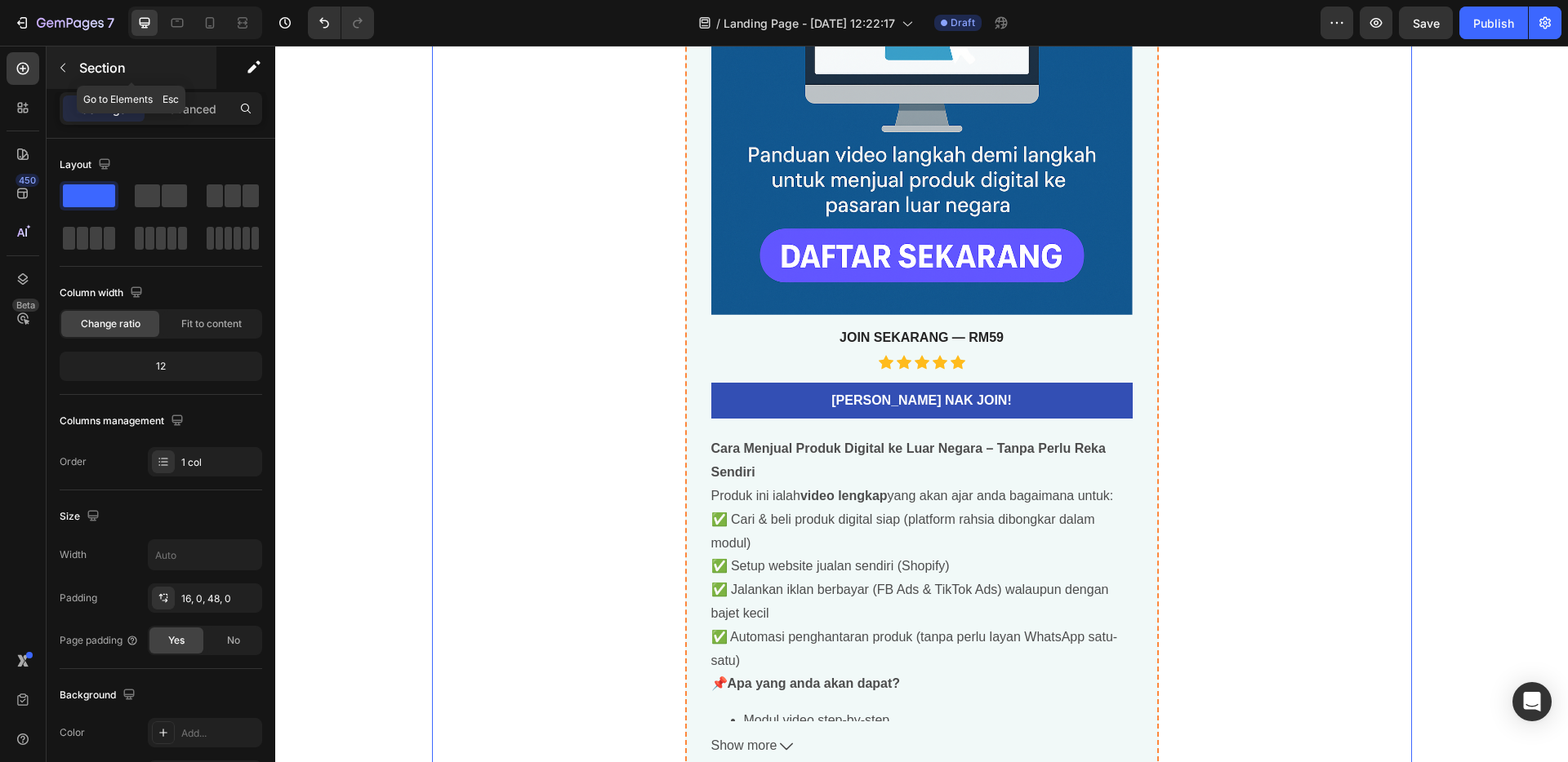
click at [63, 63] on icon "button" at bounding box center [62, 67] width 5 height 9
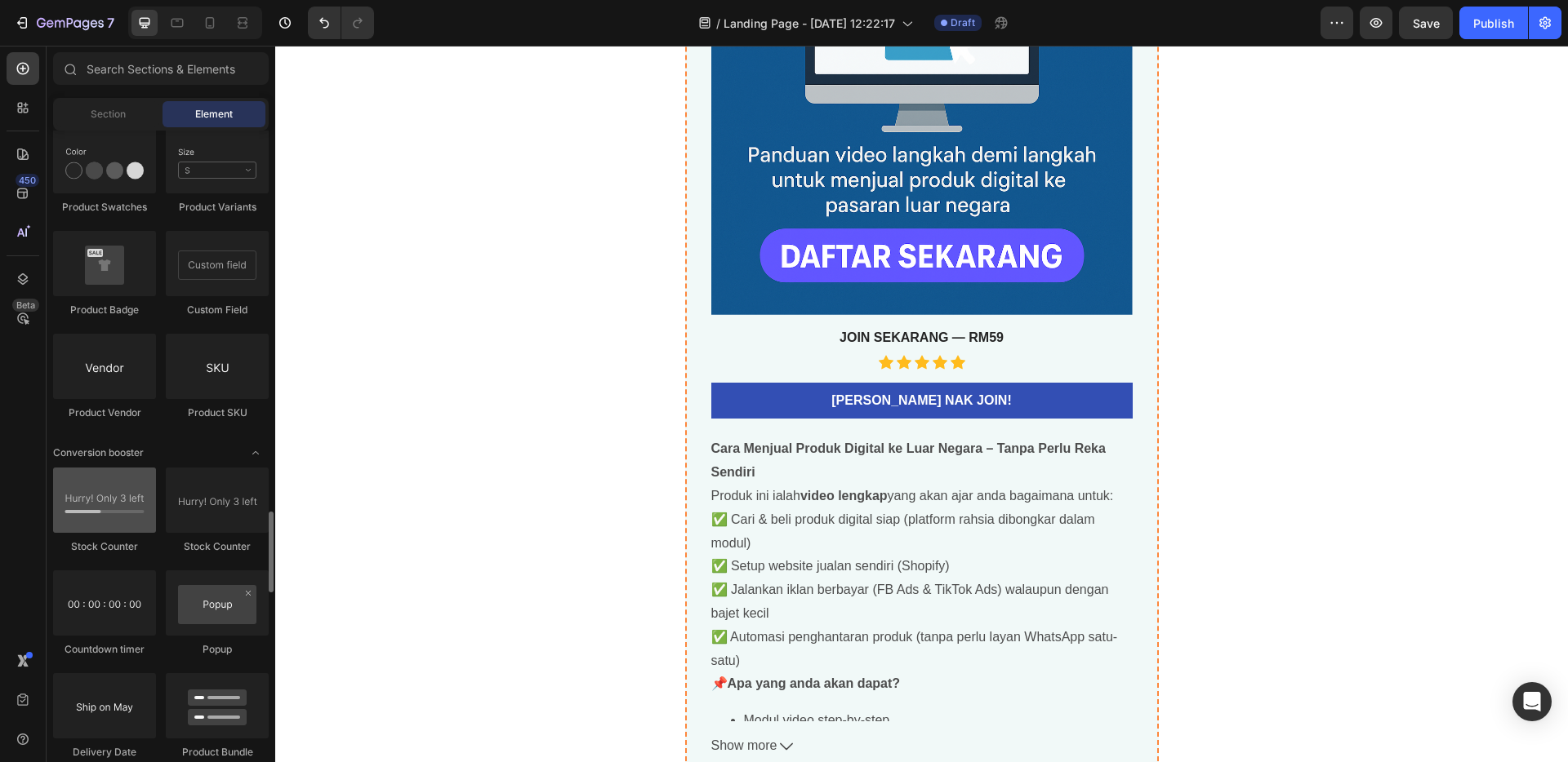
scroll to position [3095, 0]
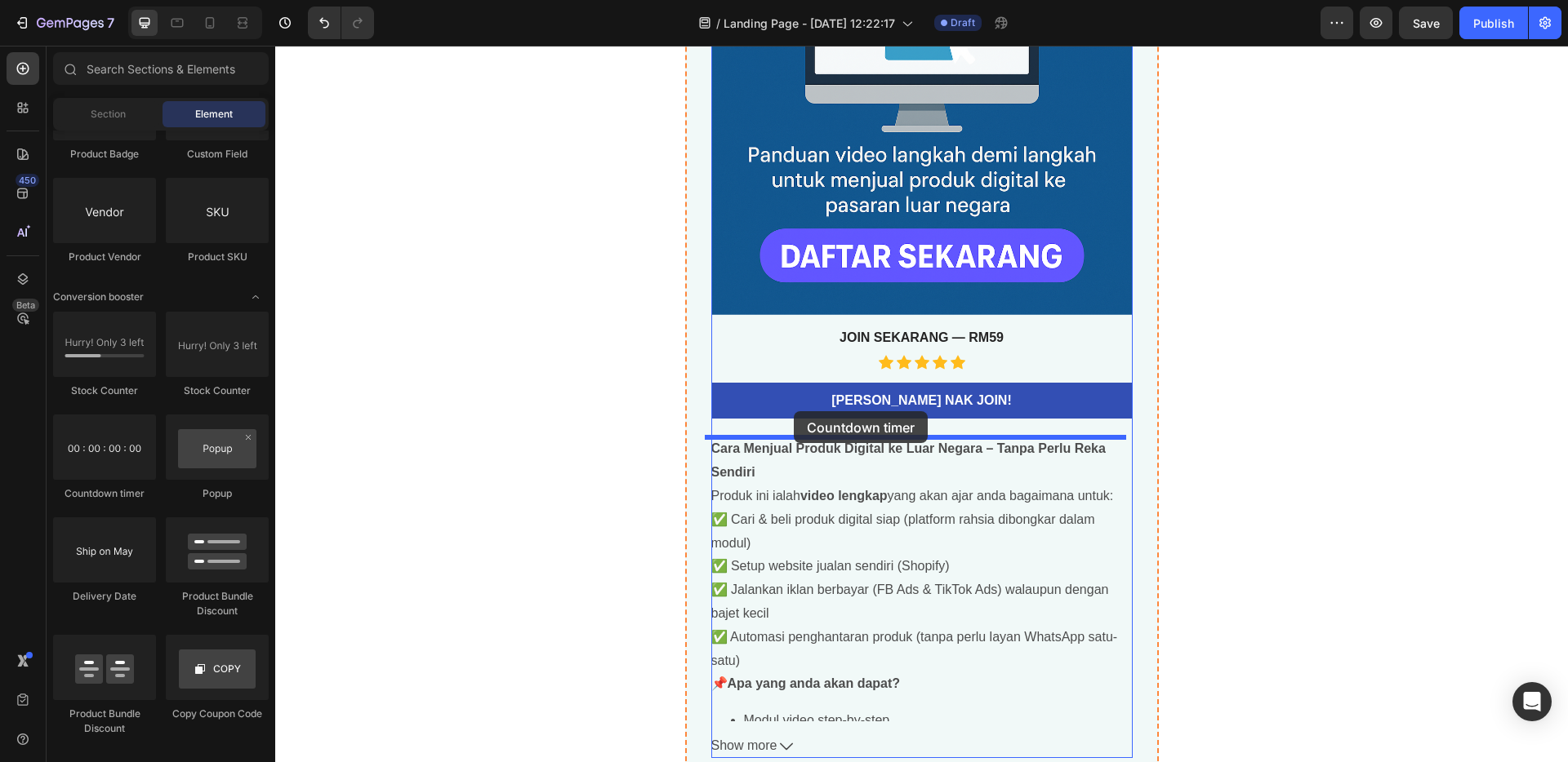
drag, startPoint x: 379, startPoint y: 489, endPoint x: 794, endPoint y: 411, distance: 422.3
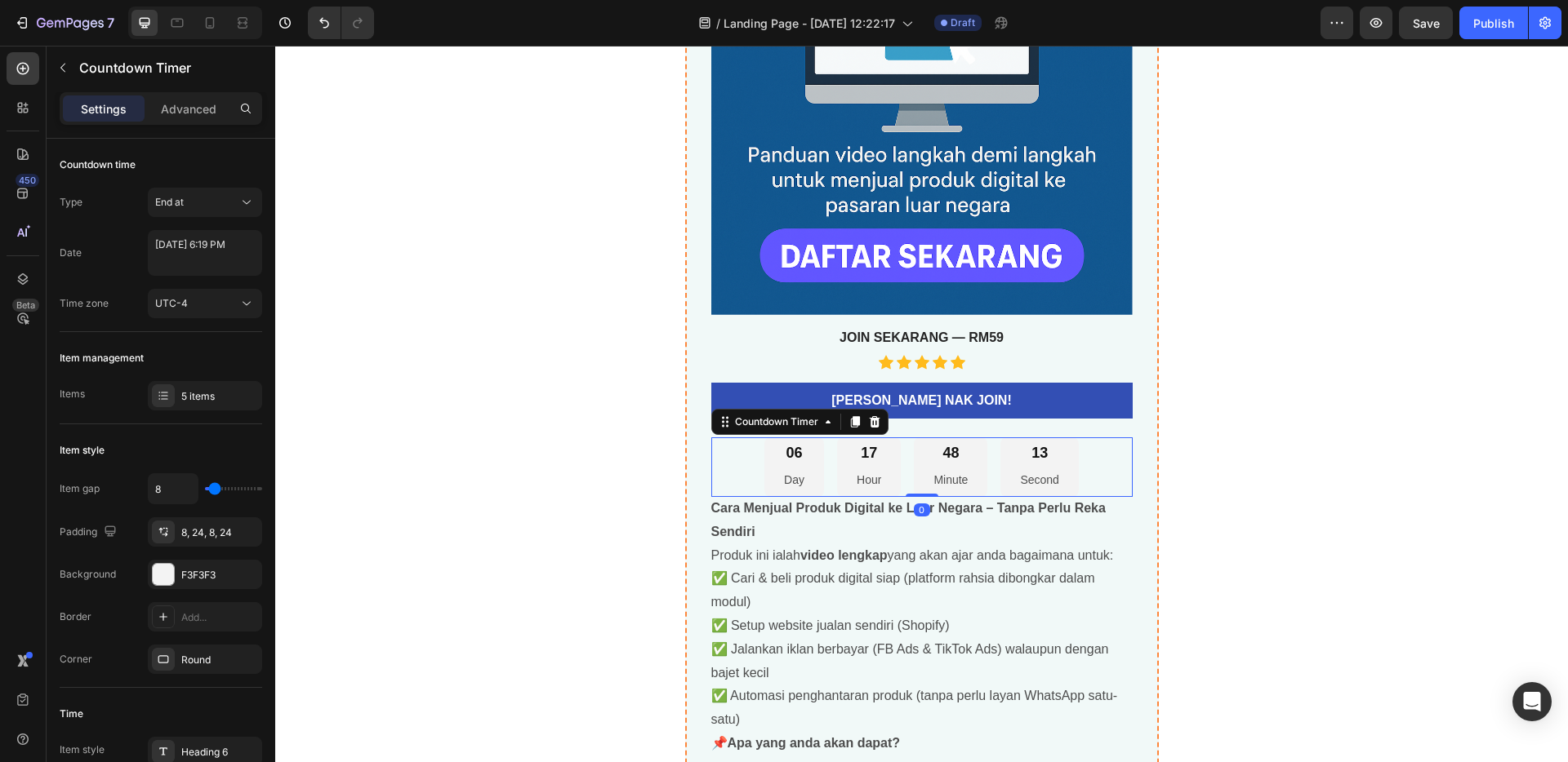
click at [749, 483] on div "06 Day 17 Hour 48 Minute 13 Second" at bounding box center [922, 467] width 421 height 59
click at [210, 202] on div "End at" at bounding box center [197, 202] width 83 height 14
click at [218, 266] on p "Auto-renew" at bounding box center [201, 273] width 93 height 14
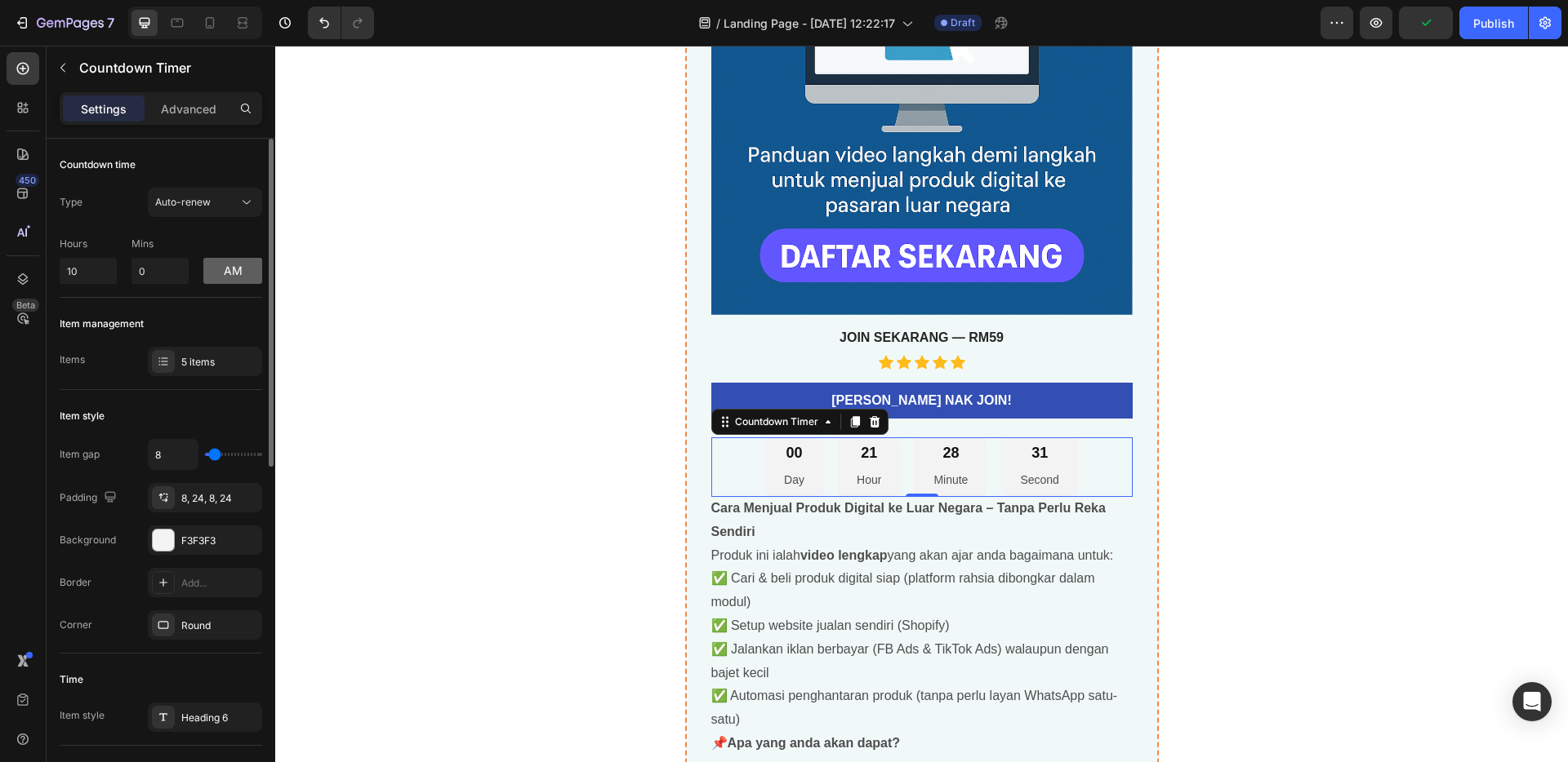
click at [227, 267] on button "am" at bounding box center [232, 270] width 59 height 26
click at [87, 275] on input "10" at bounding box center [88, 270] width 58 height 26
type input "1"
type input "3"
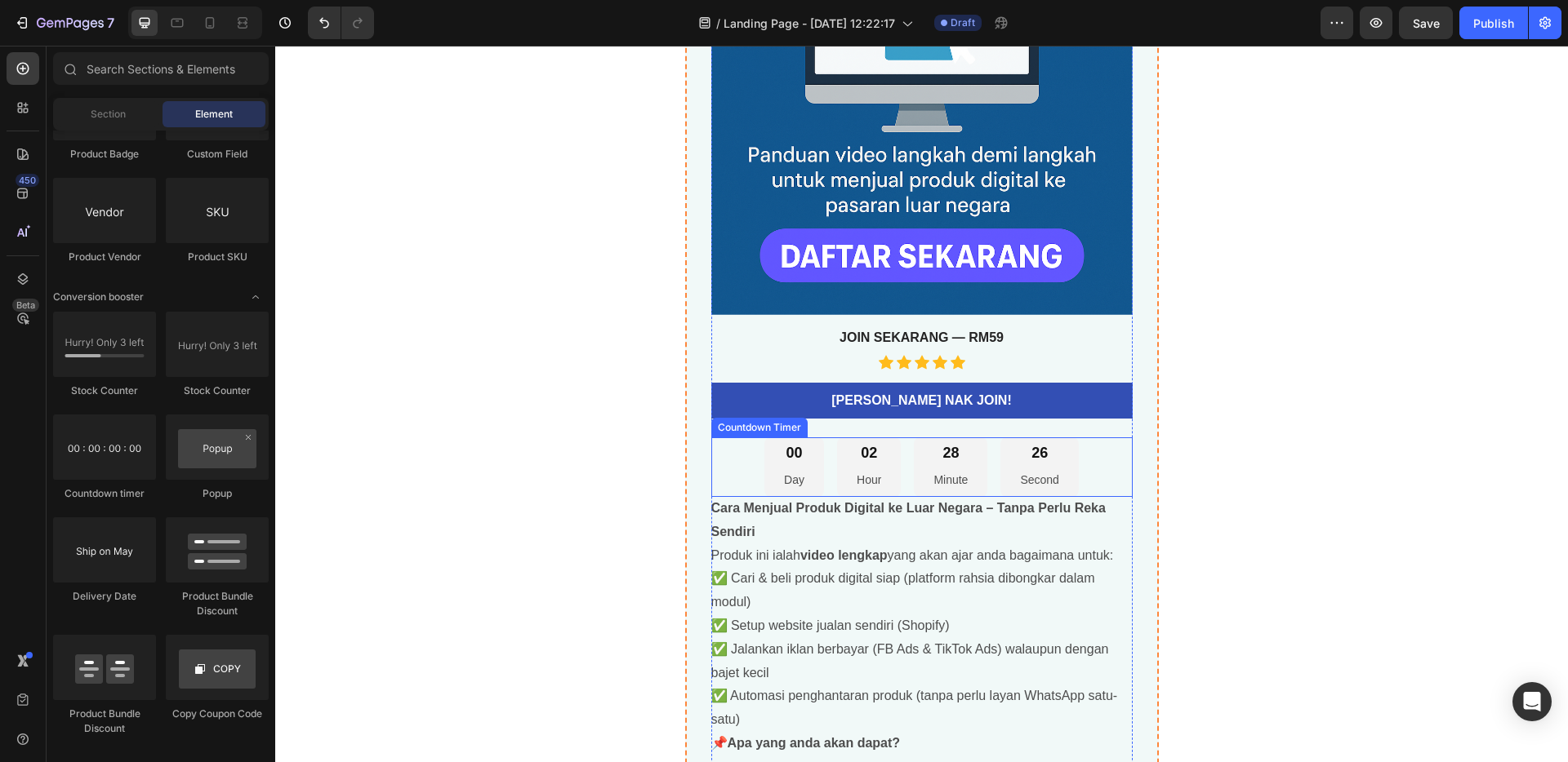
click at [994, 480] on div "00 Day 02 Hour 28 Minute 26 Second" at bounding box center [922, 467] width 315 height 59
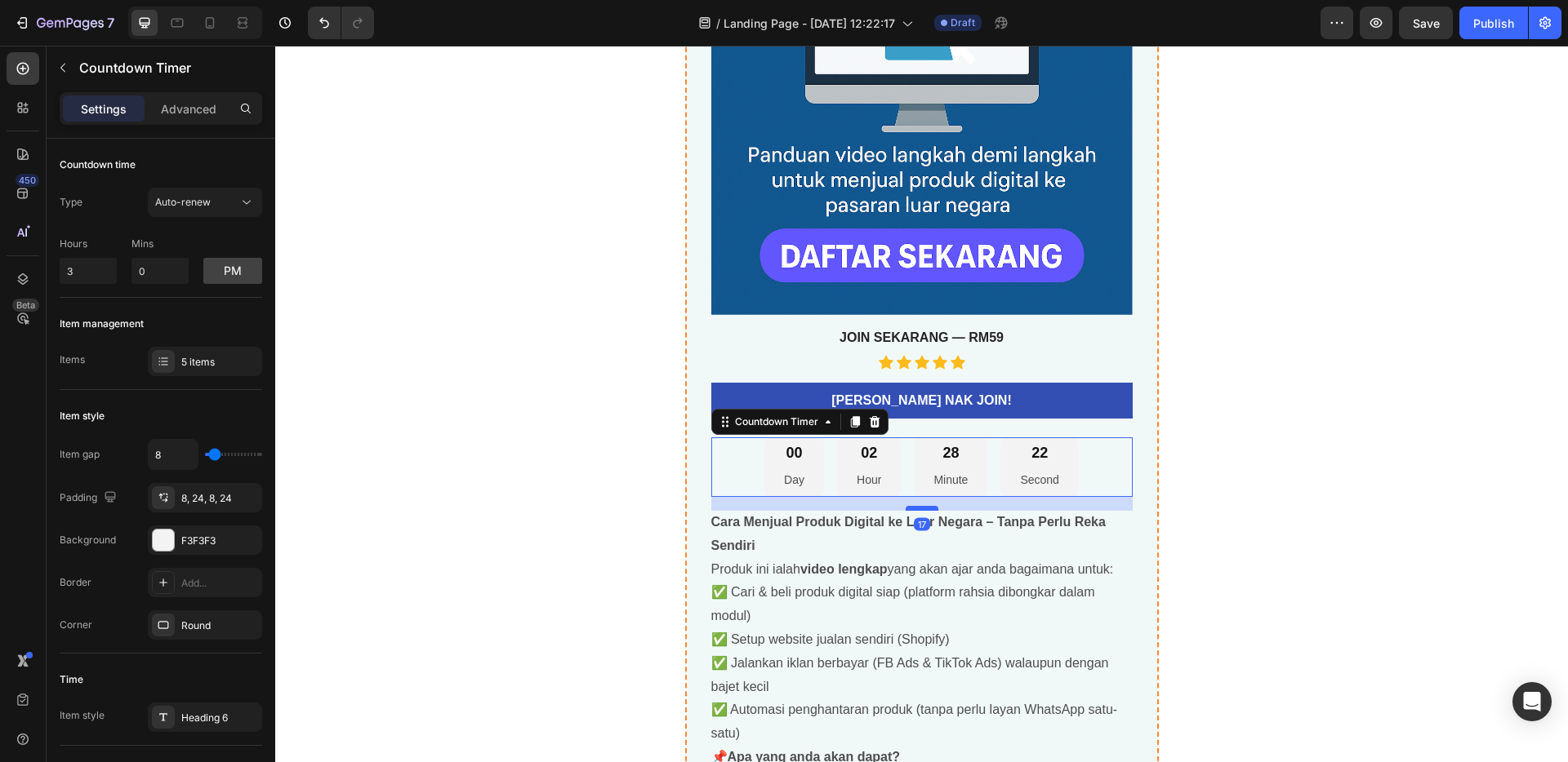
drag, startPoint x: 924, startPoint y: 495, endPoint x: 924, endPoint y: 509, distance: 14.0
click at [924, 509] on div at bounding box center [922, 508] width 33 height 5
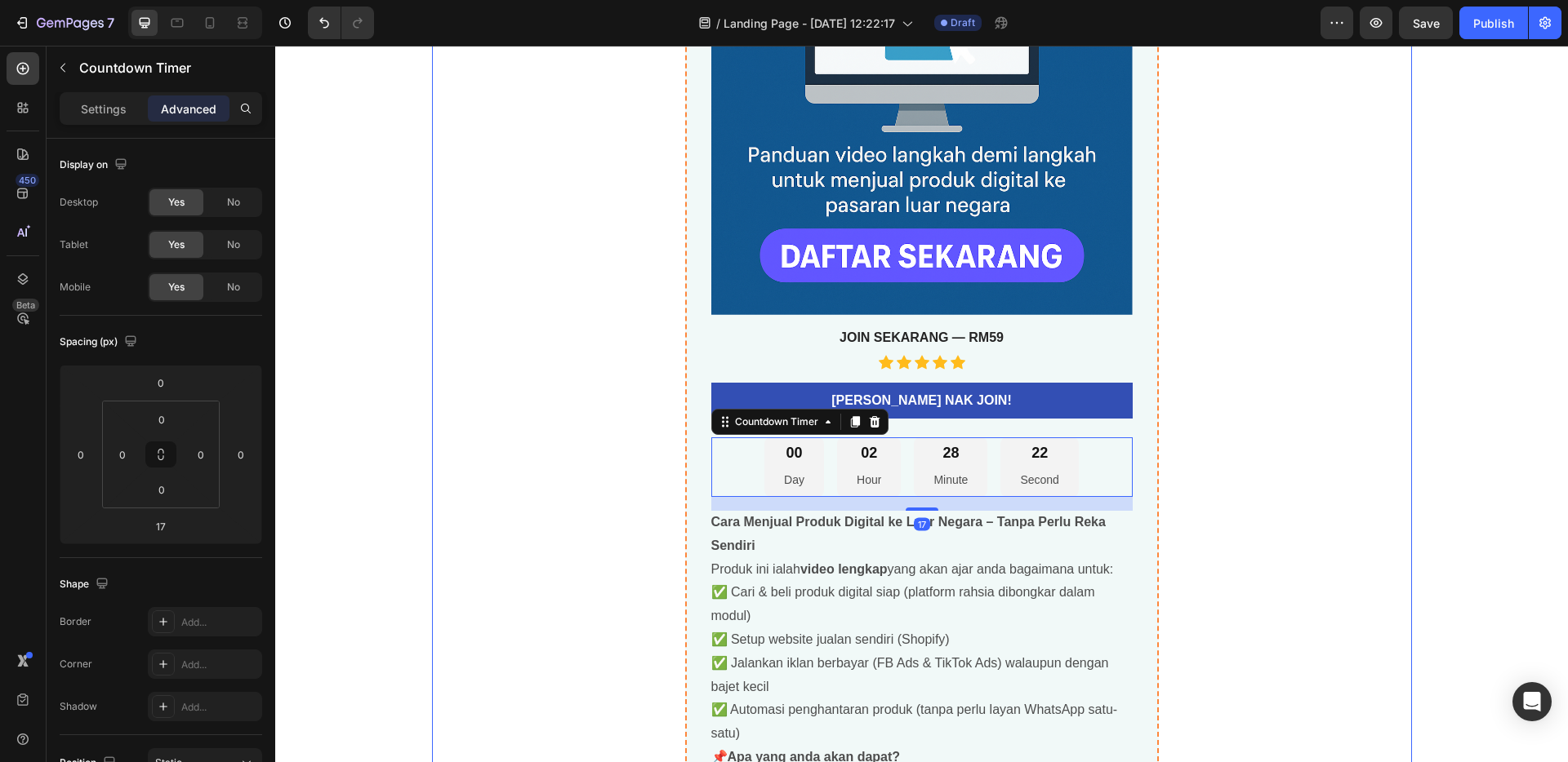
click at [1297, 454] on div "Jual Digital Produk Yang Sudah Siap Ke Luar Negara Product Title best seller He…" at bounding box center [923, 224] width 980 height 1269
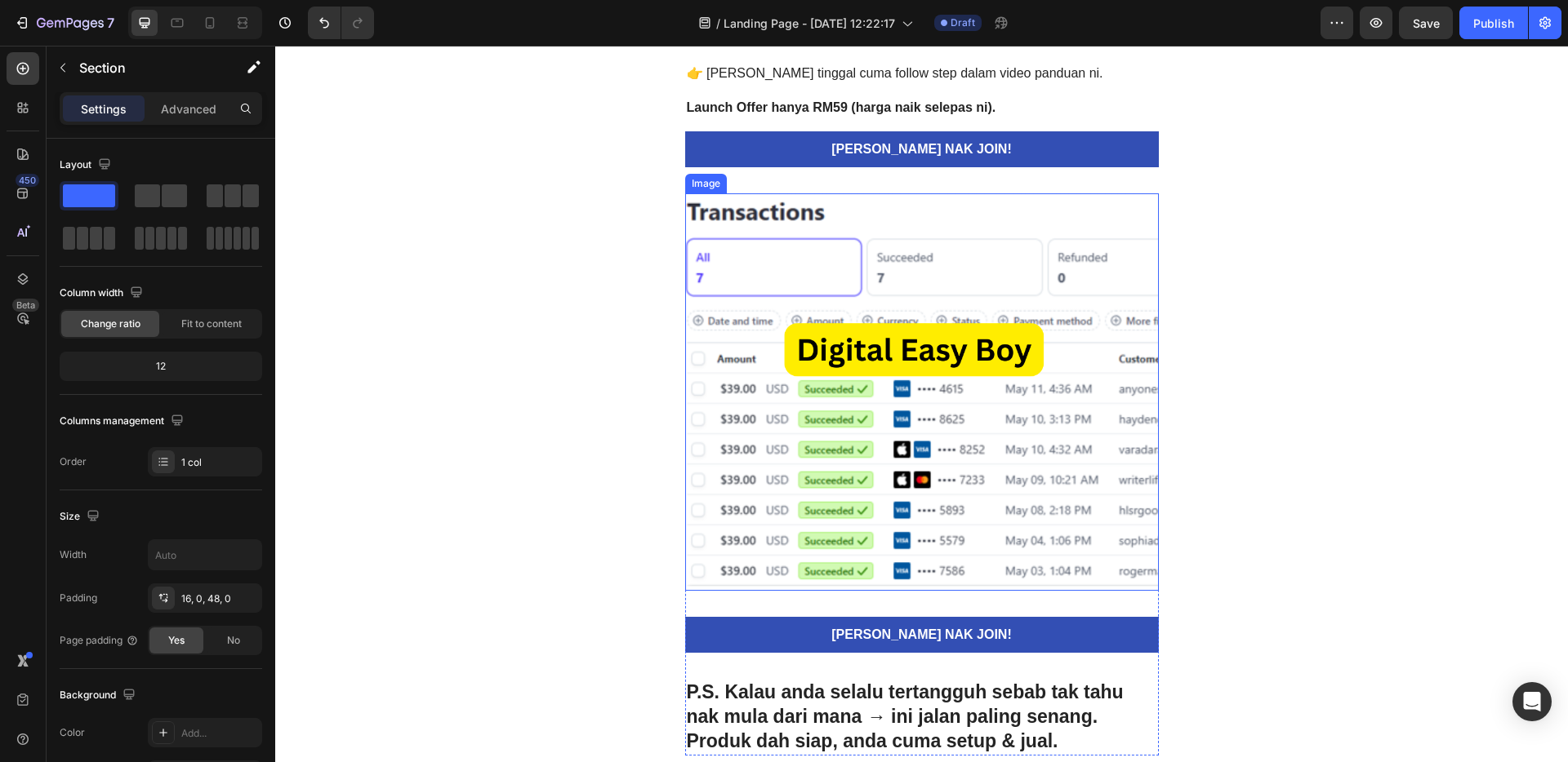
scroll to position [4689, 0]
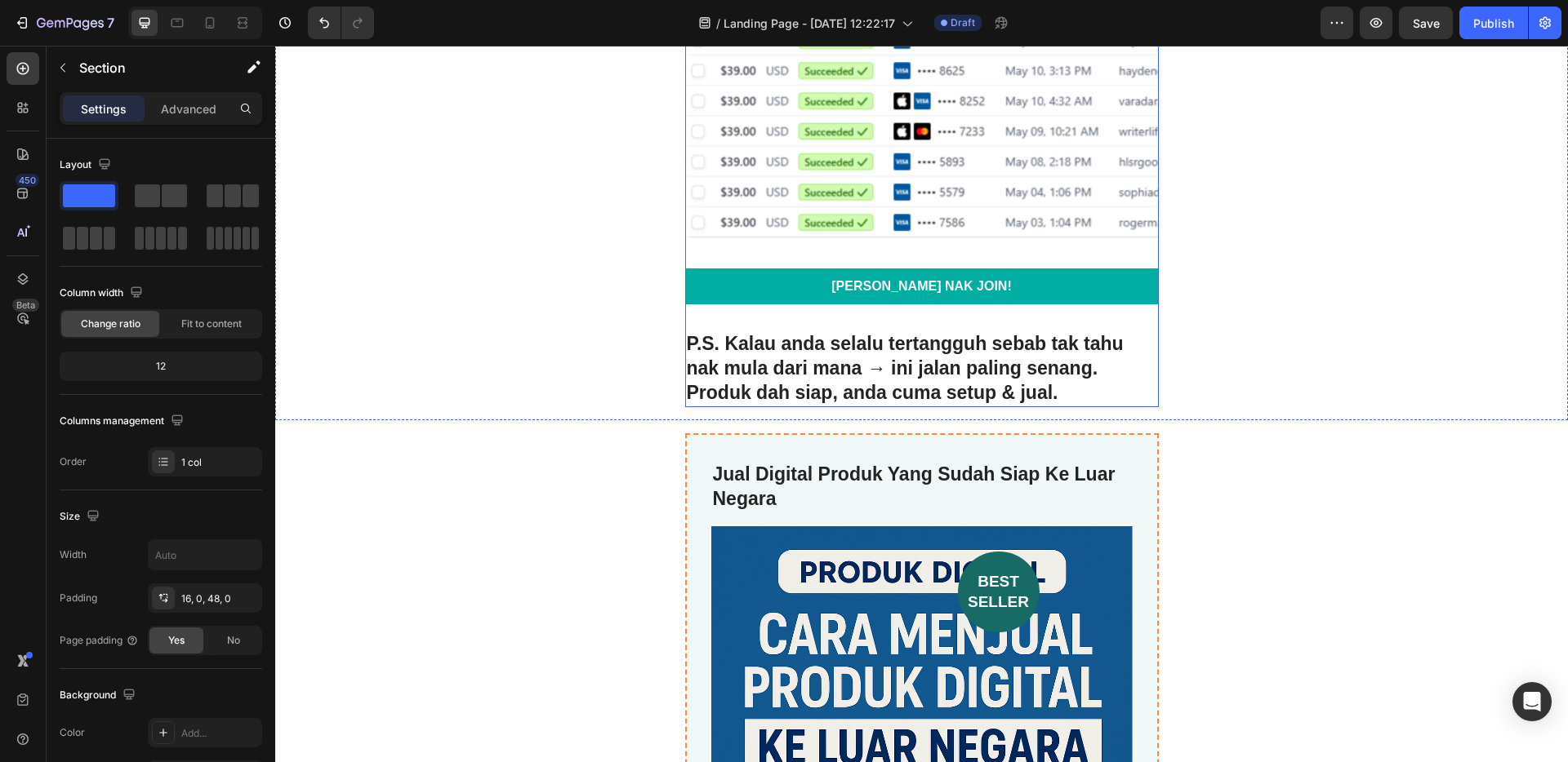
click at [1016, 283] on link "[PERSON_NAME] NAK JOIN!" at bounding box center [923, 287] width 474 height 36
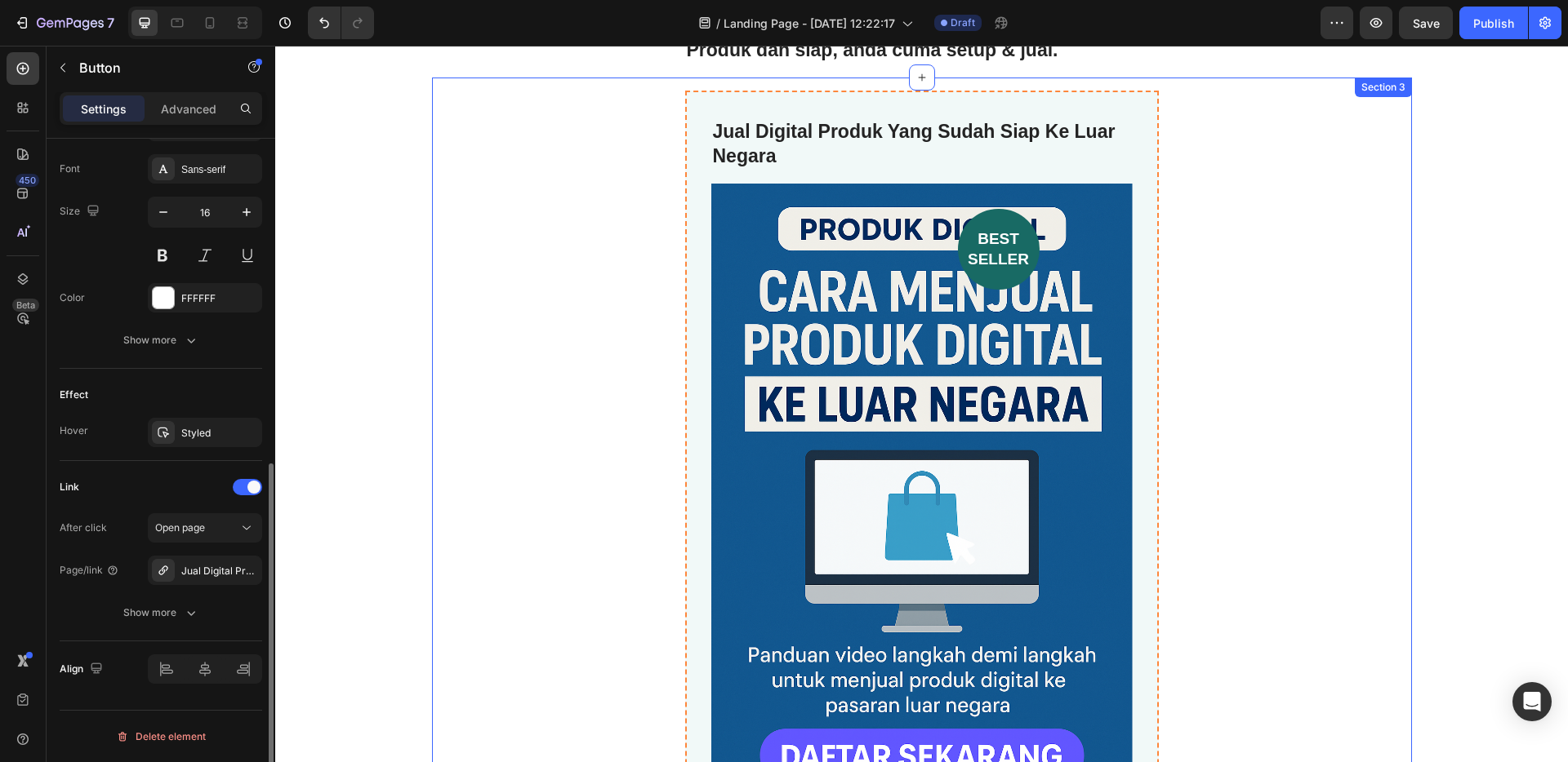
scroll to position [4798, 0]
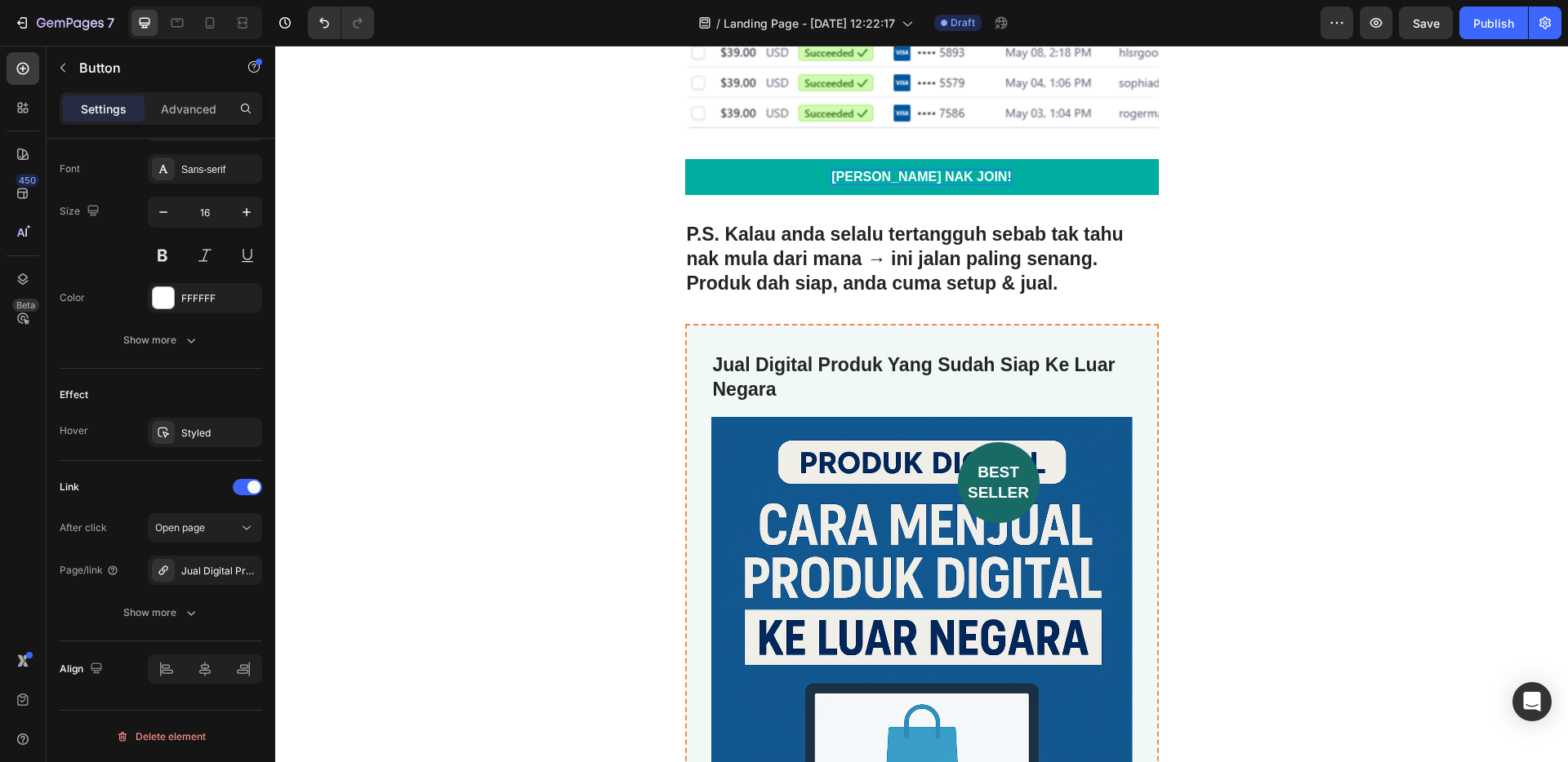
click at [934, 177] on p "[PERSON_NAME] NAK JOIN!" at bounding box center [921, 177] width 179 height 17
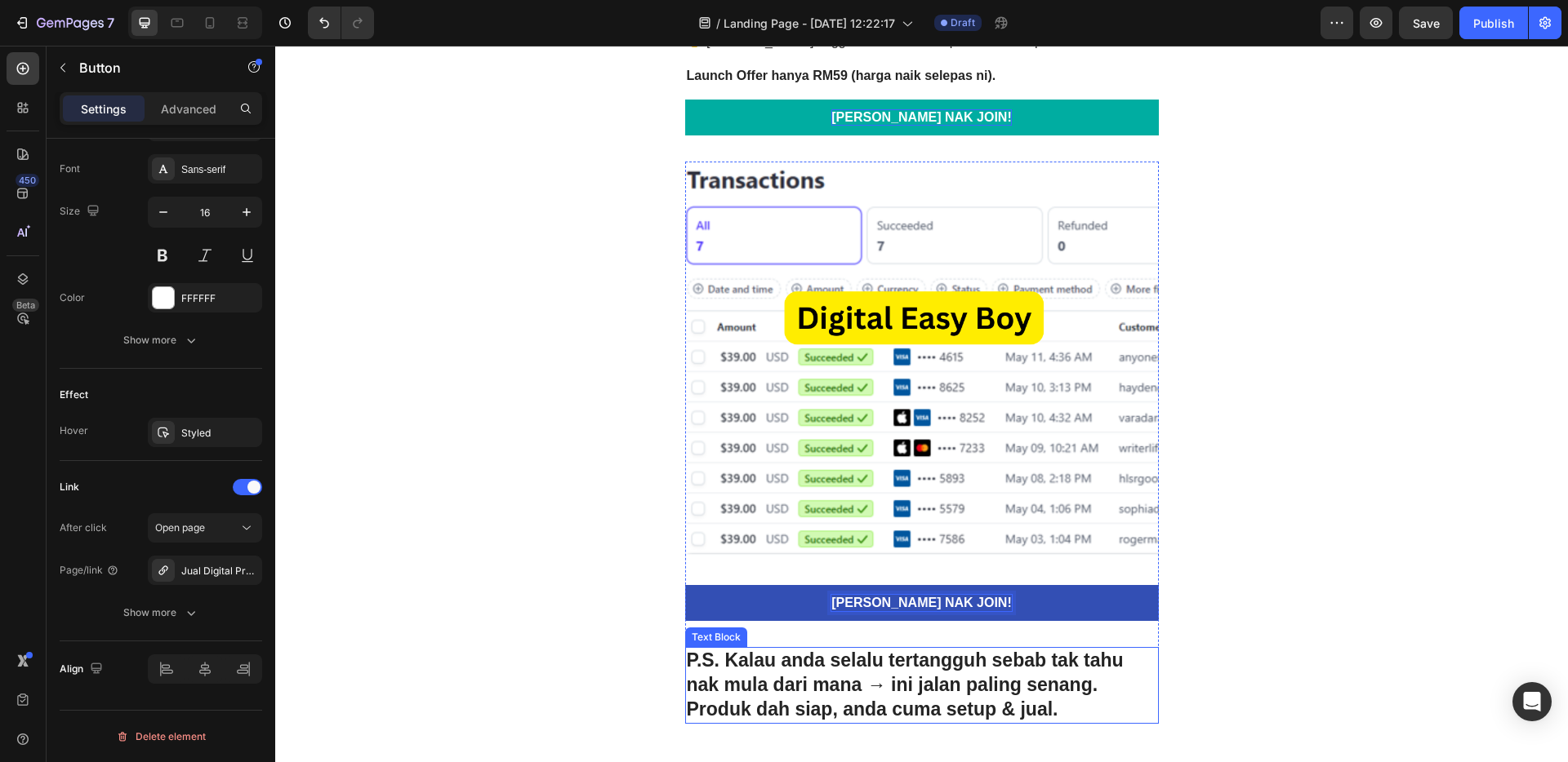
scroll to position [4219, 0]
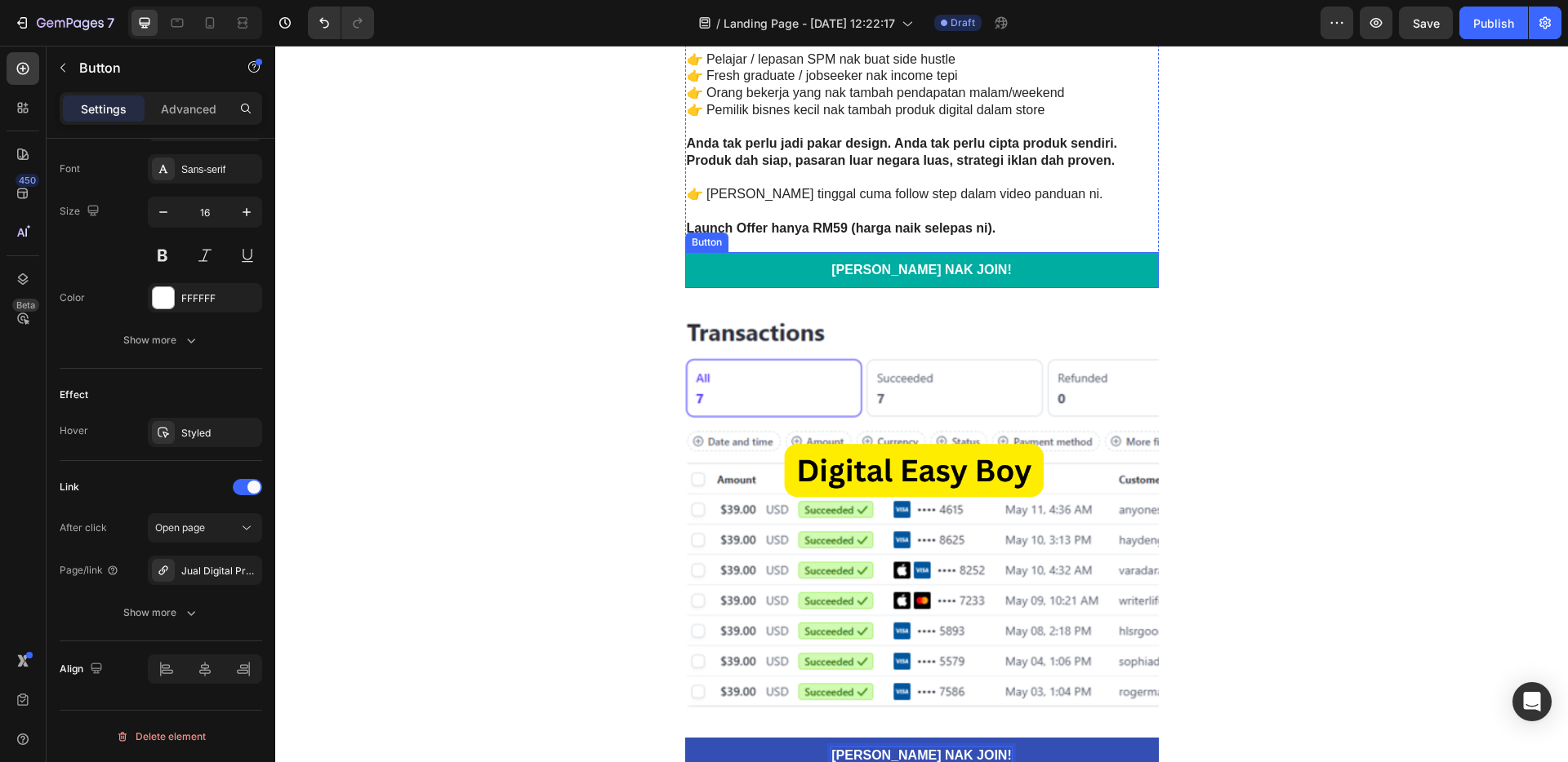
click at [1026, 260] on link "[PERSON_NAME] NAK JOIN!" at bounding box center [923, 270] width 474 height 36
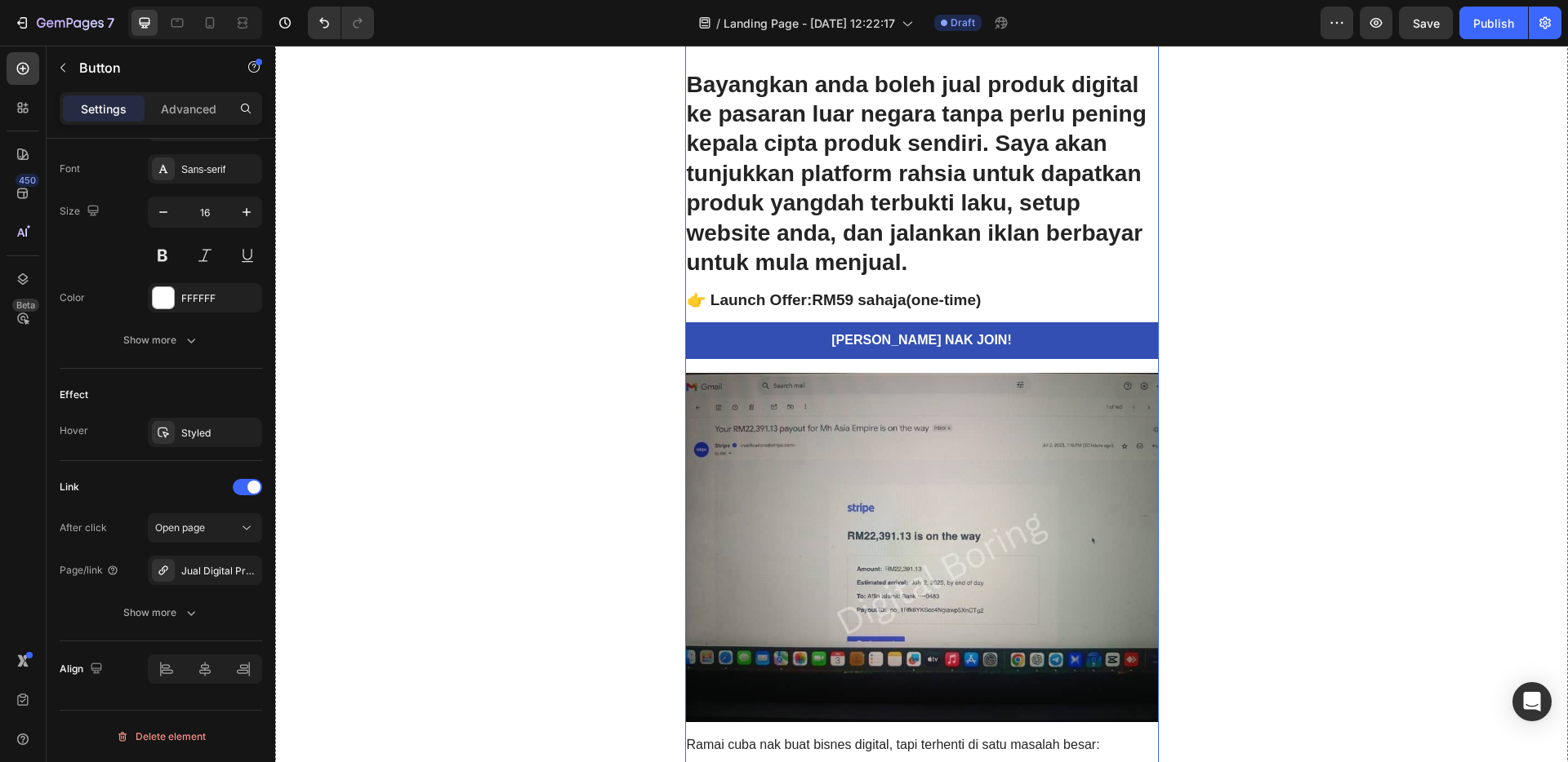
scroll to position [0, 0]
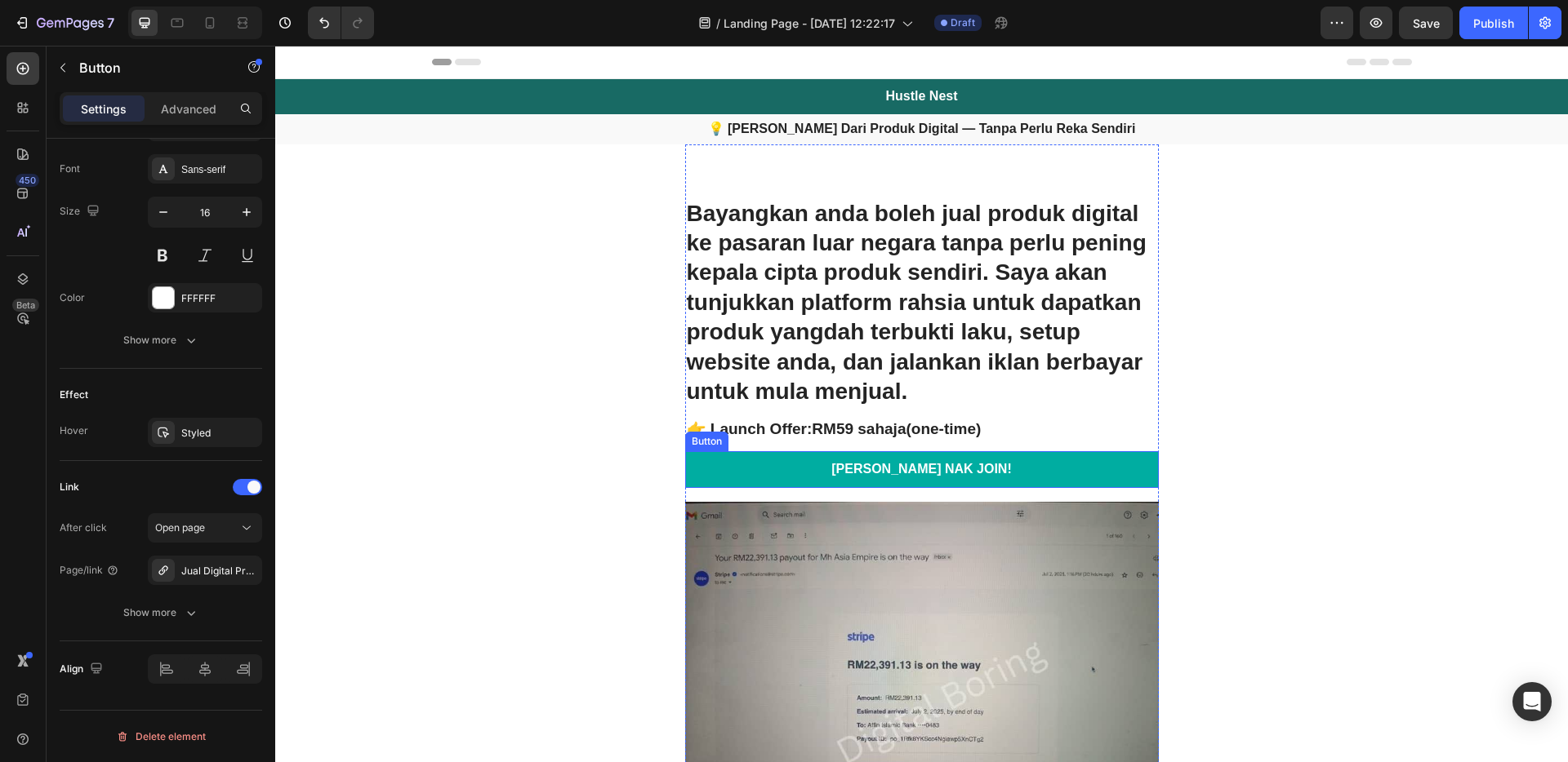
click at [996, 466] on link "[PERSON_NAME] NAK JOIN!" at bounding box center [923, 470] width 474 height 36
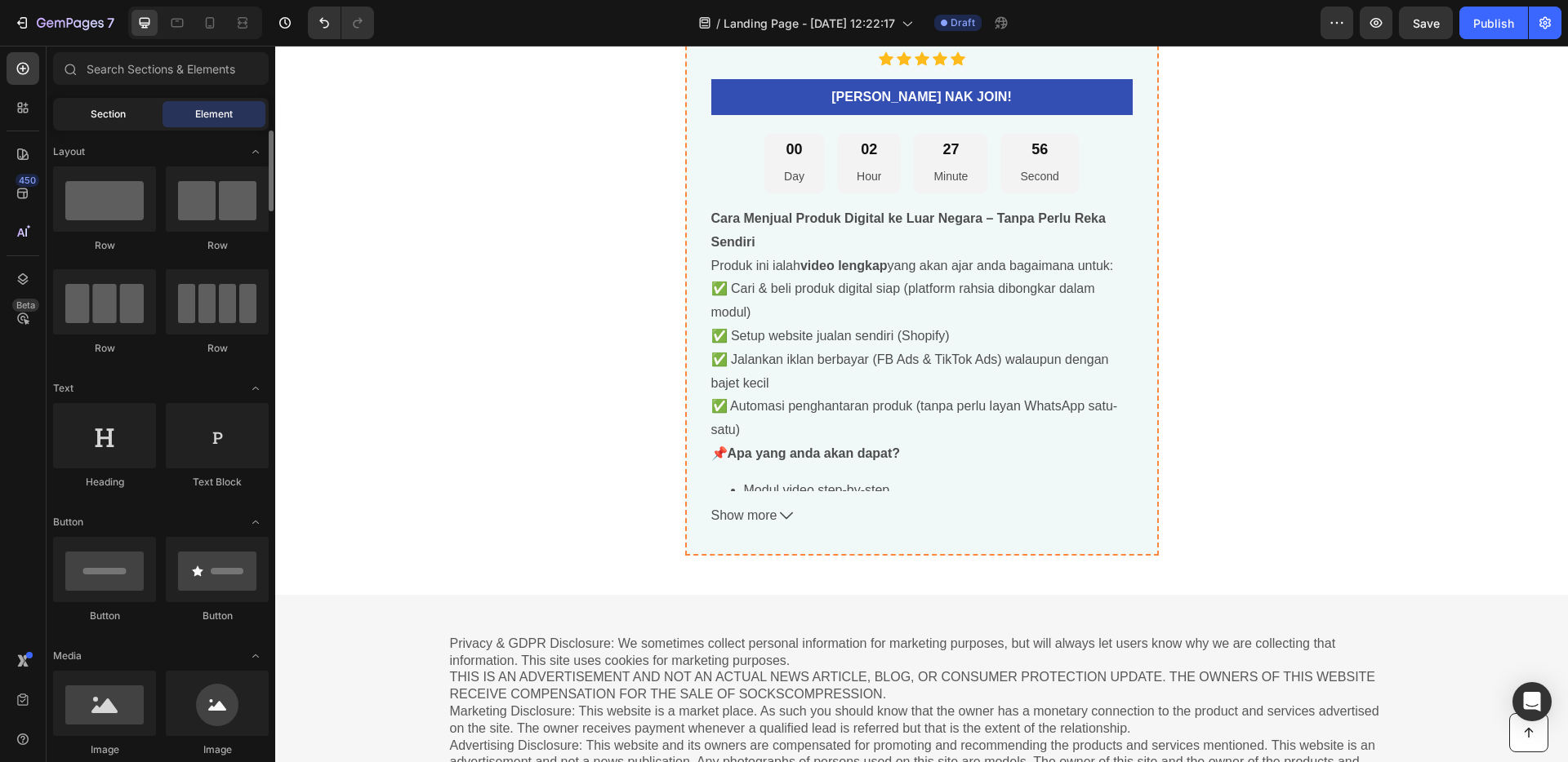
click at [122, 114] on span "Section" at bounding box center [108, 114] width 35 height 14
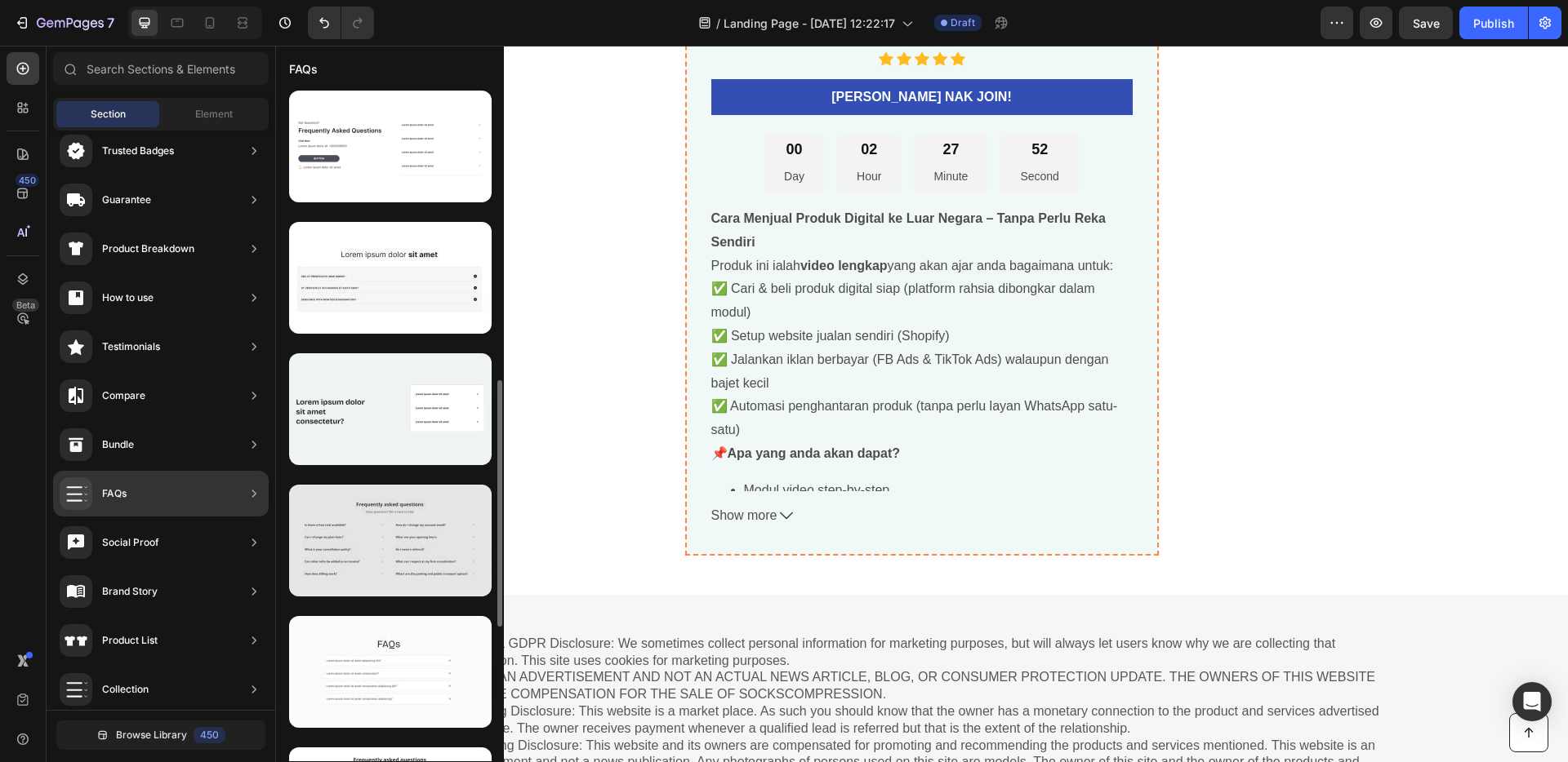
scroll to position [916, 0]
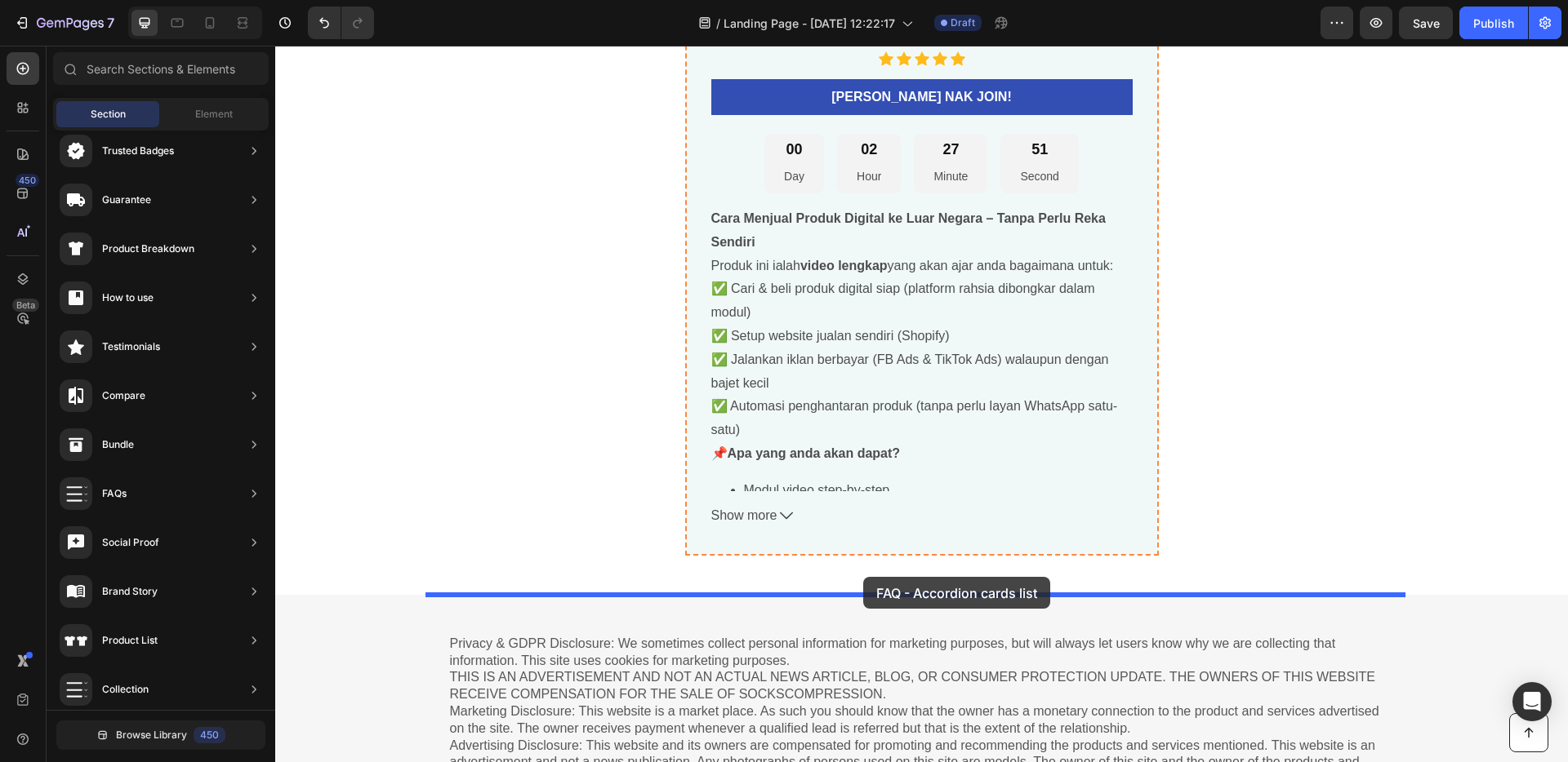
drag, startPoint x: 653, startPoint y: 578, endPoint x: 863, endPoint y: 577, distance: 210.0
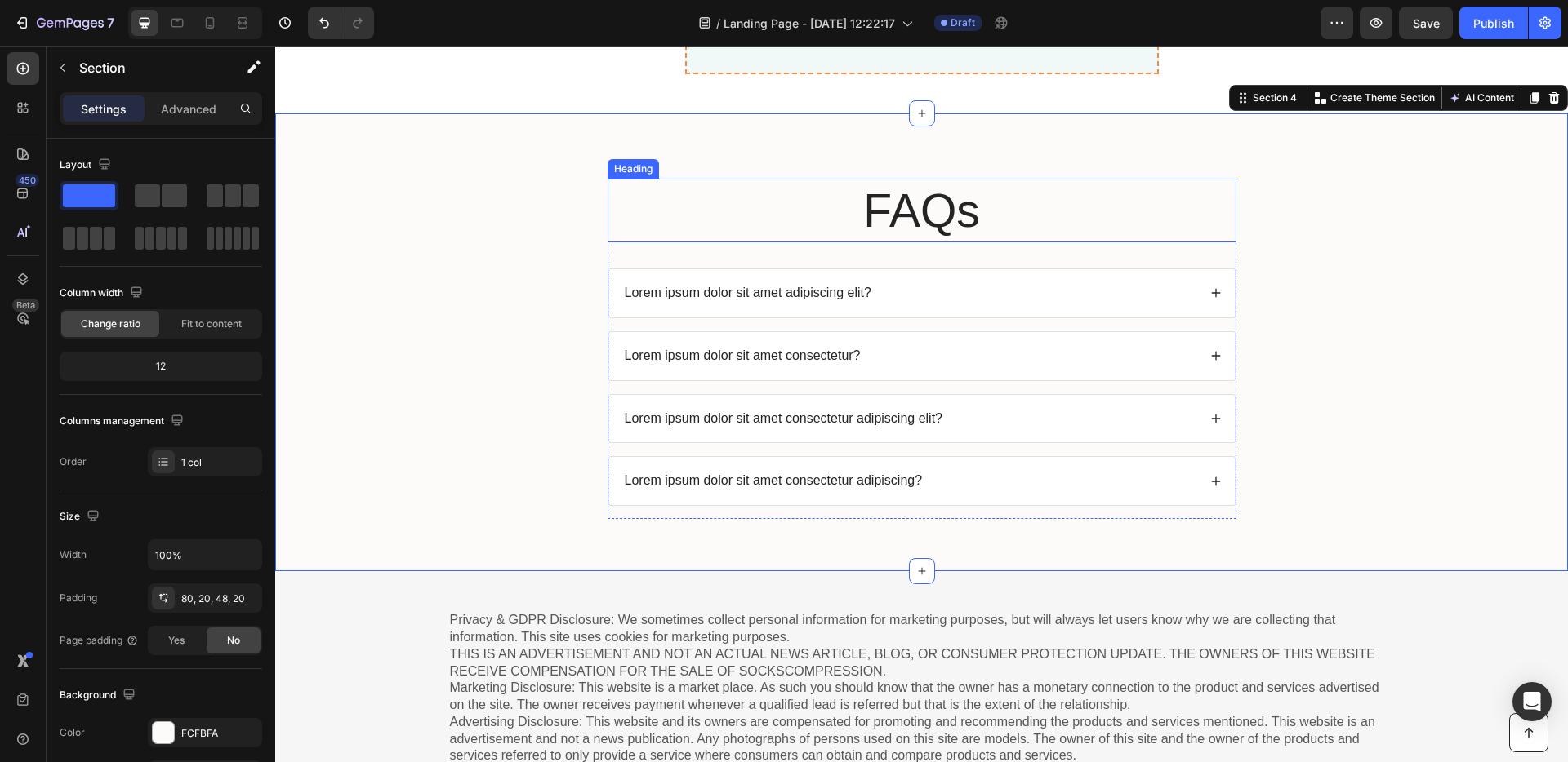
scroll to position [6328, 0]
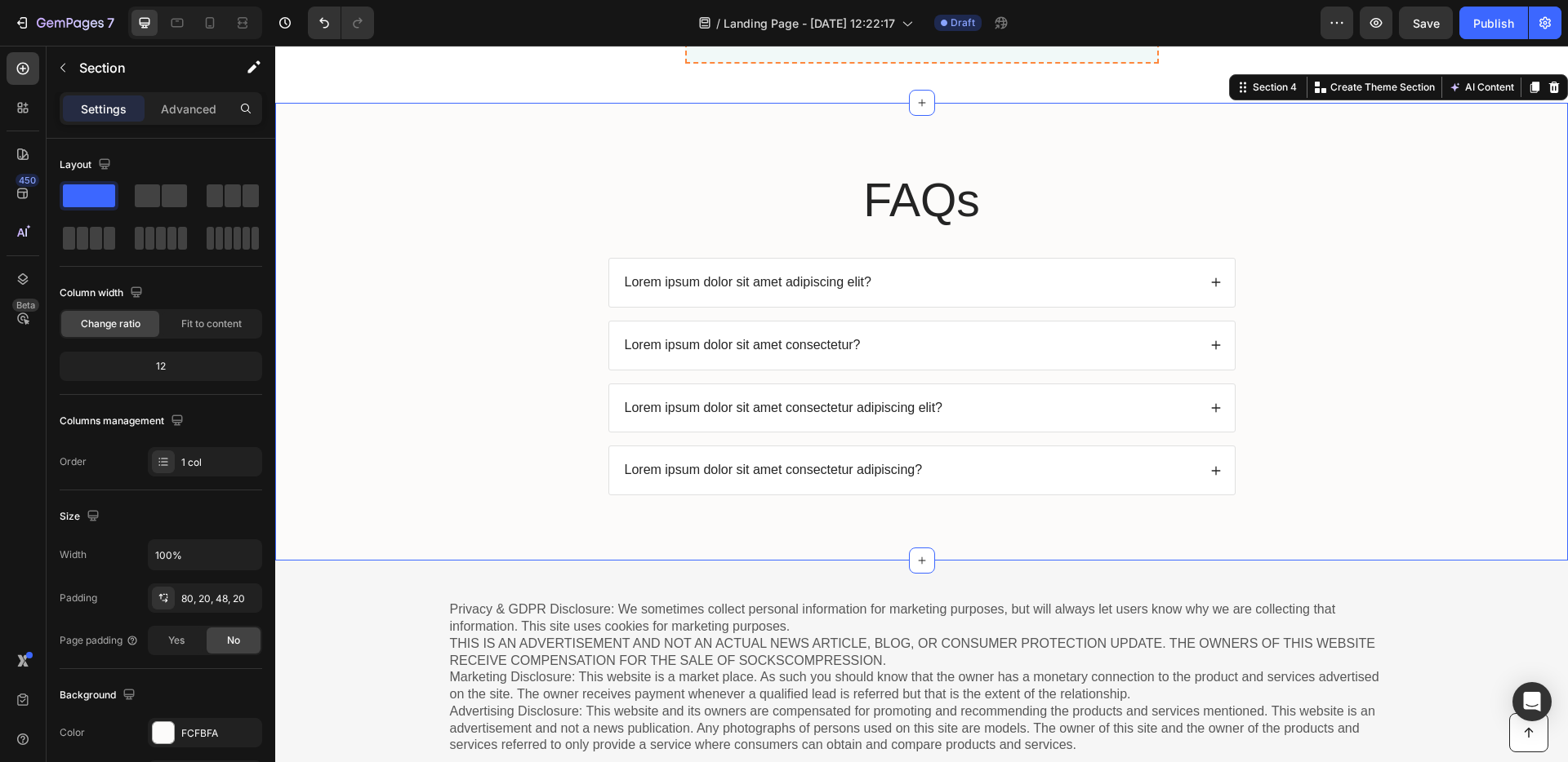
click at [809, 282] on p "Lorem ipsum dolor sit amet adipiscing elit?" at bounding box center [747, 283] width 246 height 17
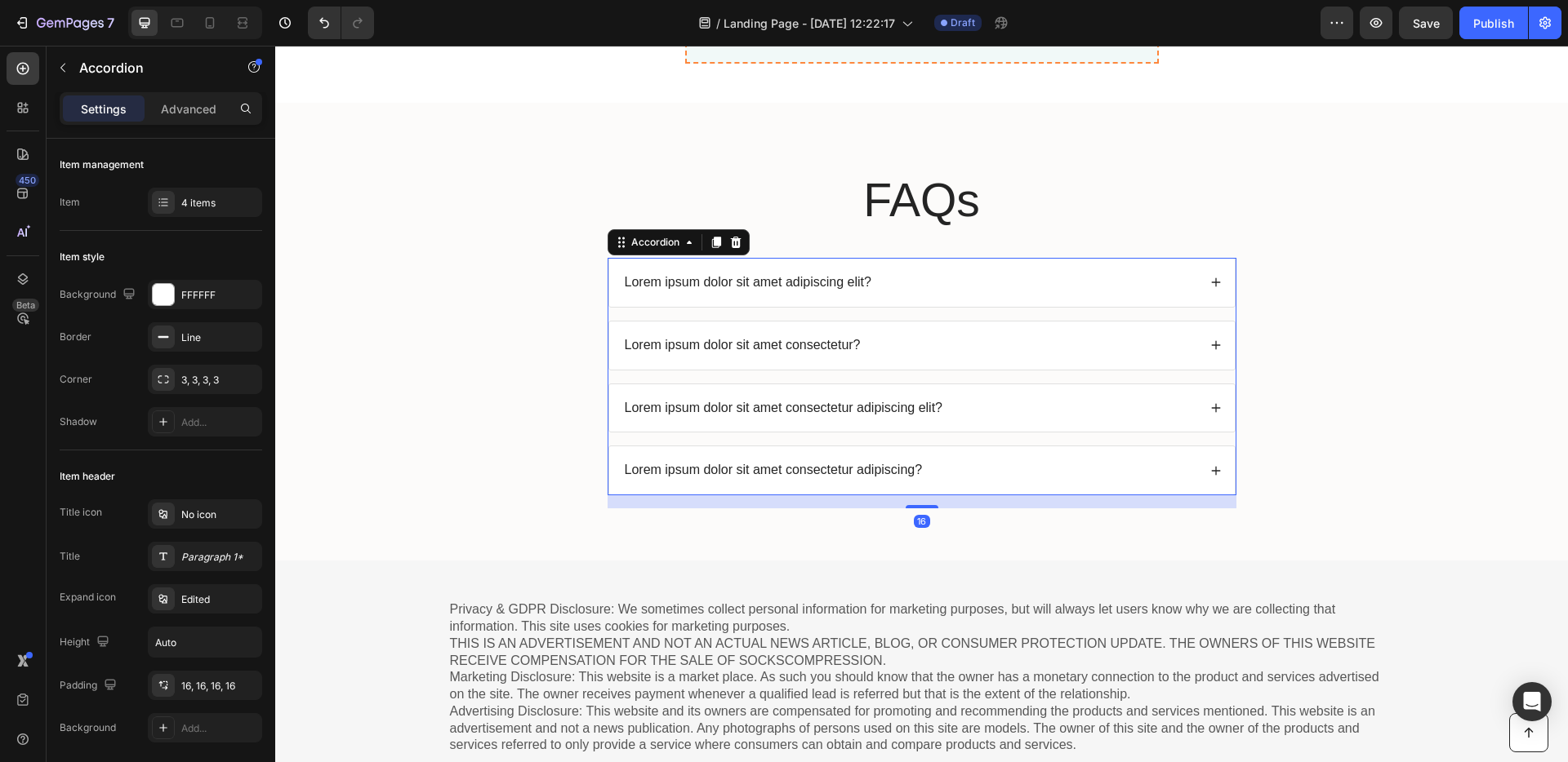
click at [811, 283] on p "Lorem ipsum dolor sit amet adipiscing elit?" at bounding box center [747, 283] width 246 height 17
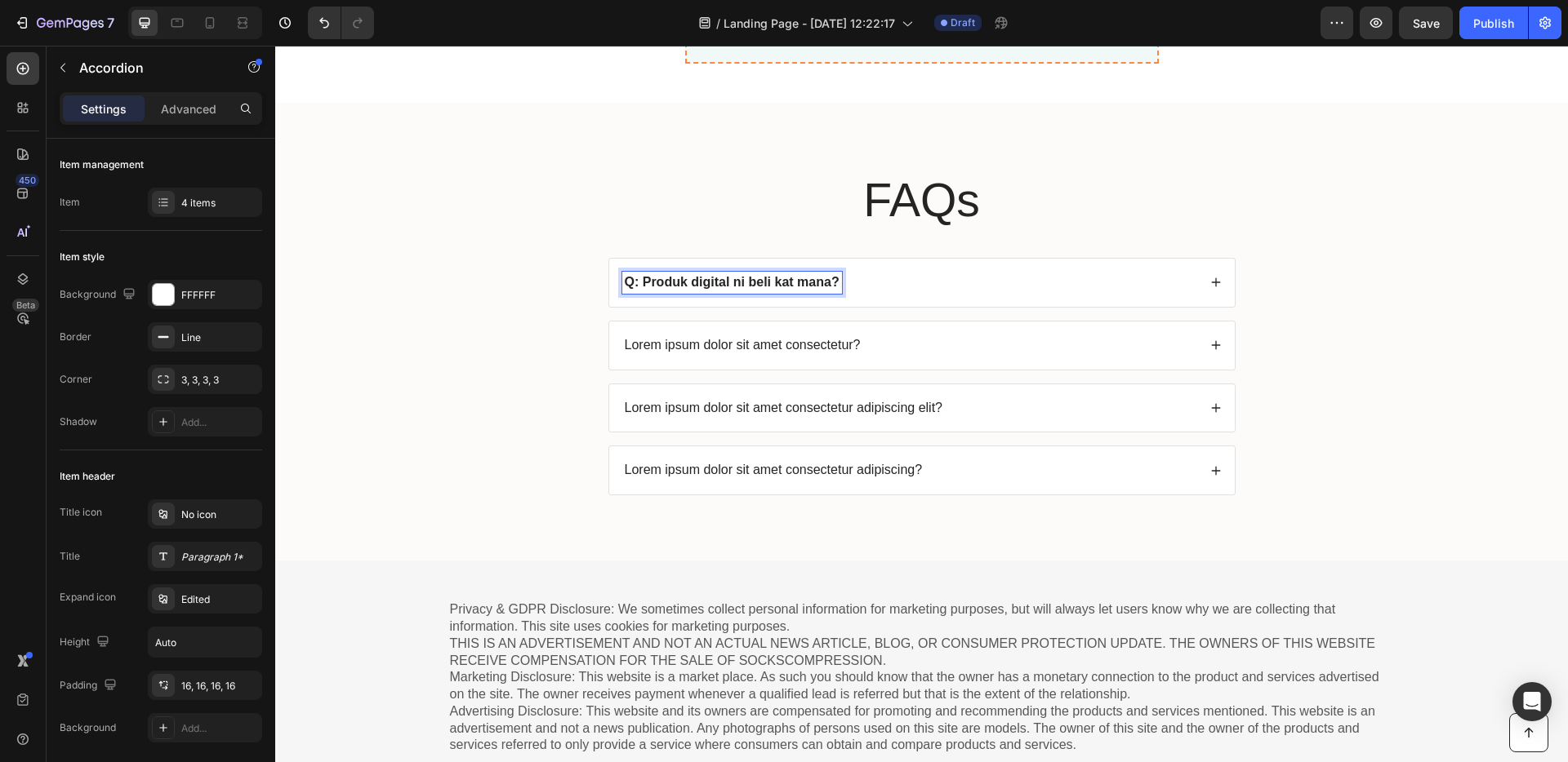
click at [915, 288] on div "Q: Produk digital ni beli kat mana?" at bounding box center [910, 283] width 575 height 22
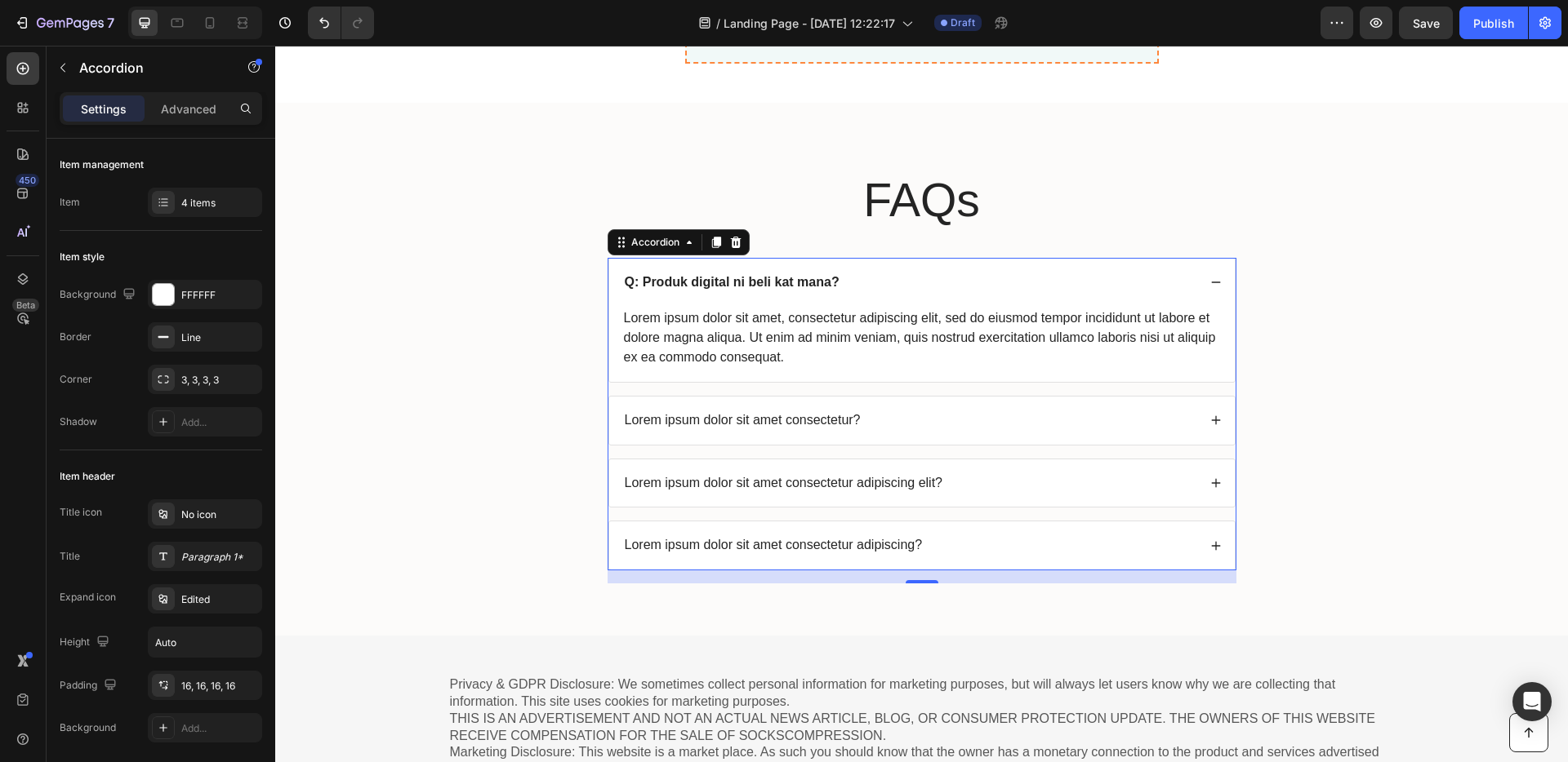
click at [830, 377] on div "Lorem ipsum dolor sit amet, consectetur adipiscing elit, sed do eiusmod tempor …" at bounding box center [922, 344] width 625 height 75
click at [827, 357] on div "Lorem ipsum dolor sit amet, consectetur adipiscing elit, sed do eiusmod tempor …" at bounding box center [922, 337] width 599 height 62
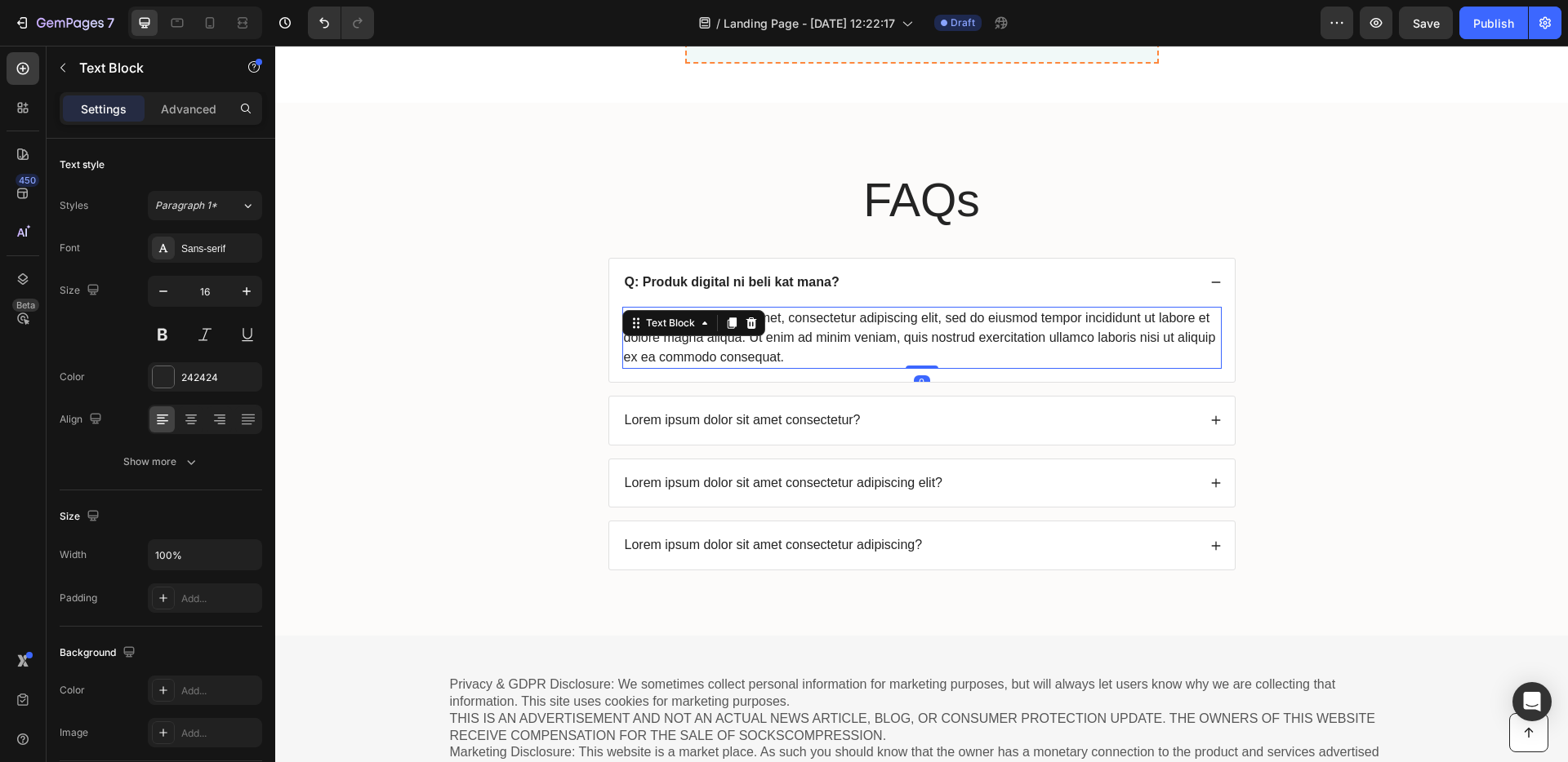
click at [823, 356] on div "Lorem ipsum dolor sit amet, consectetur adipiscing elit, sed do eiusmod tempor …" at bounding box center [922, 337] width 599 height 62
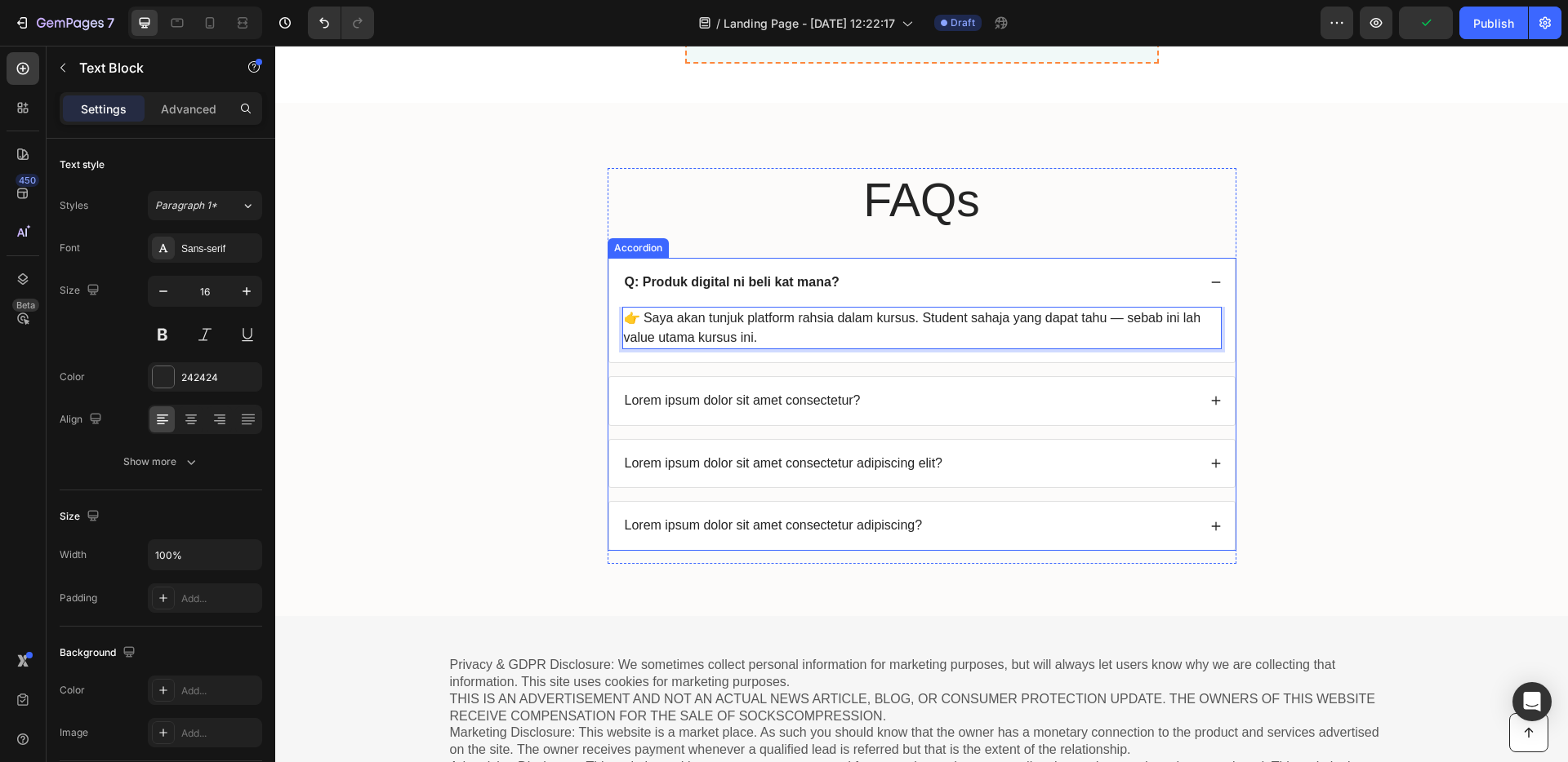
click at [806, 402] on p "Lorem ipsum dolor sit amet consectetur?" at bounding box center [742, 402] width 236 height 17
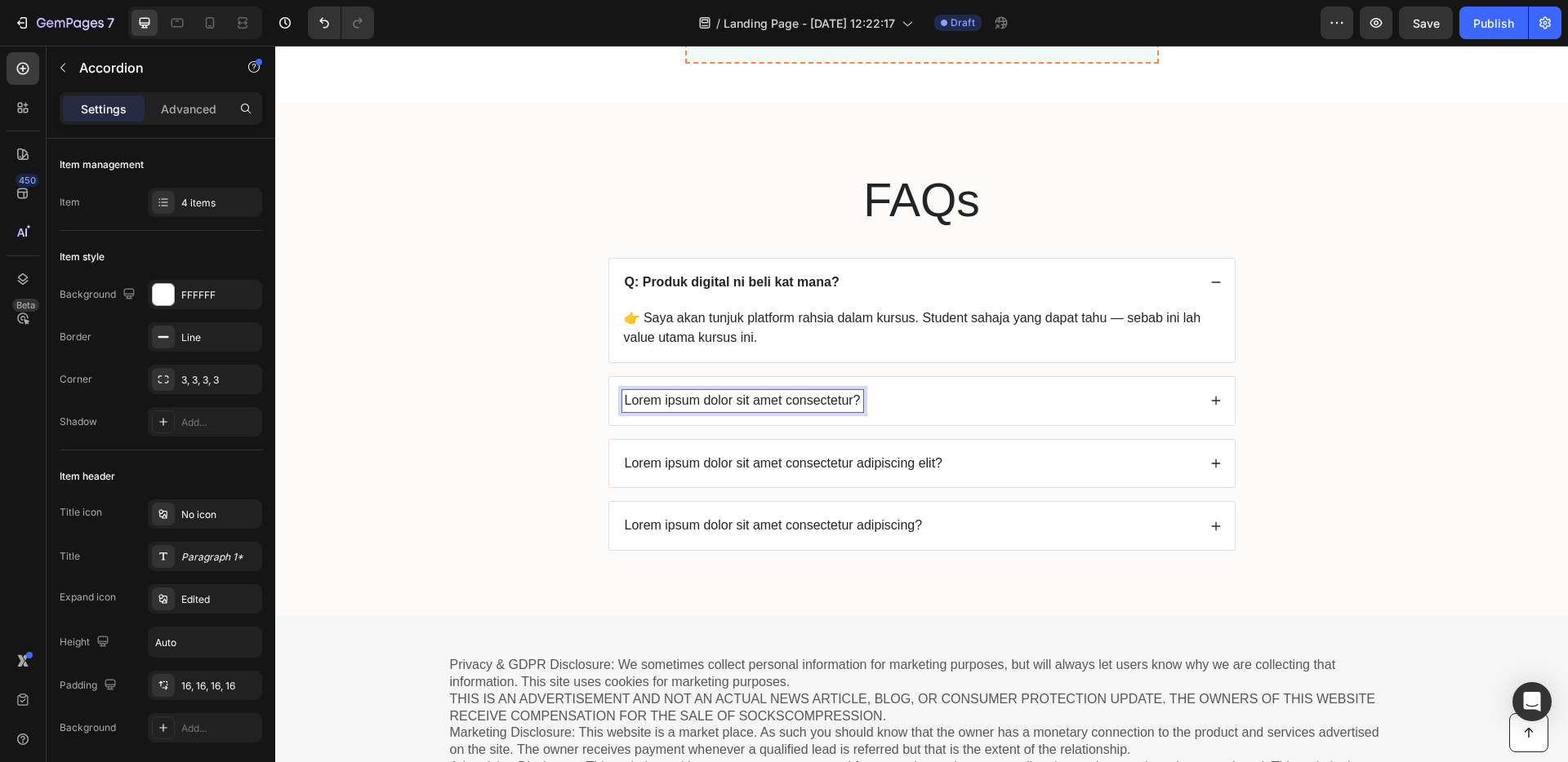
click at [807, 403] on p "Lorem ipsum dolor sit amet consectetur?" at bounding box center [742, 402] width 236 height 17
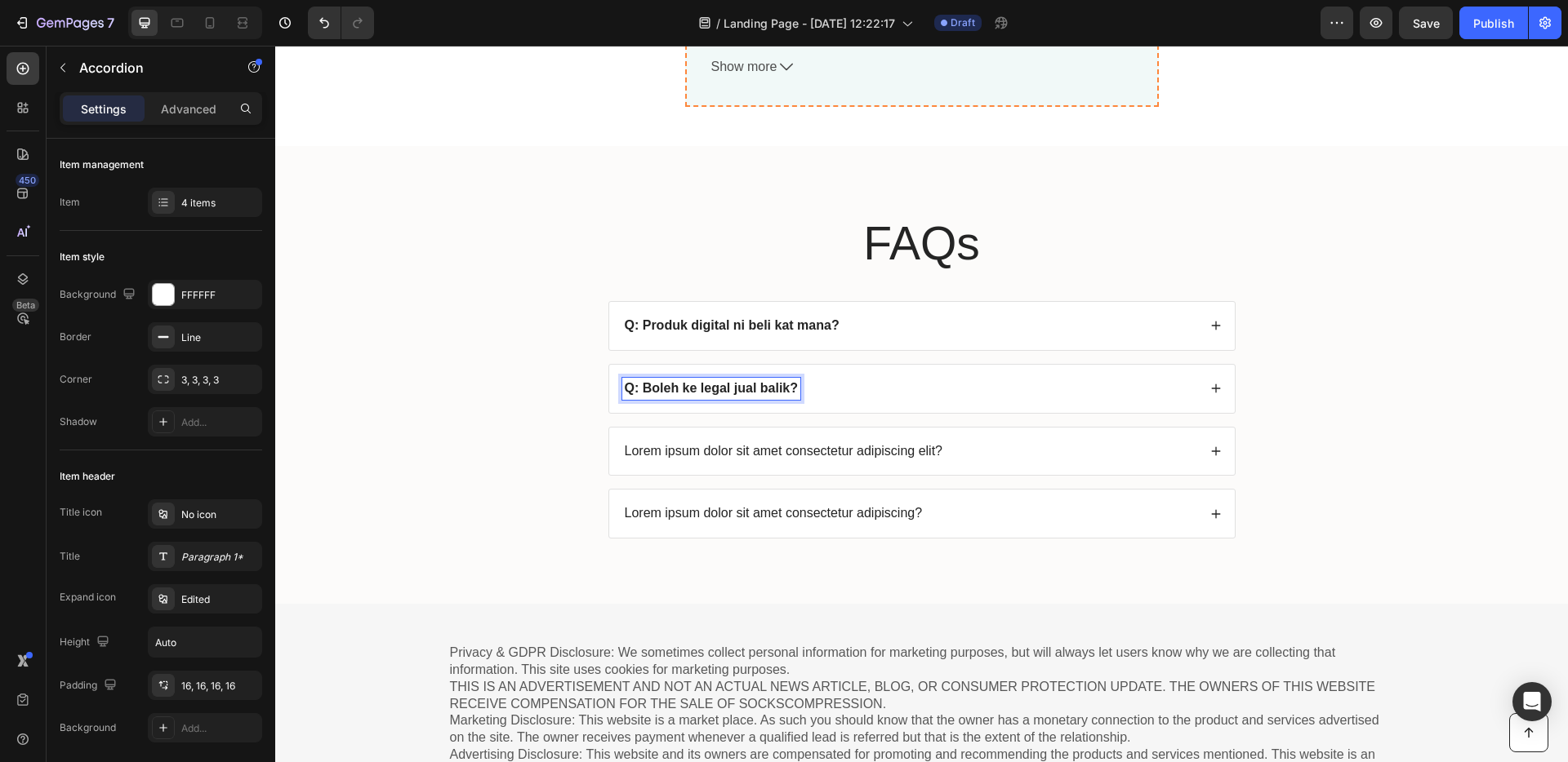
scroll to position [6275, 0]
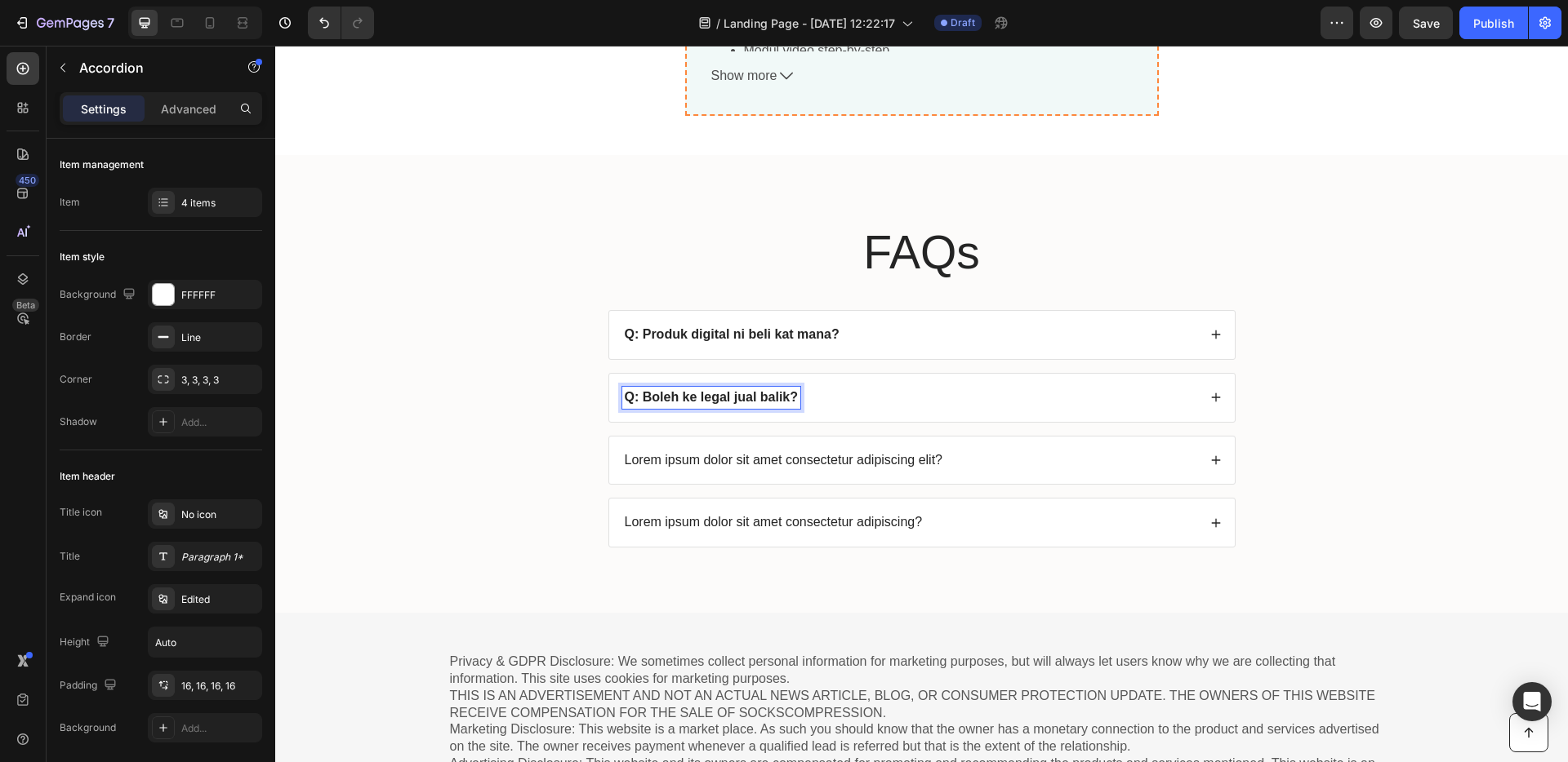
click at [835, 407] on div "Q: Boleh ke legal jual balik?" at bounding box center [910, 398] width 575 height 22
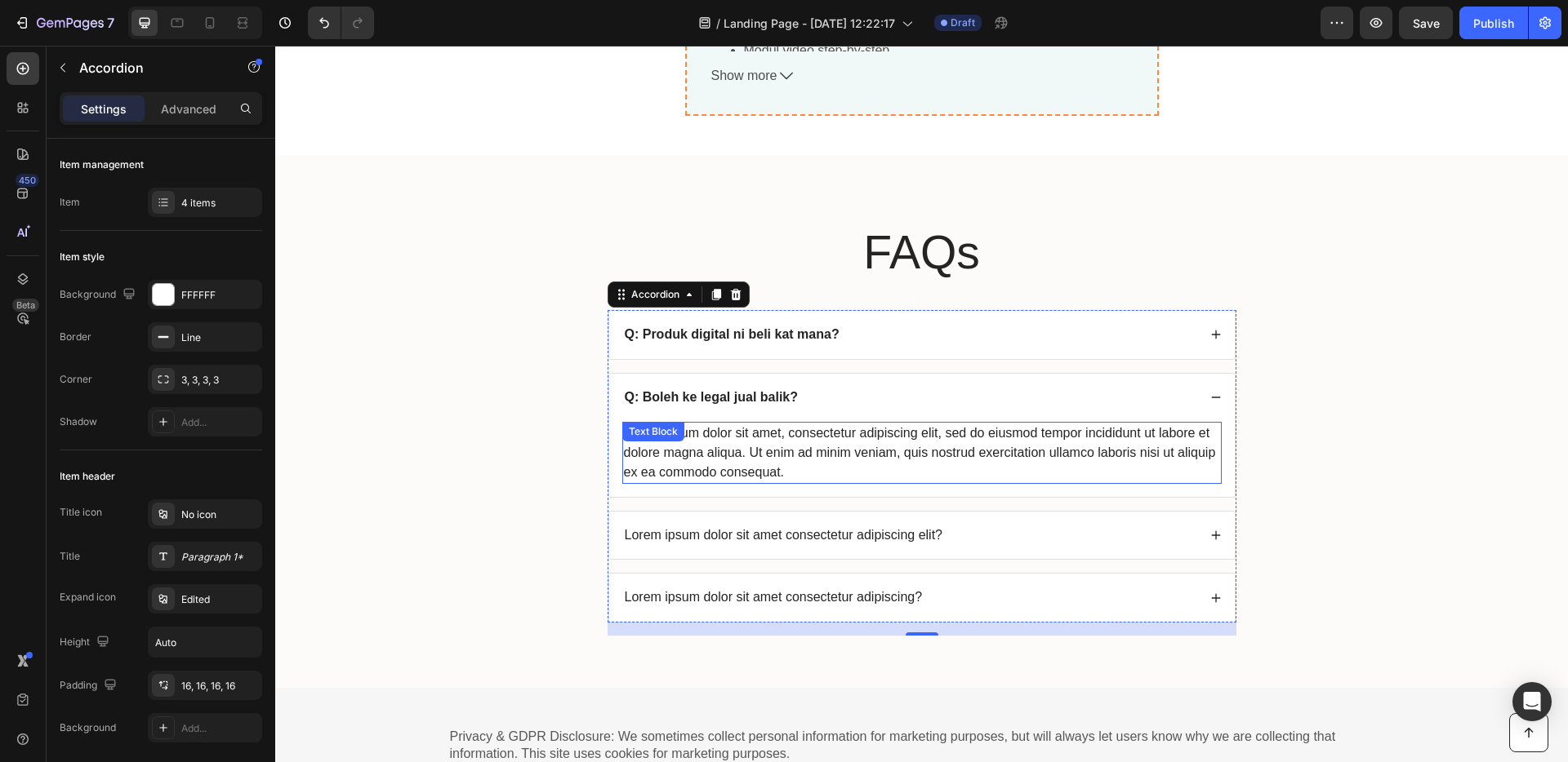
click at [798, 472] on div "Lorem ipsum dolor sit amet, consectetur adipiscing elit, sed do eiusmod tempor …" at bounding box center [922, 452] width 599 height 62
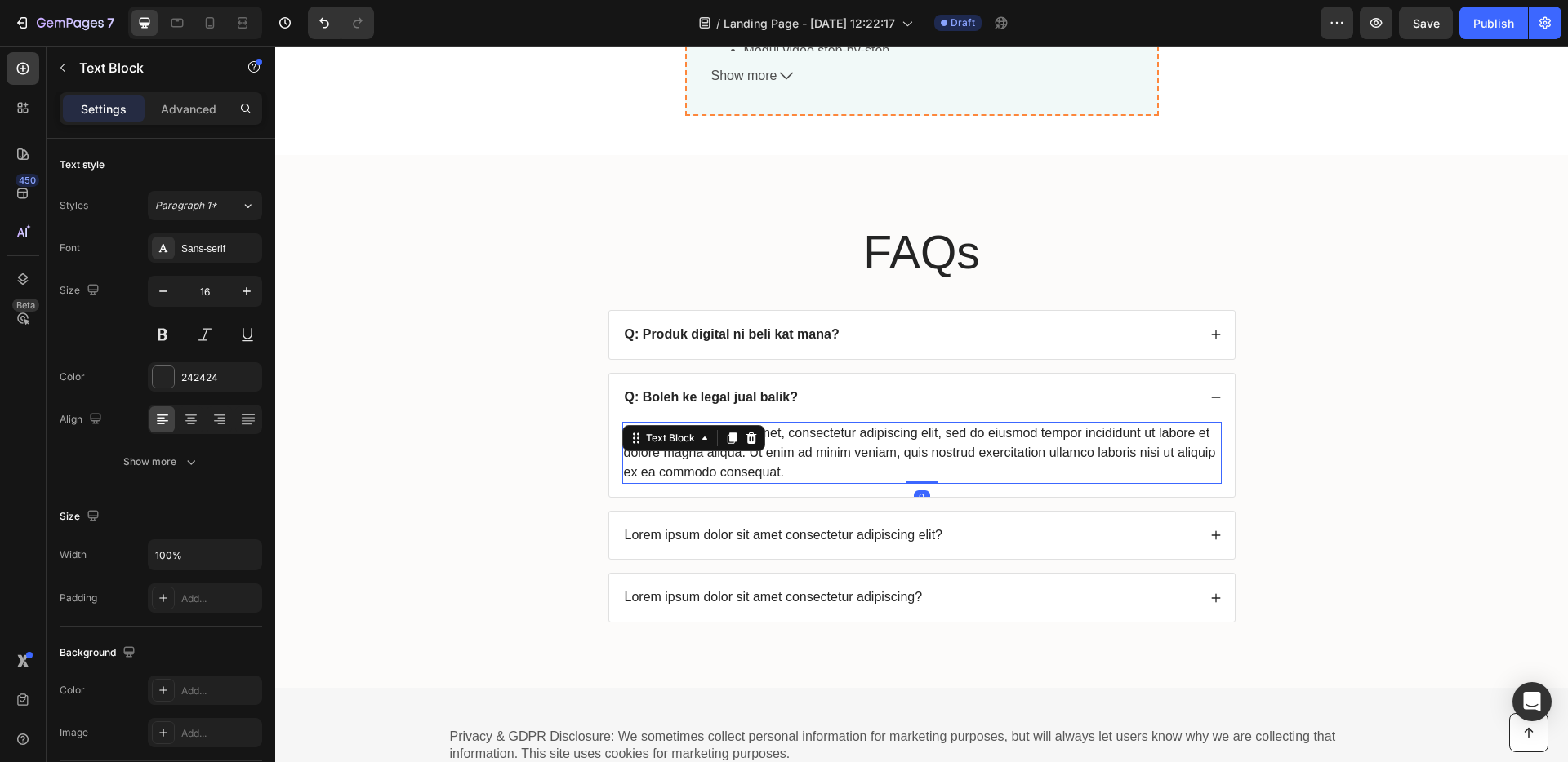
click at [798, 472] on div "Lorem ipsum dolor sit amet, consectetur adipiscing elit, sed do eiusmod tempor …" at bounding box center [922, 452] width 599 height 62
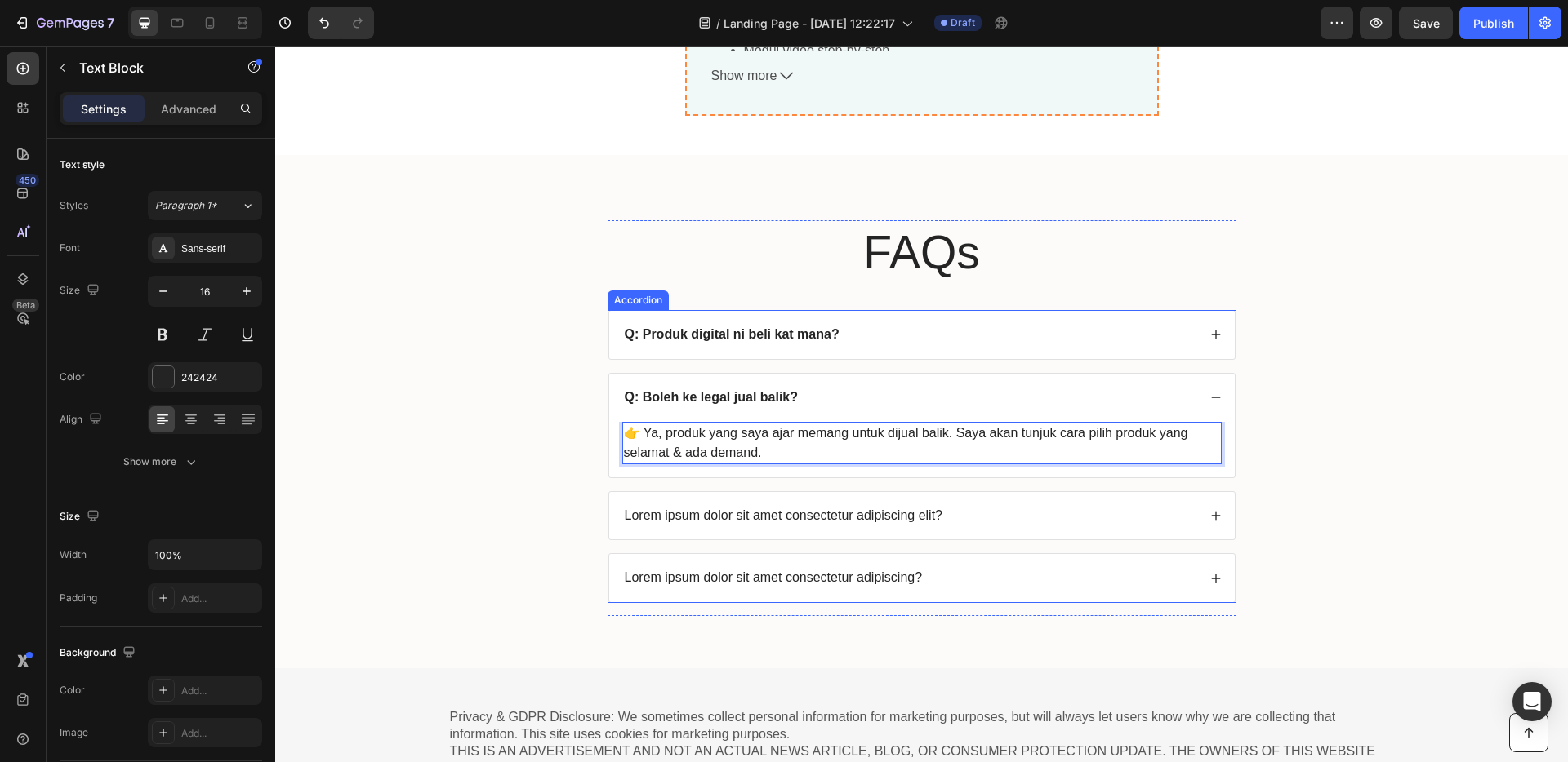
click at [814, 515] on p "Lorem ipsum dolor sit amet consectetur adipiscing elit?" at bounding box center [784, 517] width 318 height 17
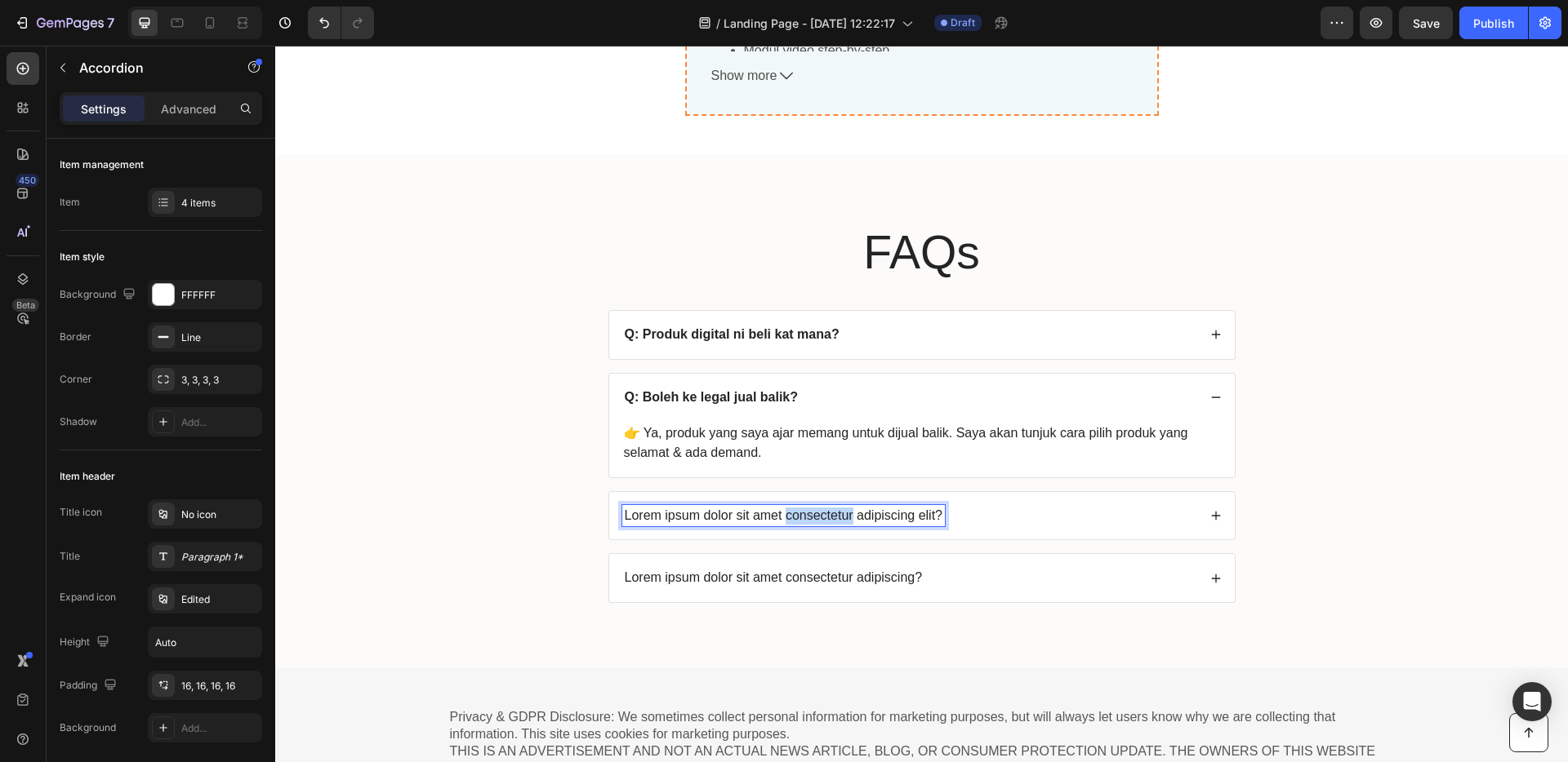
click at [814, 516] on p "Lorem ipsum dolor sit amet consectetur adipiscing elit?" at bounding box center [784, 517] width 318 height 17
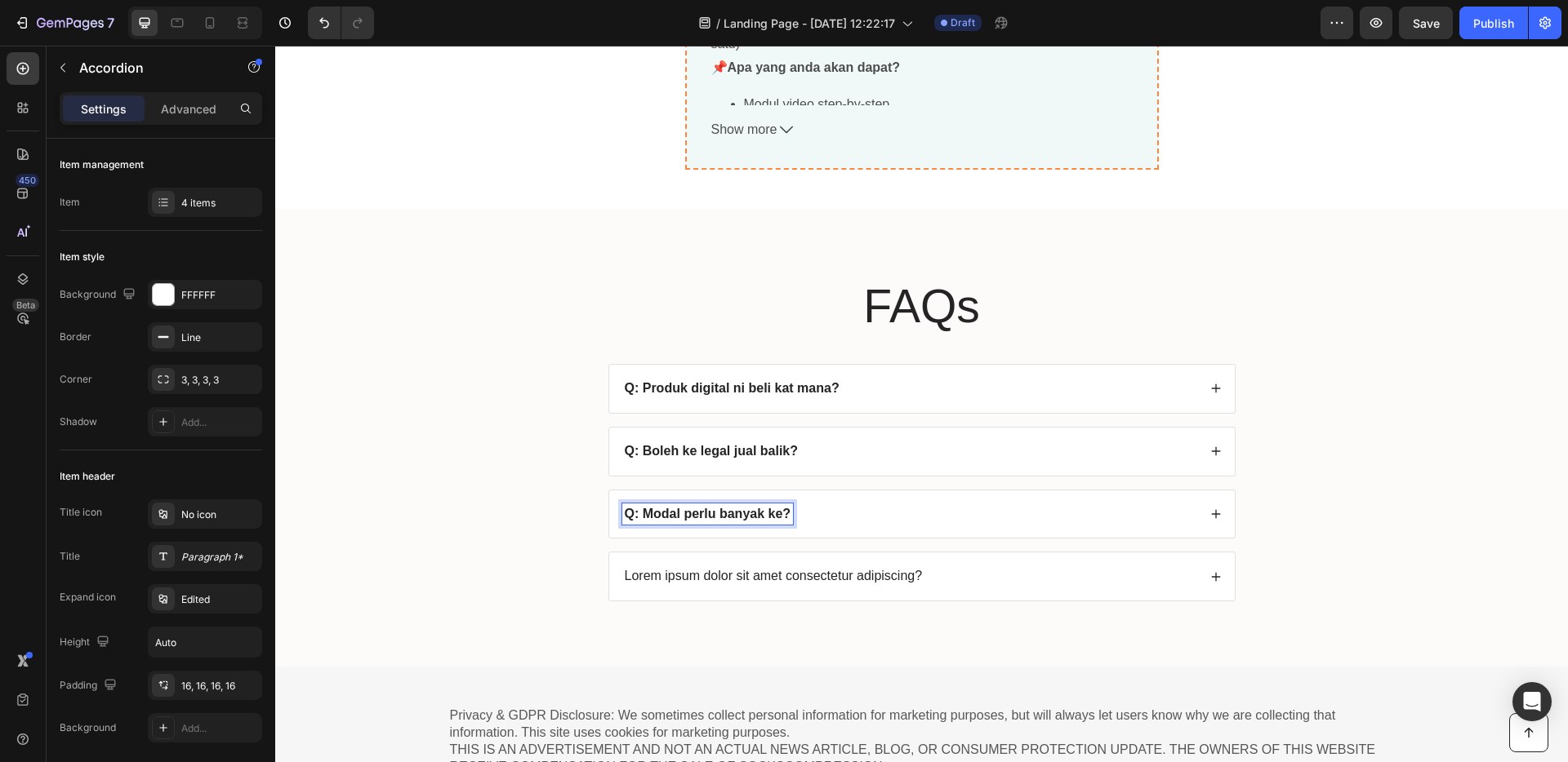
scroll to position [6220, 0]
click at [900, 523] on div "Q: Modal perlu banyak ke?" at bounding box center [910, 516] width 575 height 22
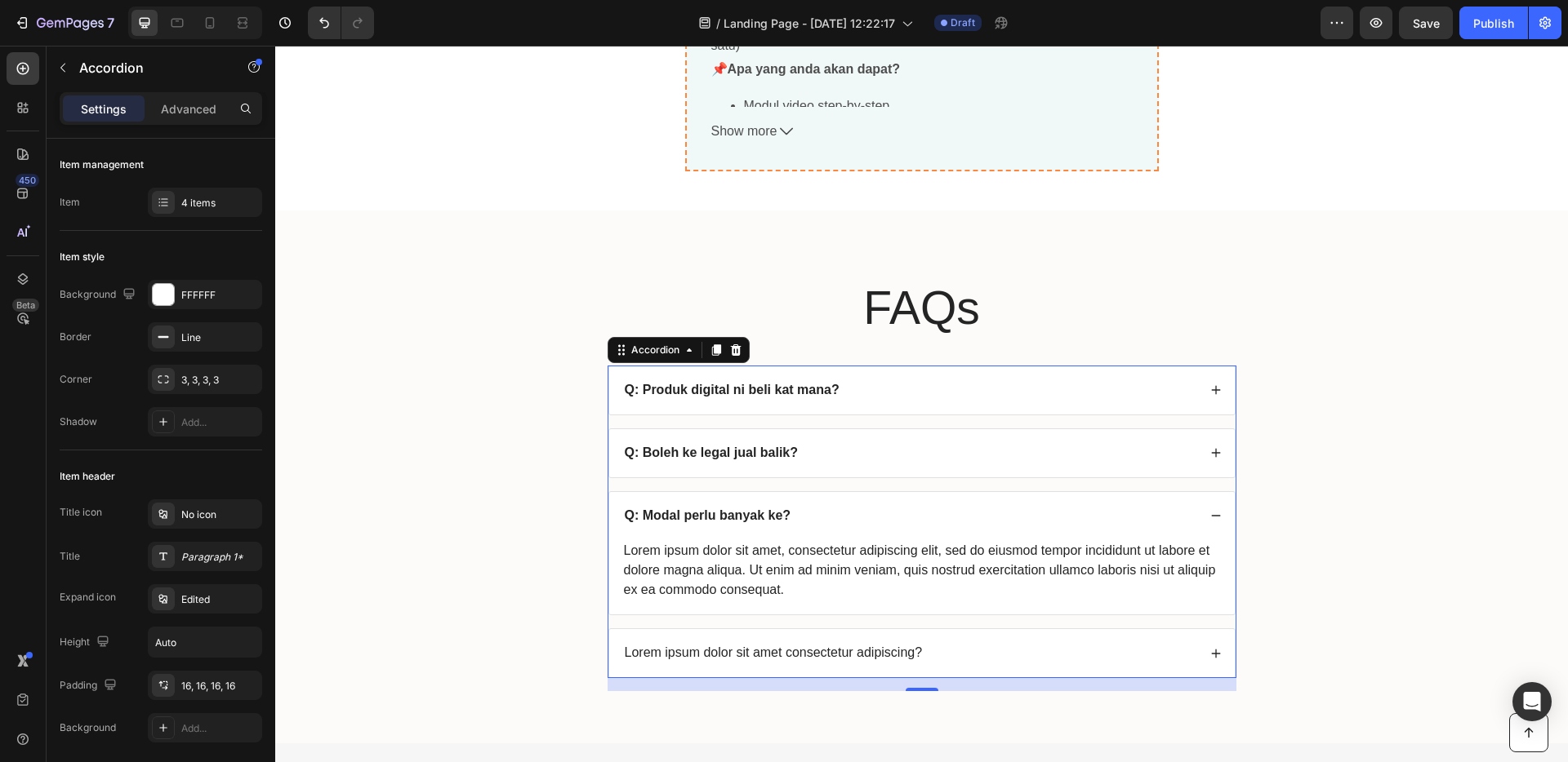
click at [827, 566] on div "Lorem ipsum dolor sit amet, consectetur adipiscing elit, sed do eiusmod tempor …" at bounding box center [922, 570] width 599 height 62
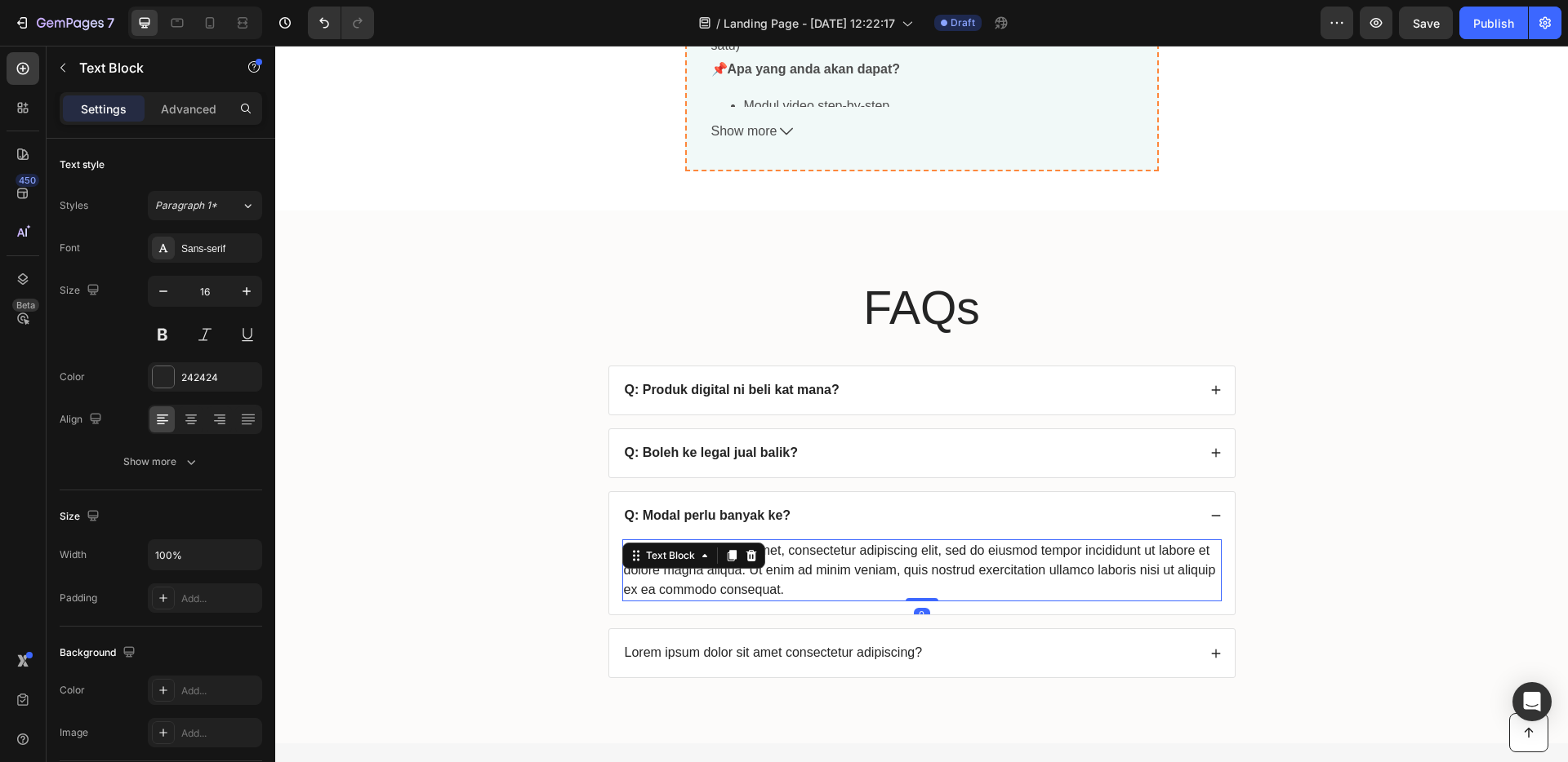
click at [823, 573] on div "Lorem ipsum dolor sit amet, consectetur adipiscing elit, sed do eiusmod tempor …" at bounding box center [922, 570] width 599 height 62
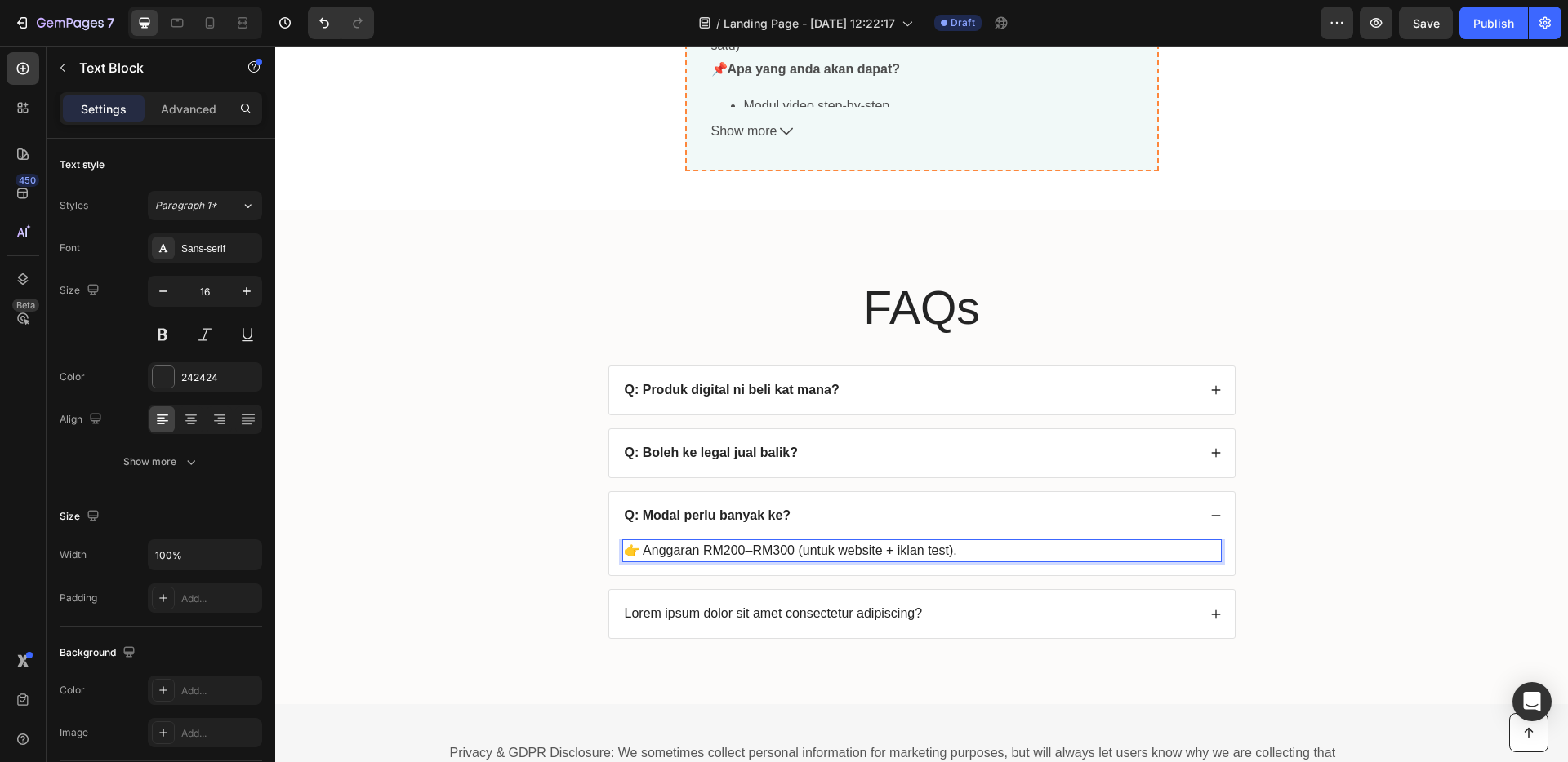
click at [821, 615] on p "Lorem ipsum dolor sit amet consectetur adipiscing?" at bounding box center [773, 614] width 298 height 17
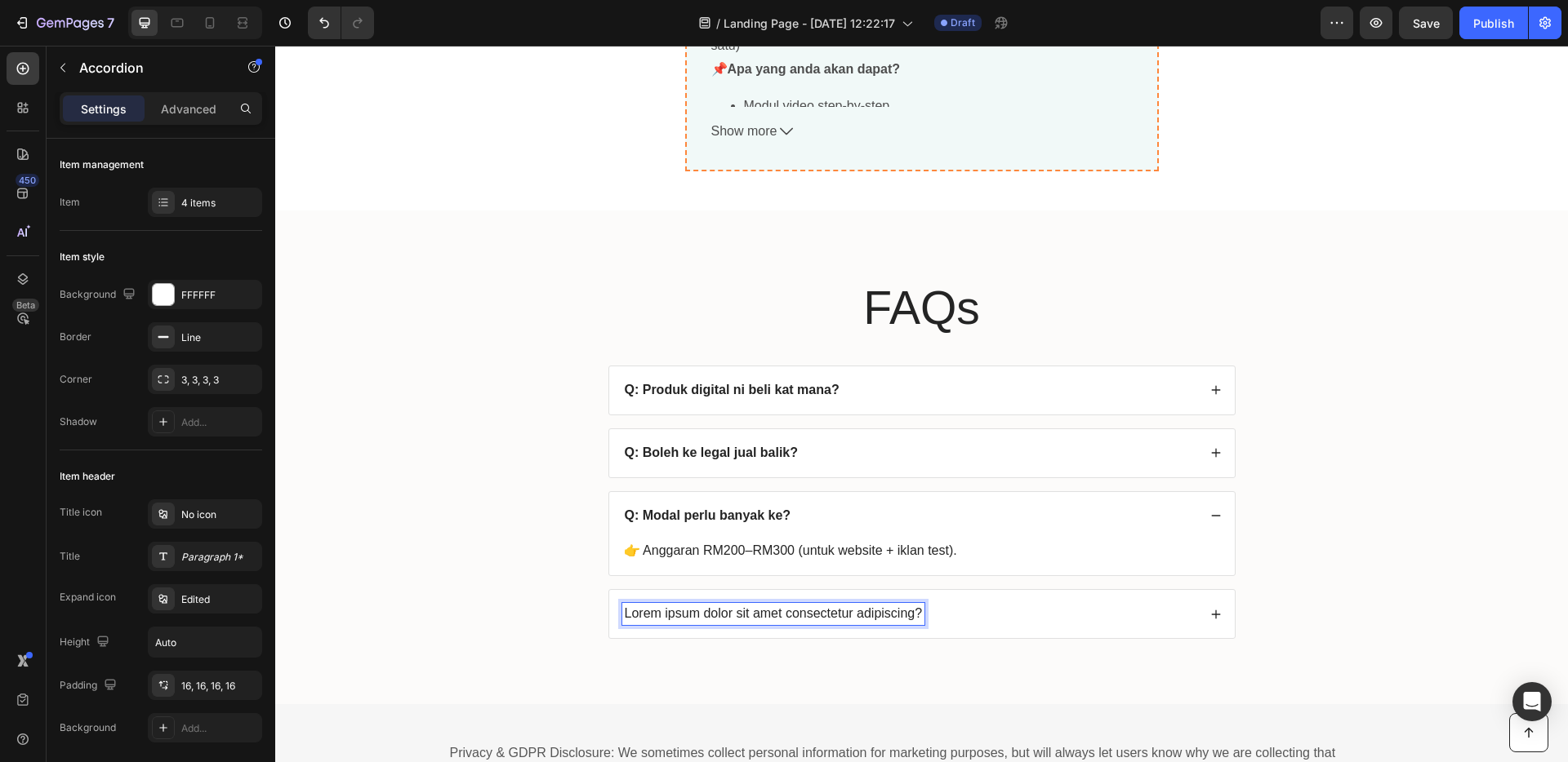
click at [819, 614] on p "Lorem ipsum dolor sit amet consectetur adipiscing?" at bounding box center [773, 614] width 298 height 17
click at [933, 624] on div "Q: Confirm ke menjadi kalau join ni?" at bounding box center [910, 613] width 575 height 22
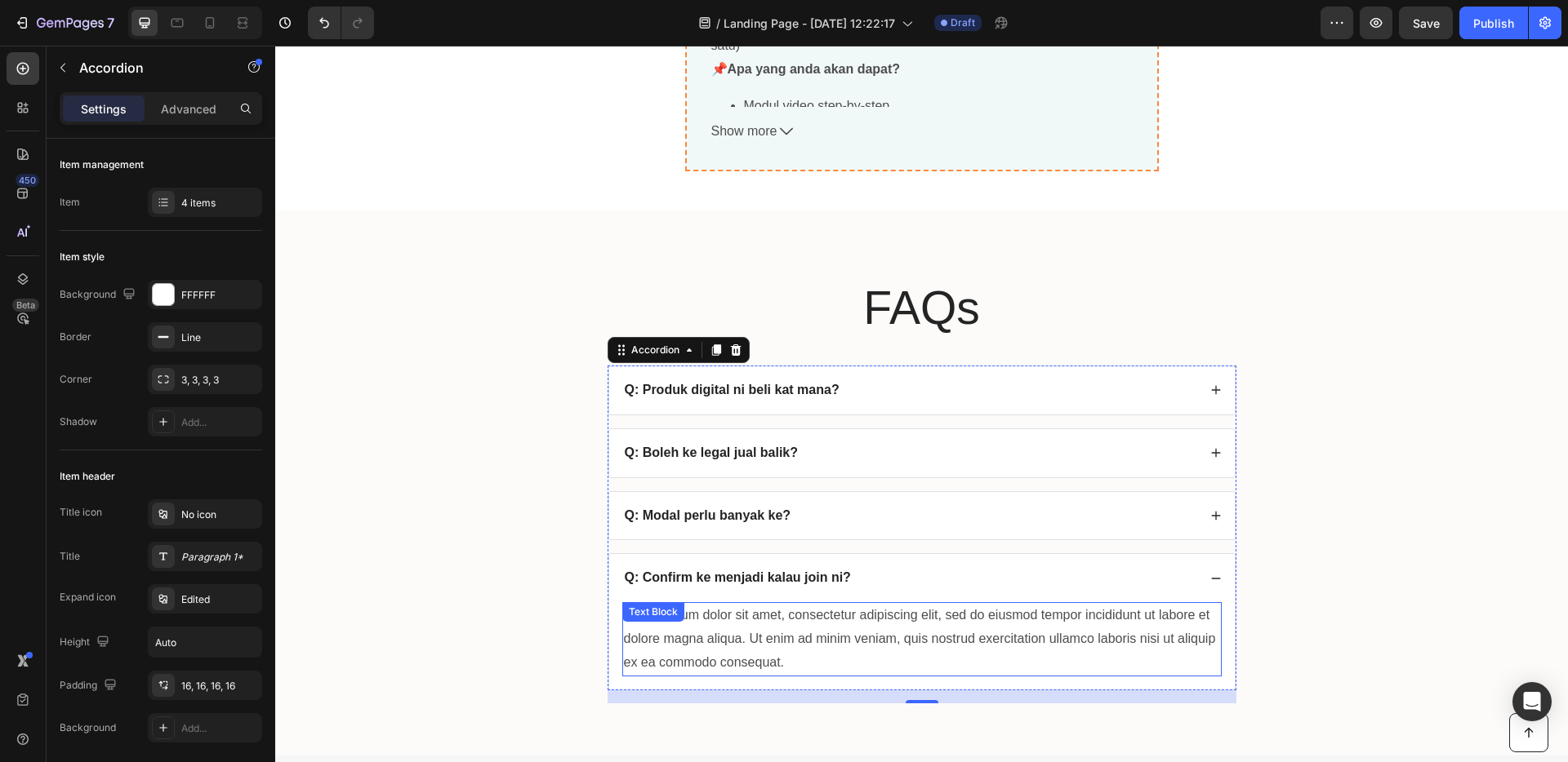
click at [857, 665] on div "Lorem ipsum dolor sit amet, consectetur adipiscing elit, sed do eiusmod tempor …" at bounding box center [922, 638] width 599 height 74
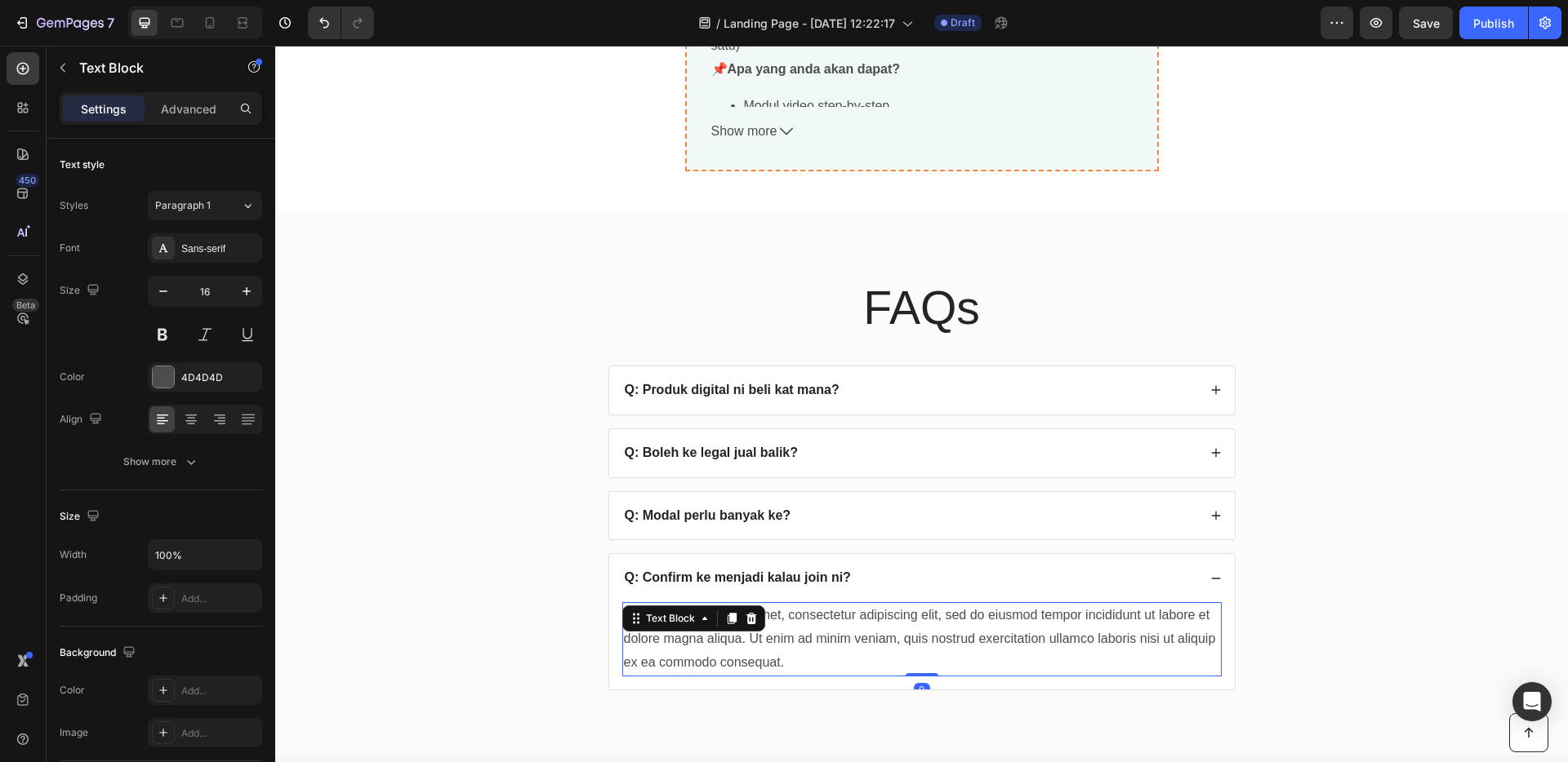
click at [857, 665] on div "Lorem ipsum dolor sit amet, consectetur adipiscing elit, sed do eiusmod tempor …" at bounding box center [922, 638] width 599 height 74
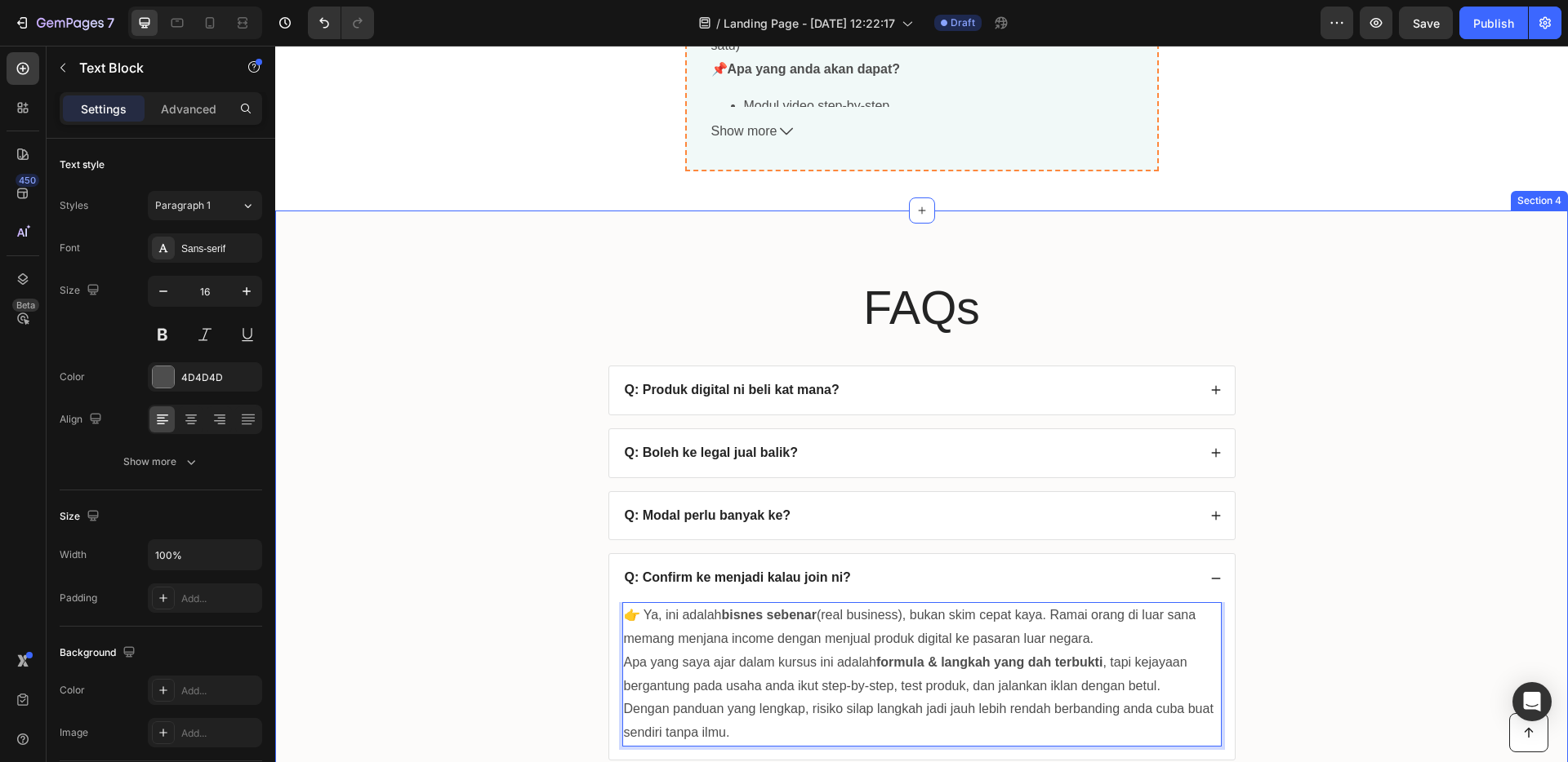
click at [1324, 581] on div "FAQs Heading Q: Produk digital ni beli kat mana? Q: Boleh ke legal jual balik? …" at bounding box center [922, 531] width 1260 height 511
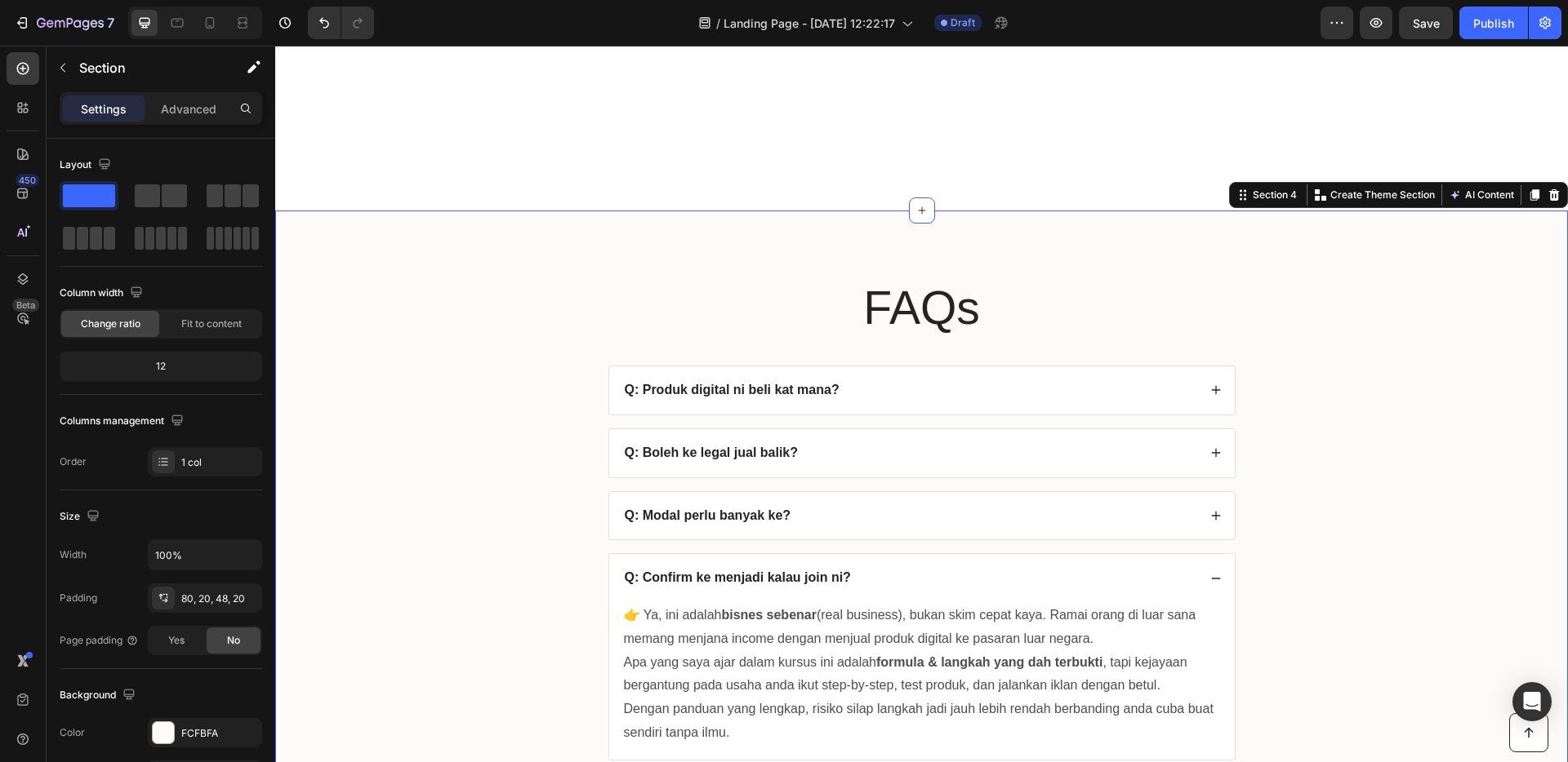
scroll to position [6775, 0]
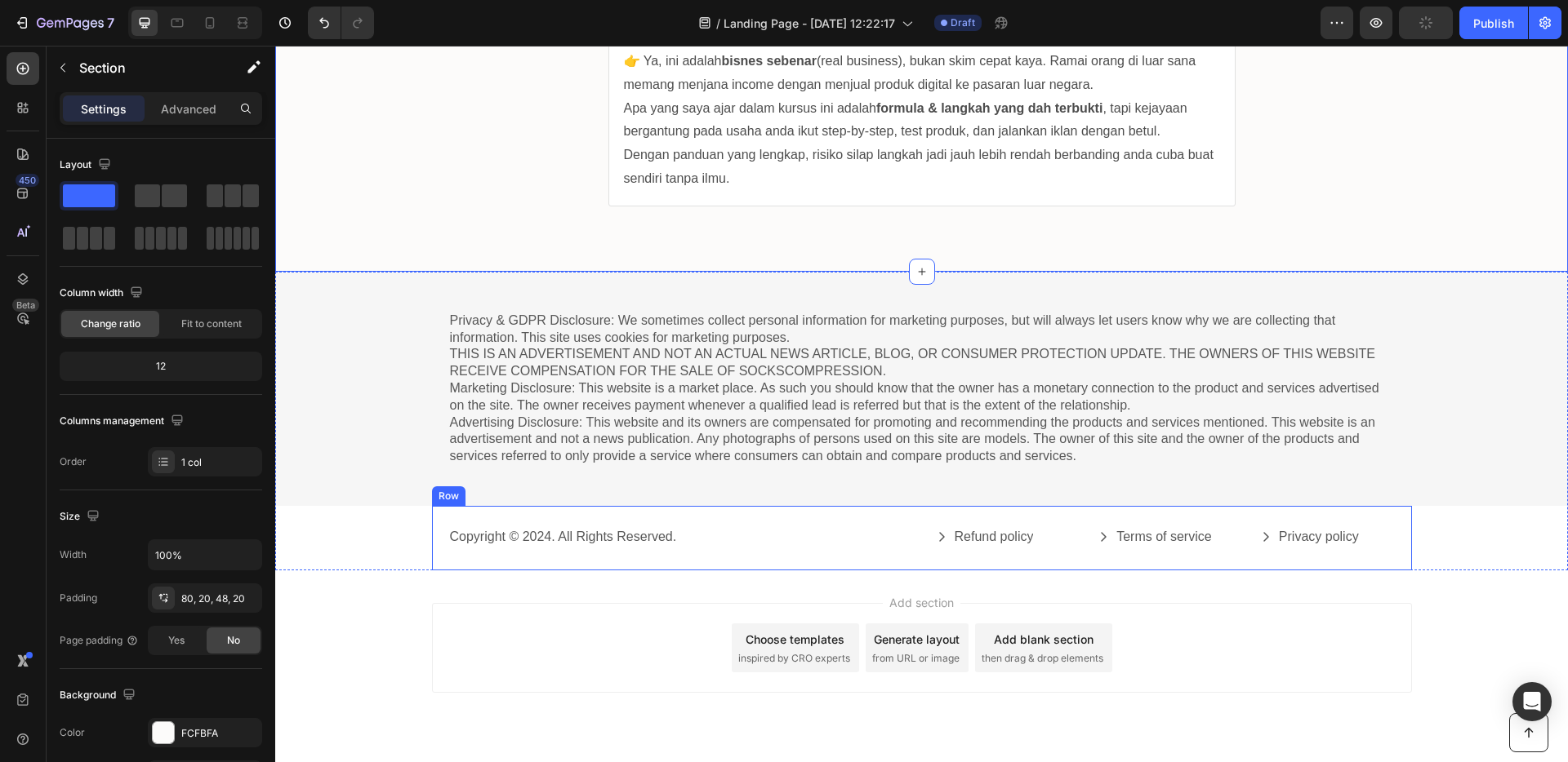
click at [799, 548] on div "Copyright © 2024. All Rights Reserved. Text Block" at bounding box center [679, 538] width 460 height 22
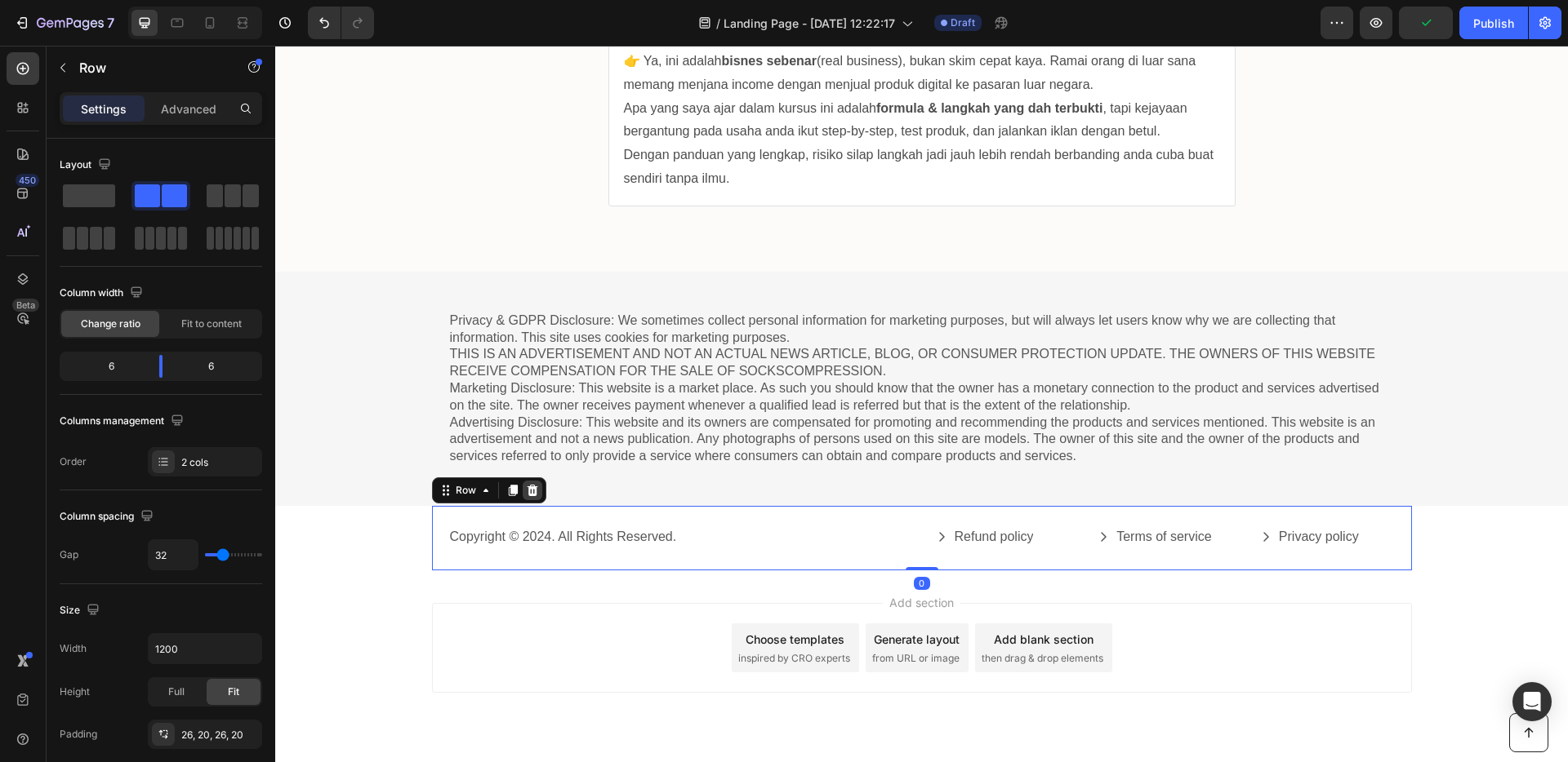
click at [527, 495] on icon at bounding box center [531, 491] width 11 height 12
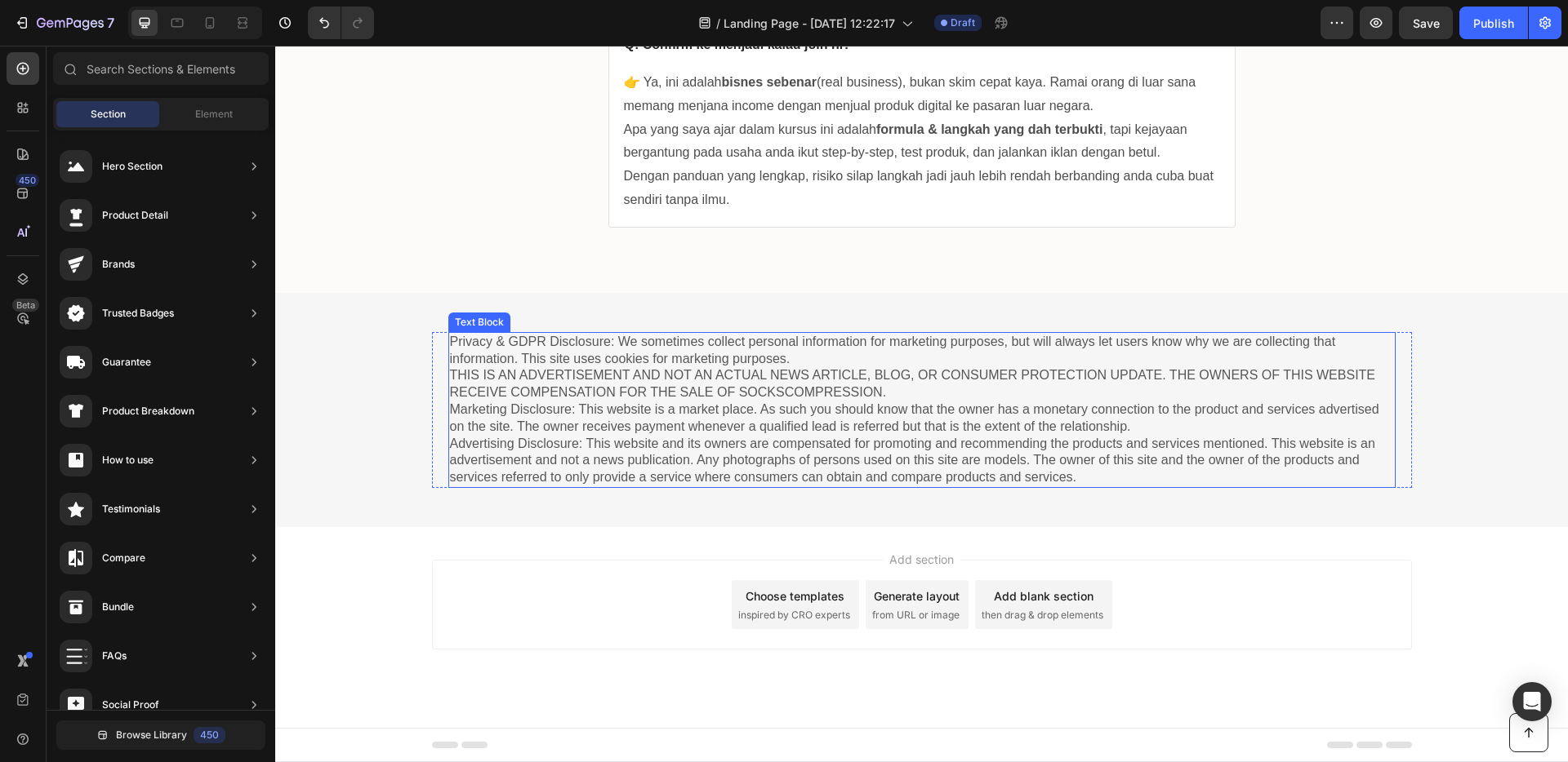
click at [939, 429] on p "Privacy & GDPR Disclosure: We sometimes collect personal information for market…" at bounding box center [922, 409] width 944 height 152
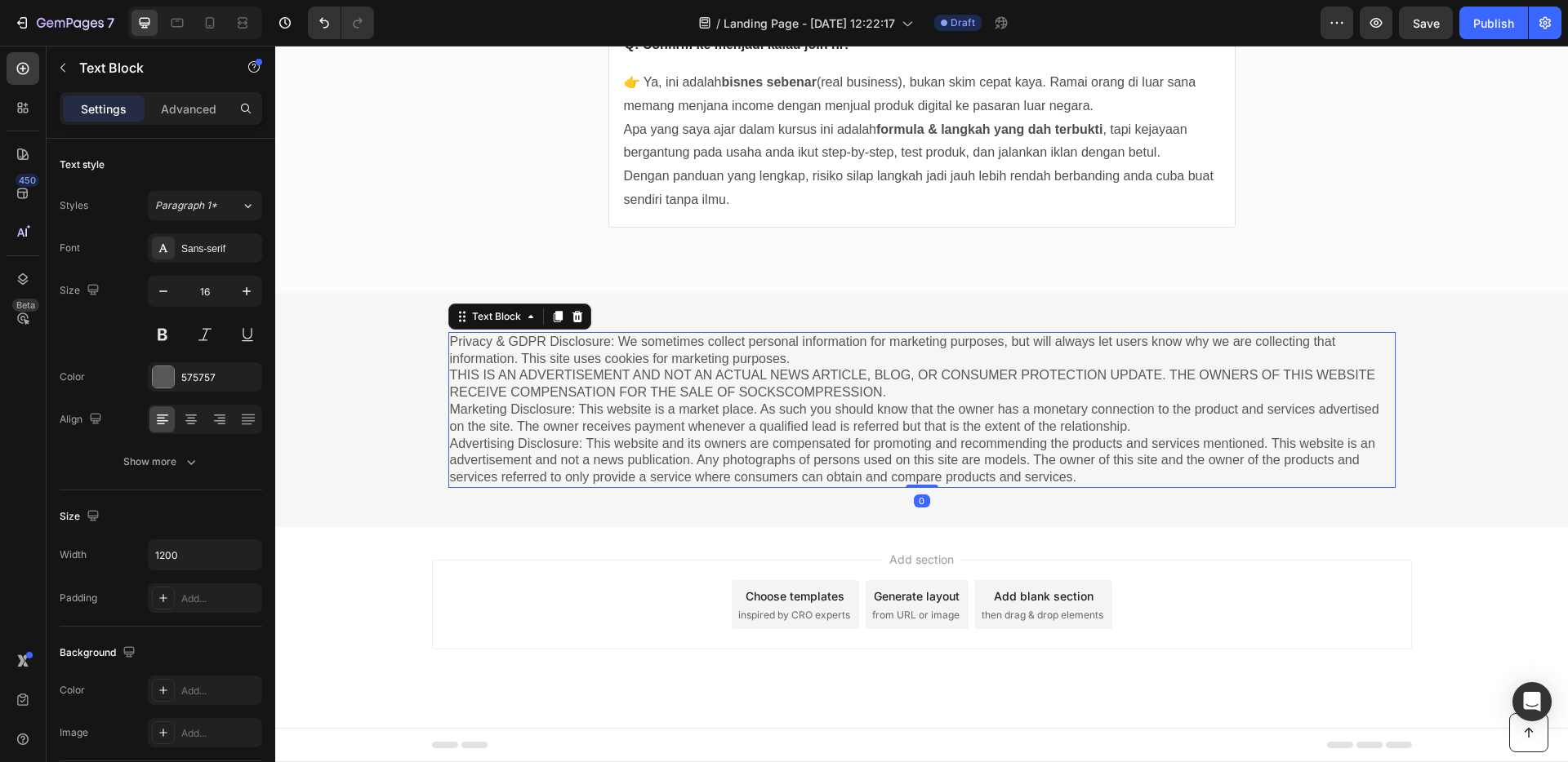
click at [942, 418] on p "Privacy & GDPR Disclosure: We sometimes collect personal information for market…" at bounding box center [922, 409] width 944 height 152
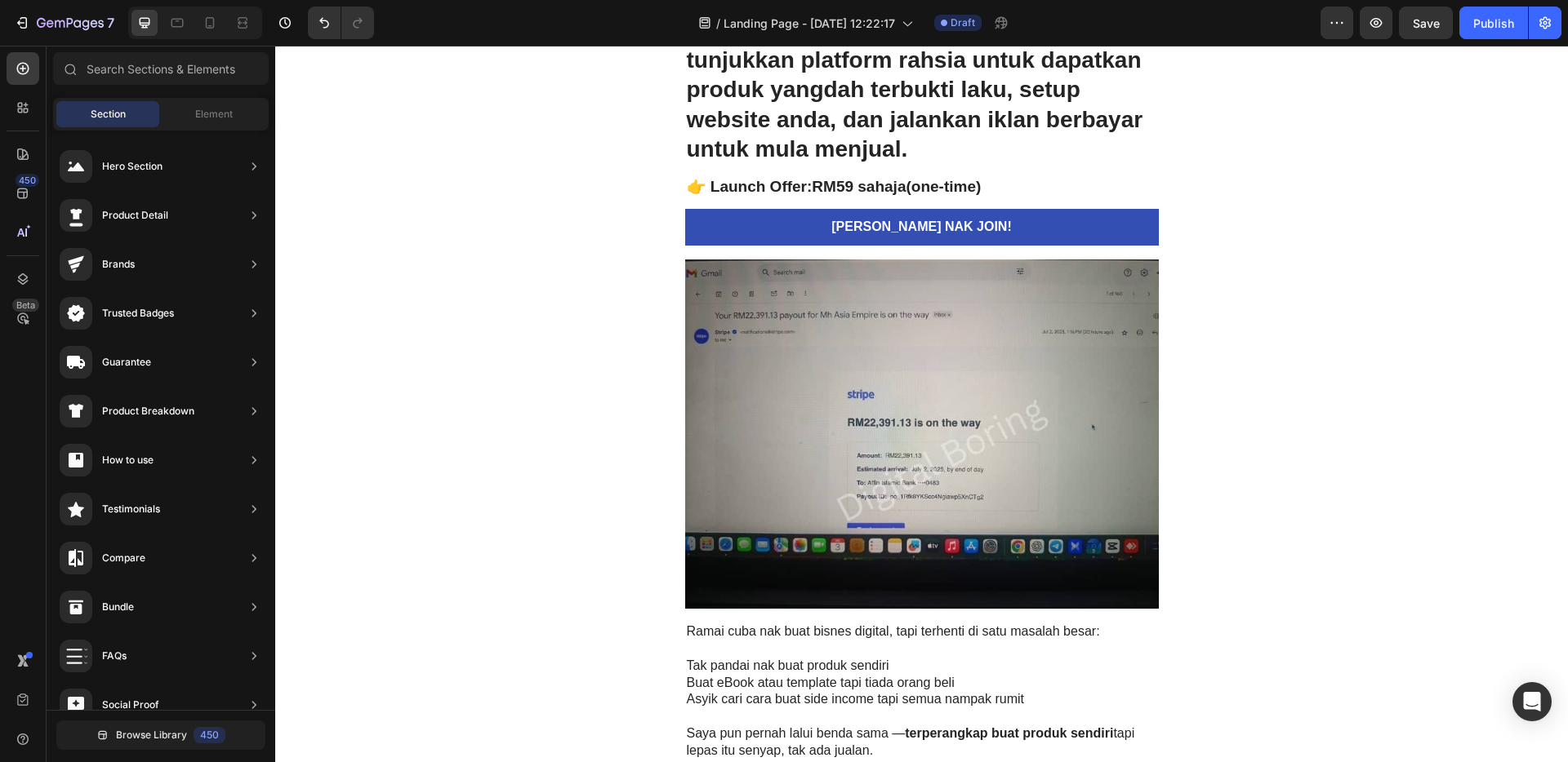
scroll to position [0, 0]
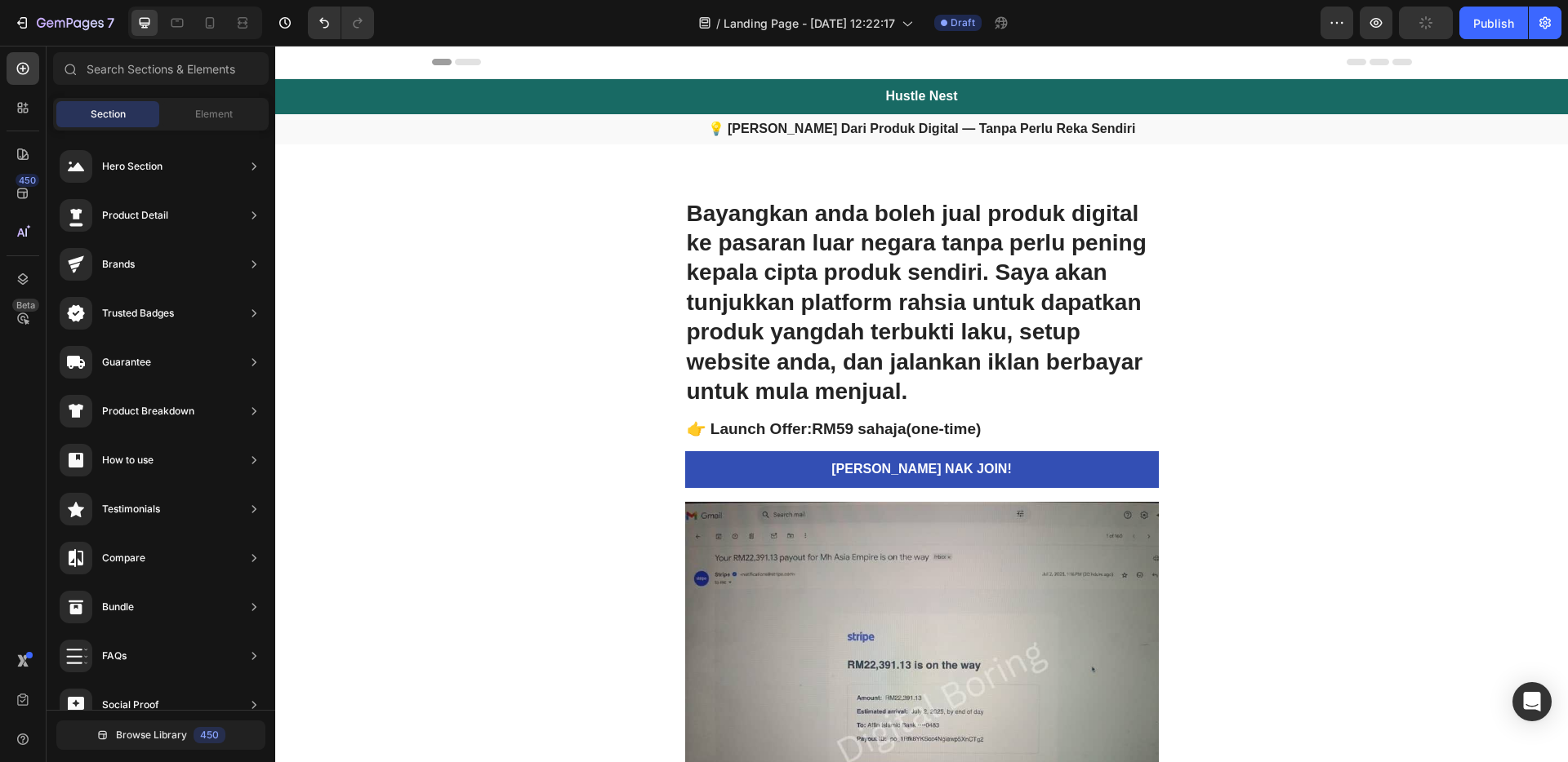
drag, startPoint x: 1561, startPoint y: 704, endPoint x: 1777, endPoint y: 88, distance: 652.8
click at [332, 62] on span "Header" at bounding box center [323, 61] width 35 height 16
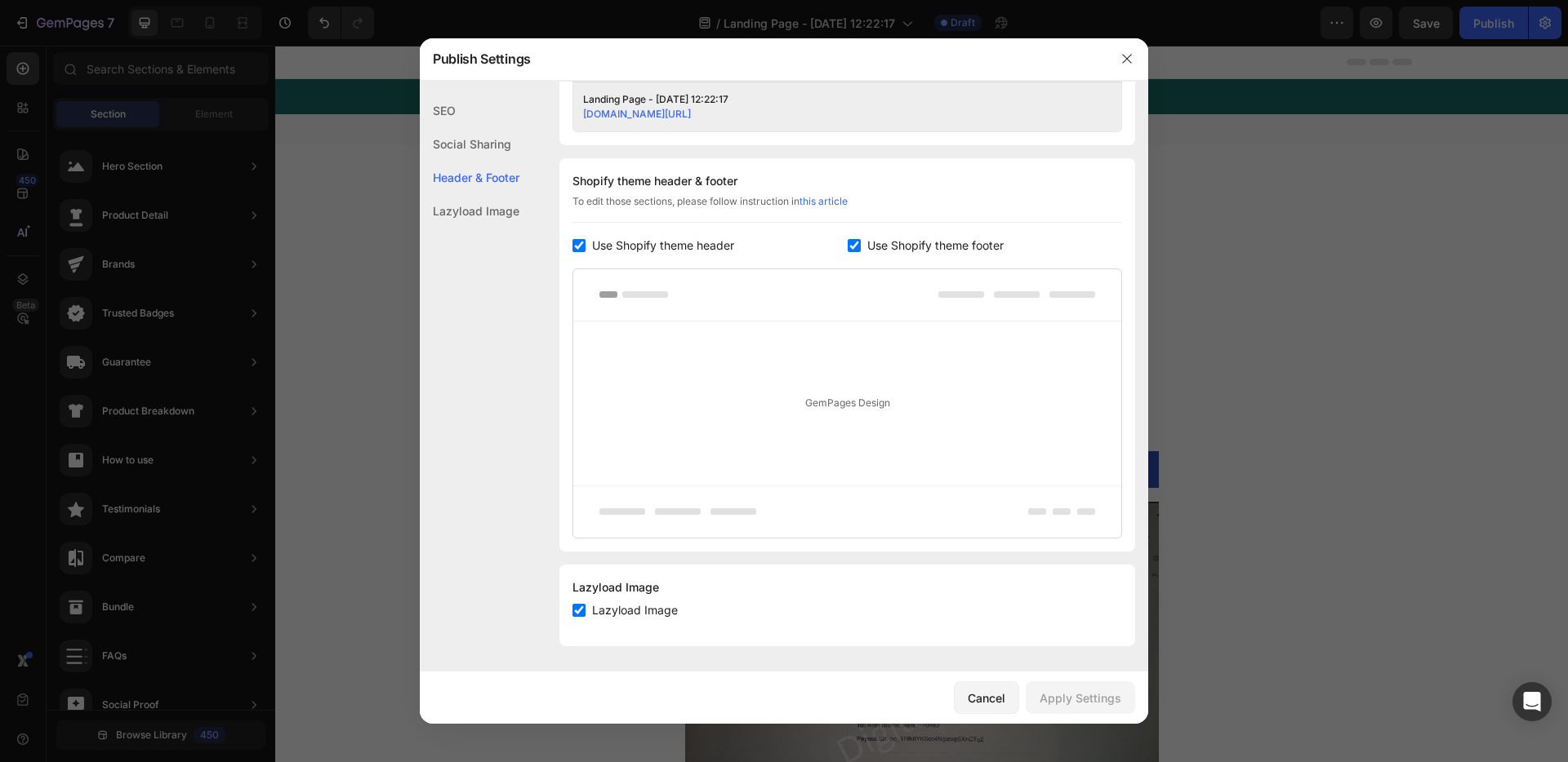
click at [693, 242] on span "Use Shopify theme header" at bounding box center [663, 245] width 142 height 19
checkbox input "false"
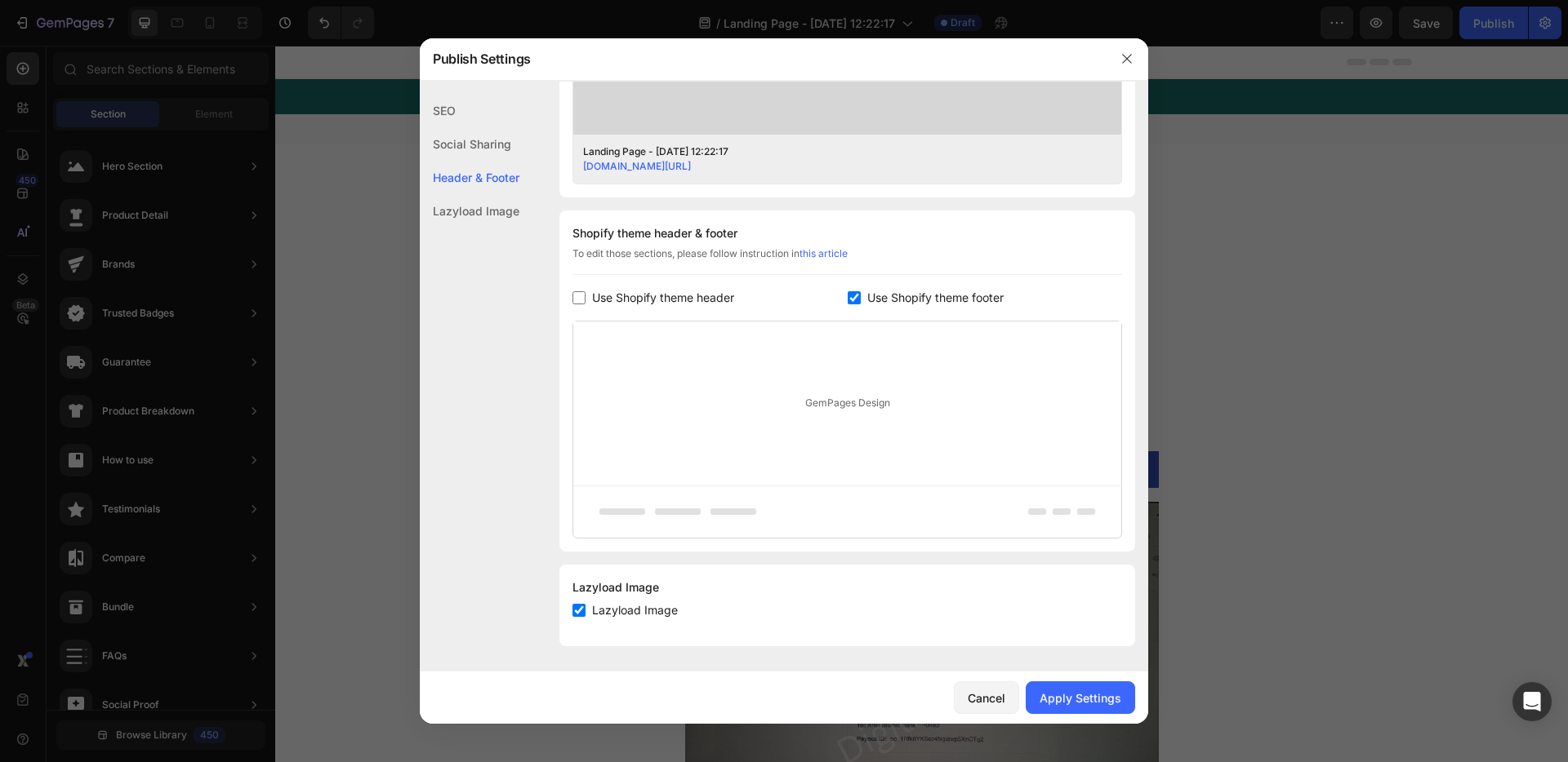
click at [927, 297] on span "Use Shopify theme footer" at bounding box center [935, 298] width 136 height 19
checkbox input "false"
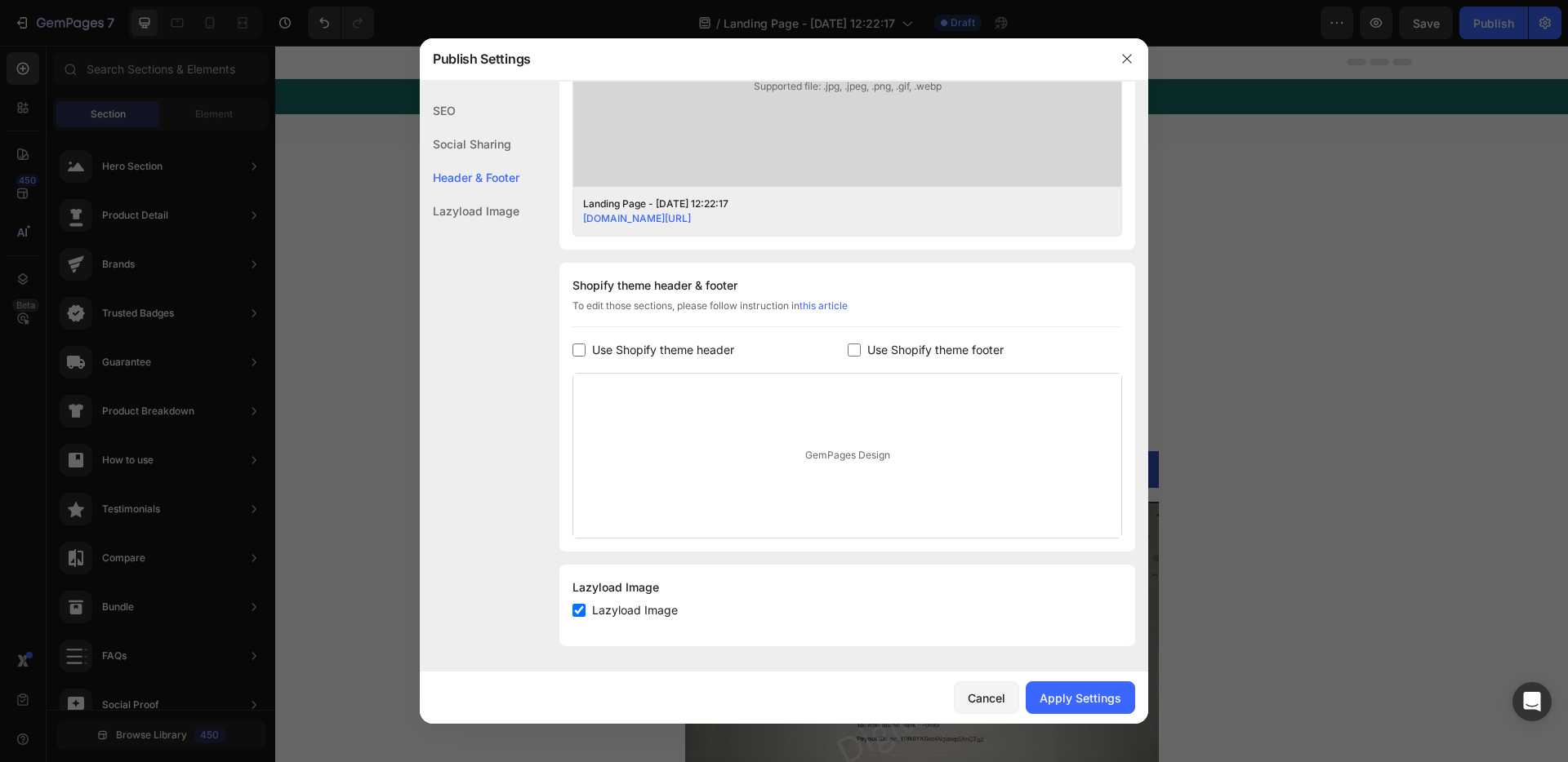
scroll to position [599, 0]
click at [1083, 687] on button "Apply Settings" at bounding box center [1081, 698] width 109 height 33
click at [1123, 59] on icon "button" at bounding box center [1127, 59] width 13 height 13
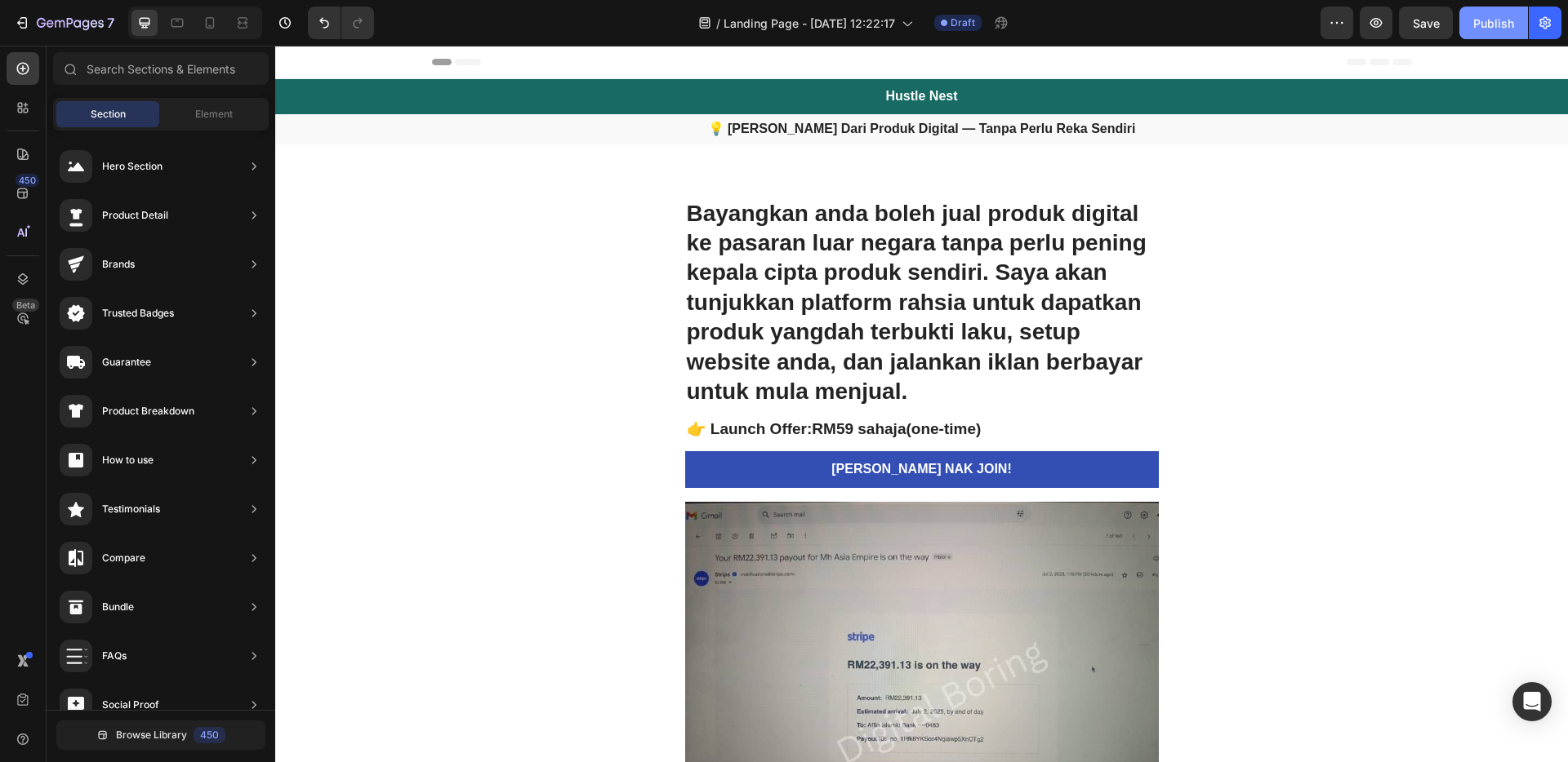
click at [1492, 25] on div "Publish" at bounding box center [1493, 23] width 41 height 17
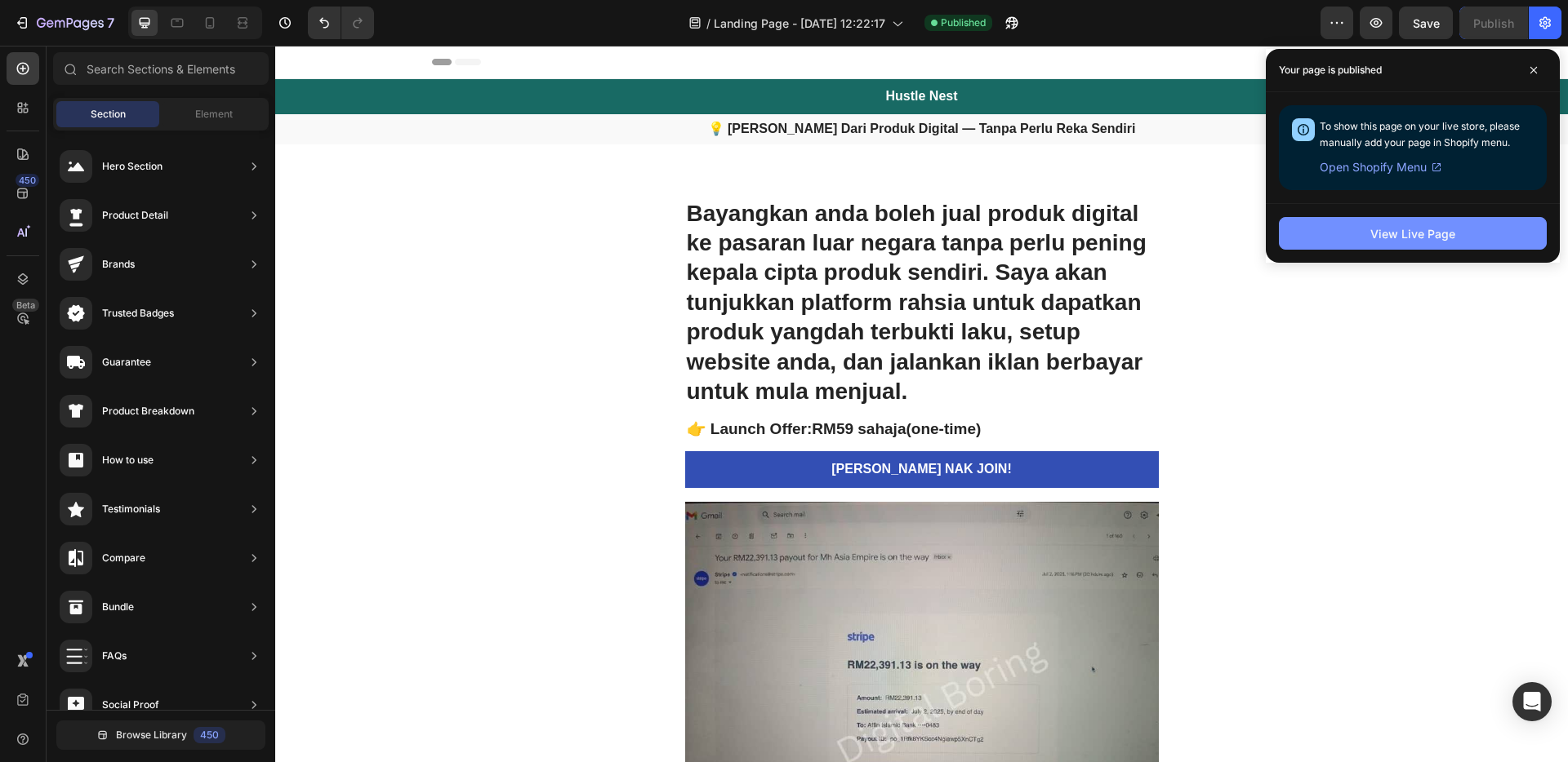
click at [1401, 231] on div "View Live Page" at bounding box center [1413, 234] width 85 height 17
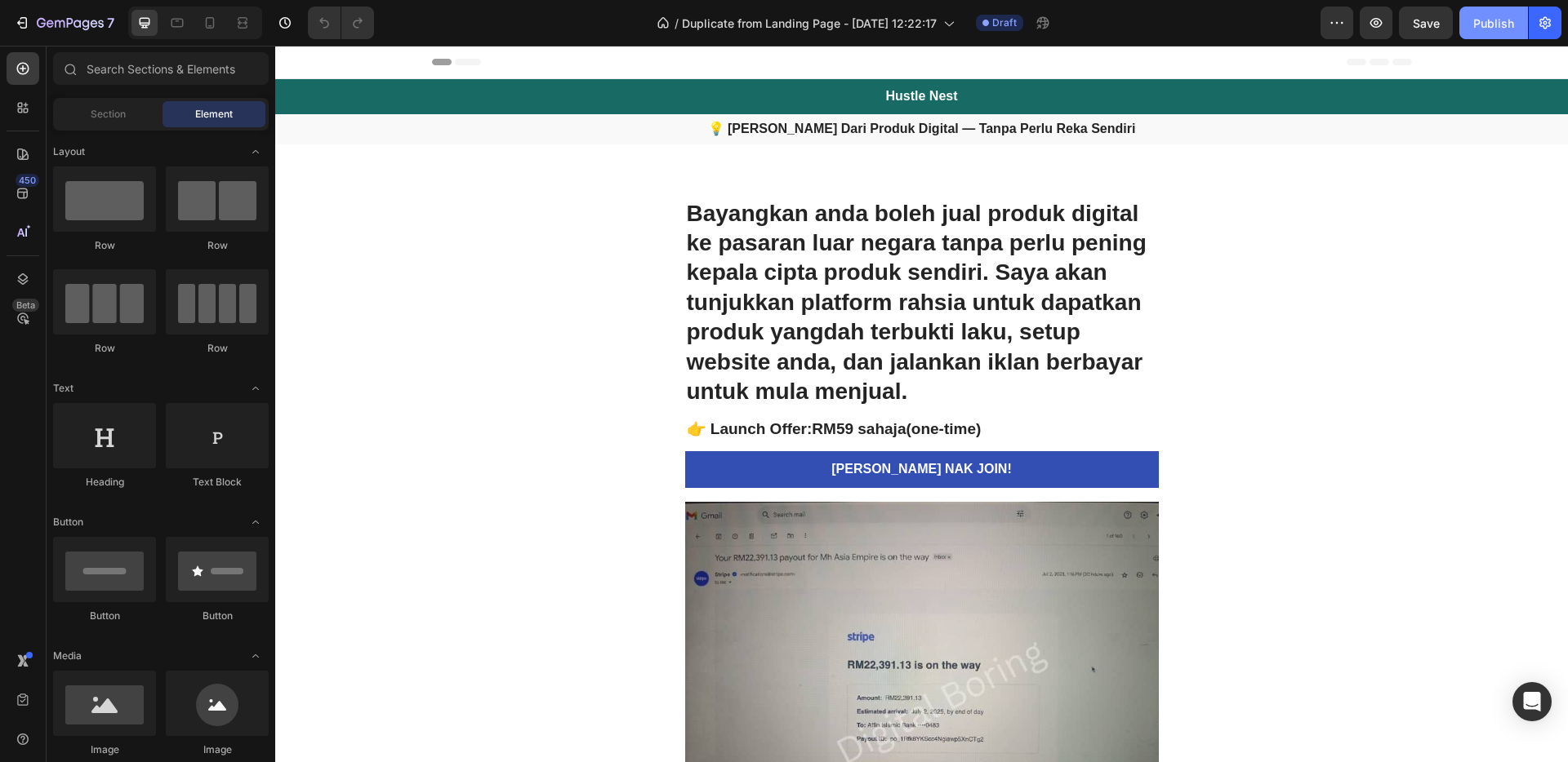
click at [1488, 26] on div "Publish" at bounding box center [1493, 23] width 41 height 17
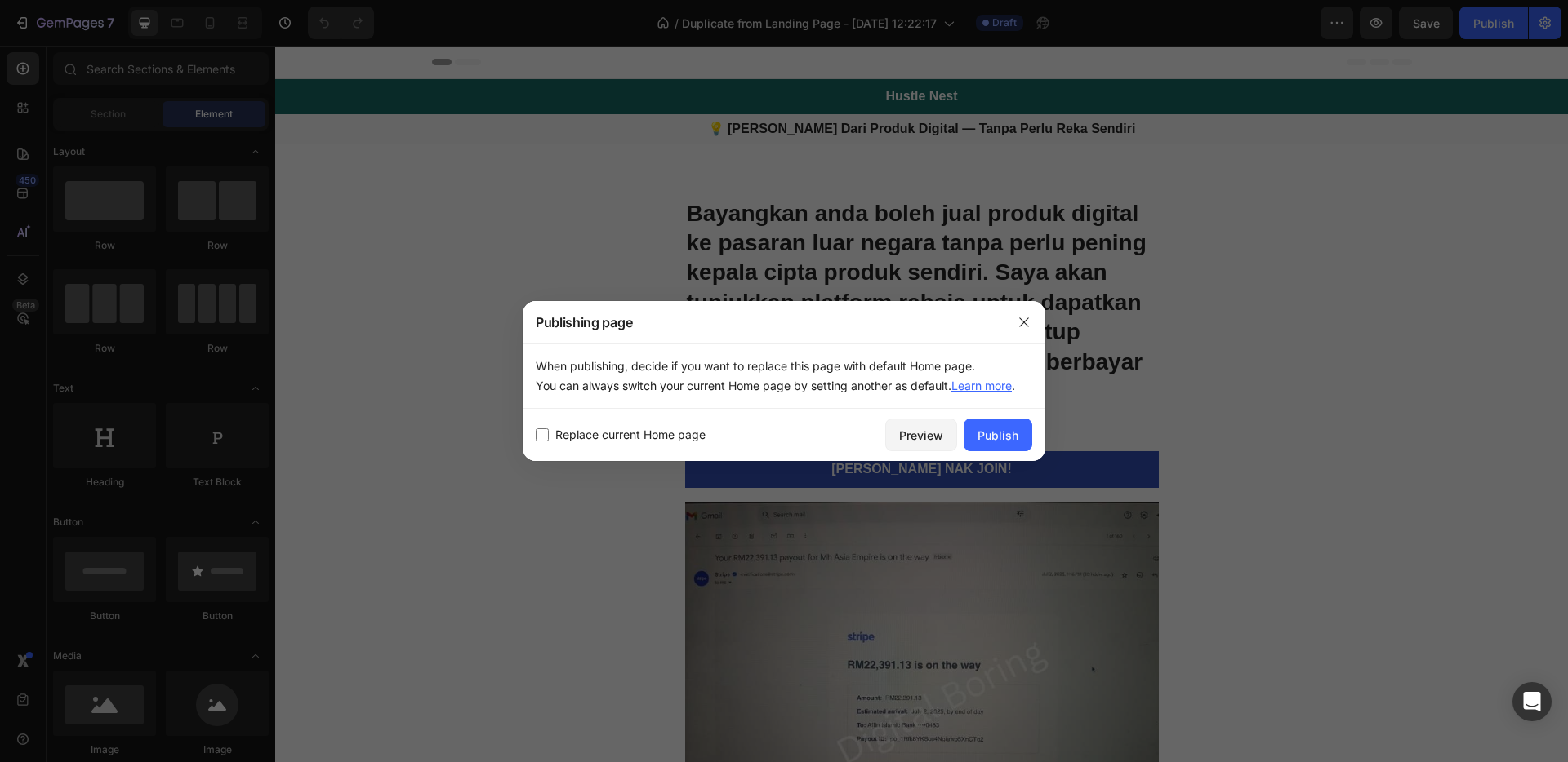
click at [633, 432] on span "Replace current Home page" at bounding box center [630, 435] width 151 height 19
checkbox input "true"
click at [1010, 439] on div "Publish" at bounding box center [997, 435] width 41 height 17
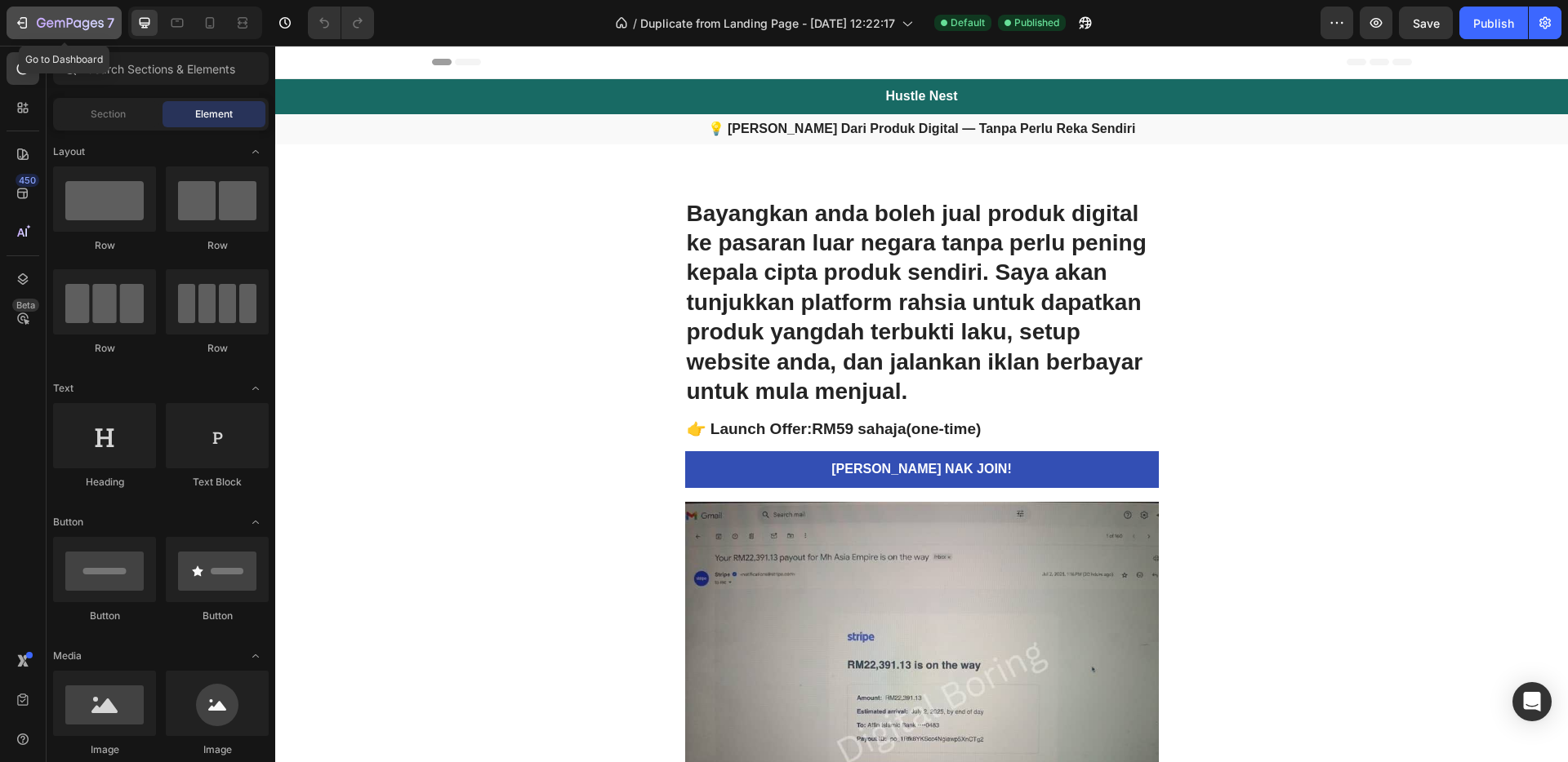
click at [36, 25] on icon "button" at bounding box center [70, 24] width 67 height 13
click at [312, 58] on span "Header" at bounding box center [323, 61] width 35 height 16
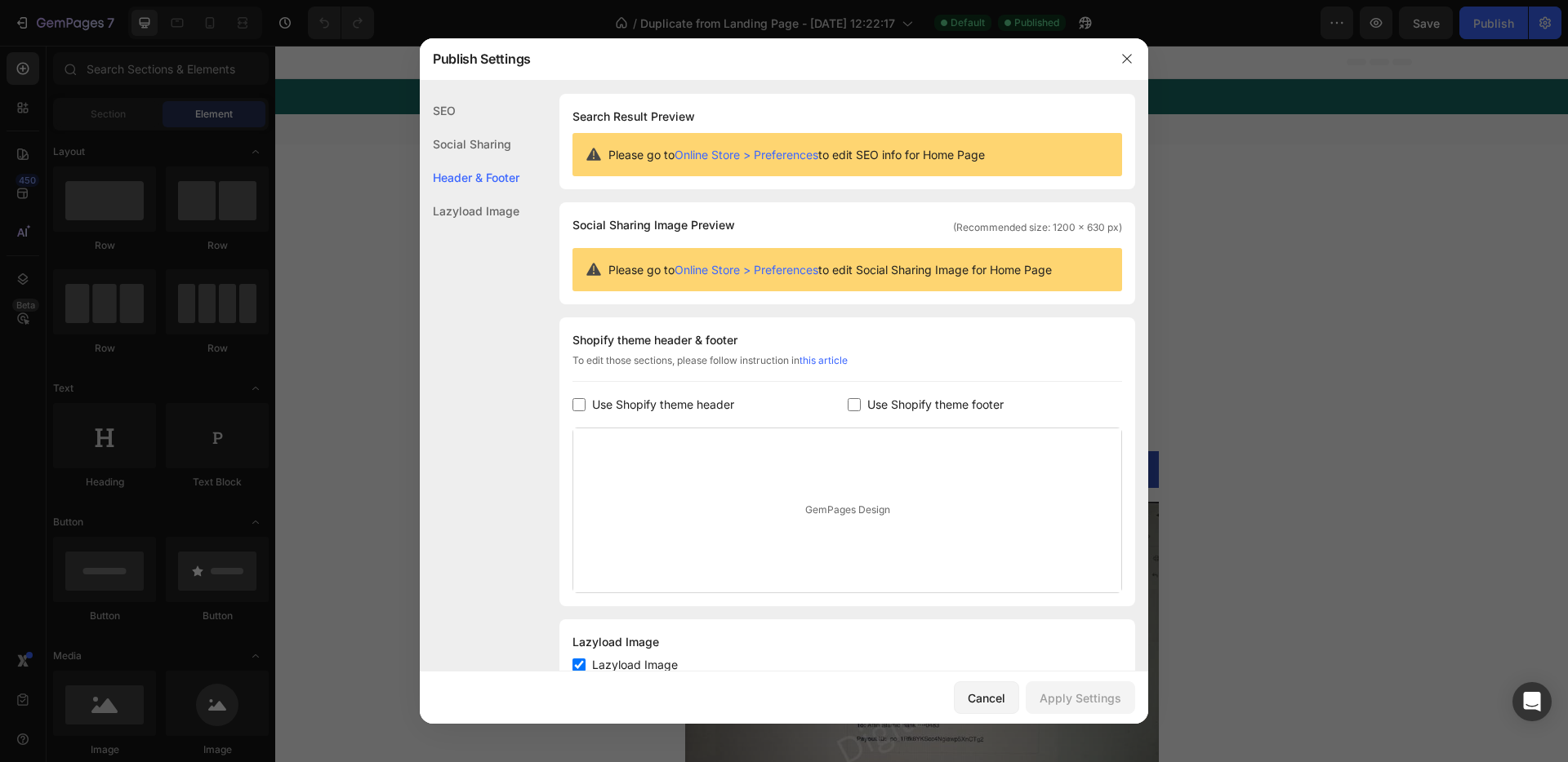
scroll to position [55, 0]
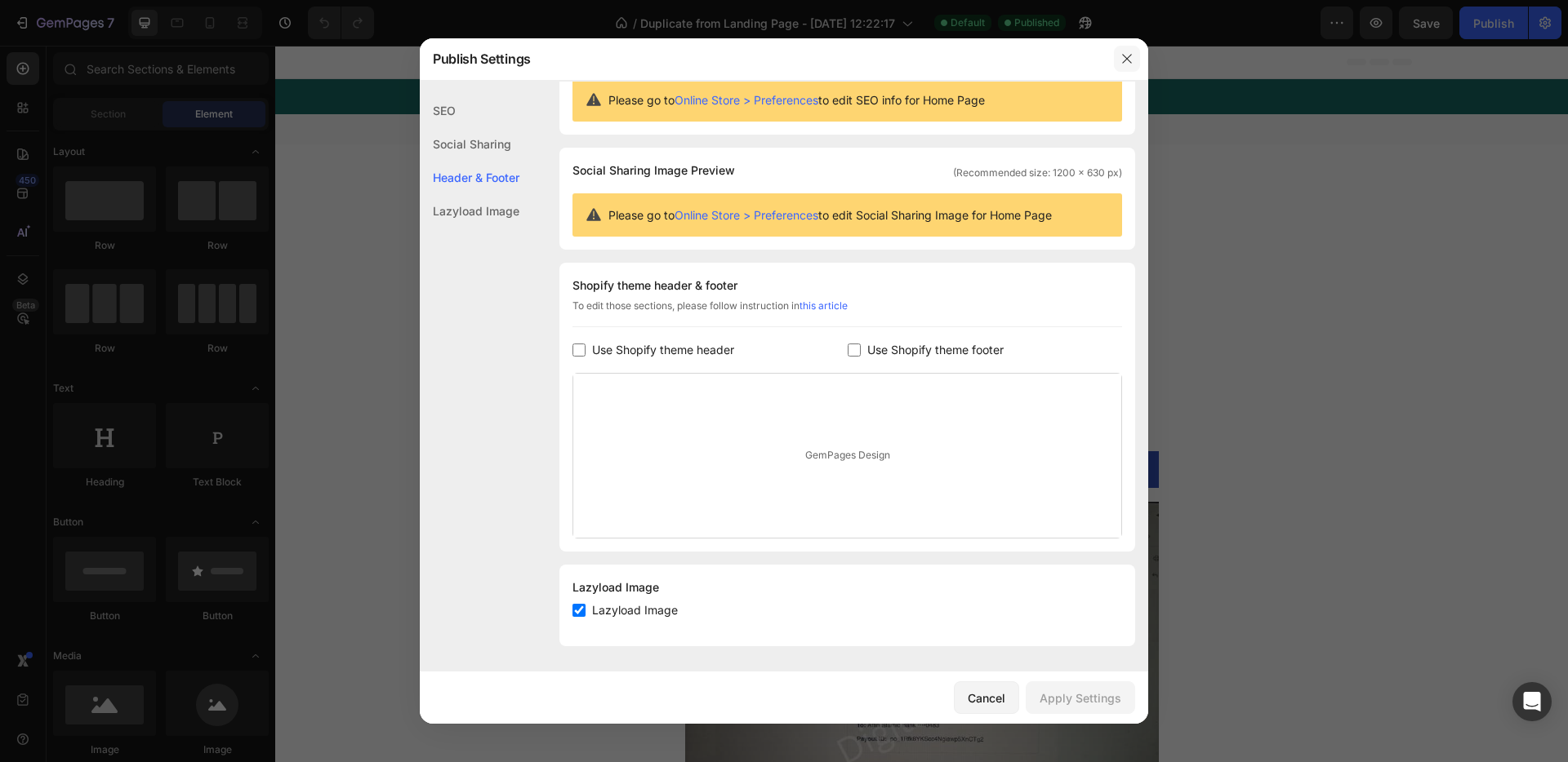
drag, startPoint x: 1124, startPoint y: 66, endPoint x: 849, endPoint y: 19, distance: 279.0
click at [1124, 66] on button "button" at bounding box center [1127, 58] width 26 height 26
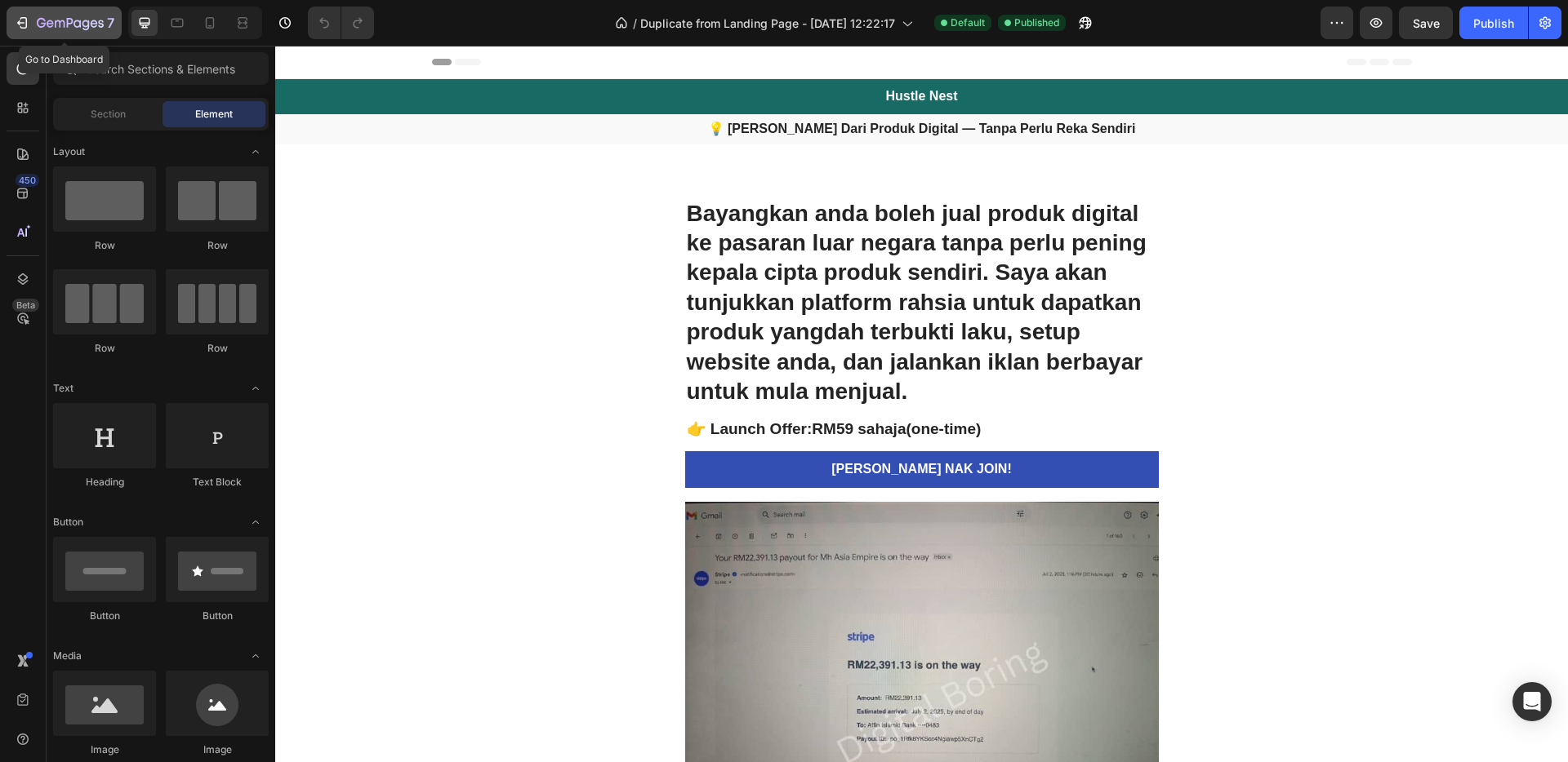
click at [36, 31] on icon "button" at bounding box center [70, 24] width 67 height 13
